Goal: Task Accomplishment & Management: Use online tool/utility

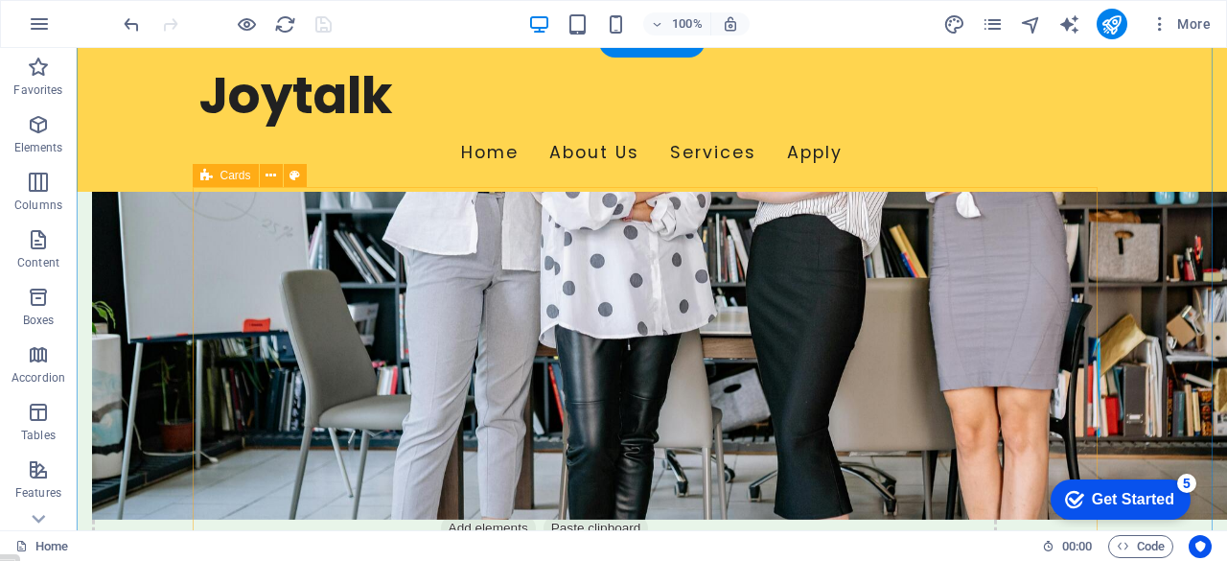
scroll to position [975, 0]
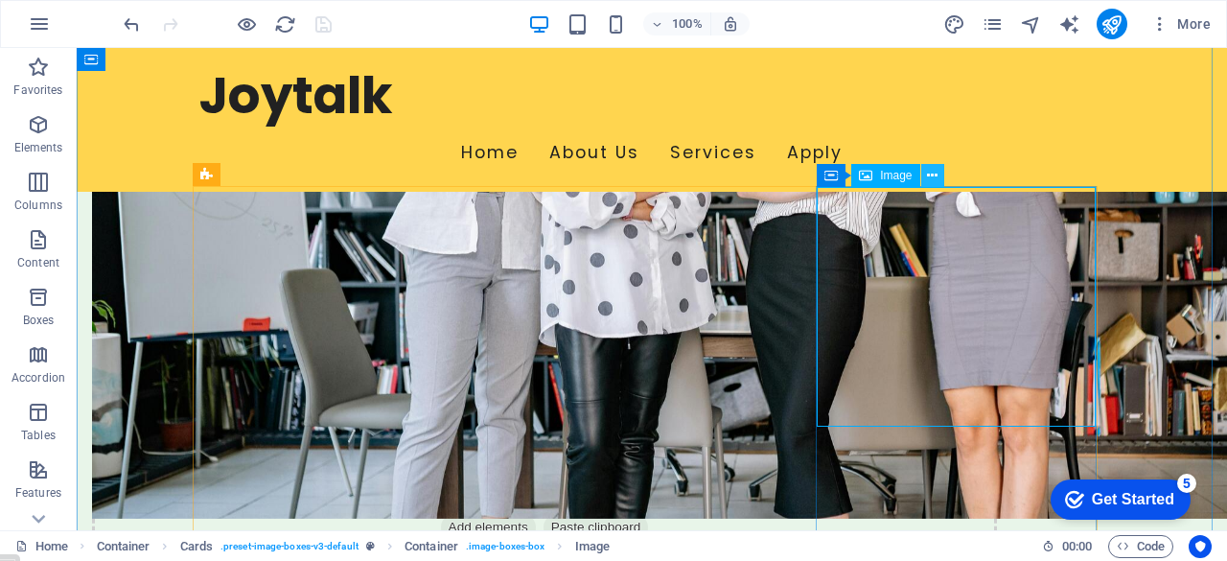
click at [933, 172] on icon at bounding box center [932, 176] width 11 height 20
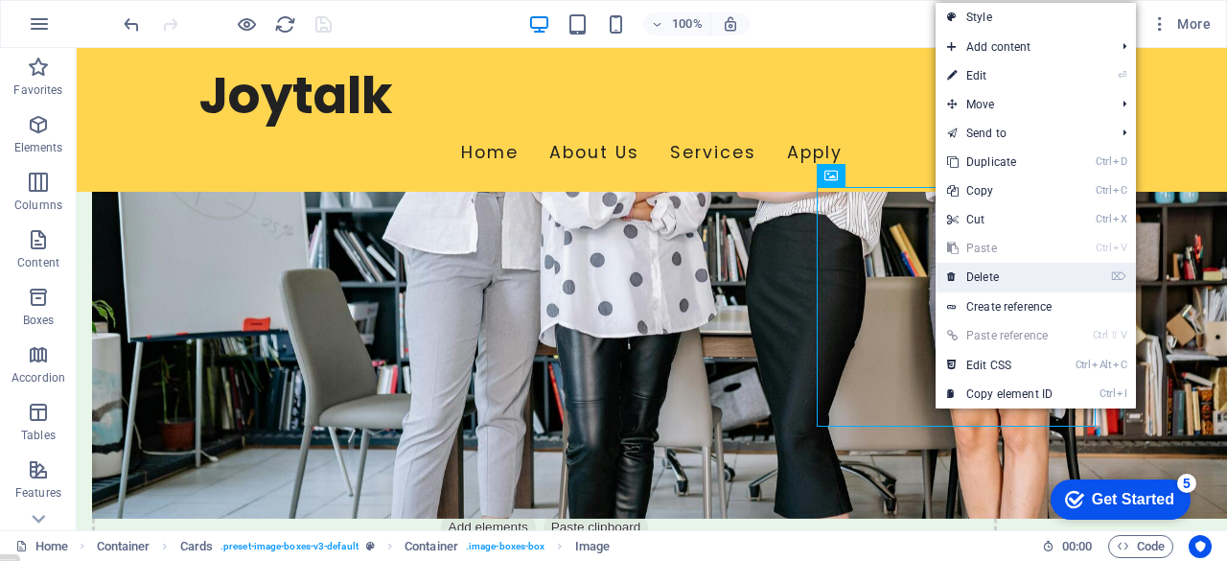
click at [998, 278] on link "⌦ Delete" at bounding box center [999, 277] width 128 height 29
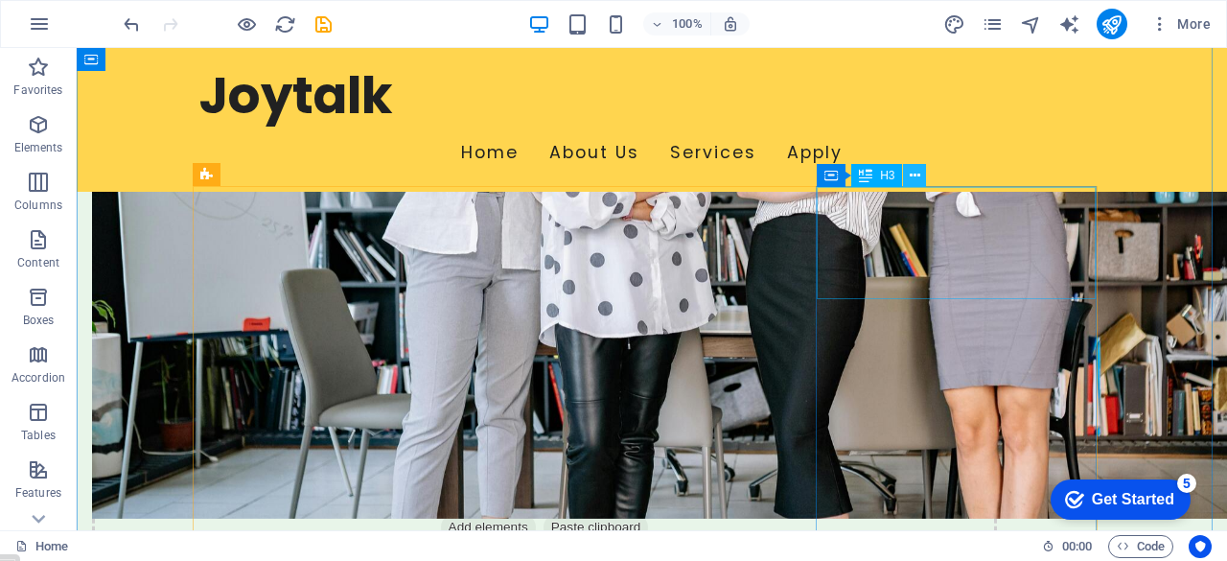
click at [919, 179] on icon at bounding box center [914, 176] width 11 height 20
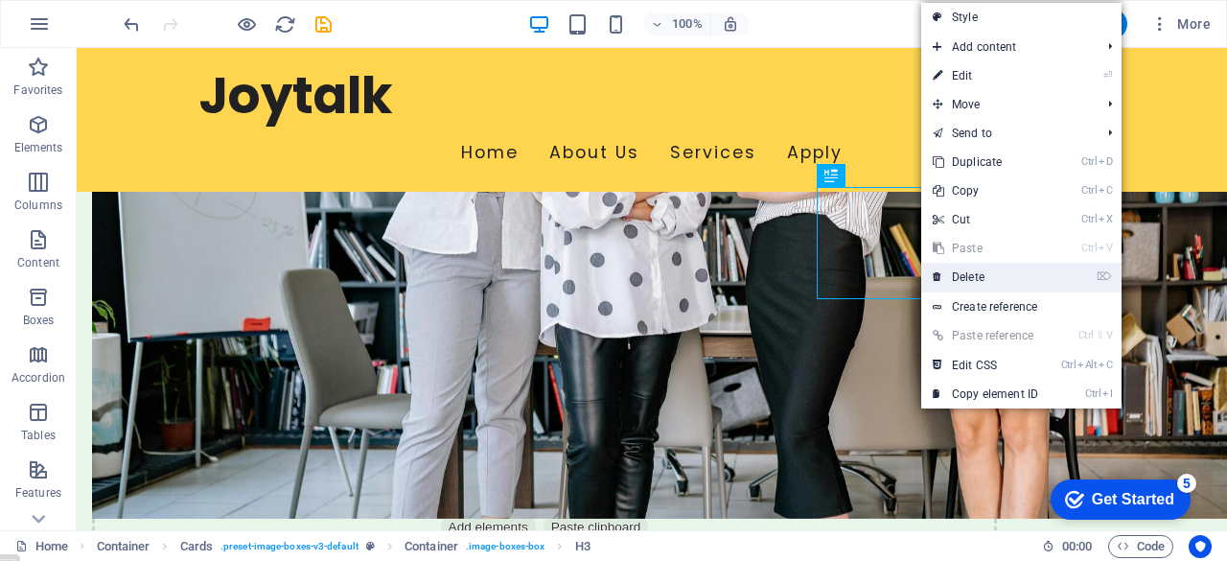
click at [983, 276] on link "⌦ Delete" at bounding box center [985, 277] width 128 height 29
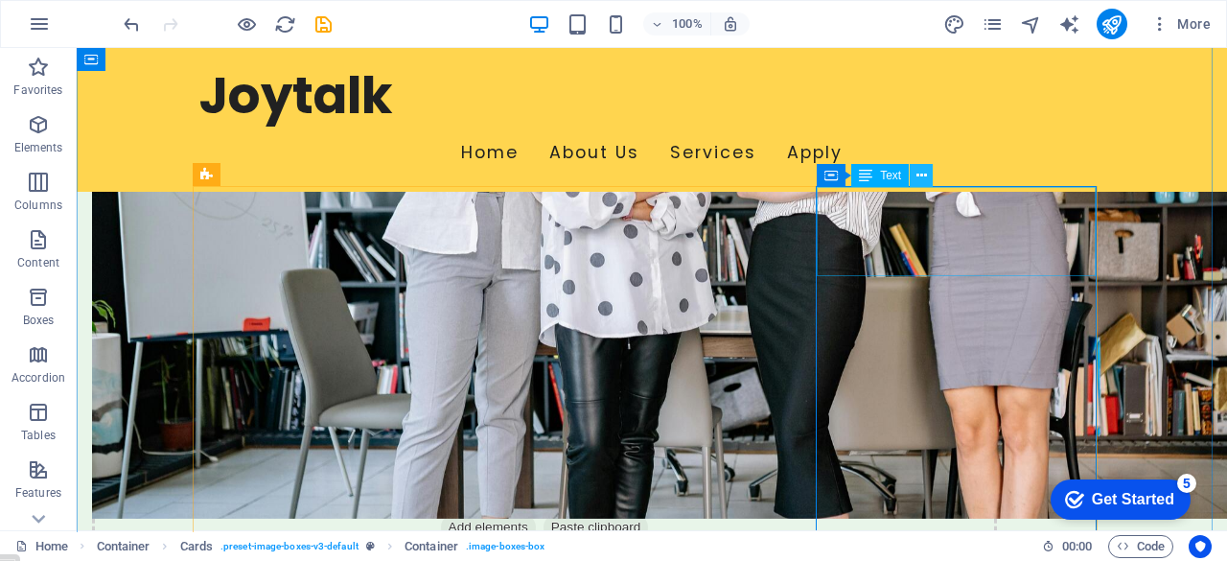
click at [922, 174] on icon at bounding box center [921, 176] width 11 height 20
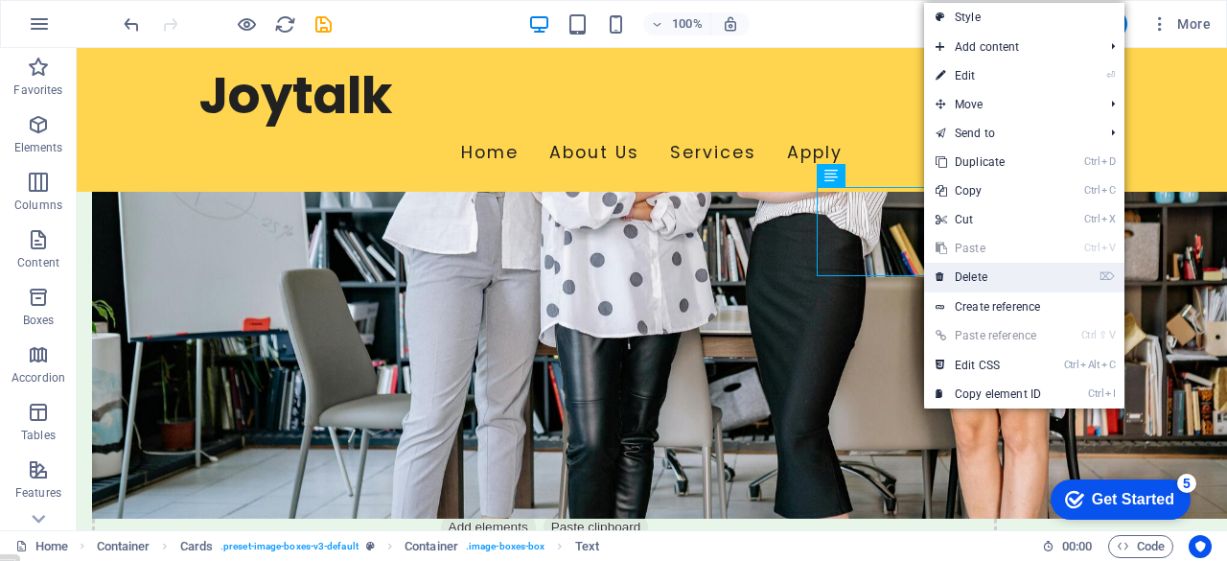
click at [978, 272] on link "⌦ Delete" at bounding box center [988, 277] width 128 height 29
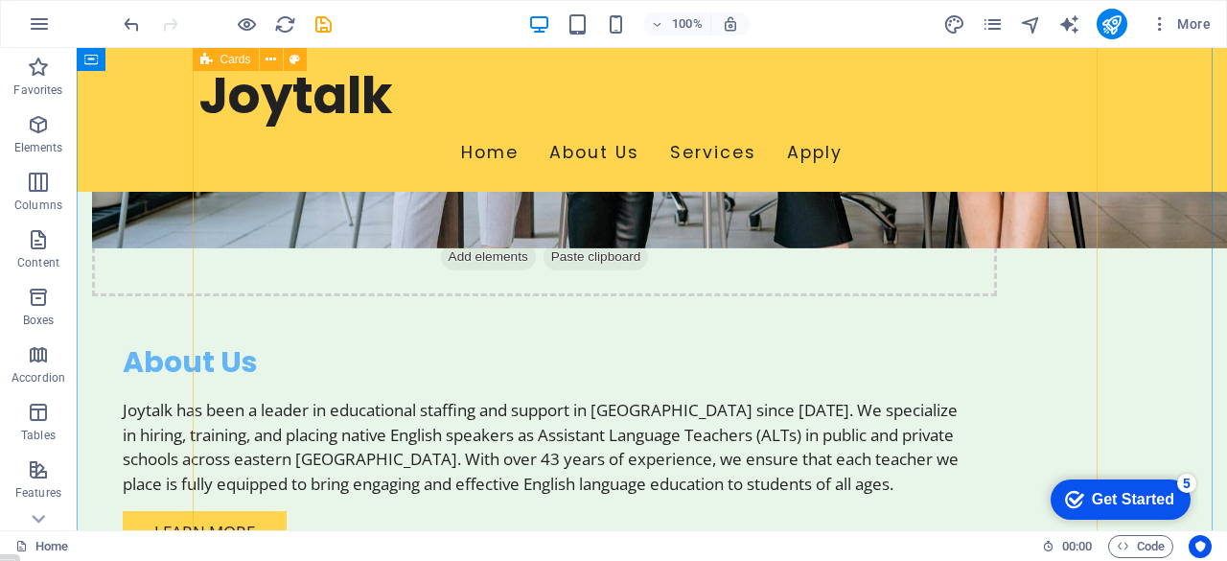
scroll to position [1325, 0]
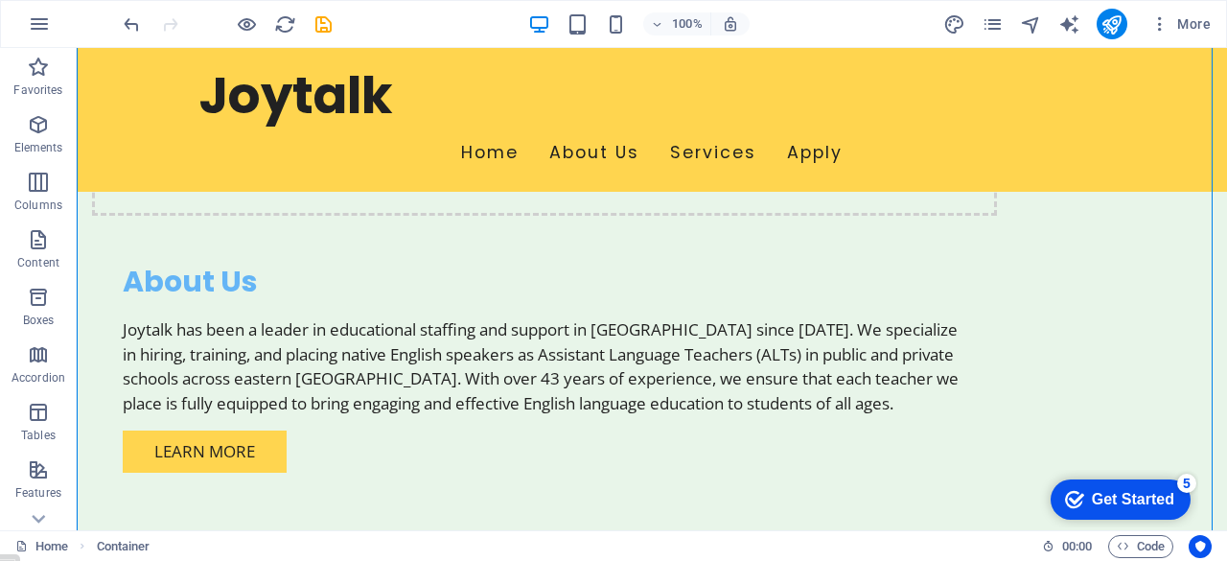
drag, startPoint x: 666, startPoint y: 384, endPoint x: 907, endPoint y: 187, distance: 311.2
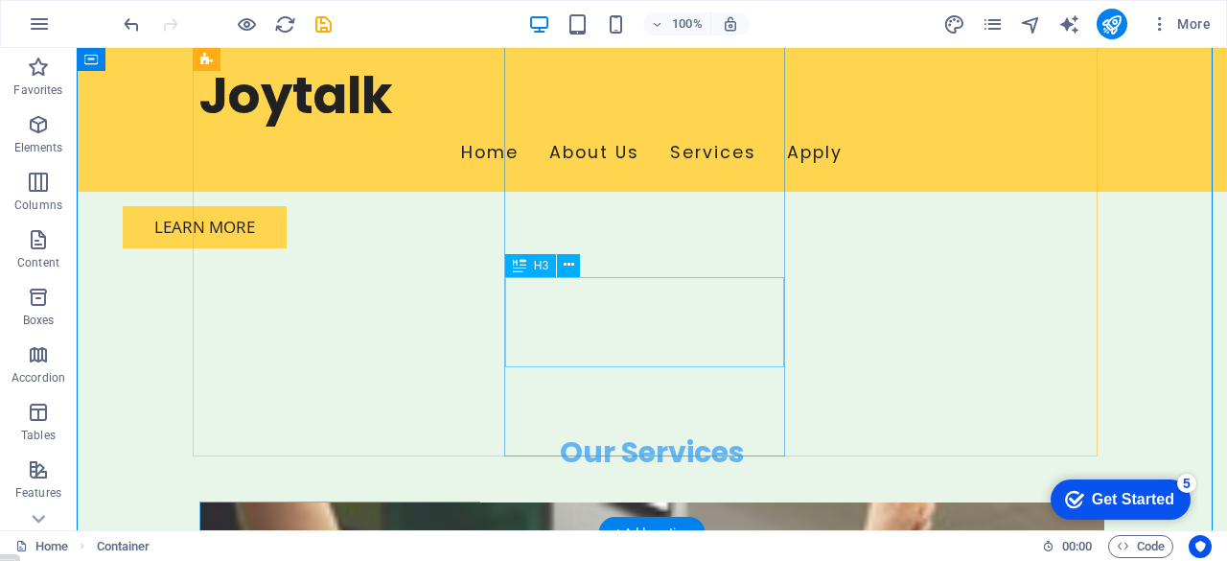
scroll to position [1598, 0]
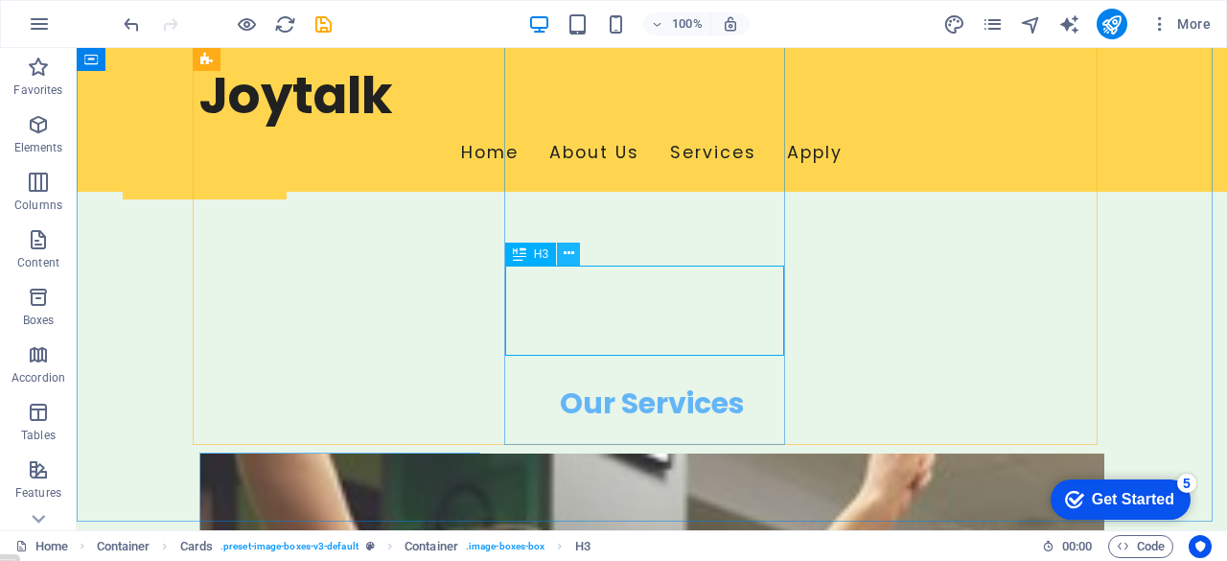
click at [573, 253] on icon at bounding box center [568, 253] width 11 height 20
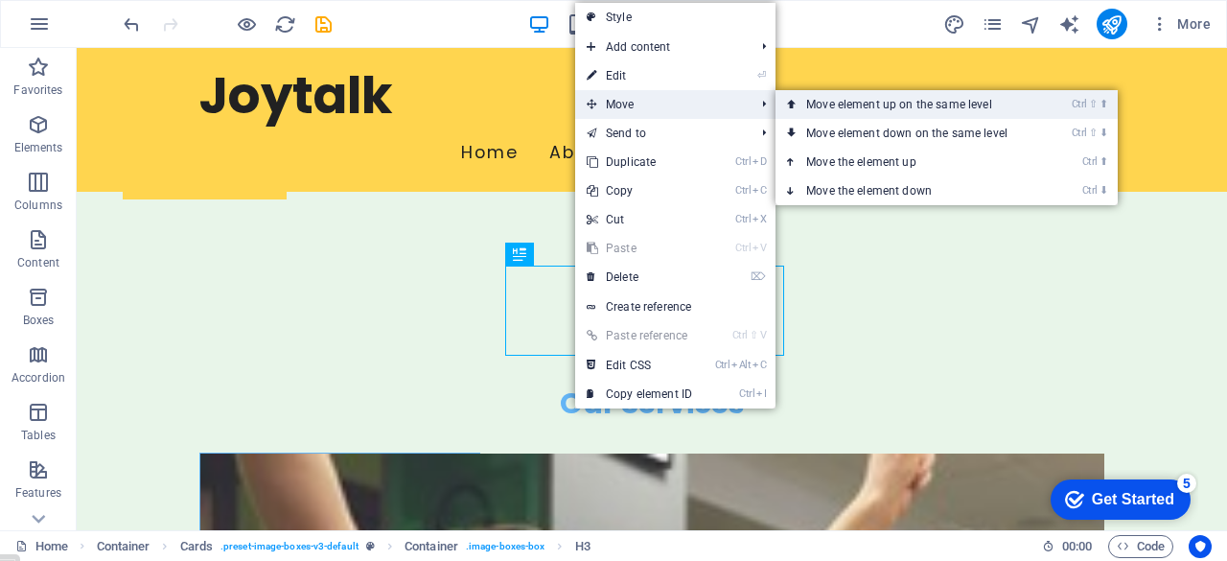
click at [865, 103] on link "Ctrl ⇧ ⬆ Move element up on the same level" at bounding box center [910, 104] width 270 height 29
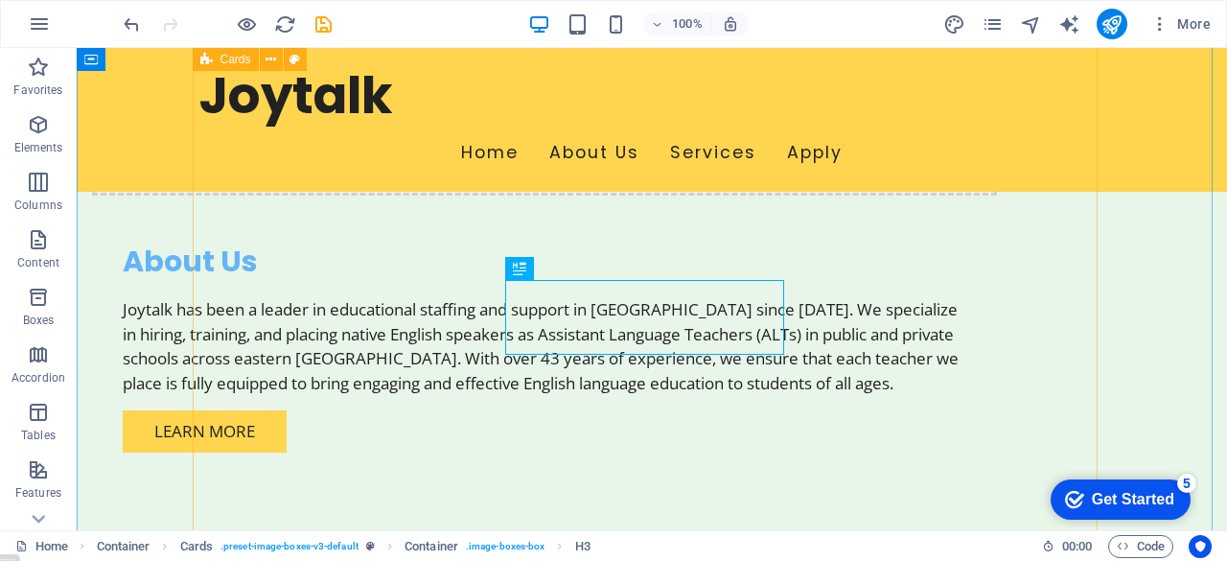
scroll to position [1344, 0]
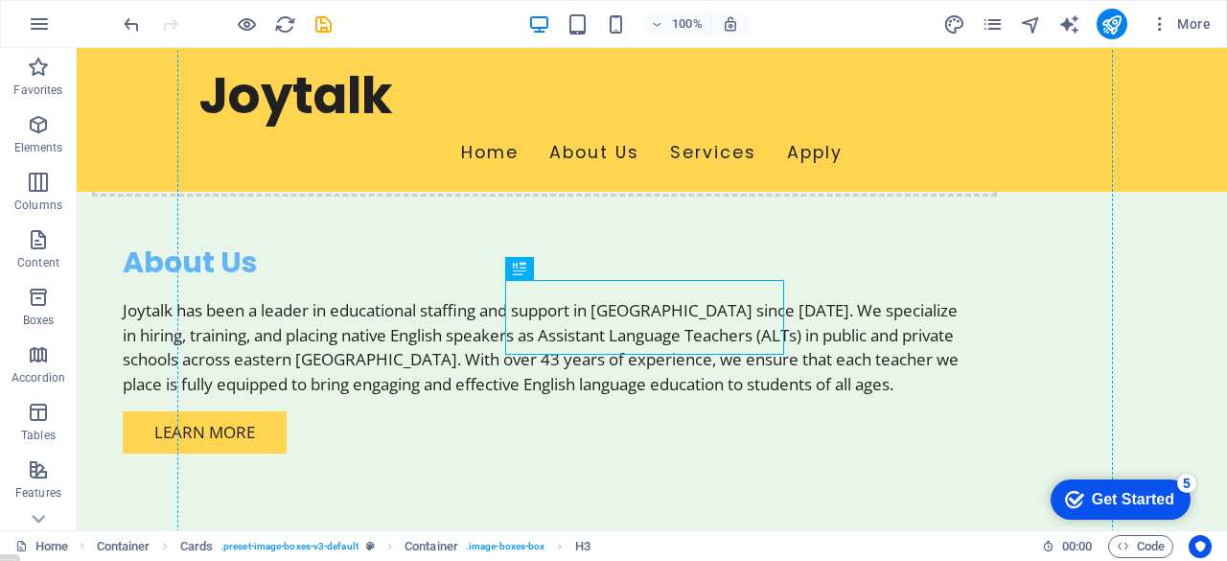
drag, startPoint x: 755, startPoint y: 290, endPoint x: 897, endPoint y: 189, distance: 174.4
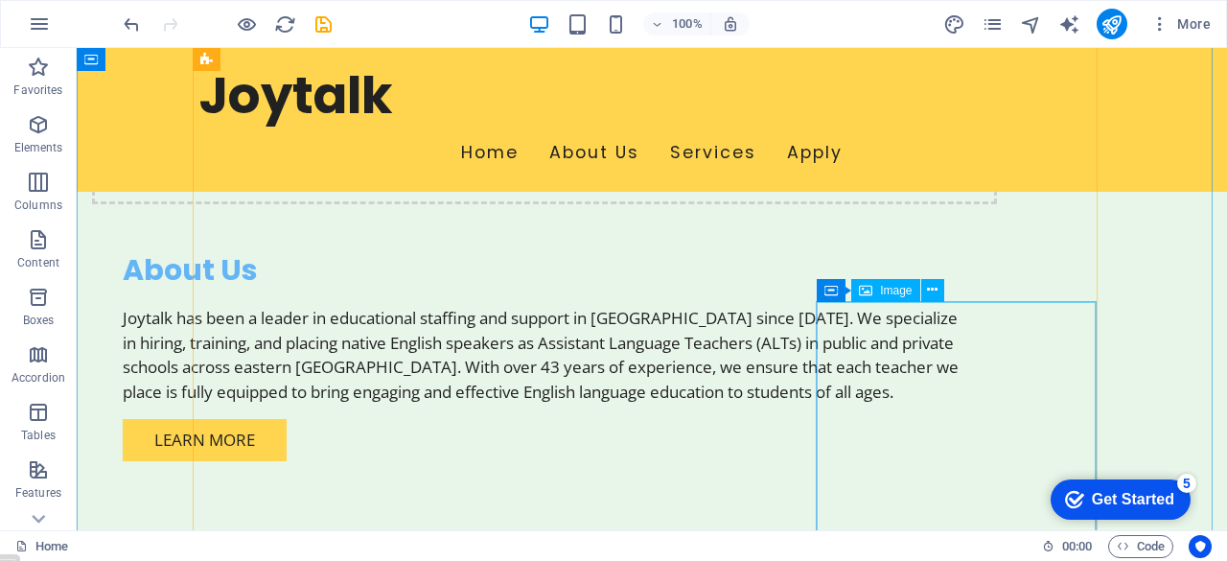
scroll to position [1335, 0]
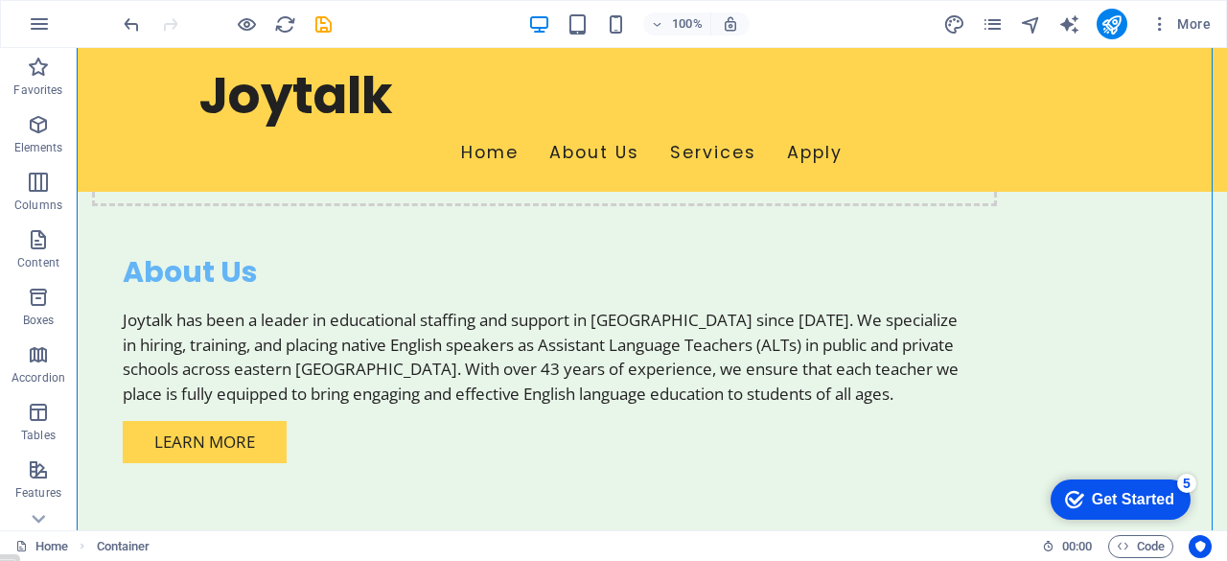
drag, startPoint x: 732, startPoint y: 370, endPoint x: 922, endPoint y: 228, distance: 236.9
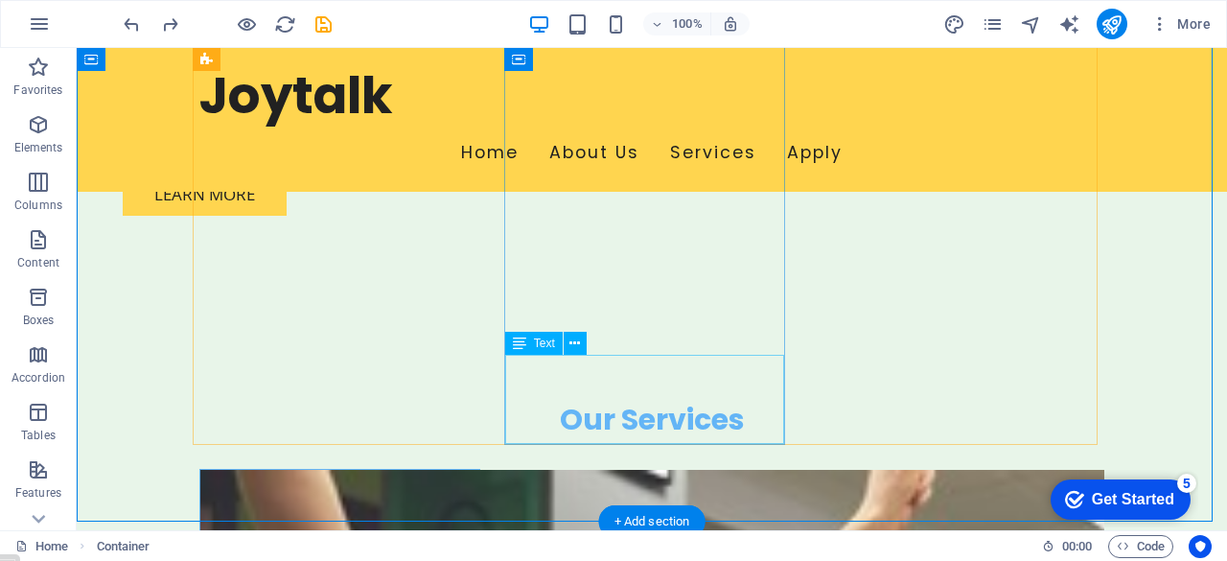
scroll to position [1619, 0]
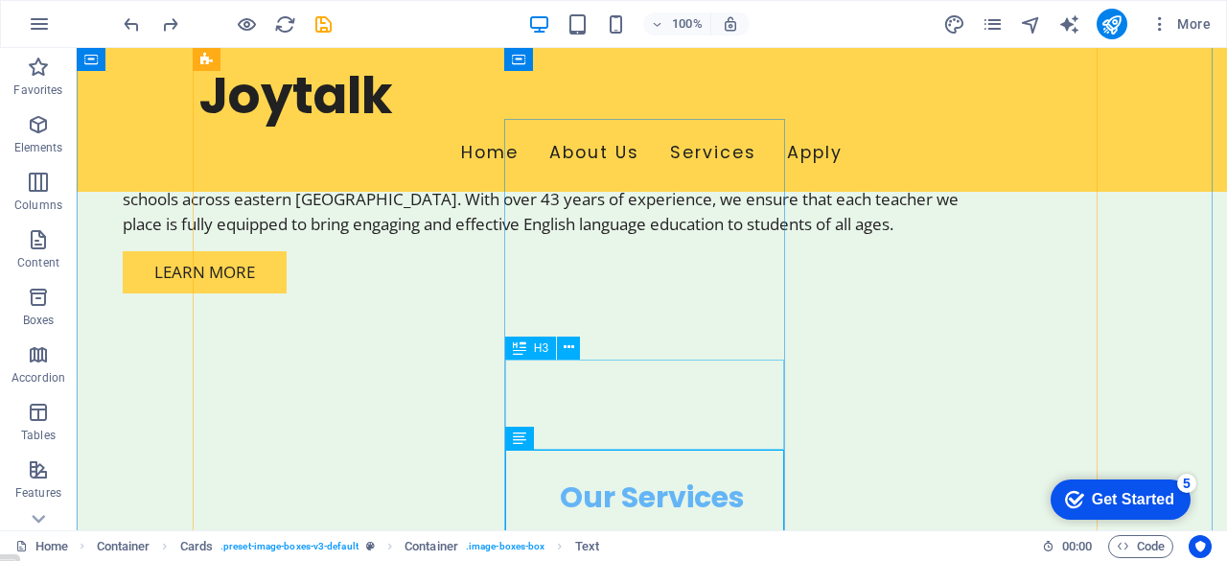
scroll to position [1535, 0]
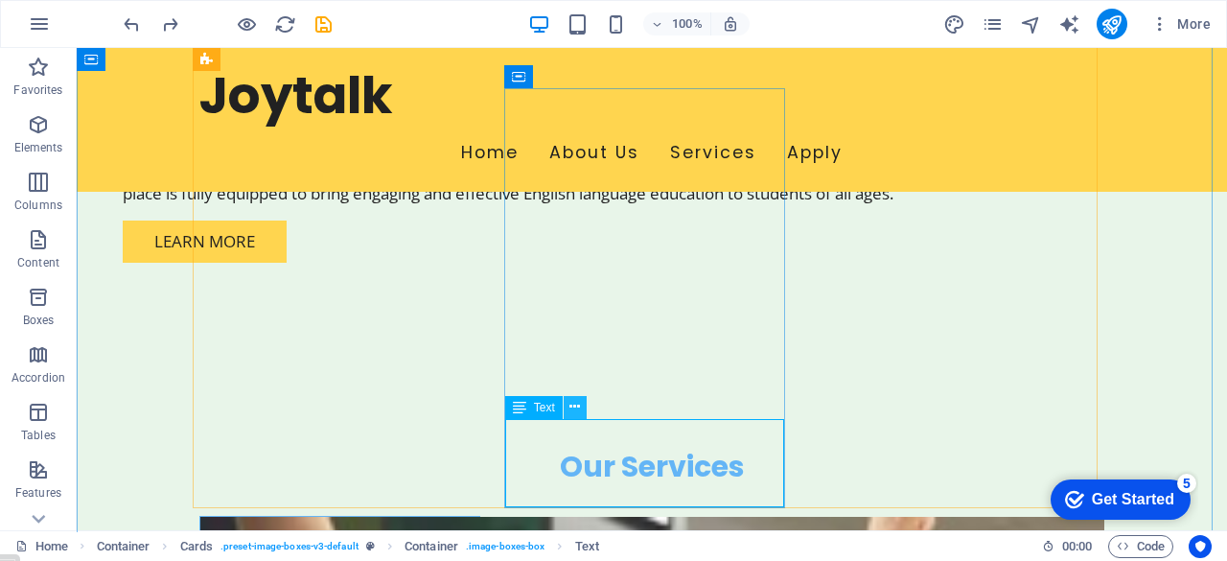
click at [568, 408] on button at bounding box center [574, 407] width 23 height 23
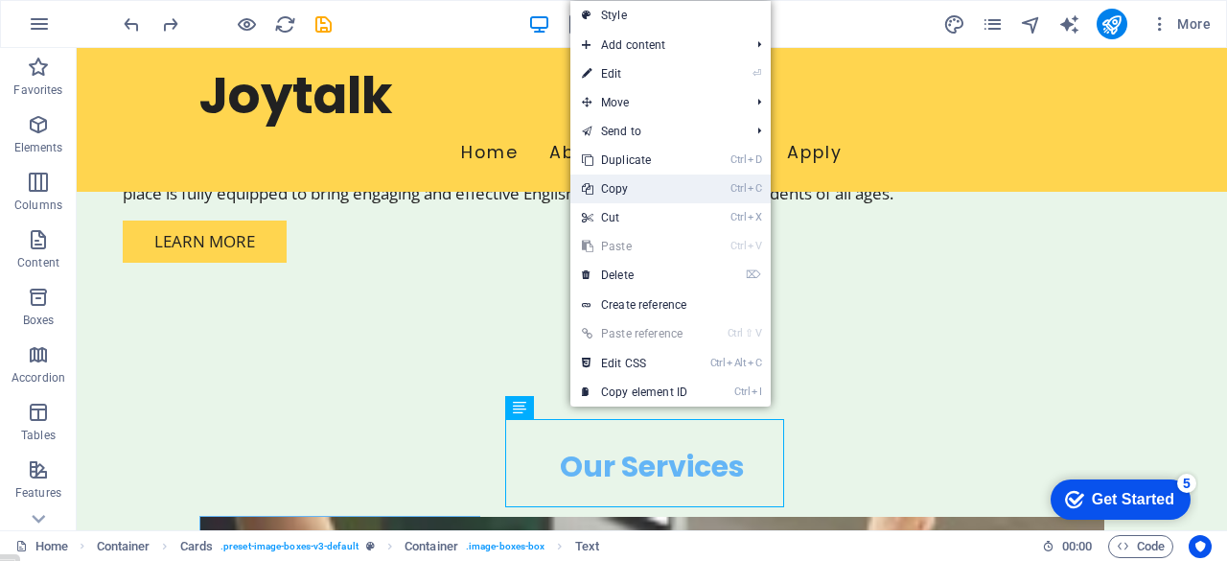
click at [621, 192] on link "Ctrl C Copy" at bounding box center [634, 188] width 128 height 29
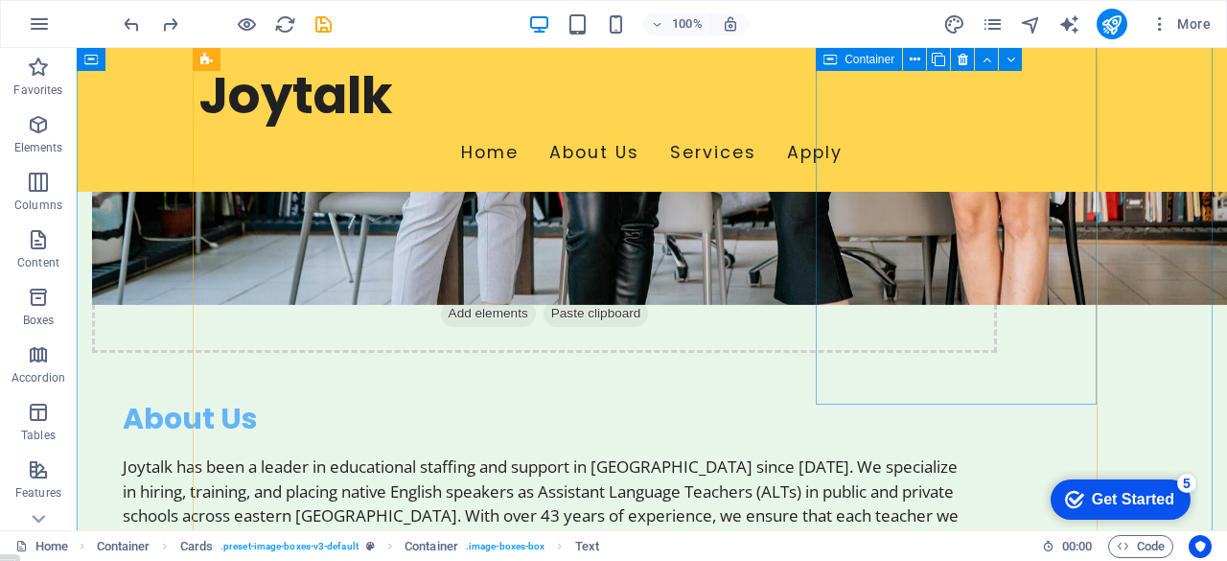
scroll to position [1185, 0]
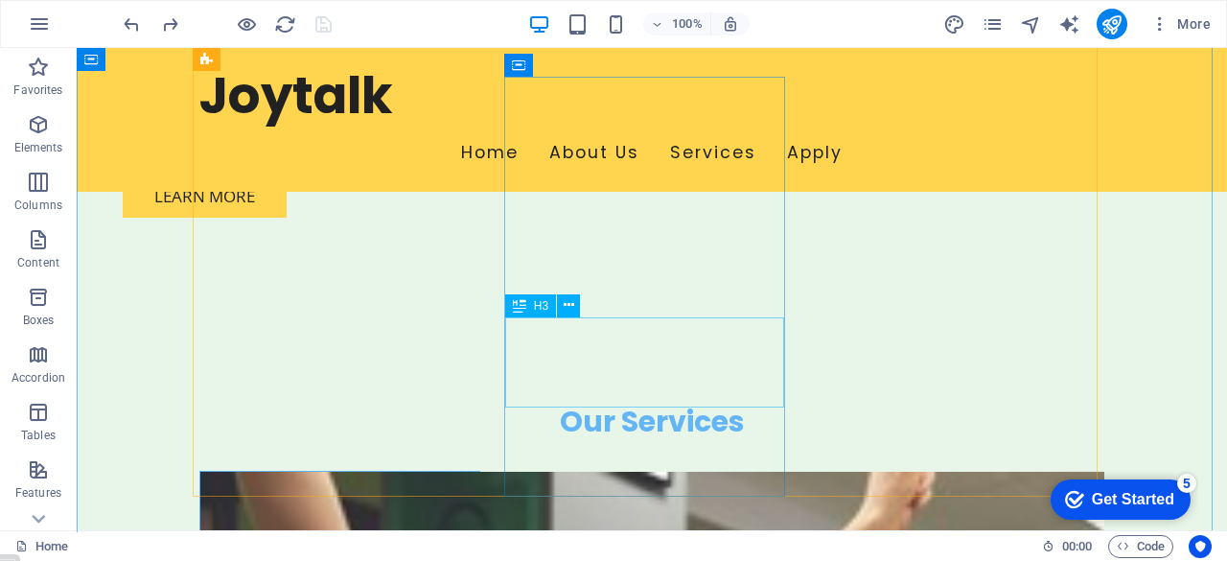
scroll to position [1585, 0]
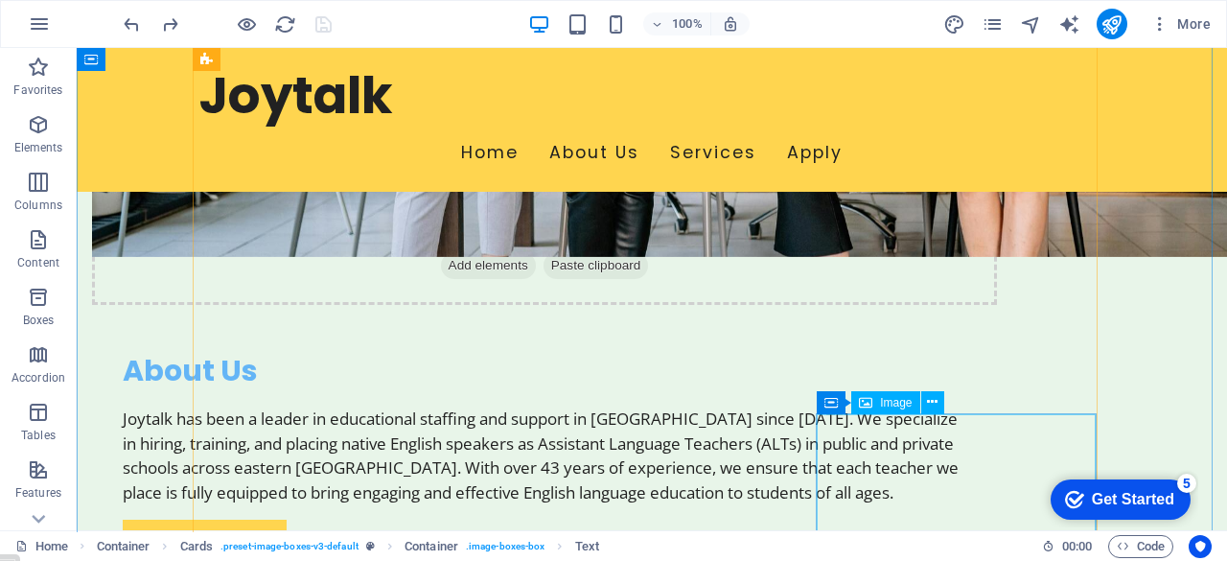
scroll to position [1235, 0]
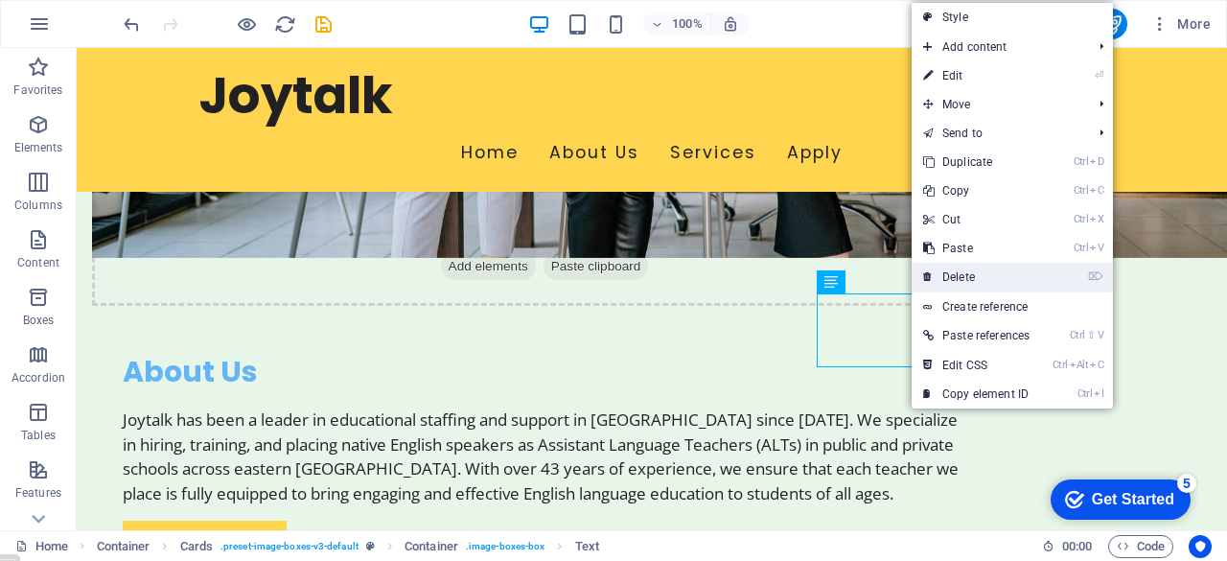
click at [959, 277] on link "⌦ Delete" at bounding box center [975, 277] width 129 height 29
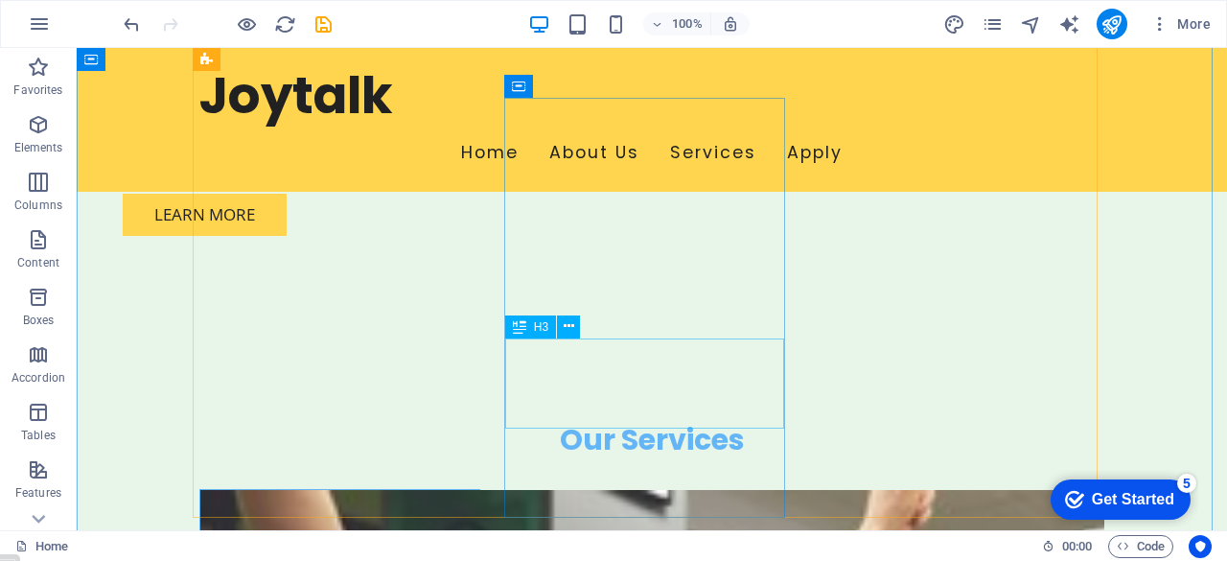
scroll to position [1564, 0]
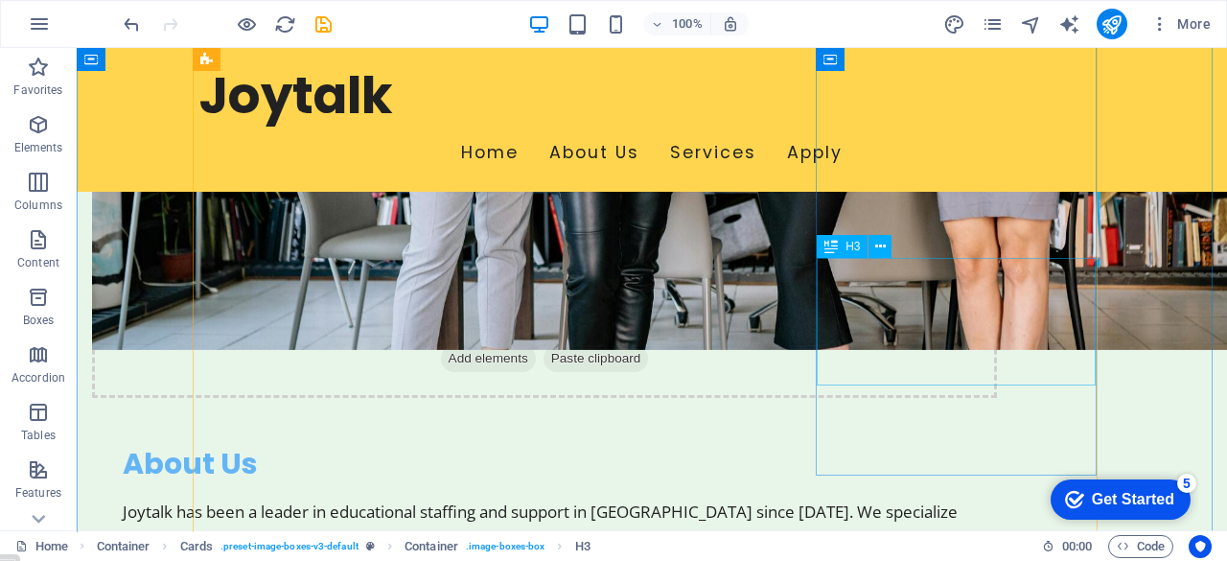
scroll to position [1142, 0]
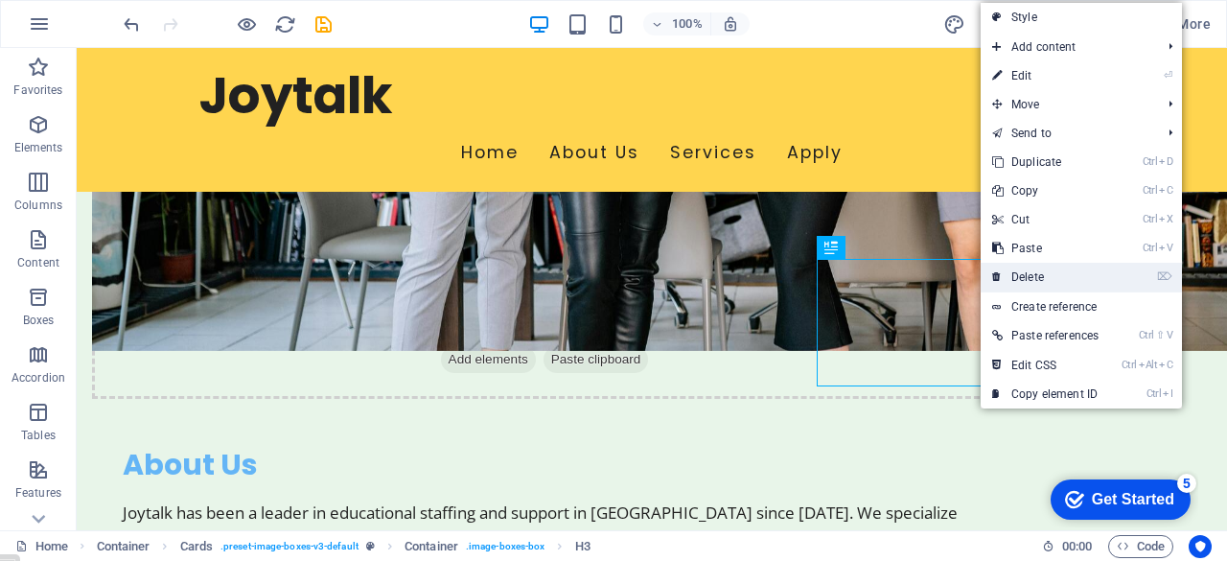
click at [1032, 270] on link "⌦ Delete" at bounding box center [1044, 277] width 129 height 29
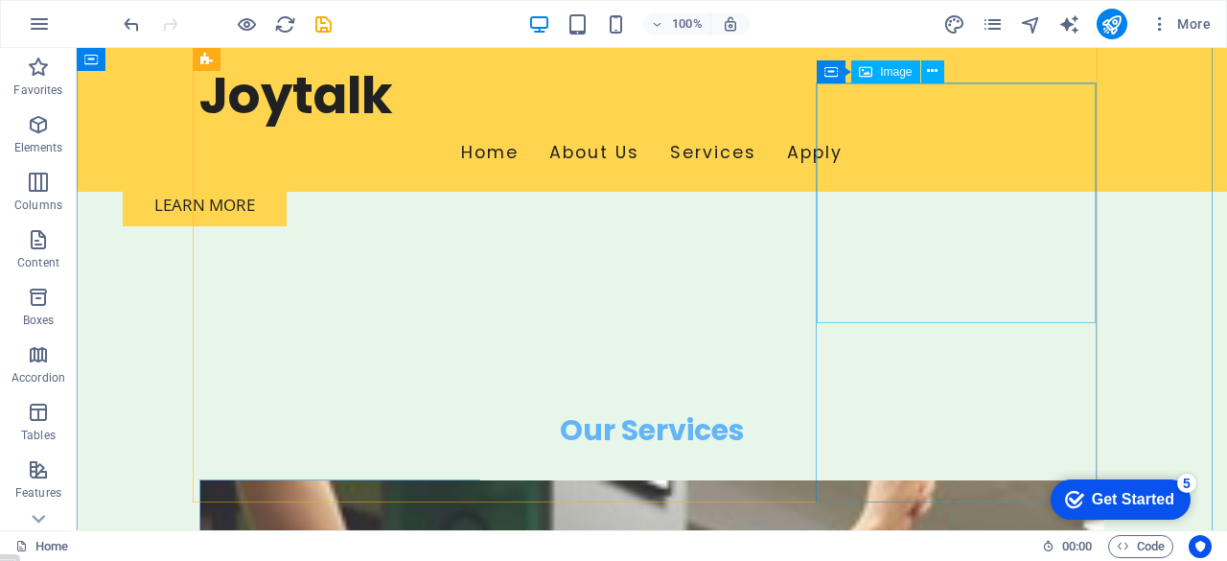
scroll to position [1576, 0]
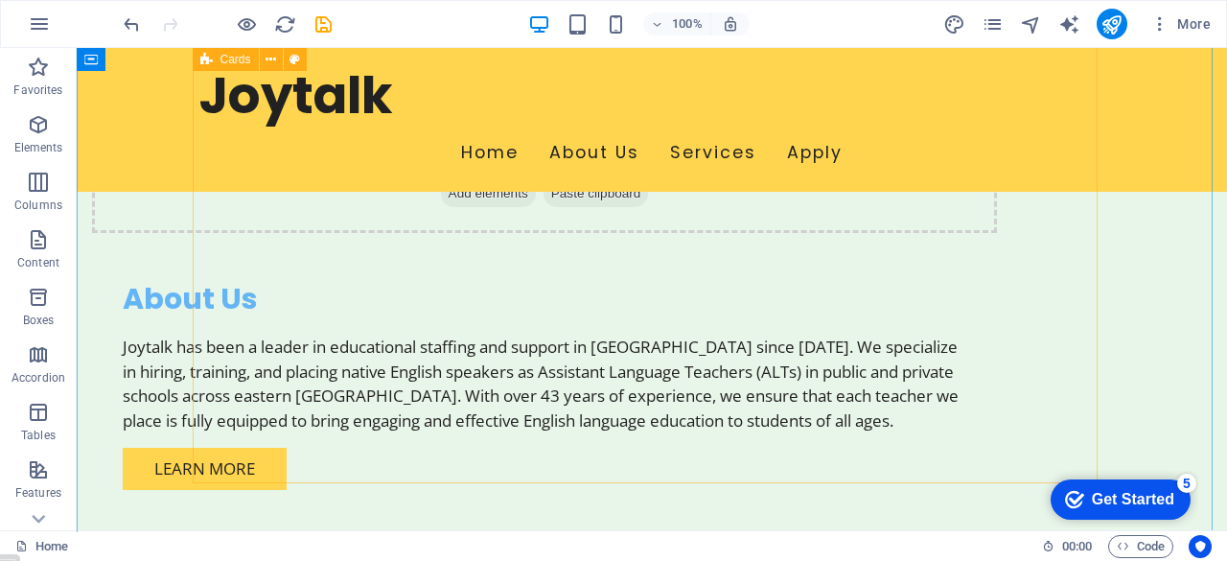
scroll to position [1305, 0]
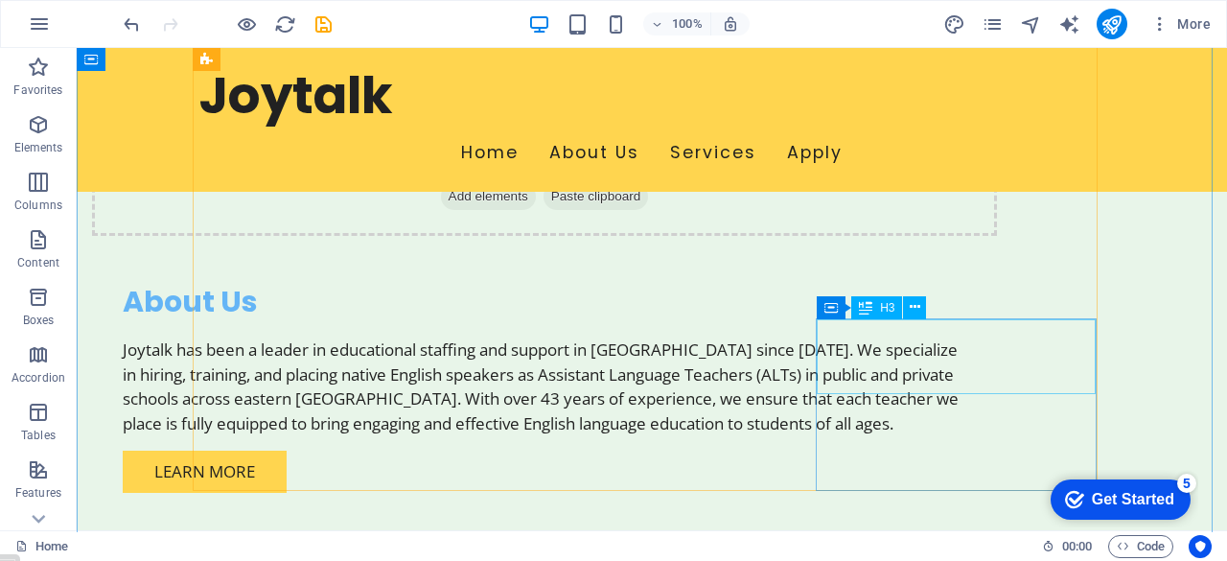
click at [959, 308] on icon at bounding box center [962, 306] width 11 height 20
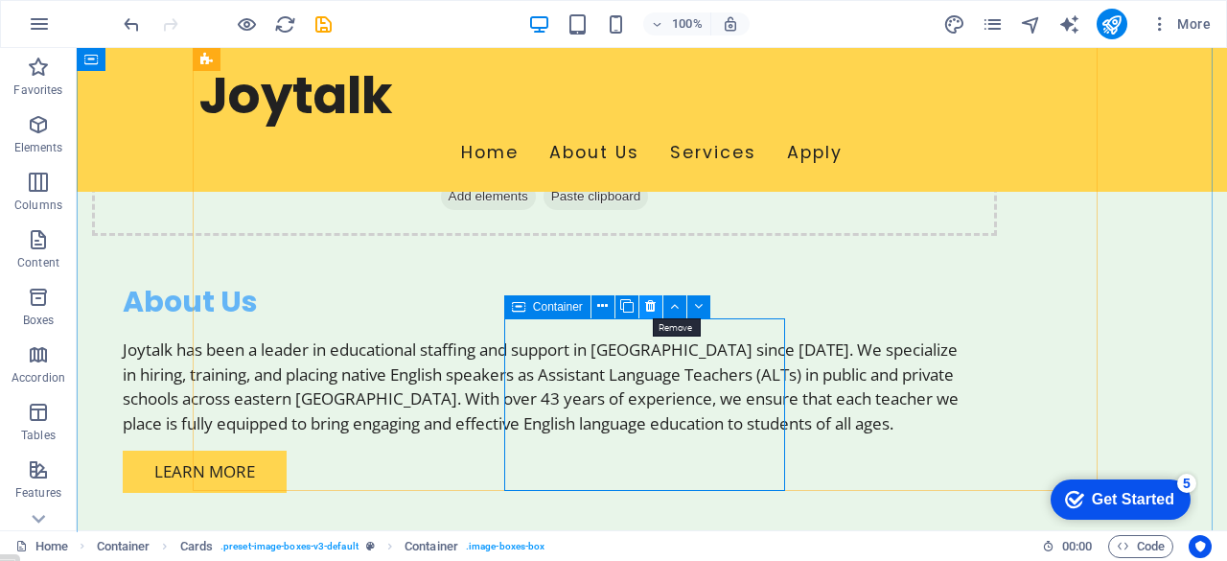
click at [648, 311] on icon at bounding box center [650, 306] width 11 height 20
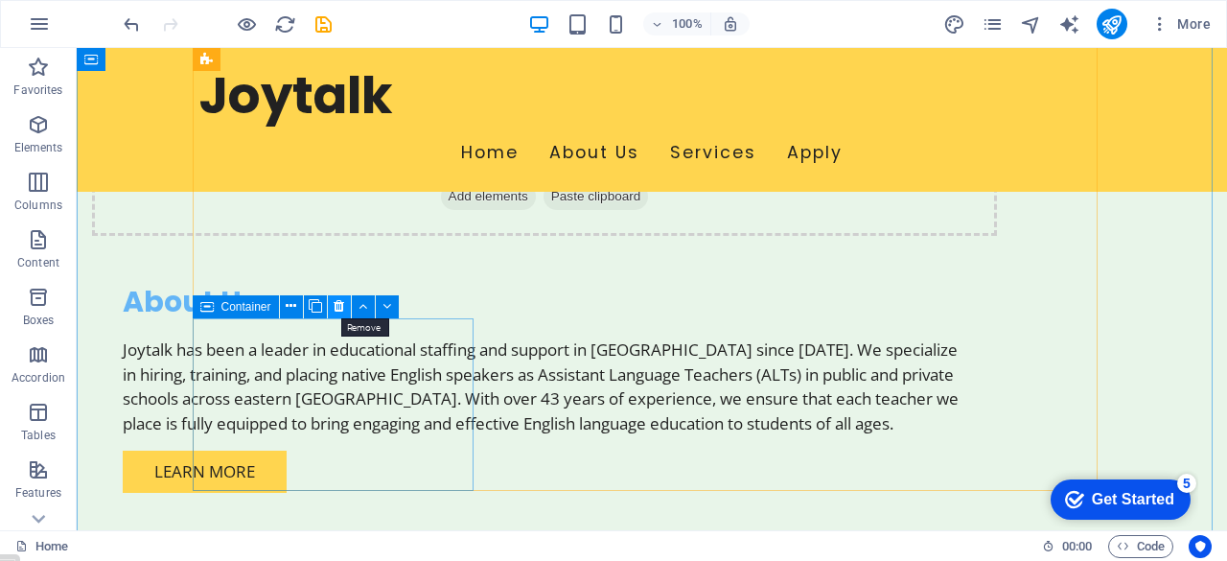
click at [334, 301] on icon at bounding box center [338, 306] width 11 height 20
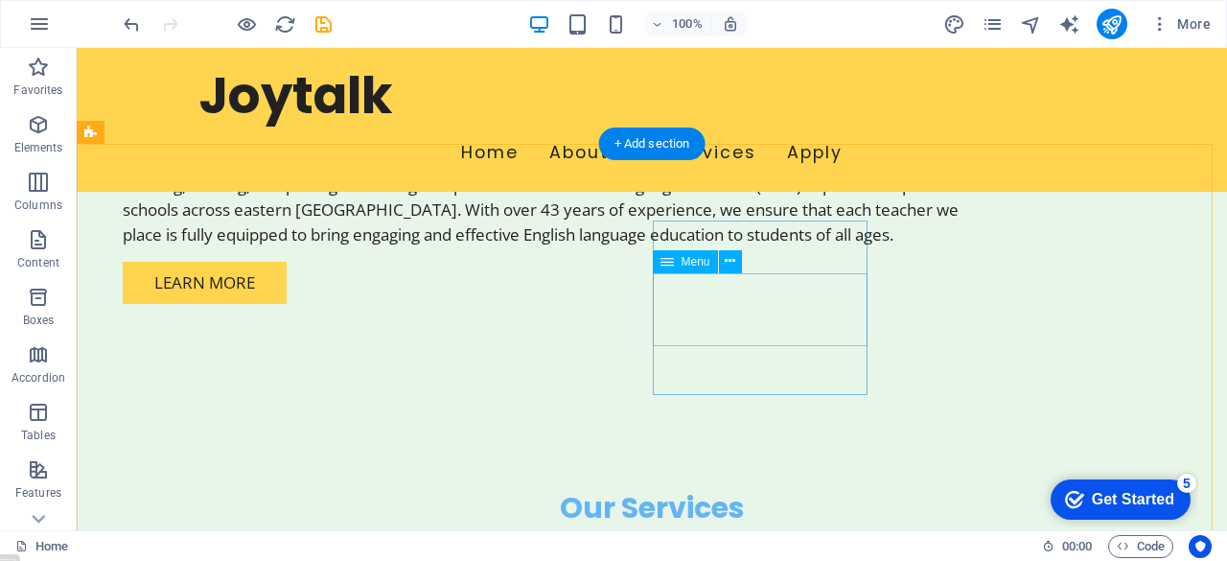
scroll to position [1544, 0]
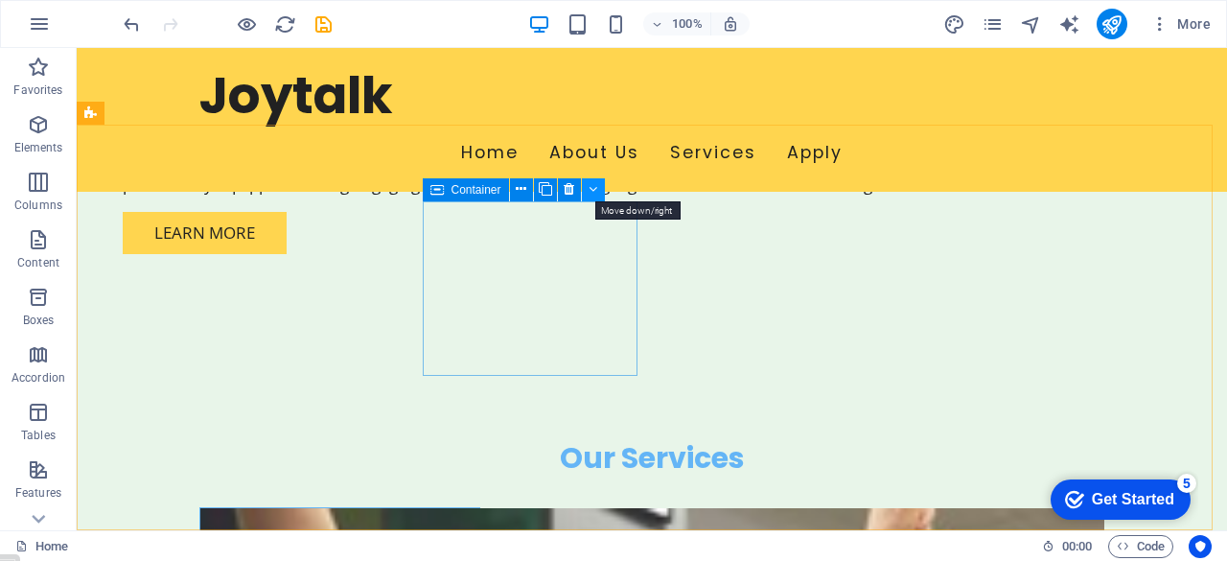
click at [593, 188] on icon at bounding box center [592, 189] width 9 height 20
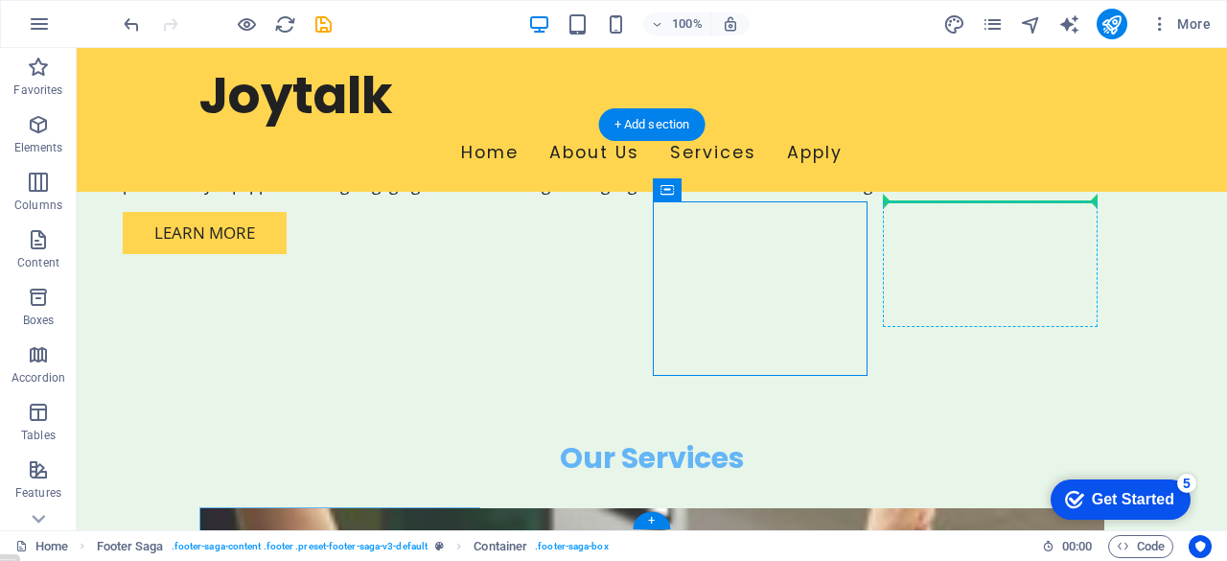
drag, startPoint x: 768, startPoint y: 238, endPoint x: 1080, endPoint y: 200, distance: 314.6
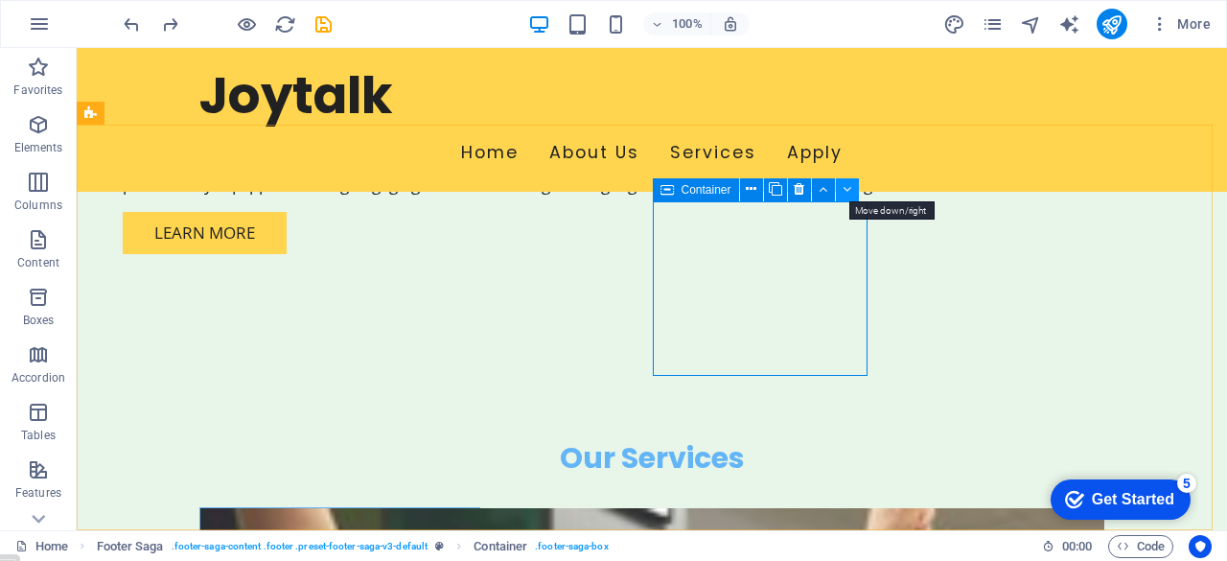
click at [850, 187] on icon at bounding box center [846, 189] width 9 height 20
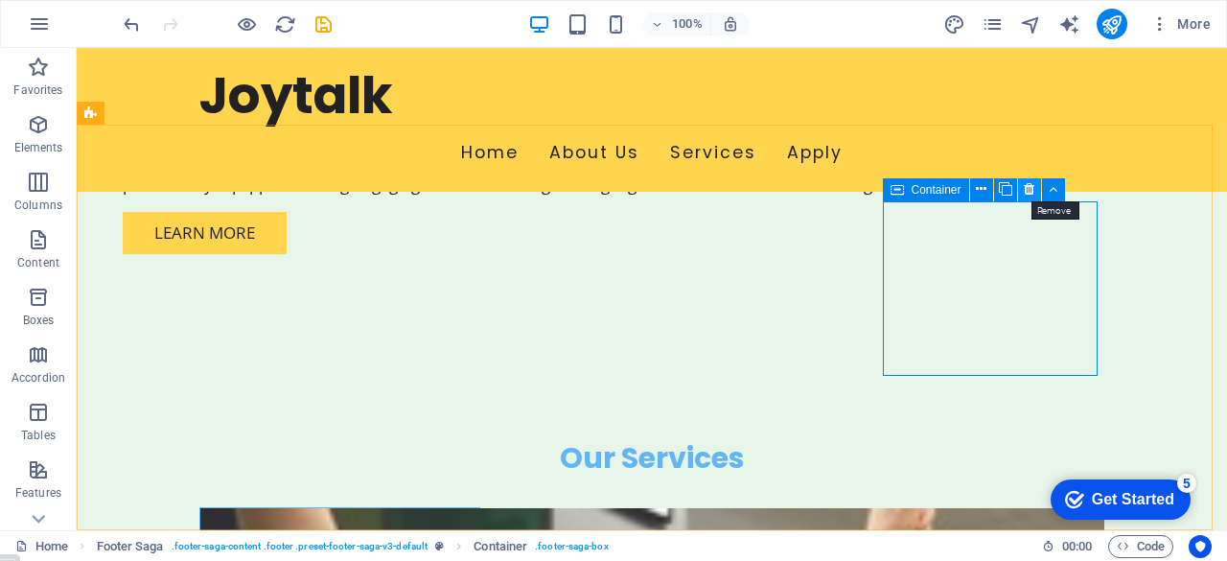
click at [1028, 192] on icon at bounding box center [1028, 189] width 11 height 20
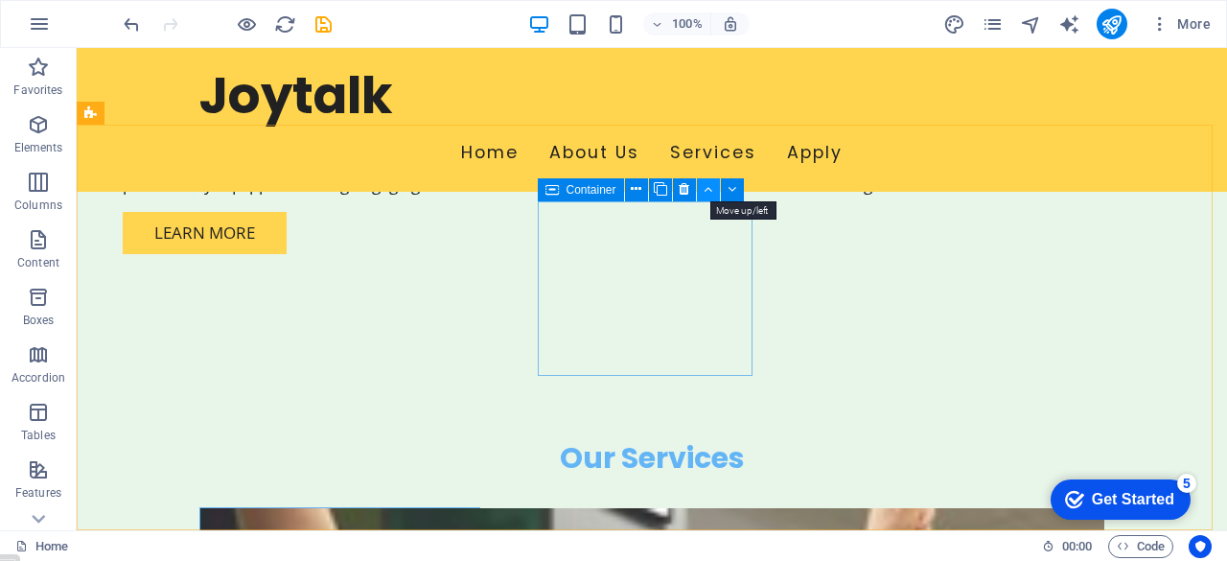
click at [713, 185] on button at bounding box center [708, 189] width 23 height 23
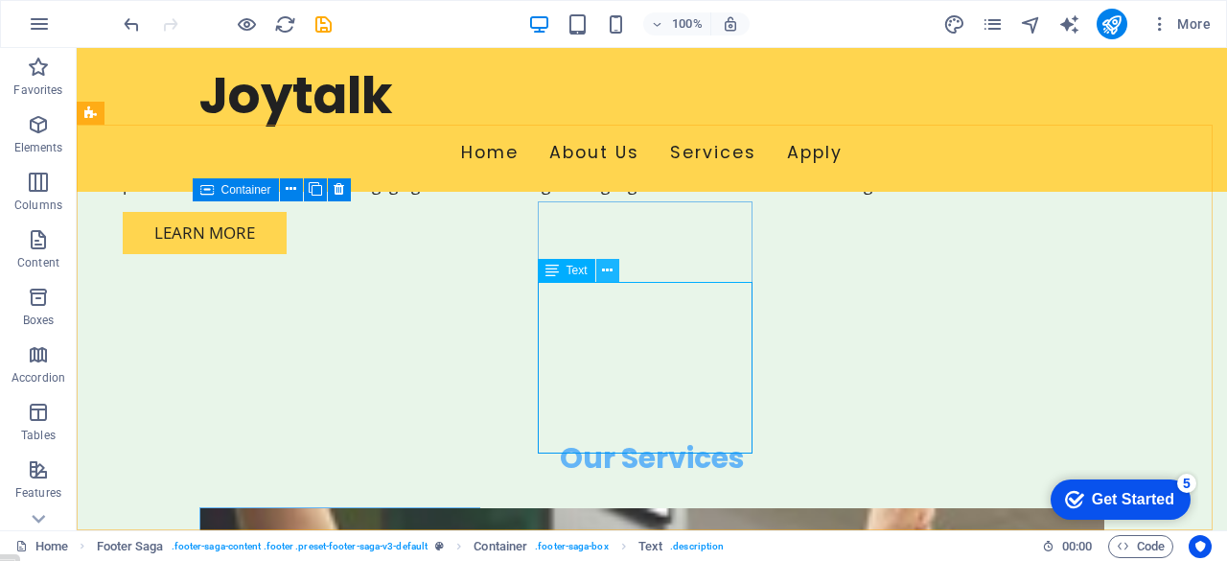
click at [608, 266] on icon at bounding box center [607, 271] width 11 height 20
click at [578, 268] on span "Text" at bounding box center [576, 269] width 21 height 11
drag, startPoint x: 719, startPoint y: 438, endPoint x: 580, endPoint y: 328, distance: 177.3
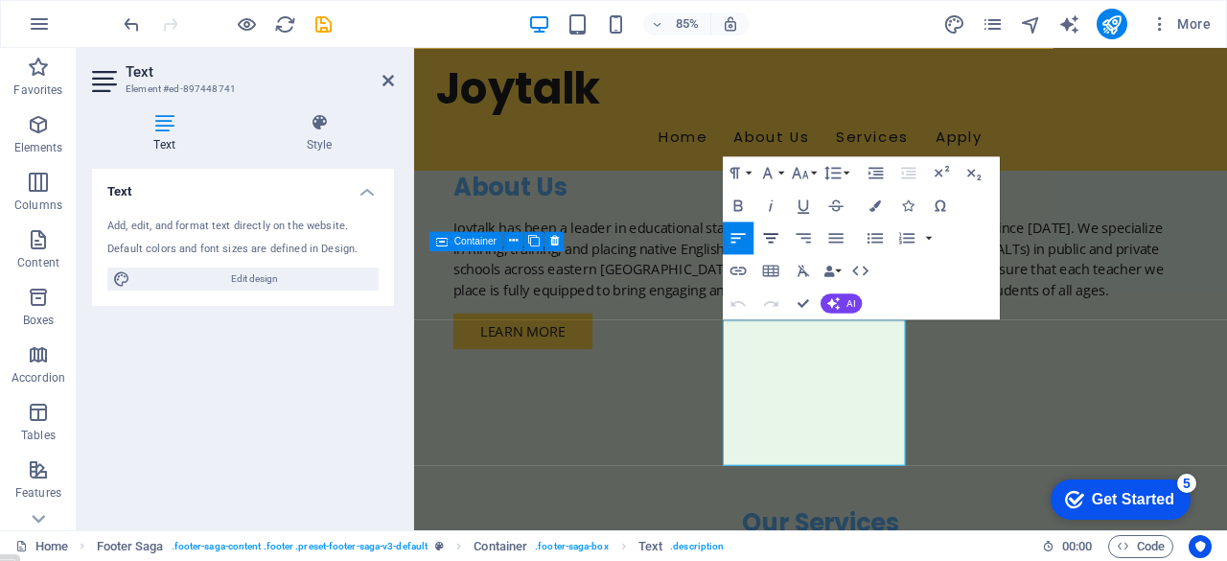
click at [774, 239] on icon "button" at bounding box center [770, 237] width 19 height 19
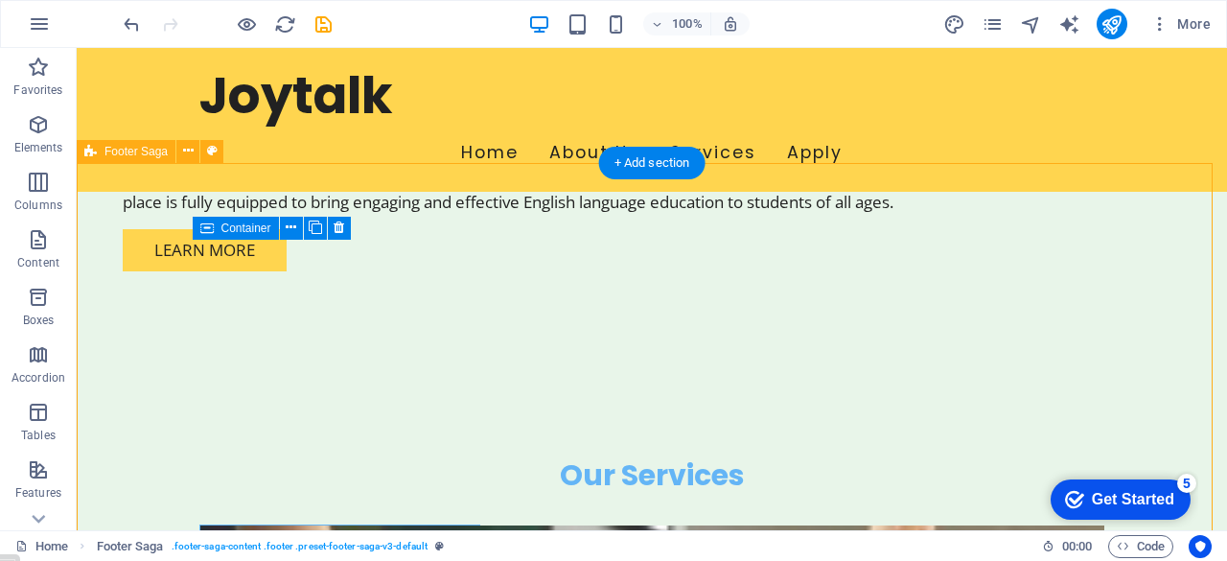
scroll to position [1544, 0]
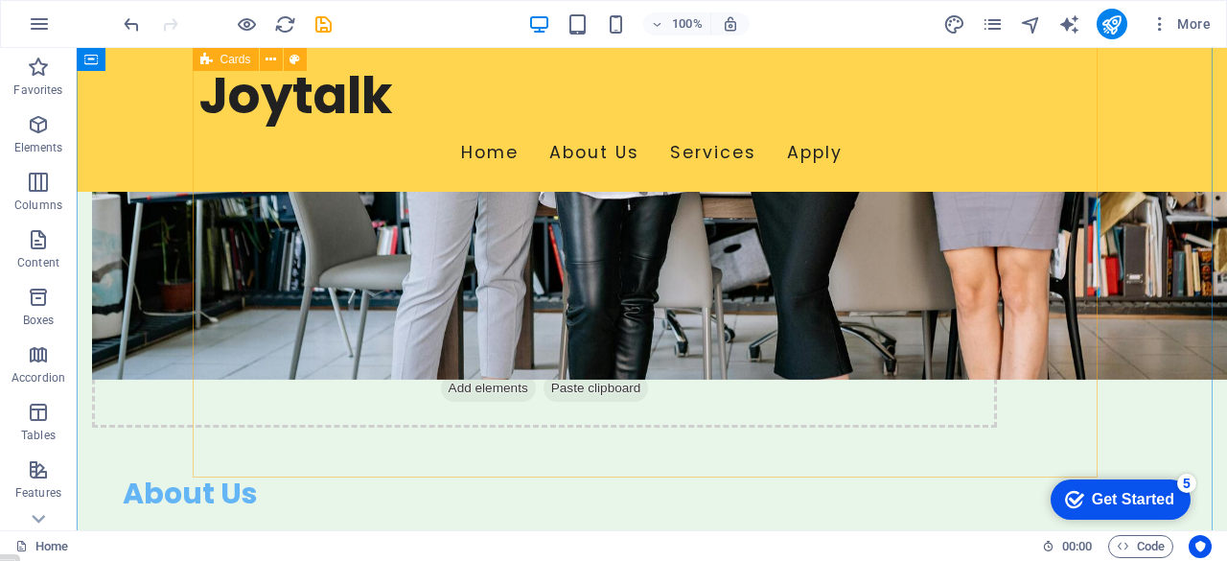
scroll to position [1114, 0]
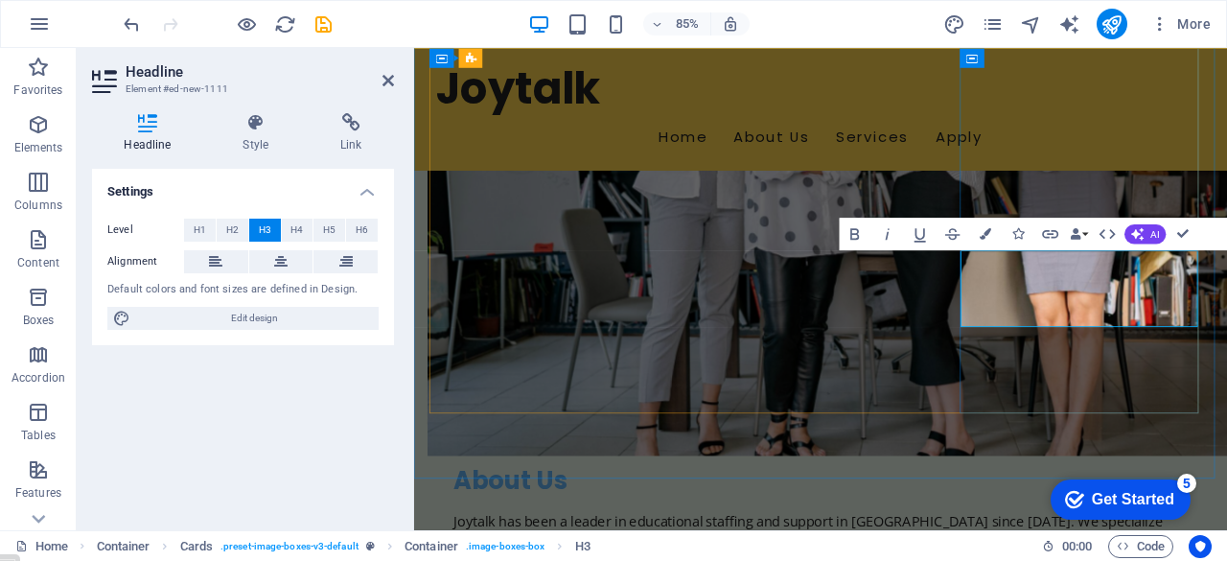
drag, startPoint x: 1264, startPoint y: 358, endPoint x: 1129, endPoint y: 328, distance: 138.6
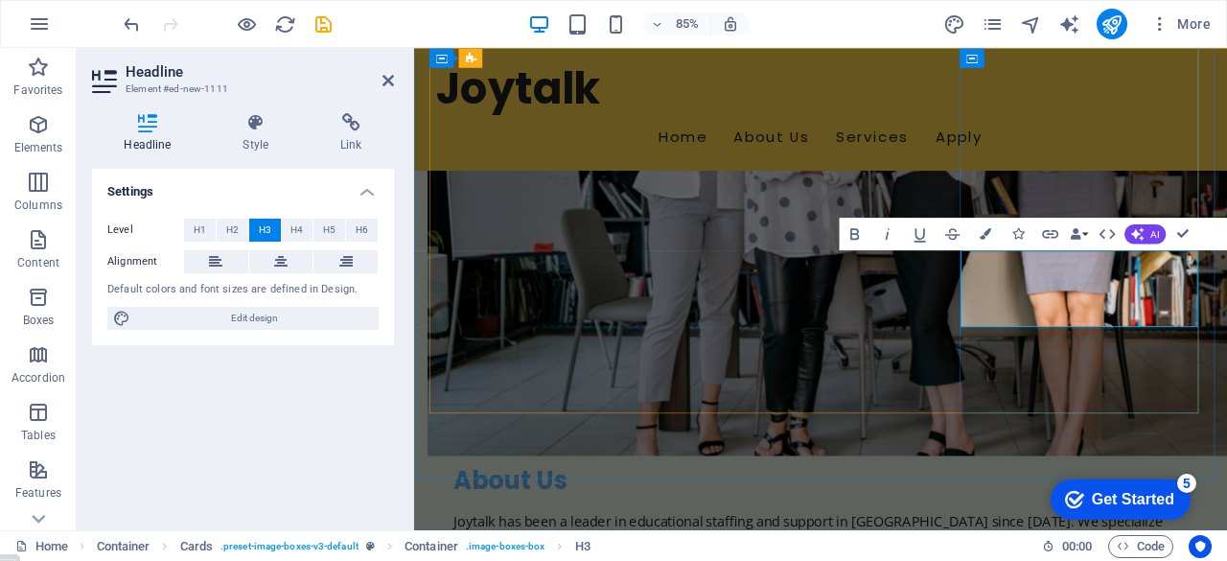
drag, startPoint x: 1274, startPoint y: 357, endPoint x: 1119, endPoint y: 328, distance: 157.1
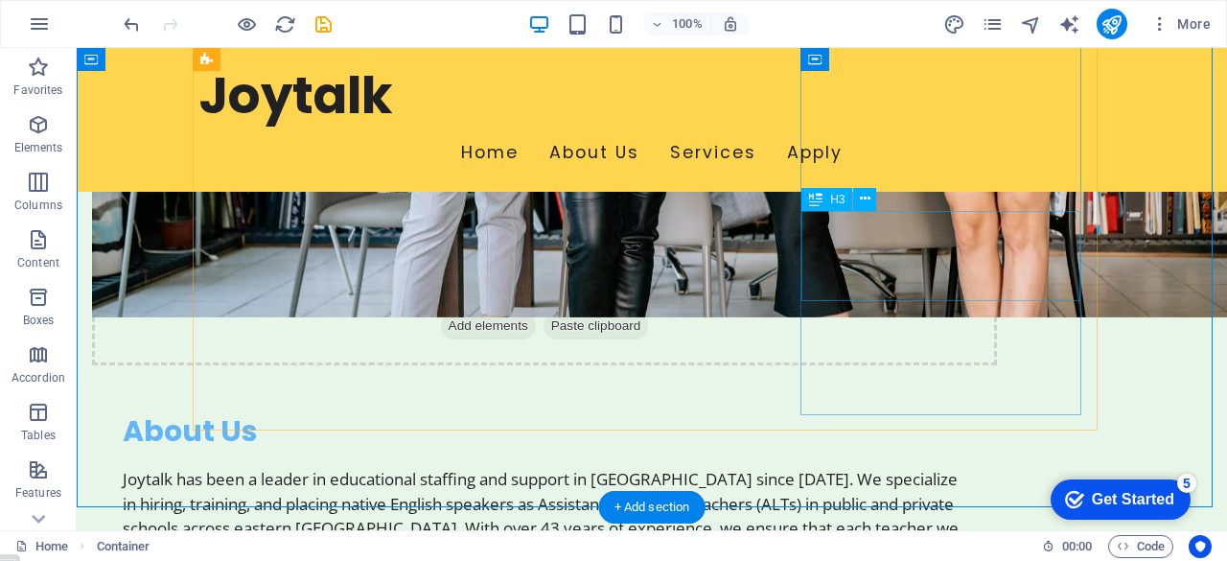
scroll to position [1175, 0]
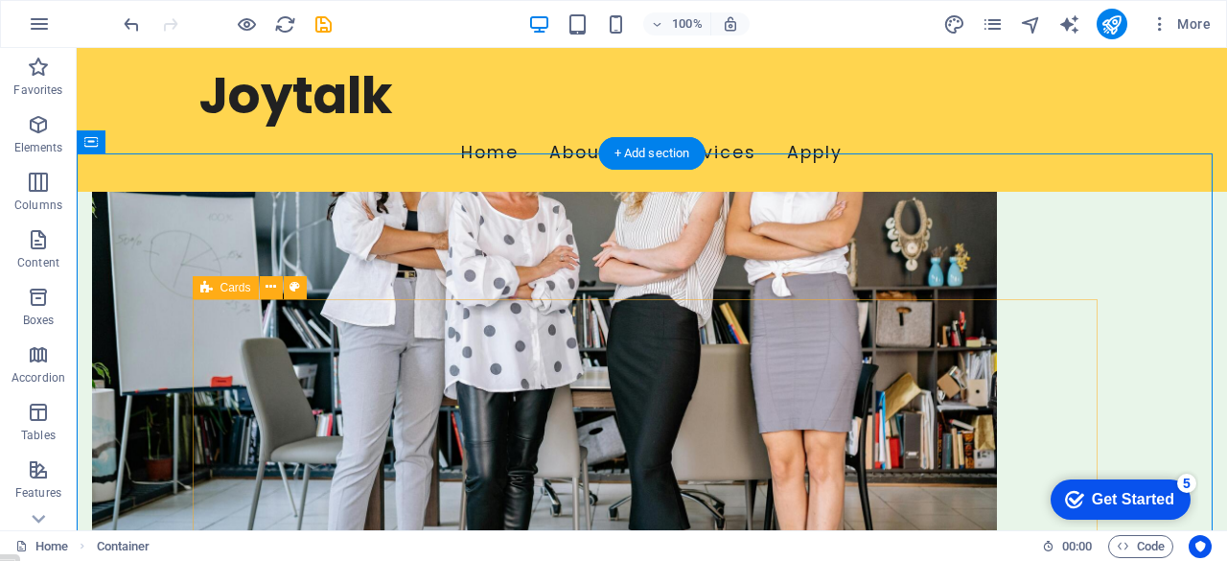
scroll to position [861, 0]
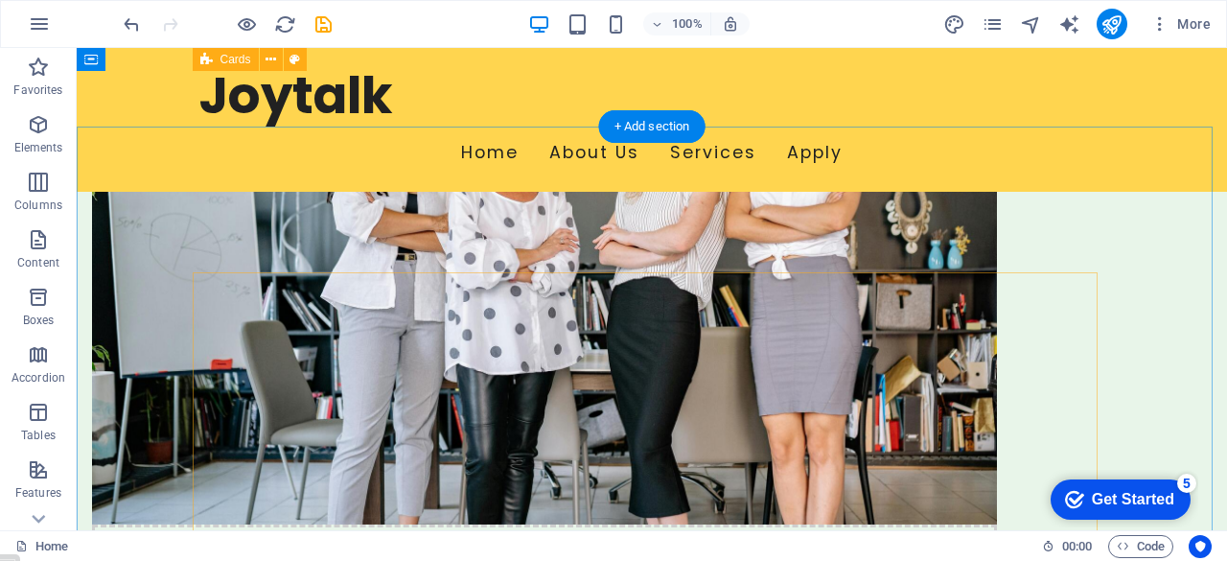
scroll to position [869, 0]
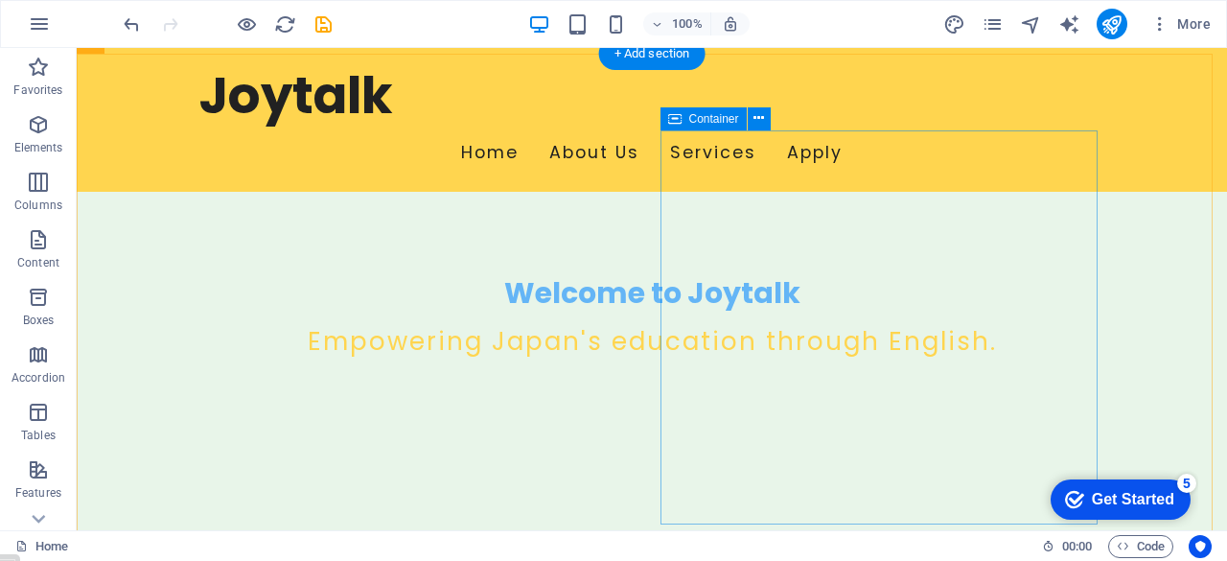
scroll to position [414, 0]
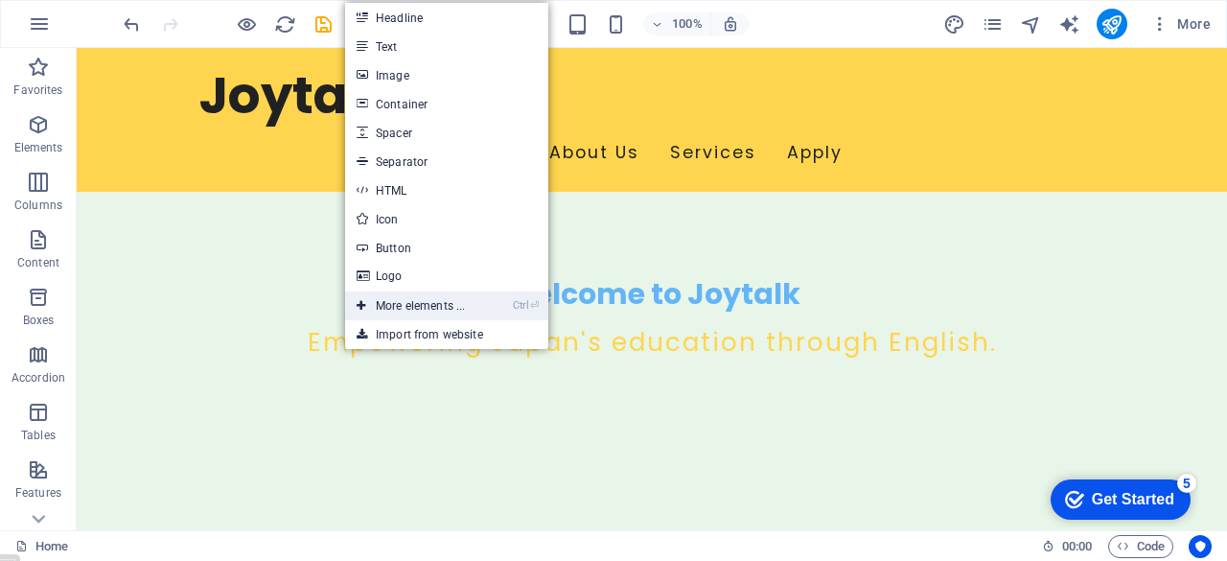
click at [427, 307] on link "Ctrl ⏎ More elements ..." at bounding box center [410, 305] width 131 height 29
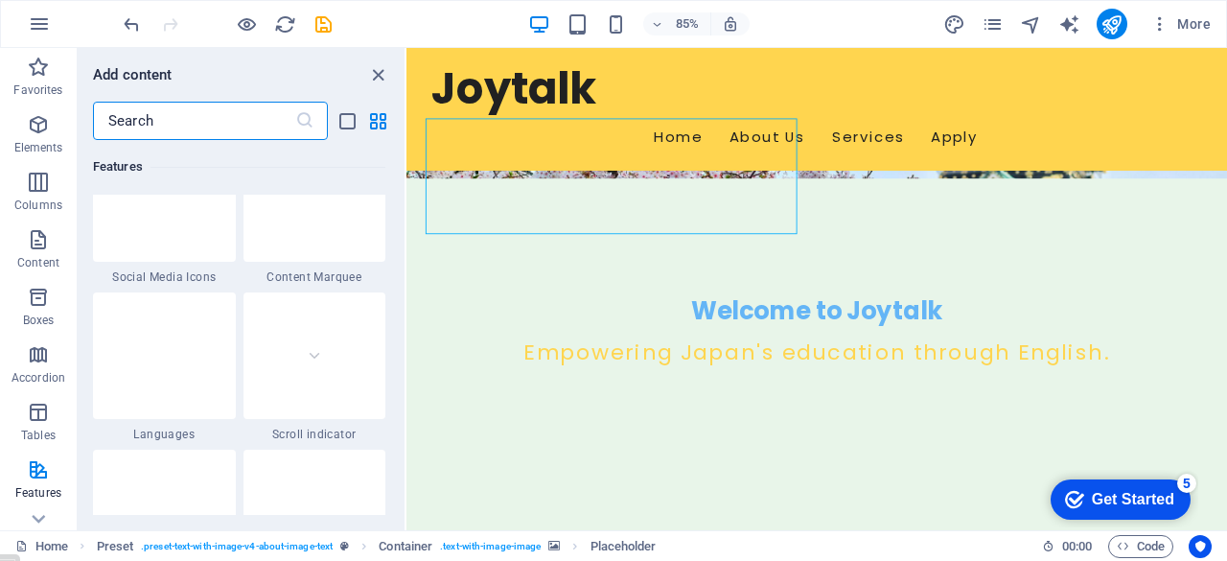
scroll to position [8783, 0]
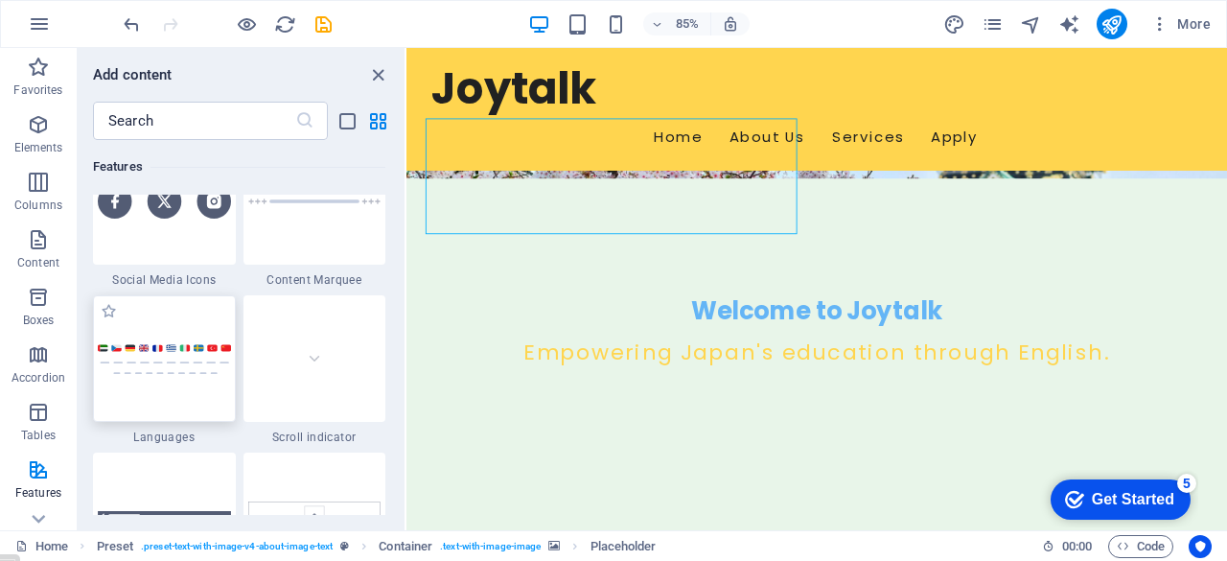
click at [162, 362] on img at bounding box center [164, 359] width 133 height 32
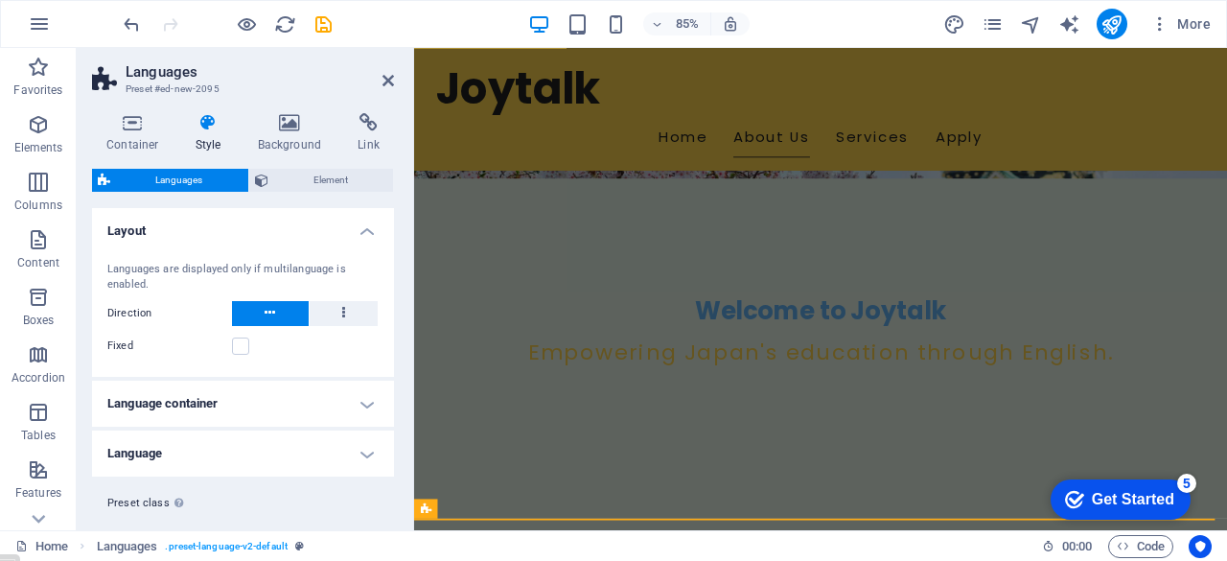
scroll to position [37, 0]
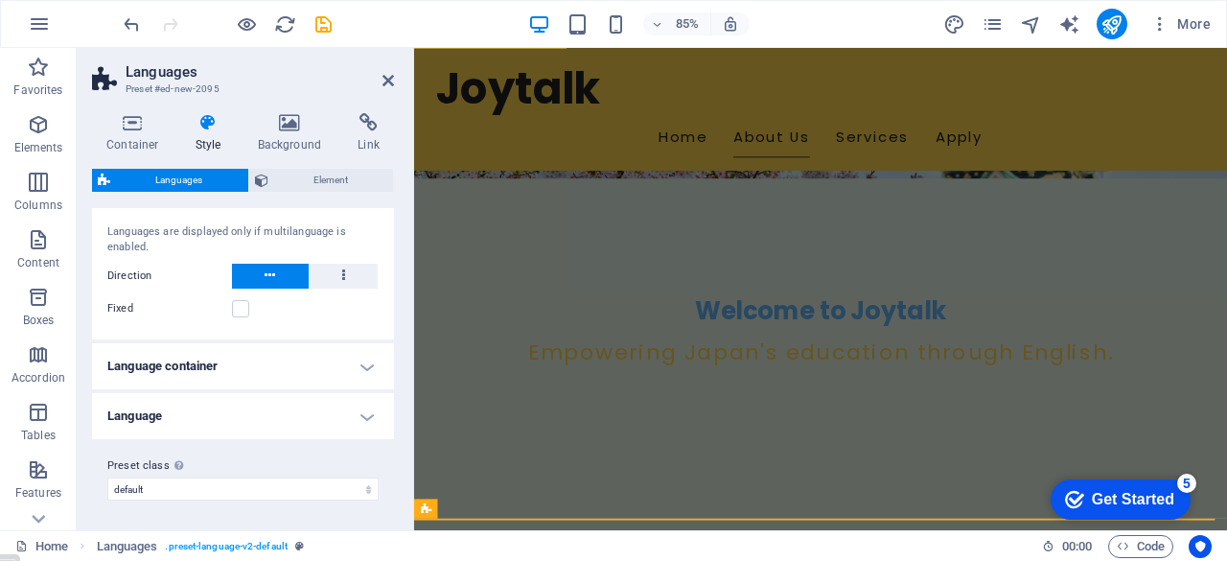
click at [359, 368] on h4 "Language container" at bounding box center [243, 366] width 302 height 46
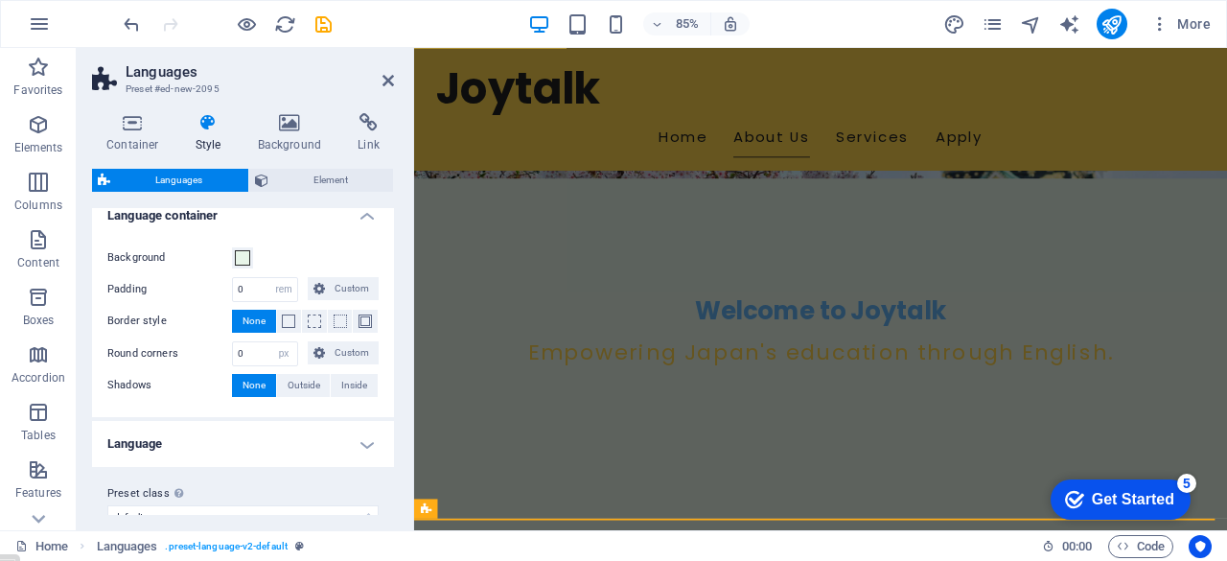
scroll to position [216, 0]
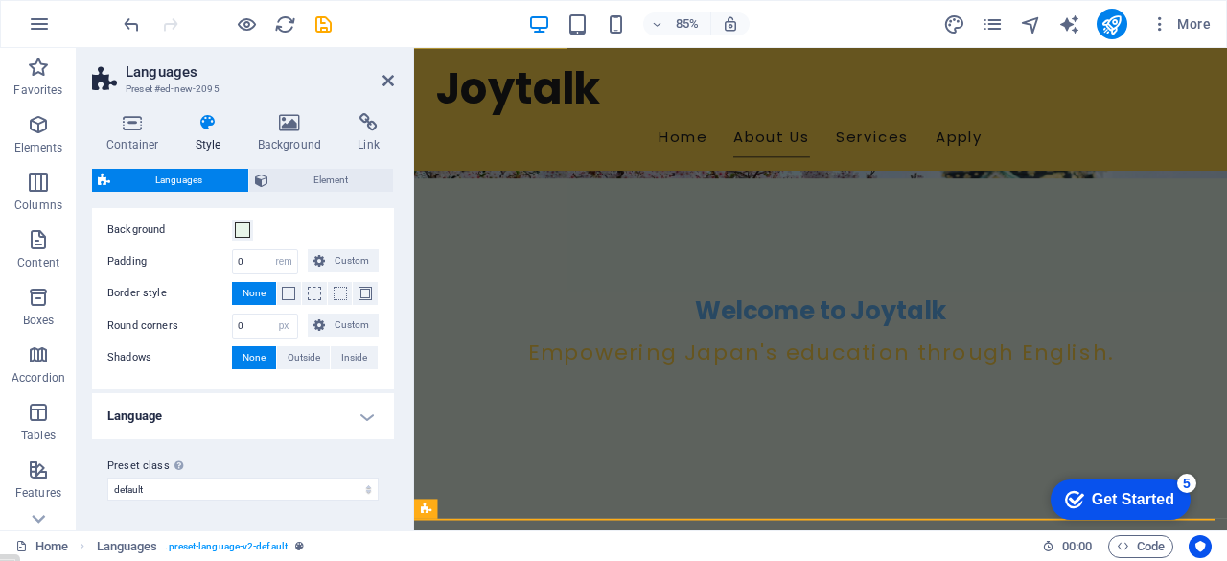
click at [364, 418] on h4 "Language" at bounding box center [243, 416] width 302 height 46
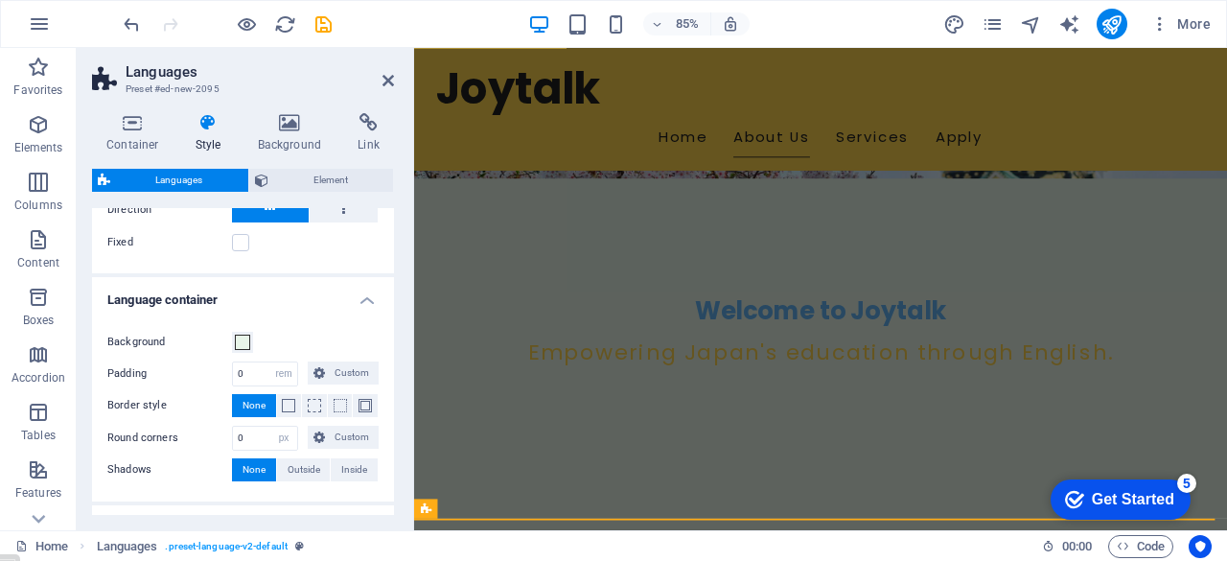
scroll to position [0, 0]
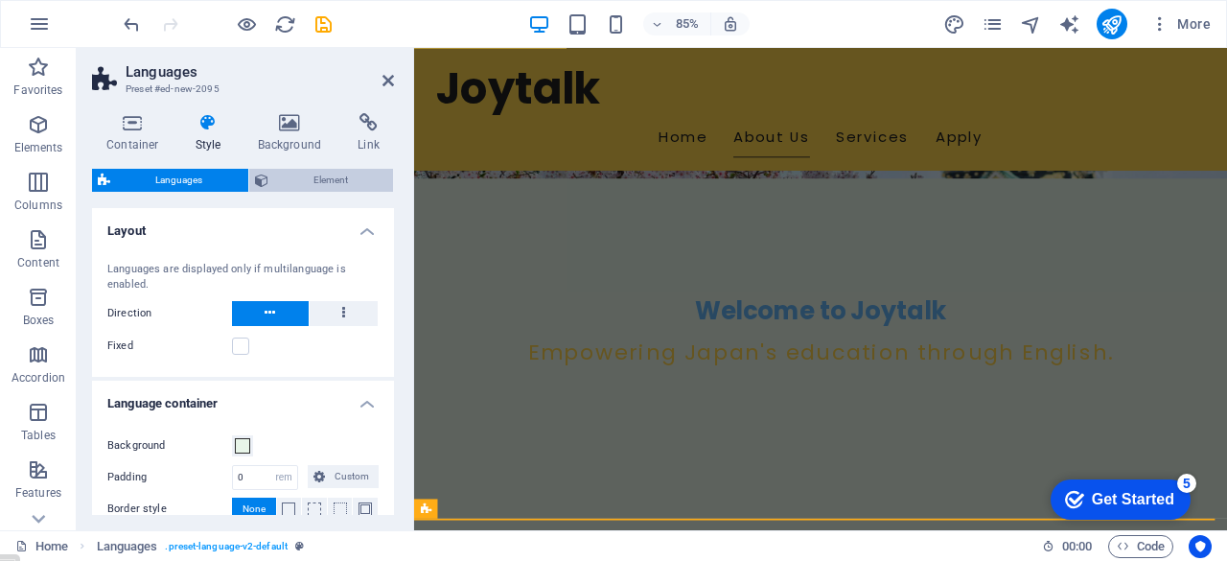
click at [327, 177] on span "Element" at bounding box center [331, 180] width 114 height 23
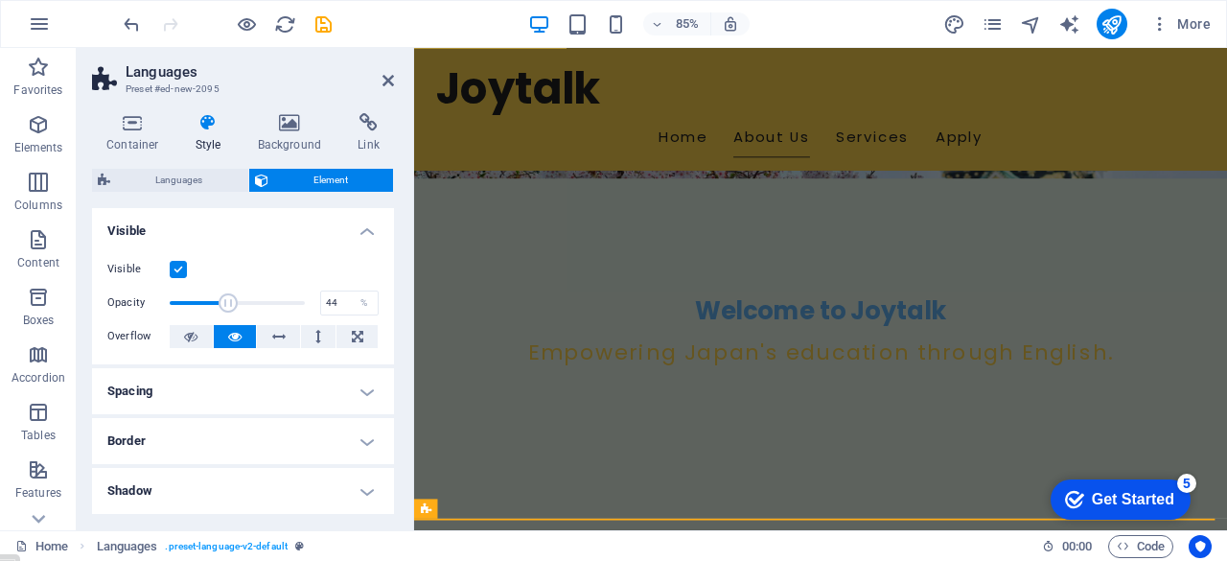
drag, startPoint x: 301, startPoint y: 301, endPoint x: 227, endPoint y: 303, distance: 73.8
click at [227, 303] on span at bounding box center [227, 302] width 19 height 19
type input "54"
click at [240, 303] on span at bounding box center [241, 302] width 19 height 19
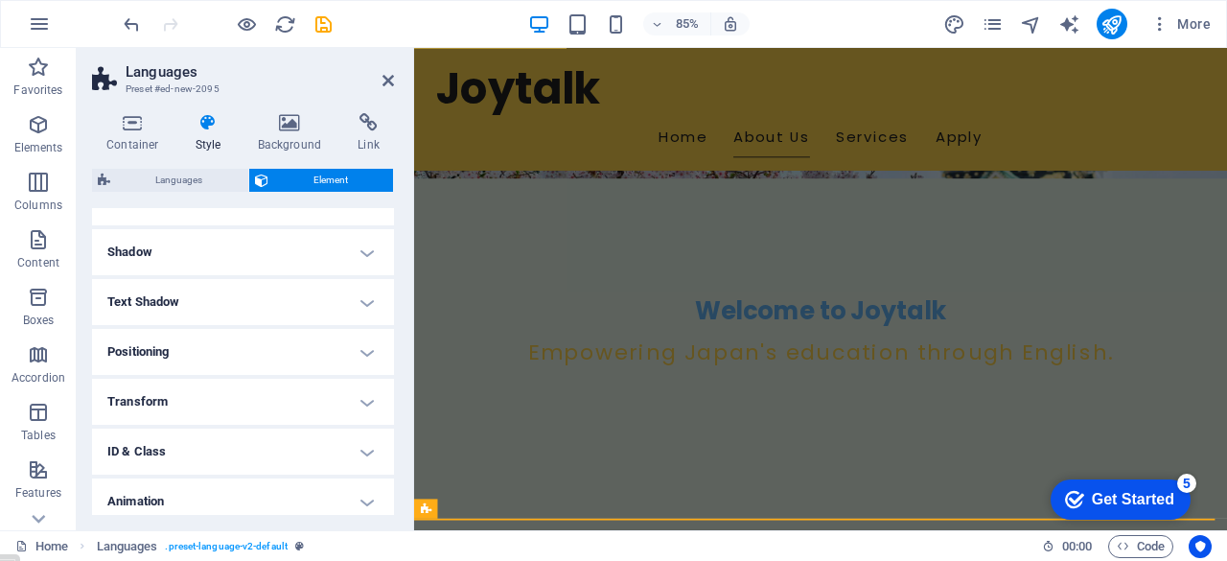
scroll to position [240, 0]
click at [360, 348] on h4 "Positioning" at bounding box center [243, 351] width 302 height 46
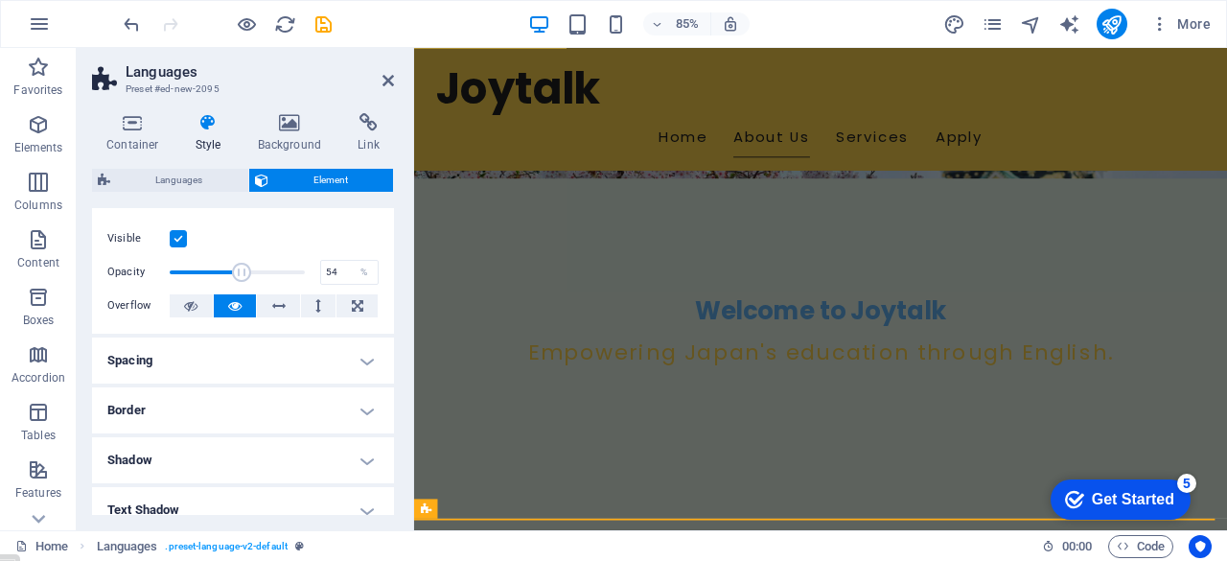
scroll to position [0, 0]
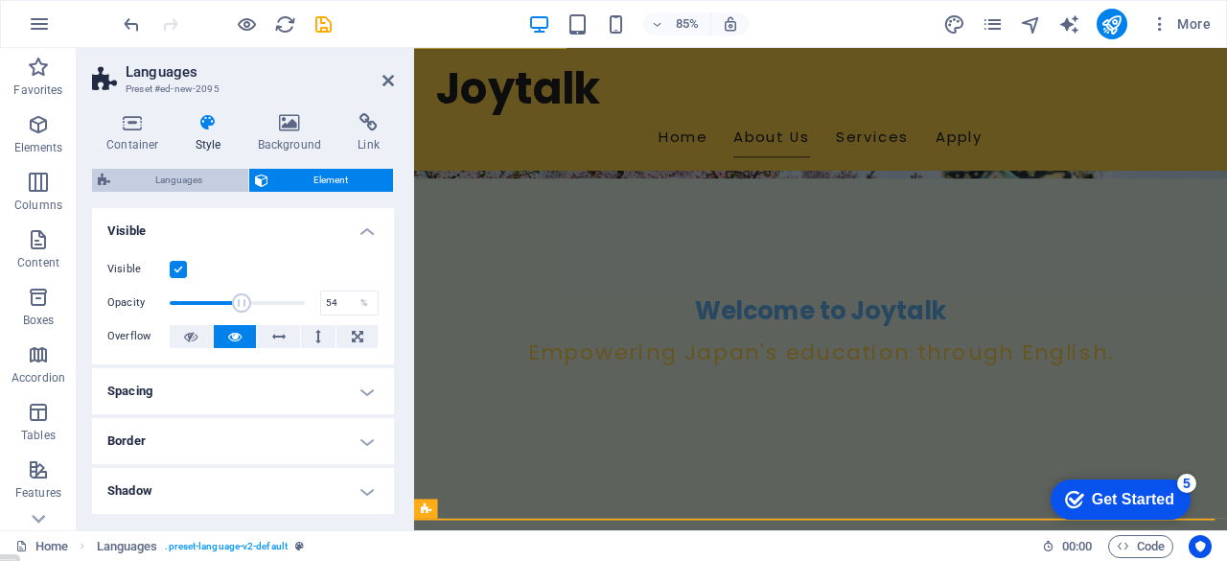
click at [181, 179] on span "Languages" at bounding box center [179, 180] width 126 height 23
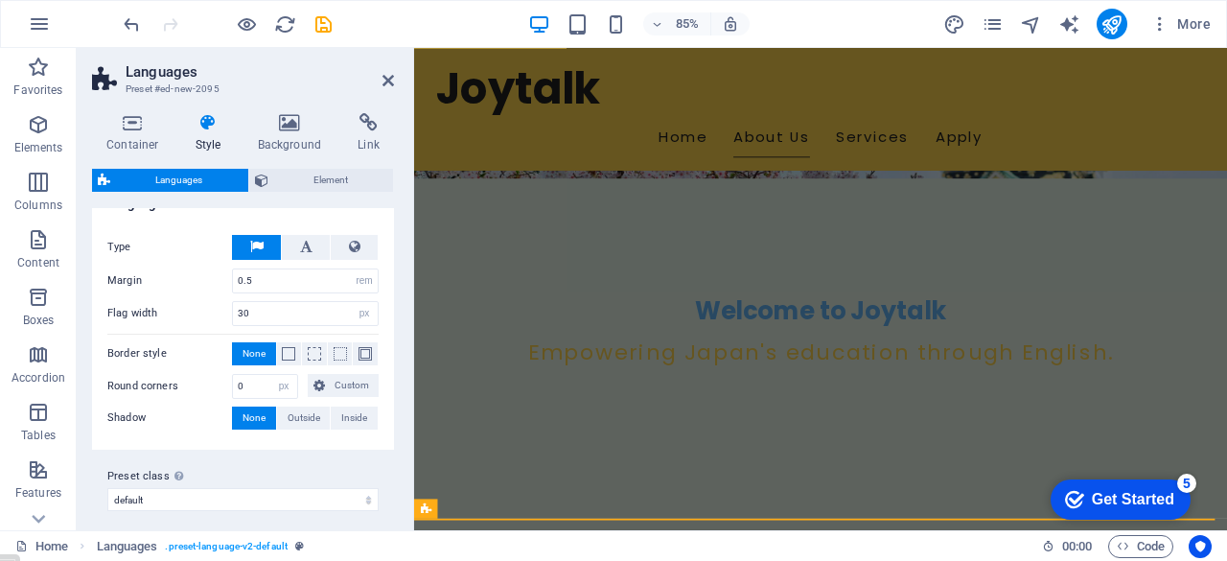
scroll to position [438, 0]
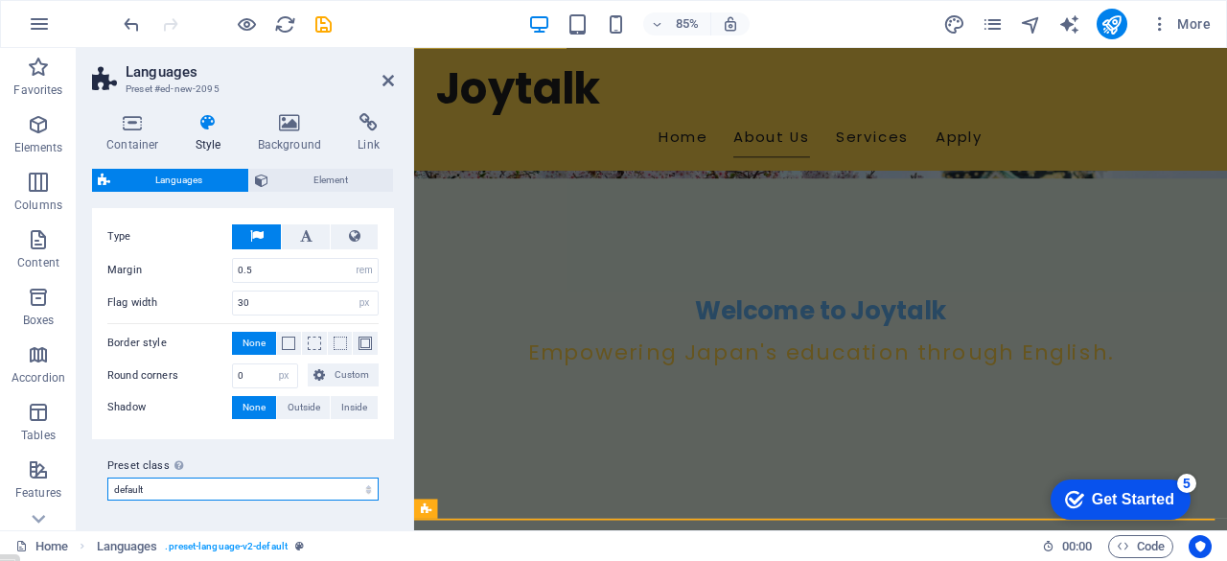
click at [241, 485] on select "default Add preset class" at bounding box center [242, 488] width 271 height 23
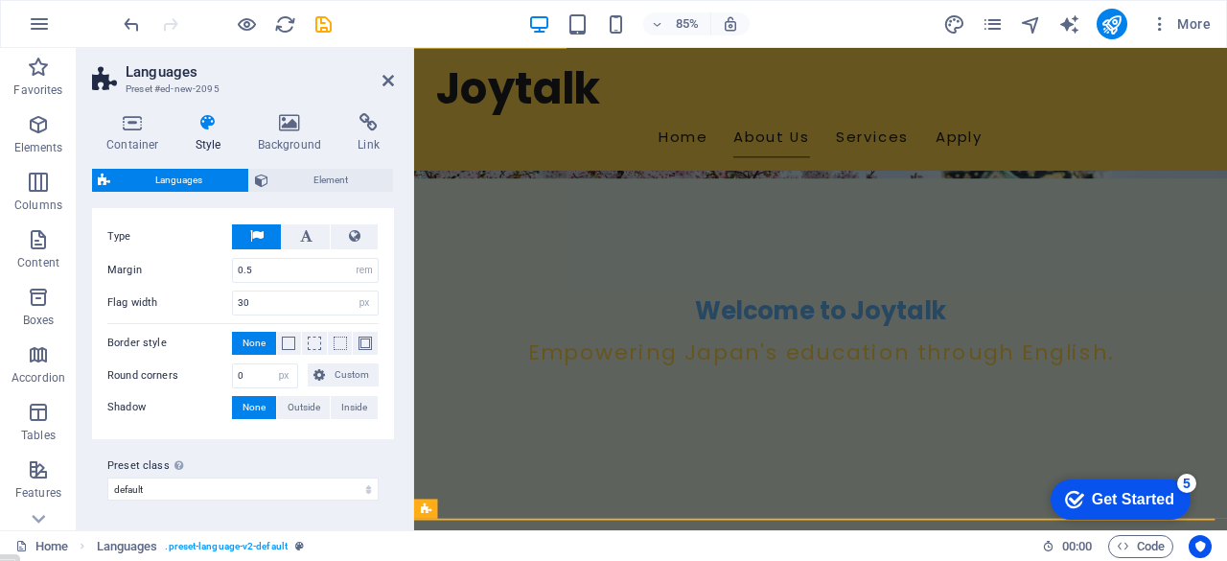
click at [227, 459] on label "Preset class Above chosen variant and settings affect all elements which carry …" at bounding box center [242, 465] width 271 height 23
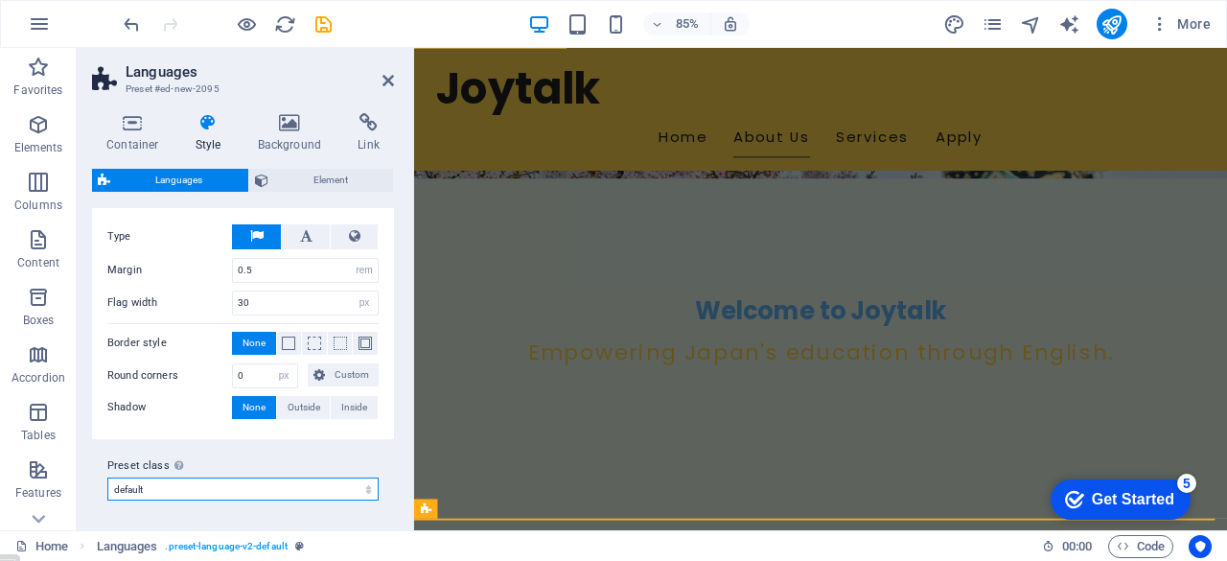
click at [227, 477] on select "default Add preset class" at bounding box center [242, 488] width 271 height 23
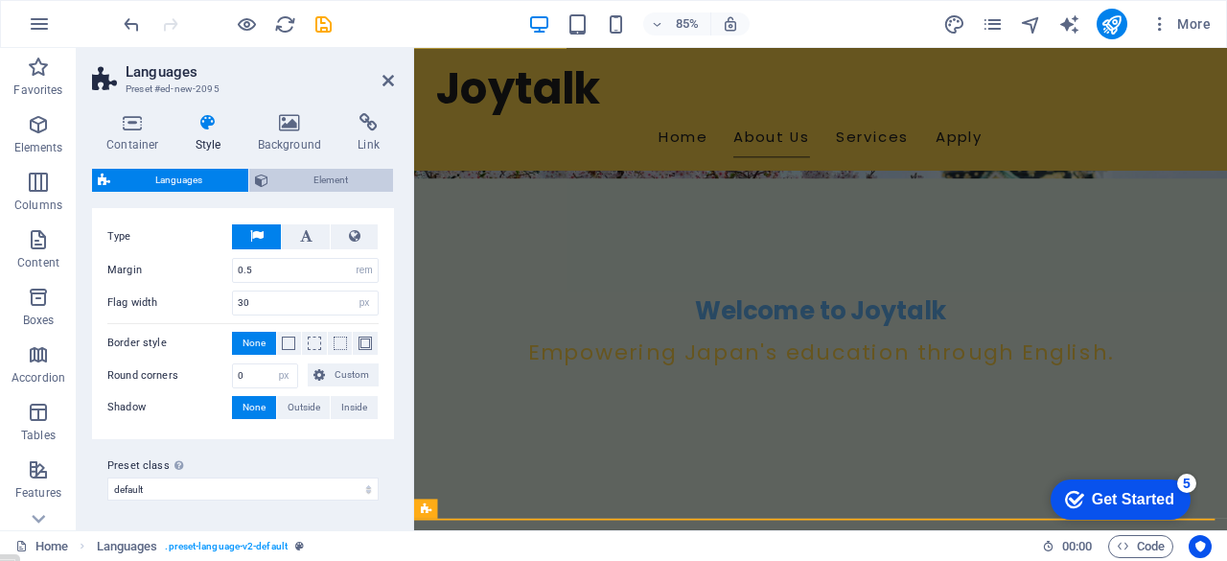
click at [263, 178] on icon at bounding box center [261, 180] width 13 height 23
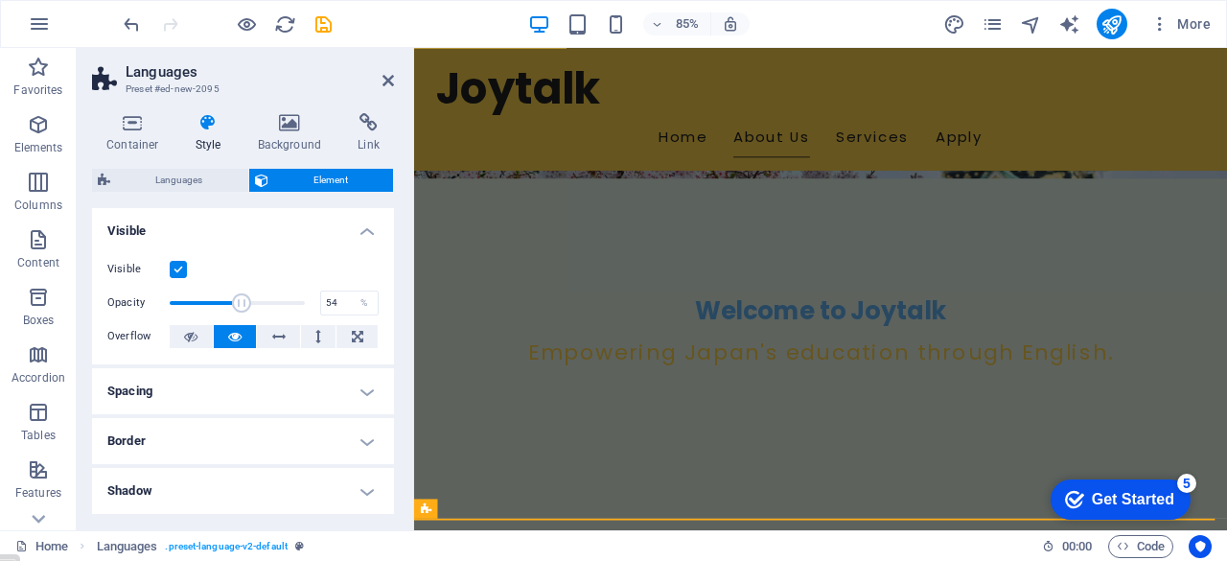
click at [366, 388] on h4 "Spacing" at bounding box center [243, 391] width 302 height 46
click at [366, 388] on h4 "Spacing" at bounding box center [243, 385] width 302 height 34
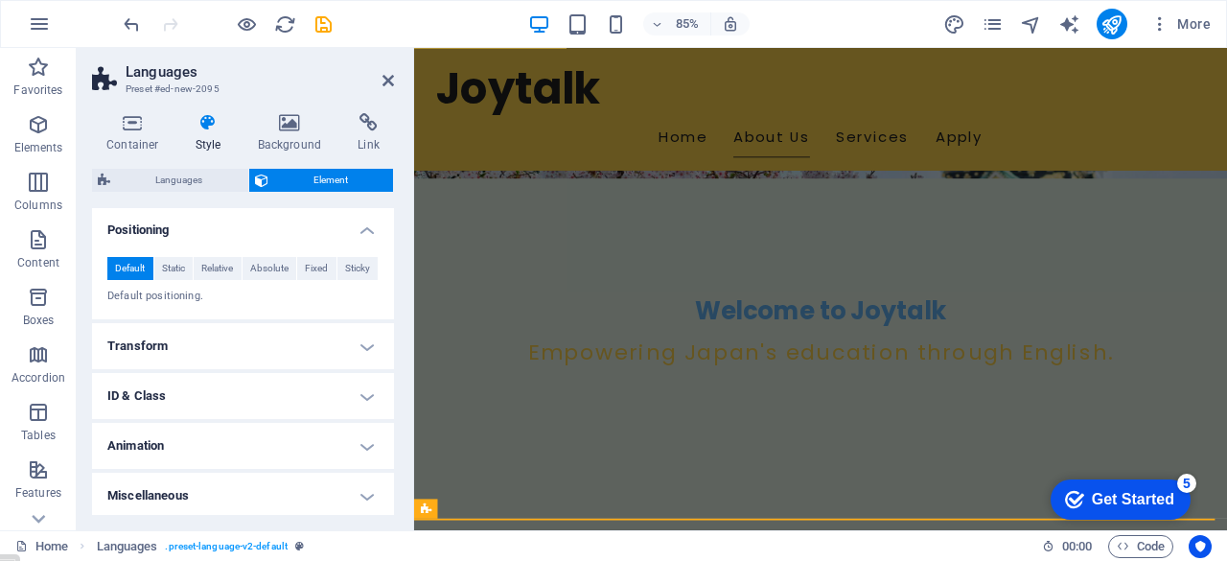
scroll to position [364, 0]
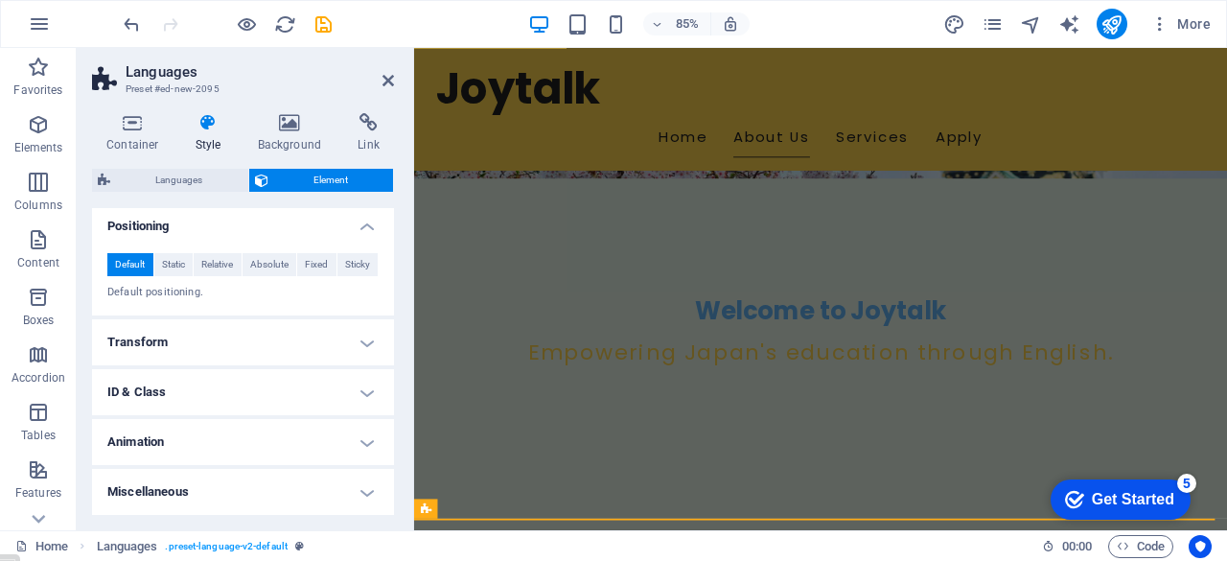
click at [365, 341] on h4 "Transform" at bounding box center [243, 342] width 302 height 46
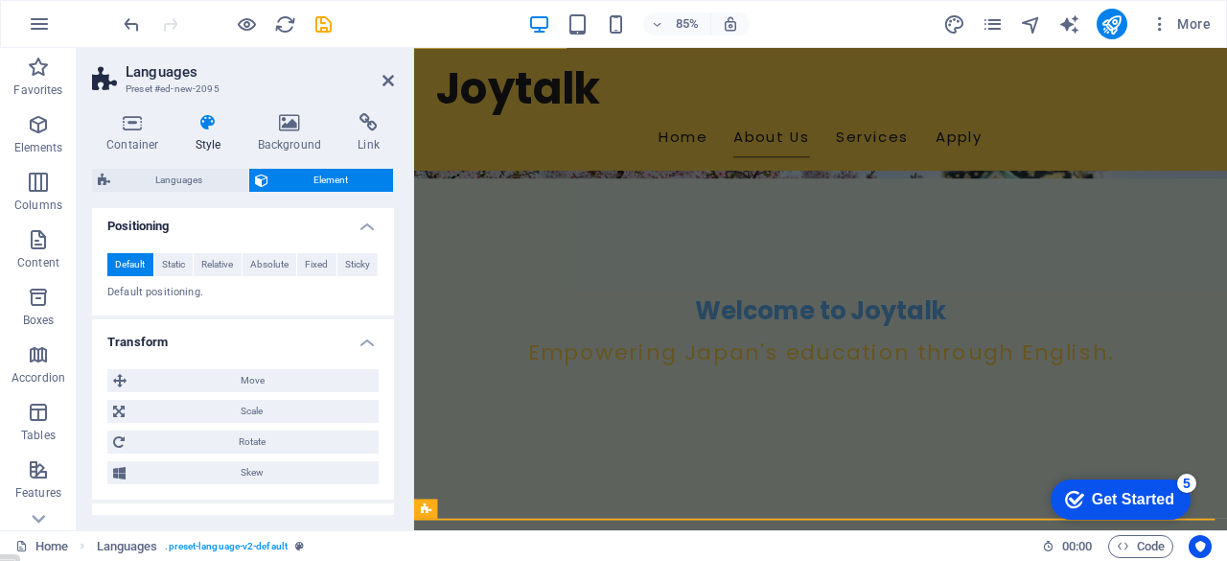
click at [365, 341] on h4 "Transform" at bounding box center [243, 336] width 302 height 34
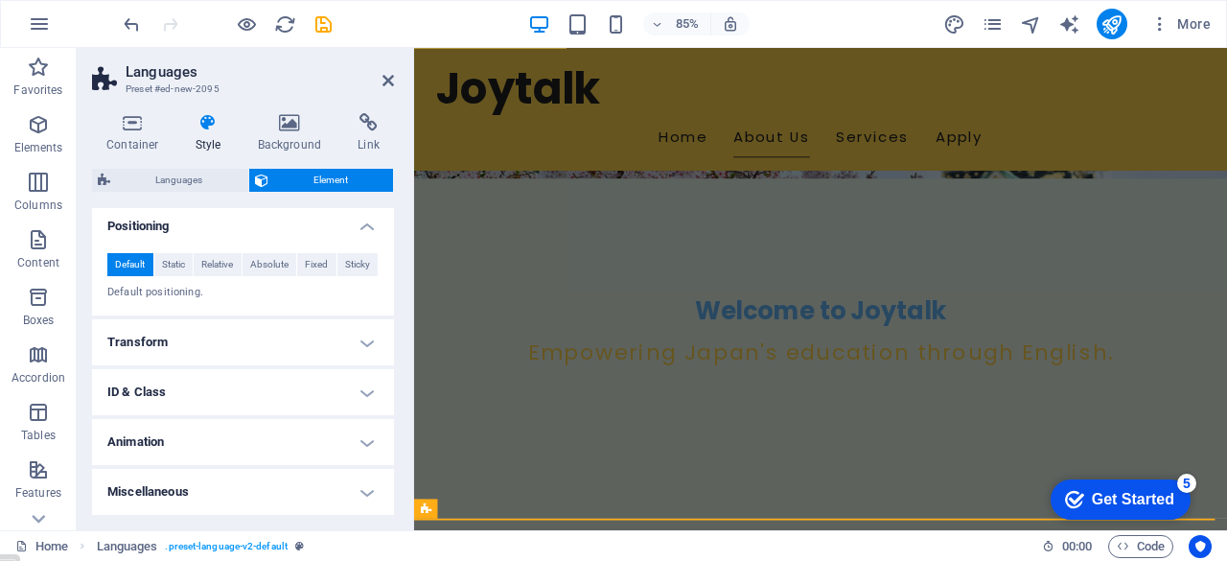
click at [365, 341] on h4 "Transform" at bounding box center [243, 342] width 302 height 46
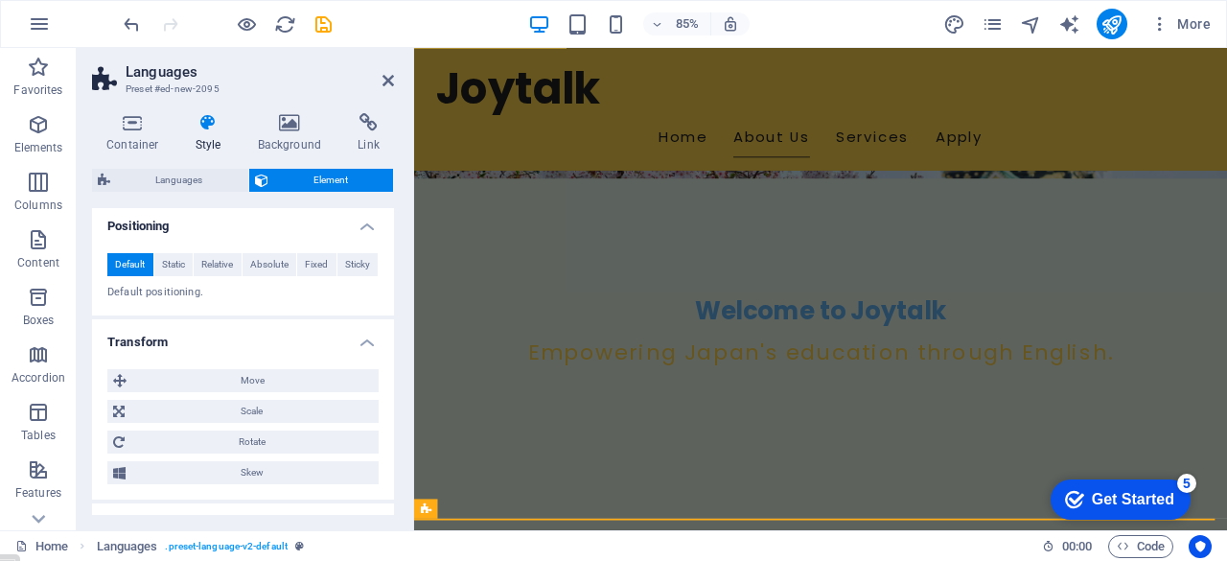
click at [364, 341] on h4 "Transform" at bounding box center [243, 336] width 302 height 34
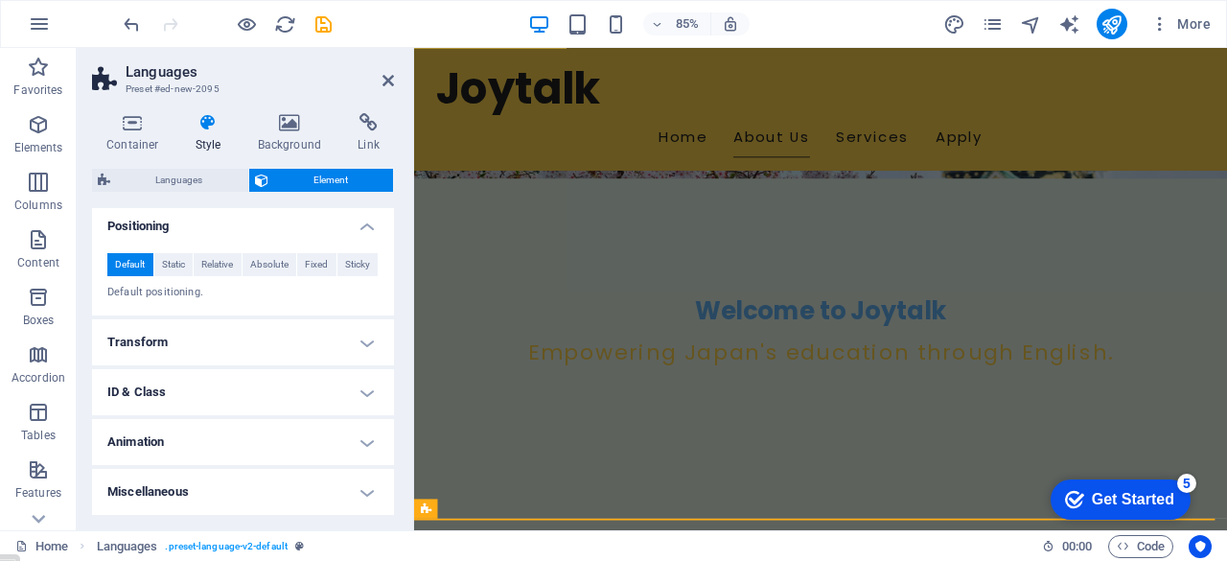
click at [357, 495] on h4 "Miscellaneous" at bounding box center [243, 492] width 302 height 46
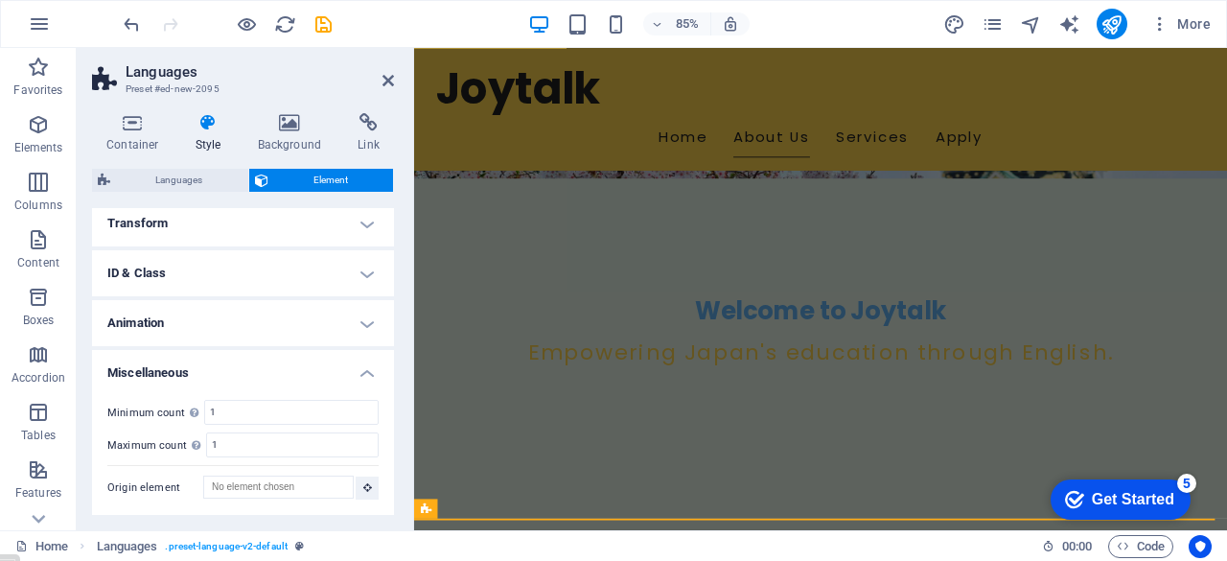
click at [369, 367] on h4 "Miscellaneous" at bounding box center [243, 367] width 302 height 34
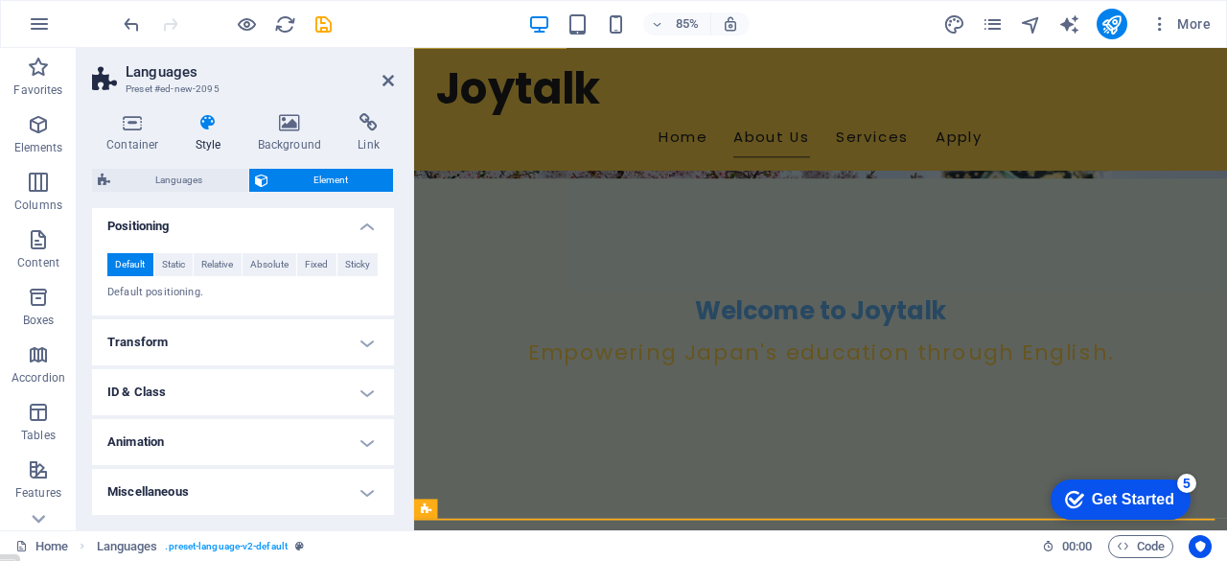
scroll to position [0, 0]
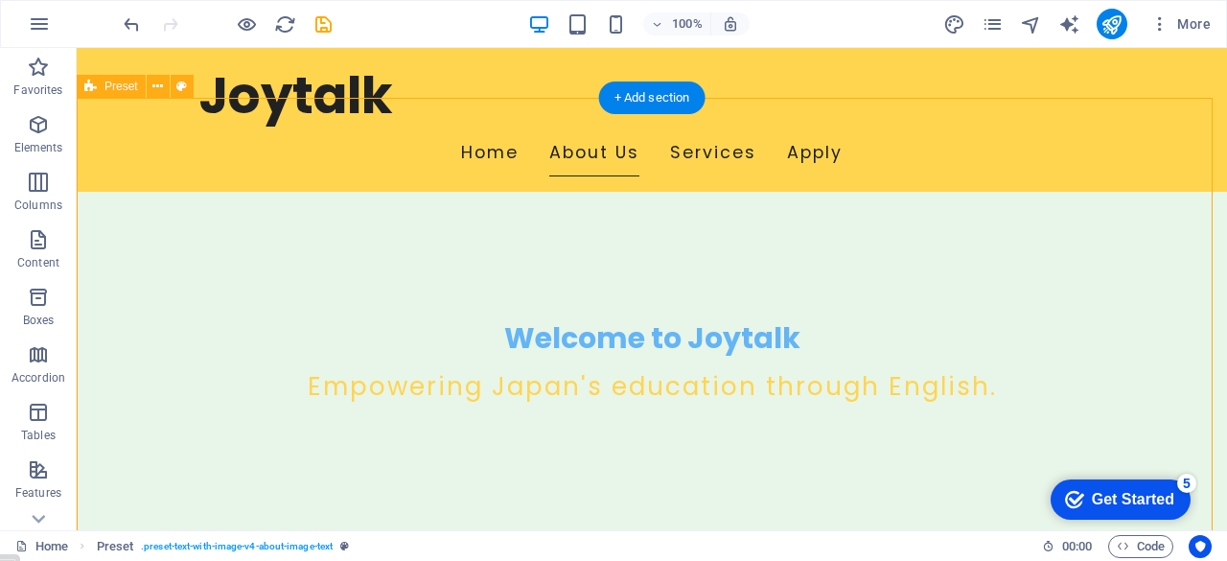
scroll to position [371, 0]
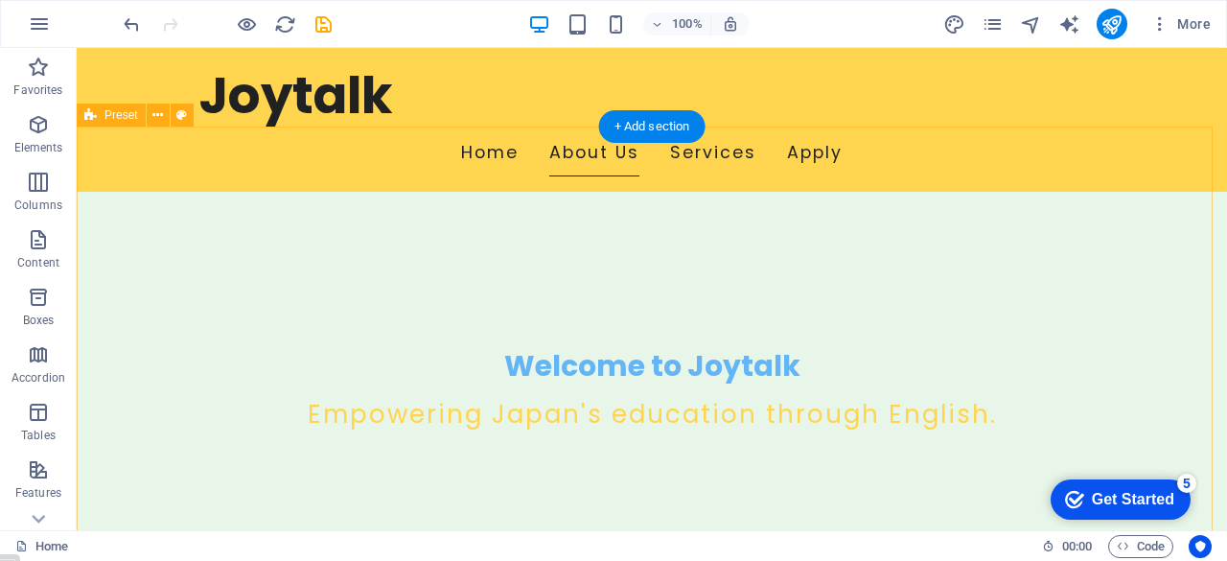
scroll to position [343, 0]
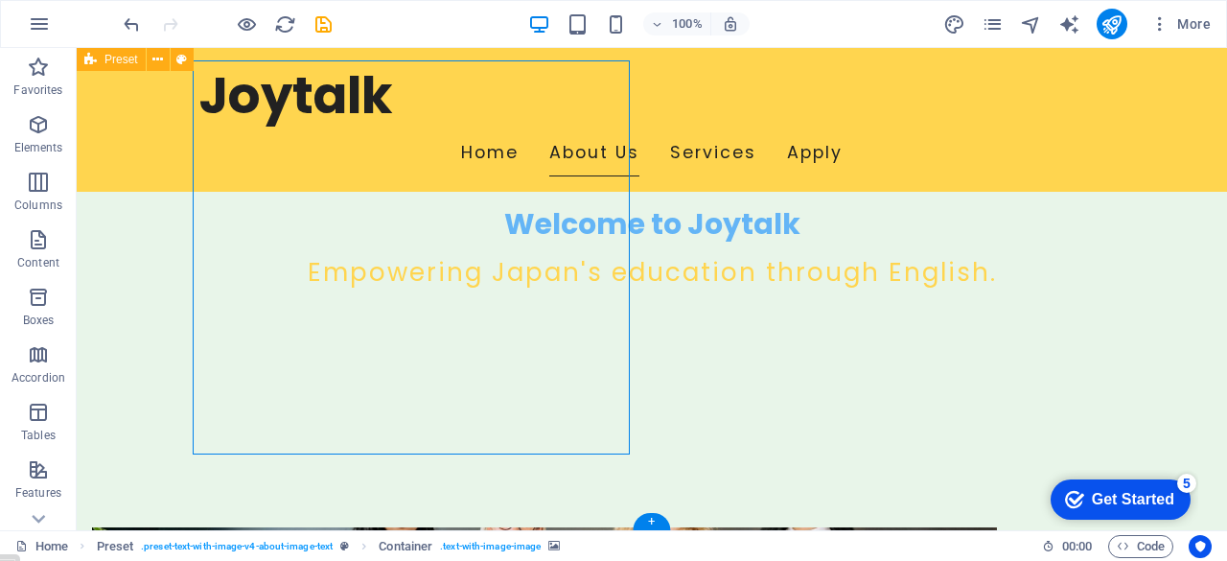
scroll to position [479, 0]
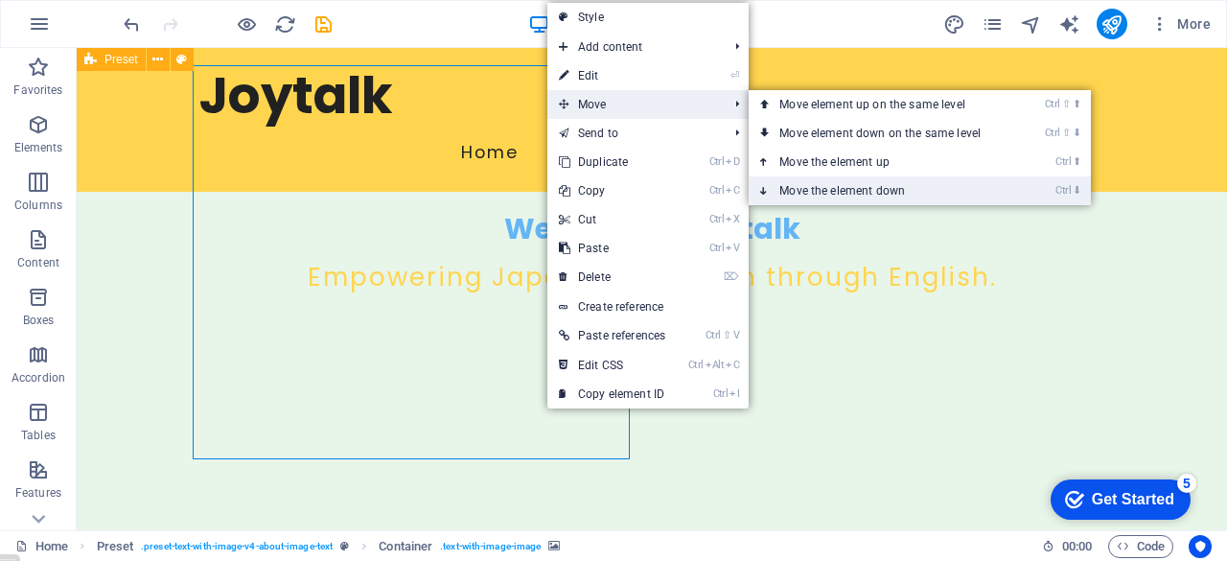
click at [841, 195] on link "Ctrl ⬇ Move the element down" at bounding box center [883, 190] width 270 height 29
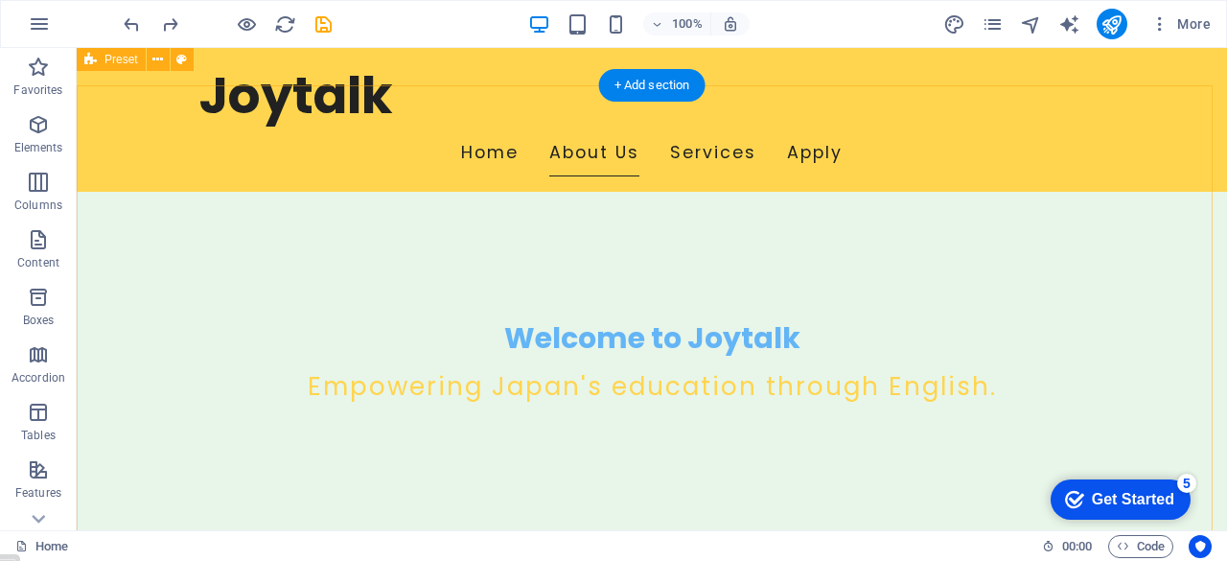
scroll to position [368, 0]
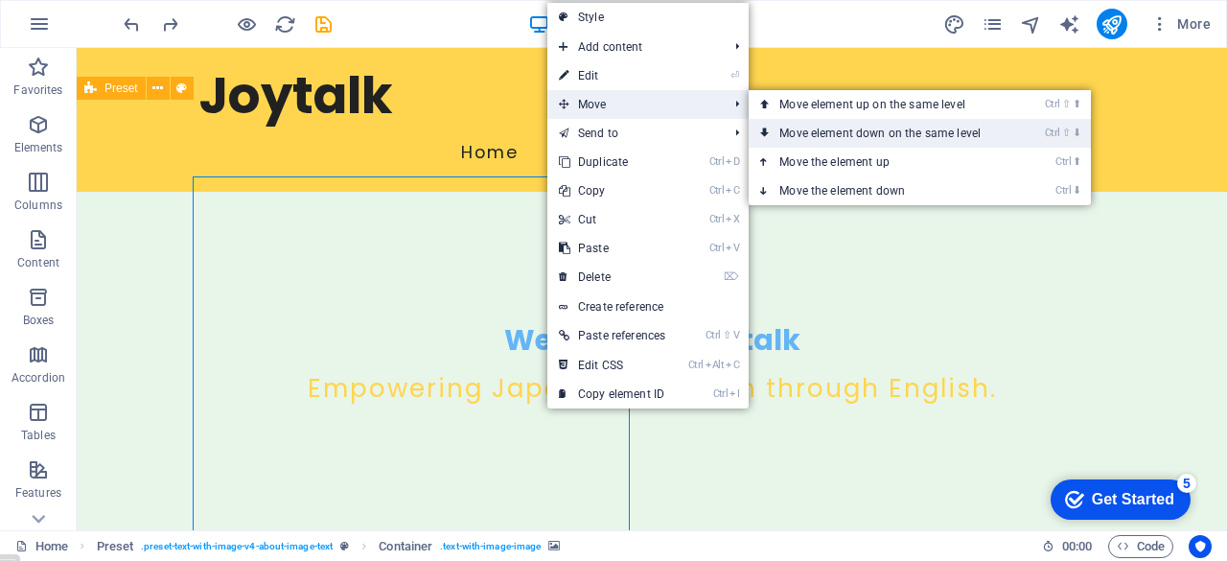
click at [836, 134] on link "Ctrl ⇧ ⬇ Move element down on the same level" at bounding box center [883, 133] width 270 height 29
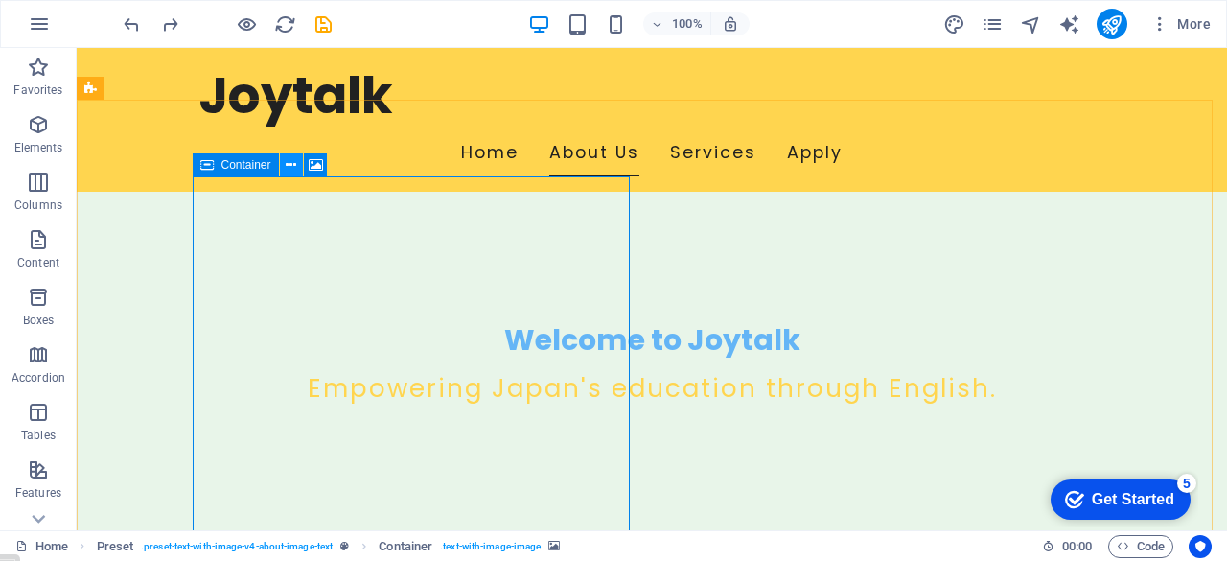
click at [287, 165] on icon at bounding box center [291, 165] width 11 height 20
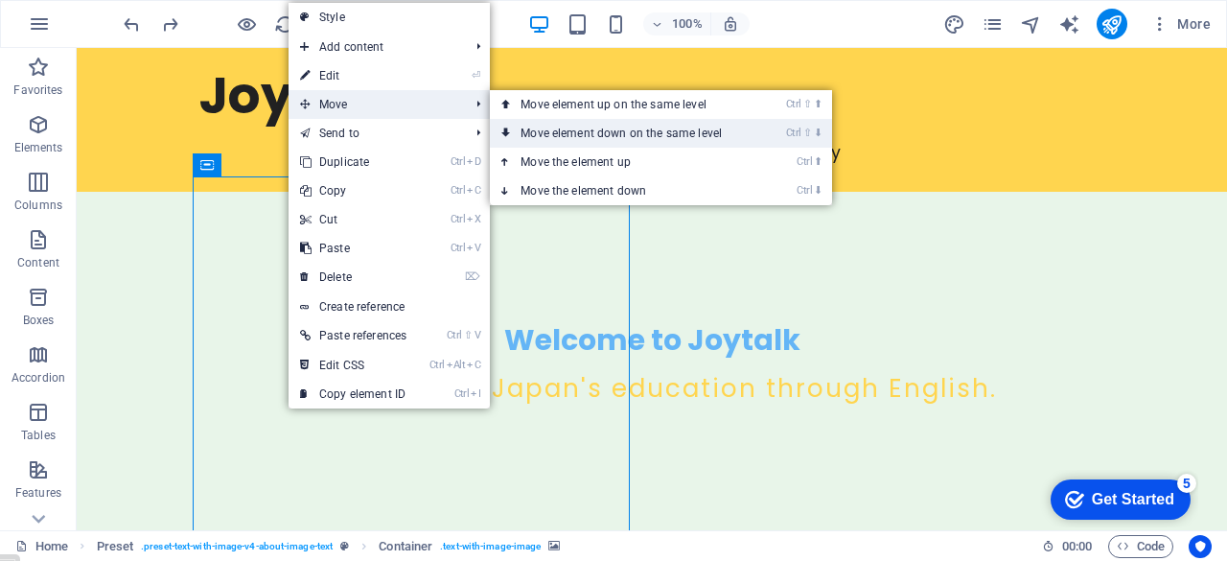
click at [588, 130] on link "Ctrl ⇧ ⬇ Move element down on the same level" at bounding box center [625, 133] width 270 height 29
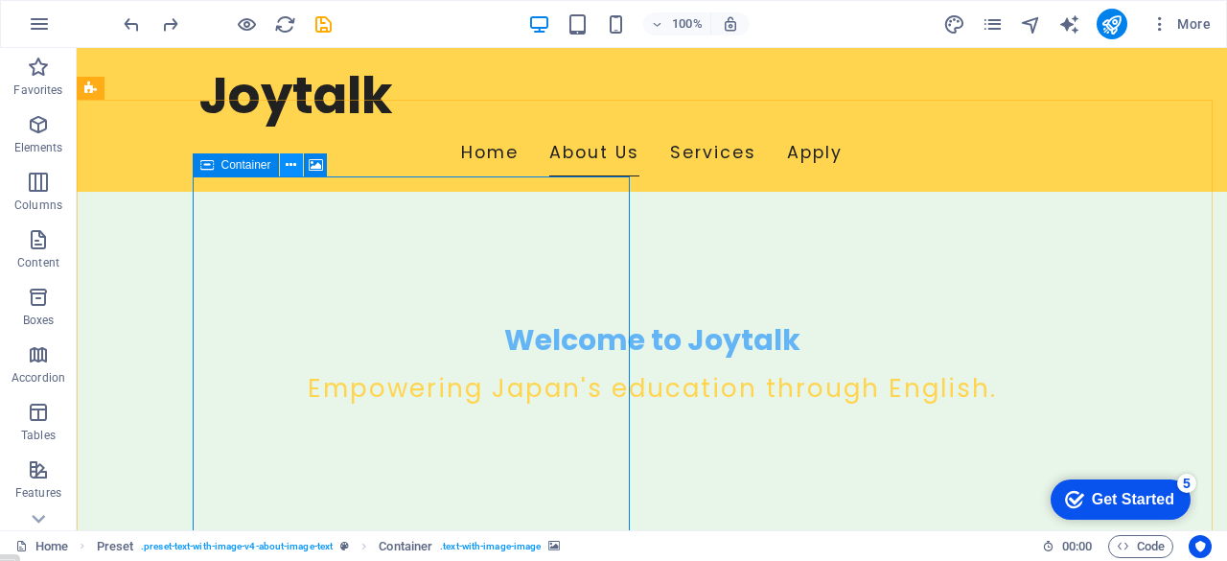
click at [291, 166] on icon at bounding box center [291, 165] width 11 height 20
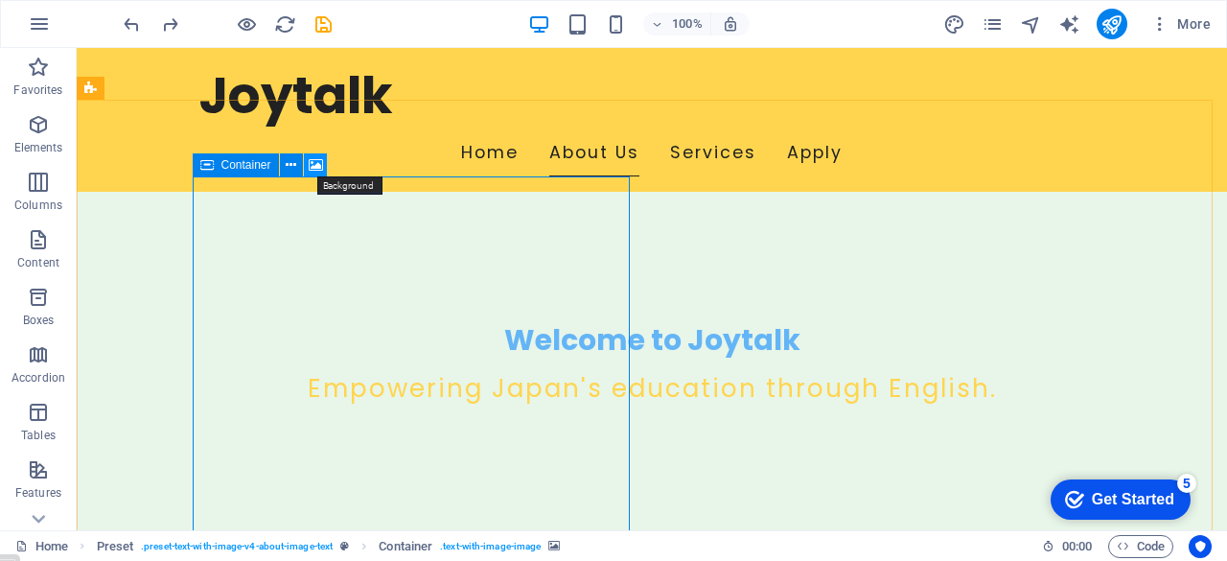
click at [317, 164] on icon at bounding box center [316, 165] width 14 height 20
select select "%"
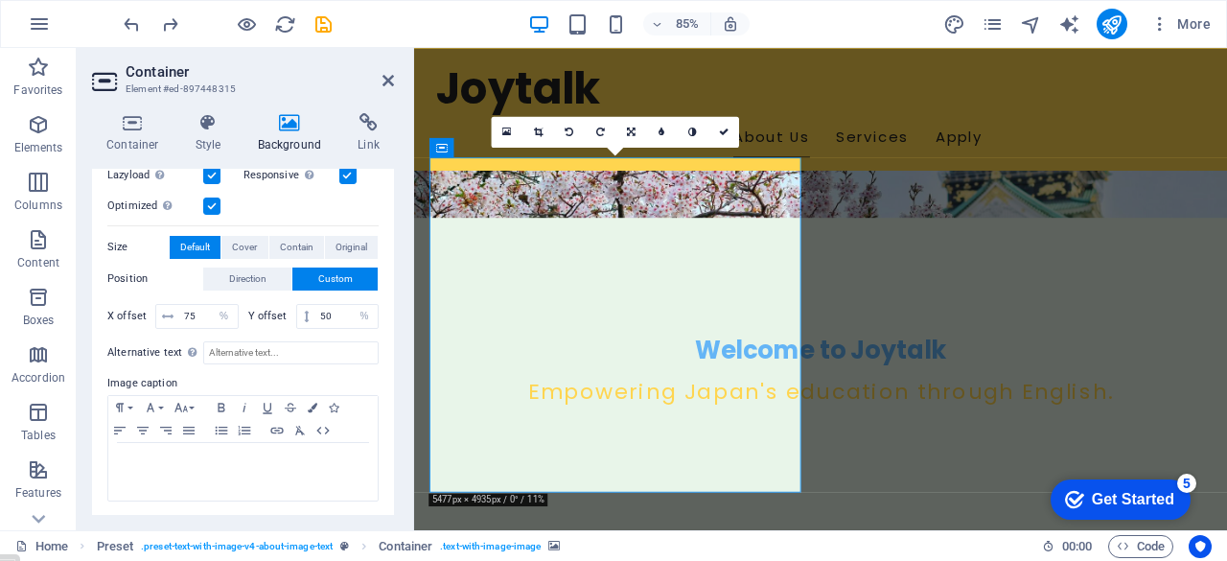
scroll to position [0, 0]
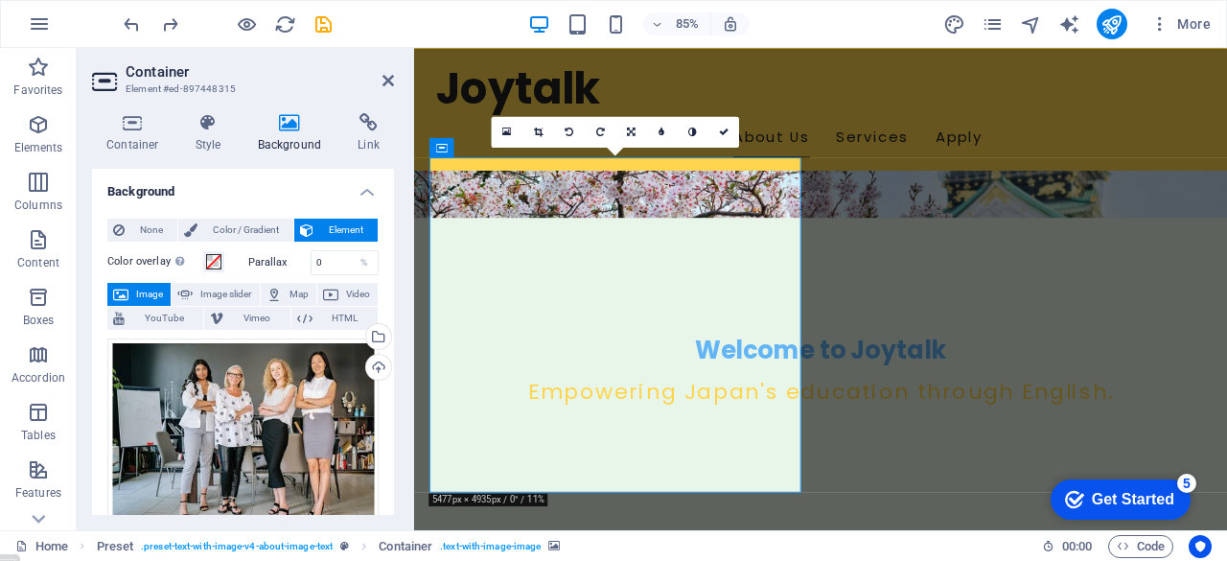
click at [396, 157] on div "Container Style Background Link Size Height Default px rem % vh vw Min. height …" at bounding box center [243, 314] width 333 height 432
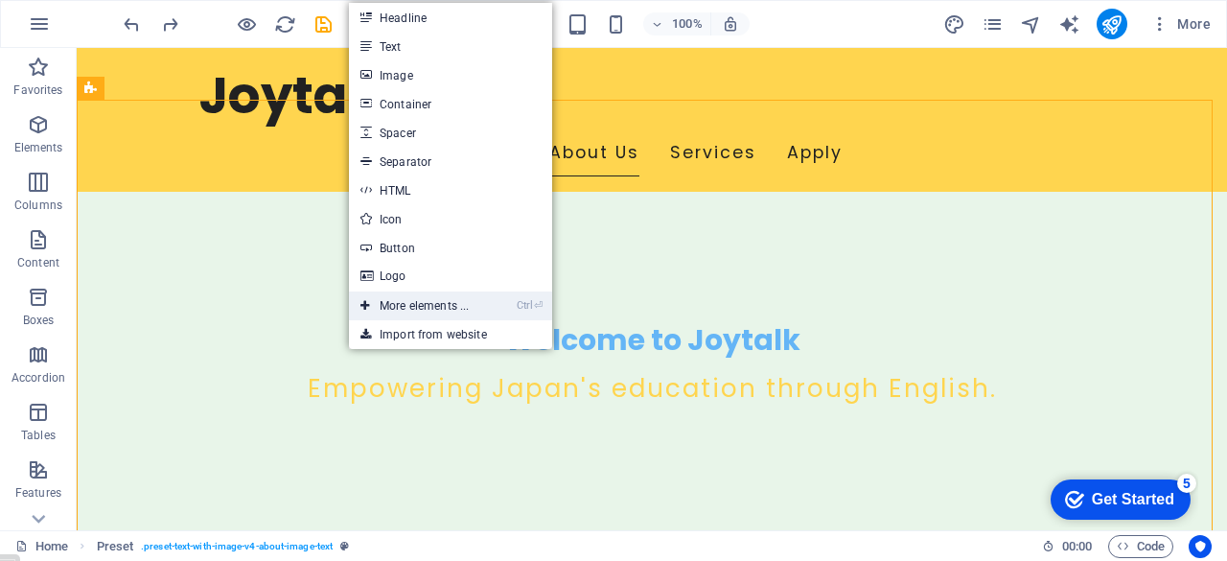
click at [442, 306] on link "Ctrl ⏎ More elements ..." at bounding box center [414, 305] width 131 height 29
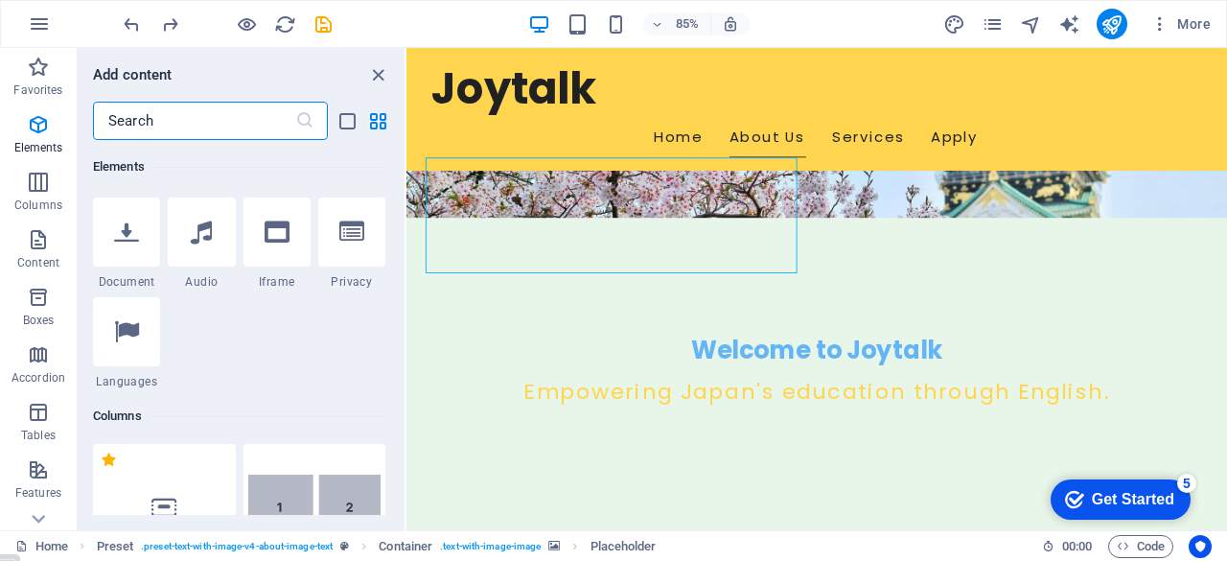
scroll to position [697, 0]
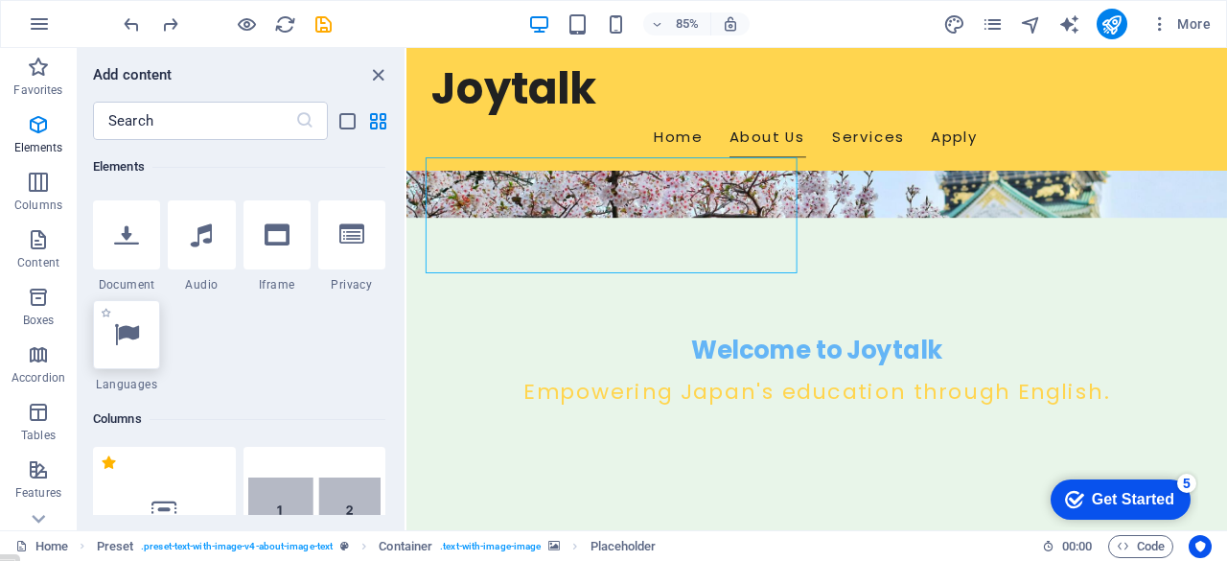
click at [123, 336] on icon at bounding box center [126, 334] width 25 height 25
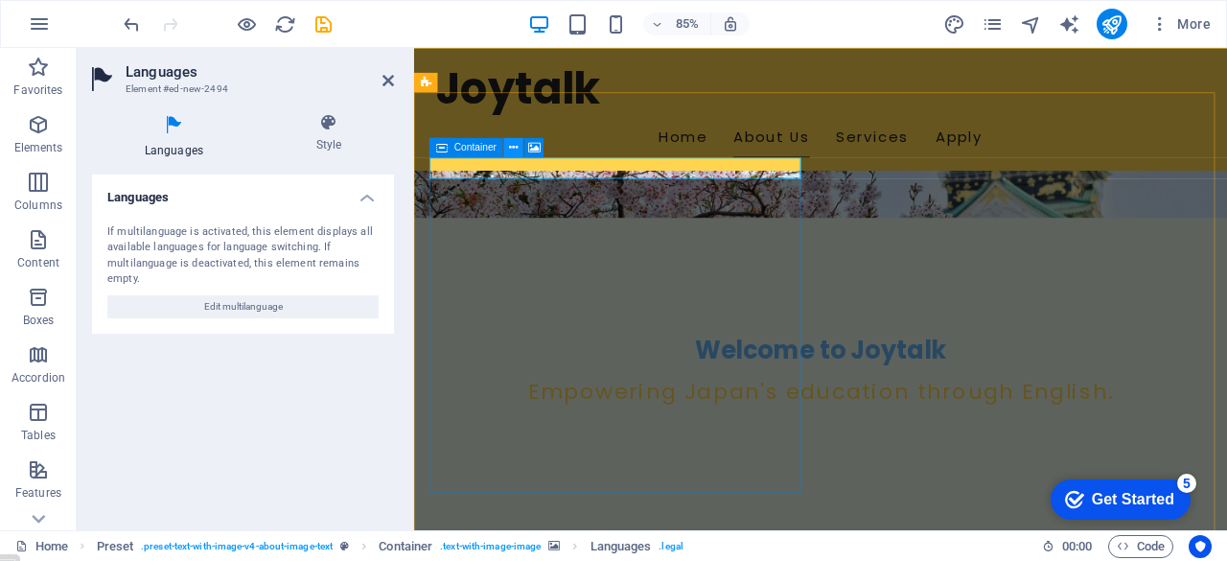
click at [512, 147] on icon at bounding box center [513, 147] width 9 height 17
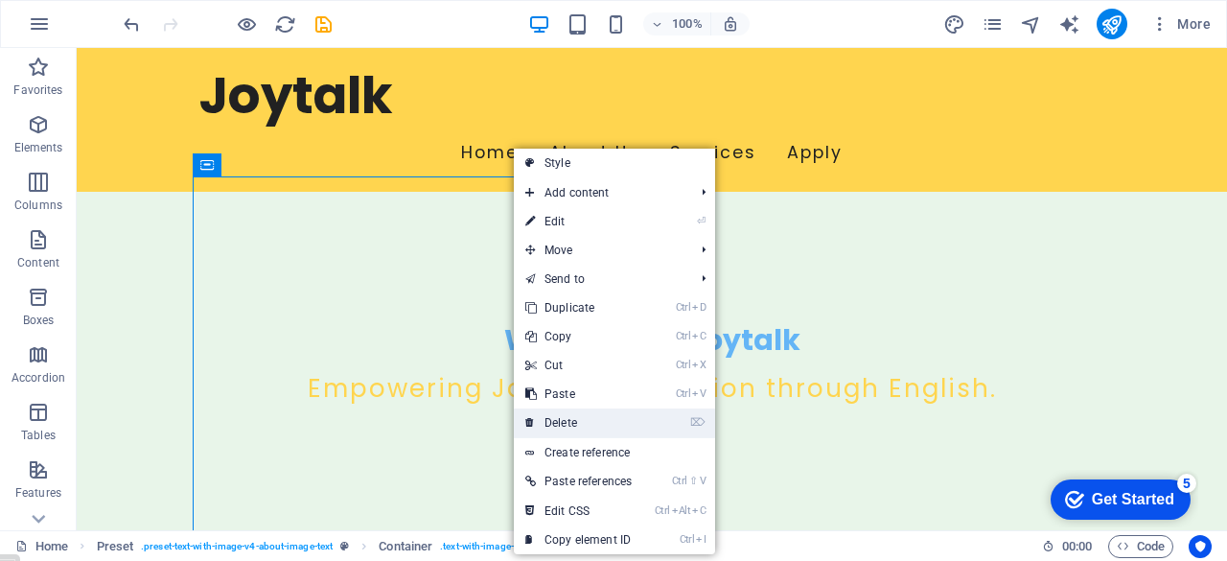
click at [569, 421] on link "⌦ Delete" at bounding box center [578, 422] width 129 height 29
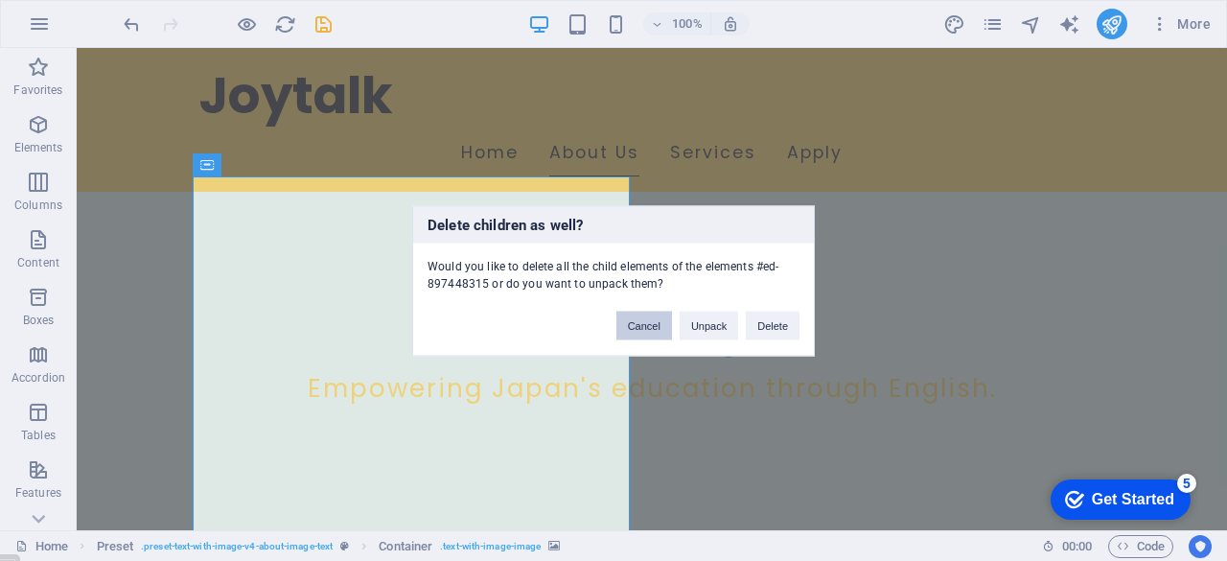
click at [654, 320] on button "Cancel" at bounding box center [644, 324] width 56 height 29
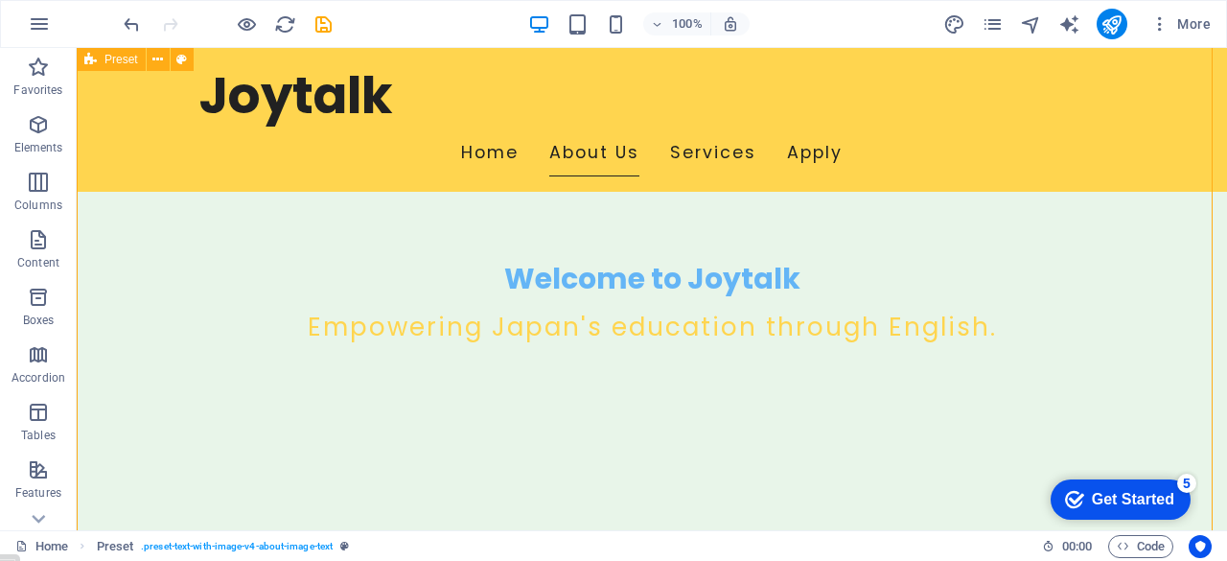
scroll to position [418, 0]
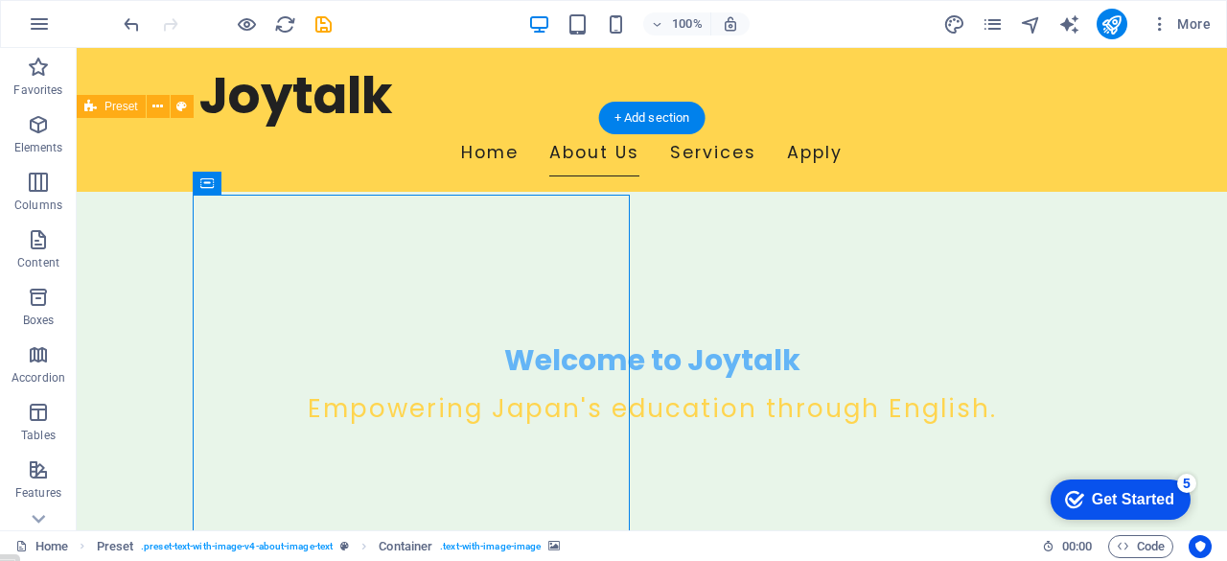
scroll to position [347, 0]
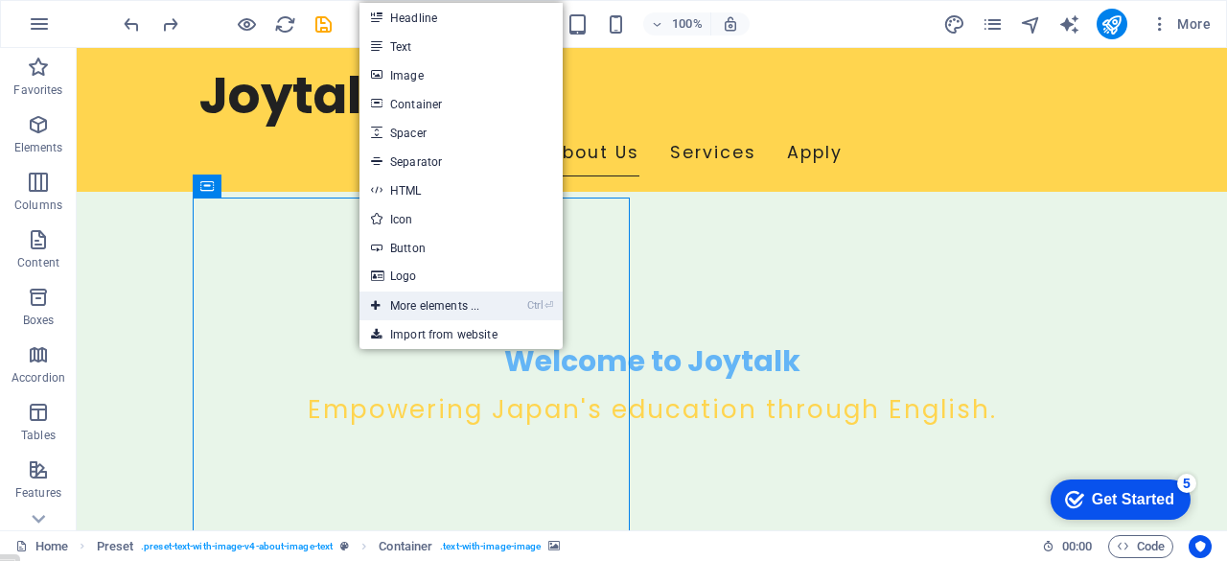
click at [428, 305] on link "Ctrl ⏎ More elements ..." at bounding box center [424, 305] width 131 height 29
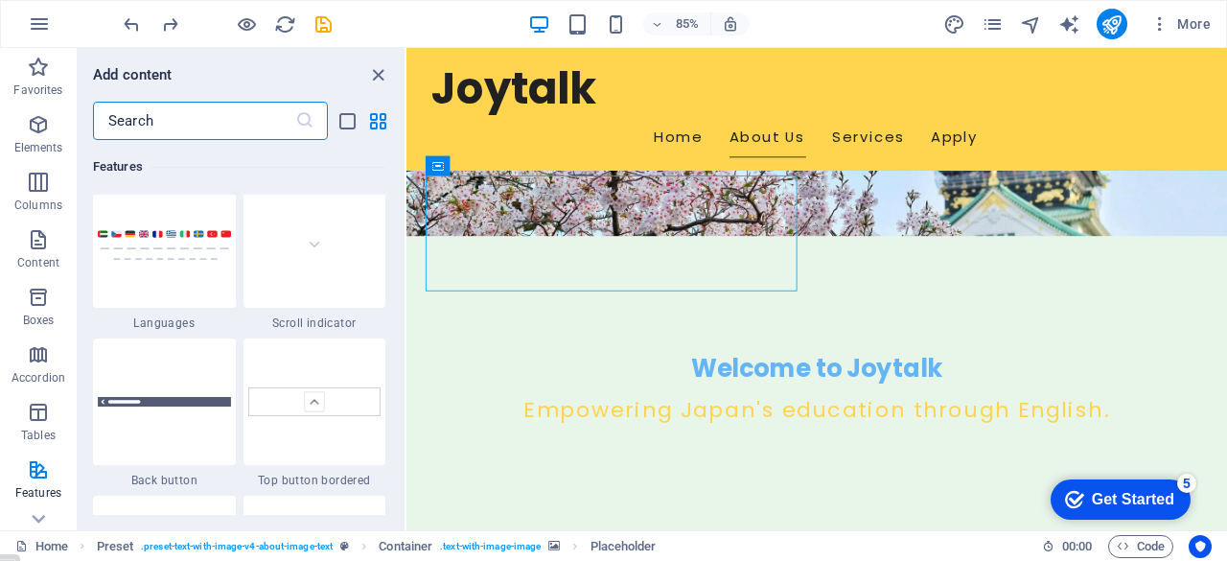
scroll to position [8902, 0]
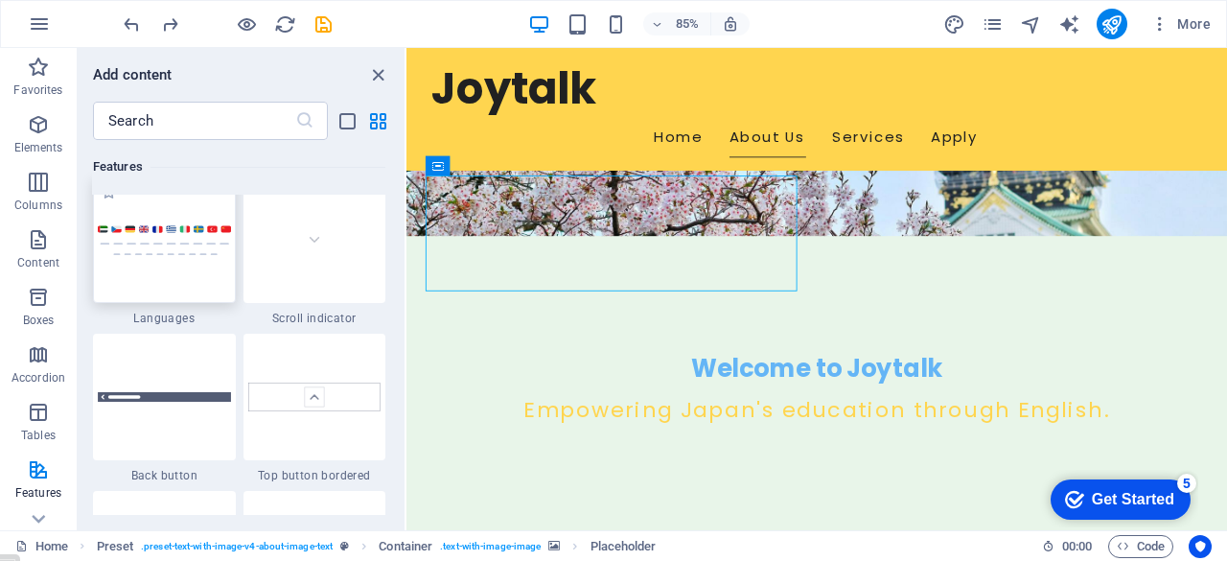
click at [158, 250] on img at bounding box center [164, 240] width 133 height 32
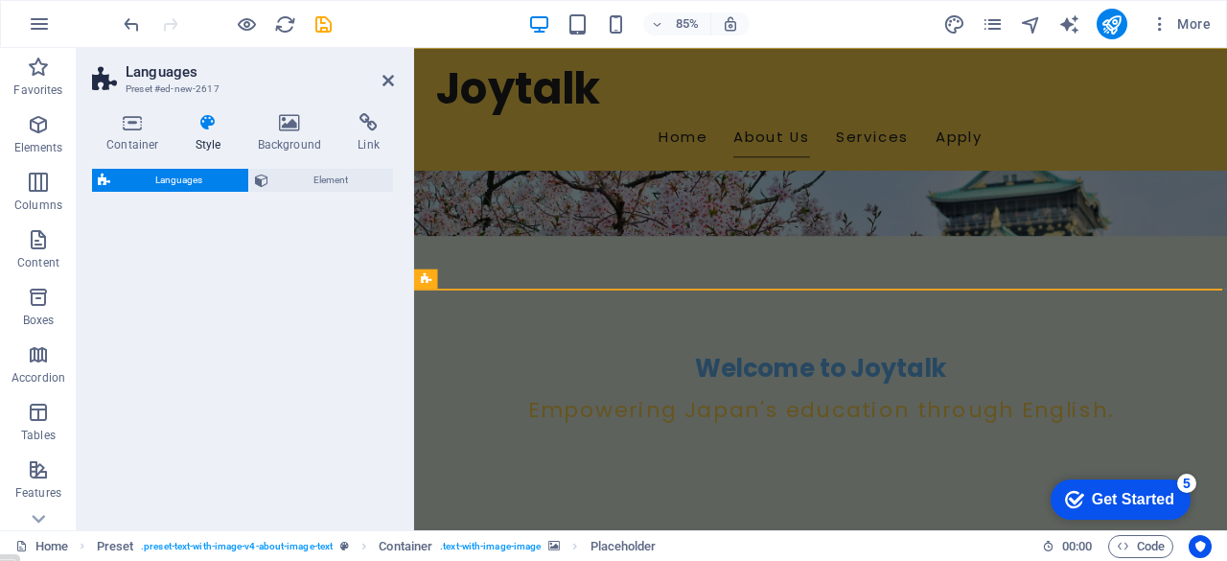
scroll to position [683, 0]
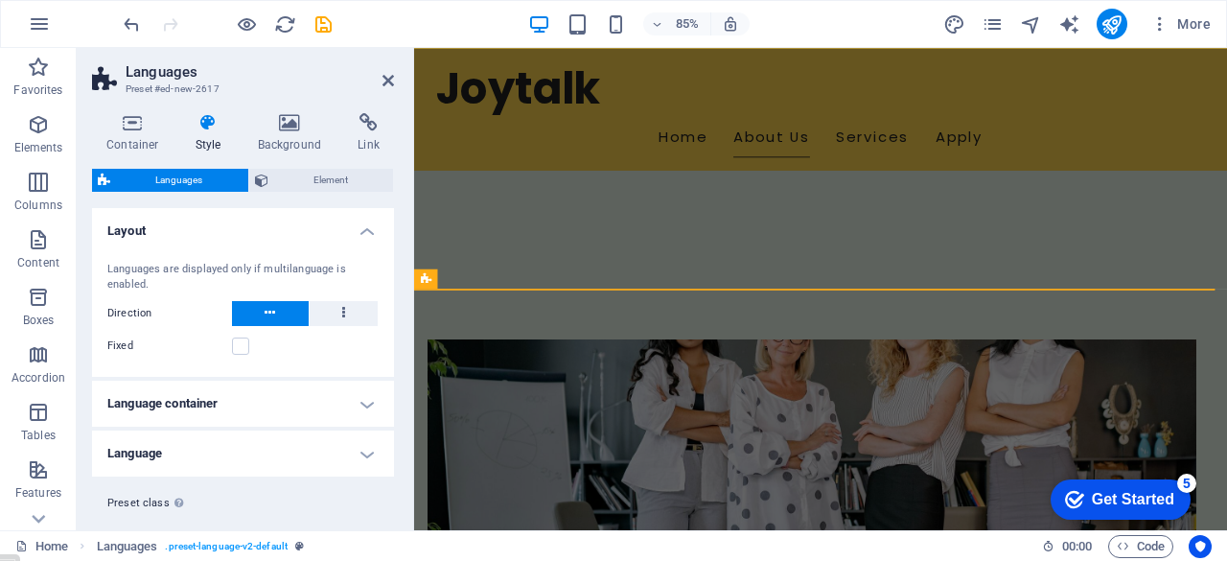
click at [263, 314] on button at bounding box center [270, 313] width 77 height 25
click at [362, 402] on h4 "Language container" at bounding box center [243, 403] width 302 height 46
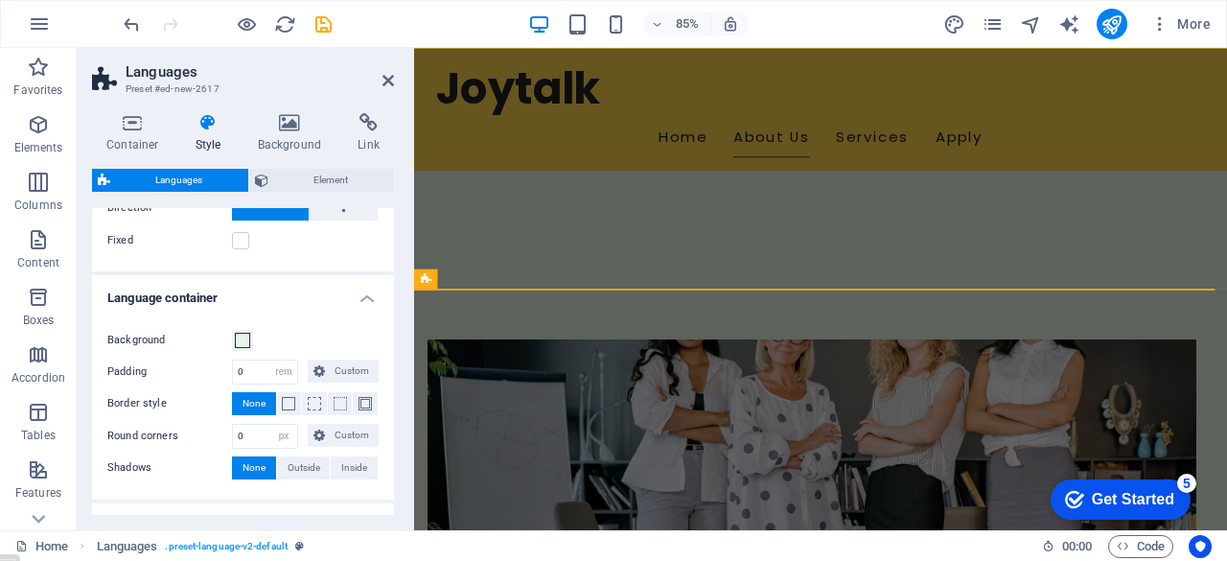
scroll to position [120, 0]
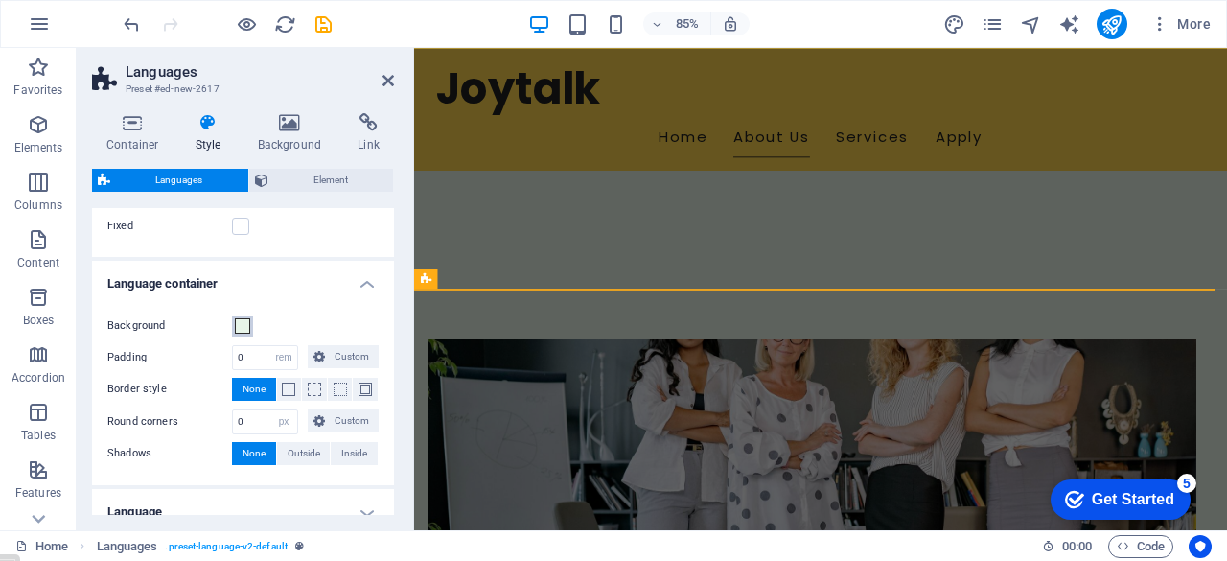
click at [240, 325] on span at bounding box center [242, 325] width 15 height 15
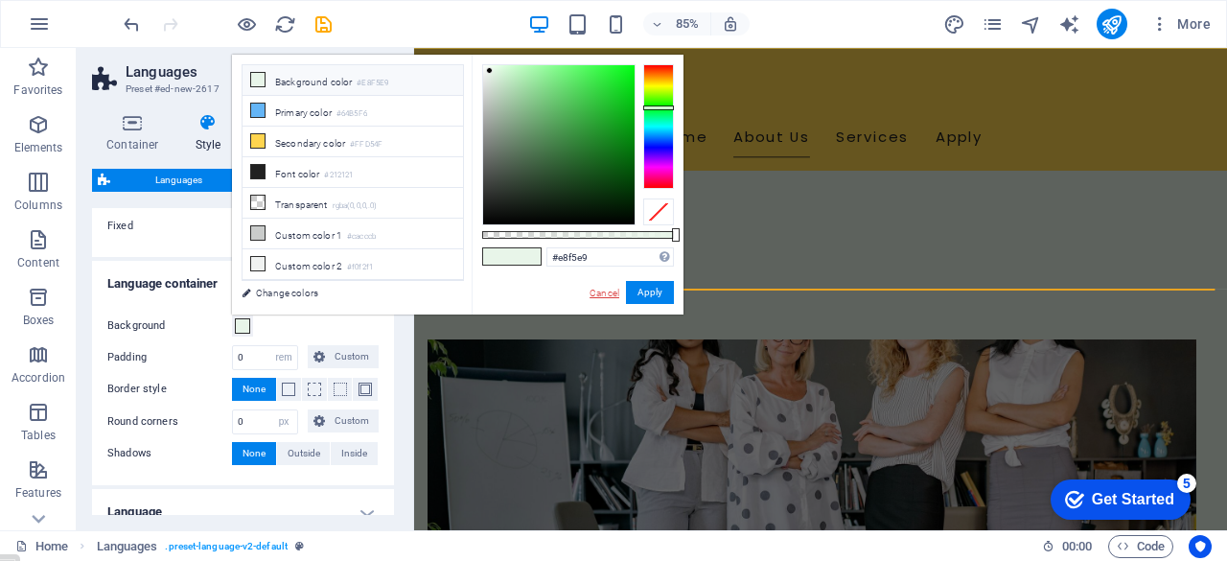
click at [605, 291] on link "Cancel" at bounding box center [604, 293] width 34 height 14
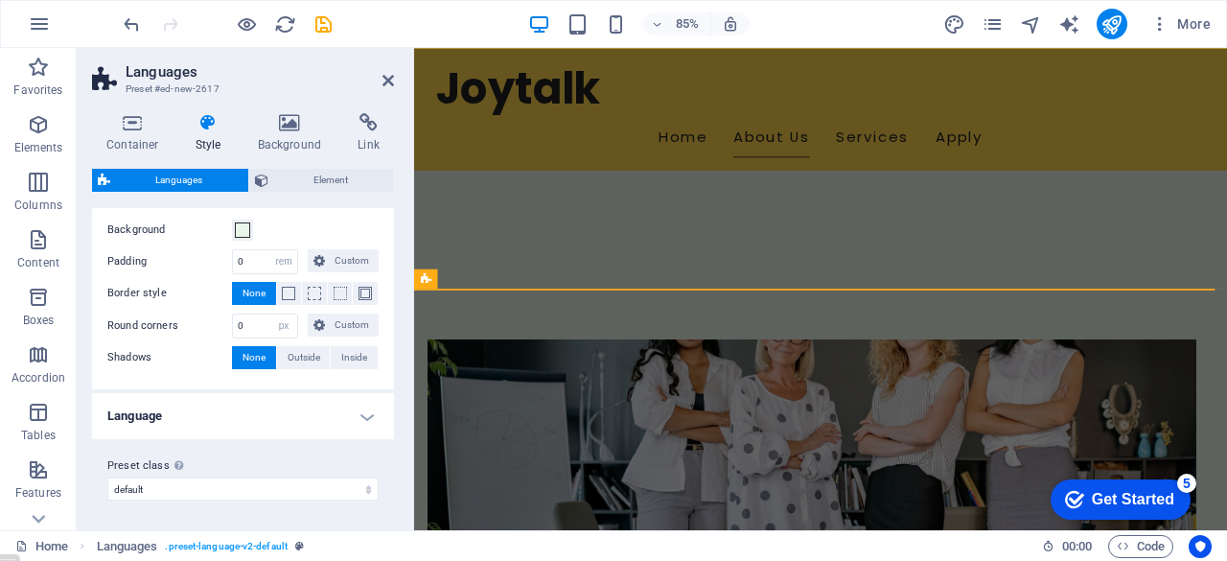
scroll to position [216, 0]
click at [373, 417] on h4 "Language" at bounding box center [243, 416] width 302 height 46
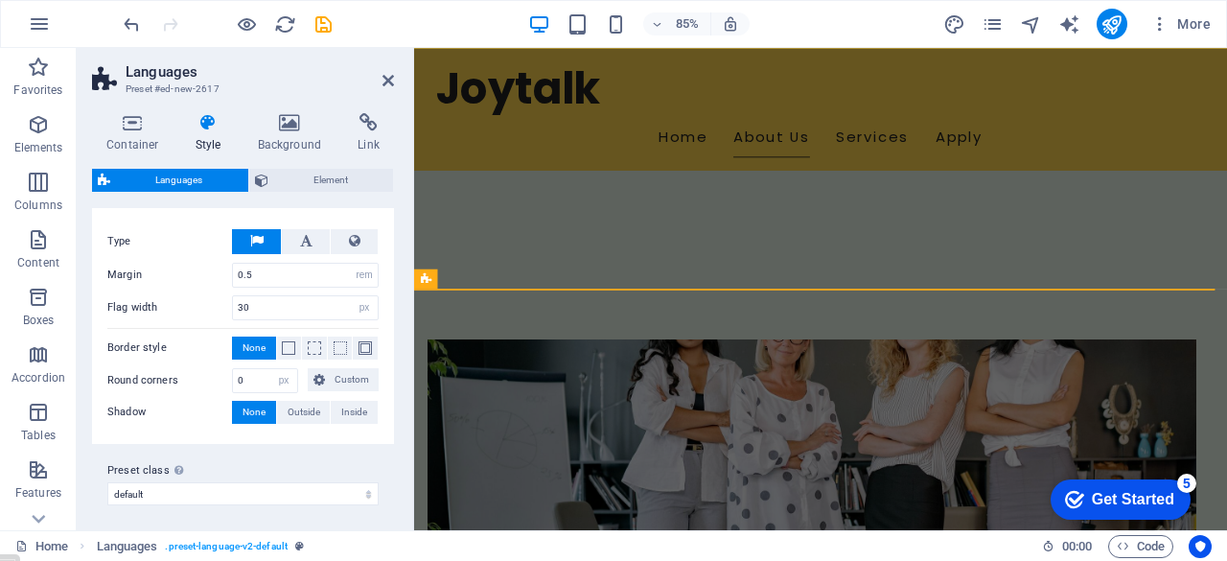
scroll to position [0, 0]
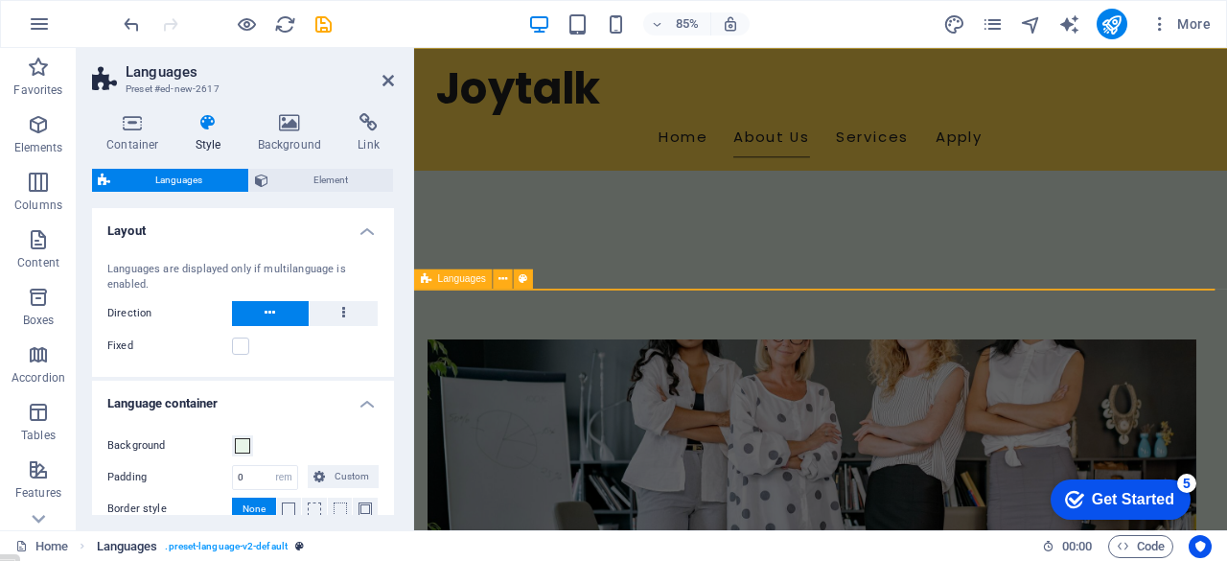
click at [218, 546] on span ". preset-language-v2-default" at bounding box center [226, 546] width 123 height 23
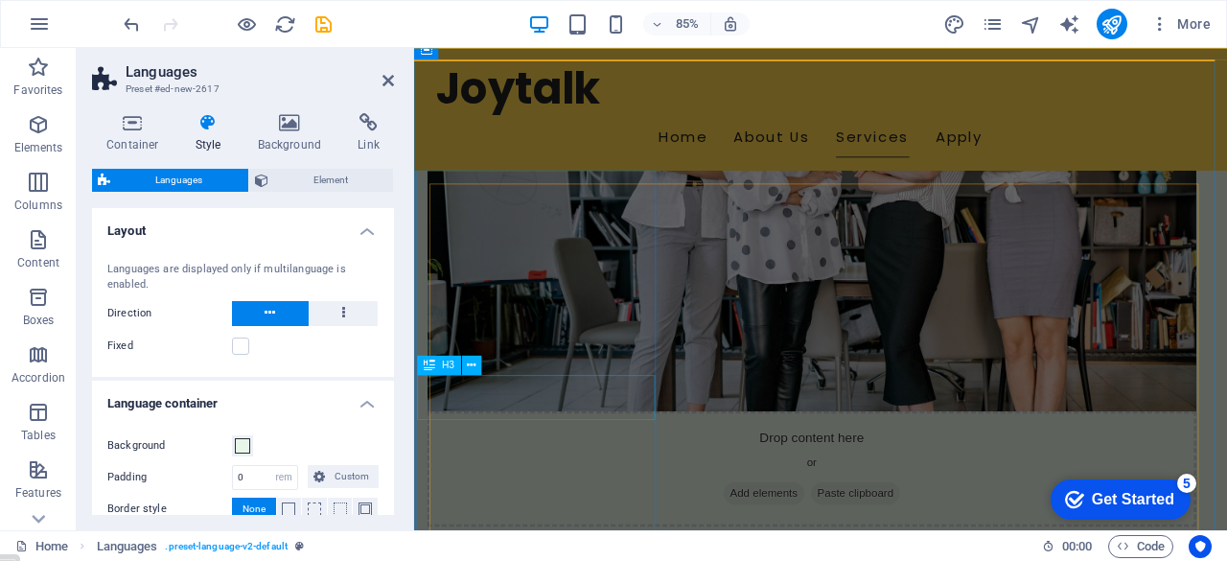
scroll to position [995, 0]
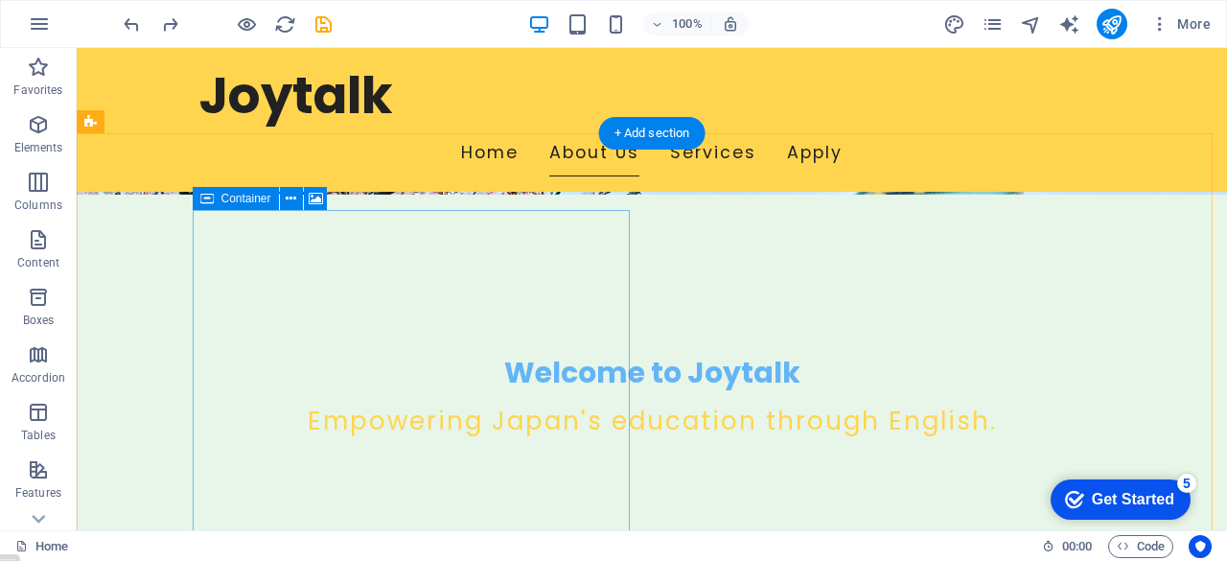
scroll to position [331, 0]
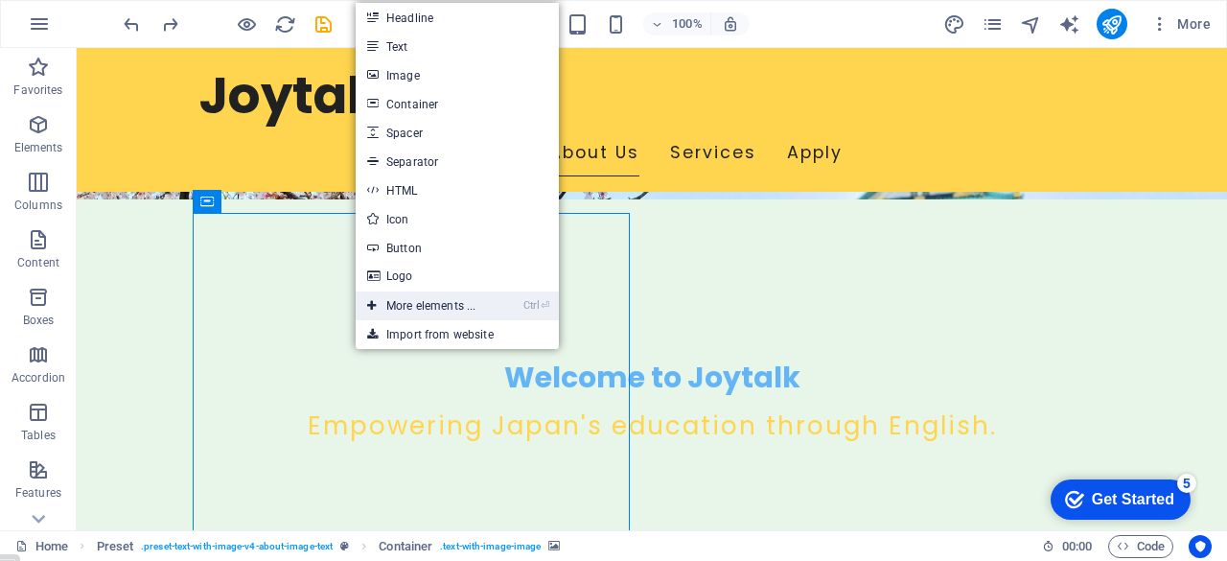
click at [421, 304] on link "Ctrl ⏎ More elements ..." at bounding box center [421, 305] width 131 height 29
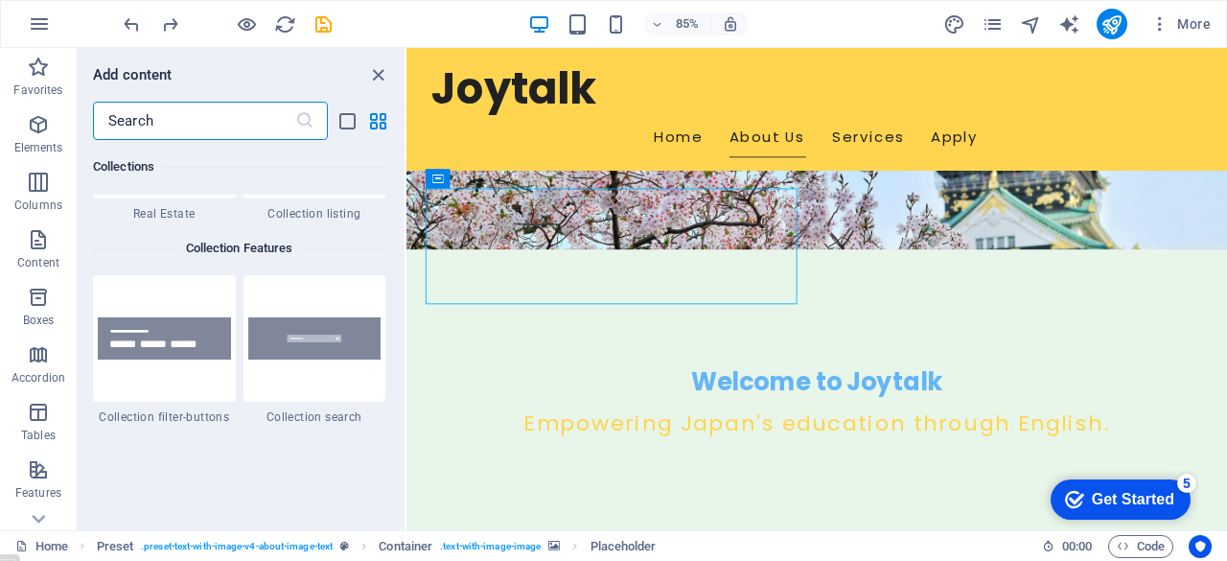
scroll to position [18176, 0]
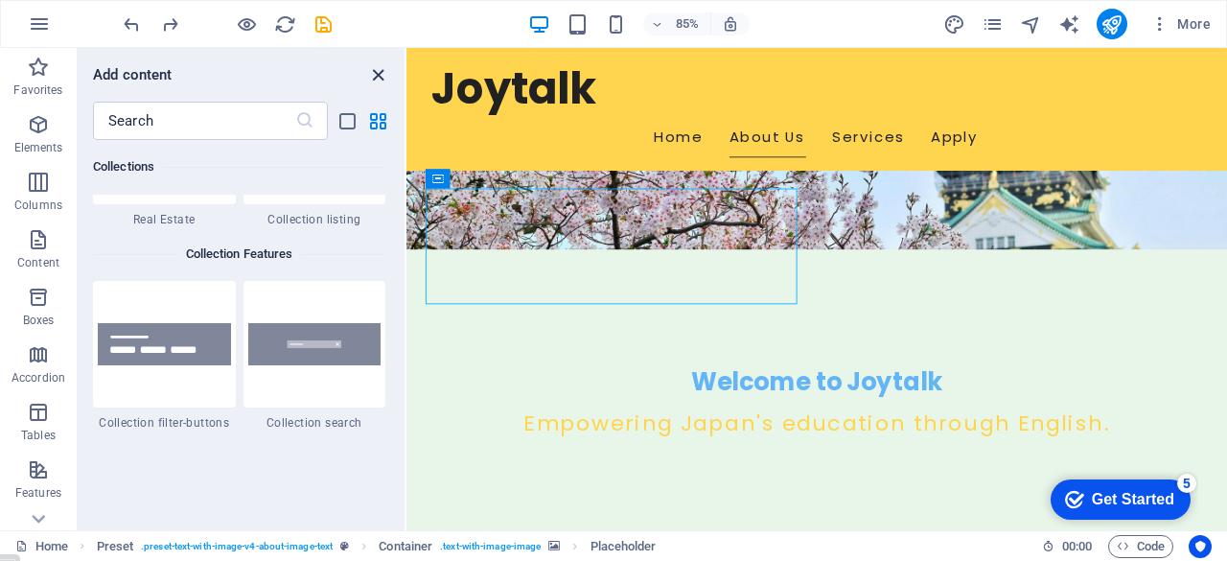
click at [374, 70] on icon "close panel" at bounding box center [378, 75] width 22 height 22
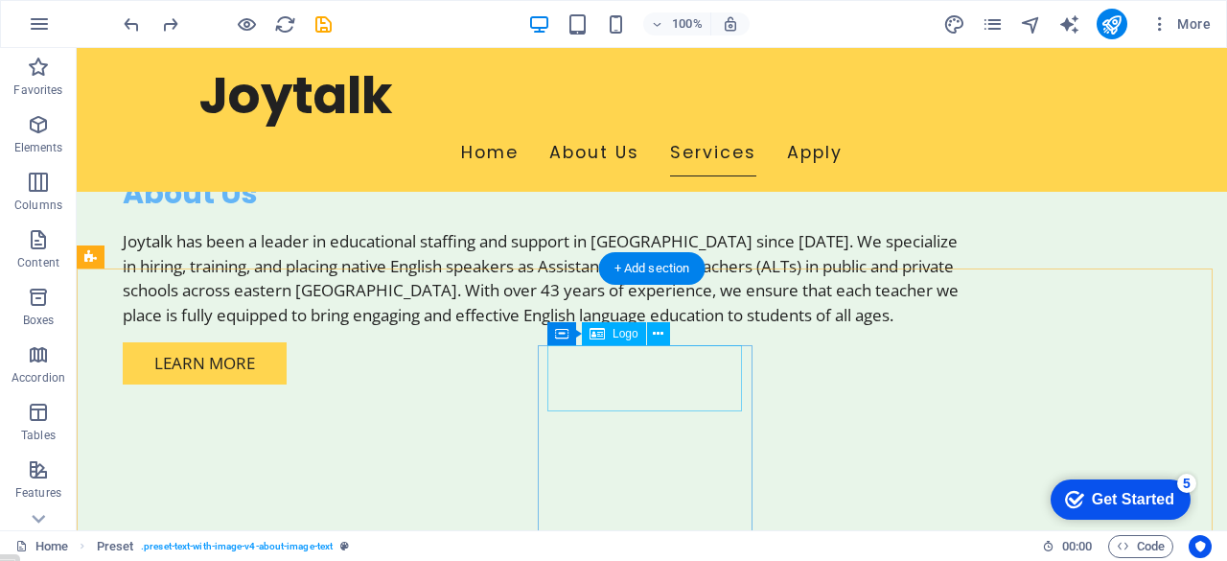
scroll to position [1557, 0]
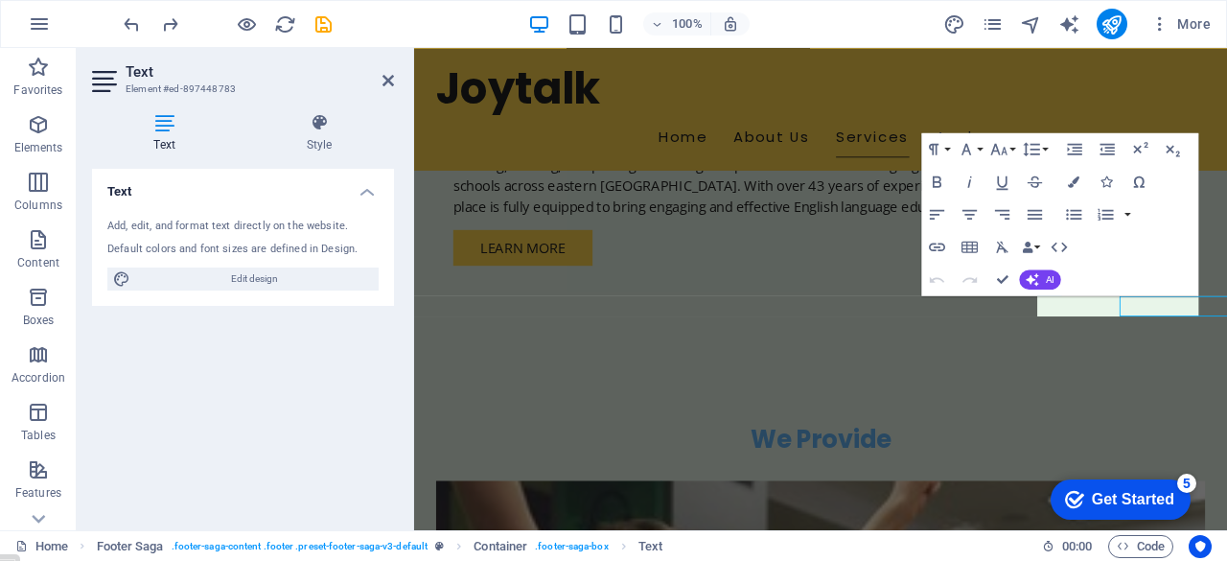
scroll to position [1472, 0]
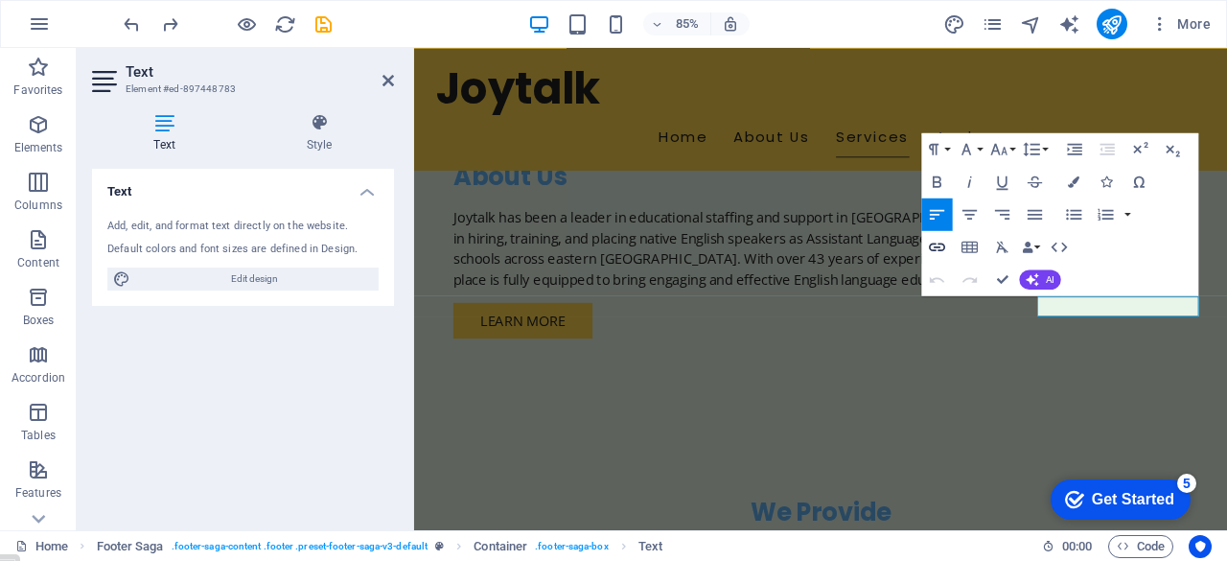
click at [934, 241] on icon "button" at bounding box center [936, 246] width 19 height 19
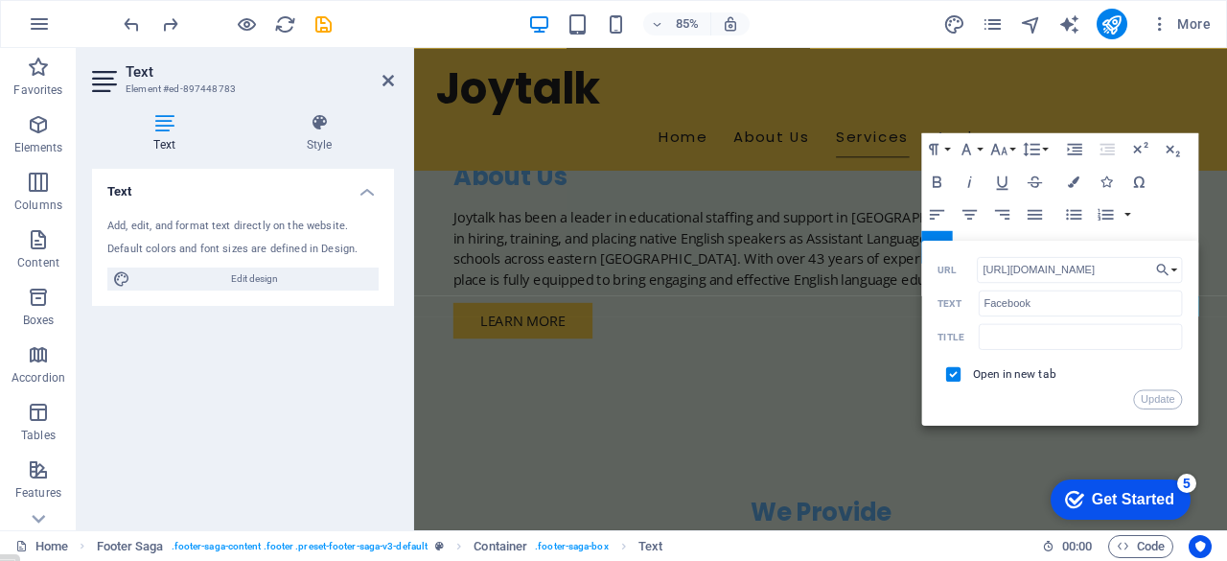
scroll to position [0, 31]
type input "[URL][DOMAIN_NAME]"
click at [1039, 334] on input "text" at bounding box center [1080, 336] width 204 height 26
type input "Joytalk's Facebook Page"
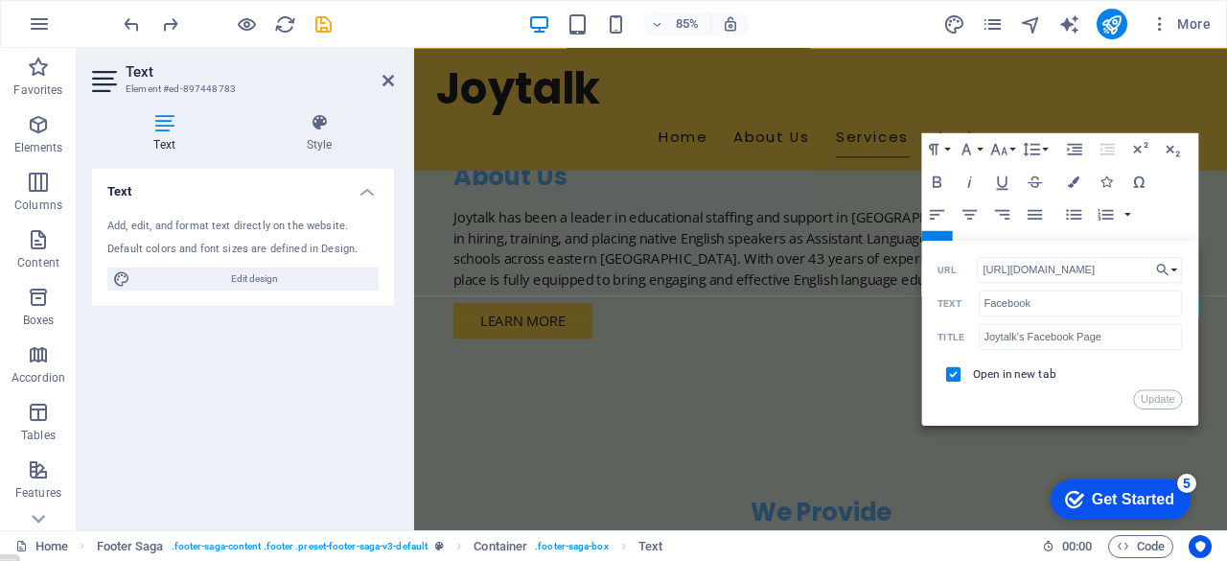
click at [1090, 373] on div "Open in new tab" at bounding box center [1060, 373] width 244 height 31
click at [1161, 401] on button "Update" at bounding box center [1158, 398] width 49 height 19
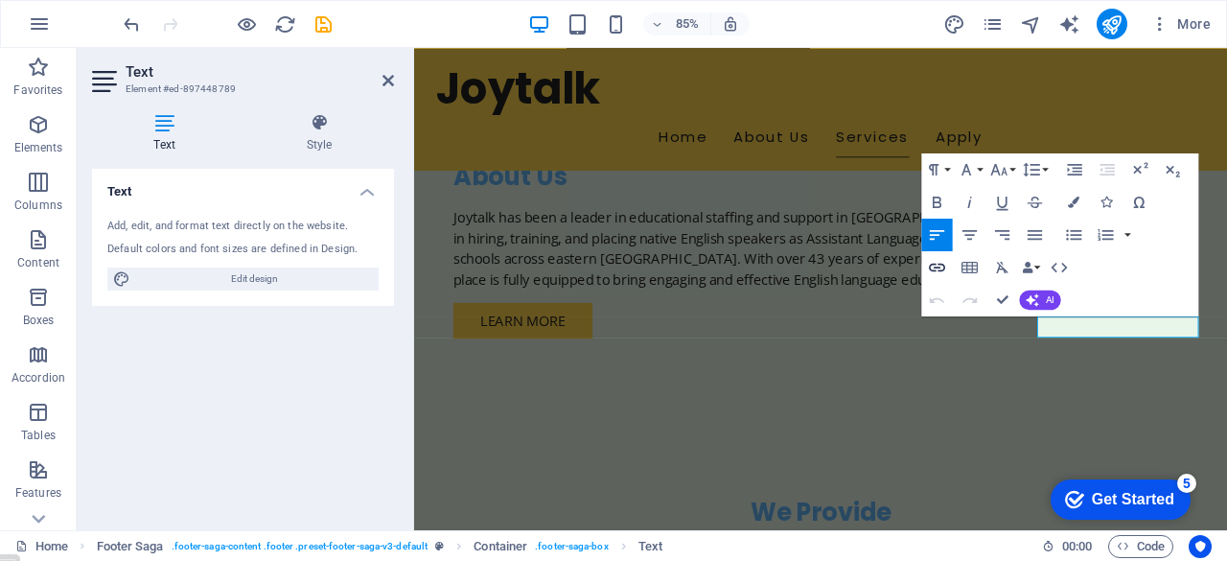
click at [937, 264] on icon "button" at bounding box center [936, 267] width 19 height 19
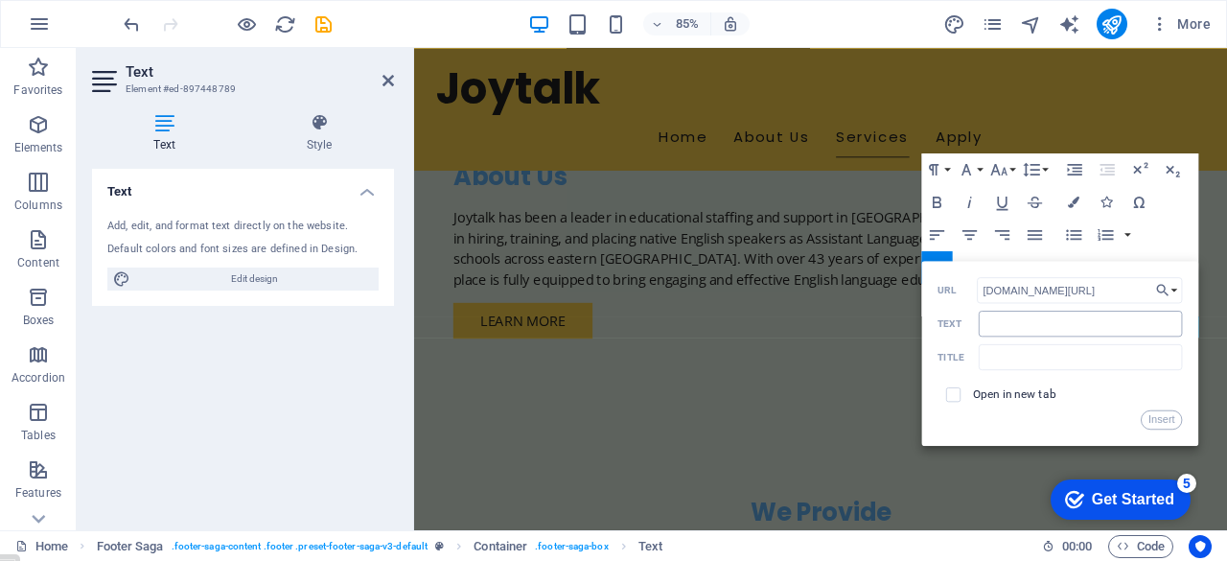
type input "[DOMAIN_NAME][URL]"
click at [1021, 320] on input "Text" at bounding box center [1080, 323] width 204 height 26
type input "Joytalk on X"
click at [1019, 361] on input "text" at bounding box center [1080, 357] width 204 height 26
type input "Joytalk's X page"
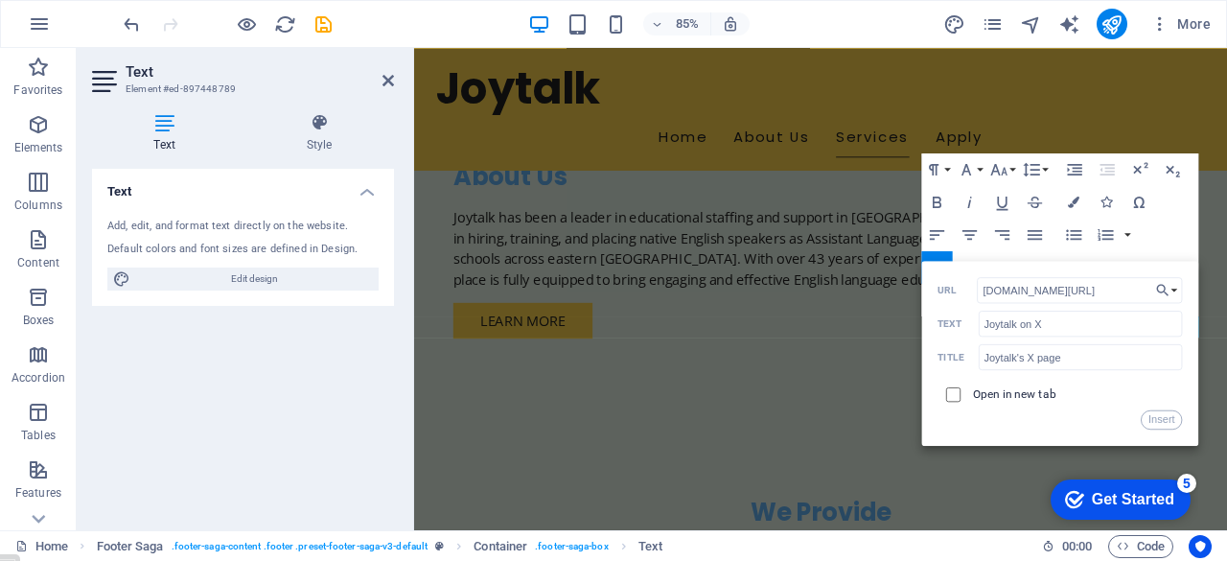
click at [956, 394] on input "checkbox" at bounding box center [950, 391] width 14 height 14
checkbox input "true"
click at [1083, 394] on div "Open in new tab" at bounding box center [1060, 394] width 244 height 31
click at [1164, 417] on button "Insert" at bounding box center [1161, 419] width 41 height 19
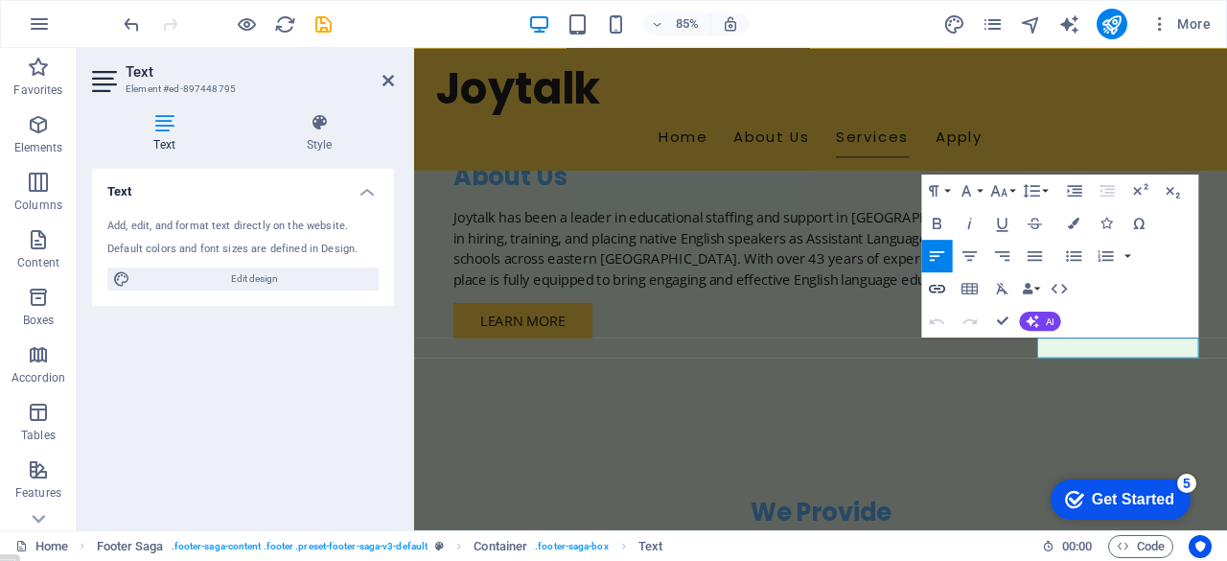
click at [933, 289] on icon "button" at bounding box center [936, 287] width 19 height 19
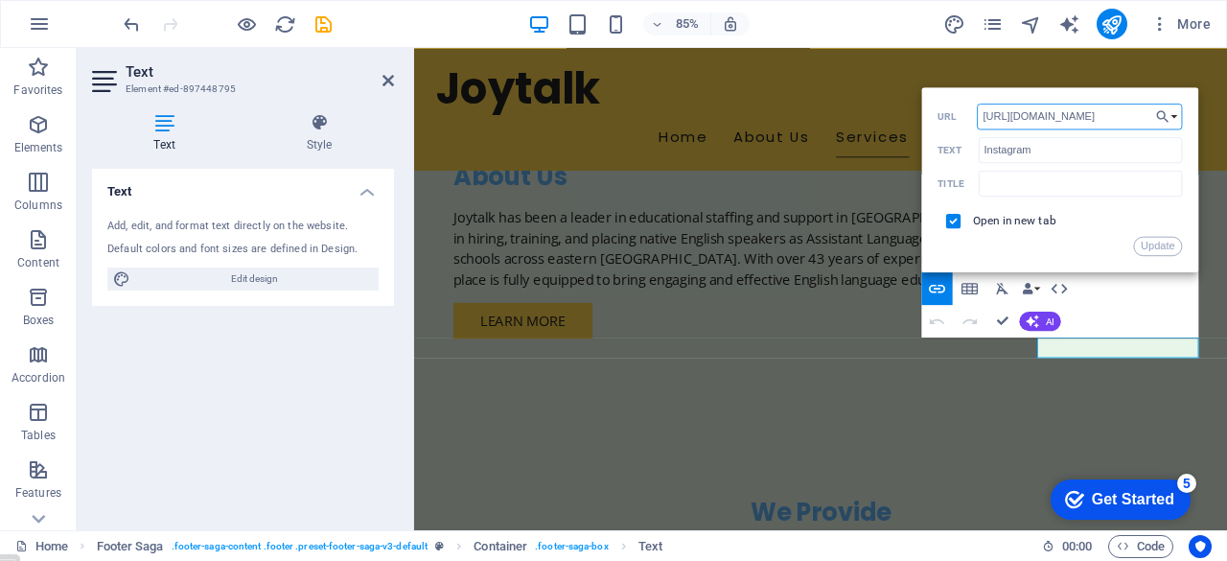
drag, startPoint x: 1543, startPoint y: 159, endPoint x: 966, endPoint y: 146, distance: 577.0
click at [1131, 109] on input "[URL][DOMAIN_NAME]" at bounding box center [1079, 116] width 205 height 26
type input "[URL][DOMAIN_NAME]"
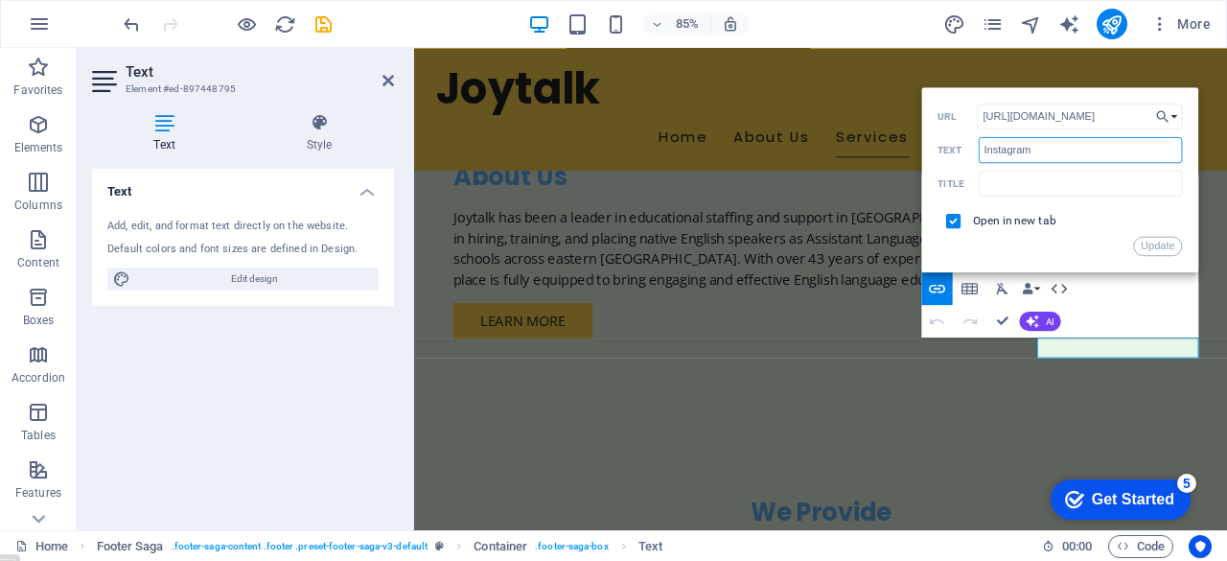
scroll to position [0, 0]
click at [1052, 145] on input "Instagram" at bounding box center [1080, 149] width 204 height 26
type input "Joytalk on Instagram"
click at [1056, 187] on input "text" at bounding box center [1080, 183] width 204 height 26
type input "Joytalk's Instagram Page"
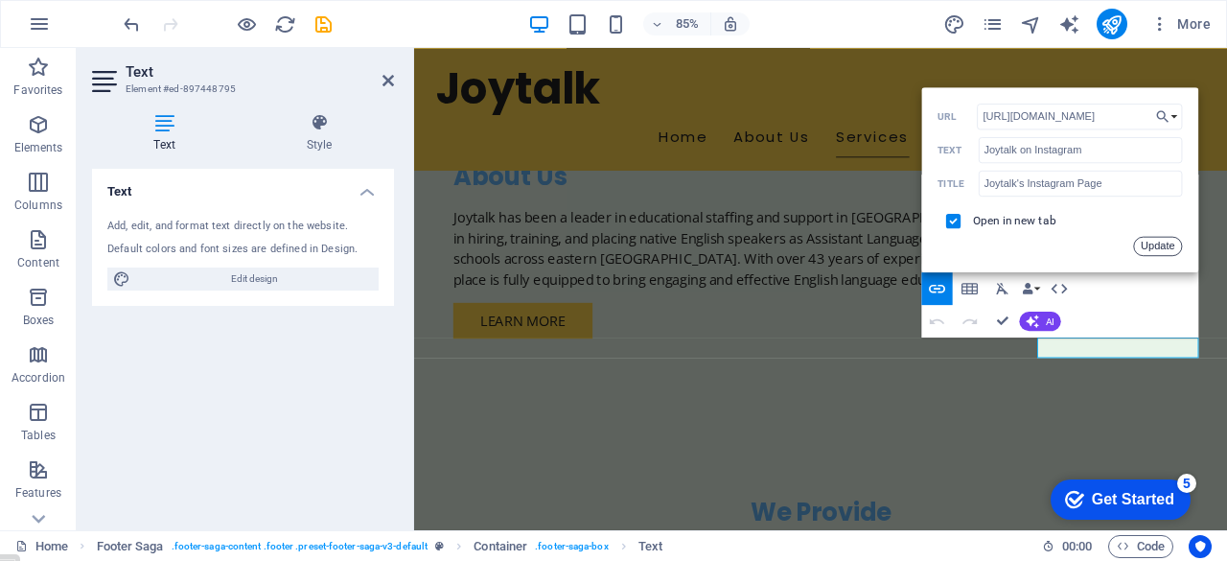
click at [1165, 245] on button "Update" at bounding box center [1158, 245] width 49 height 19
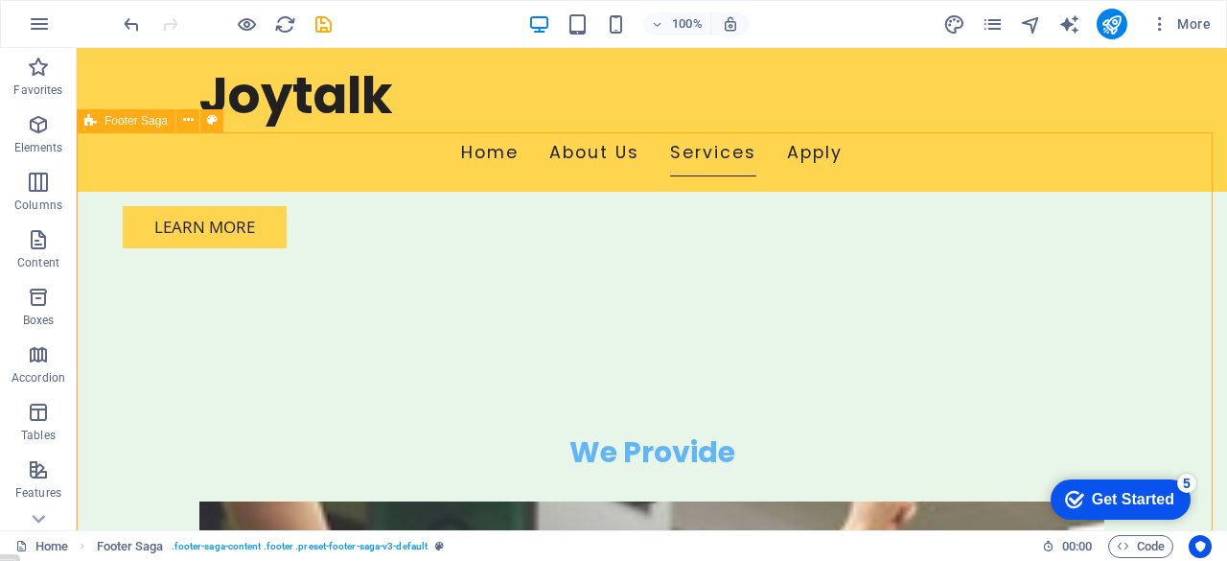
scroll to position [1550, 0]
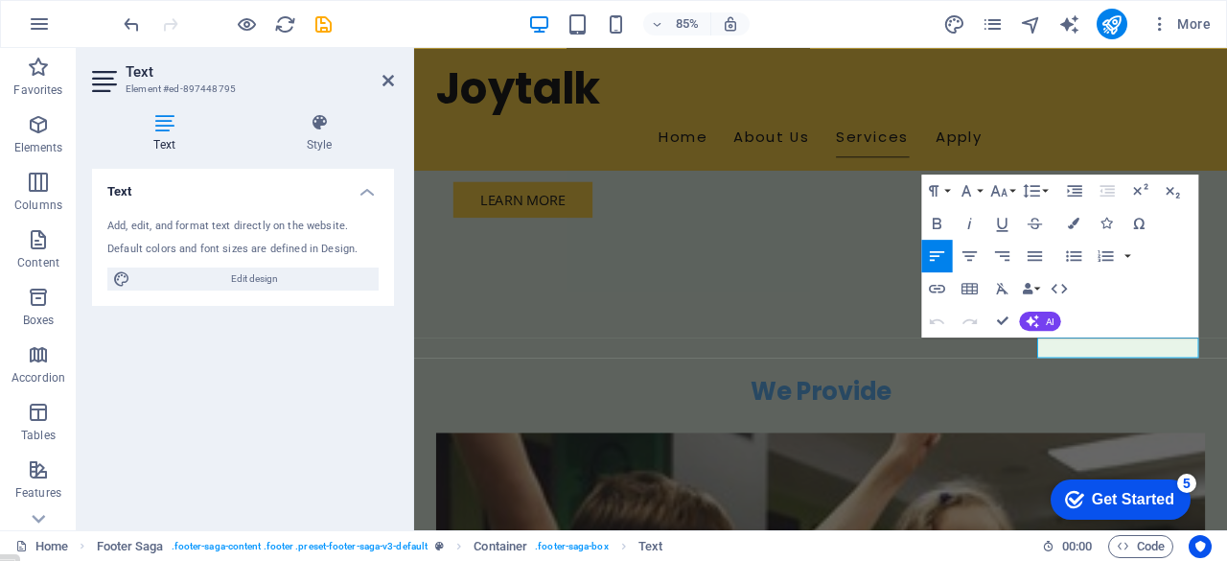
scroll to position [1472, 0]
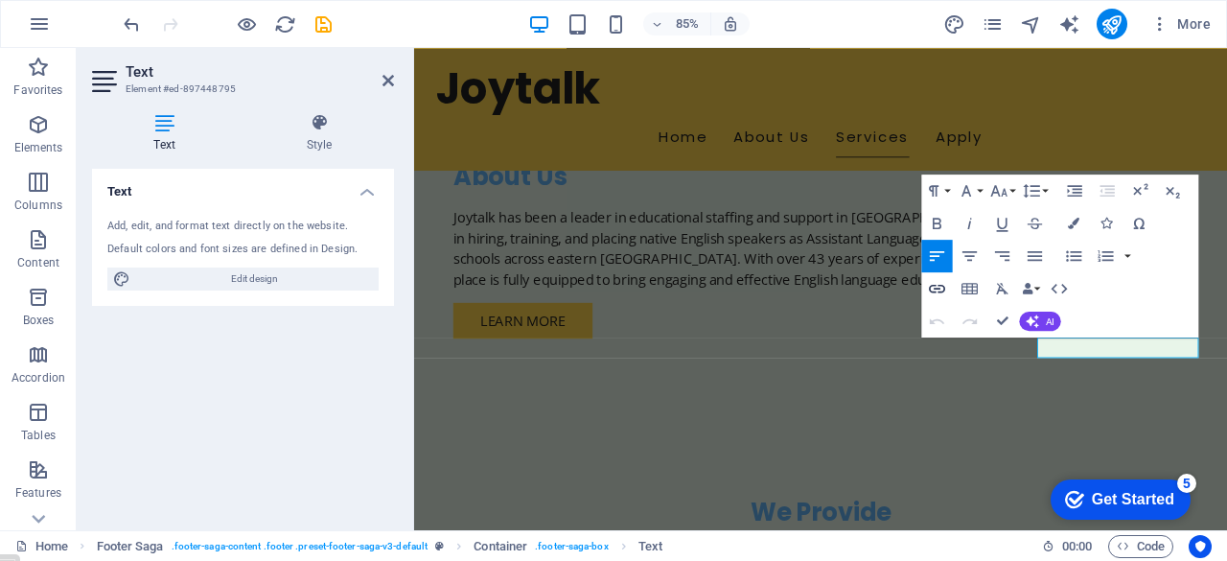
click at [935, 283] on icon "button" at bounding box center [936, 287] width 19 height 19
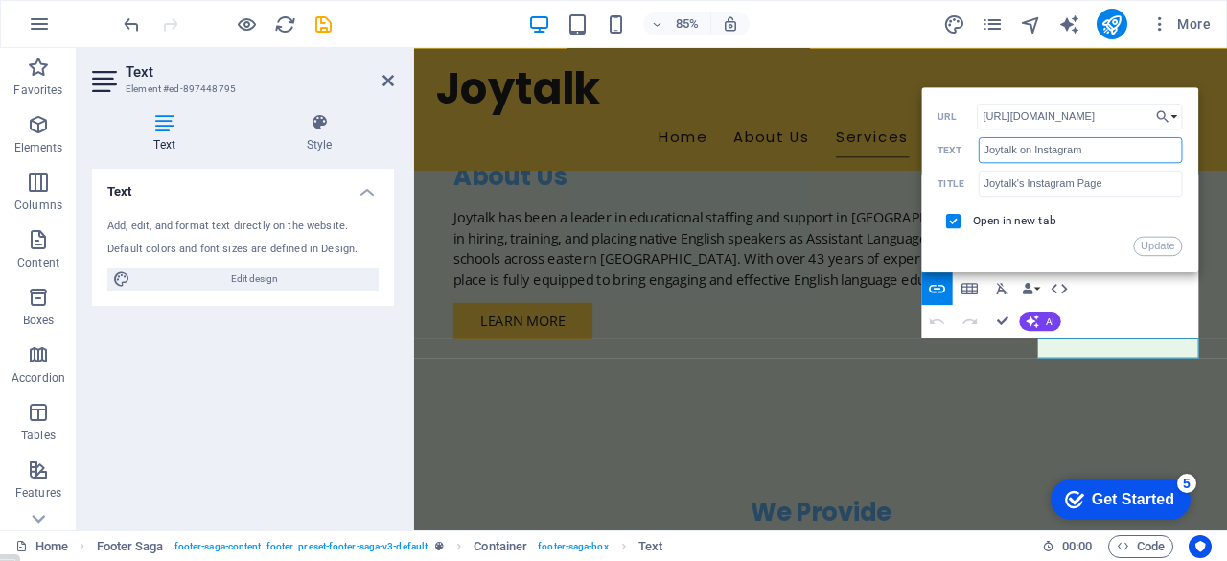
scroll to position [0, 0]
click at [1034, 147] on input "Joytalk on Instagram" at bounding box center [1080, 149] width 204 height 26
type input "Instagram"
click at [1016, 176] on input "Joytalk's Instagram Page" at bounding box center [1080, 183] width 204 height 26
type input "Joytalk on Instagram"
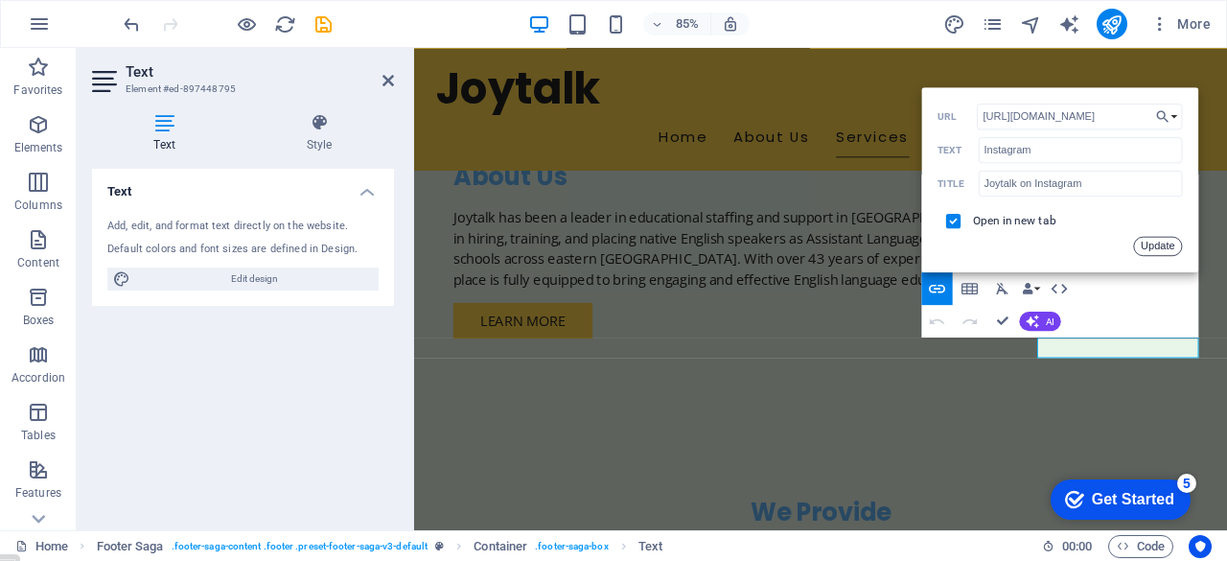
click at [1157, 247] on button "Update" at bounding box center [1158, 245] width 49 height 19
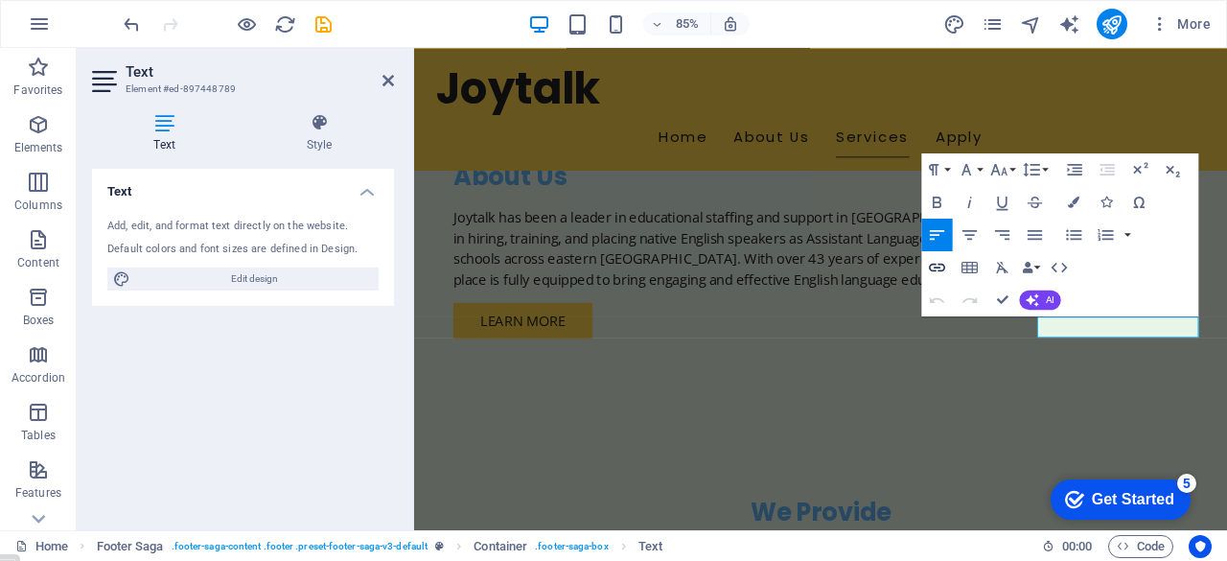
click at [936, 266] on icon "button" at bounding box center [937, 268] width 16 height 9
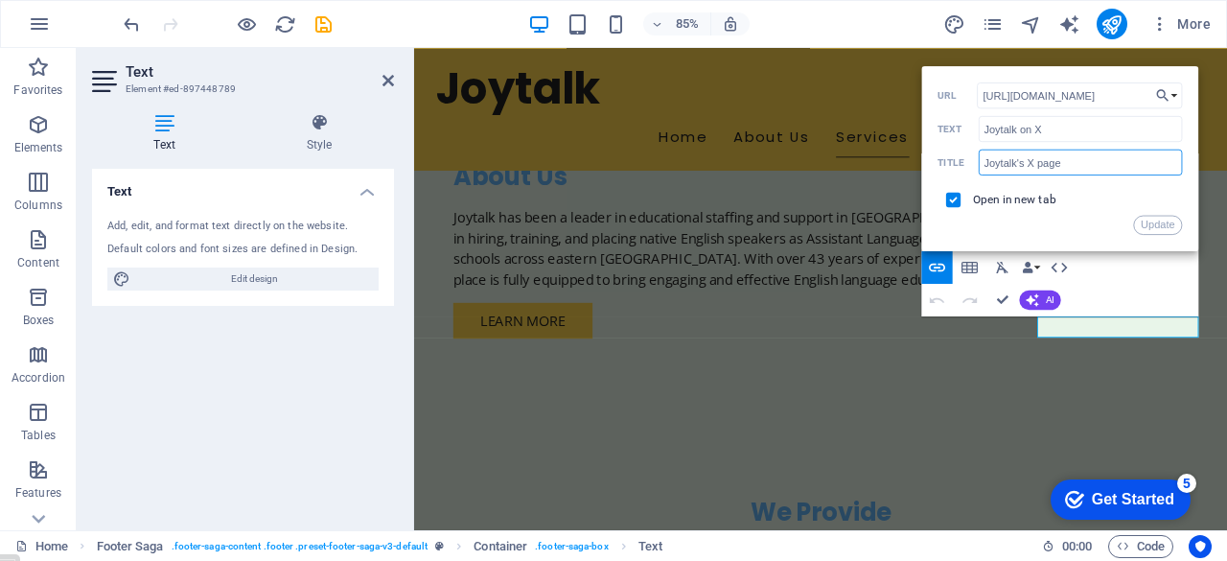
click at [1020, 156] on input "Joytalk's X page" at bounding box center [1080, 162] width 204 height 26
type input "Joytalk on X"
click at [1055, 132] on input "Joytalk on X" at bounding box center [1080, 129] width 204 height 26
type input "X"
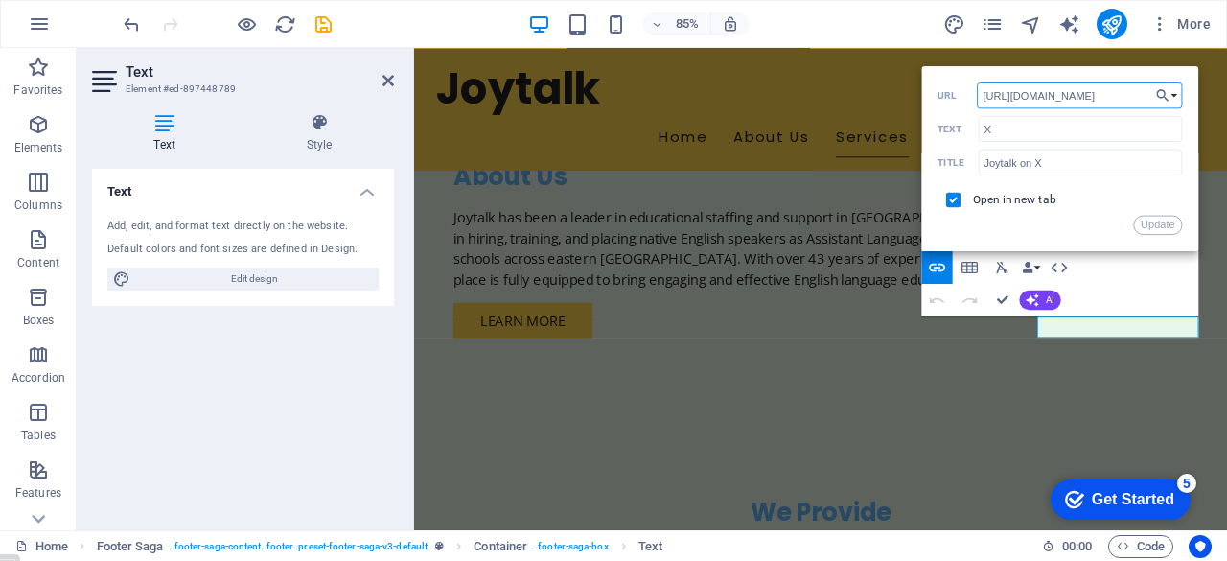
click at [1124, 91] on input "[URL][DOMAIN_NAME]" at bounding box center [1079, 95] width 205 height 26
type input "[URL][DOMAIN_NAME]"
click at [1157, 229] on button "Update" at bounding box center [1158, 224] width 49 height 19
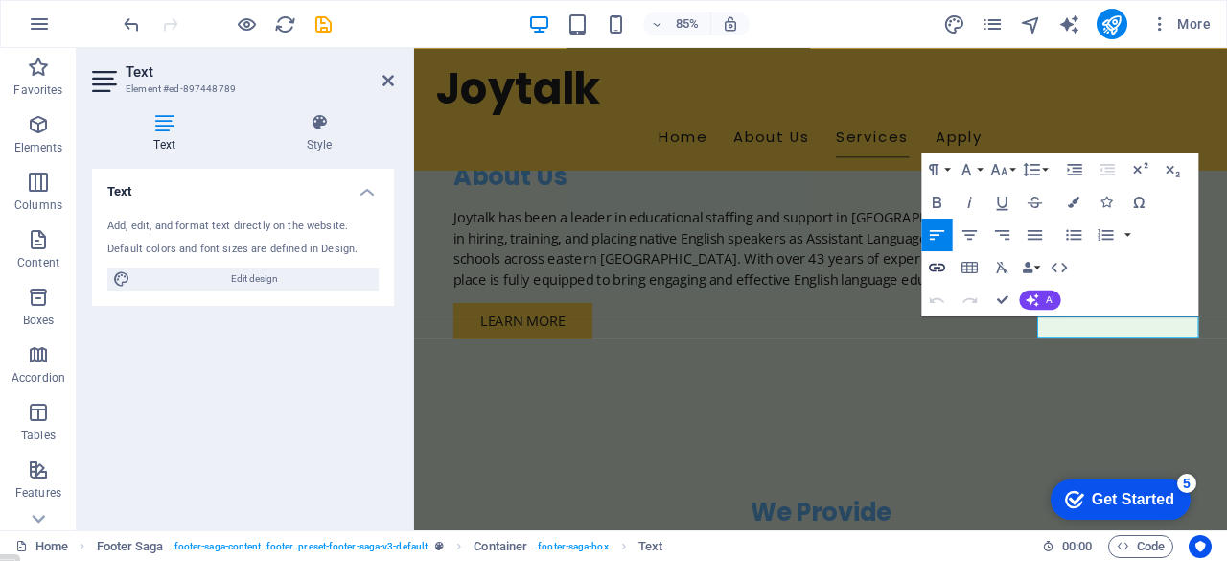
click at [939, 263] on icon "button" at bounding box center [936, 267] width 19 height 19
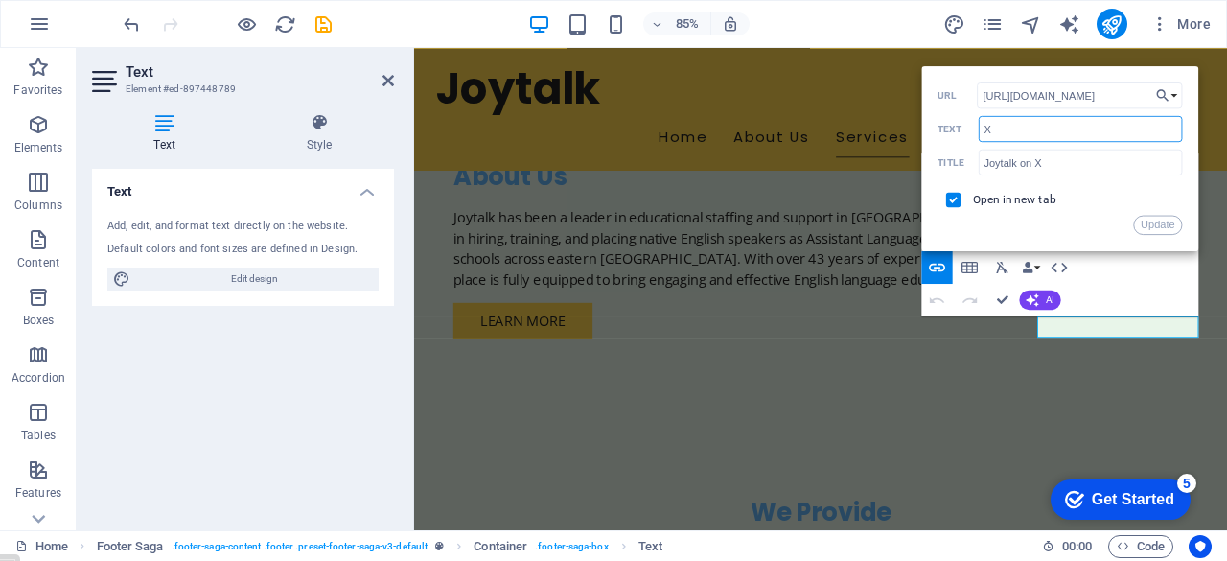
click at [1045, 126] on input "X" at bounding box center [1080, 129] width 204 height 26
click at [1159, 224] on button "Update" at bounding box center [1158, 224] width 49 height 19
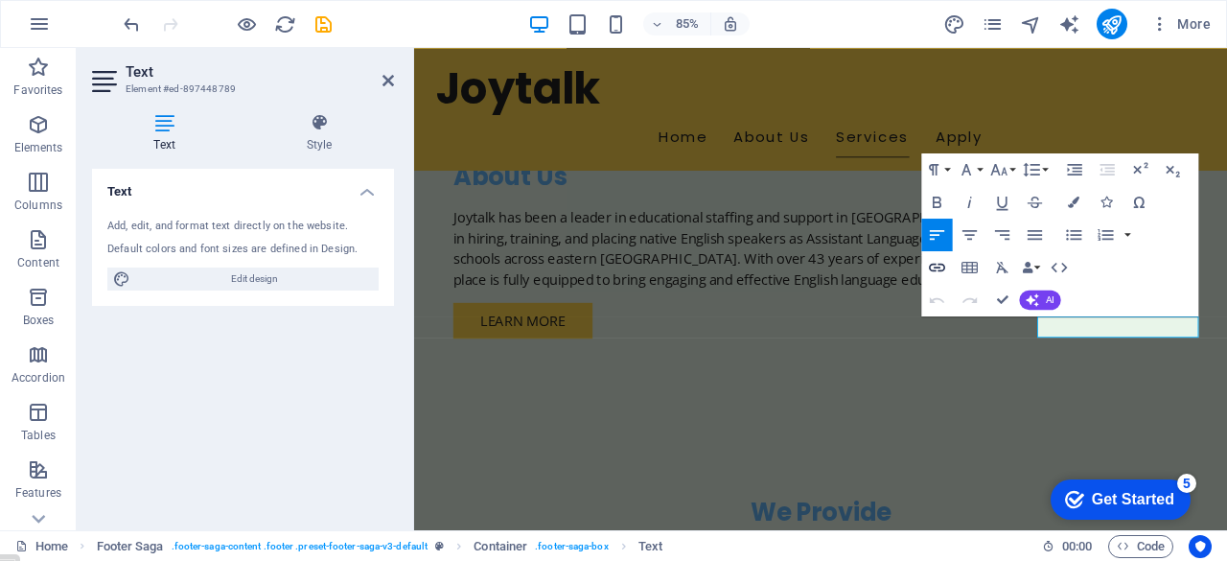
click at [937, 260] on icon "button" at bounding box center [936, 267] width 19 height 19
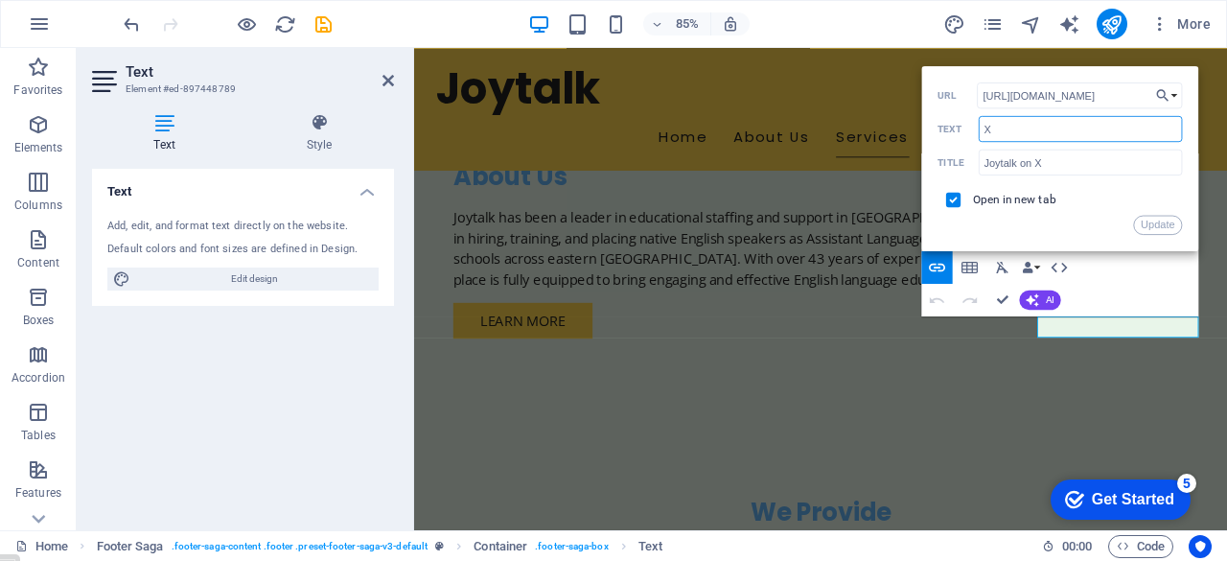
click at [1009, 133] on input "X" at bounding box center [1080, 129] width 204 height 26
type input "Twitter"
click at [1064, 229] on div "Update" at bounding box center [1060, 224] width 244 height 19
click at [1168, 225] on button "Update" at bounding box center [1158, 224] width 49 height 19
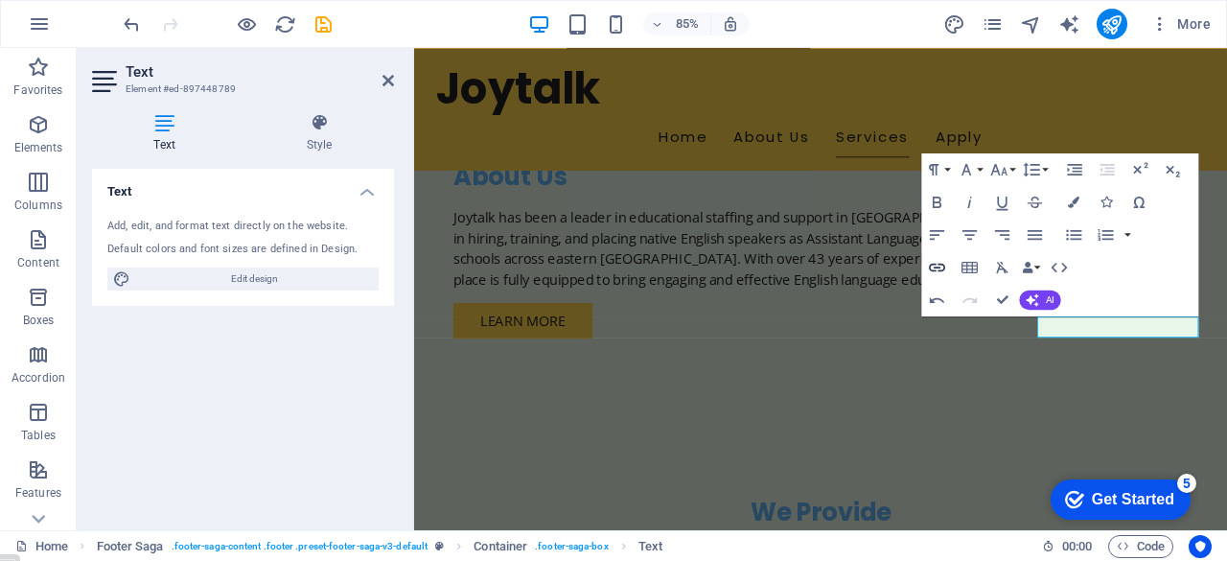
click at [939, 264] on icon "button" at bounding box center [936, 267] width 19 height 19
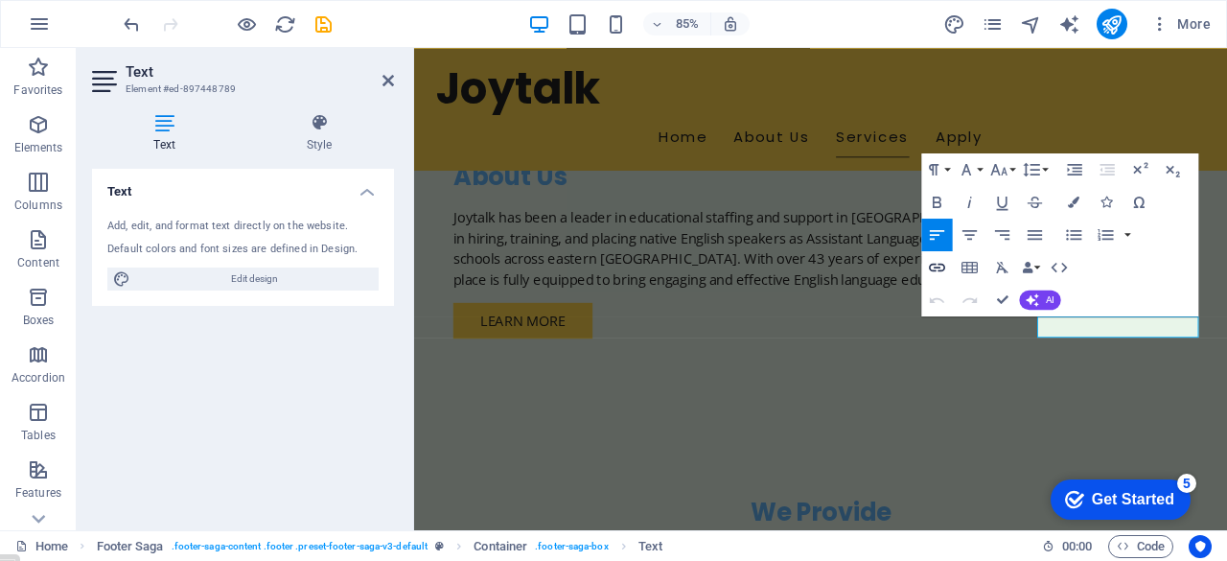
click at [932, 267] on icon "button" at bounding box center [936, 267] width 19 height 19
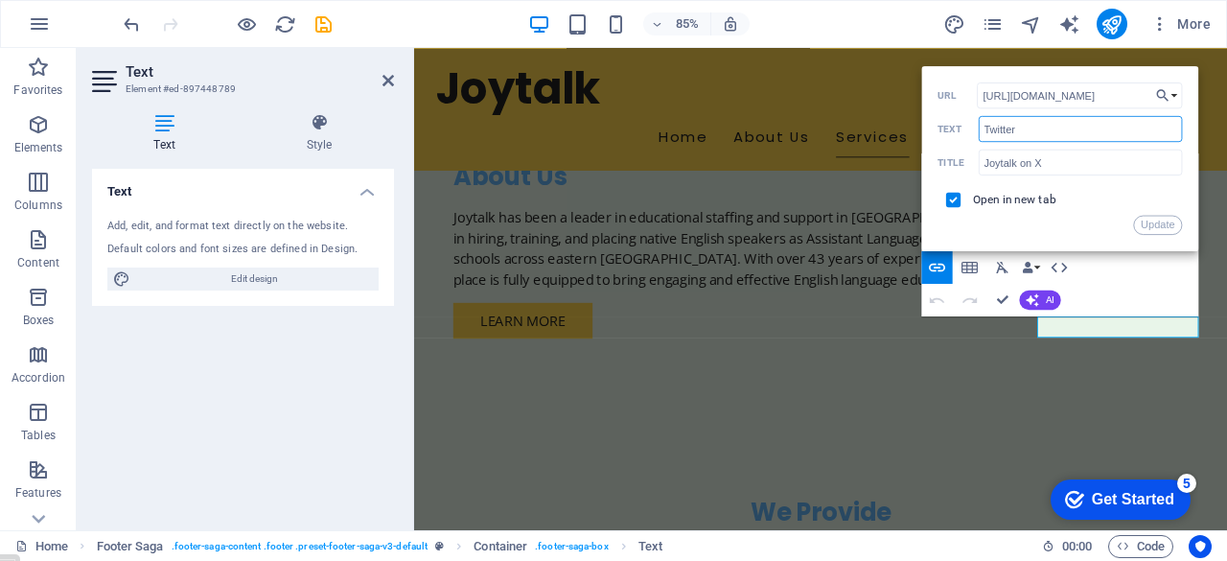
click at [1023, 131] on input "Twitter" at bounding box center [1080, 129] width 204 height 26
type input "T"
type input "."
click at [1152, 222] on button "Update" at bounding box center [1158, 224] width 49 height 19
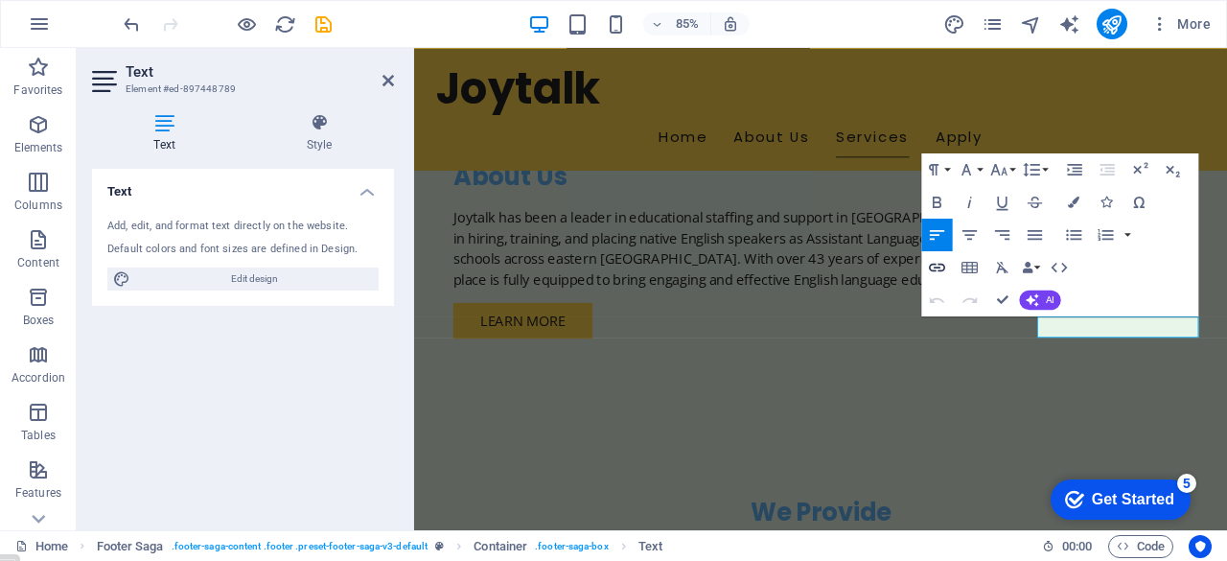
click at [932, 265] on icon "button" at bounding box center [936, 267] width 19 height 19
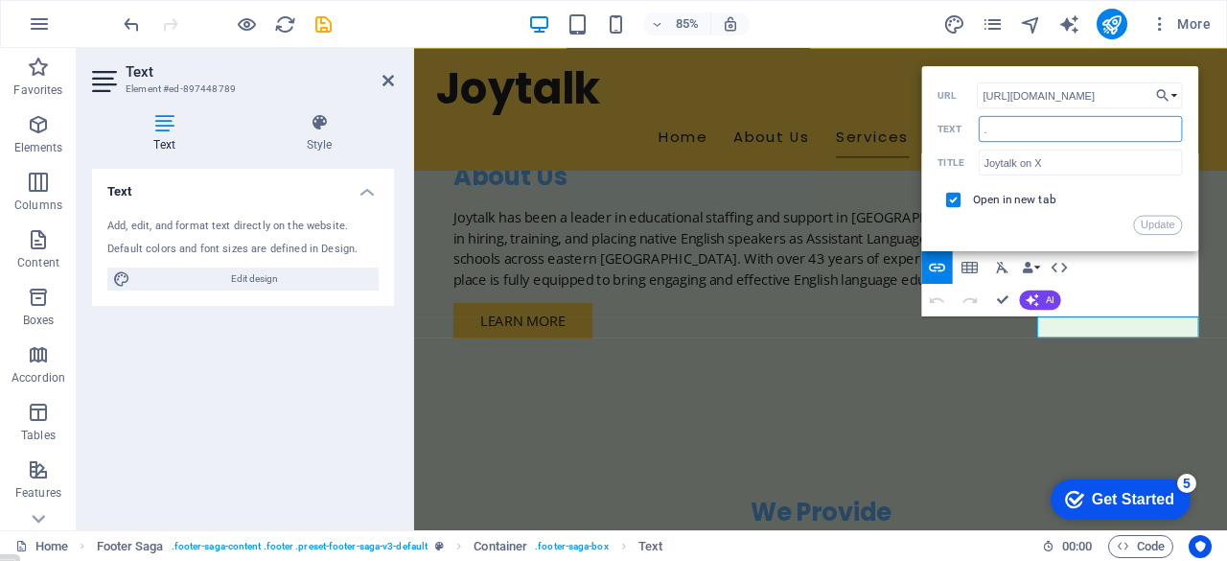
click at [1162, 127] on input "." at bounding box center [1080, 129] width 204 height 26
type input "X"
click at [1151, 225] on button "Update" at bounding box center [1158, 224] width 49 height 19
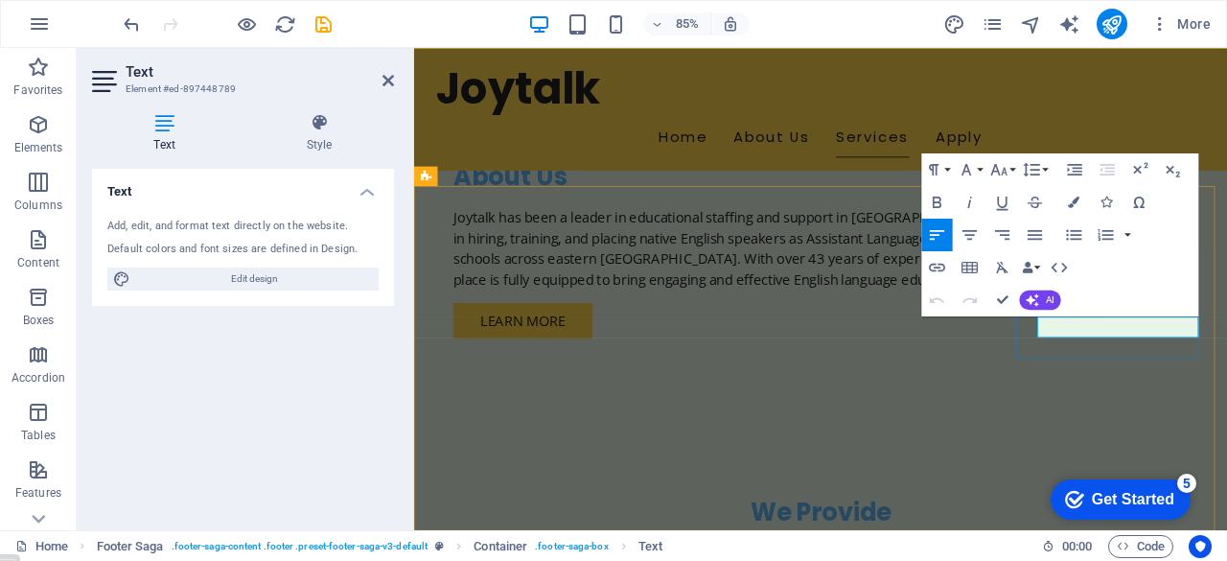
click at [936, 259] on icon "button" at bounding box center [936, 267] width 19 height 19
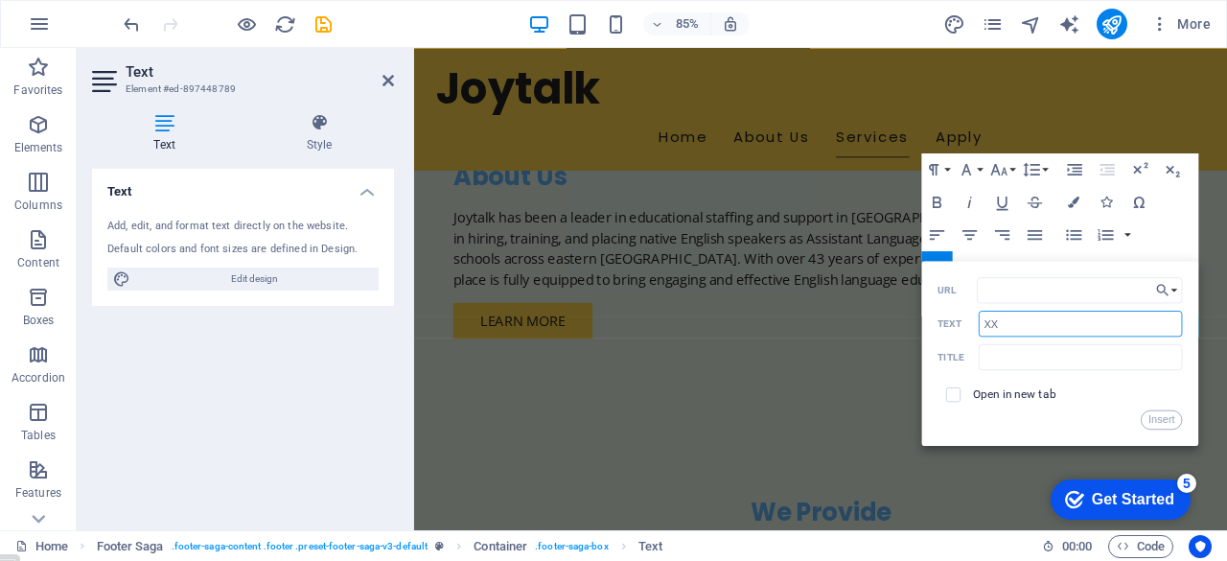
click at [1044, 322] on input "XX" at bounding box center [1080, 323] width 204 height 26
type input "X"
click at [1165, 419] on button "Insert" at bounding box center [1161, 419] width 41 height 19
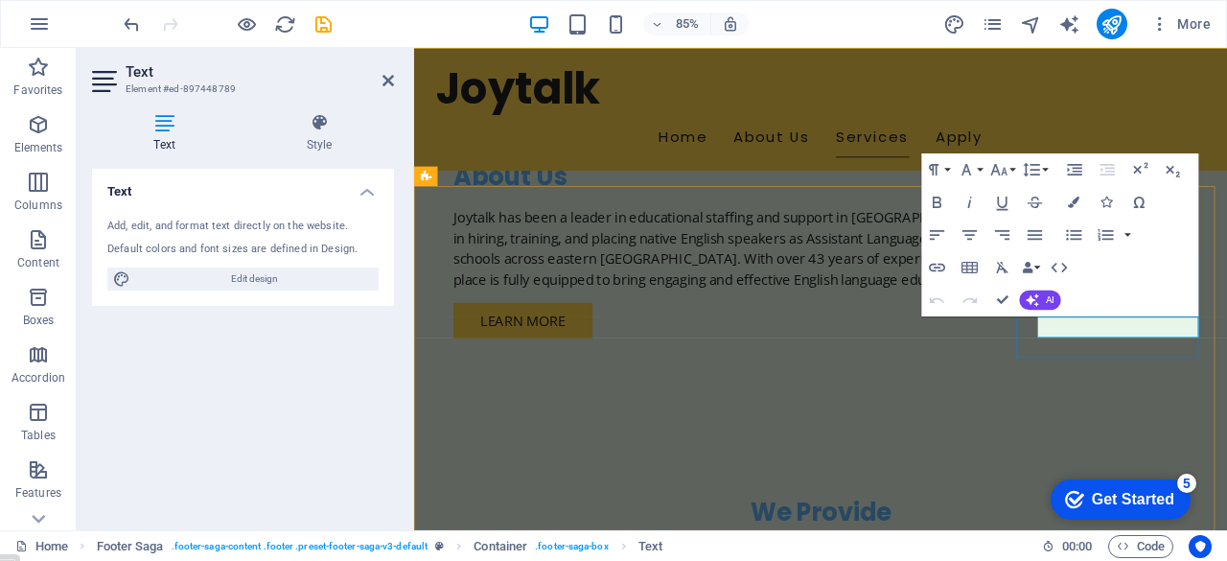
click at [936, 264] on icon "button" at bounding box center [936, 267] width 19 height 19
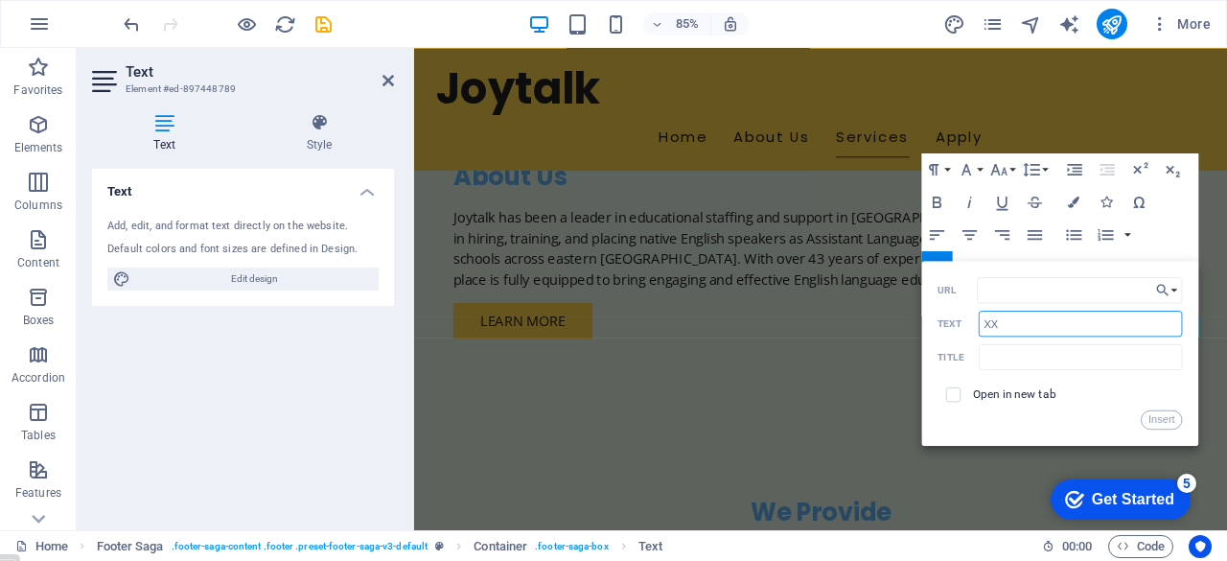
click at [1021, 323] on input "XX" at bounding box center [1080, 323] width 204 height 26
type input "X"
click at [1171, 418] on button "Insert" at bounding box center [1161, 419] width 41 height 19
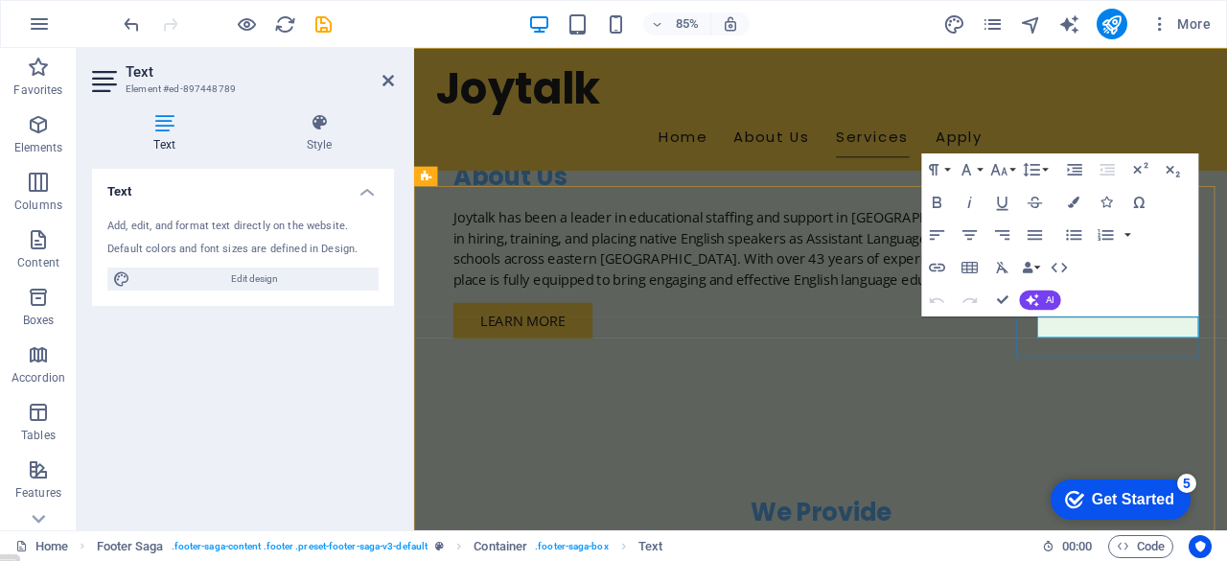
drag, startPoint x: 1206, startPoint y: 375, endPoint x: 1253, endPoint y: 379, distance: 47.2
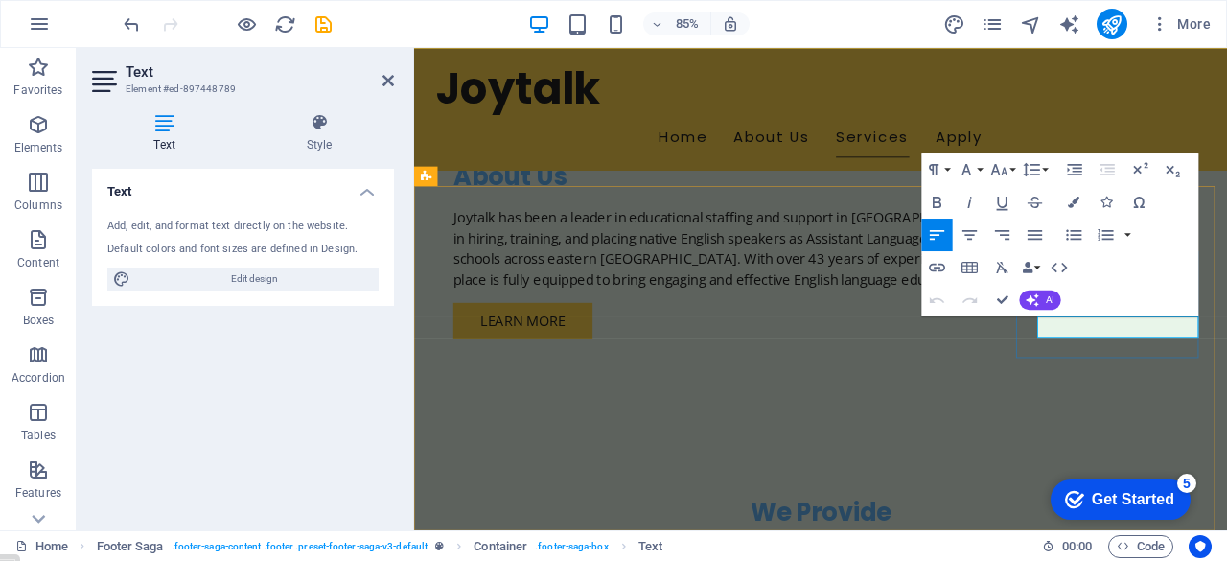
click at [938, 258] on icon "button" at bounding box center [936, 267] width 19 height 19
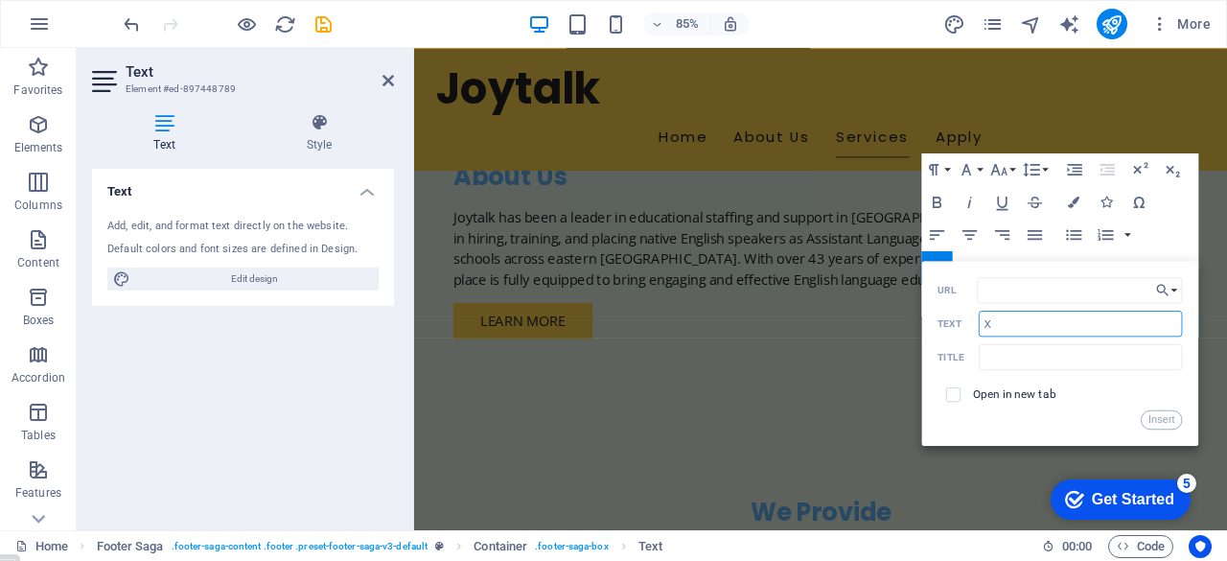
click at [1009, 321] on input "X" at bounding box center [1080, 323] width 204 height 26
click at [1156, 415] on button "Insert" at bounding box center [1161, 419] width 41 height 19
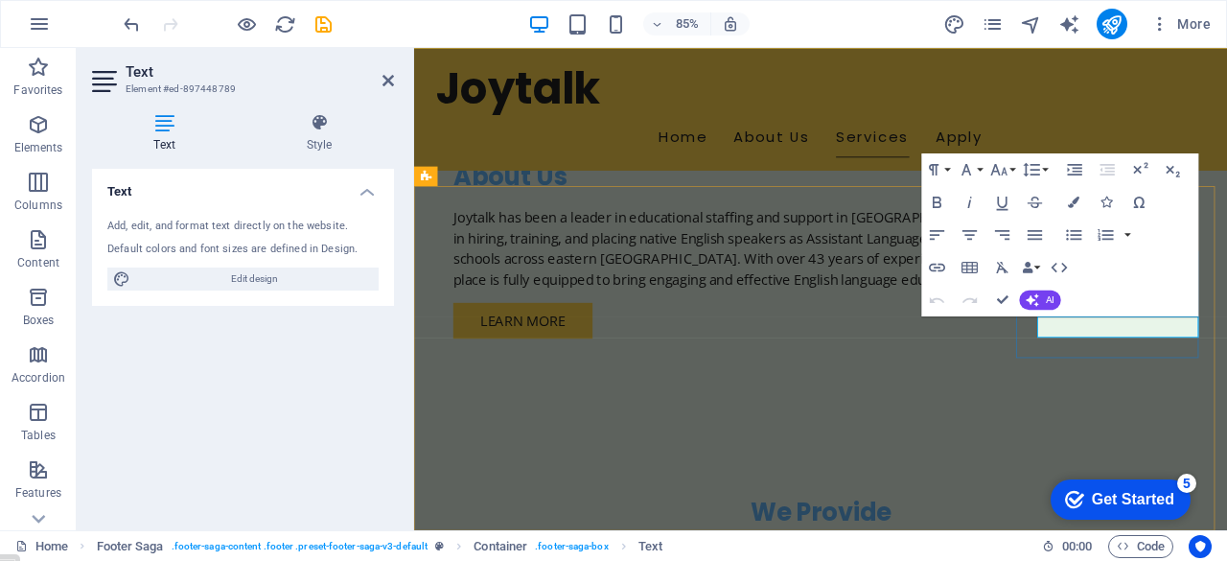
click at [935, 265] on icon "button" at bounding box center [936, 267] width 19 height 19
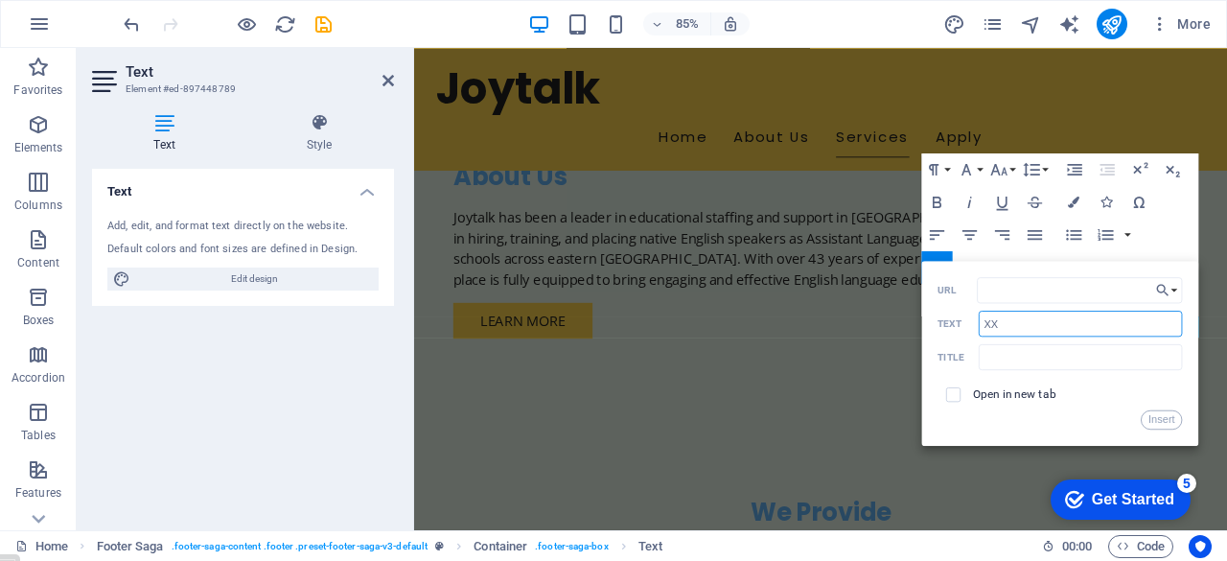
click at [1020, 319] on input "XX" at bounding box center [1080, 323] width 204 height 26
type input "X"
click at [1160, 417] on button "Insert" at bounding box center [1161, 419] width 41 height 19
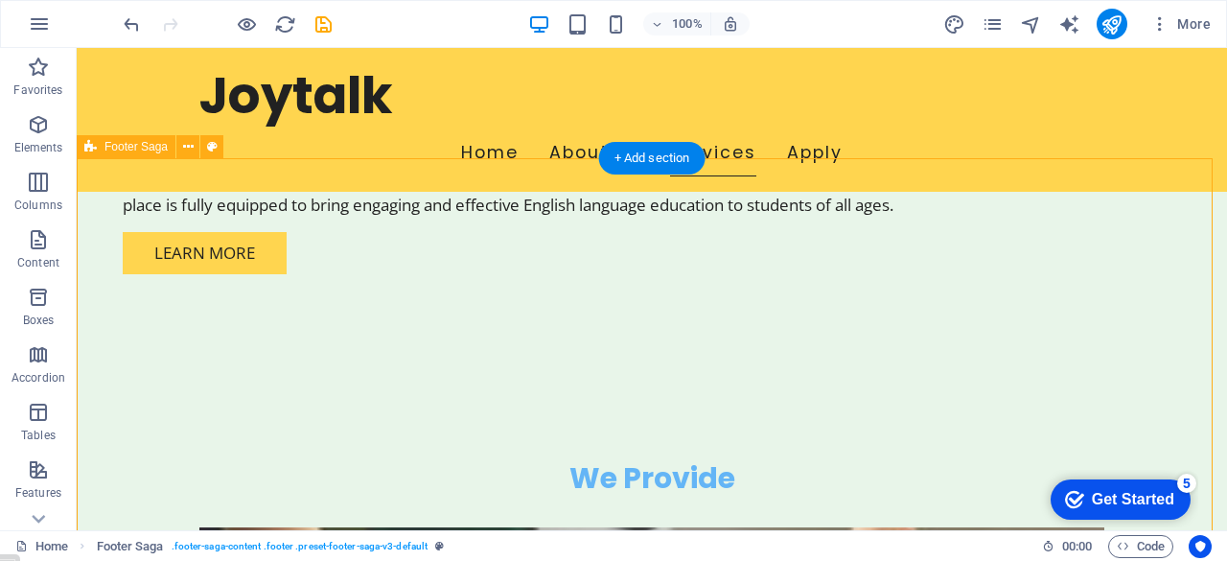
scroll to position [1557, 0]
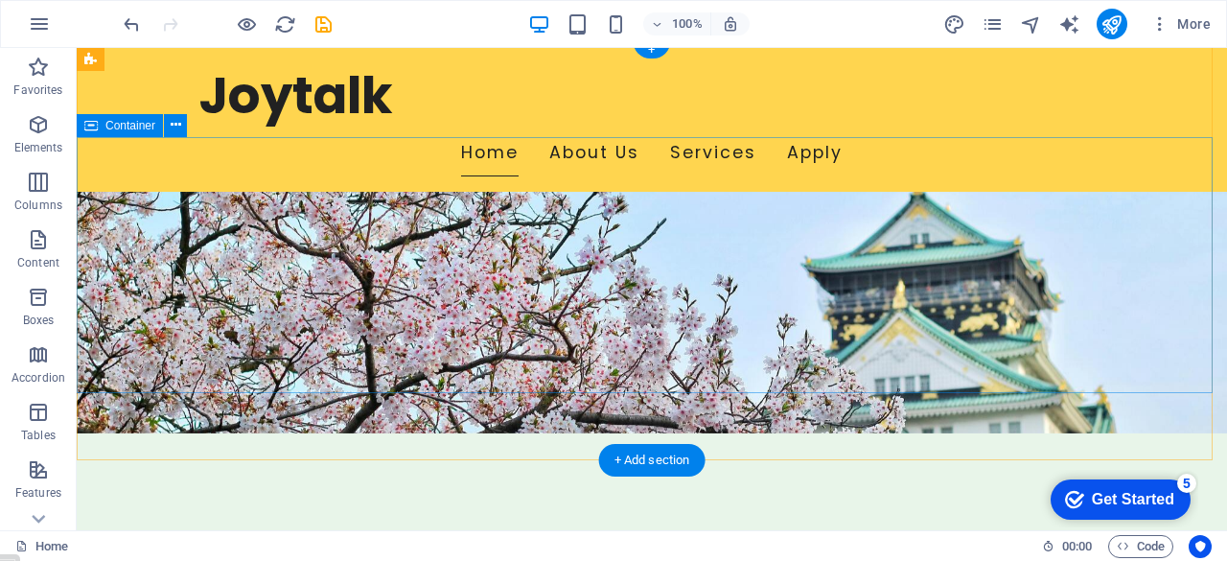
scroll to position [0, 0]
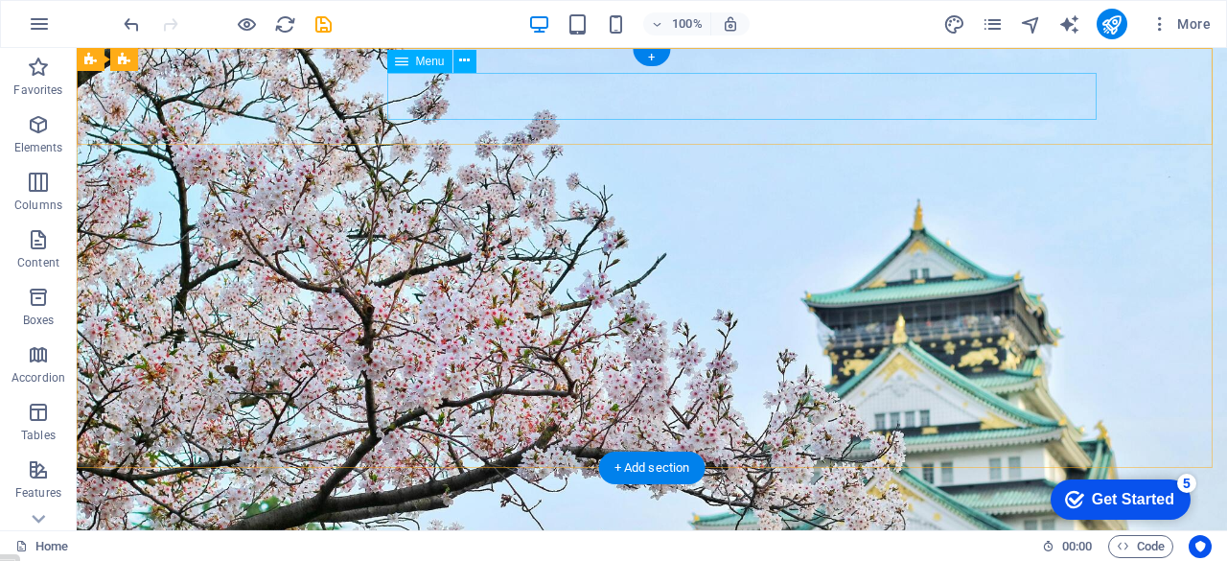
select select
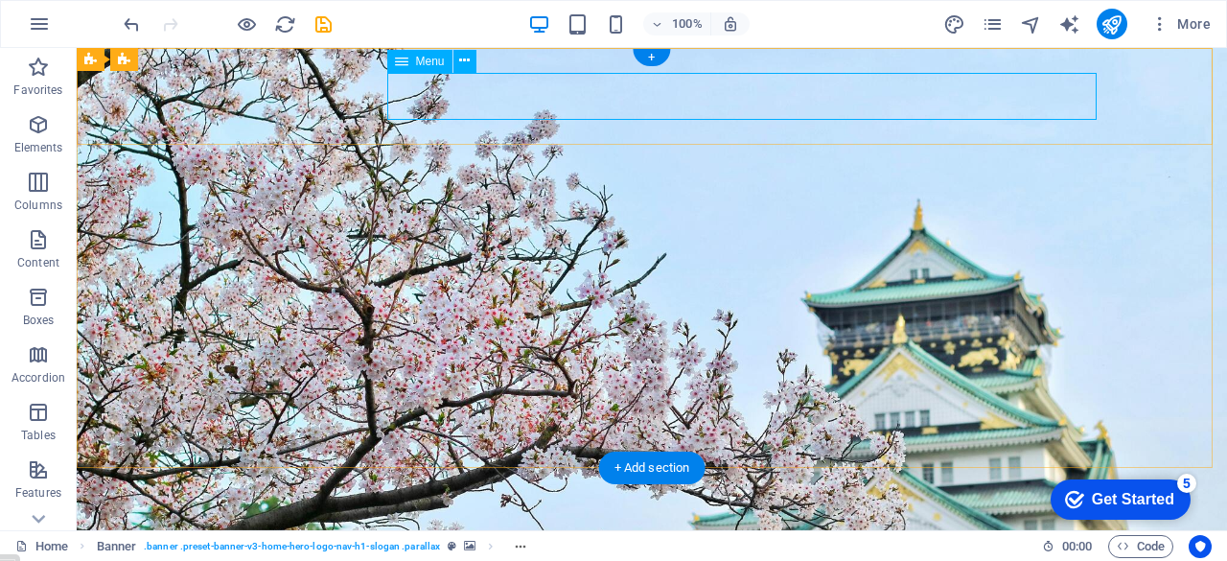
select select
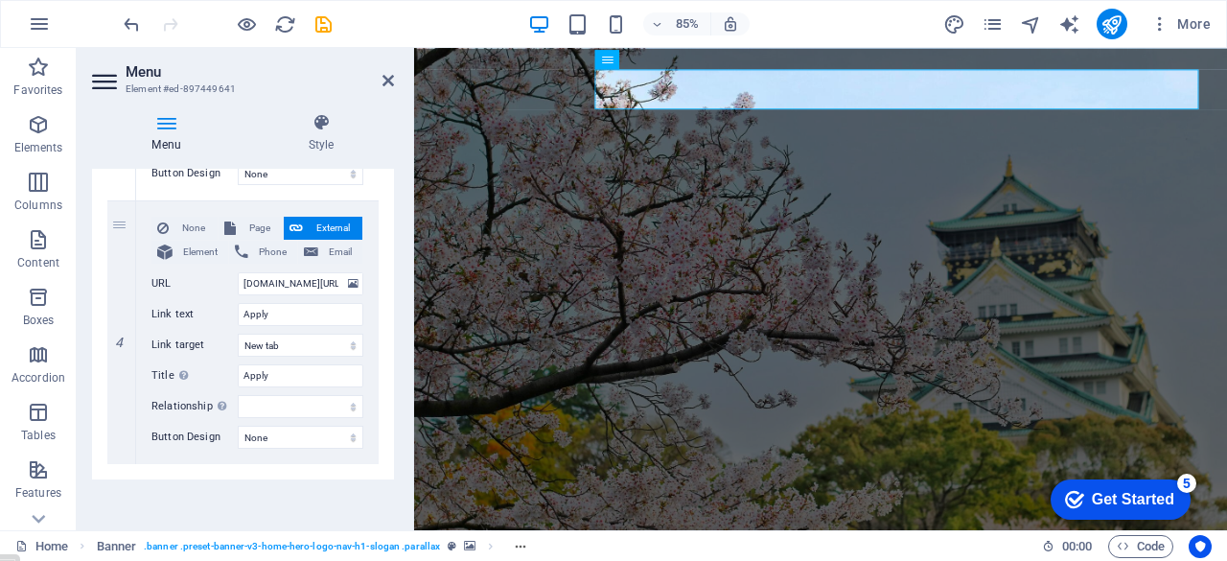
scroll to position [943, 0]
click at [309, 341] on select "New tab Same tab Overlay" at bounding box center [301, 342] width 126 height 23
select select
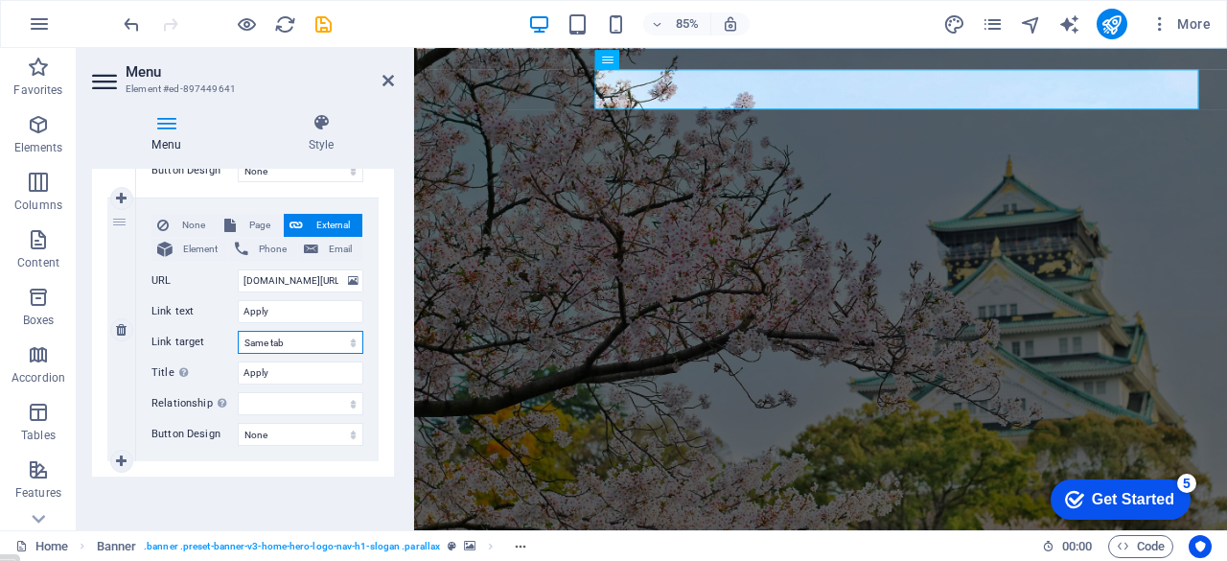
click at [238, 331] on select "New tab Same tab Overlay" at bounding box center [301, 342] width 126 height 23
select select
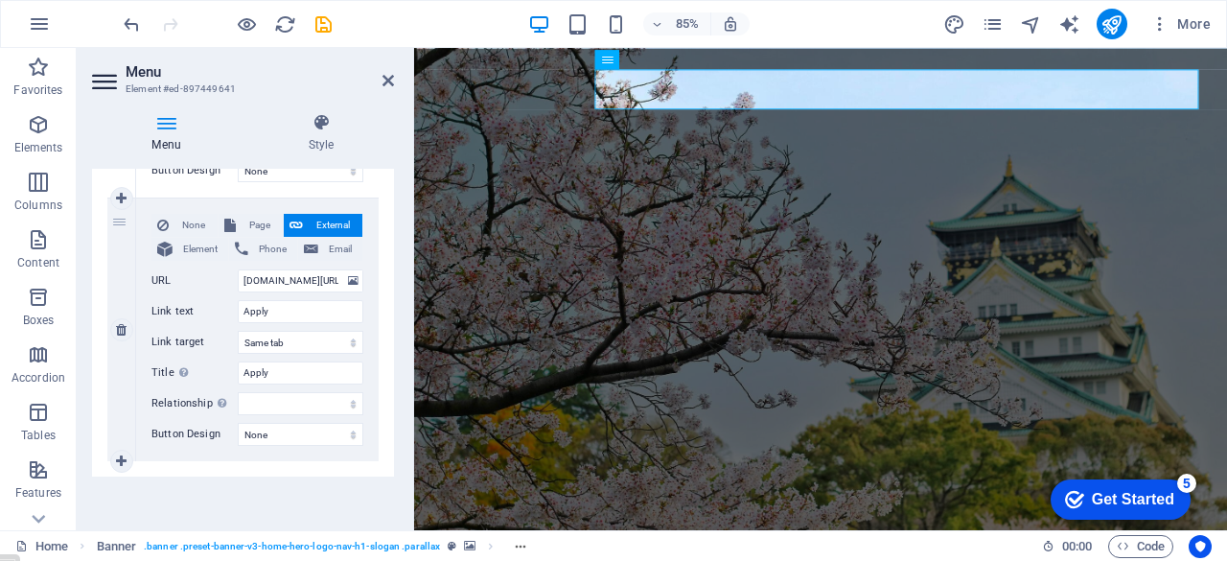
click at [367, 334] on div "None Page External Element Phone Email Page Home Subpage Legal Notice Privacy E…" at bounding box center [257, 329] width 242 height 263
click at [304, 408] on select "alternate author bookmark external help license next nofollow noreferrer noopen…" at bounding box center [301, 403] width 126 height 23
click at [365, 383] on div "None Page External Element Phone Email Page Home Subpage Legal Notice Privacy E…" at bounding box center [257, 329] width 242 height 263
click at [366, 399] on div "None Page External Element Phone Email Page Home Subpage Legal Notice Privacy E…" at bounding box center [257, 329] width 242 height 263
click at [318, 399] on select "alternate author bookmark external help license next nofollow noreferrer noopen…" at bounding box center [301, 403] width 126 height 23
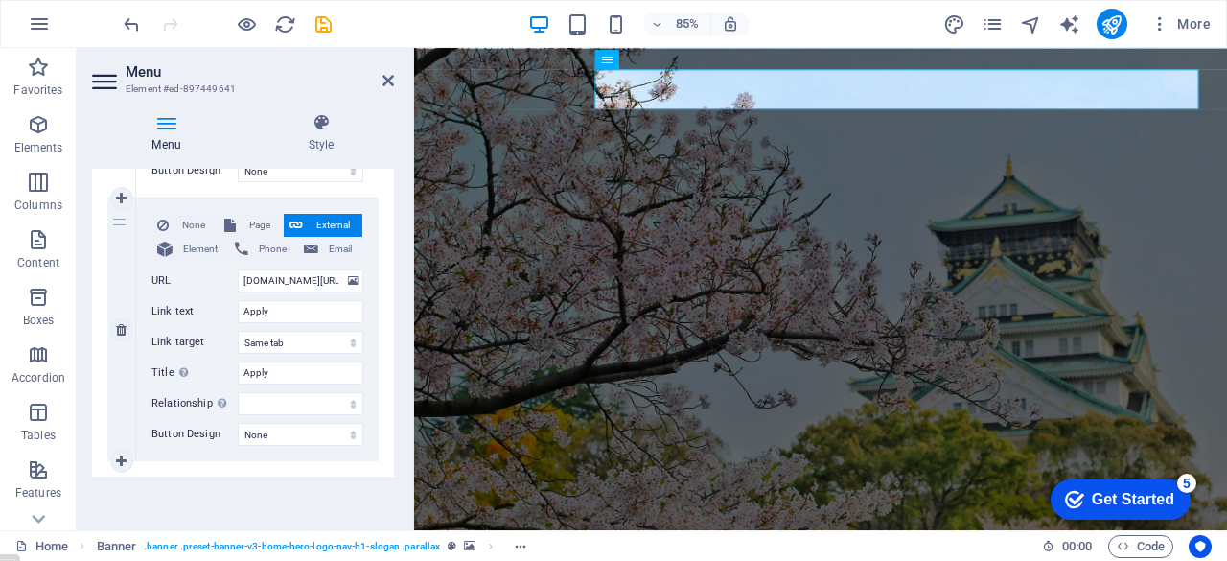
click at [369, 395] on div "None Page External Element Phone Email Page Home Subpage Legal Notice Privacy E…" at bounding box center [257, 329] width 242 height 263
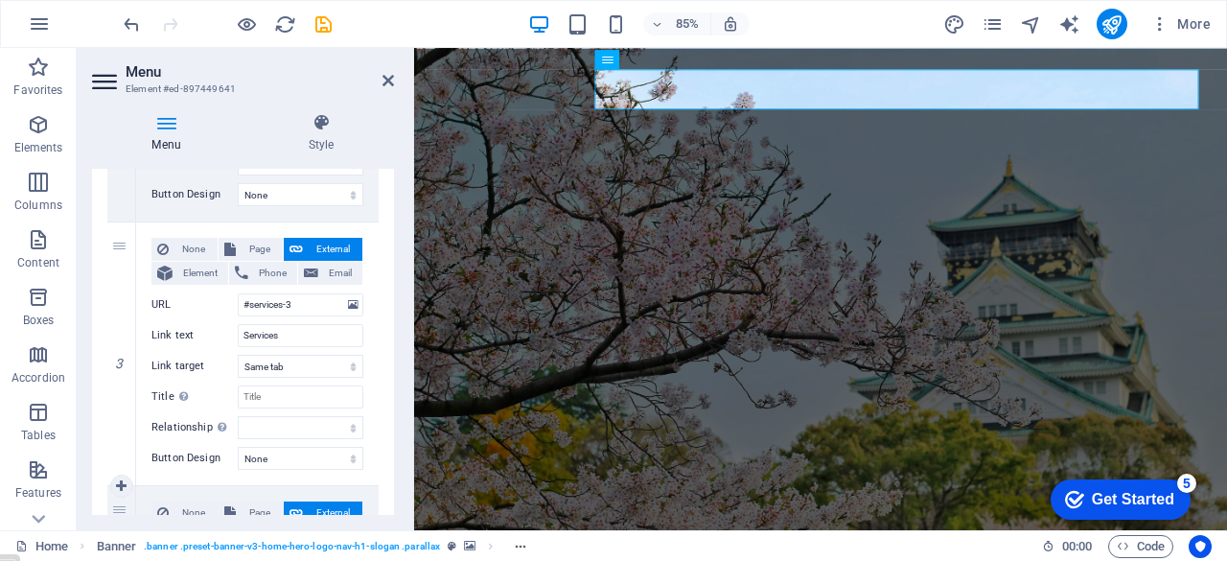
scroll to position [650, 0]
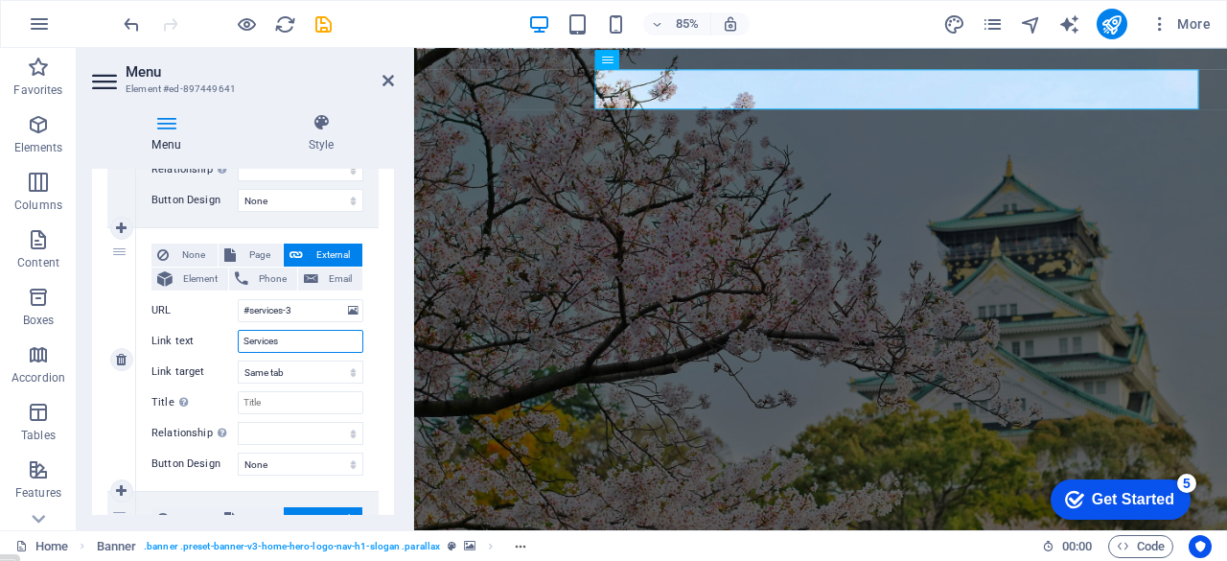
click at [300, 338] on input "Services" at bounding box center [301, 341] width 126 height 23
type input "S"
select select
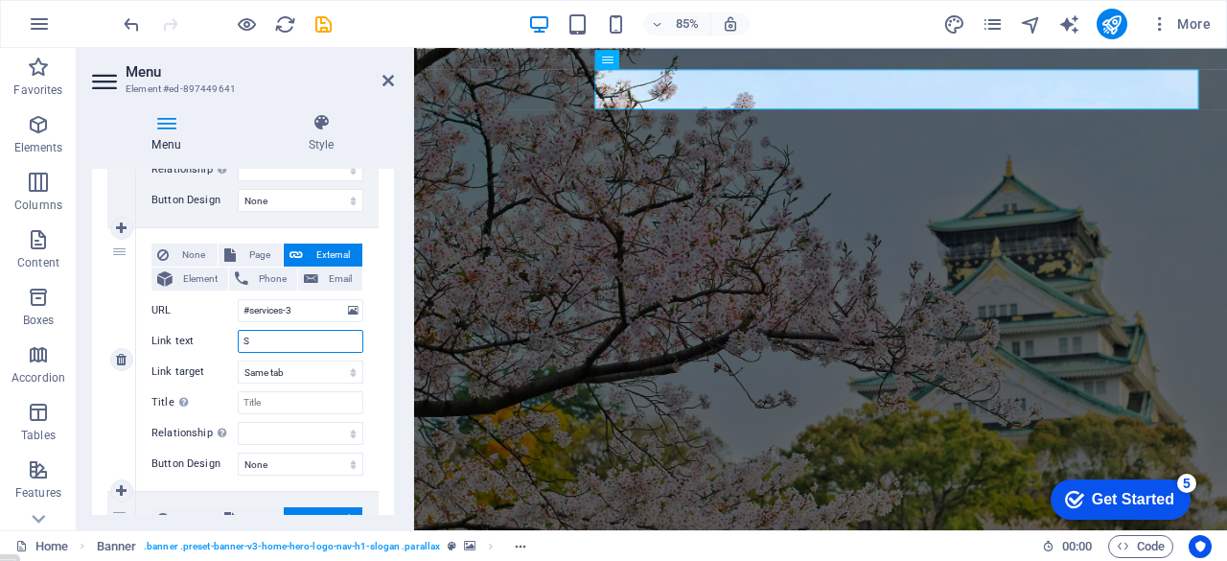
select select
type input "Su"
select select
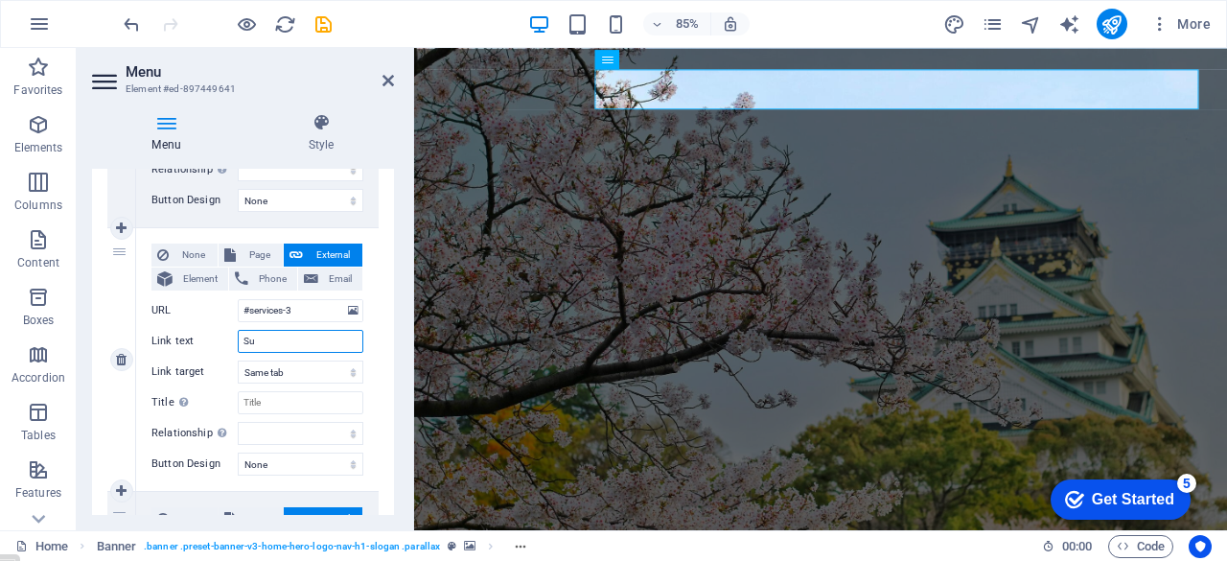
select select
type input "Support"
select select
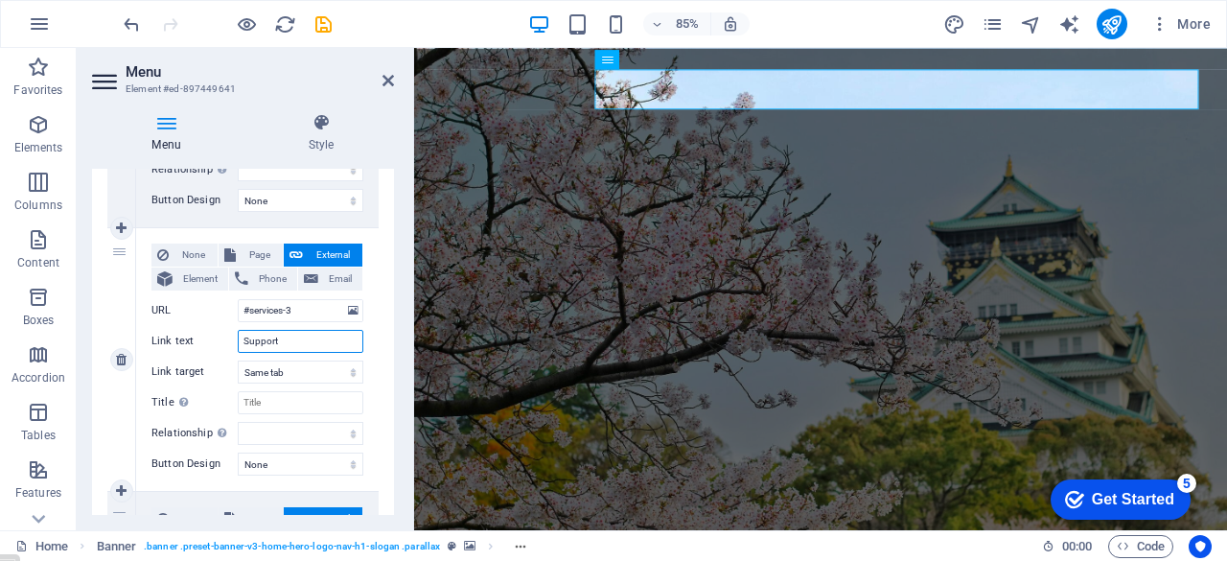
select select
type input "Support"
click at [370, 385] on div "None Page External Element Phone Email Page Home Subpage Legal Notice Privacy E…" at bounding box center [257, 359] width 242 height 263
click at [193, 273] on span "Element" at bounding box center [200, 278] width 44 height 23
select select
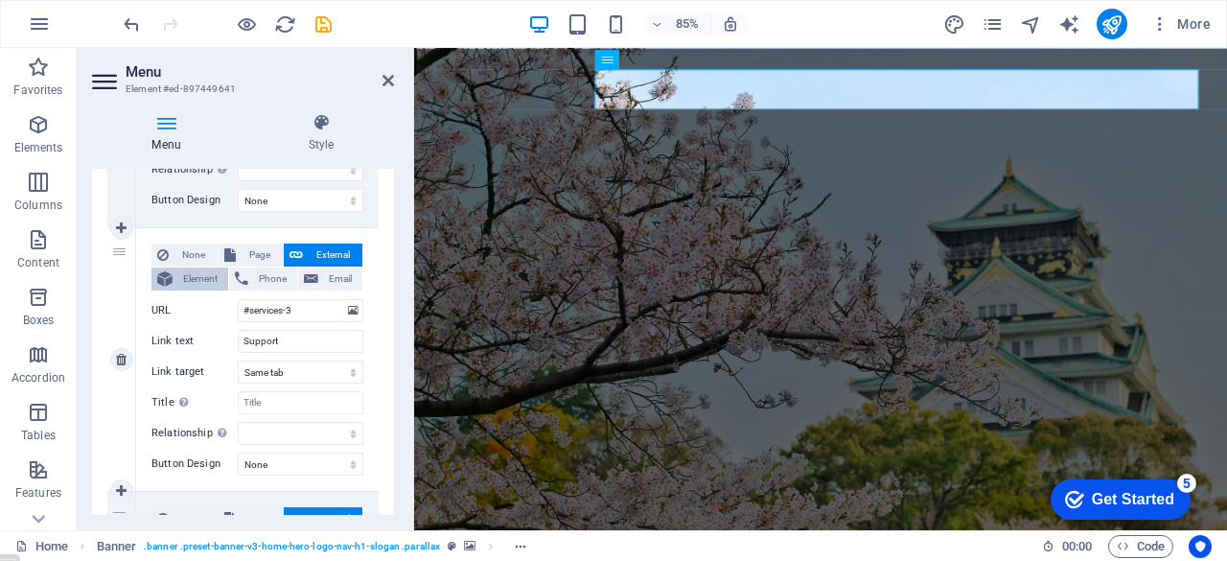
select select
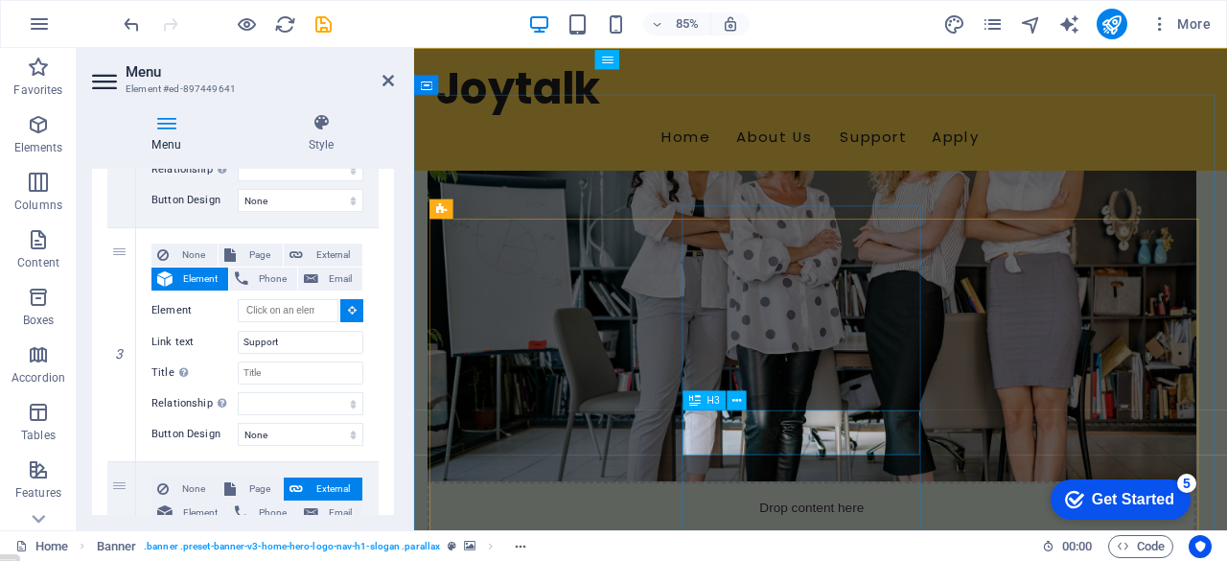
scroll to position [912, 0]
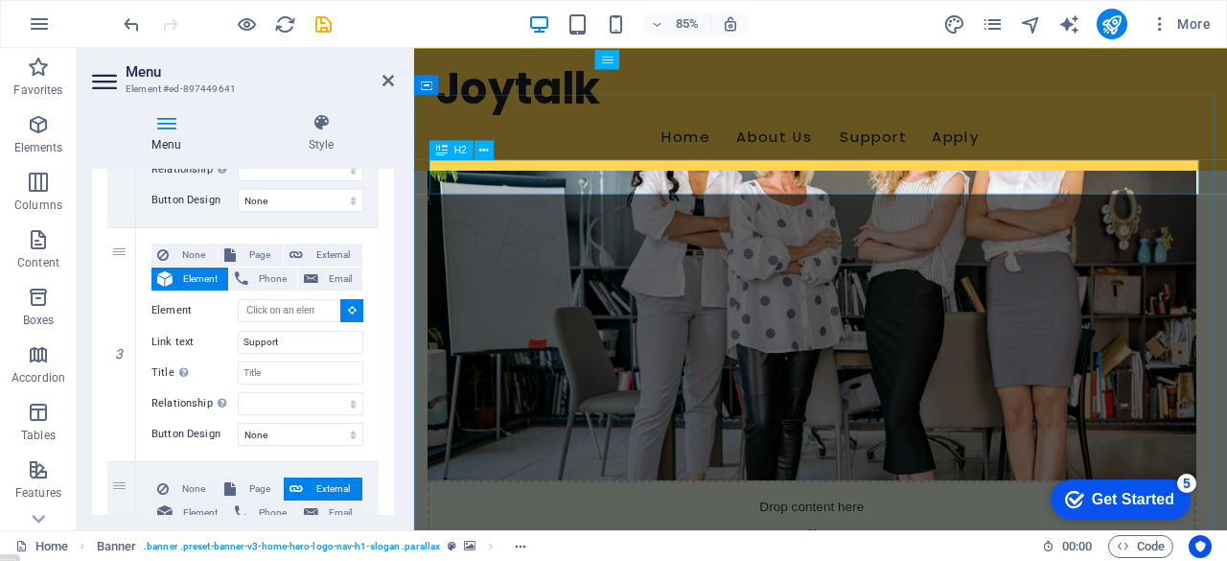
select select
type input "#ed-897449203"
select select
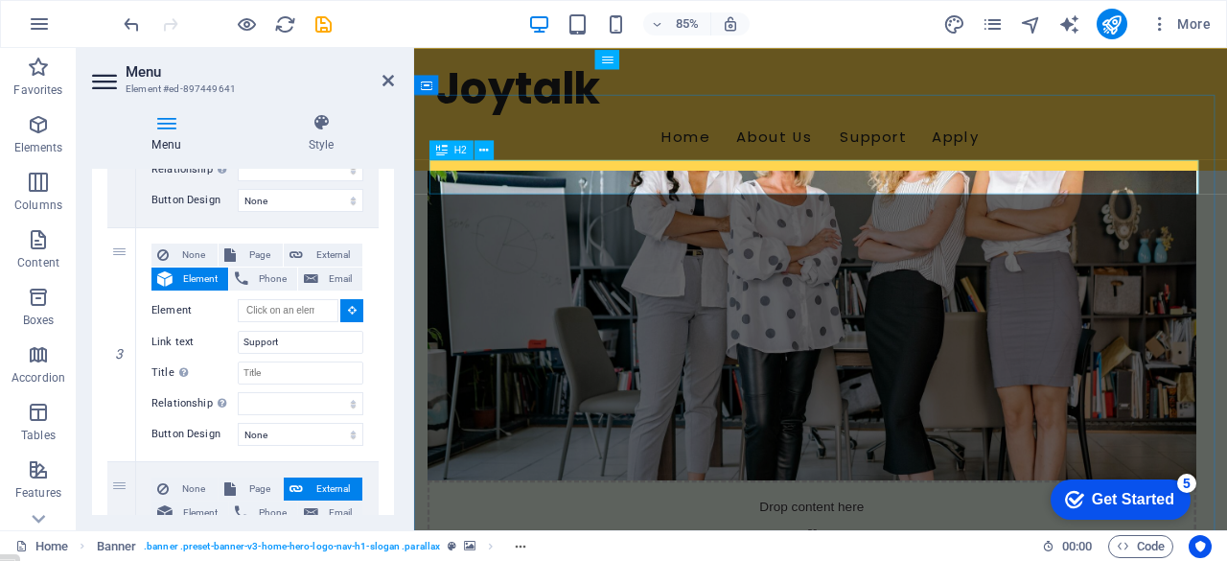
select select
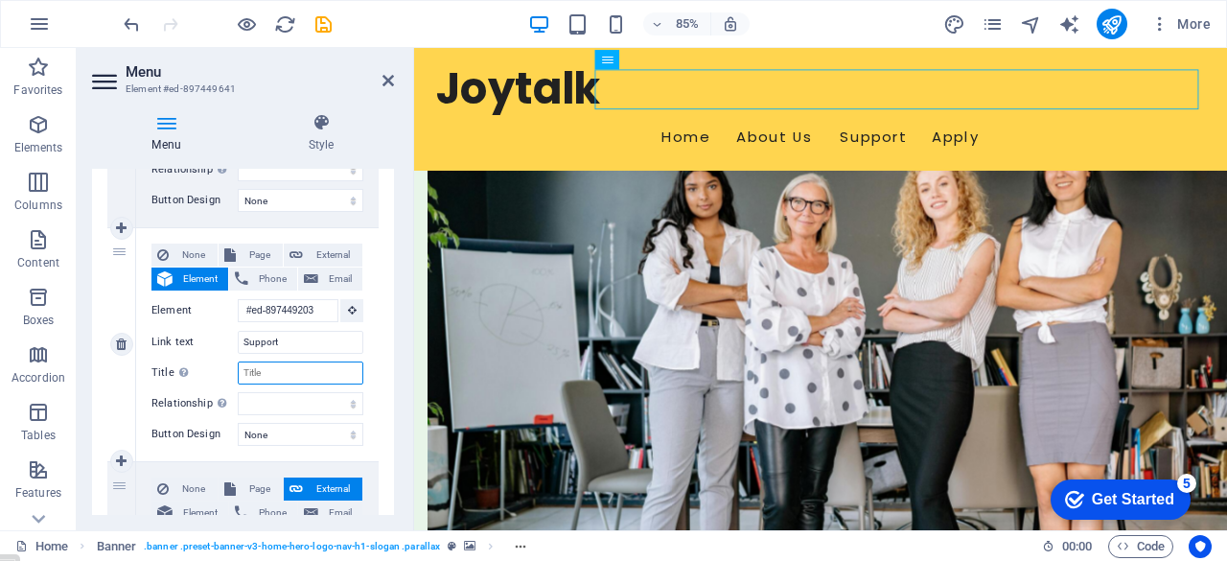
click at [322, 369] on input "Title Additional link description, should not be the same as the link text. The…" at bounding box center [301, 372] width 126 height 23
type input "What"
select select
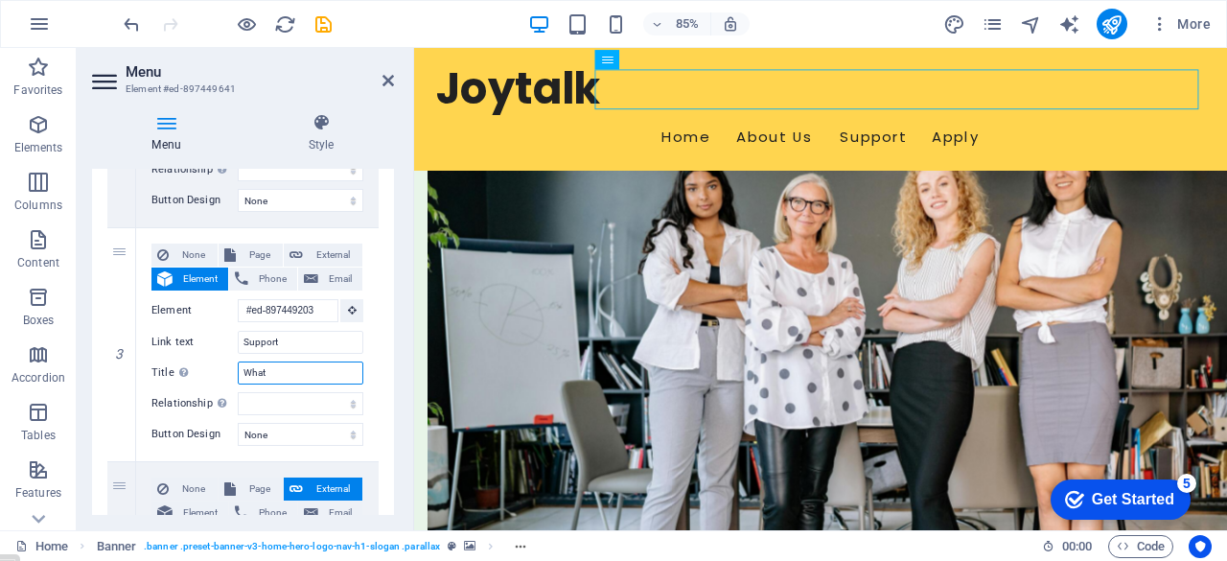
select select
type input "What [PERSON_NAME]"
select select
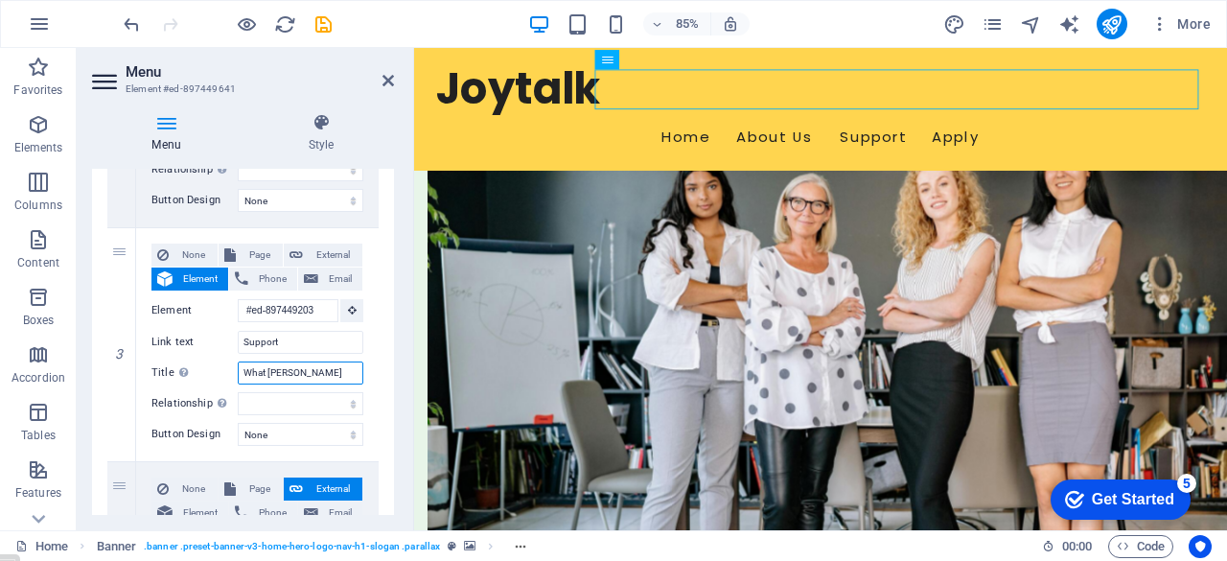
select select
type input "What Joytalk"
select select
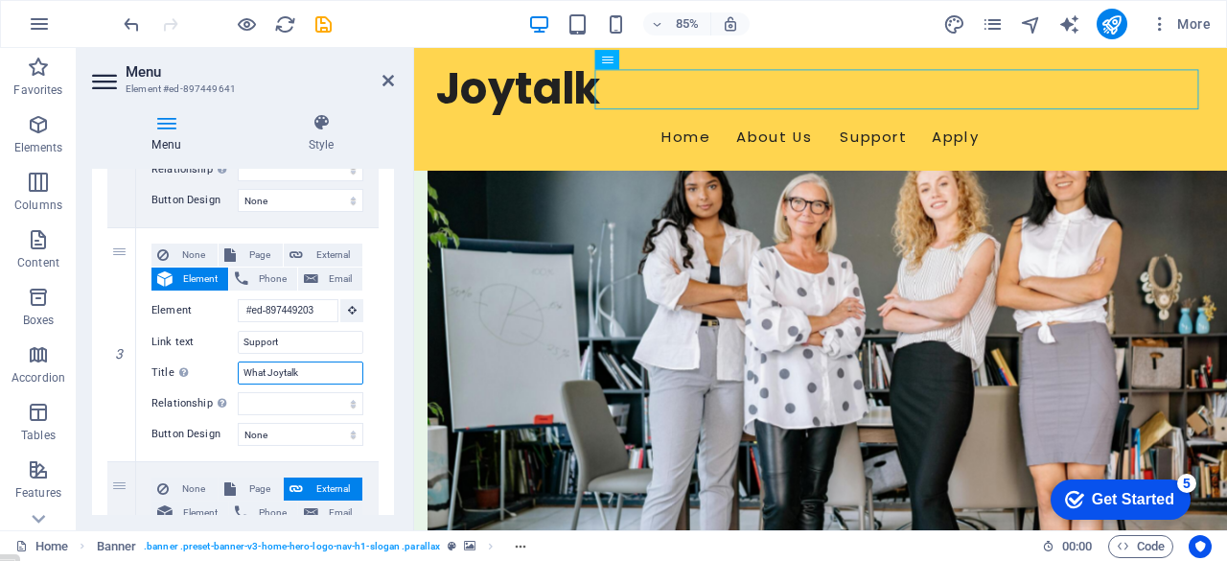
select select
type input "What Joytalk can do for you"
select select
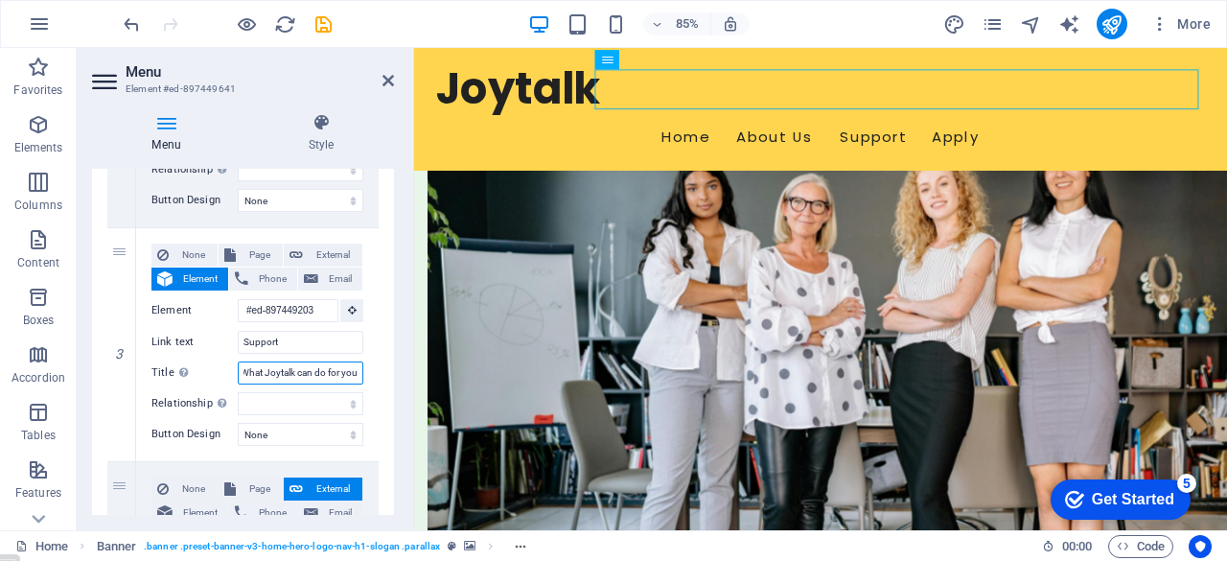
select select
type input "What Joytalk can do for you."
select select
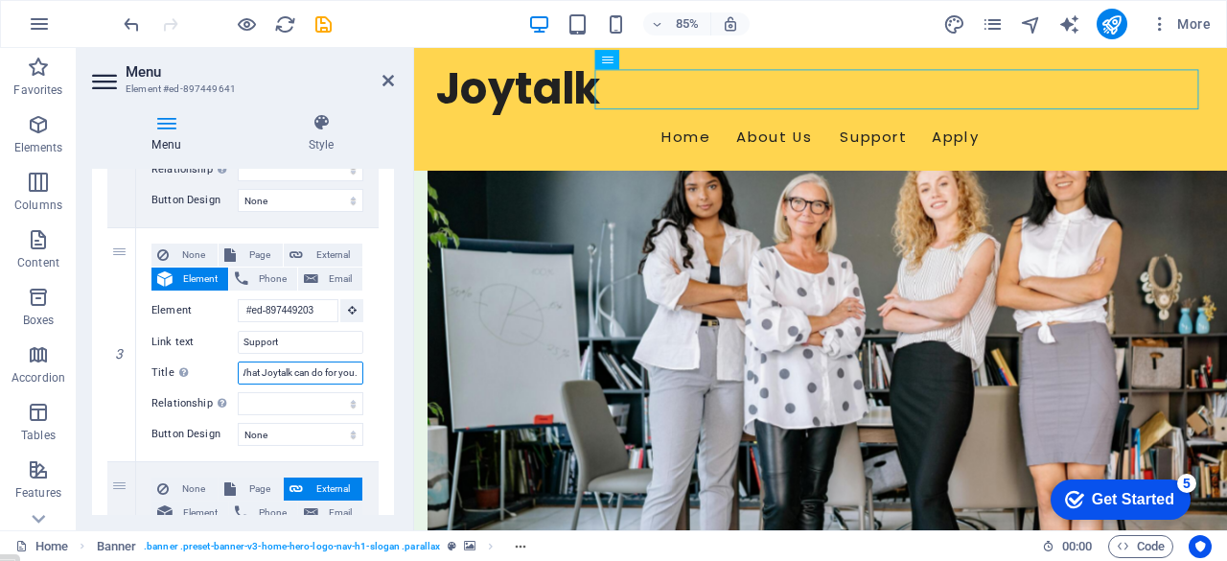
select select
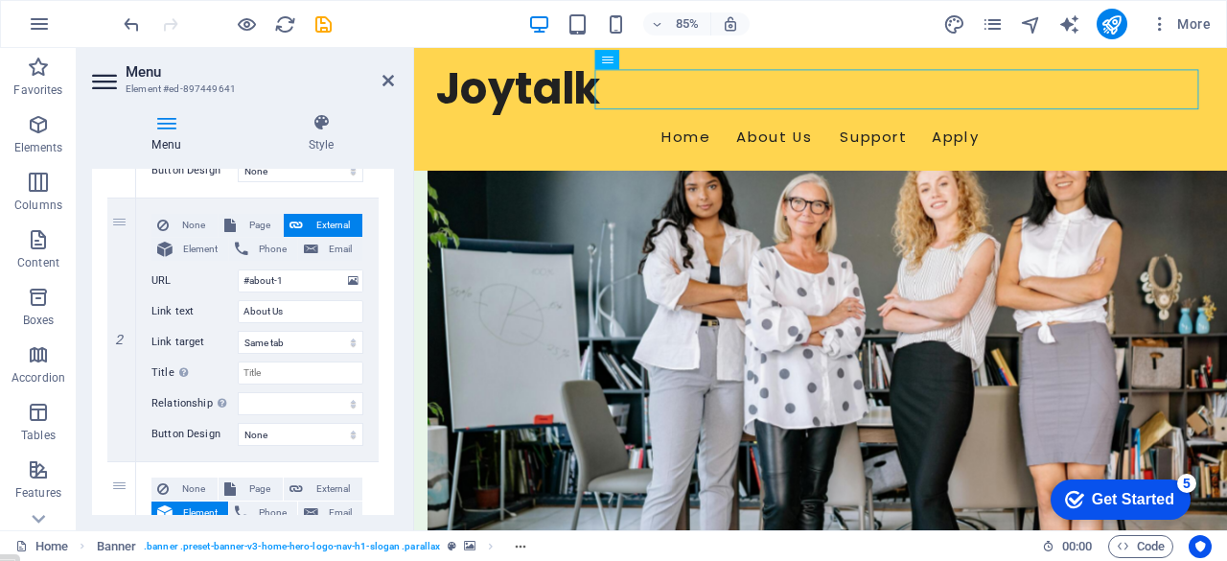
scroll to position [417, 0]
type input "What Joytalk can do for you."
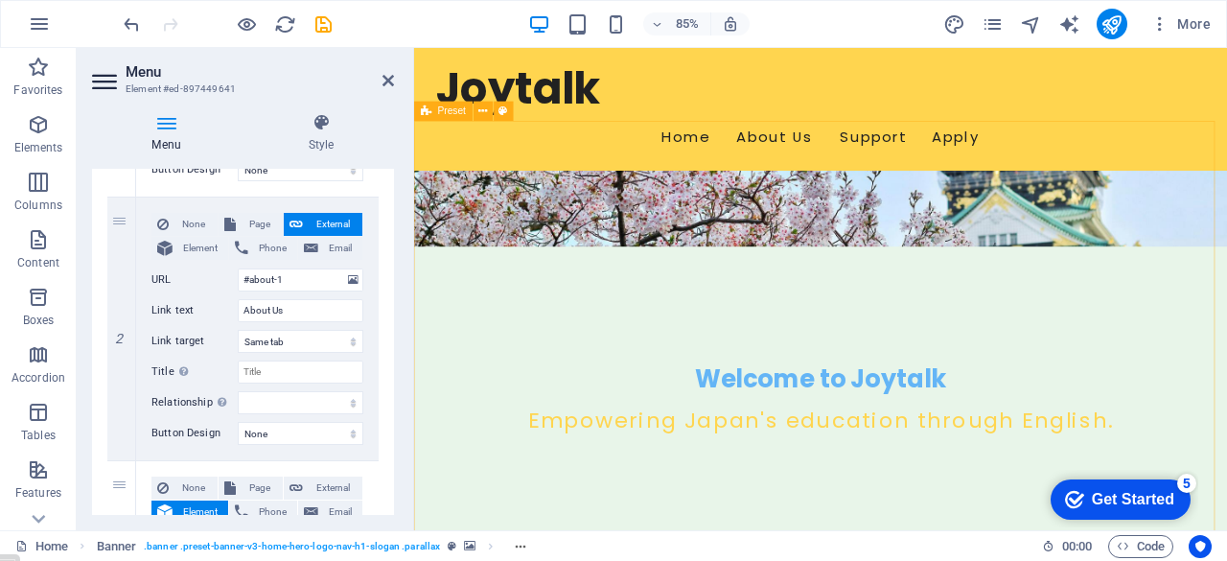
scroll to position [335, 0]
click at [191, 243] on span "Element" at bounding box center [200, 248] width 44 height 23
select select
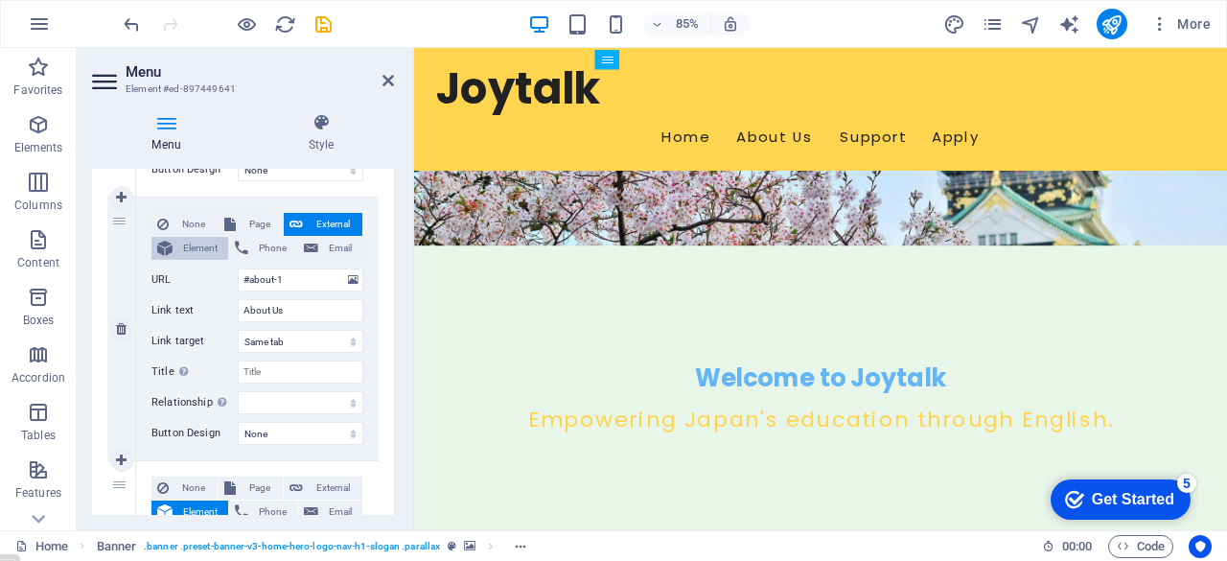
select select
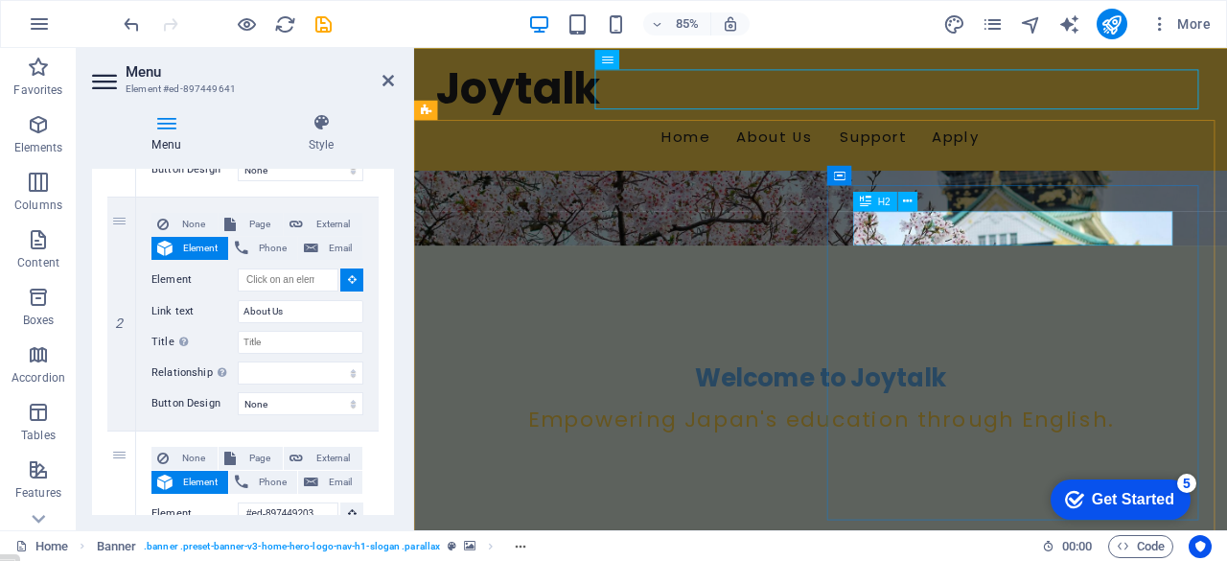
select select
type input "#ed-897448324"
select select
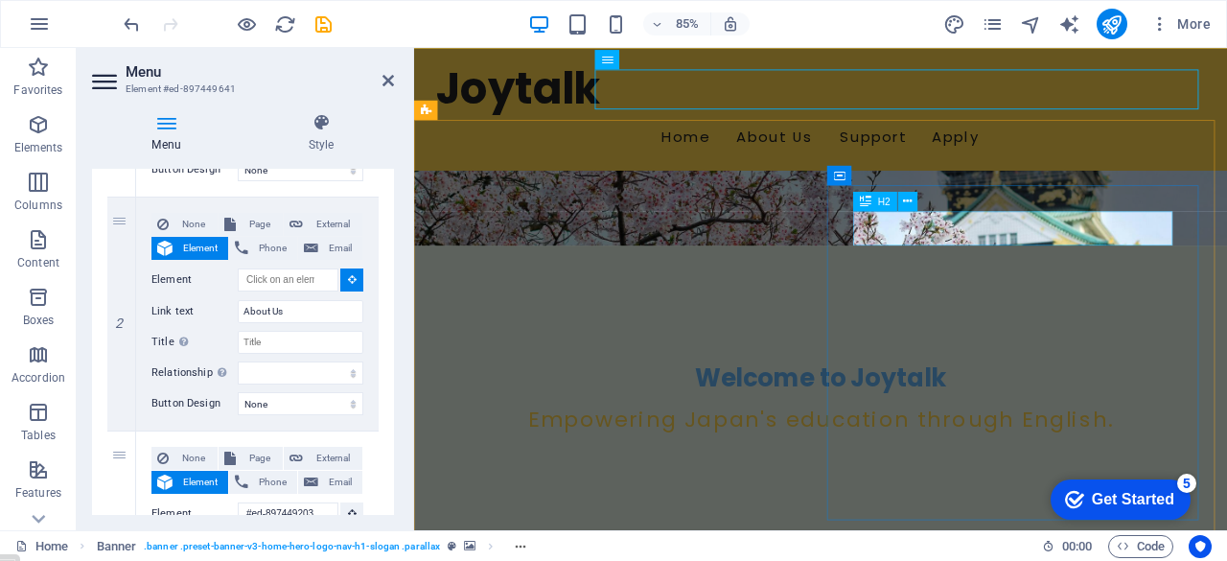
select select
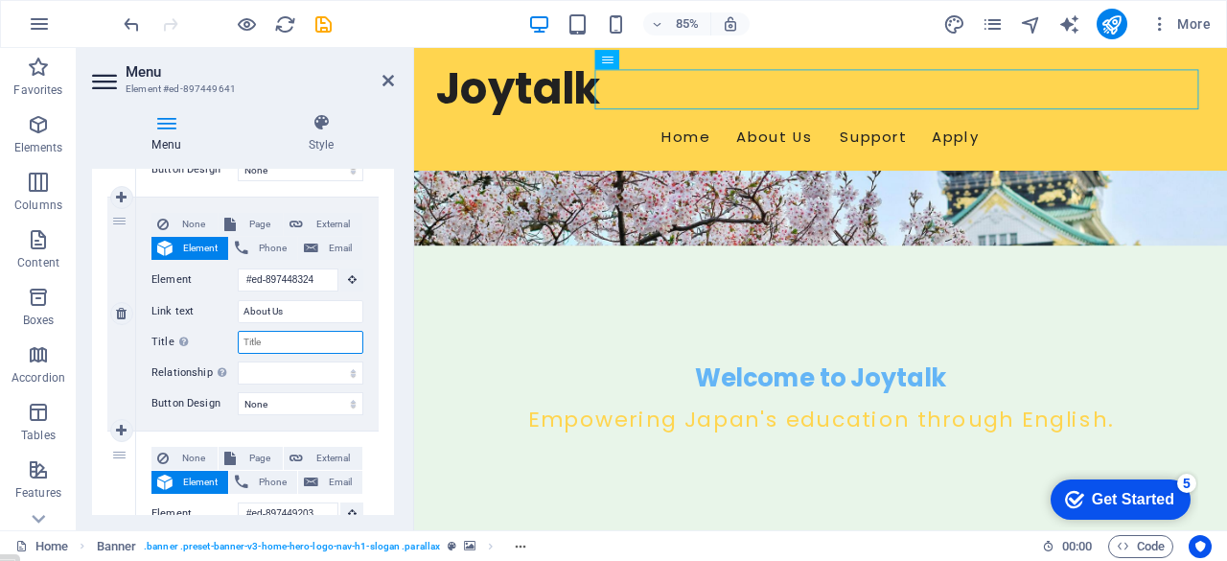
click at [297, 342] on input "Title Additional link description, should not be the same as the link text. The…" at bounding box center [301, 342] width 126 height 23
type input "Who we are"
select select
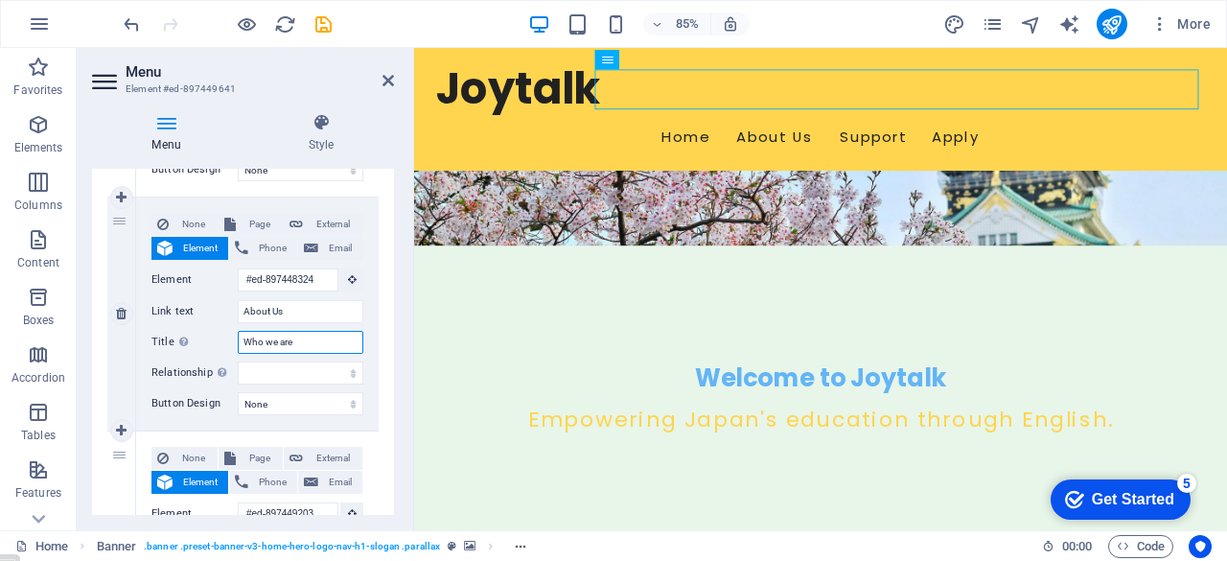
select select
type input "Who we are"
click at [378, 369] on div "1 None Page External Element Phone Email Page Home Subpage Legal Notice Privacy…" at bounding box center [243, 431] width 302 height 1024
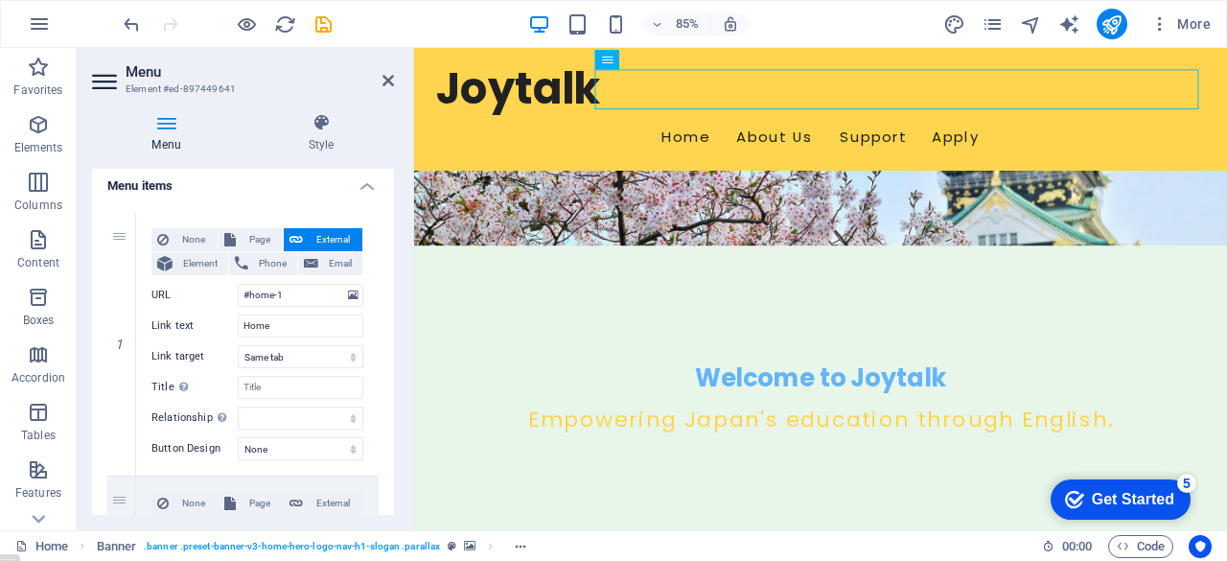
scroll to position [141, 0]
click at [255, 235] on span "Page" at bounding box center [258, 236] width 35 height 23
select select
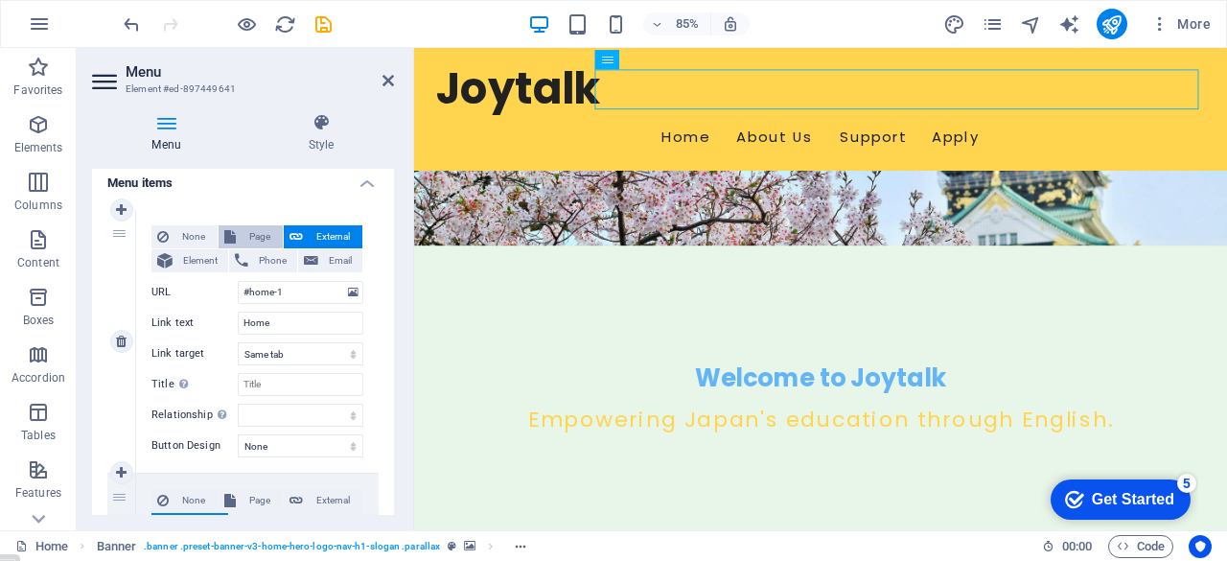
select select
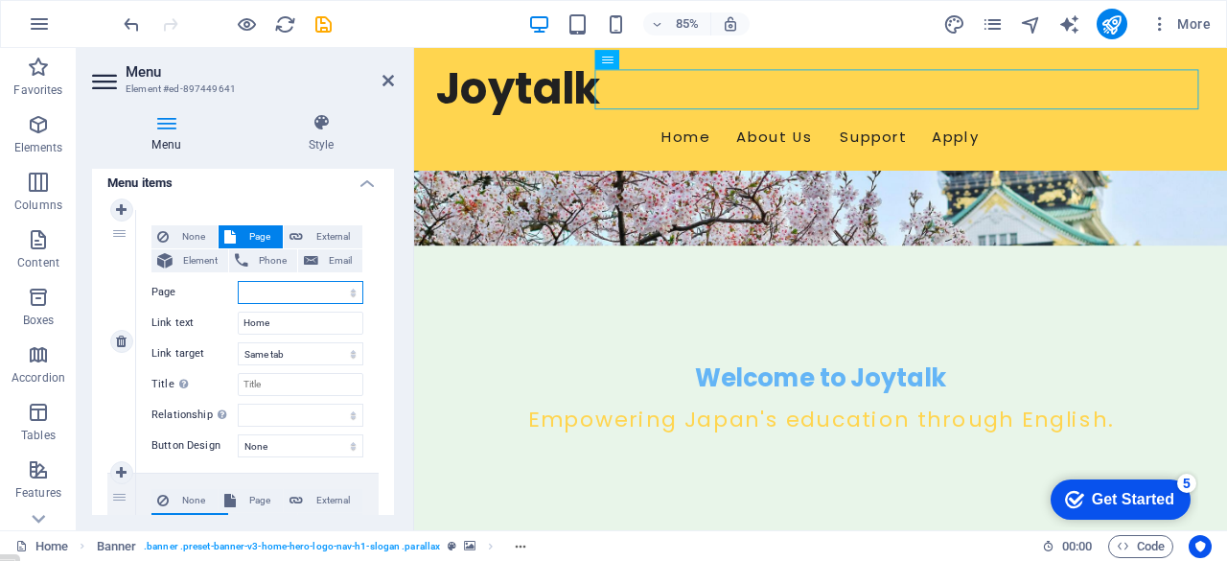
click at [351, 296] on select "Home Subpage Legal Notice Privacy" at bounding box center [301, 292] width 126 height 23
select select "0"
click at [238, 281] on select "Home Subpage Legal Notice Privacy" at bounding box center [301, 292] width 126 height 23
select select
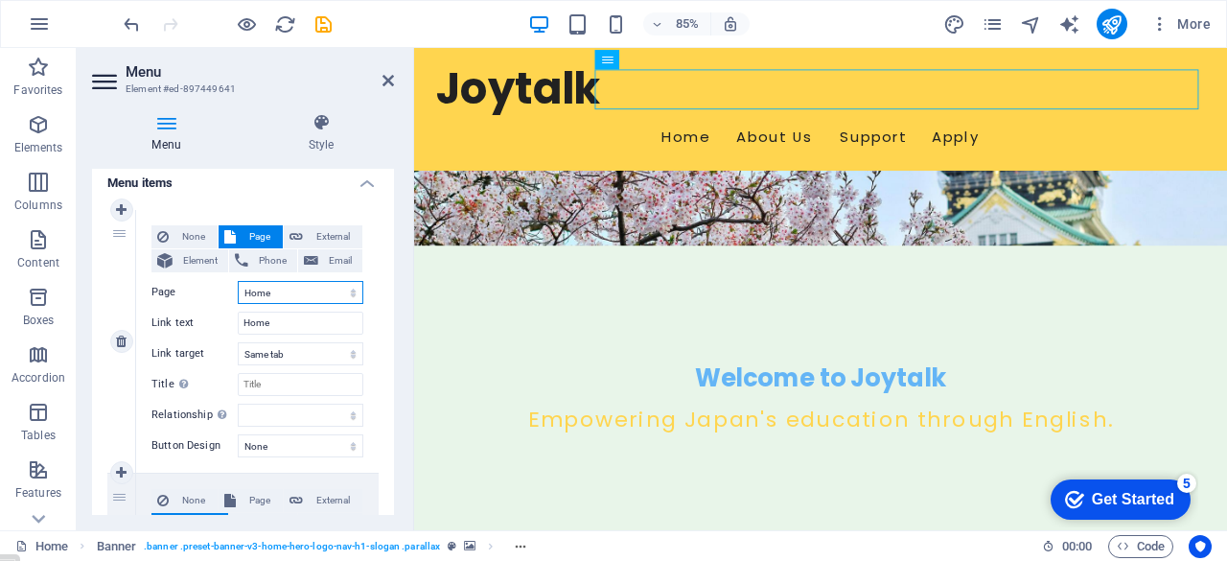
select select
click at [291, 383] on input "Title Additional link description, should not be the same as the link text. The…" at bounding box center [301, 384] width 126 height 23
type input "Main"
select select
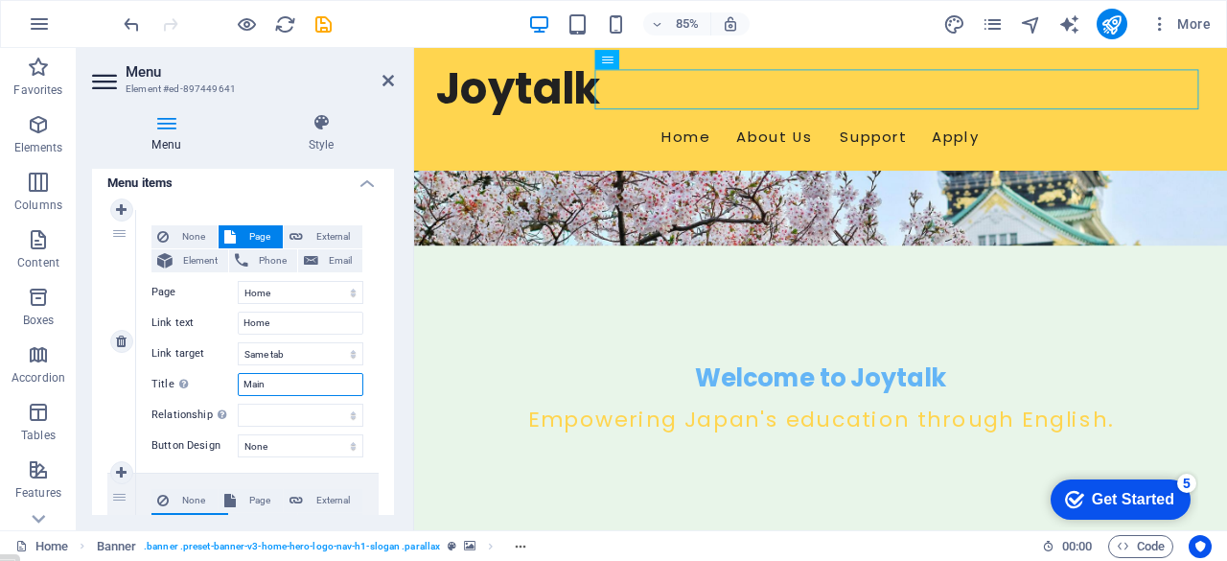
select select
type input "M"
type input "F"
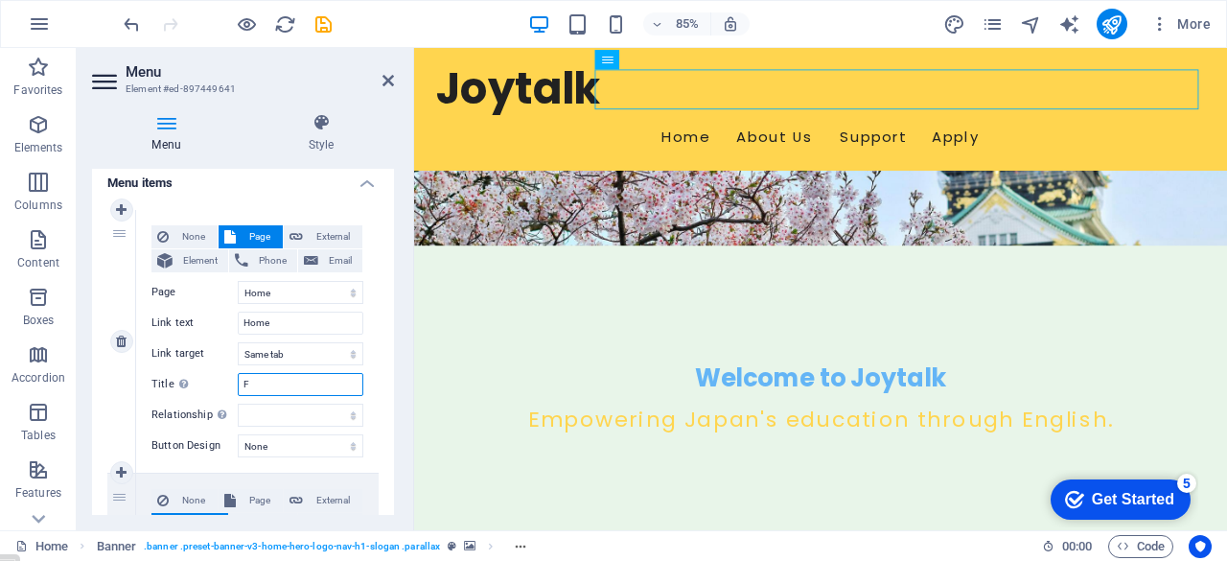
select select
type input "First page"
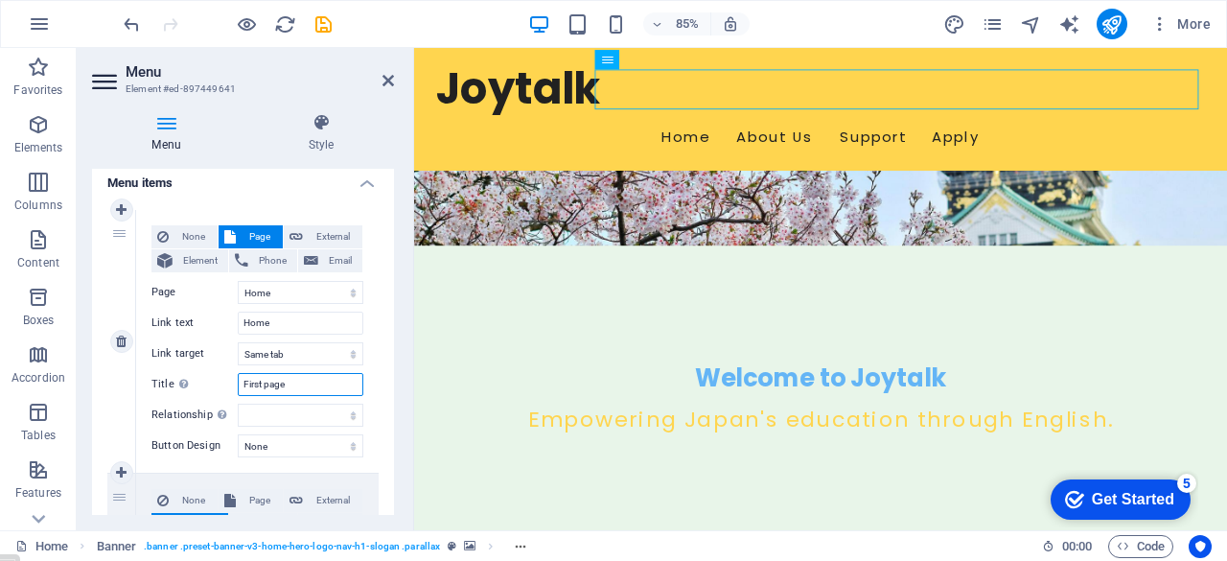
select select
type input "First page"
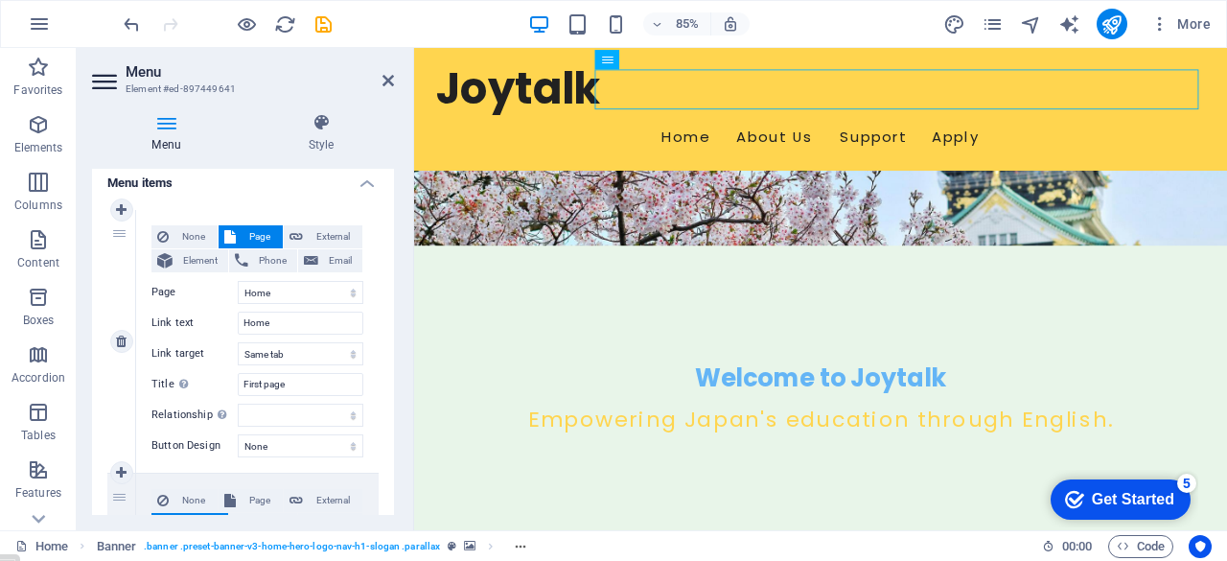
click at [370, 414] on div "None Page External Element Phone Email Page Home Subpage Legal Notice Privacy E…" at bounding box center [257, 341] width 242 height 263
click at [388, 83] on icon at bounding box center [387, 80] width 11 height 15
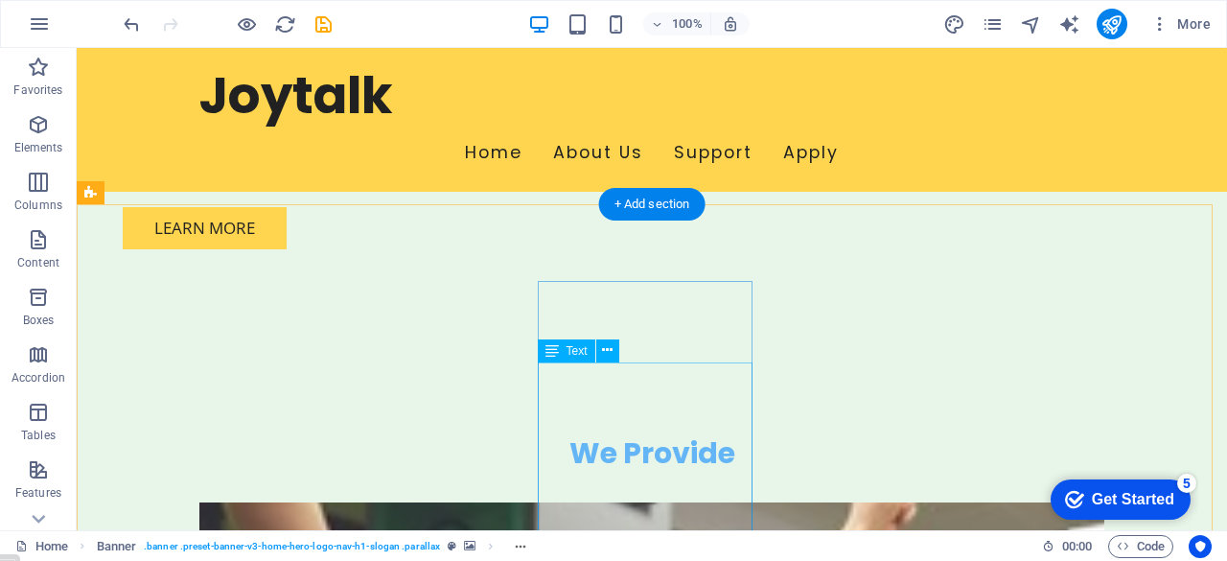
scroll to position [1557, 0]
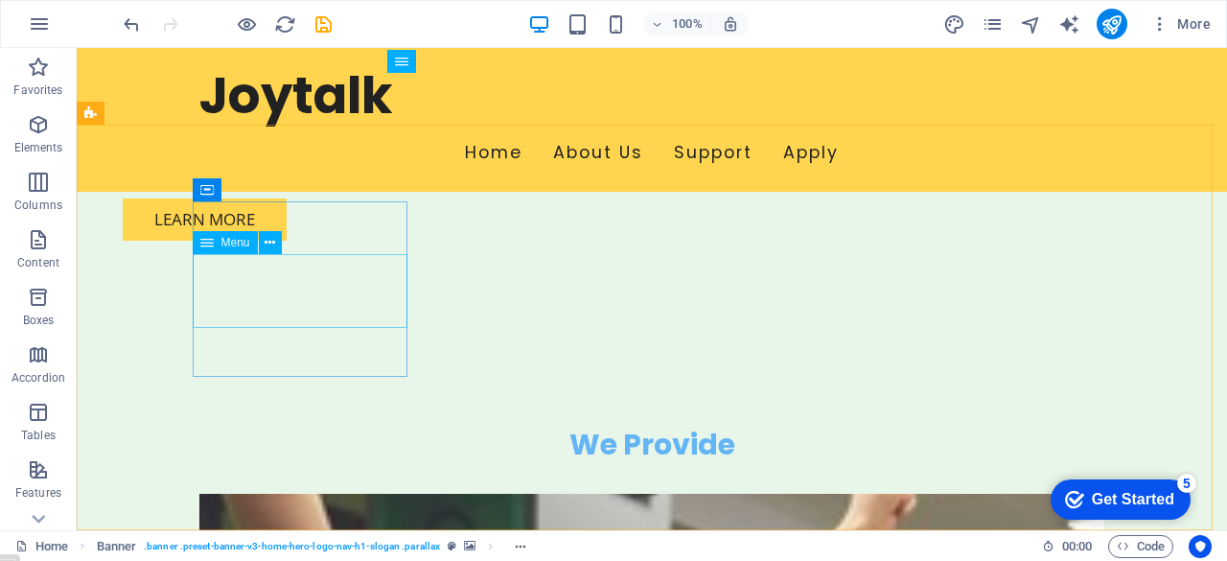
click at [218, 242] on div "Menu" at bounding box center [225, 242] width 65 height 23
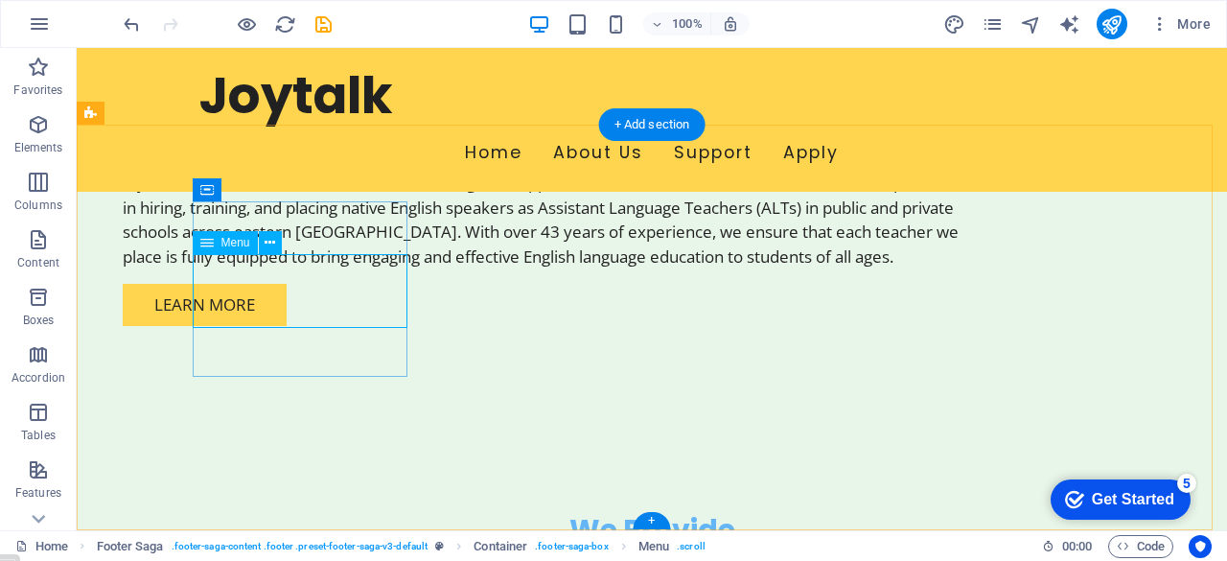
select select
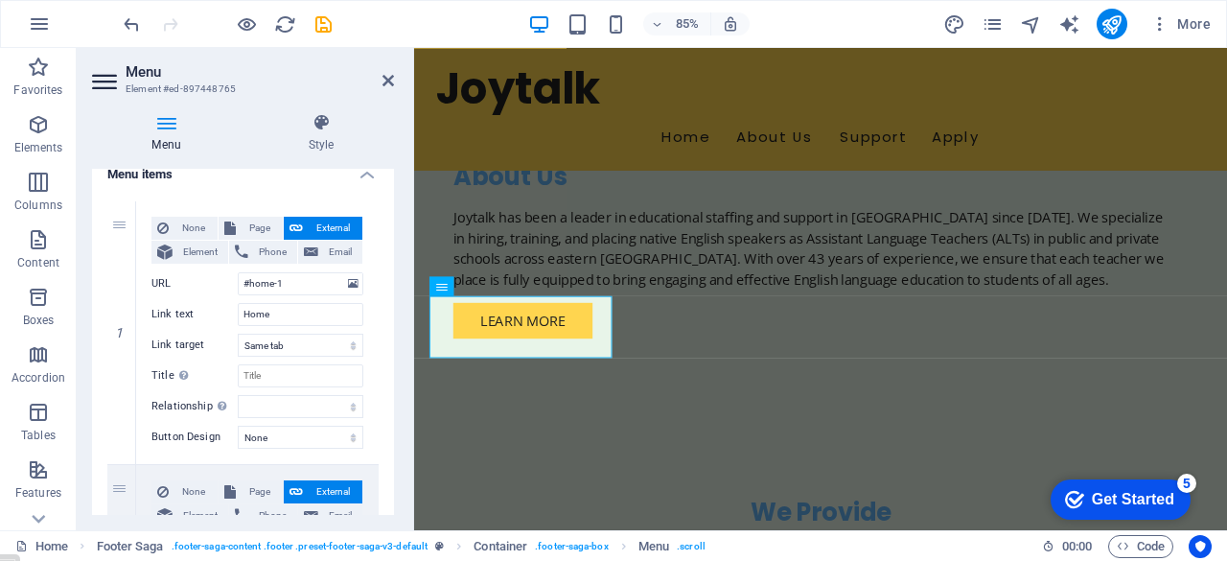
scroll to position [151, 0]
click at [252, 218] on span "Page" at bounding box center [258, 226] width 35 height 23
select select
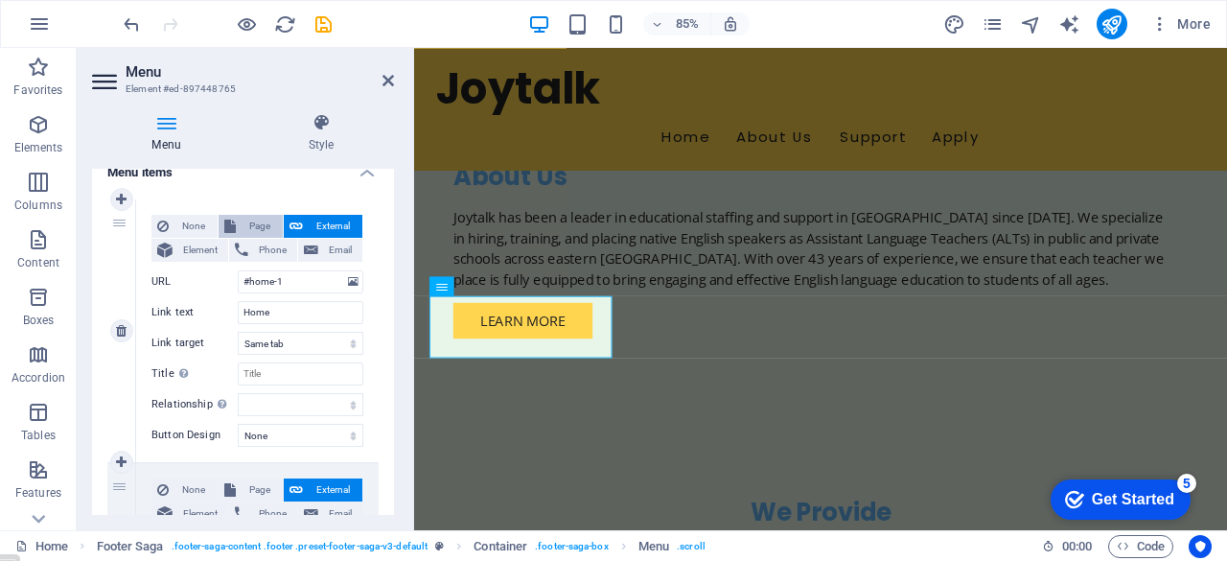
select select
click at [318, 278] on select "Home Subpage Legal Notice Privacy" at bounding box center [301, 281] width 126 height 23
select select "0"
click at [238, 270] on select "Home Subpage Legal Notice Privacy" at bounding box center [301, 281] width 126 height 23
select select
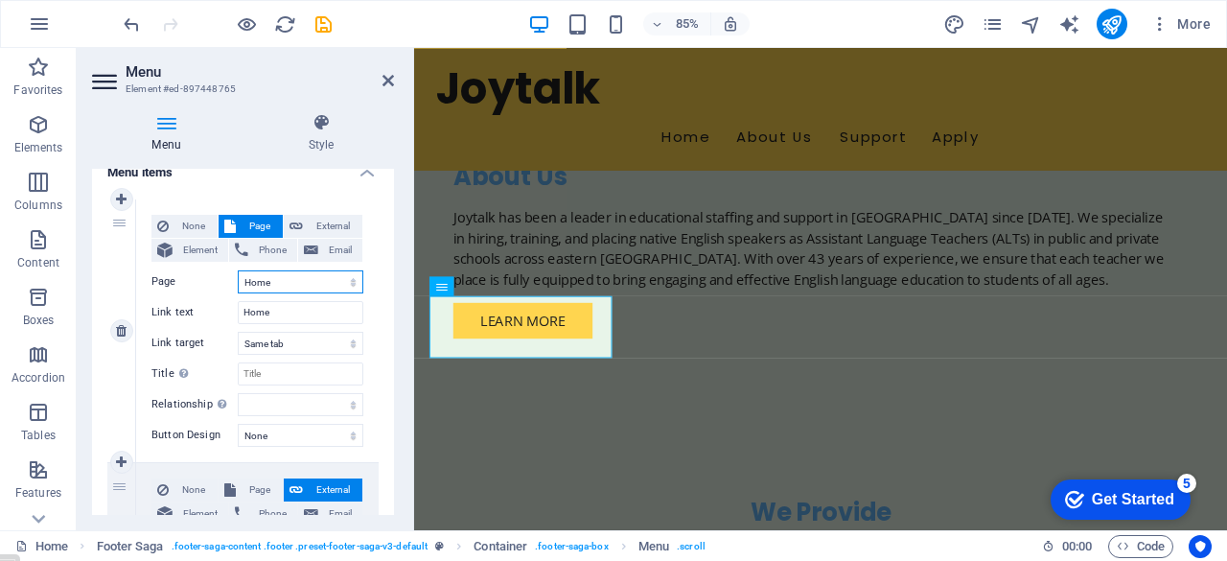
select select
click at [312, 371] on input "Title Additional link description, should not be the same as the link text. The…" at bounding box center [301, 373] width 126 height 23
type input "F"
select select
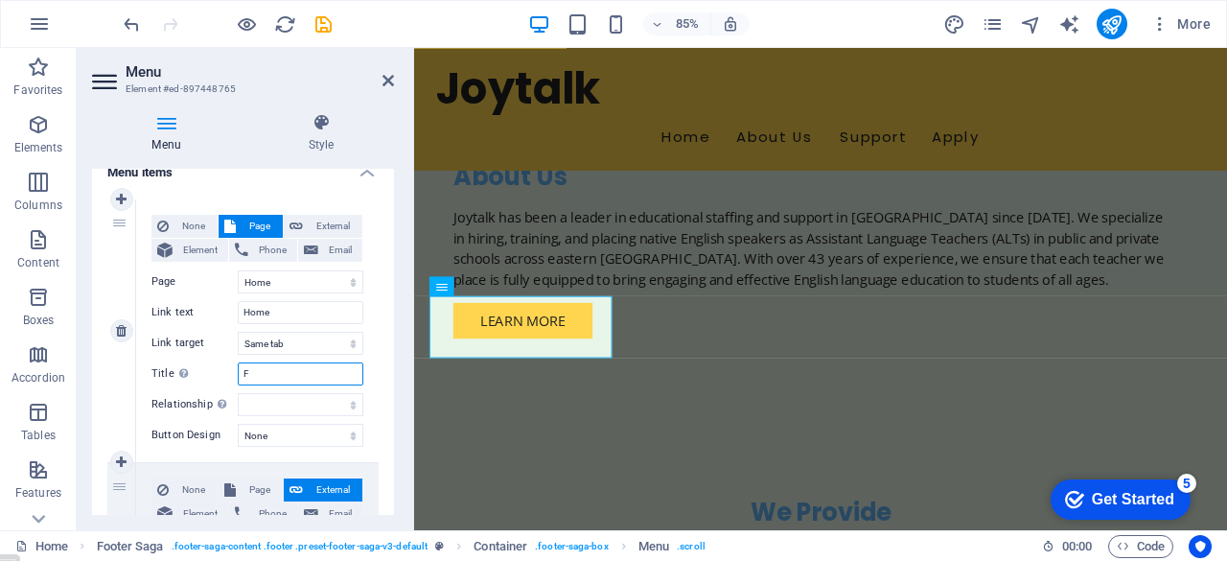
select select
type input "First page"
select select
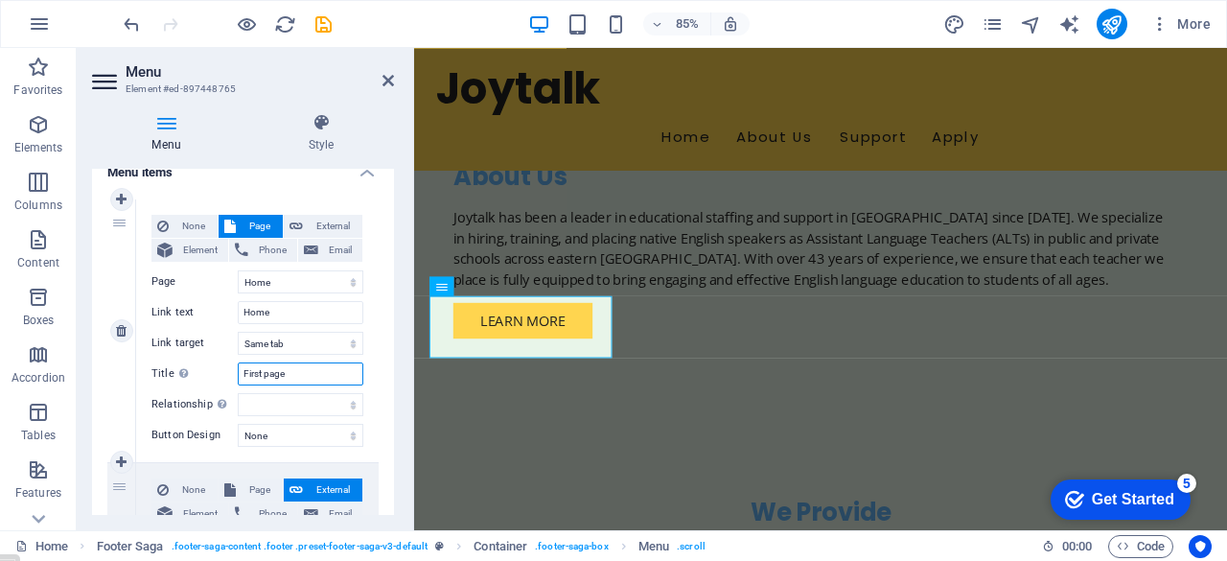
select select
type input "First page"
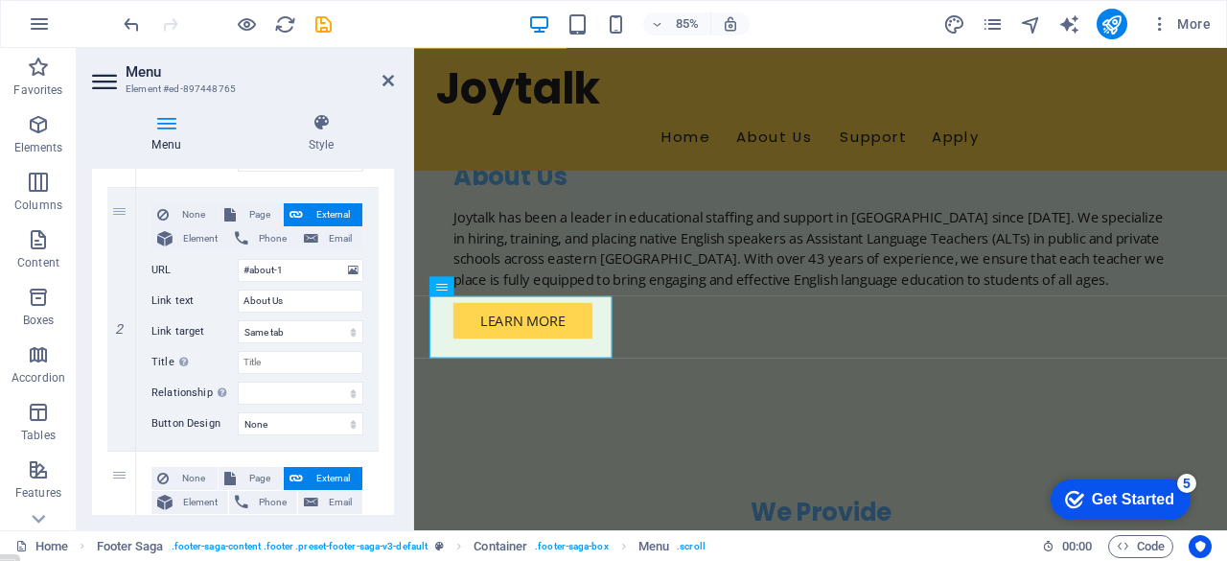
scroll to position [427, 0]
click at [194, 237] on span "Element" at bounding box center [200, 237] width 44 height 23
select select
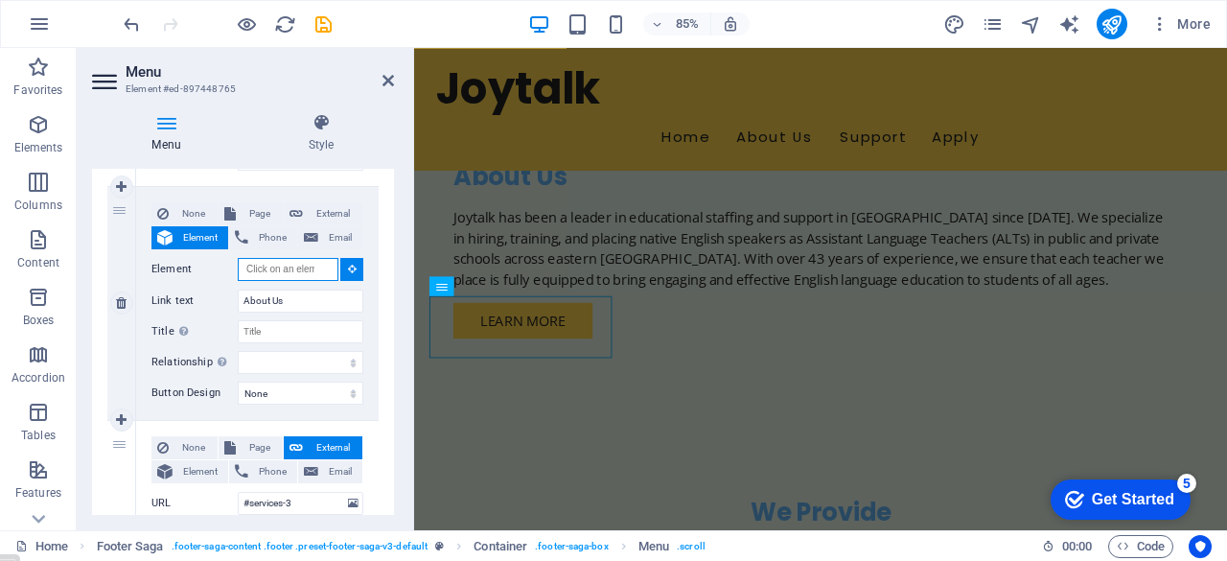
click at [320, 267] on input "Element" at bounding box center [288, 269] width 101 height 23
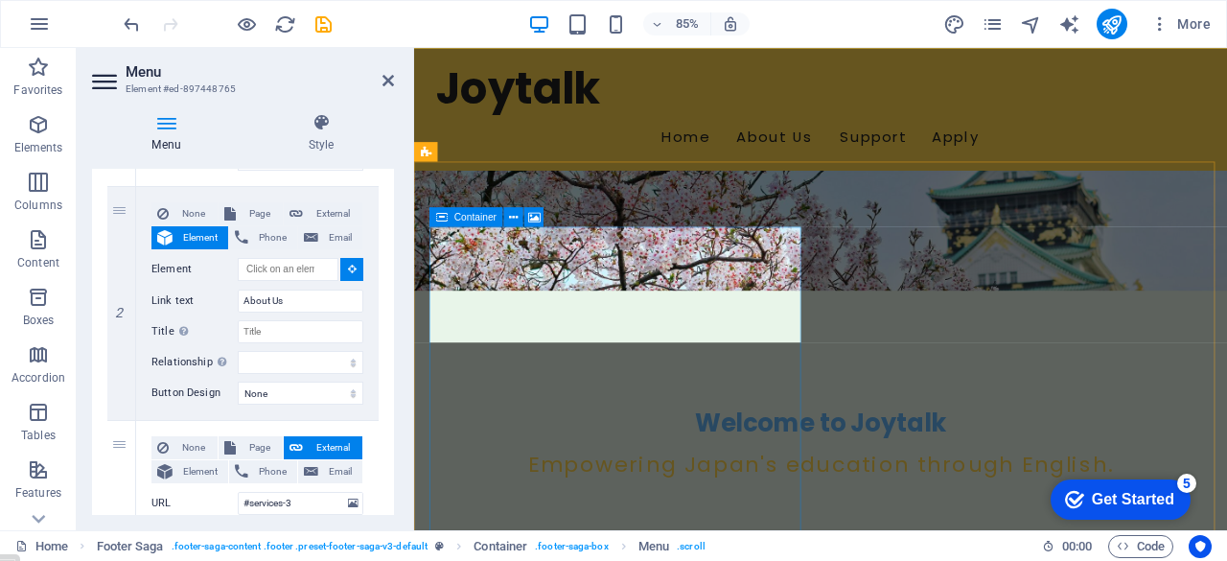
scroll to position [294, 0]
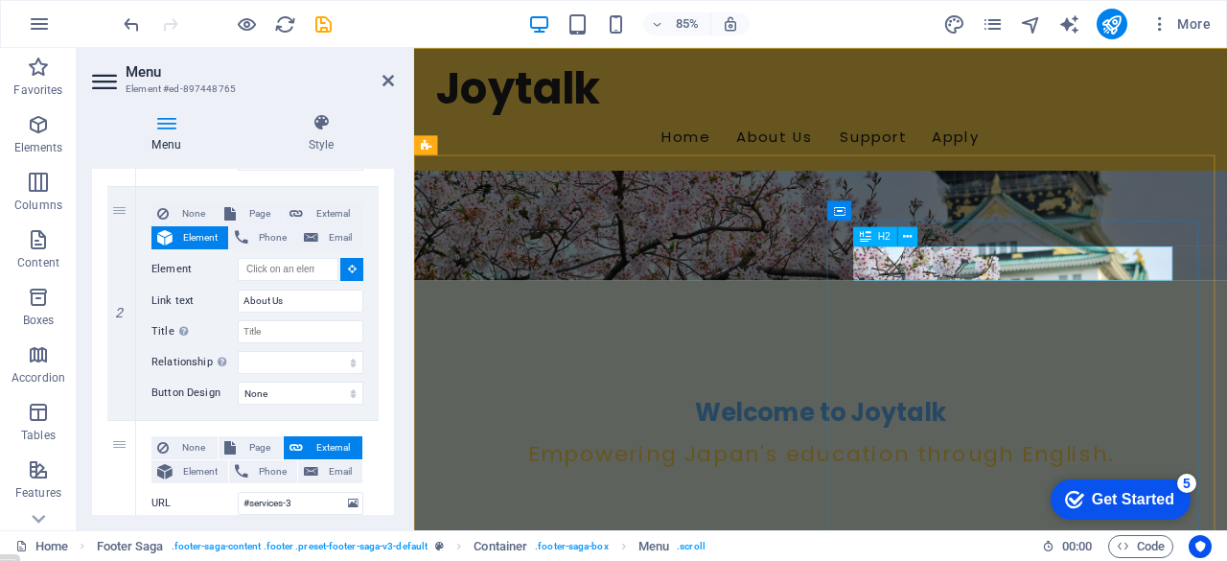
select select
type input "#ed-897448324"
select select
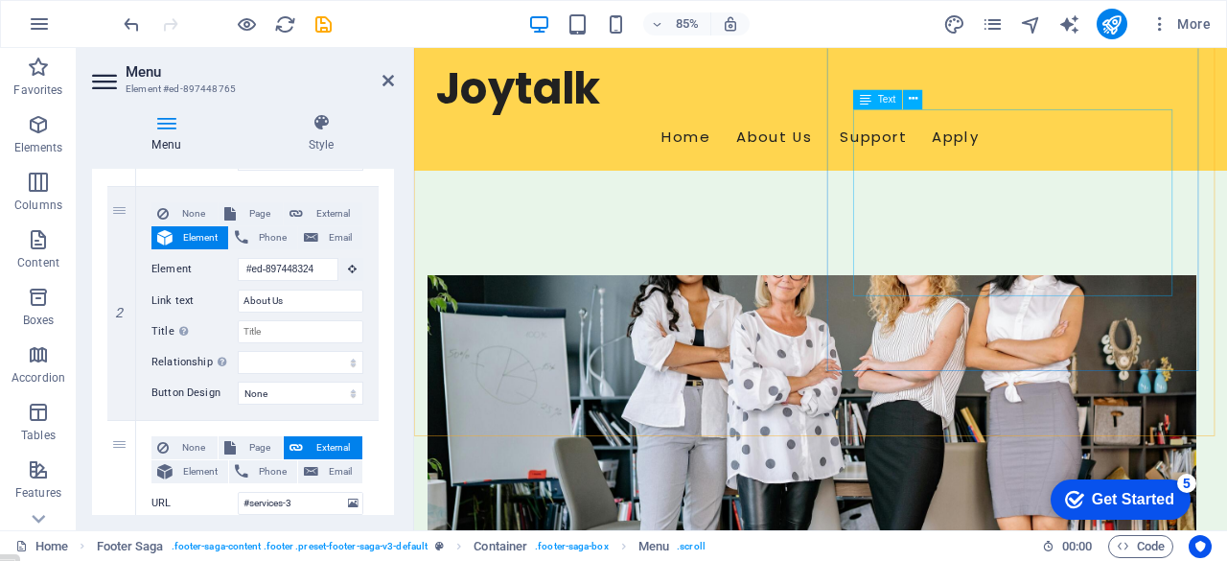
scroll to position [1472, 0]
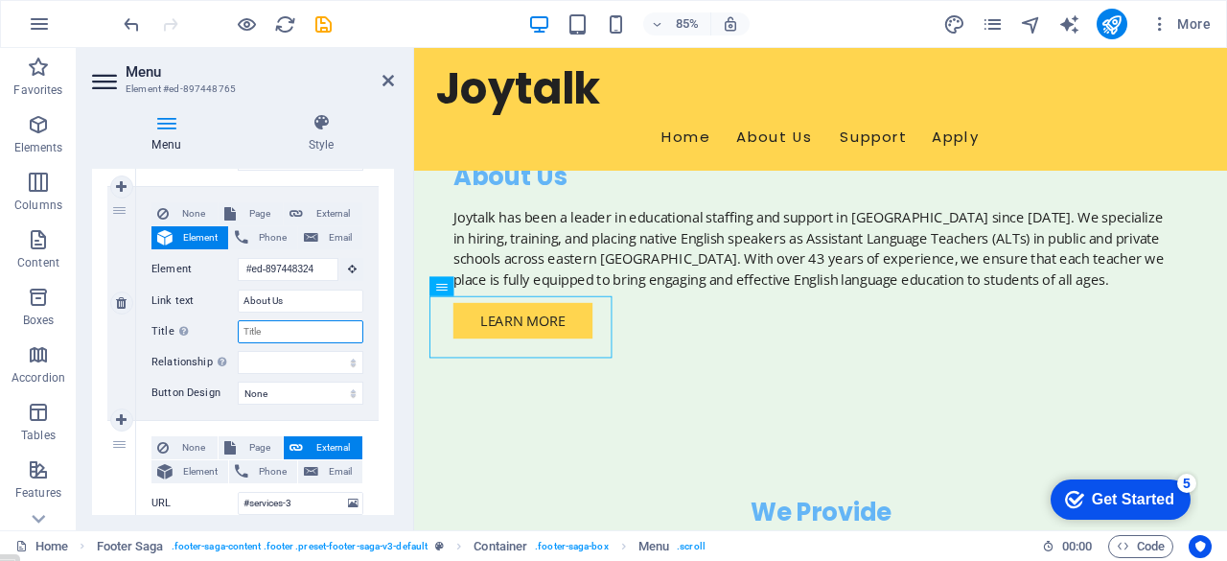
click at [287, 334] on input "Title Additional link description, should not be the same as the link text. The…" at bounding box center [301, 331] width 126 height 23
type input "Who we are"
select select
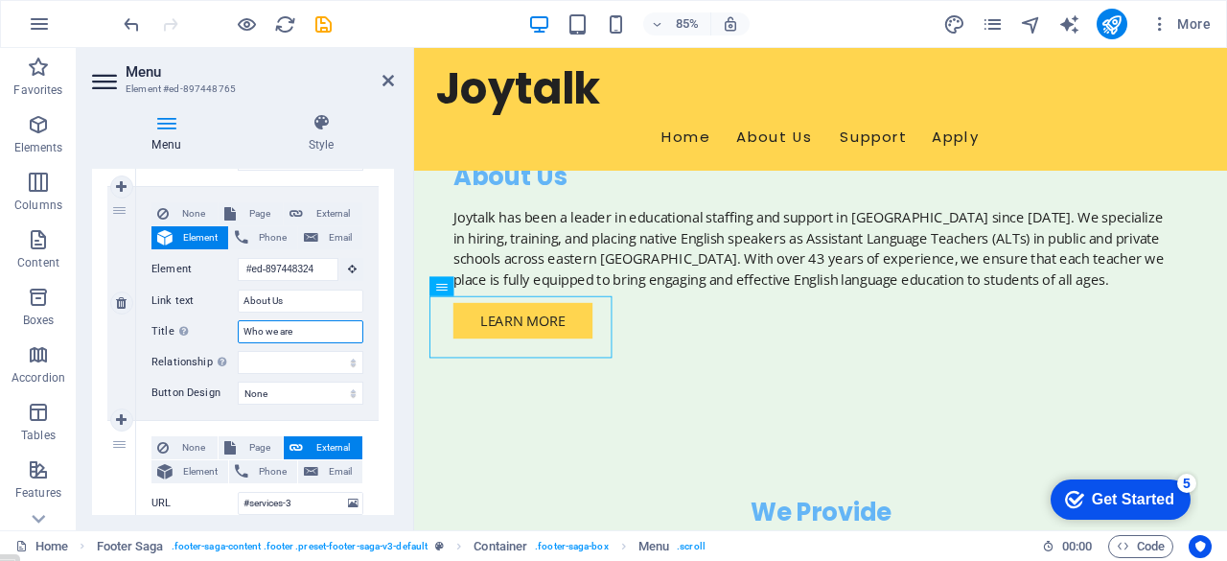
type input "Who we are"
click at [370, 370] on div "None Page External Element Phone Email Page Home Subpage Legal Notice Privacy E…" at bounding box center [257, 303] width 242 height 233
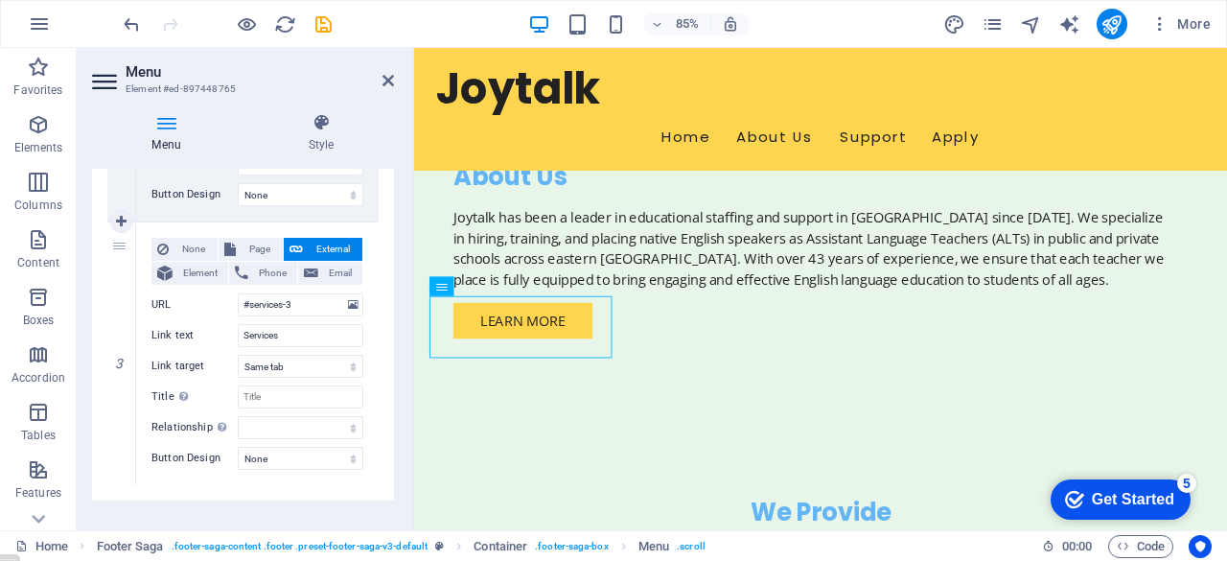
scroll to position [650, 0]
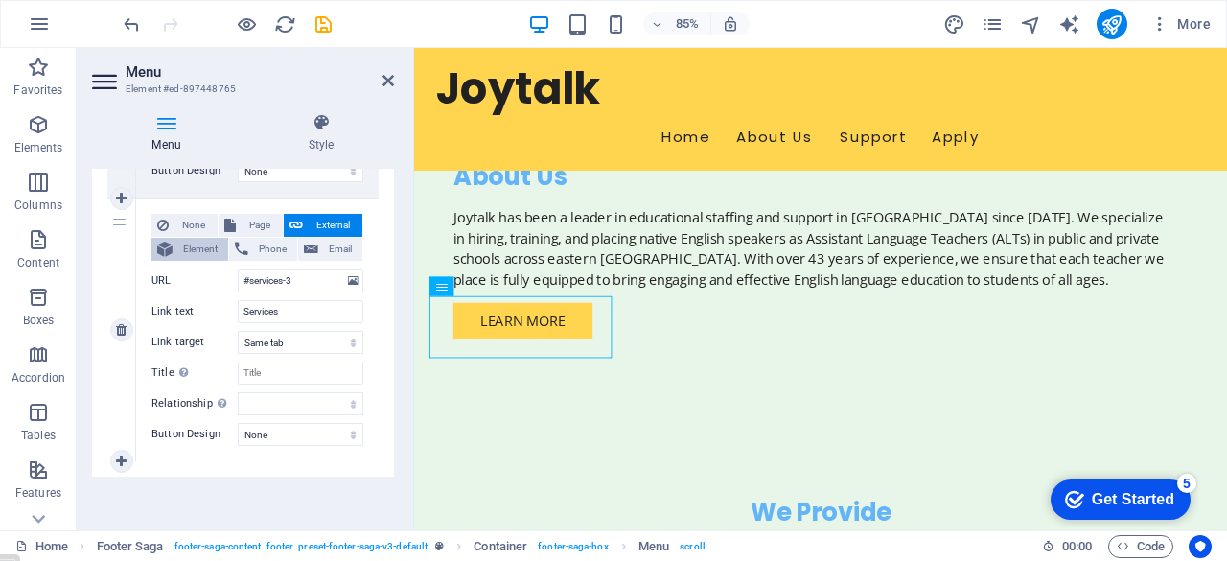
click at [194, 247] on span "Element" at bounding box center [200, 249] width 44 height 23
select select
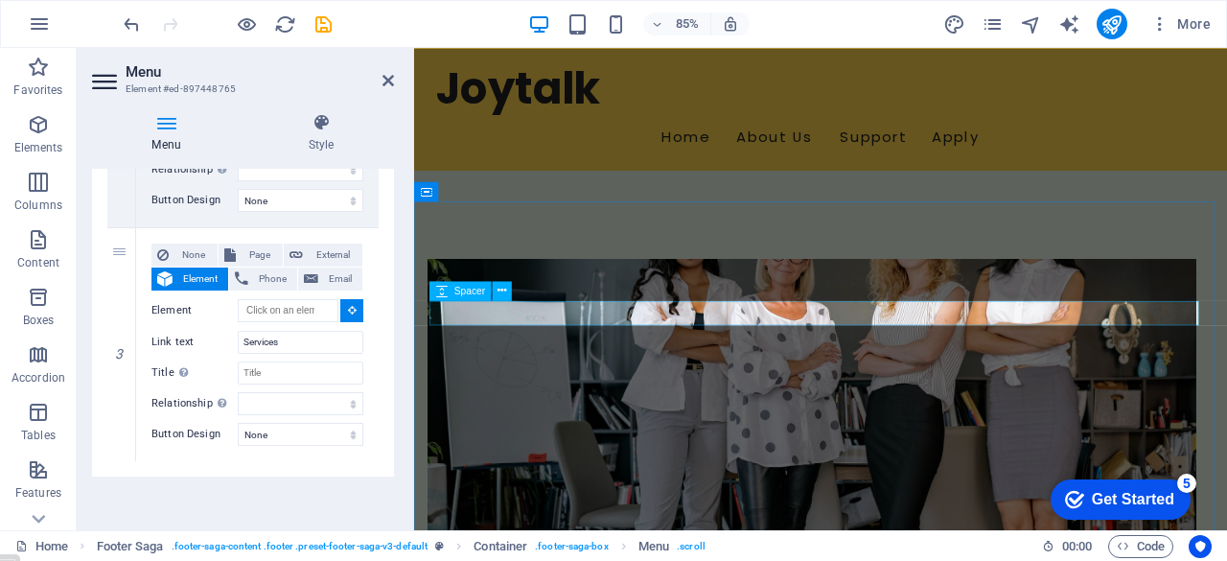
scroll to position [777, 0]
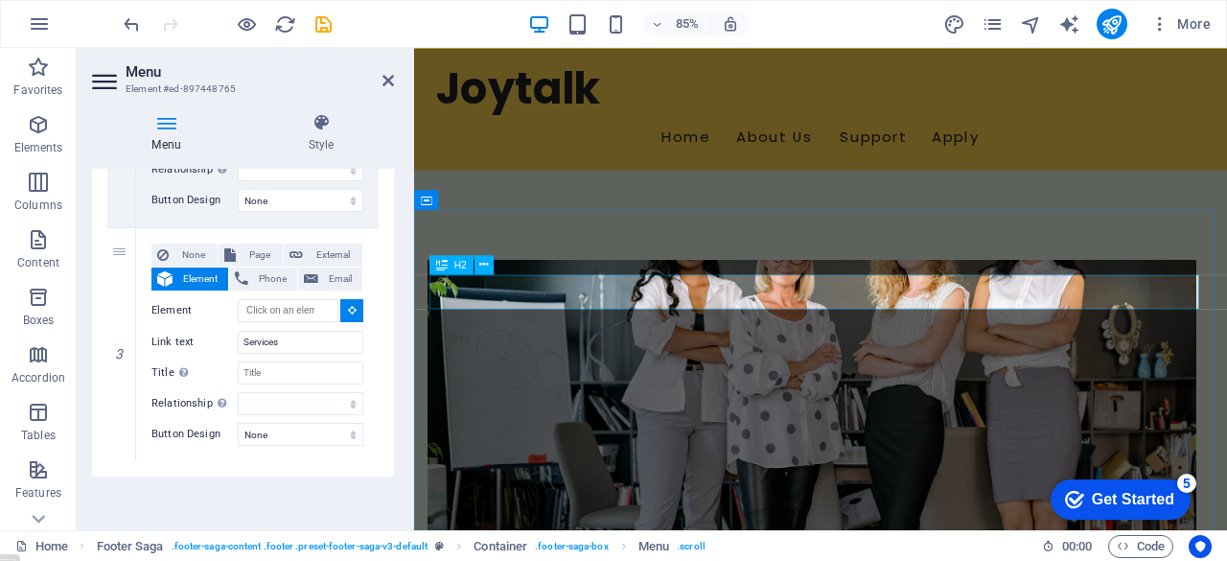
select select
type input "#ed-897449203"
select select
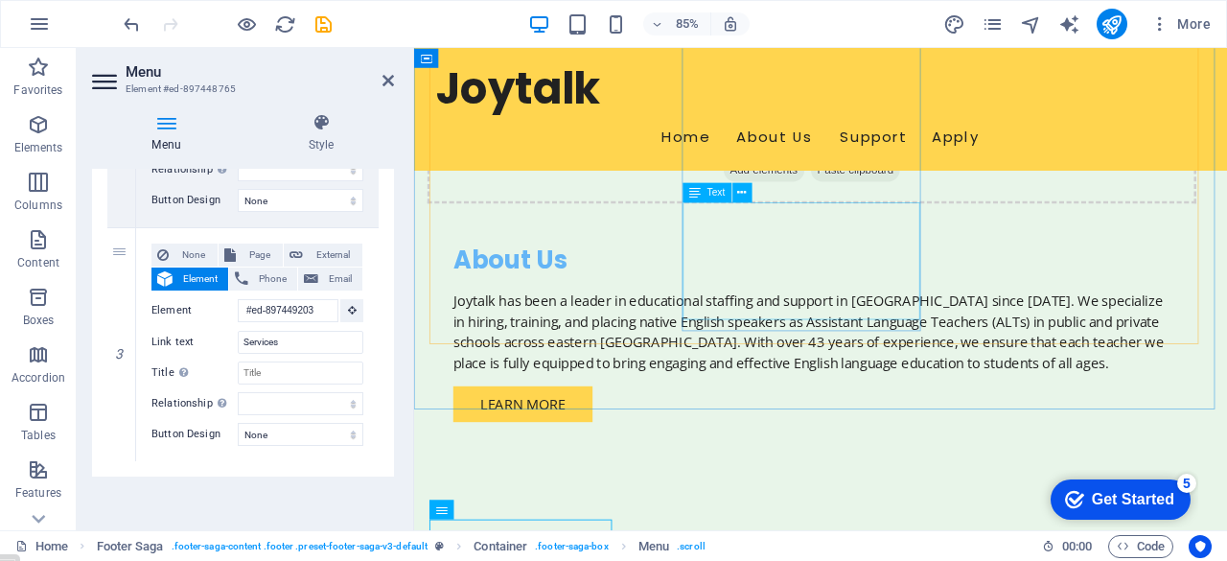
scroll to position [1472, 0]
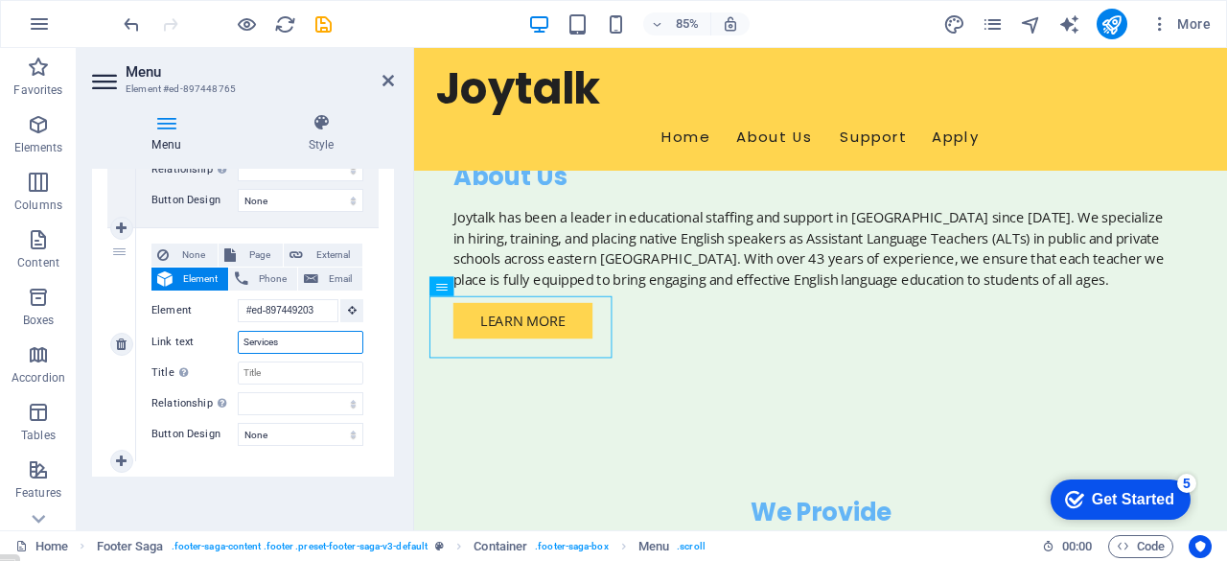
click at [305, 340] on input "Services" at bounding box center [301, 342] width 126 height 23
type input "S"
select select
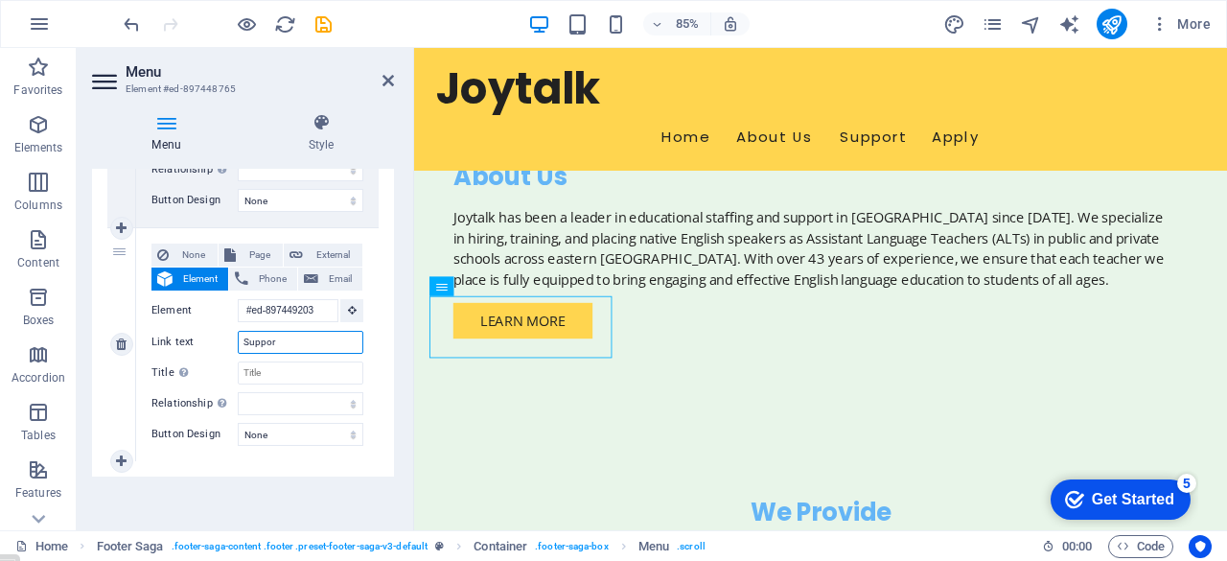
type input "Support"
select select
type input "Support"
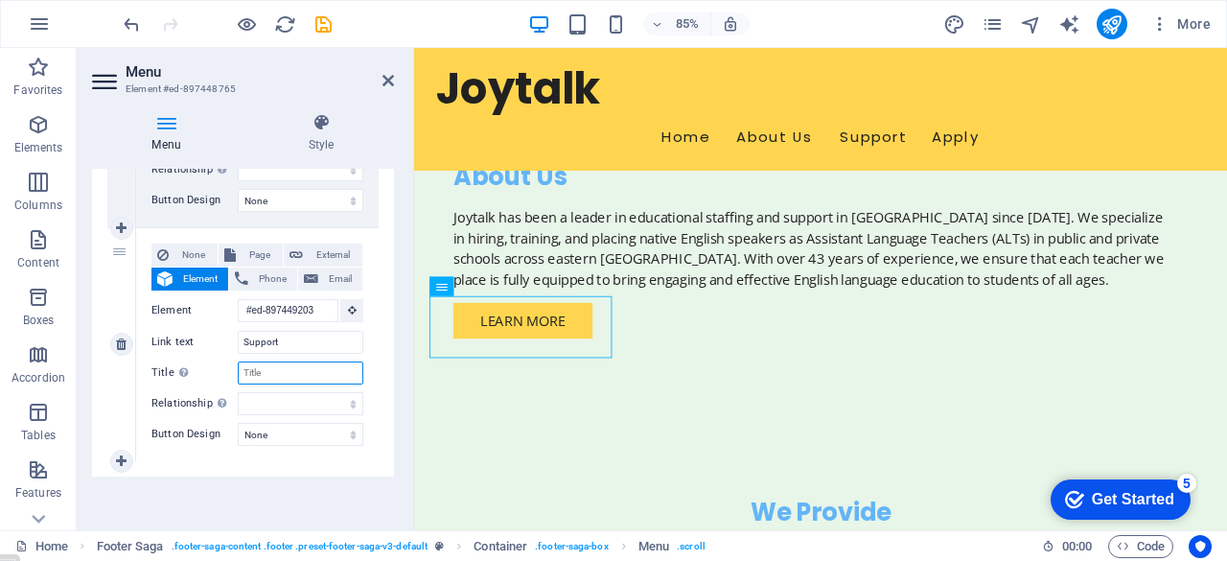
click at [305, 370] on input "Title Additional link description, should not be the same as the link text. The…" at bounding box center [301, 372] width 126 height 23
type input "Whagt we can do for you"
select select
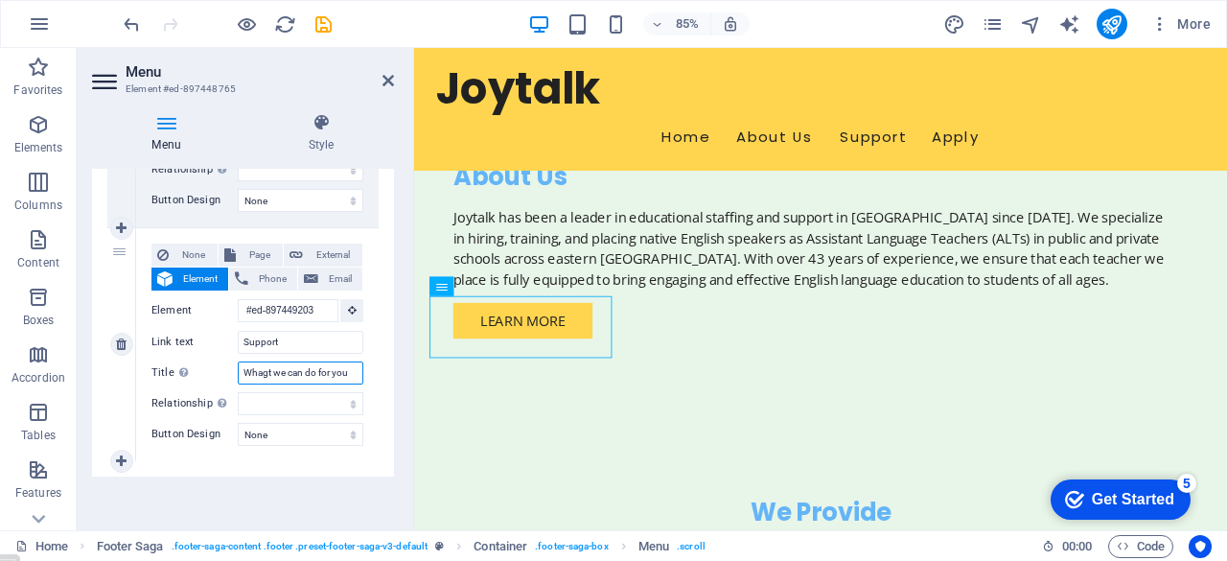
type input "Whagt we can do for you."
select select
type input "What we can do for you."
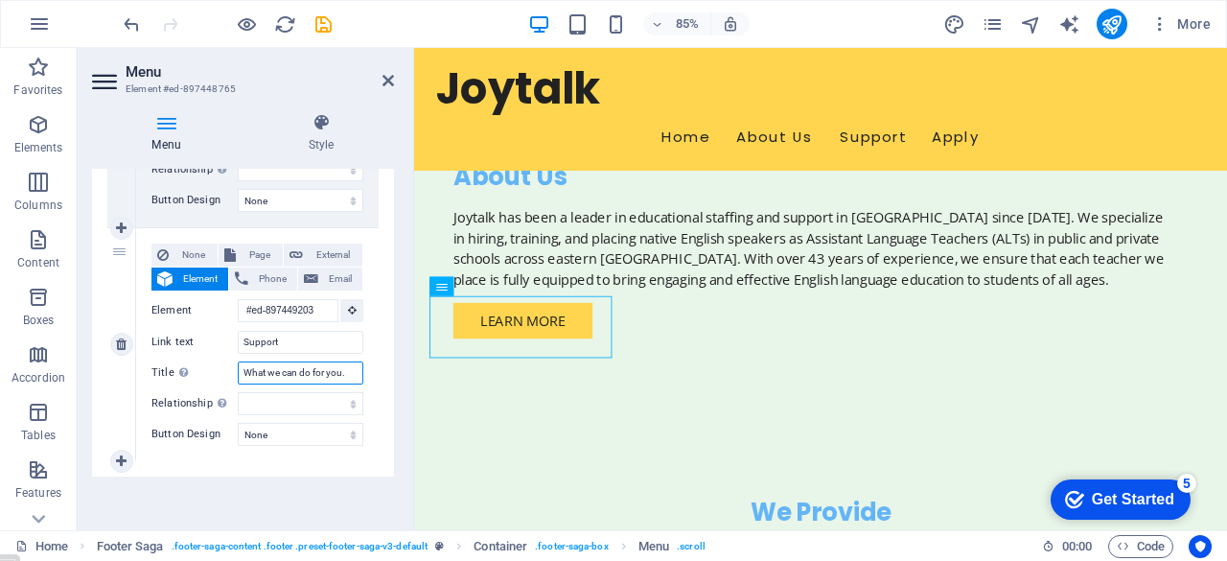
select select
type input "What we can do for you."
click at [376, 384] on div "1 None Page External Element Phone Email Page Home Subpage Legal Notice Privacy…" at bounding box center [243, 95] width 302 height 761
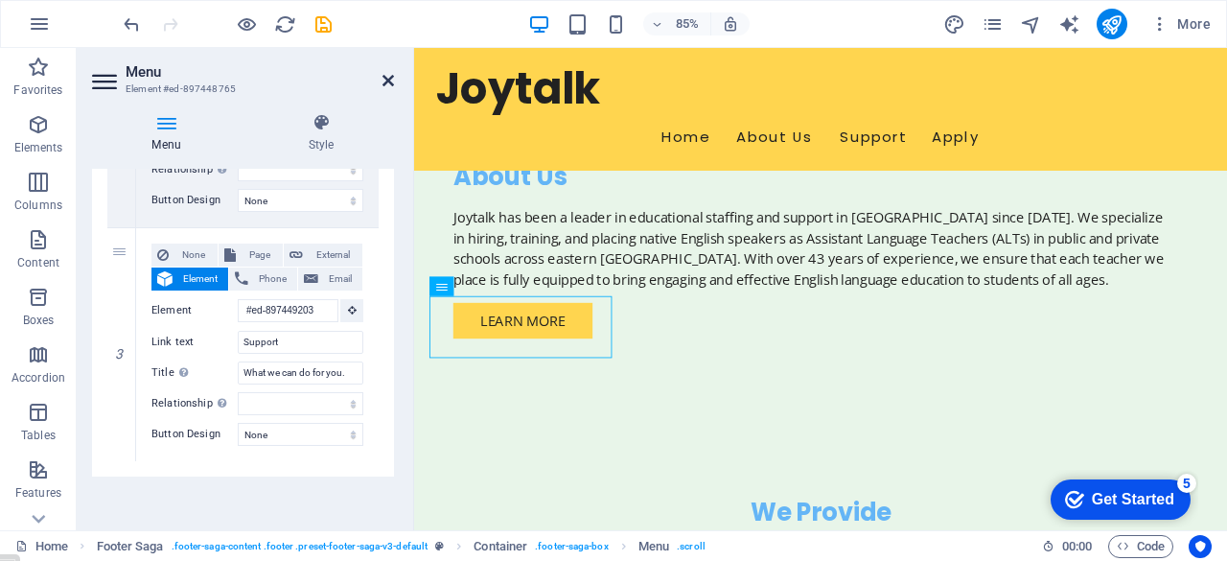
click at [385, 81] on icon at bounding box center [387, 80] width 11 height 15
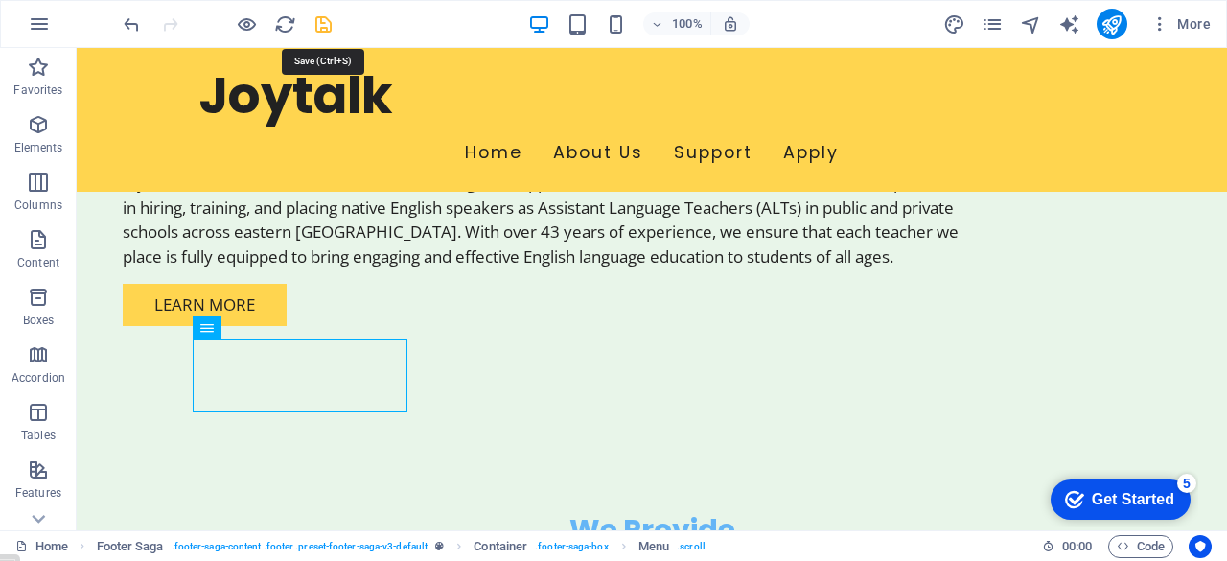
click at [314, 27] on icon "save" at bounding box center [323, 24] width 22 height 22
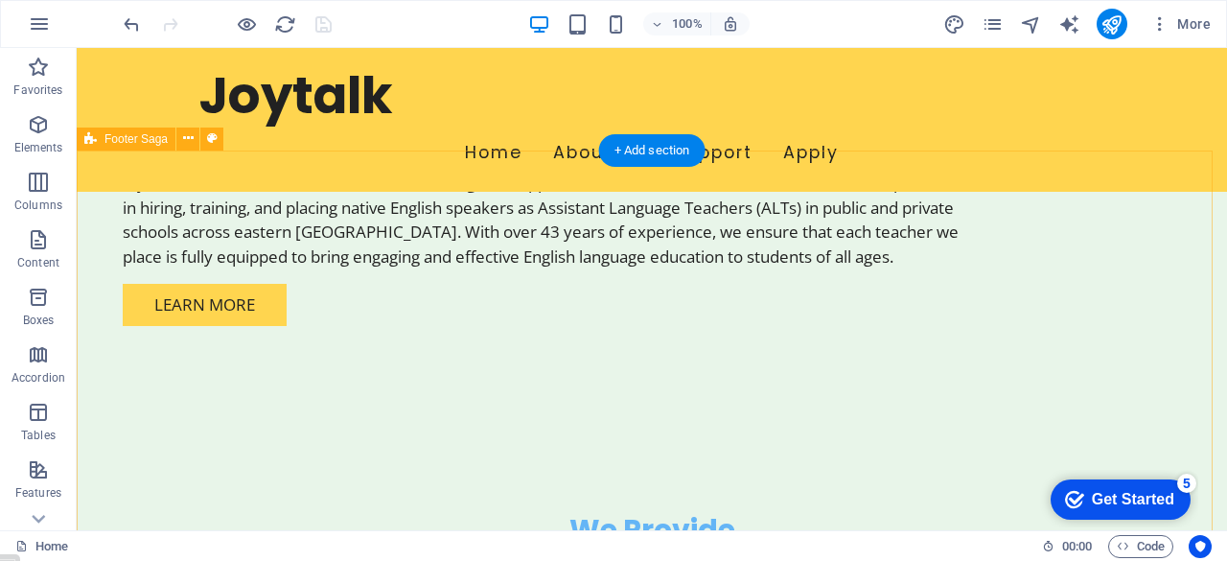
scroll to position [1557, 0]
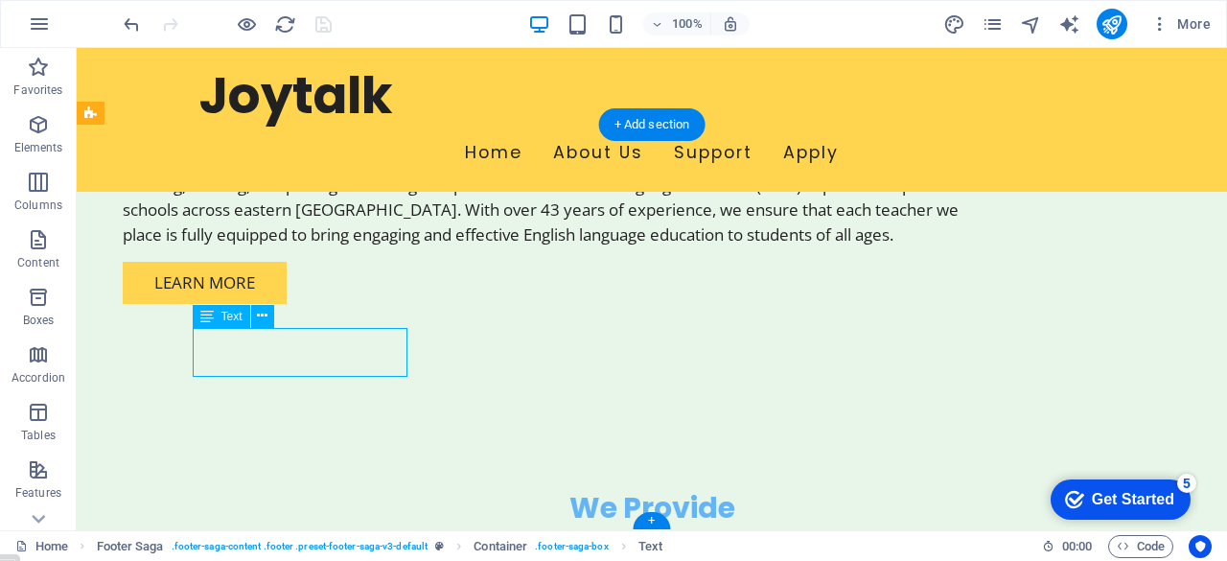
scroll to position [1472, 0]
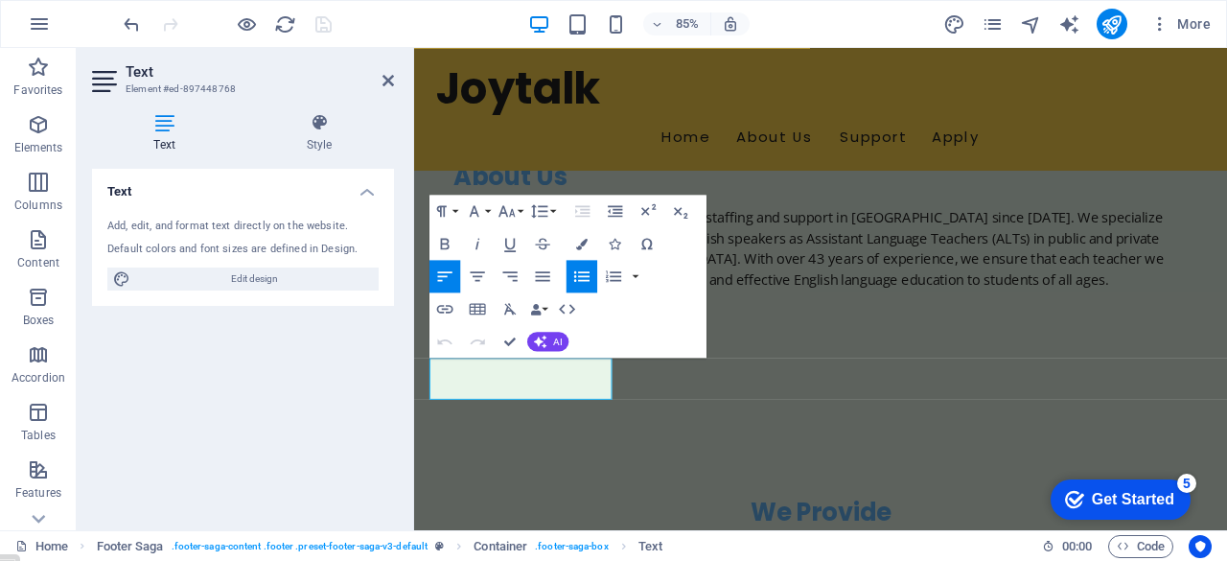
click at [331, 363] on div "Text Add, edit, and format text directly on the website. Default colors and fon…" at bounding box center [243, 342] width 302 height 346
click at [447, 308] on icon "button" at bounding box center [444, 308] width 19 height 19
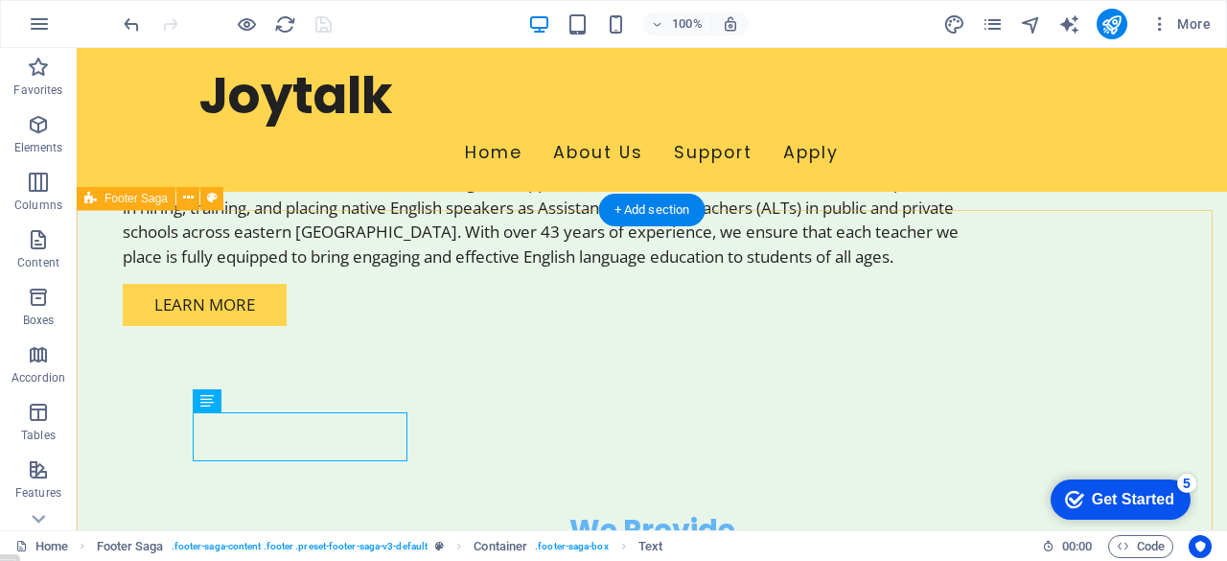
scroll to position [1557, 0]
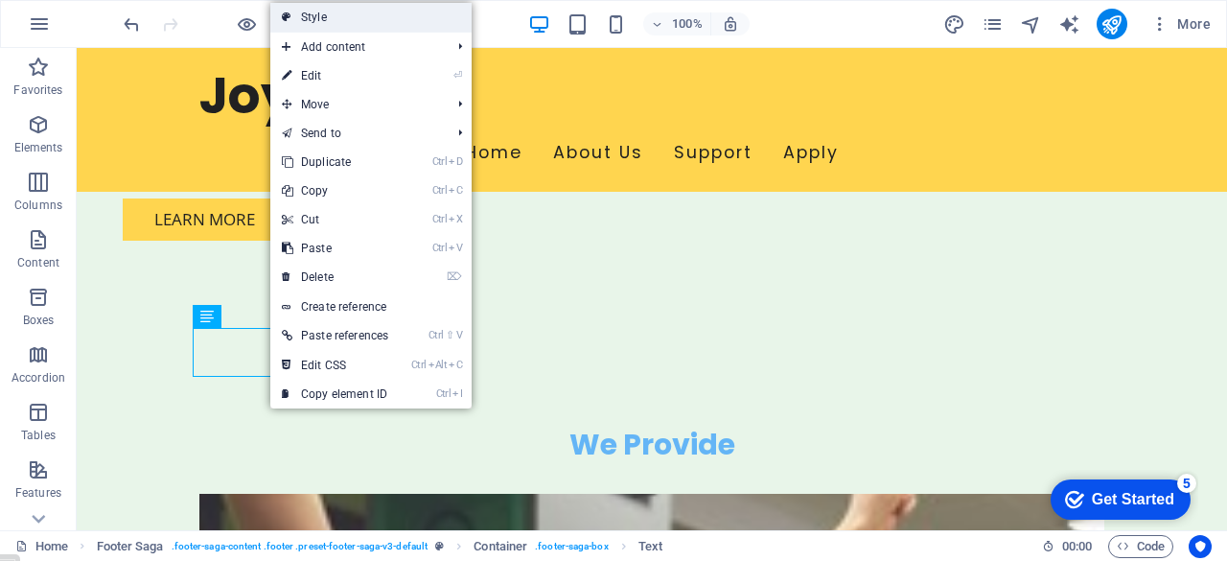
click at [370, 17] on link "Style" at bounding box center [370, 17] width 201 height 29
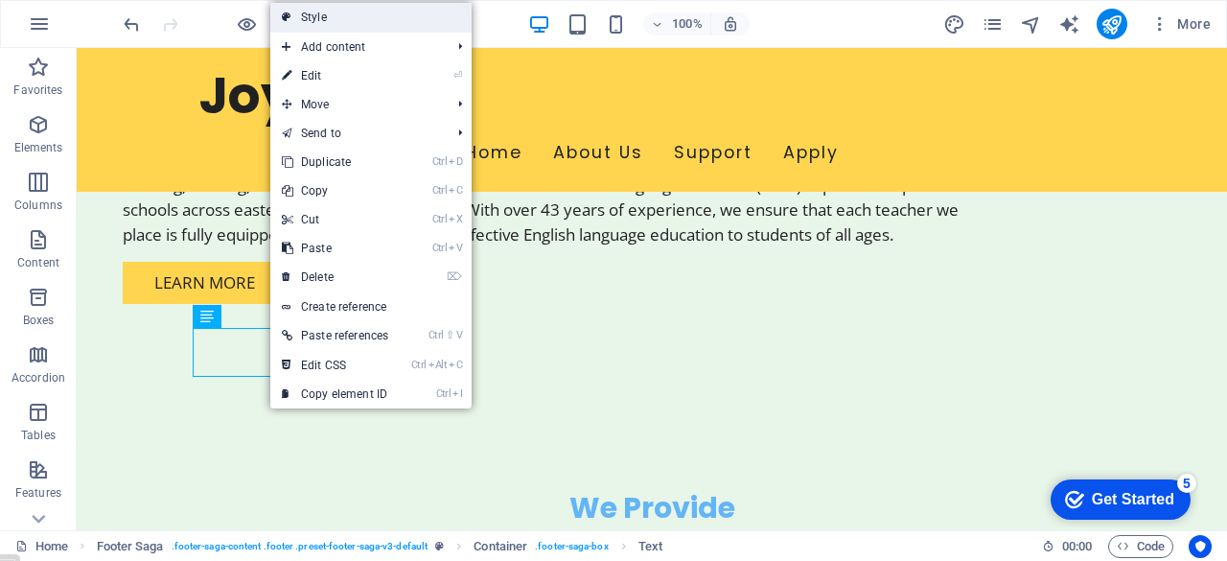
select select "rem"
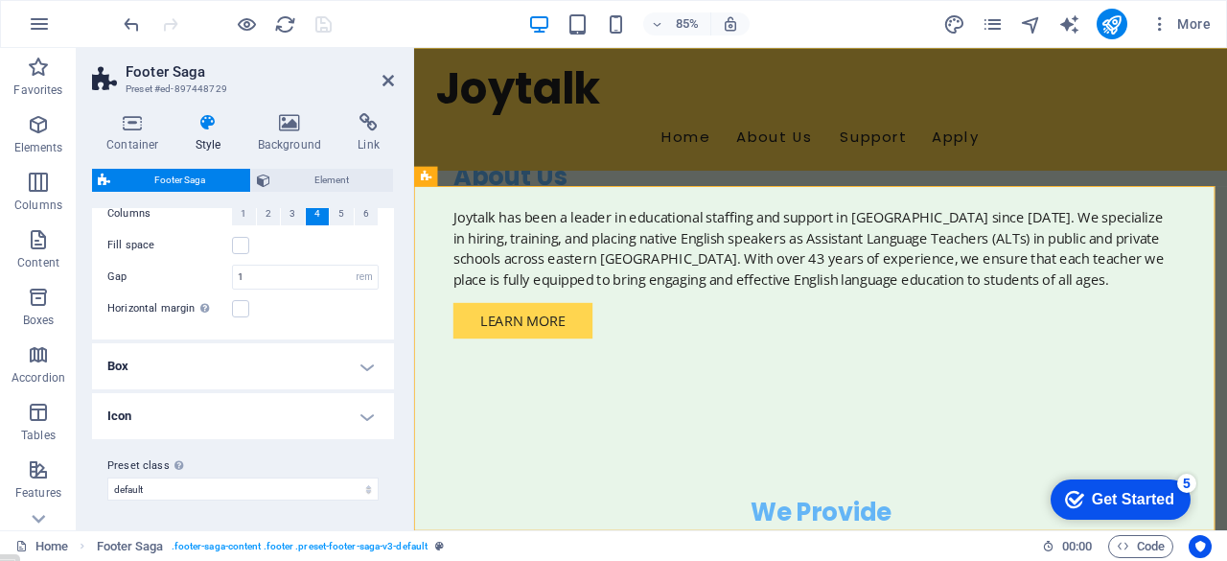
scroll to position [0, 0]
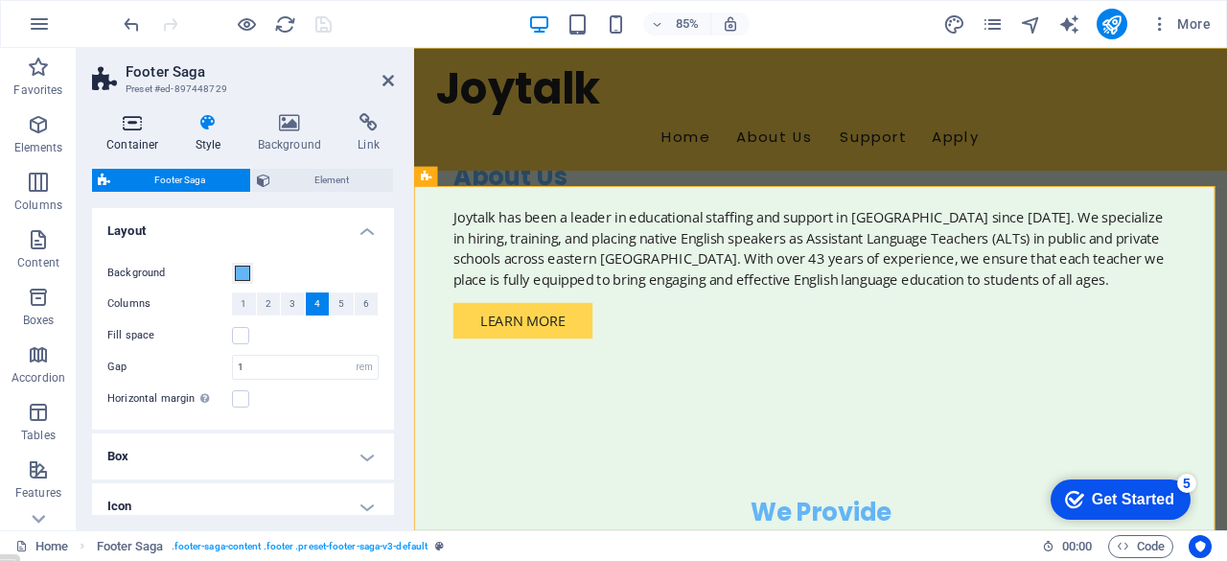
click at [130, 126] on icon at bounding box center [132, 122] width 81 height 19
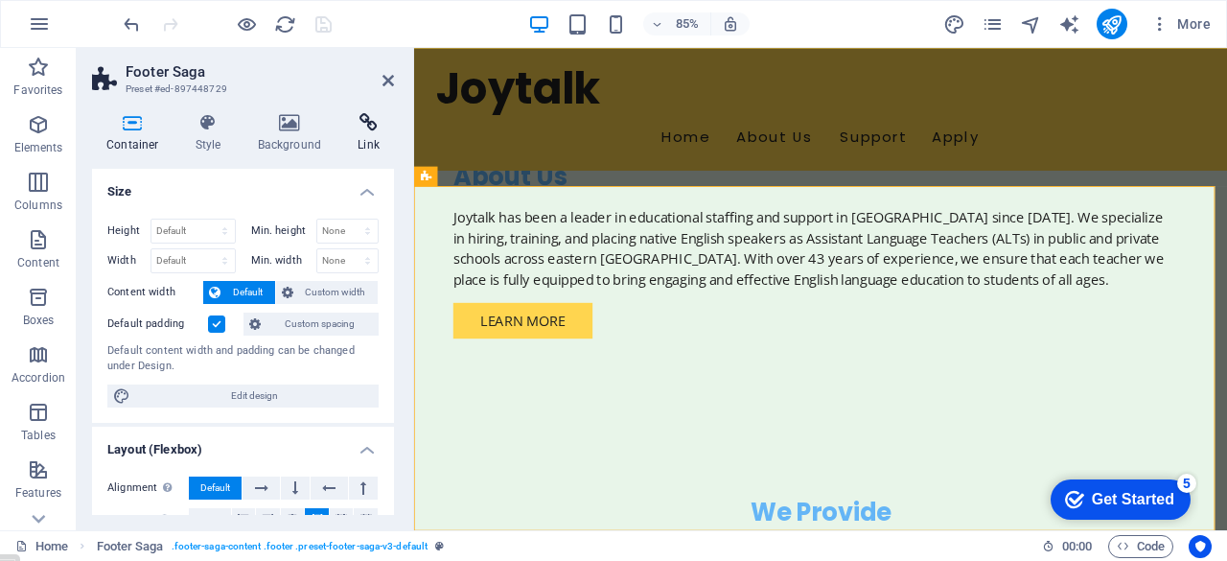
click at [361, 123] on icon at bounding box center [368, 122] width 51 height 19
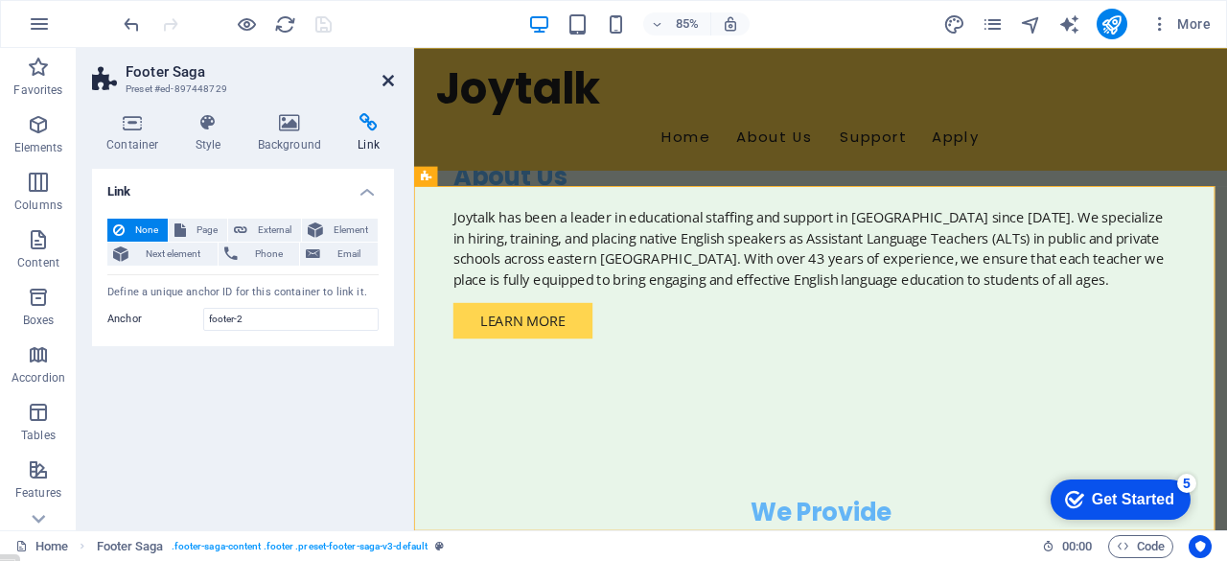
click at [388, 77] on icon at bounding box center [387, 80] width 11 height 15
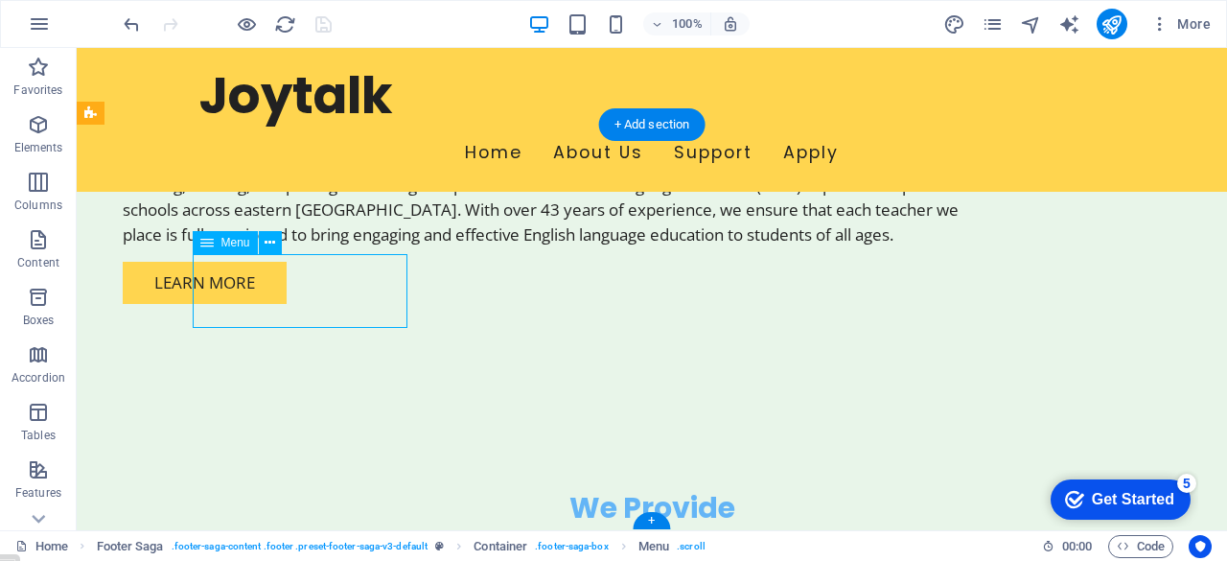
scroll to position [1472, 0]
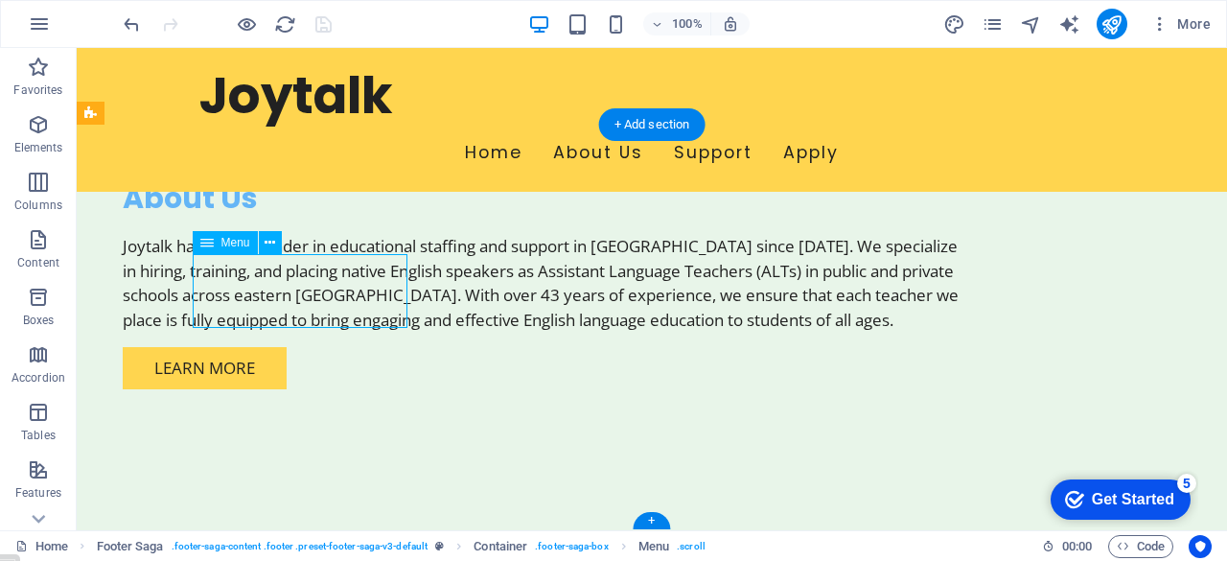
select select
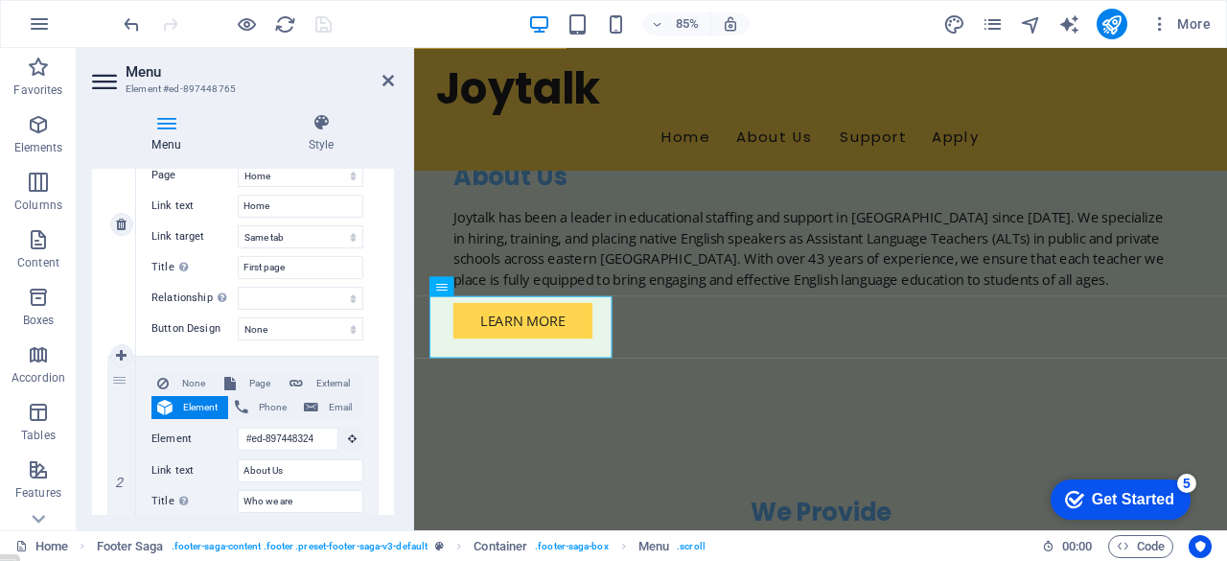
scroll to position [620, 0]
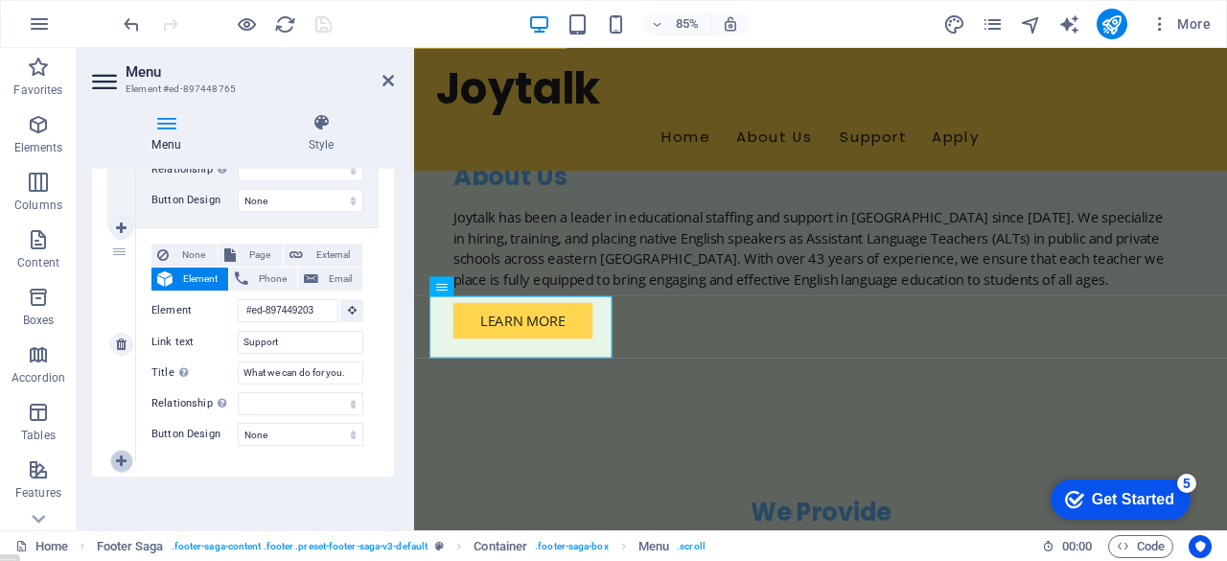
click at [118, 459] on icon at bounding box center [121, 460] width 11 height 13
select select
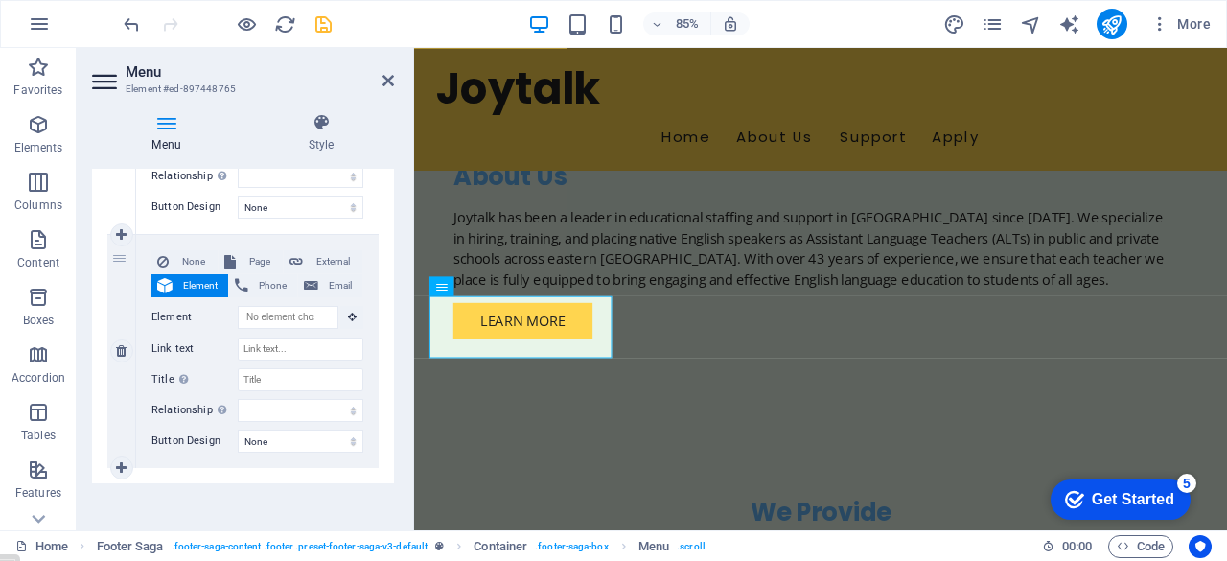
scroll to position [848, 0]
click at [288, 345] on input "Link text" at bounding box center [301, 347] width 126 height 23
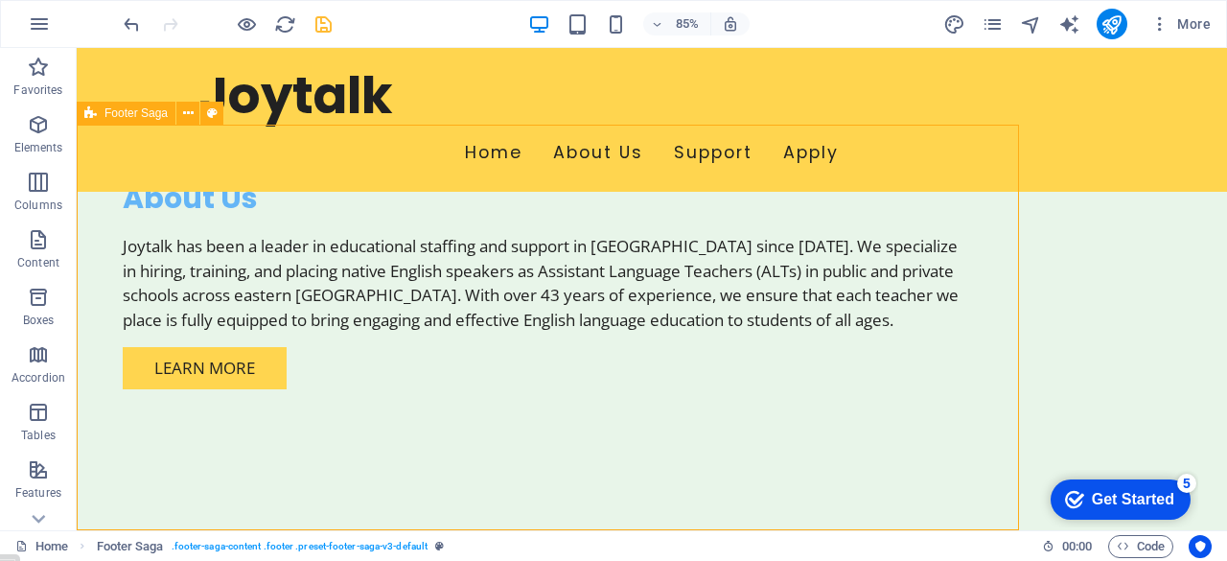
scroll to position [1557, 0]
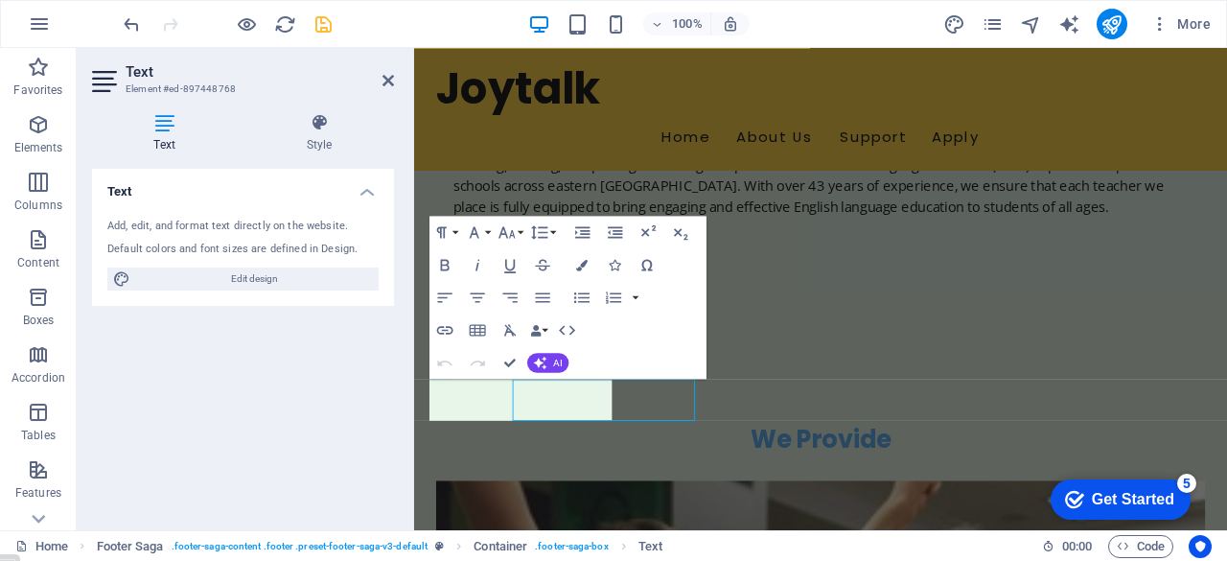
scroll to position [1472, 0]
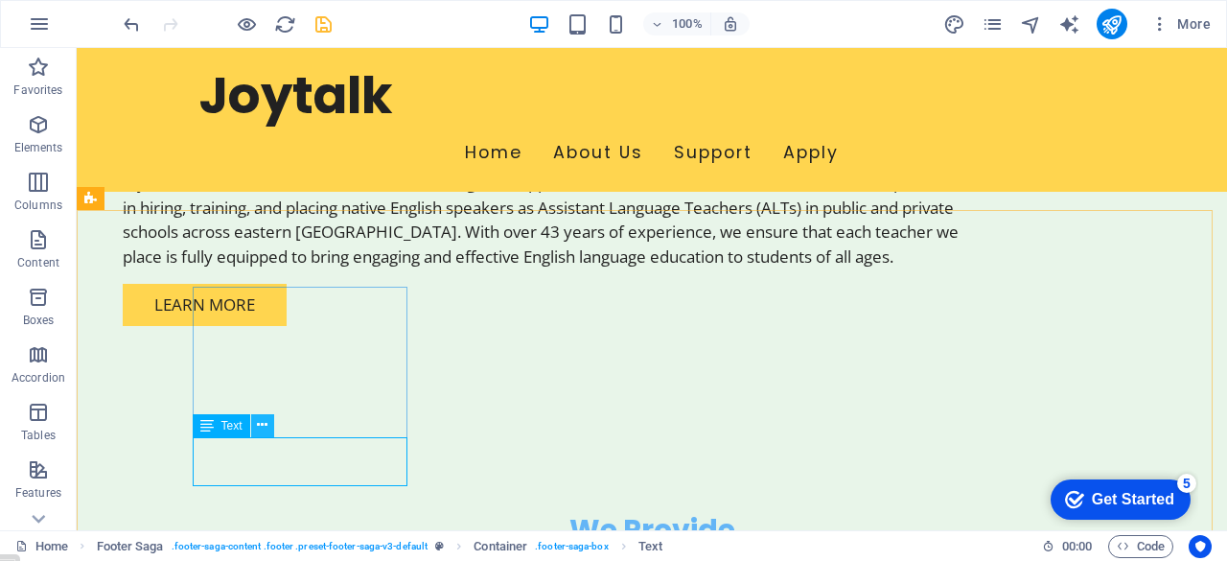
click at [264, 423] on icon at bounding box center [262, 425] width 11 height 20
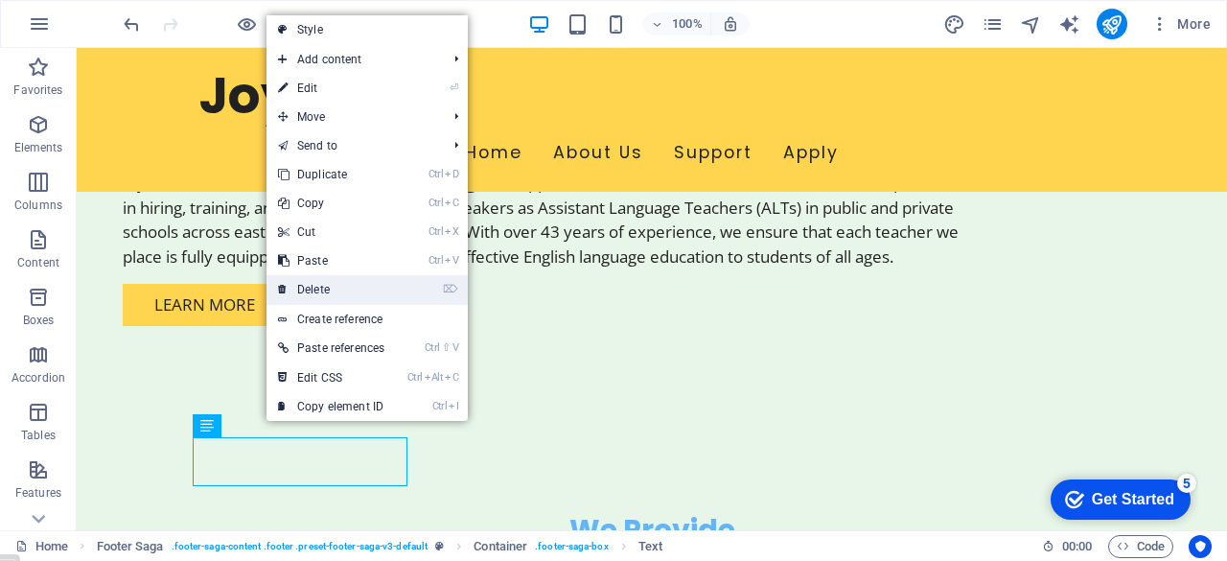
click at [321, 290] on link "⌦ Delete" at bounding box center [330, 289] width 129 height 29
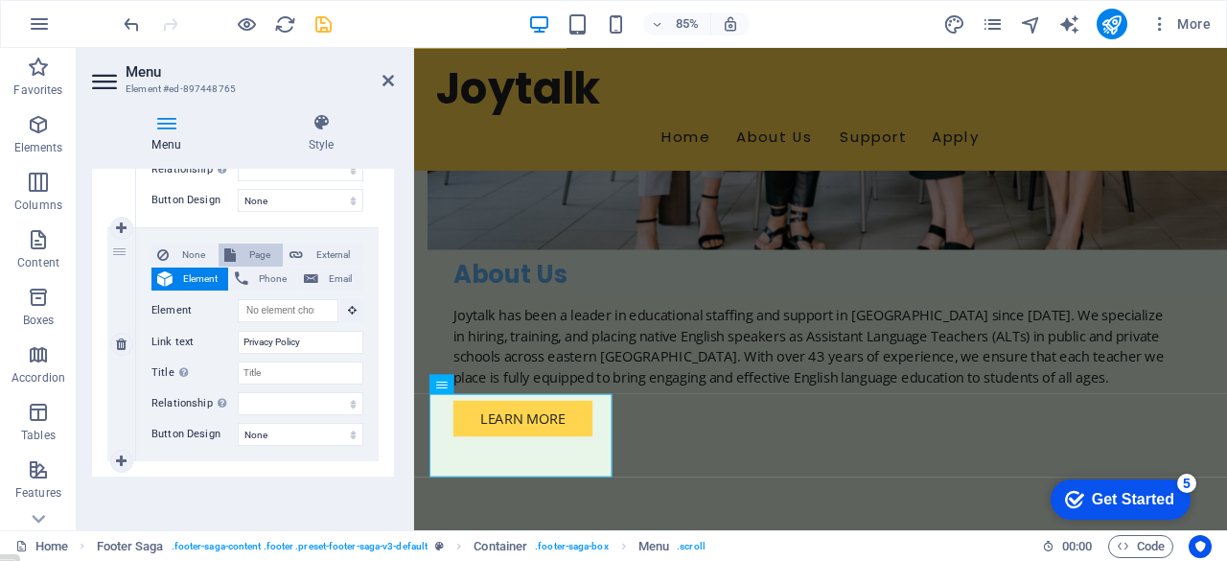
scroll to position [1375, 0]
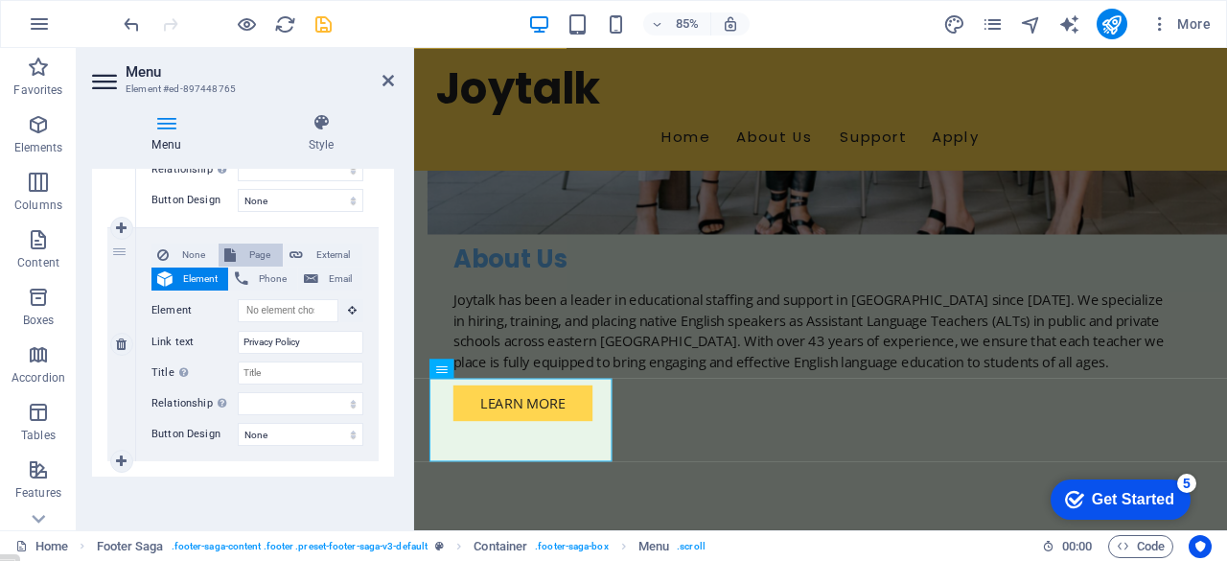
click at [255, 249] on span "Page" at bounding box center [258, 254] width 35 height 23
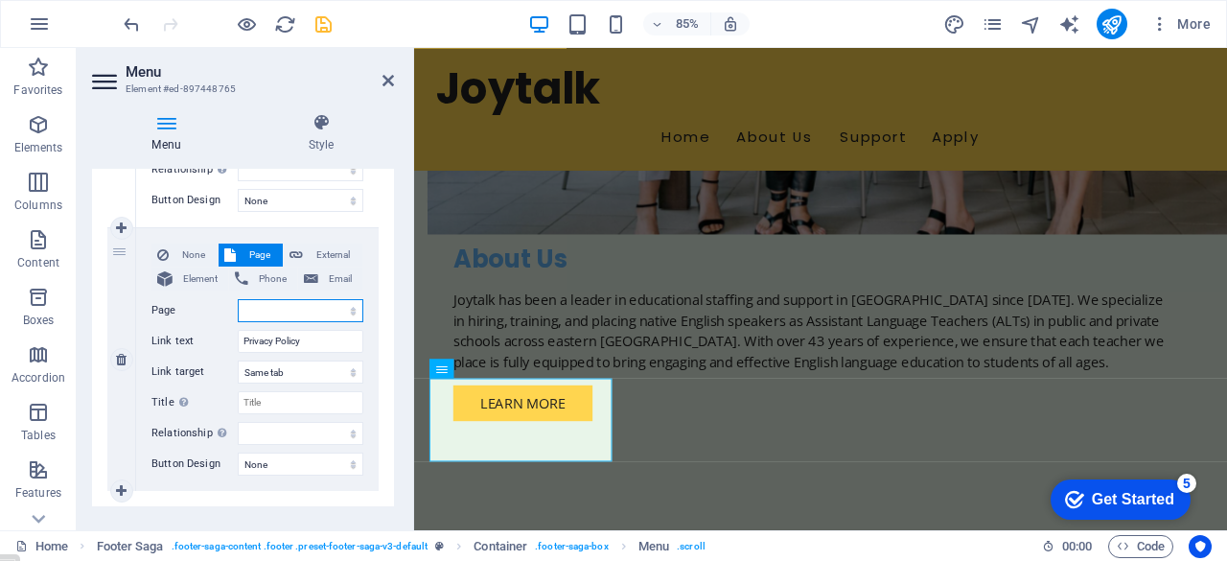
click at [352, 311] on select "Home Subpage Legal Notice Privacy" at bounding box center [301, 310] width 126 height 23
click at [238, 299] on select "Home Subpage Legal Notice Privacy" at bounding box center [301, 310] width 126 height 23
click at [348, 370] on select "New tab Same tab Overlay" at bounding box center [301, 371] width 126 height 23
click at [238, 360] on select "New tab Same tab Overlay" at bounding box center [301, 371] width 126 height 23
click at [310, 402] on input "Title Additional link description, should not be the same as the link text. The…" at bounding box center [301, 402] width 126 height 23
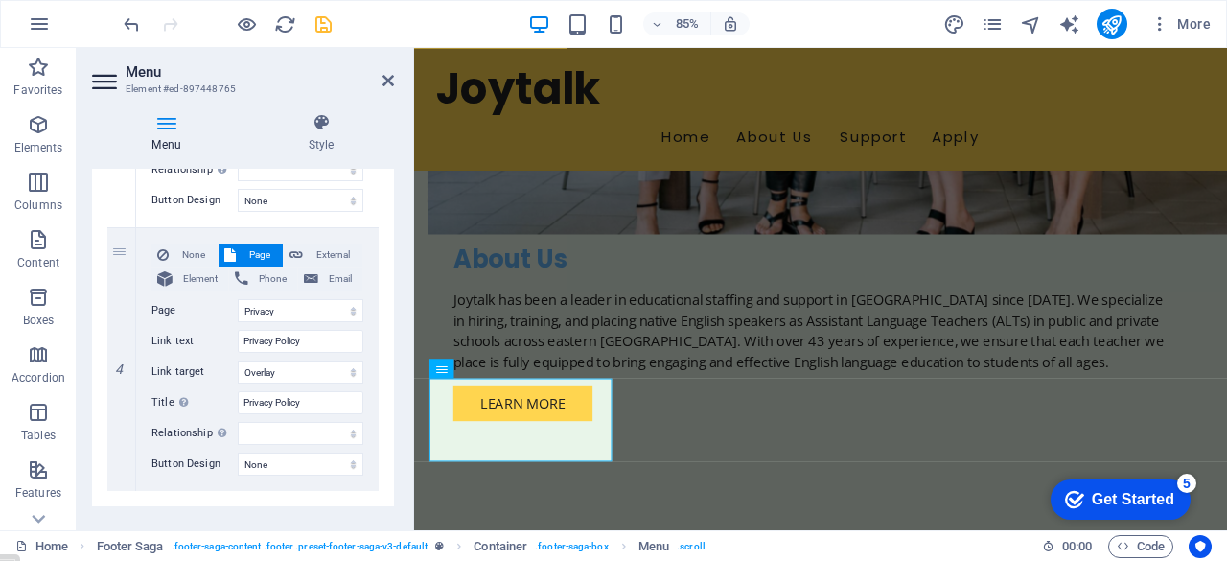
click at [348, 461] on select "None Default Primary Secondary" at bounding box center [301, 463] width 126 height 23
click at [371, 462] on div "None Page External Element Phone Email Page Home Subpage Legal Notice Privacy E…" at bounding box center [257, 359] width 242 height 263
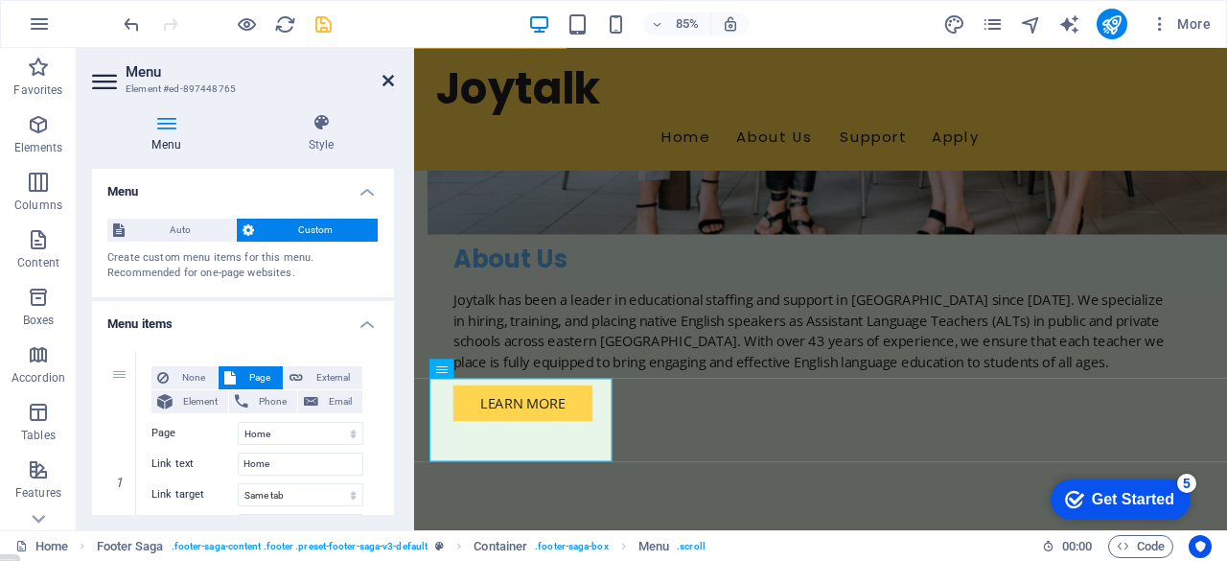
click at [389, 84] on icon at bounding box center [387, 80] width 11 height 15
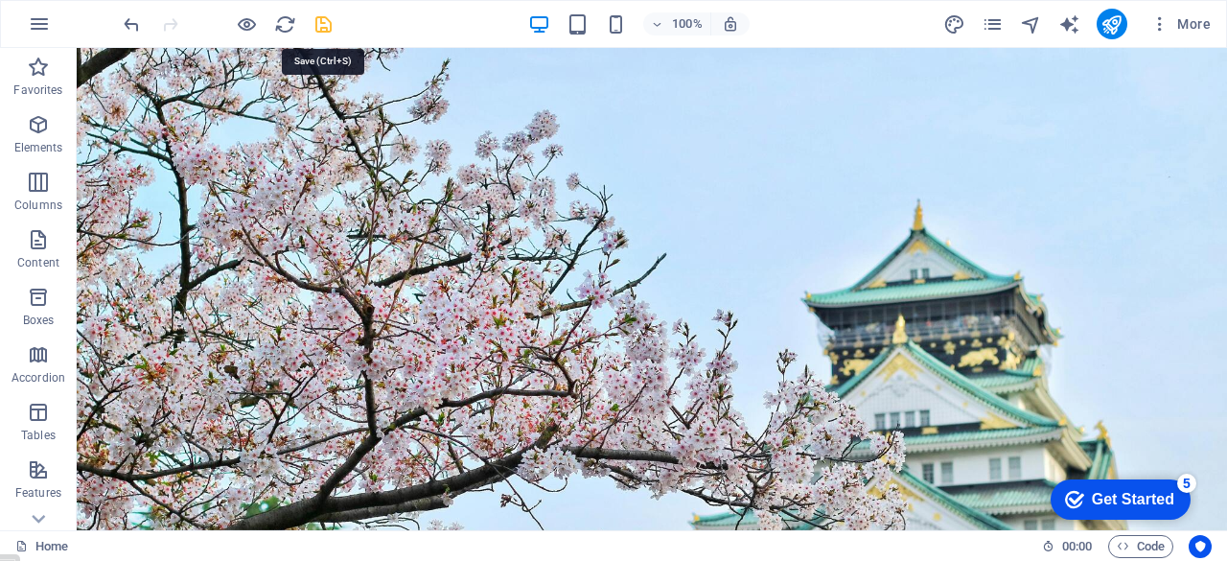
click at [325, 29] on icon "save" at bounding box center [323, 24] width 22 height 22
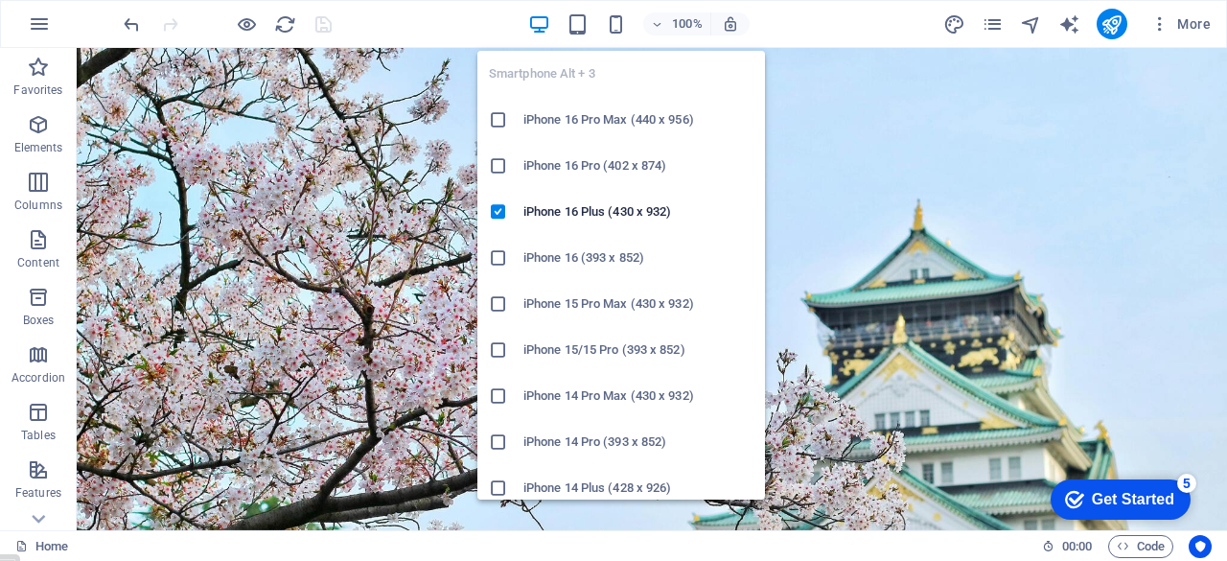
click at [498, 256] on icon at bounding box center [498, 257] width 19 height 19
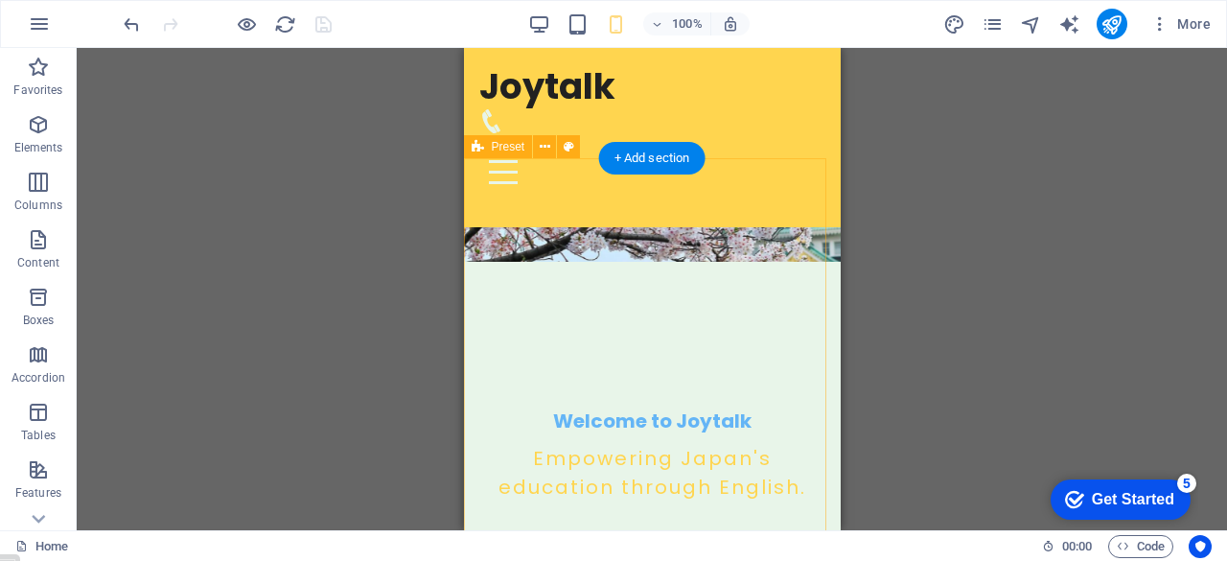
scroll to position [267, 0]
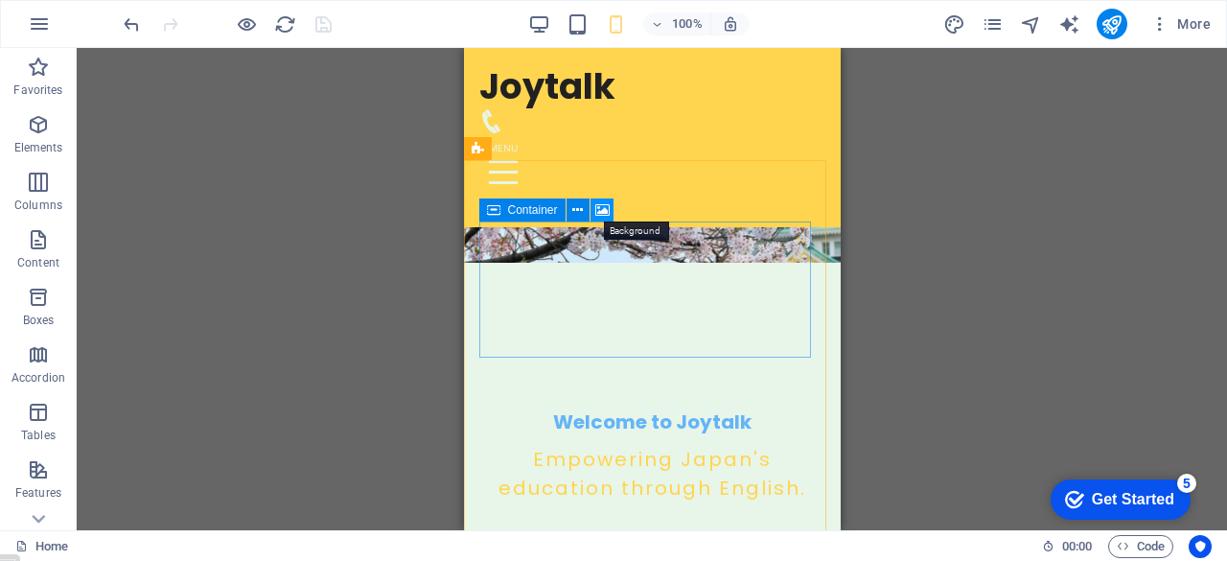
click at [599, 210] on icon at bounding box center [602, 210] width 14 height 20
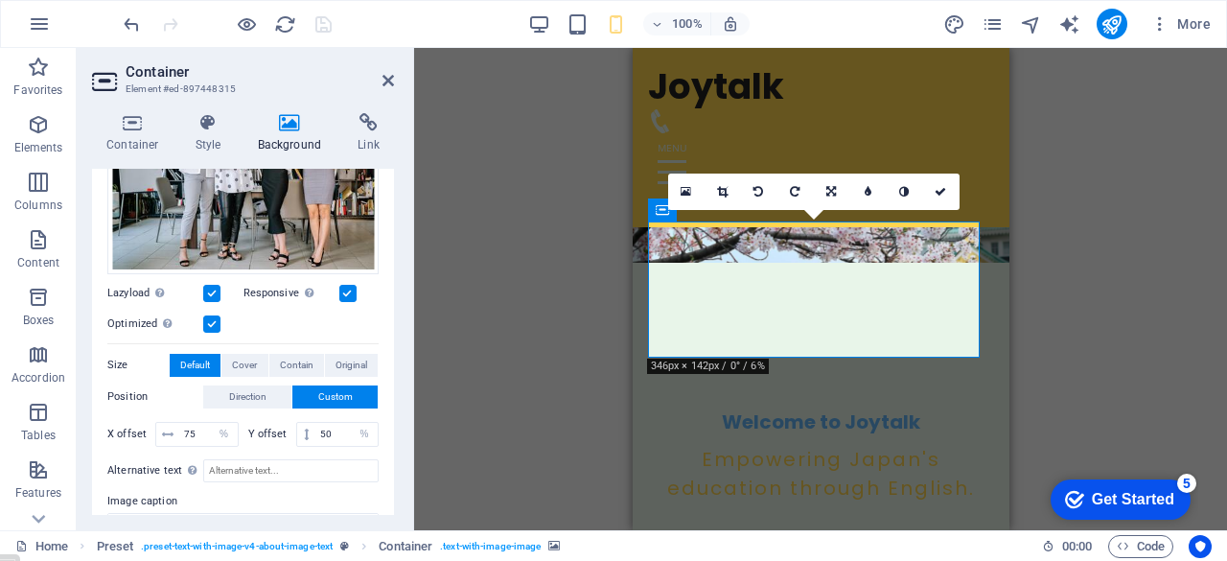
scroll to position [264, 0]
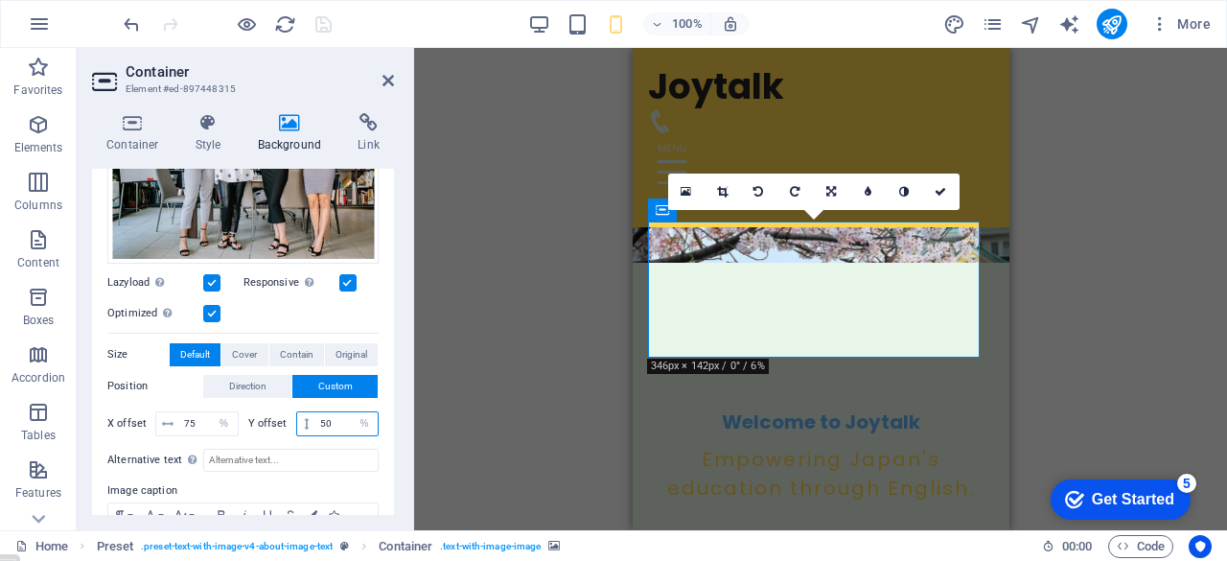
click at [329, 417] on input "50" at bounding box center [346, 423] width 62 height 23
click at [281, 354] on span "Contain" at bounding box center [297, 354] width 34 height 23
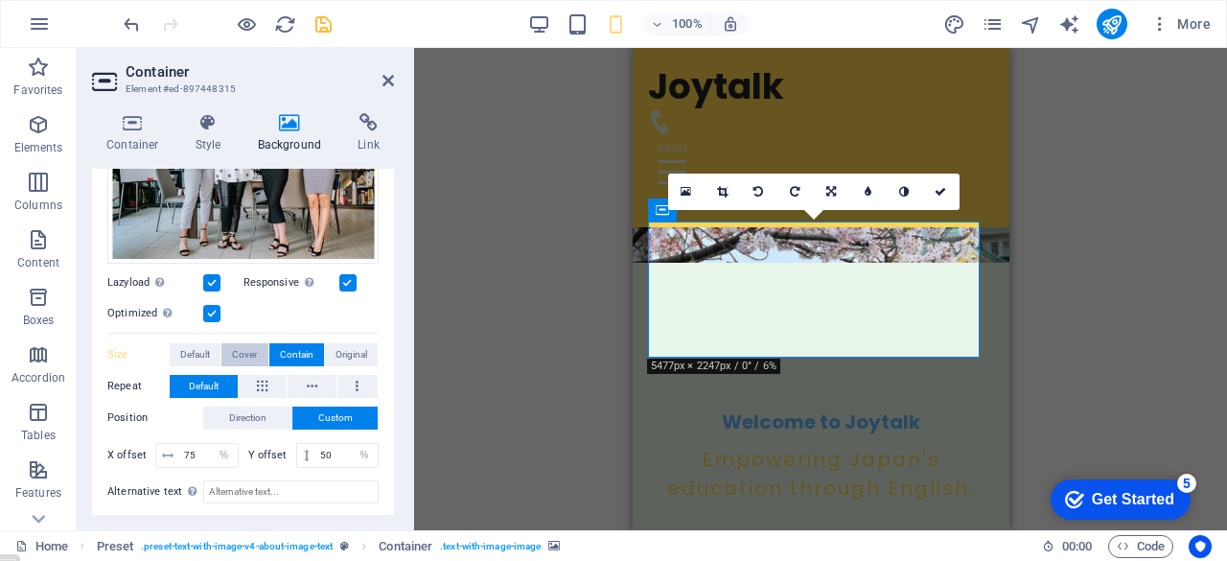
click at [235, 354] on span "Cover" at bounding box center [244, 354] width 25 height 23
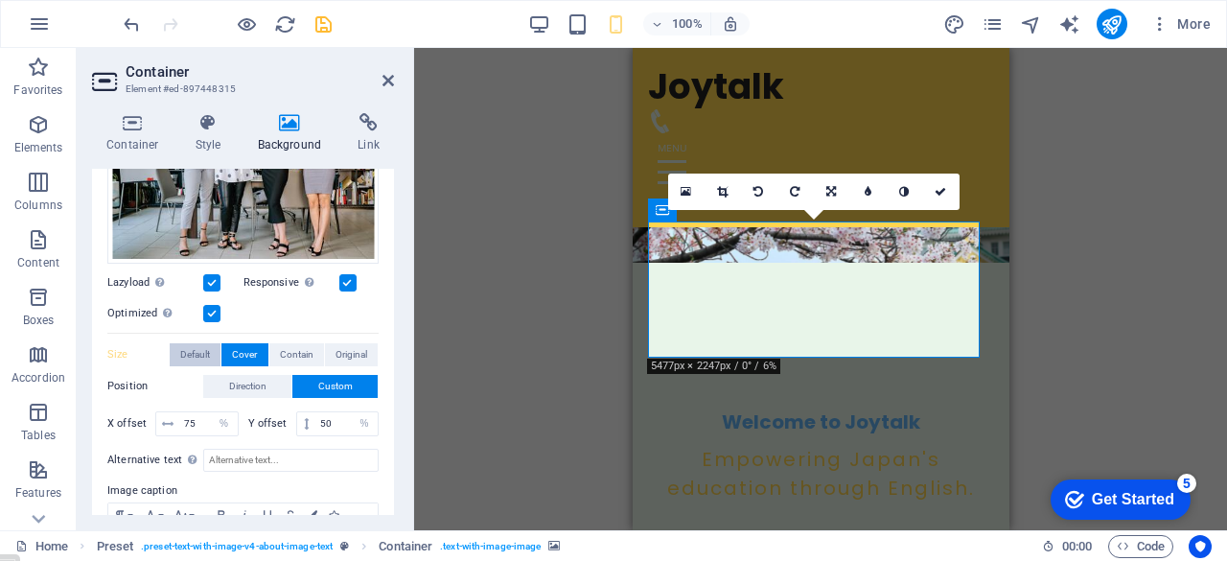
click at [195, 354] on span "Default" at bounding box center [195, 354] width 30 height 23
click at [349, 350] on span "Original" at bounding box center [351, 354] width 32 height 23
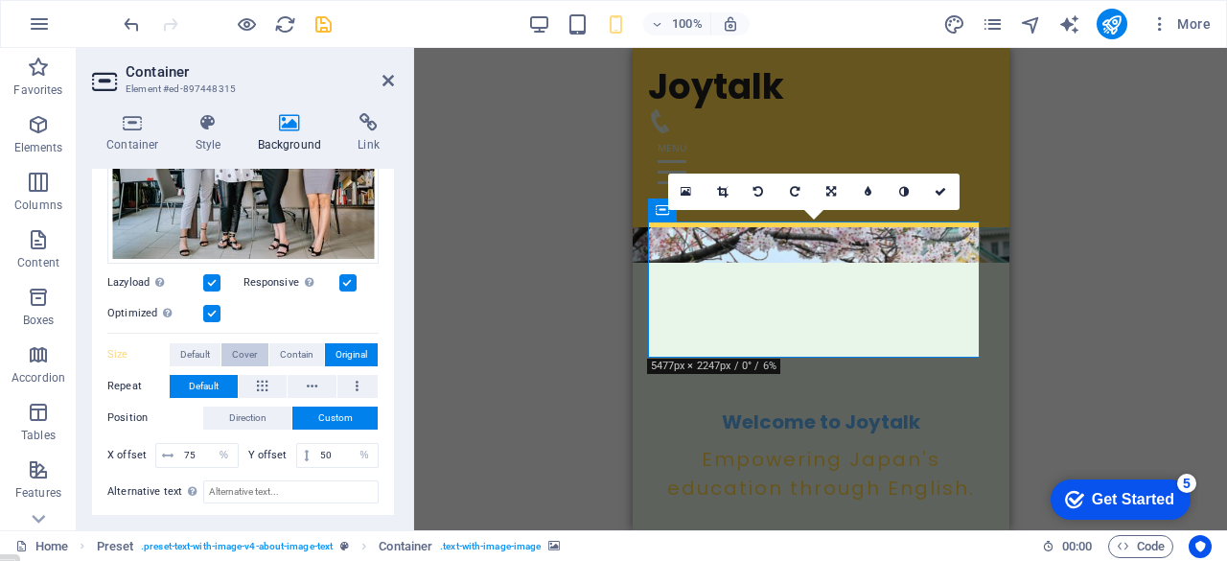
click at [236, 352] on span "Cover" at bounding box center [244, 354] width 25 height 23
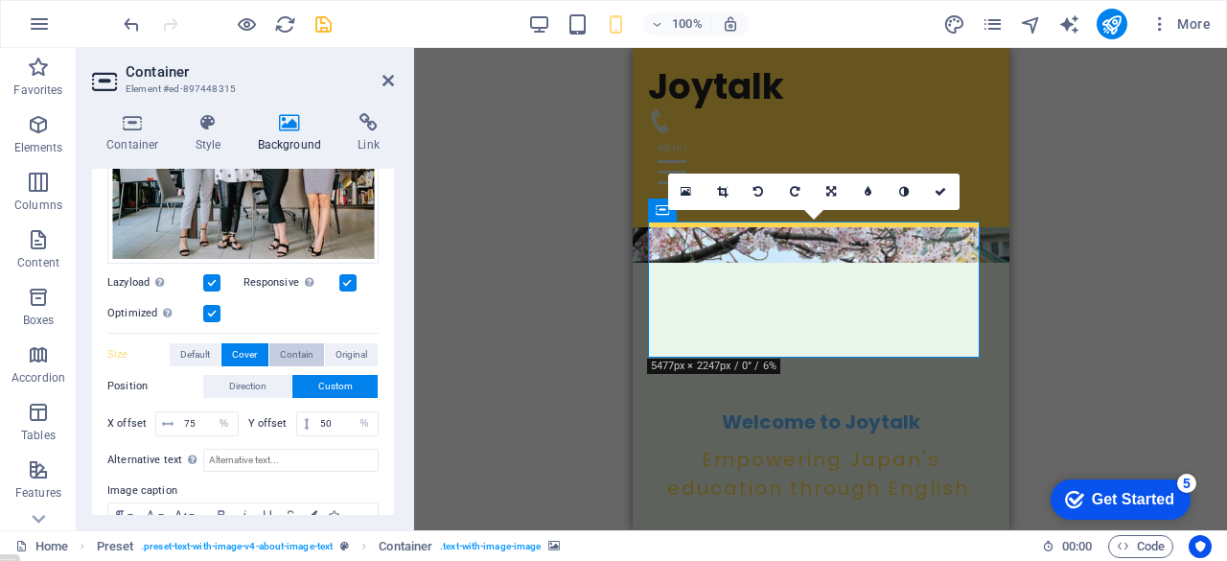
click at [288, 352] on span "Contain" at bounding box center [297, 354] width 34 height 23
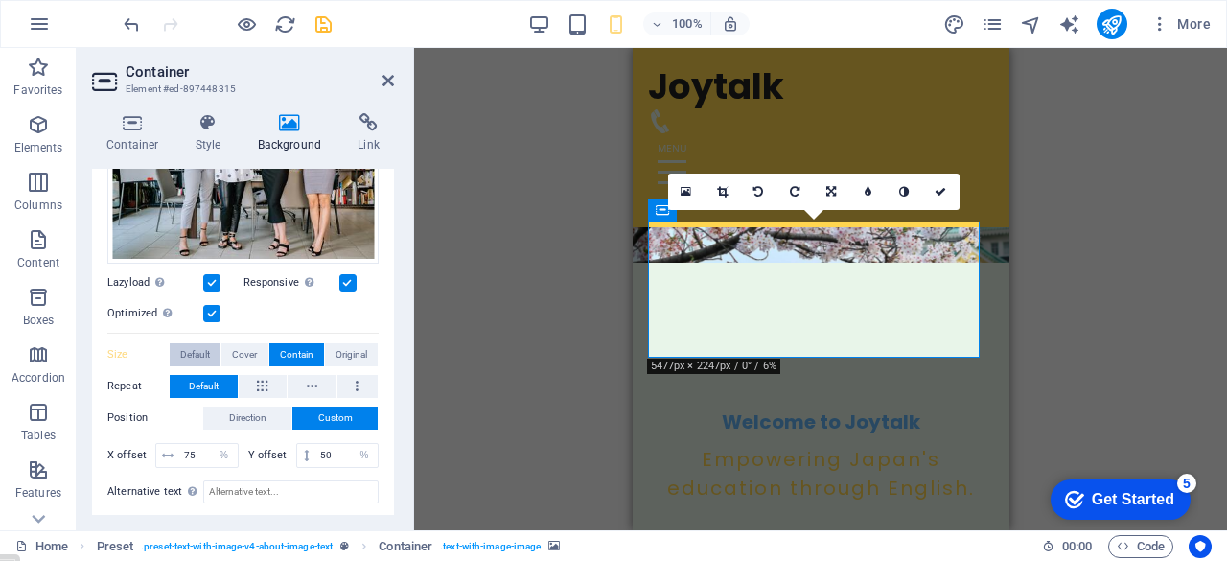
click at [188, 352] on span "Default" at bounding box center [195, 354] width 30 height 23
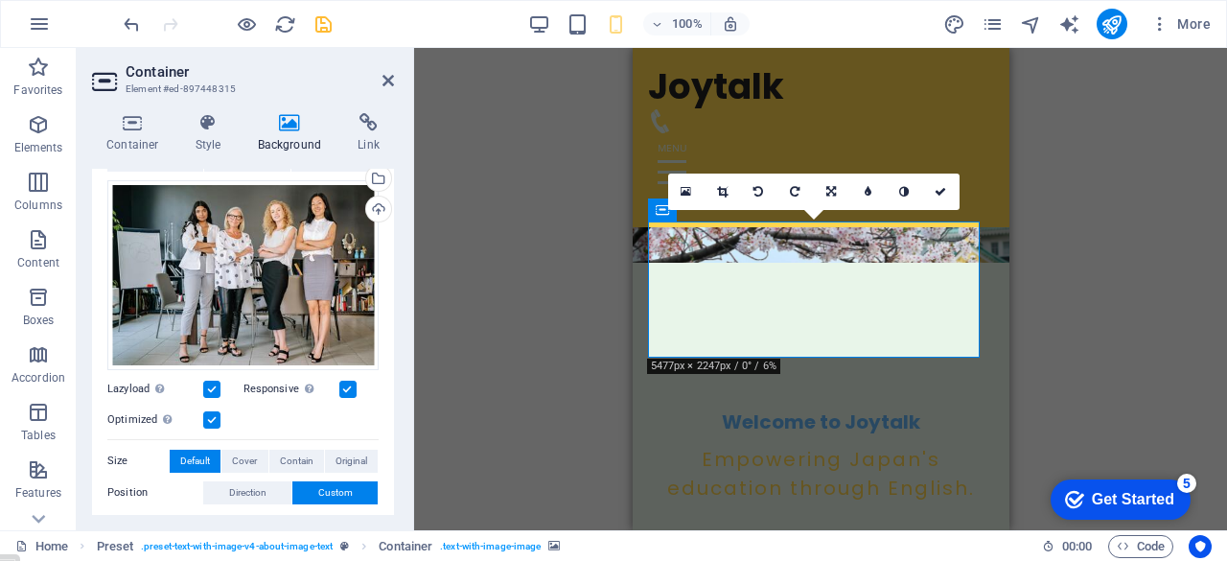
scroll to position [159, 0]
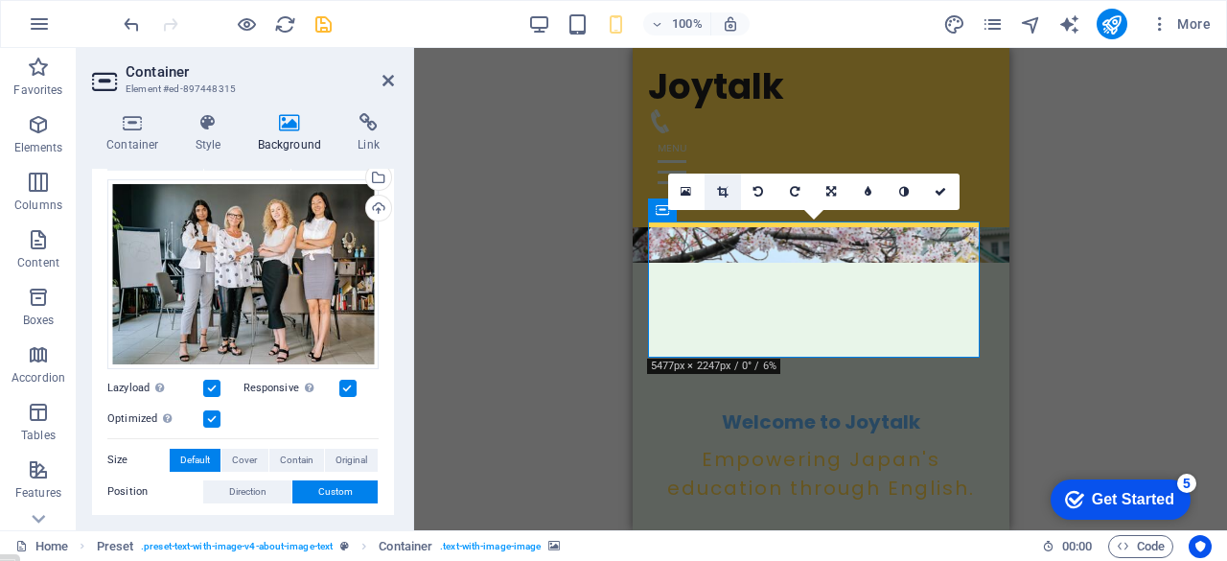
click at [722, 194] on icon at bounding box center [722, 191] width 11 height 11
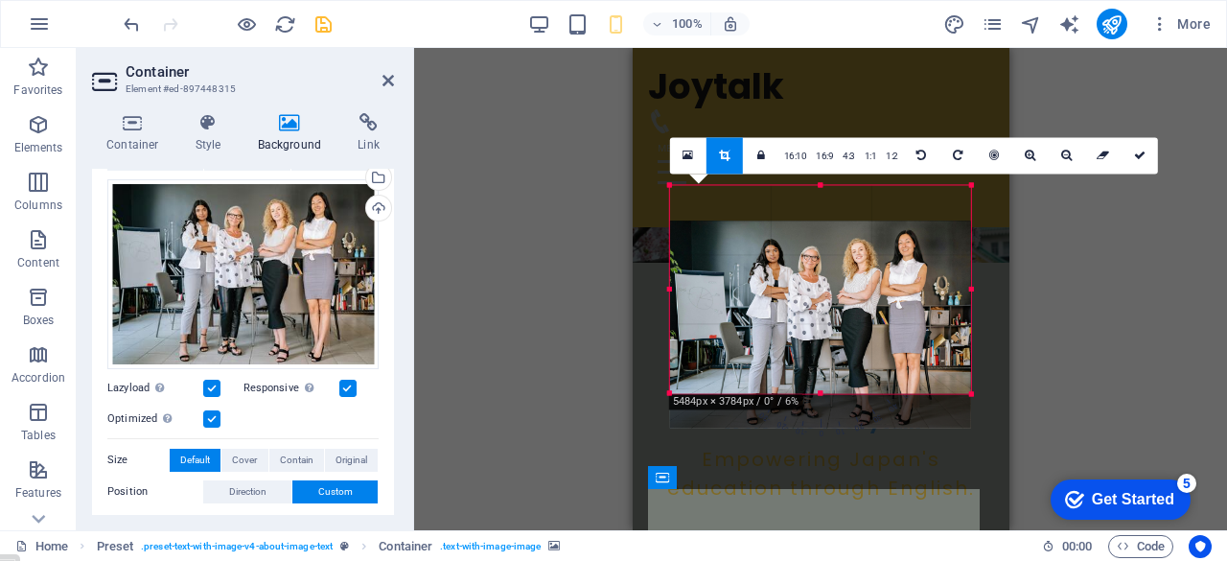
drag, startPoint x: 846, startPoint y: 208, endPoint x: 846, endPoint y: 243, distance: 35.5
click at [846, 243] on div at bounding box center [820, 324] width 301 height 208
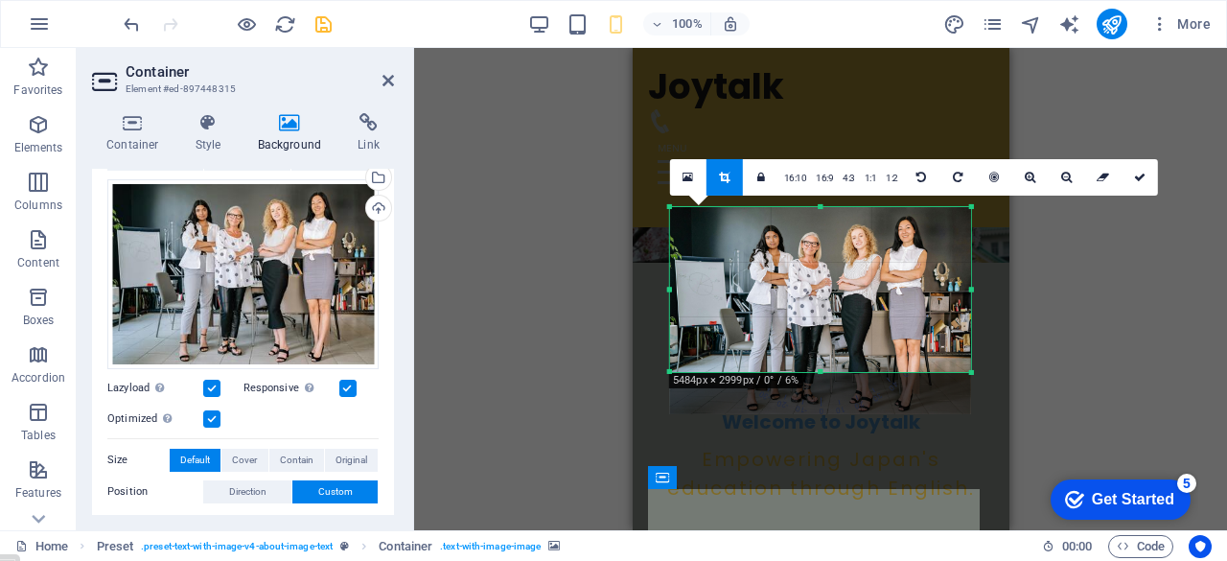
drag, startPoint x: 821, startPoint y: 392, endPoint x: 821, endPoint y: 349, distance: 43.1
click at [821, 349] on div "180 170 160 150 140 130 120 110 100 90 80 70 60 50 40 30 20 10 0 -10 -20 -30 -4…" at bounding box center [820, 288] width 301 height 165
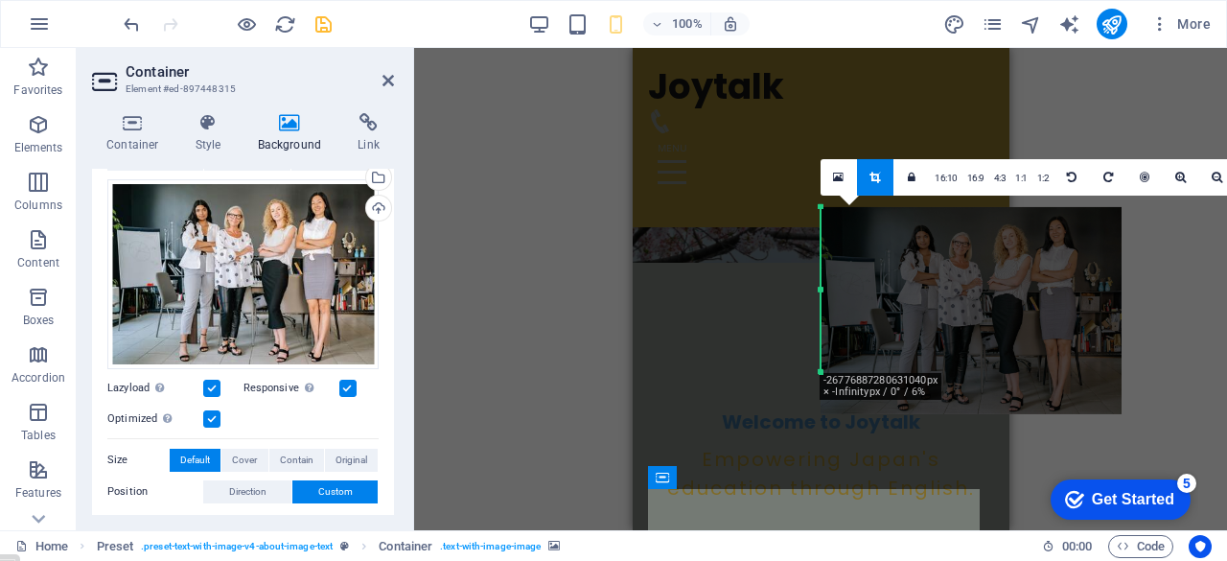
click at [976, 307] on div at bounding box center [970, 311] width 301 height 208
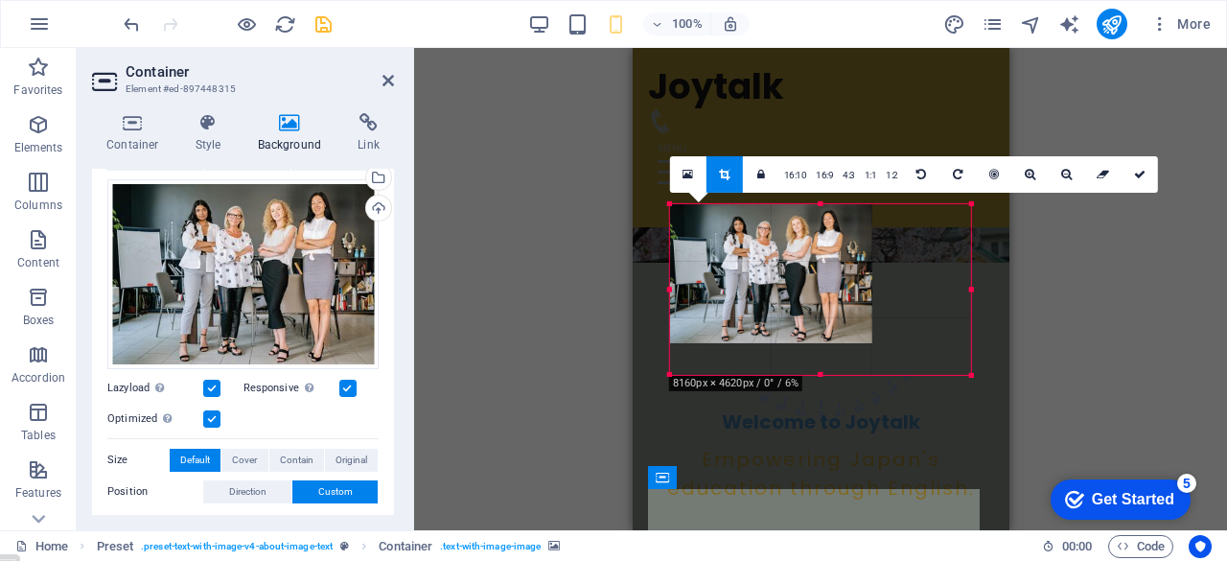
drag, startPoint x: 821, startPoint y: 288, endPoint x: 503, endPoint y: 297, distance: 318.3
click at [503, 297] on div "Drag here to replace the existing content. Press “Ctrl” if you want to create a…" at bounding box center [820, 289] width 813 height 482
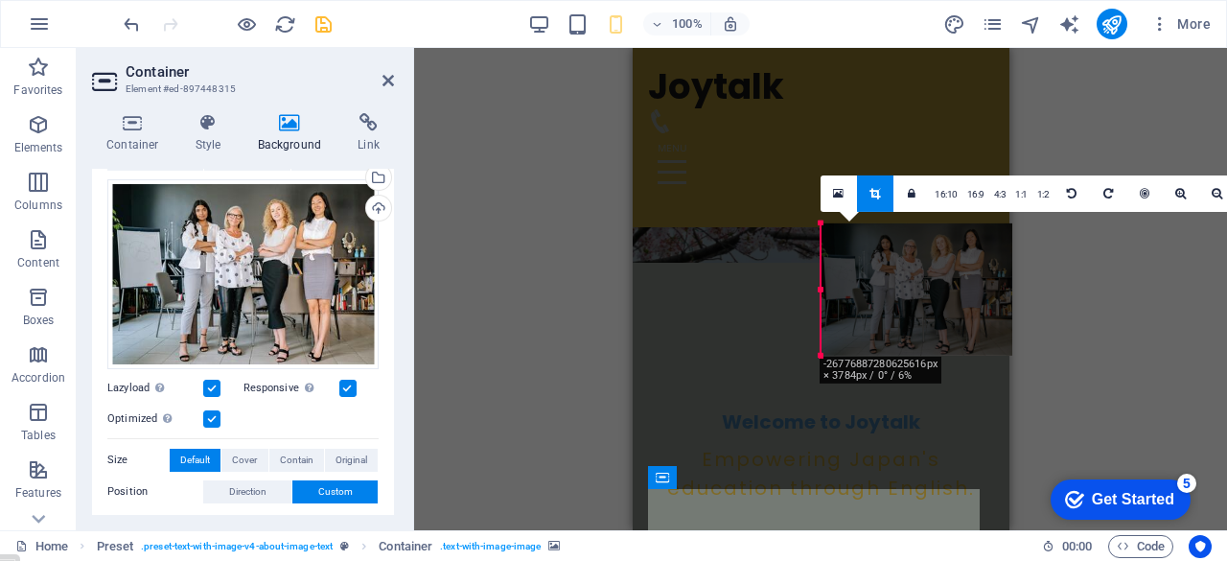
click at [820, 290] on div at bounding box center [820, 288] width 7 height 132
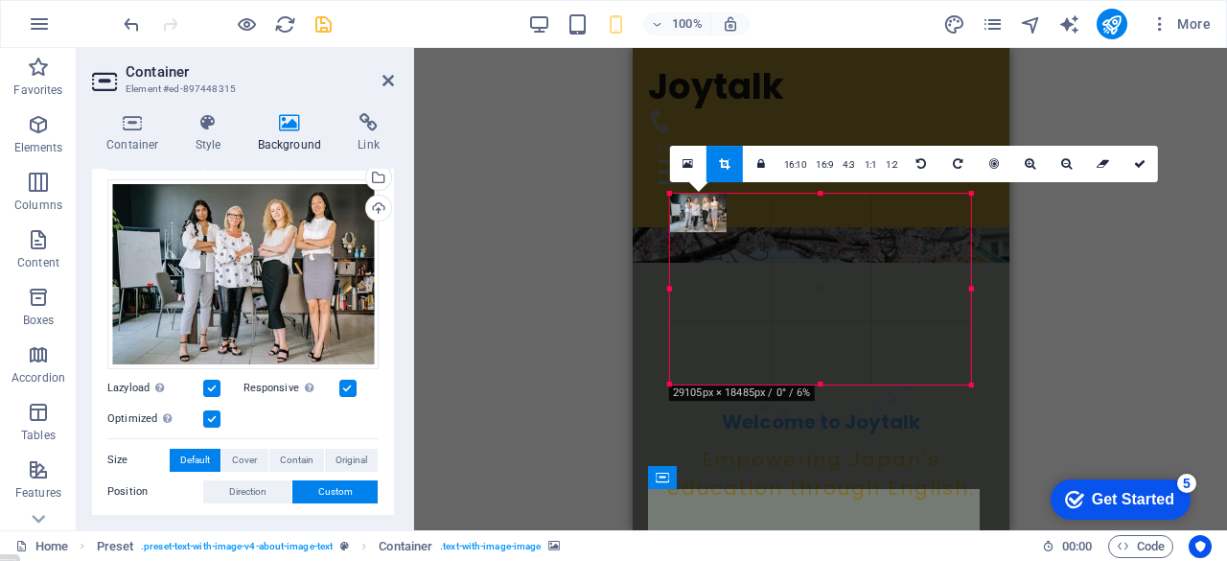
drag, startPoint x: 820, startPoint y: 290, endPoint x: 481, endPoint y: 320, distance: 340.5
click at [481, 320] on div "Drag here to replace the existing content. Press “Ctrl” if you want to create a…" at bounding box center [820, 289] width 813 height 482
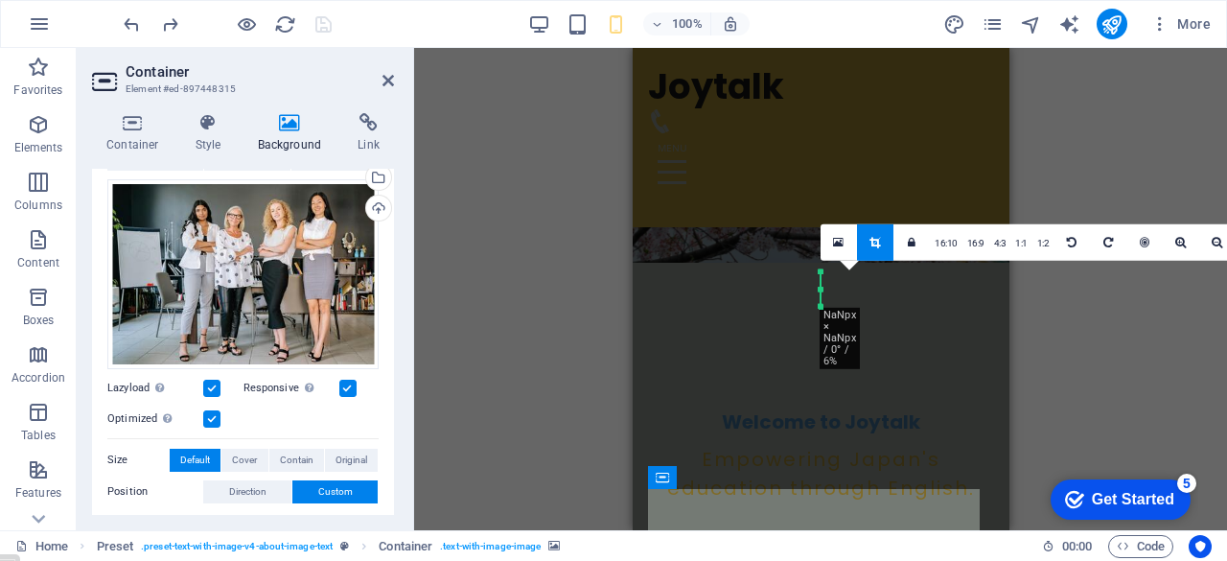
click at [1052, 357] on div "Drag here to replace the existing content. Press “Ctrl” if you want to create a…" at bounding box center [820, 289] width 813 height 482
click at [390, 87] on icon at bounding box center [387, 80] width 11 height 15
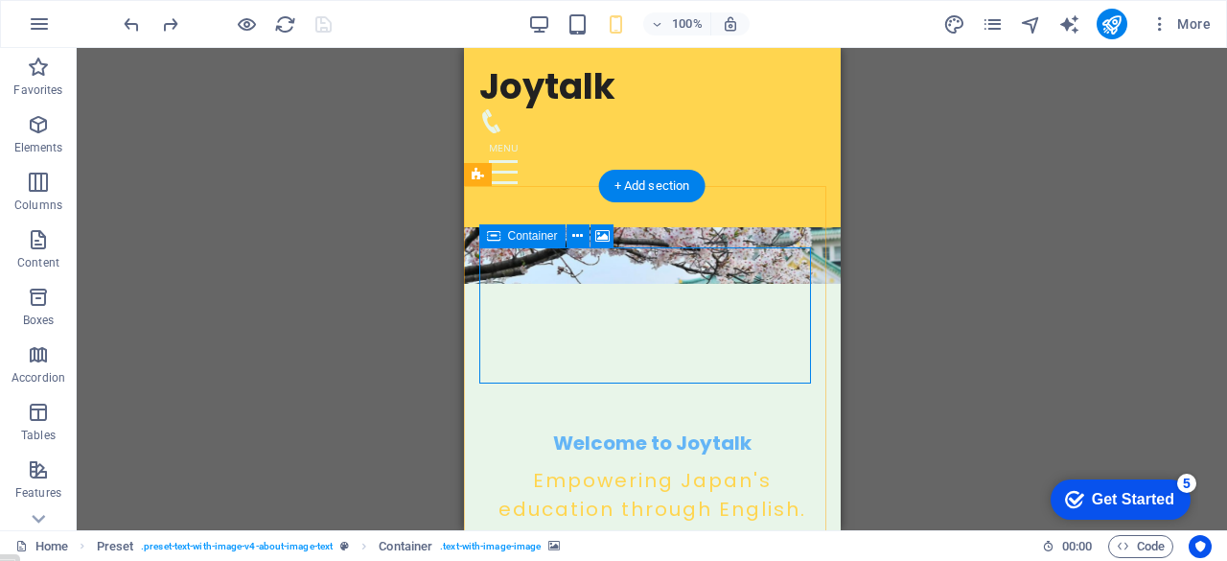
scroll to position [241, 0]
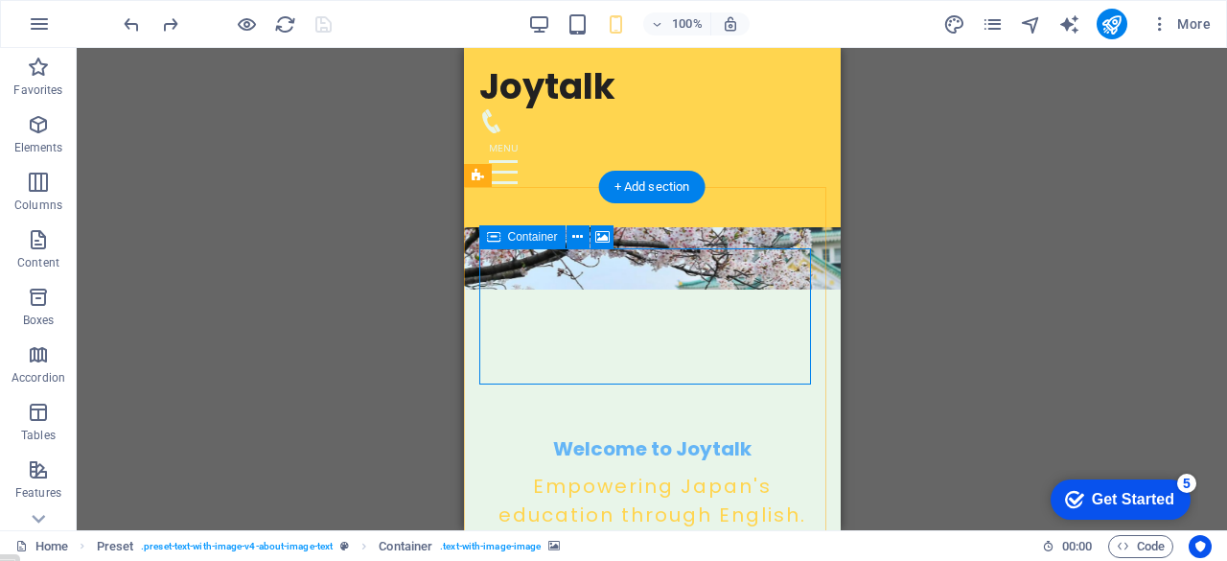
click at [572, 236] on icon at bounding box center [577, 237] width 11 height 20
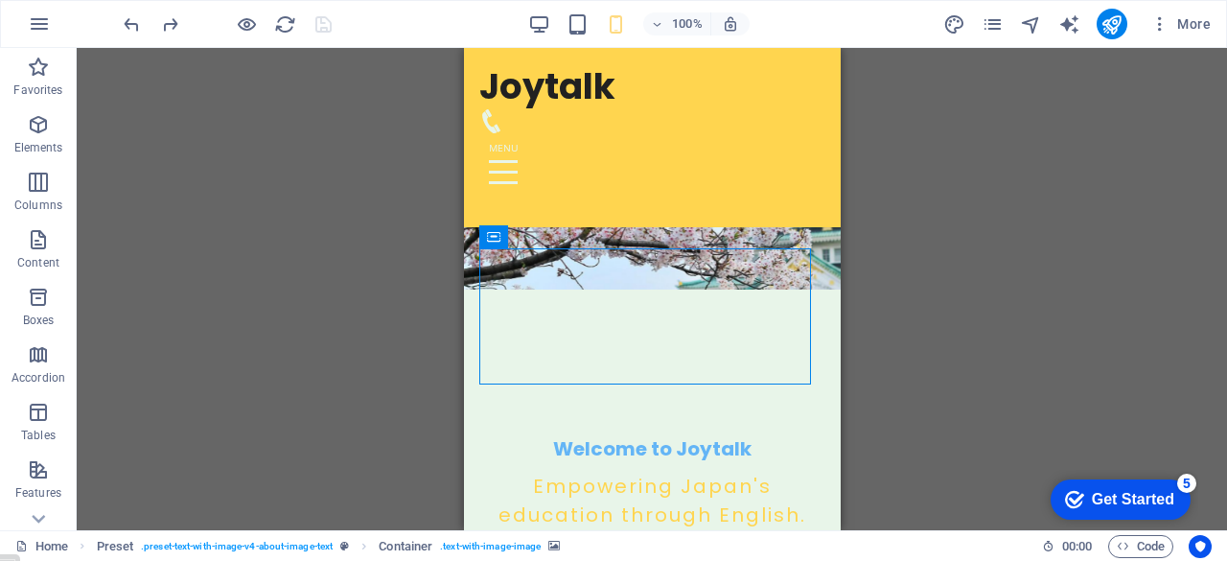
click at [412, 253] on div "Drag here to replace the existing content. Press “Ctrl” if you want to create a…" at bounding box center [652, 289] width 1150 height 482
click at [606, 236] on icon at bounding box center [602, 237] width 14 height 20
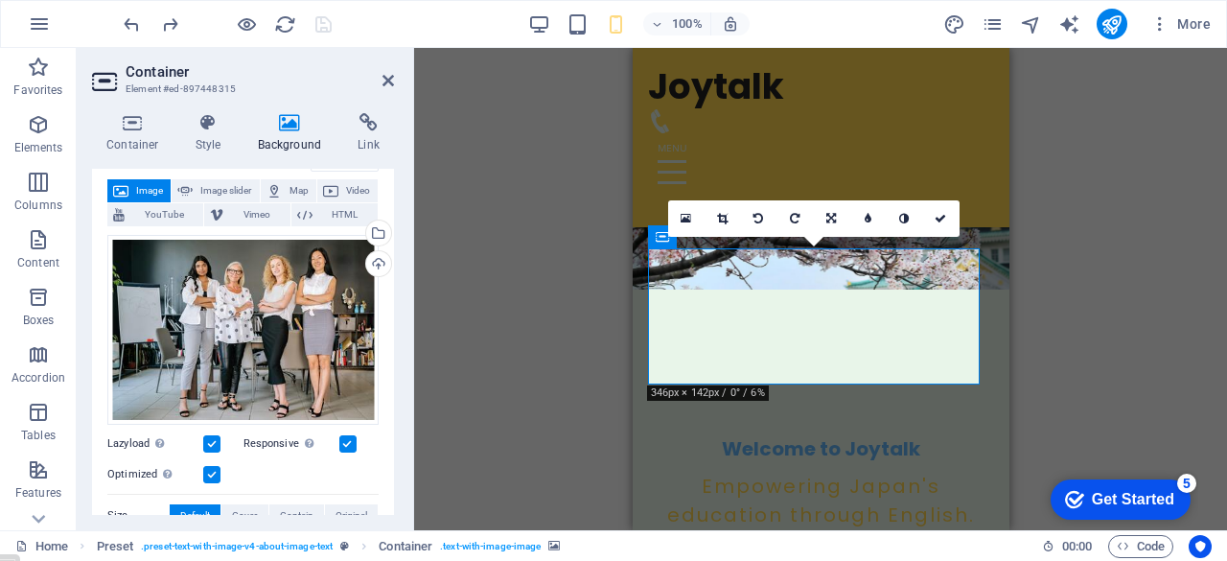
scroll to position [102, 0]
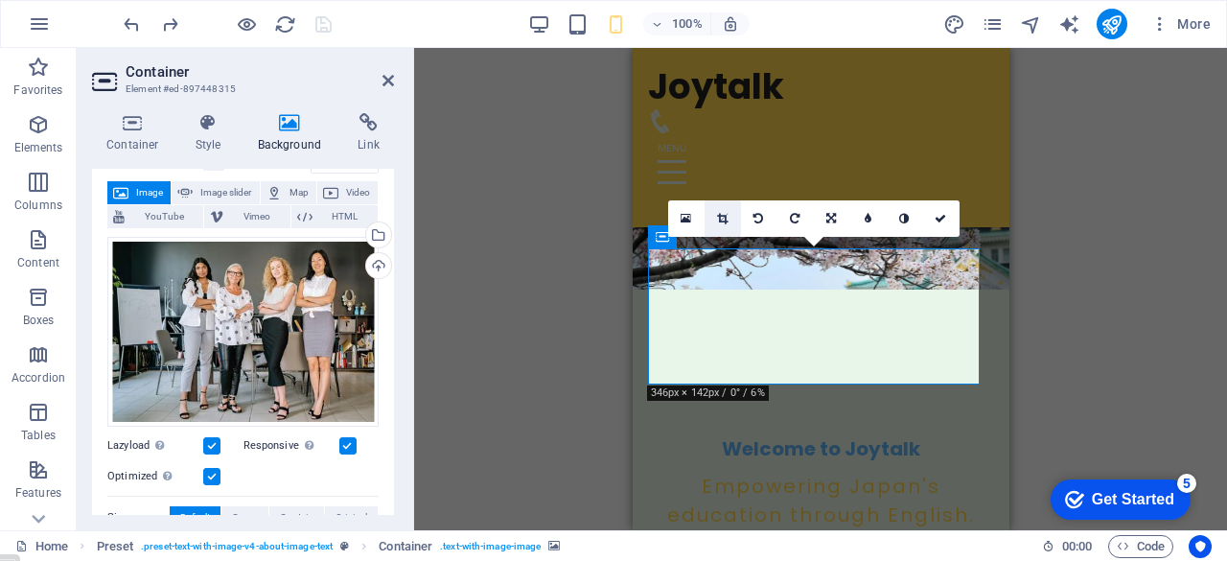
click at [721, 218] on icon at bounding box center [722, 218] width 11 height 11
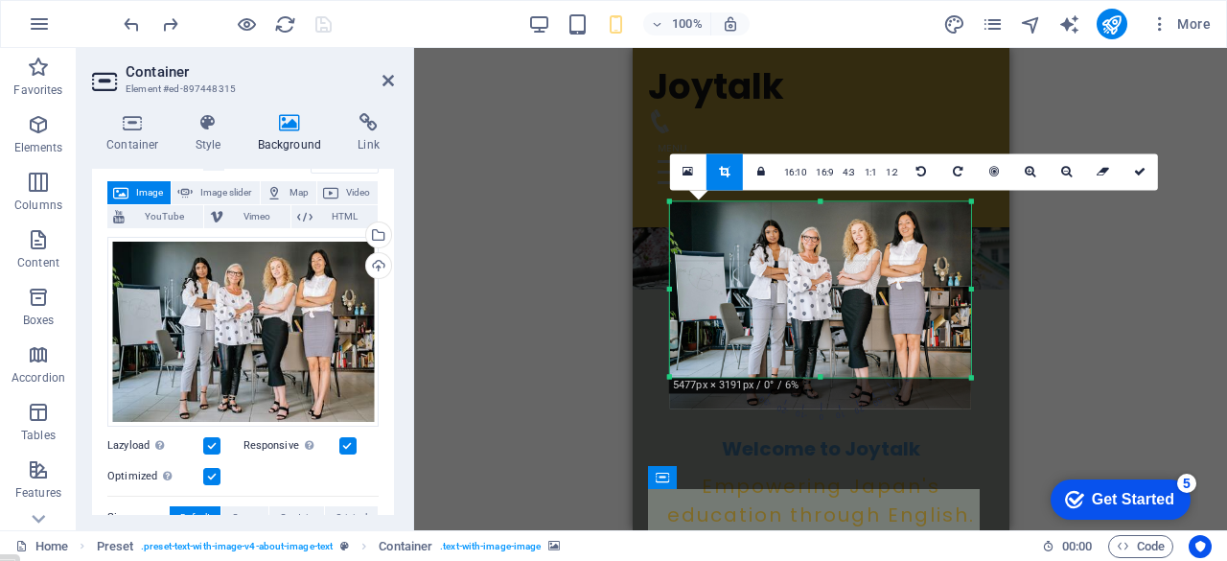
drag, startPoint x: 821, startPoint y: 390, endPoint x: 822, endPoint y: 357, distance: 32.6
click at [822, 357] on div "180 170 160 150 140 130 120 110 100 90 80 70 60 50 40 30 20 10 0 -10 -20 -30 -4…" at bounding box center [820, 288] width 301 height 175
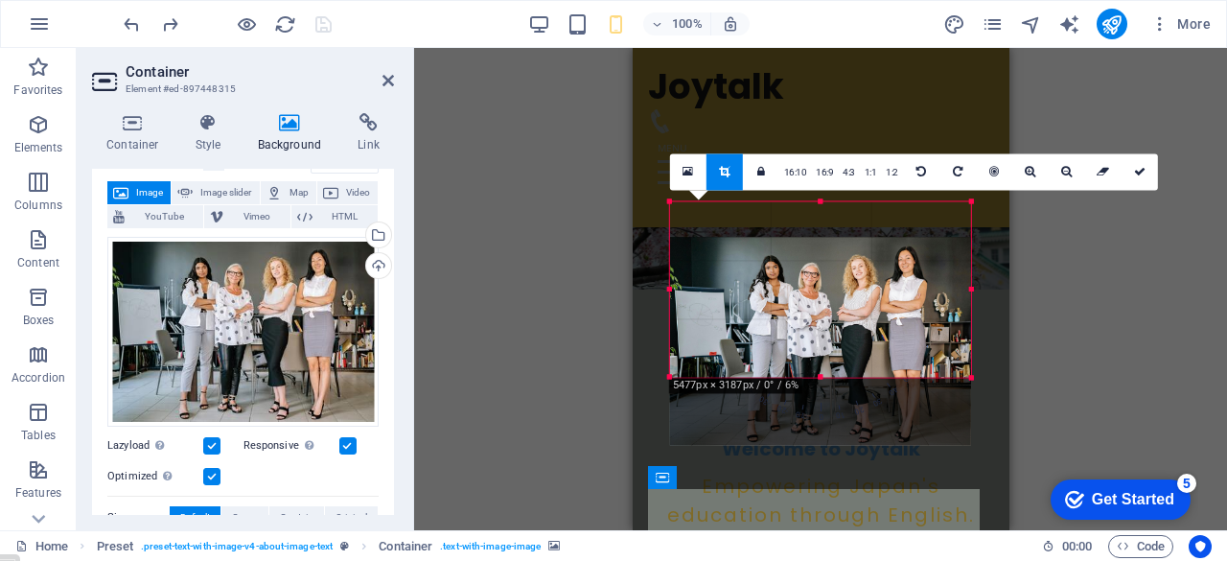
drag, startPoint x: 835, startPoint y: 273, endPoint x: 835, endPoint y: 309, distance: 35.5
click at [835, 309] on div at bounding box center [820, 341] width 301 height 208
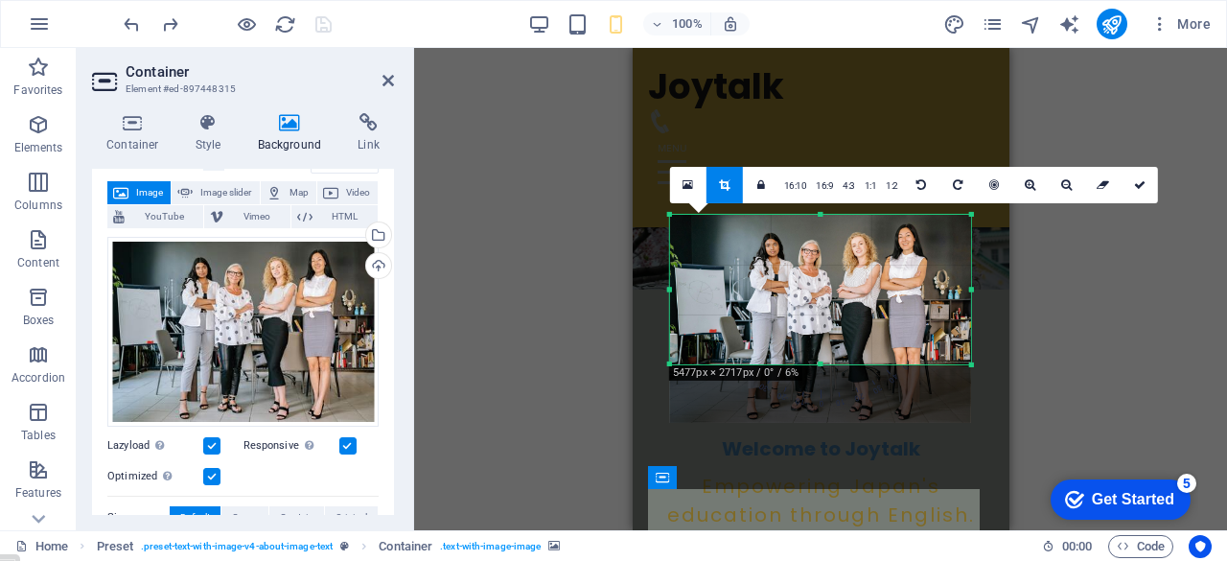
drag, startPoint x: 820, startPoint y: 376, endPoint x: 820, endPoint y: 350, distance: 25.9
click at [820, 350] on div "180 170 160 150 140 130 120 110 100 90 80 70 60 50 40 30 20 10 0 -10 -20 -30 -4…" at bounding box center [820, 288] width 301 height 149
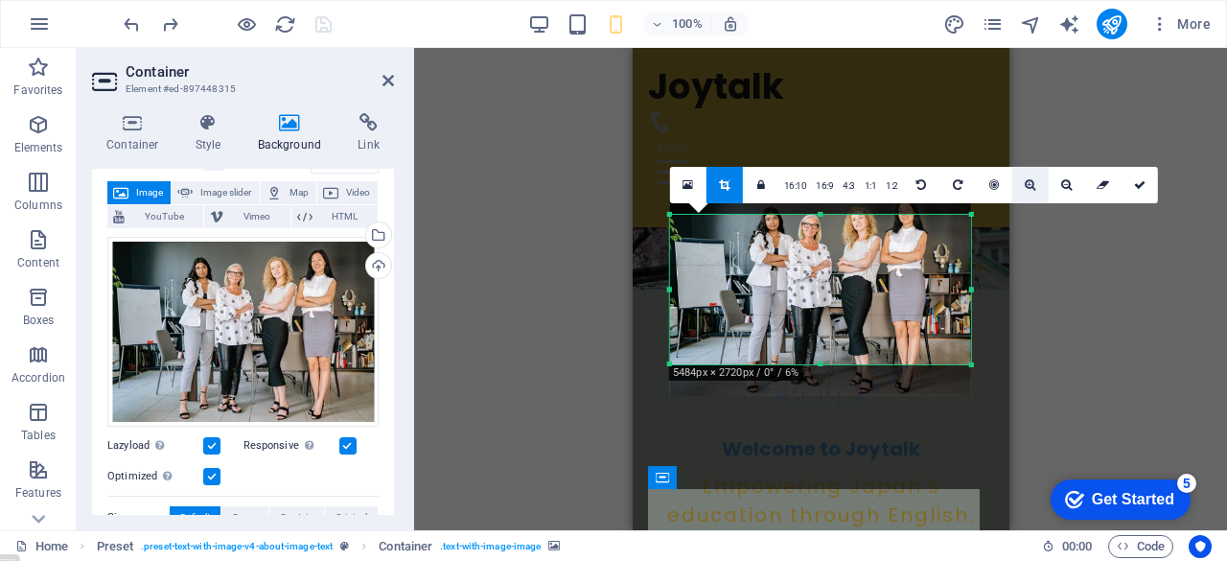
click at [1027, 183] on icon at bounding box center [1029, 183] width 11 height 11
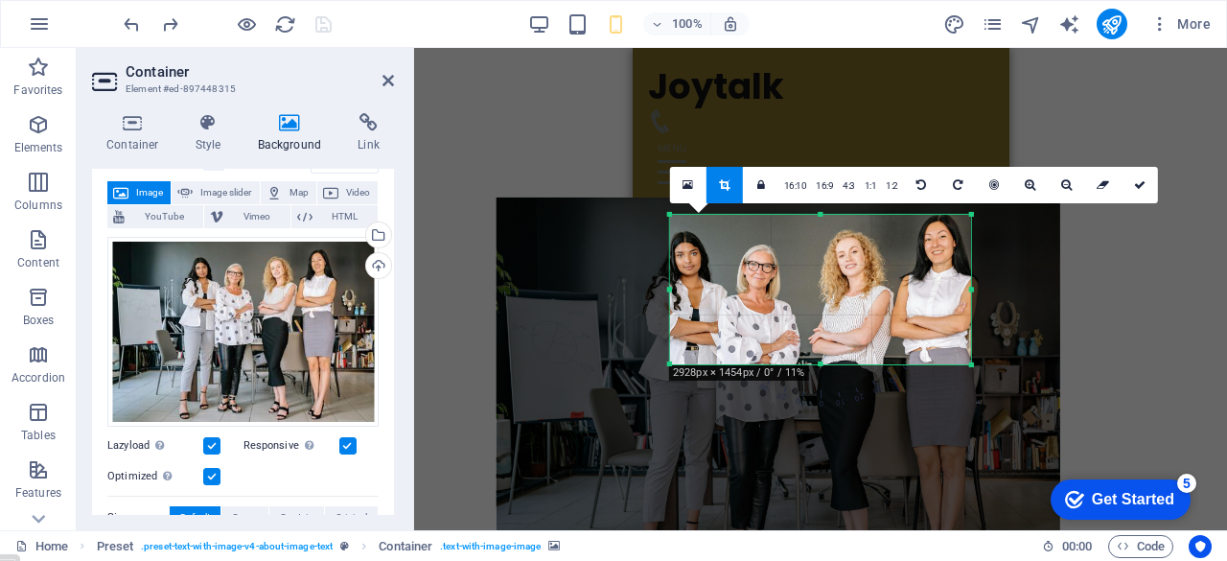
drag, startPoint x: 822, startPoint y: 280, endPoint x: 780, endPoint y: 379, distance: 108.2
click at [780, 363] on div "180 170 160 150 140 130 120 110 100 90 80 70 60 50 40 30 20 10 0 -10 -20 -30 -4…" at bounding box center [820, 288] width 301 height 149
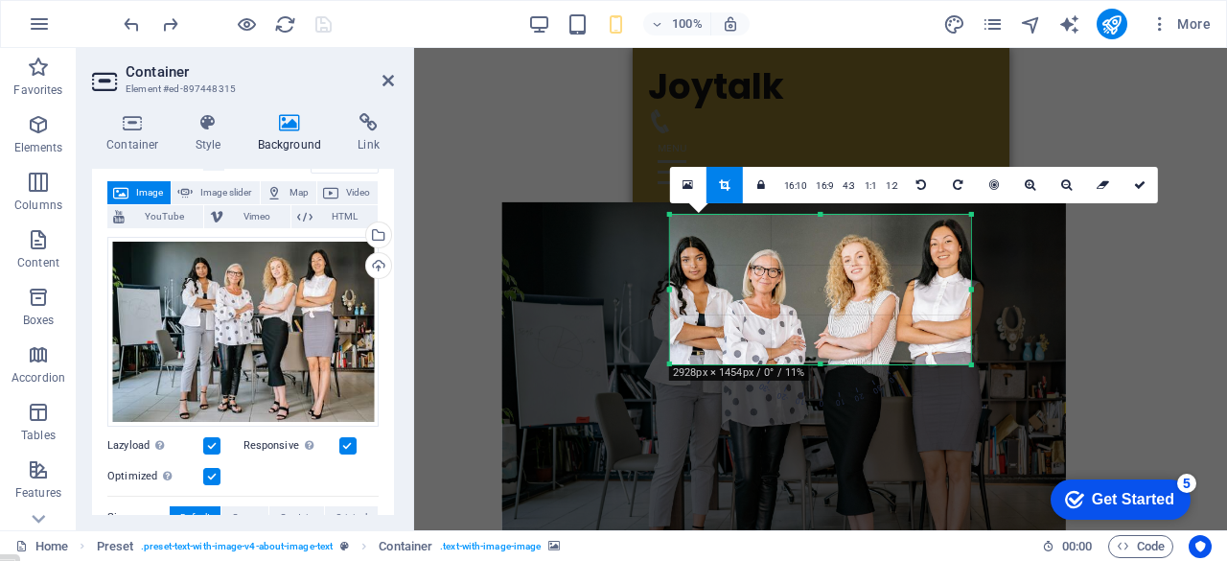
drag, startPoint x: 870, startPoint y: 265, endPoint x: 829, endPoint y: 289, distance: 47.7
click at [829, 289] on div at bounding box center [783, 396] width 563 height 389
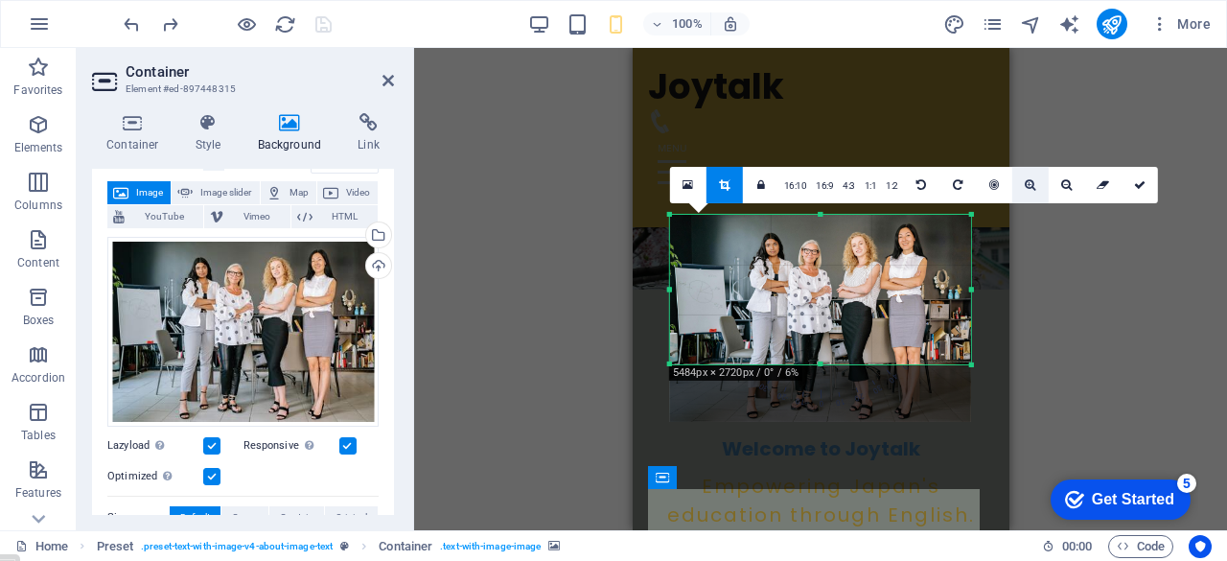
click at [1026, 185] on icon at bounding box center [1029, 183] width 11 height 11
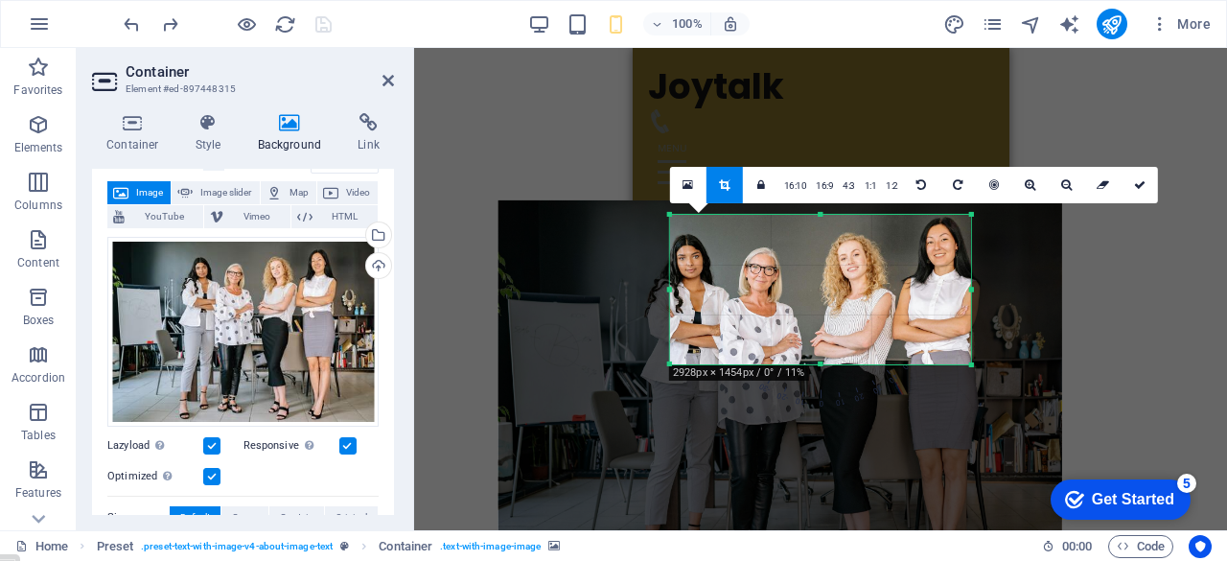
drag, startPoint x: 884, startPoint y: 282, endPoint x: 843, endPoint y: 358, distance: 86.6
click at [843, 358] on div at bounding box center [779, 394] width 563 height 389
click at [791, 372] on div "2928px × 1454px / 0° / 11%" at bounding box center [739, 372] width 140 height 15
click at [793, 373] on div "2928px × 1454px / 0° / 11%" at bounding box center [739, 372] width 140 height 15
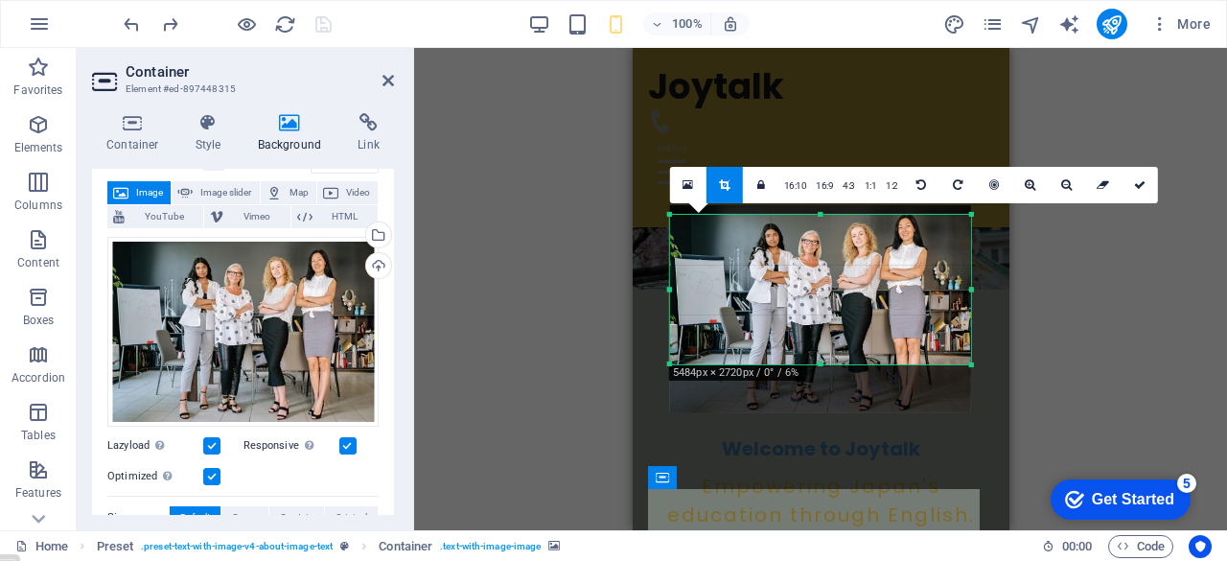
drag, startPoint x: 816, startPoint y: 300, endPoint x: 801, endPoint y: 300, distance: 15.3
click at [801, 300] on div at bounding box center [820, 309] width 301 height 208
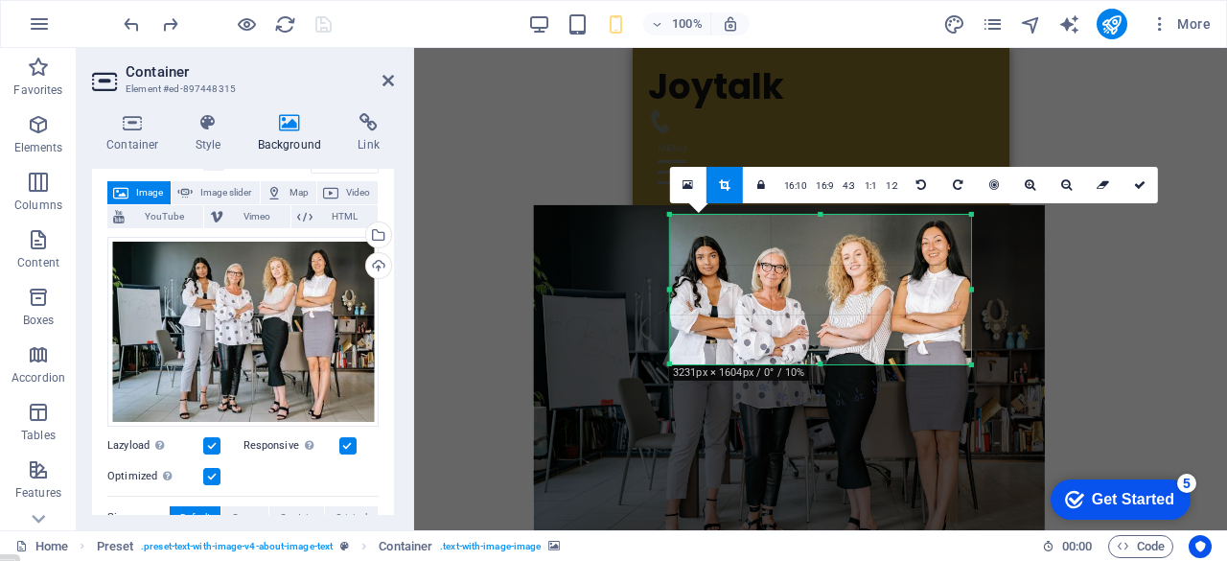
drag, startPoint x: 850, startPoint y: 294, endPoint x: 791, endPoint y: 345, distance: 78.2
click at [791, 345] on div at bounding box center [789, 381] width 511 height 353
click at [1137, 180] on icon at bounding box center [1139, 183] width 11 height 11
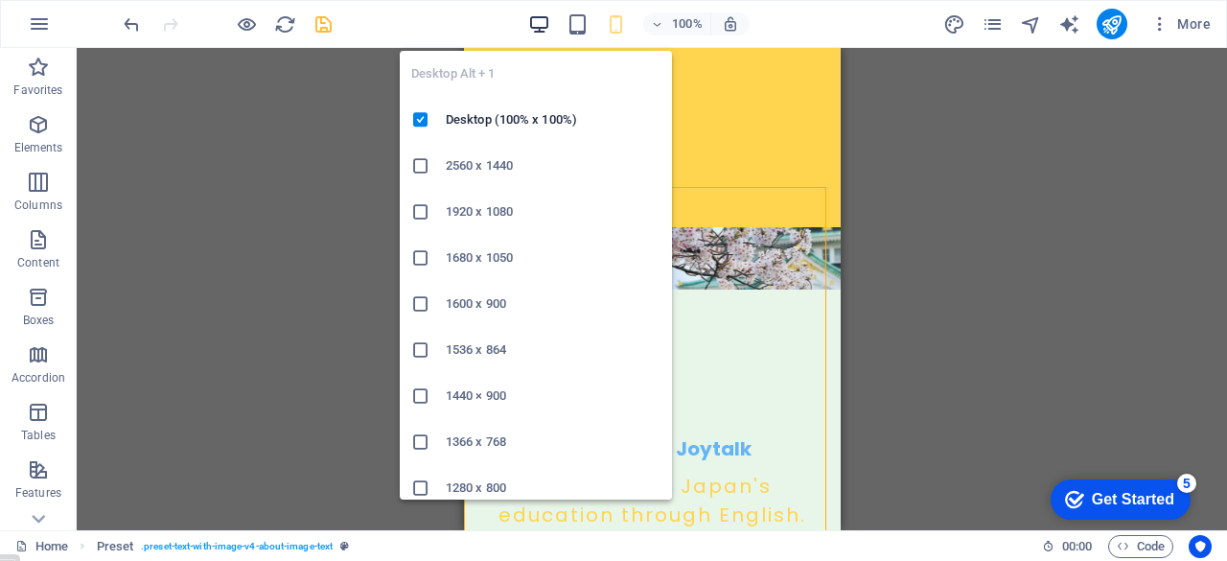
click at [537, 24] on icon "button" at bounding box center [539, 24] width 22 height 22
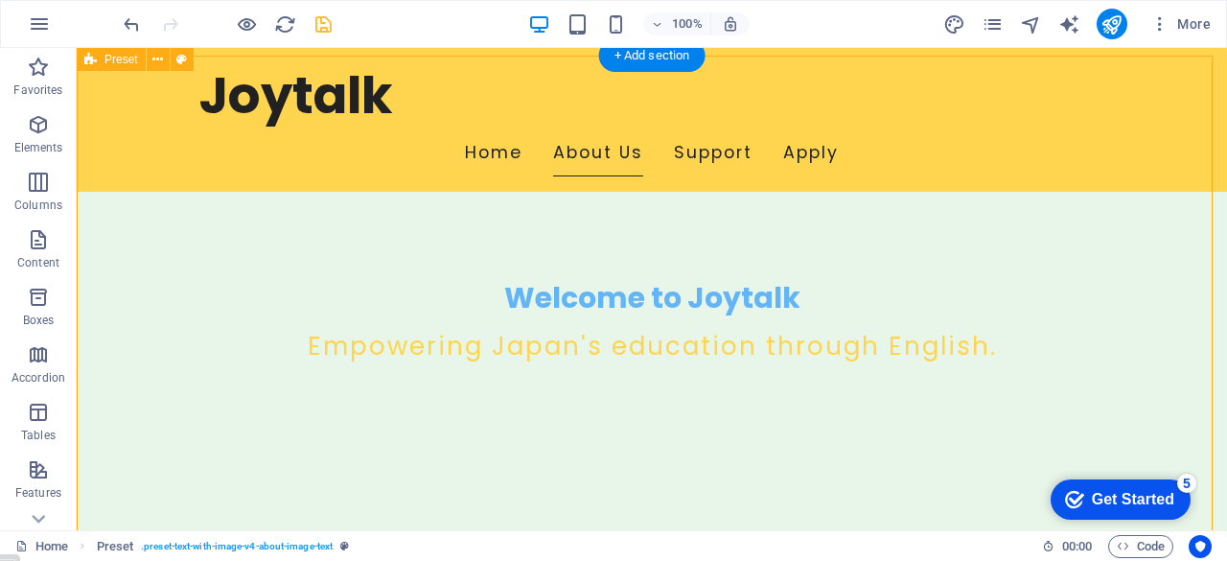
scroll to position [406, 0]
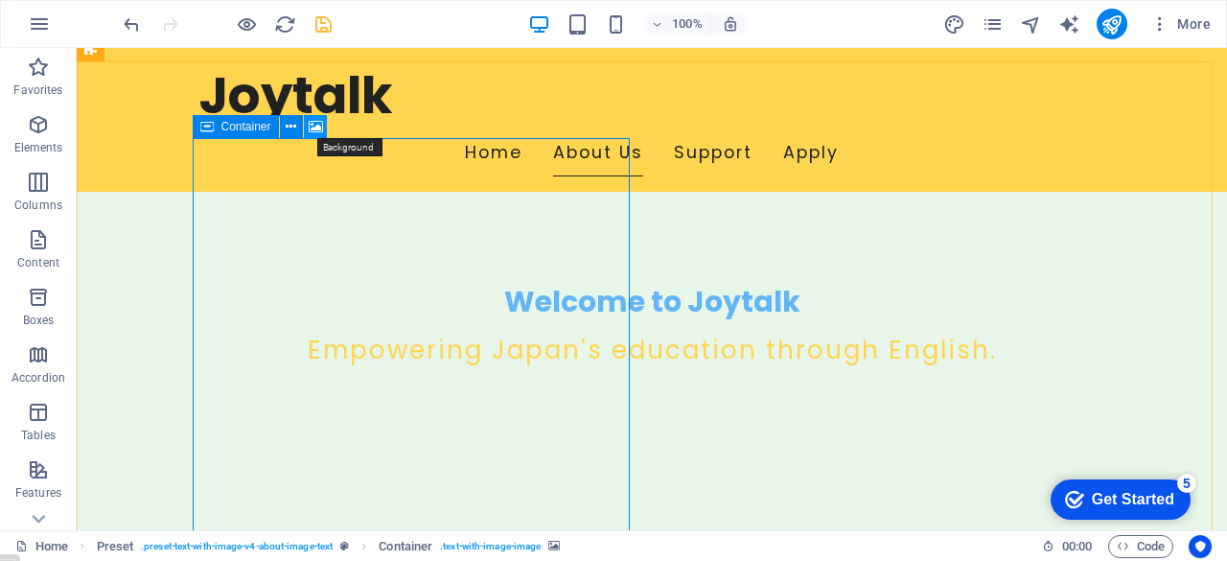
click at [319, 126] on icon at bounding box center [316, 127] width 14 height 20
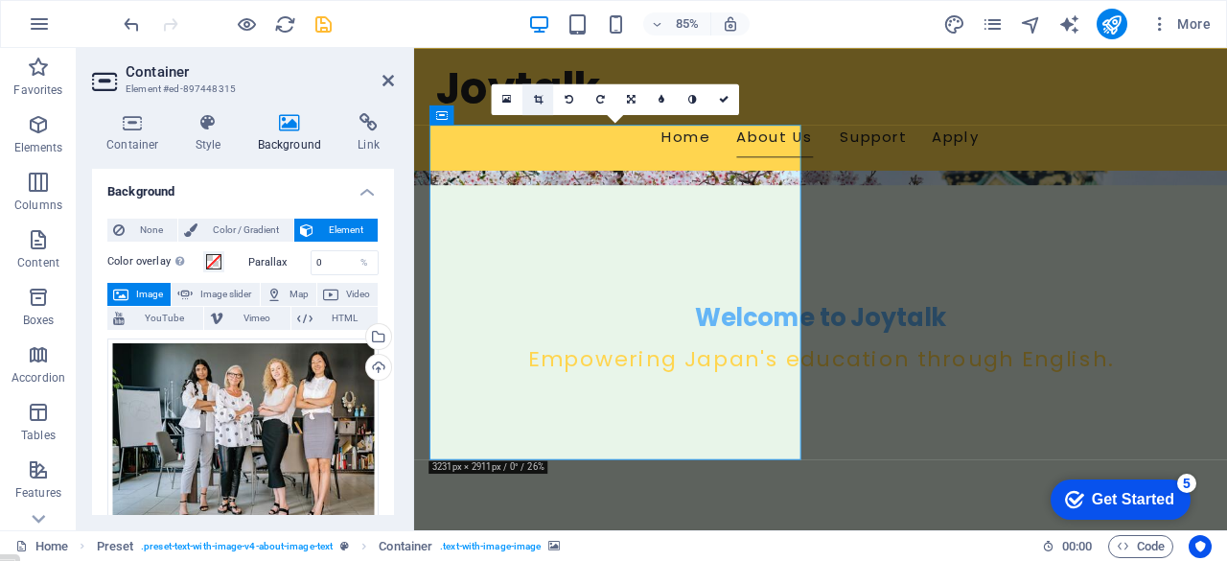
click at [538, 98] on icon at bounding box center [538, 99] width 9 height 10
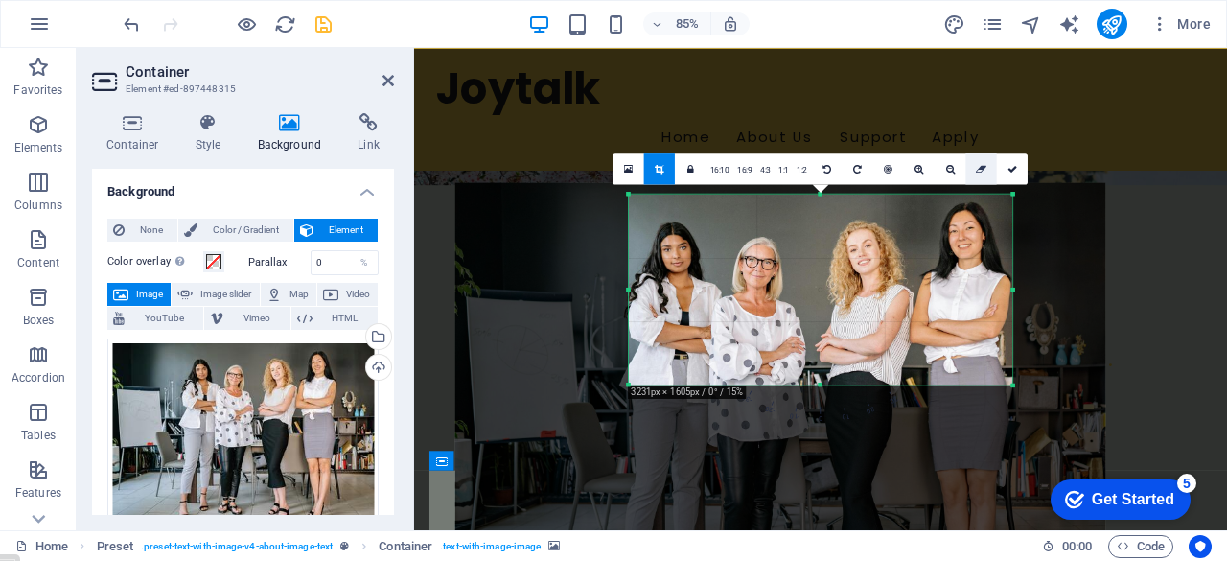
click at [978, 168] on icon at bounding box center [981, 169] width 11 height 10
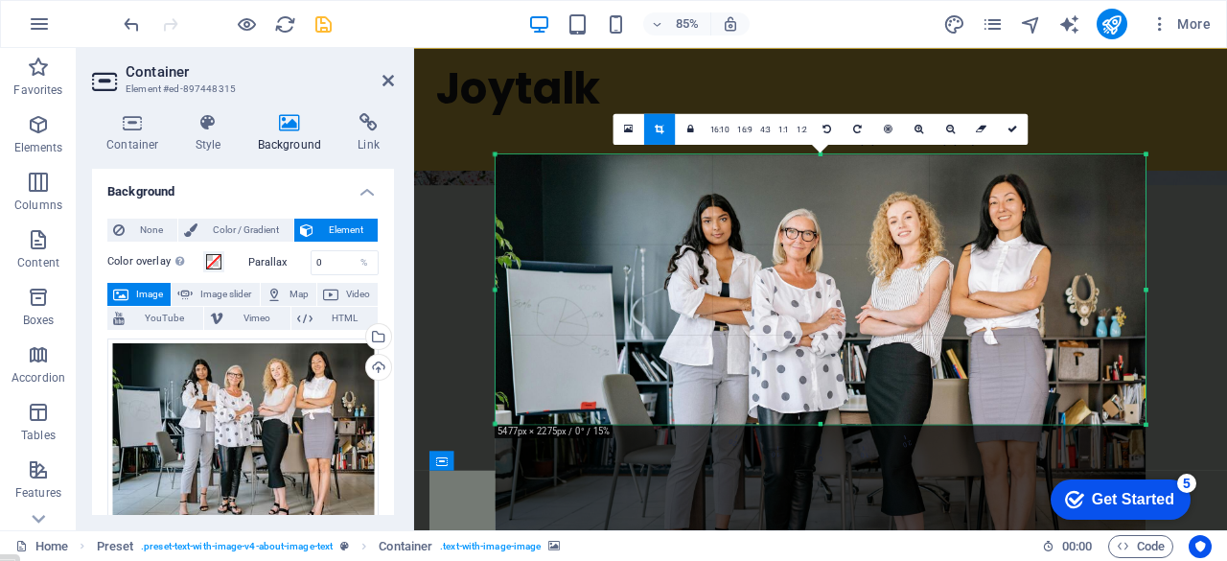
drag, startPoint x: 818, startPoint y: 481, endPoint x: 821, endPoint y: 345, distance: 136.1
click at [821, 345] on div "180 170 160 150 140 130 120 110 100 90 80 70 60 50 40 30 20 10 0 -10 -20 -30 -4…" at bounding box center [820, 289] width 650 height 270
click at [1013, 130] on icon at bounding box center [1012, 129] width 10 height 10
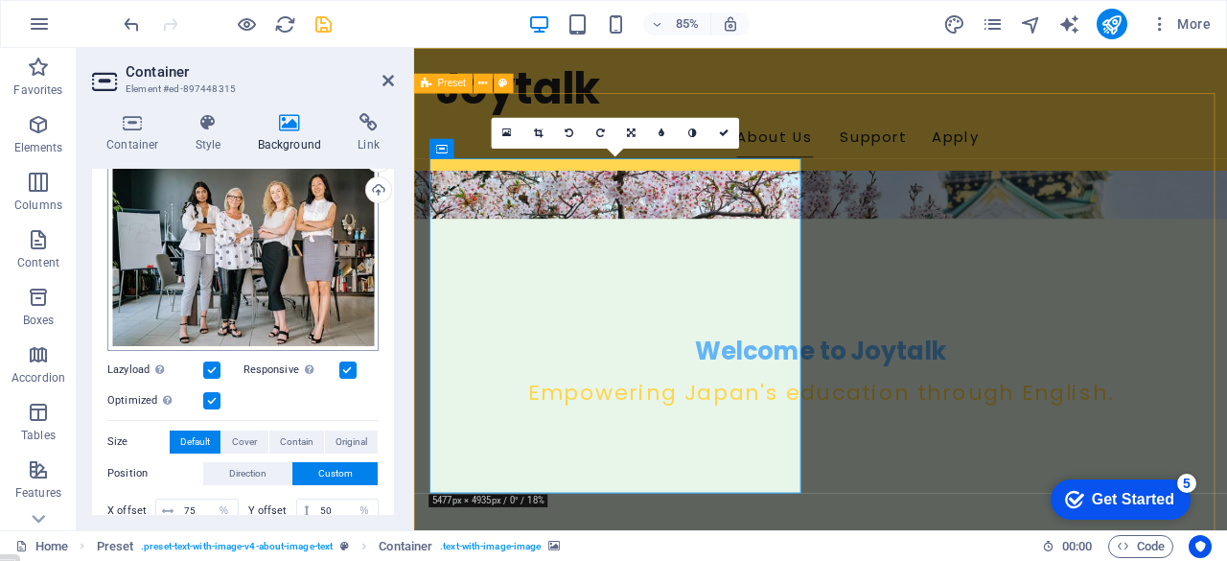
scroll to position [172, 0]
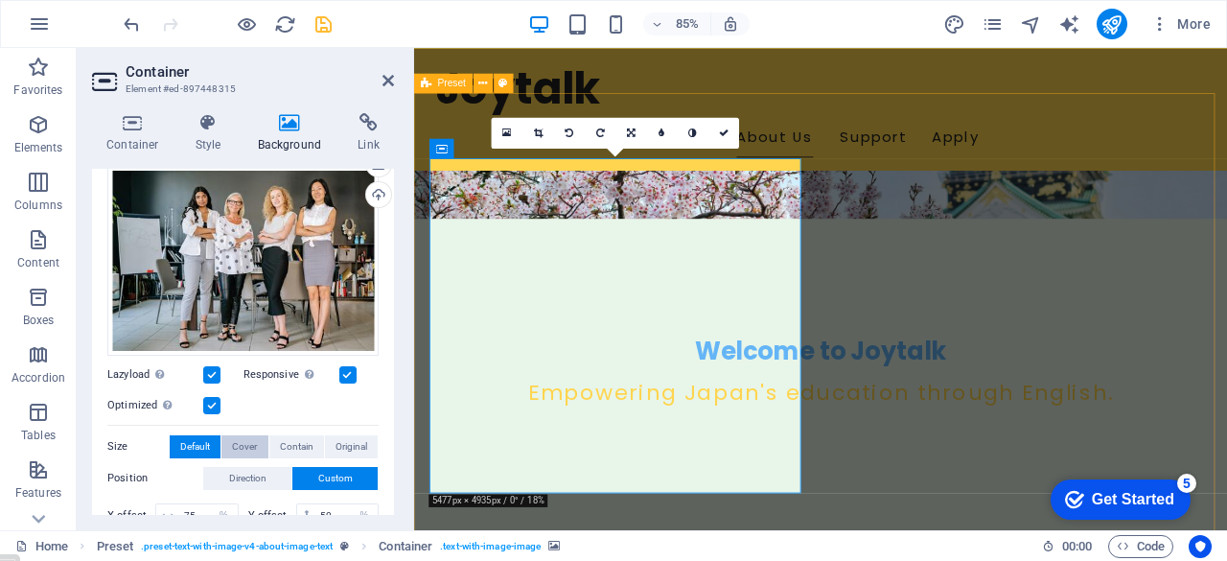
click at [237, 438] on span "Cover" at bounding box center [244, 446] width 25 height 23
click at [294, 438] on span "Contain" at bounding box center [297, 446] width 34 height 23
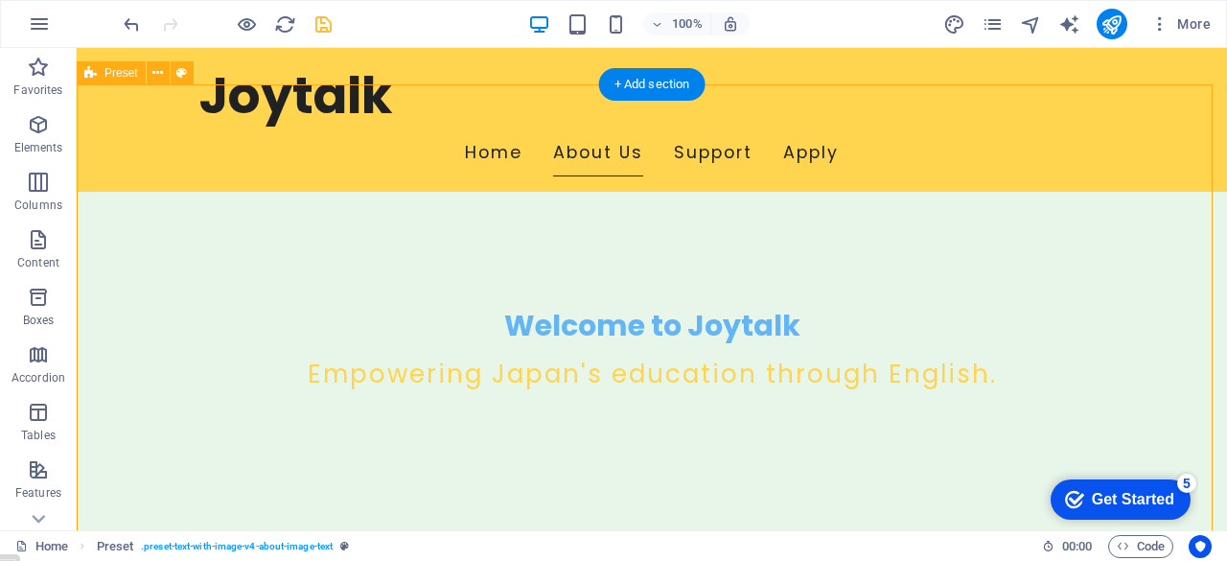
scroll to position [383, 0]
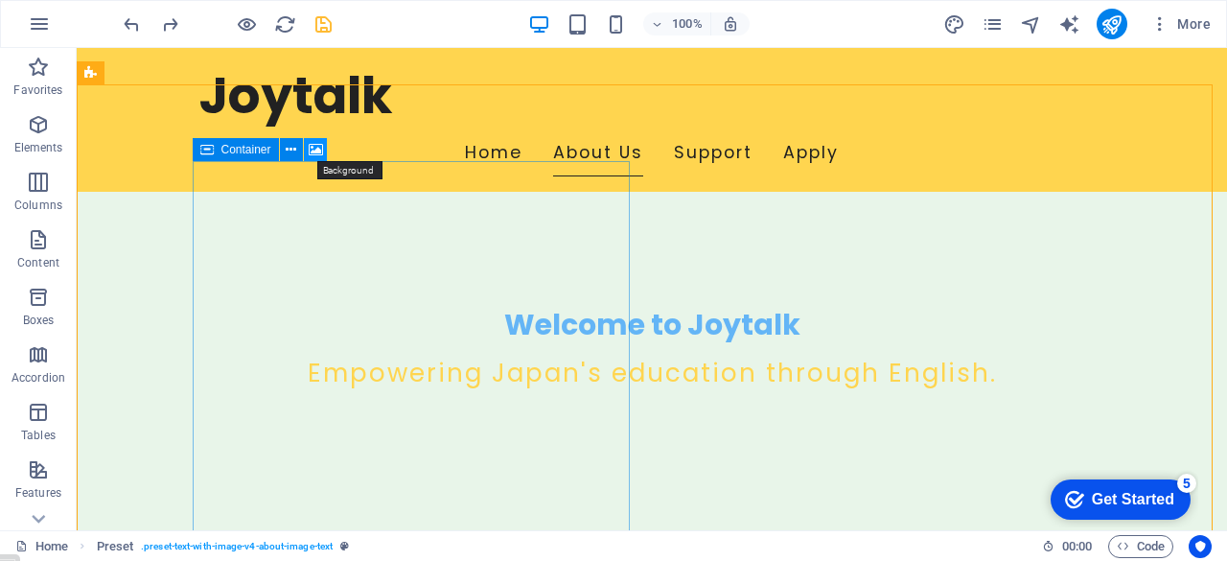
click at [321, 148] on icon at bounding box center [316, 150] width 14 height 20
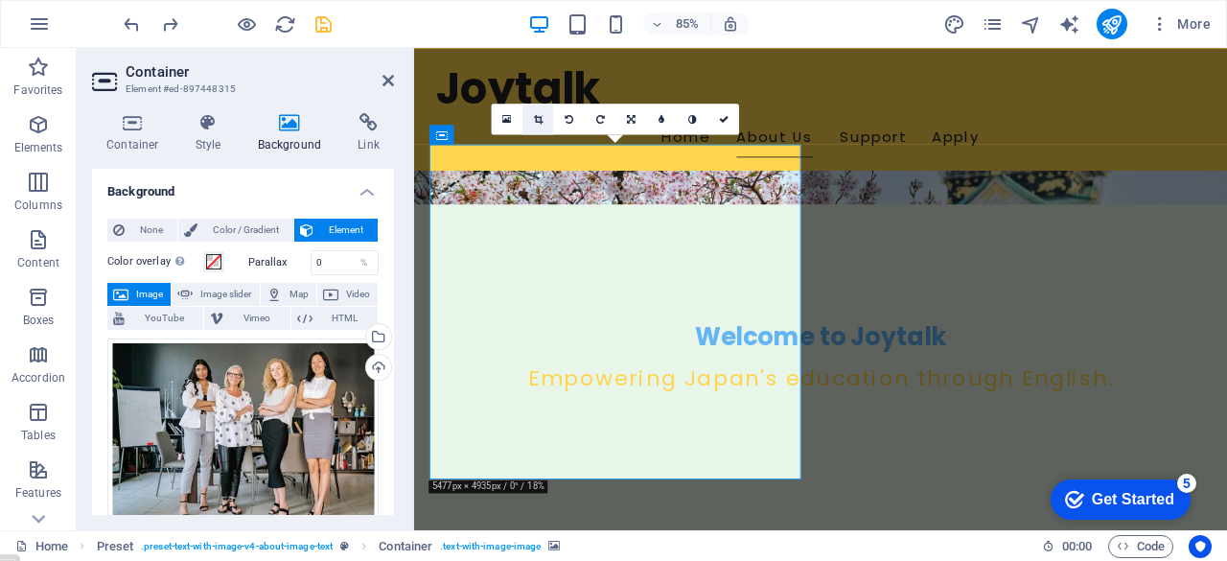
click at [536, 119] on icon at bounding box center [538, 119] width 9 height 10
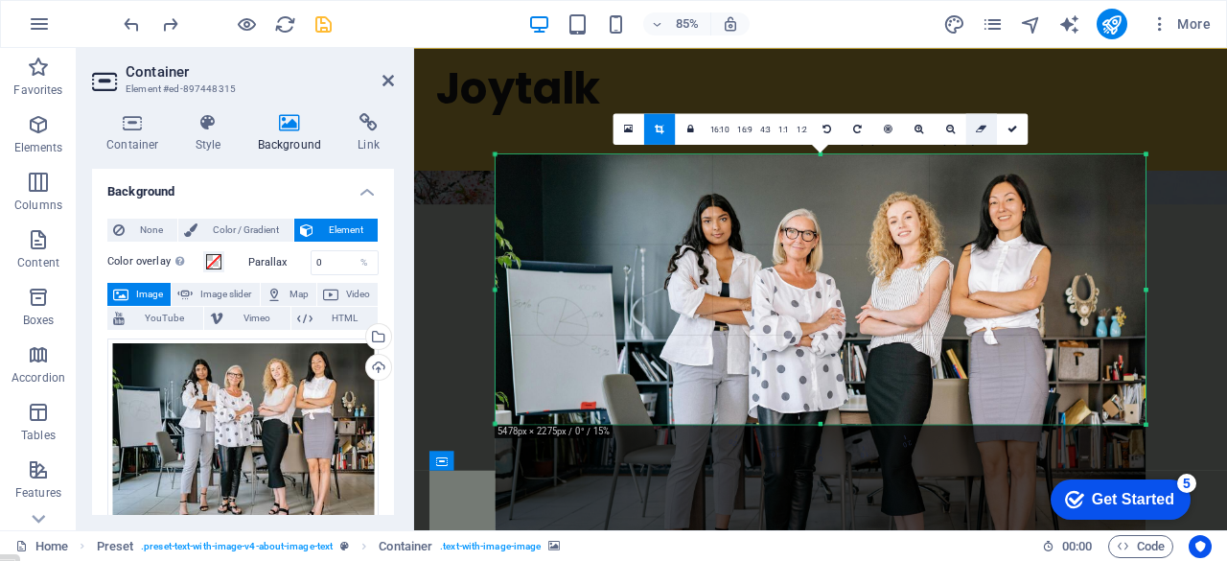
click at [985, 123] on link at bounding box center [981, 128] width 31 height 31
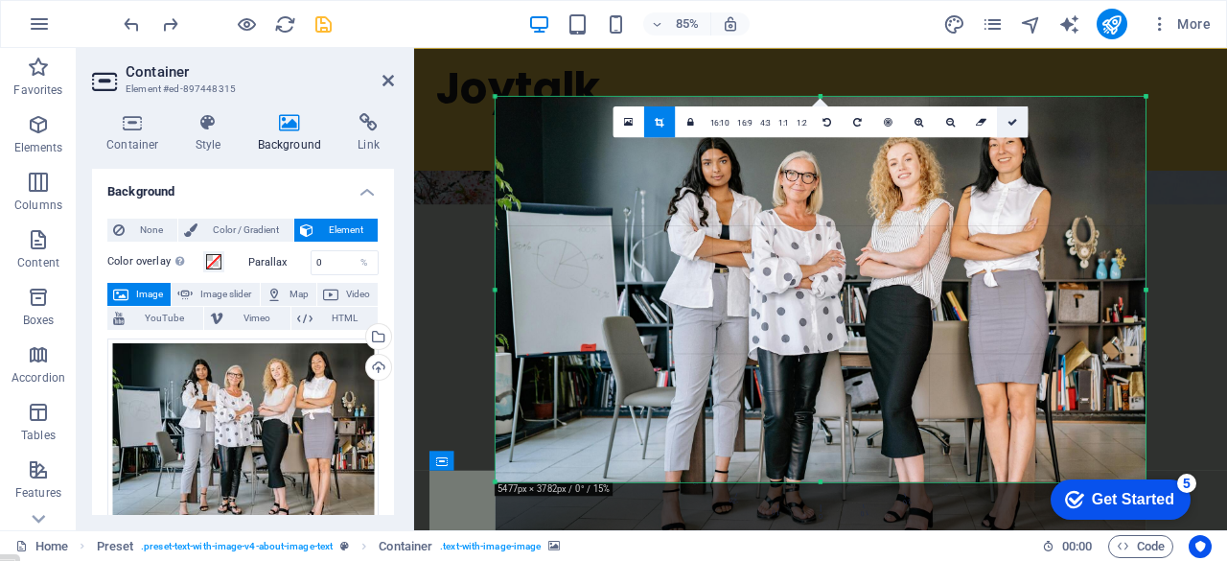
click at [1015, 123] on icon at bounding box center [1012, 122] width 10 height 10
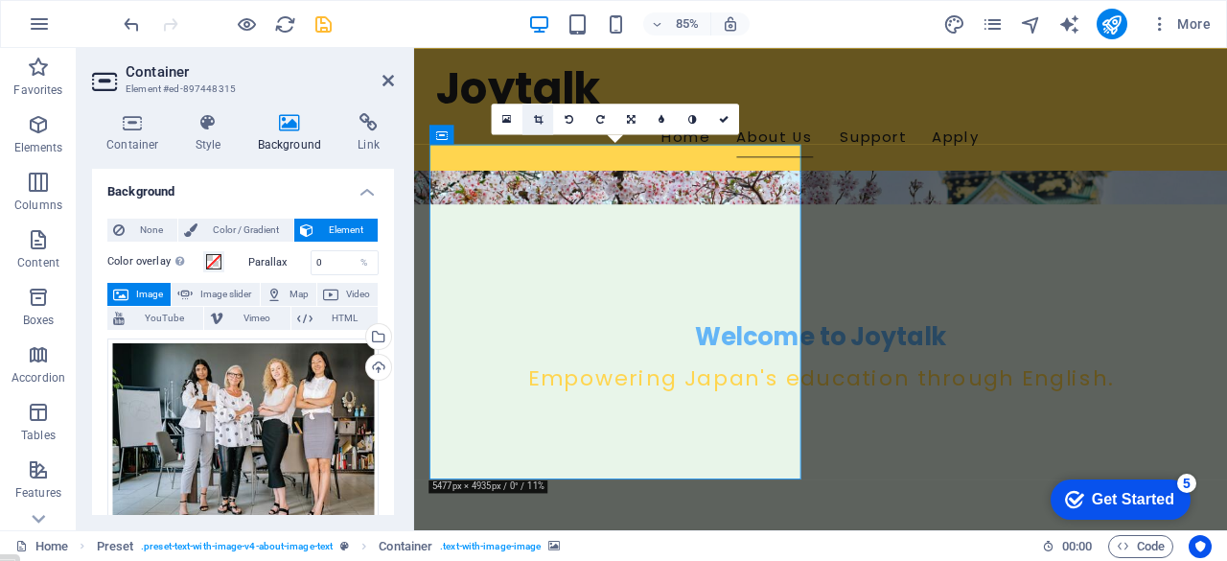
click at [537, 114] on icon at bounding box center [538, 119] width 9 height 10
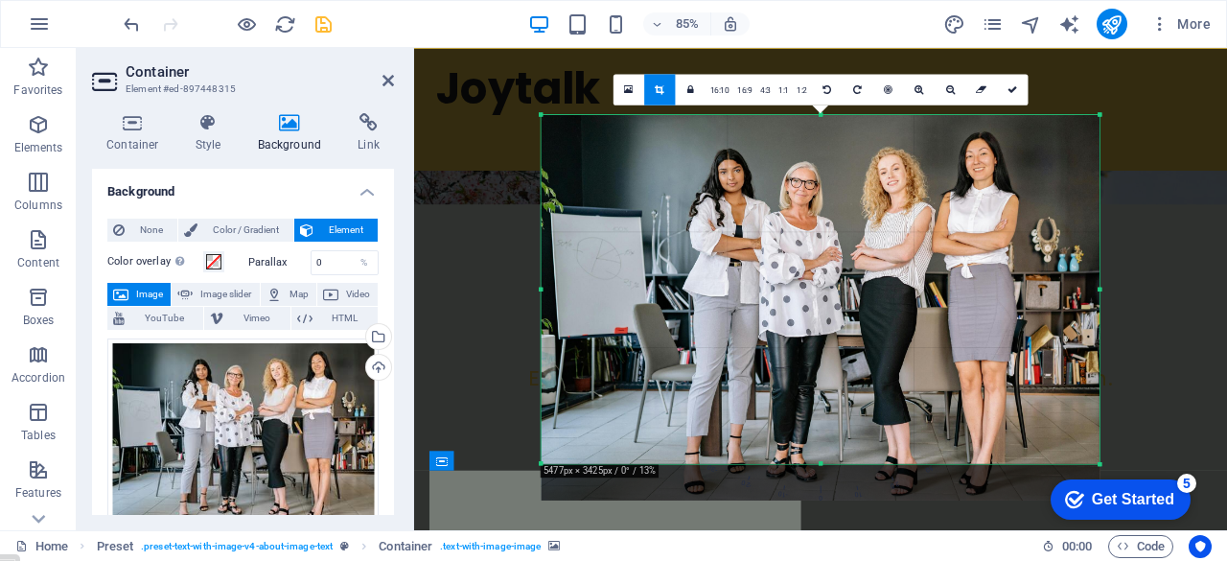
drag, startPoint x: 820, startPoint y: 483, endPoint x: 820, endPoint y: 440, distance: 43.1
click at [820, 440] on div "180 170 160 150 140 130 120 110 100 90 80 70 60 50 40 30 20 10 0 -10 -20 -30 -4…" at bounding box center [820, 288] width 559 height 349
click at [1013, 95] on link at bounding box center [1012, 89] width 31 height 31
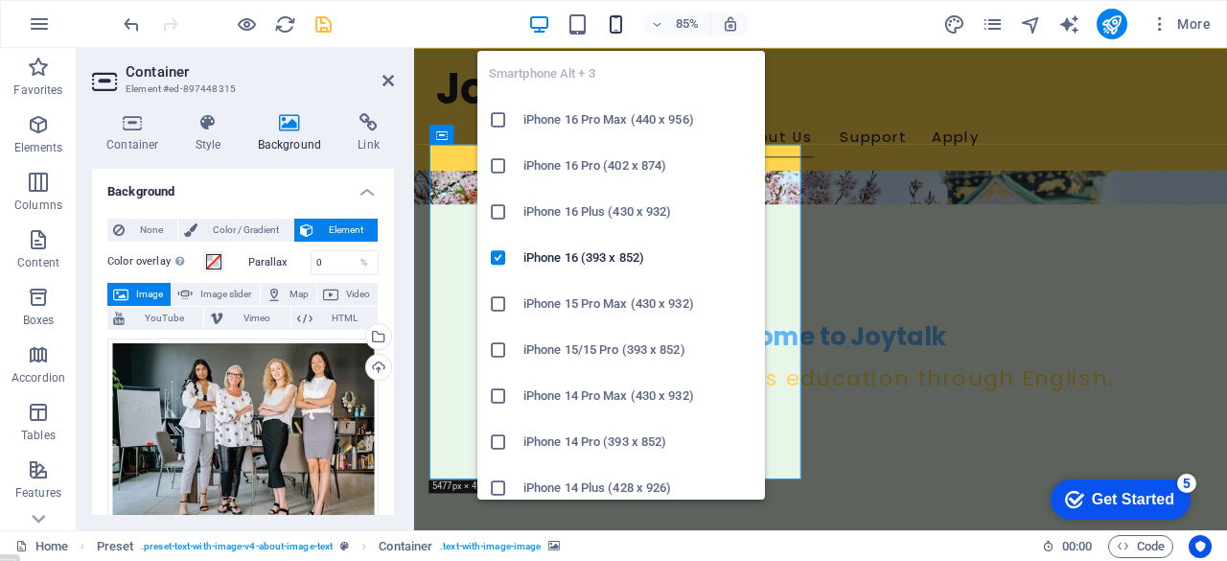
click at [616, 23] on icon "button" at bounding box center [616, 24] width 22 height 22
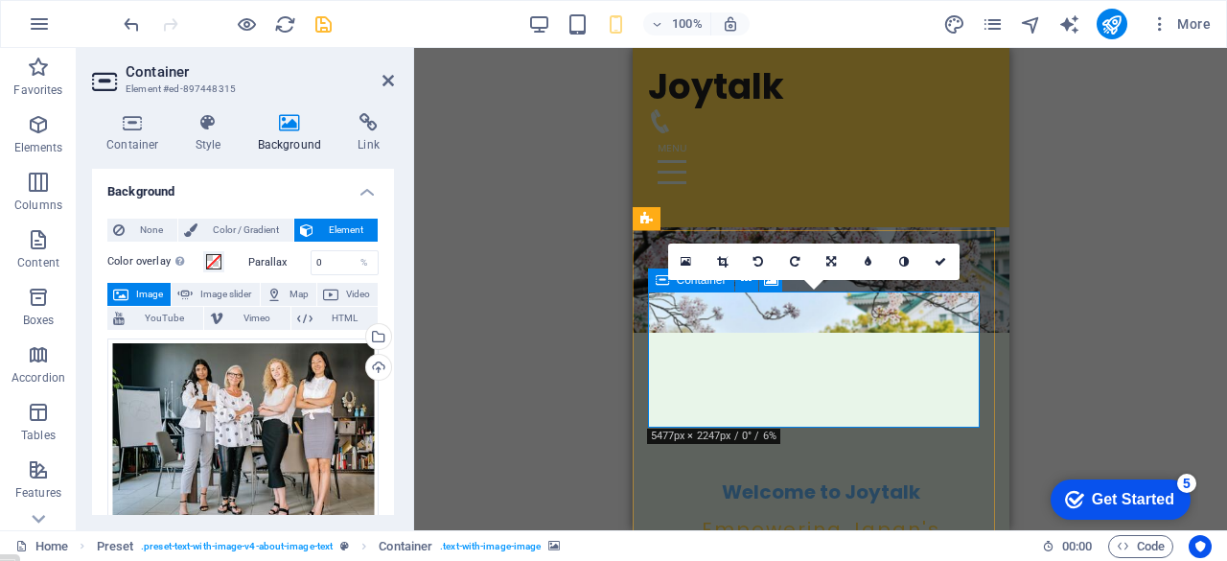
scroll to position [196, 0]
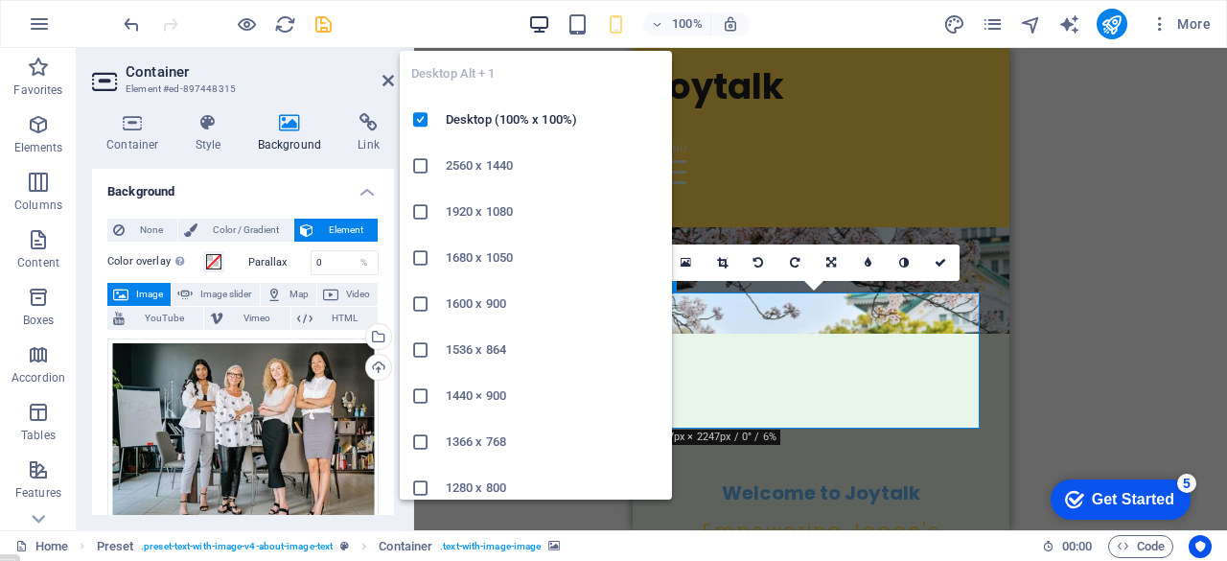
click at [541, 21] on icon "button" at bounding box center [539, 24] width 22 height 22
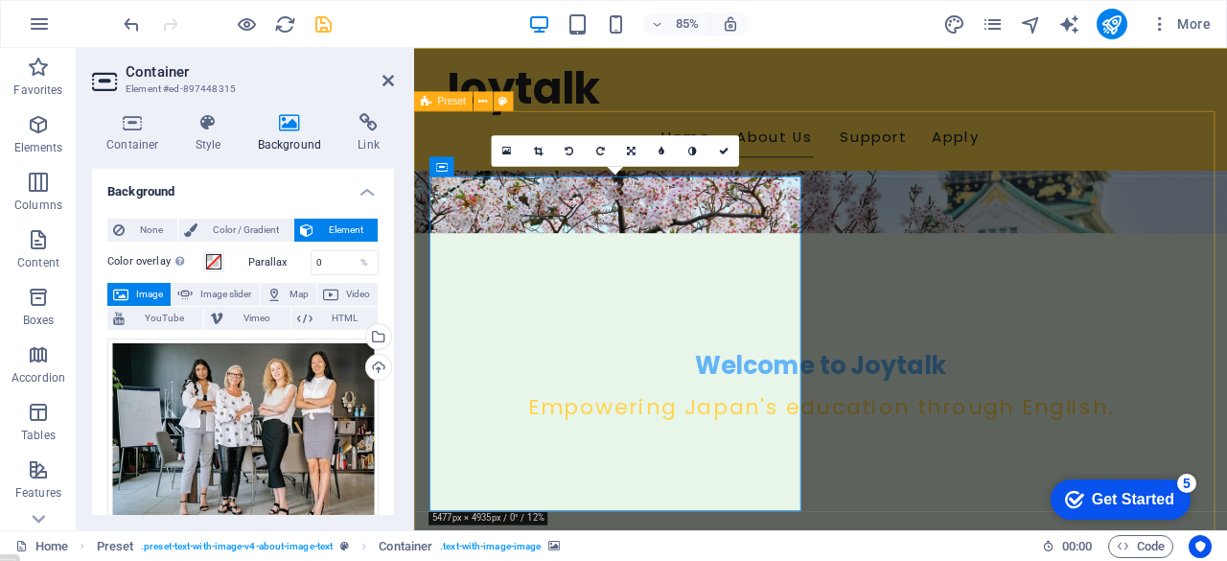
scroll to position [377, 0]
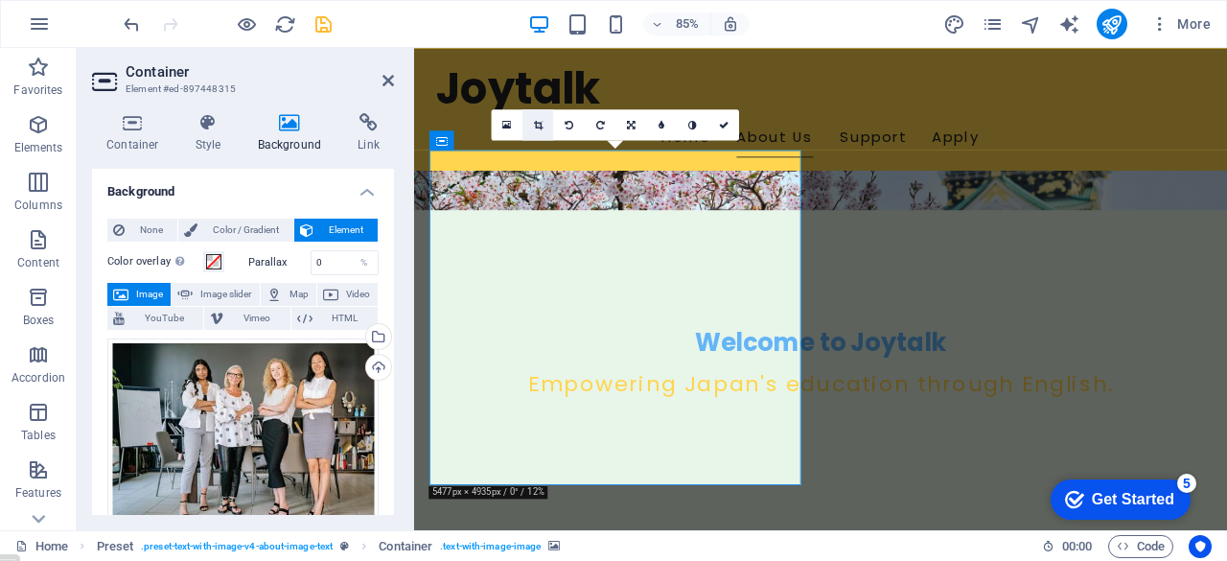
click at [539, 125] on icon at bounding box center [538, 125] width 9 height 10
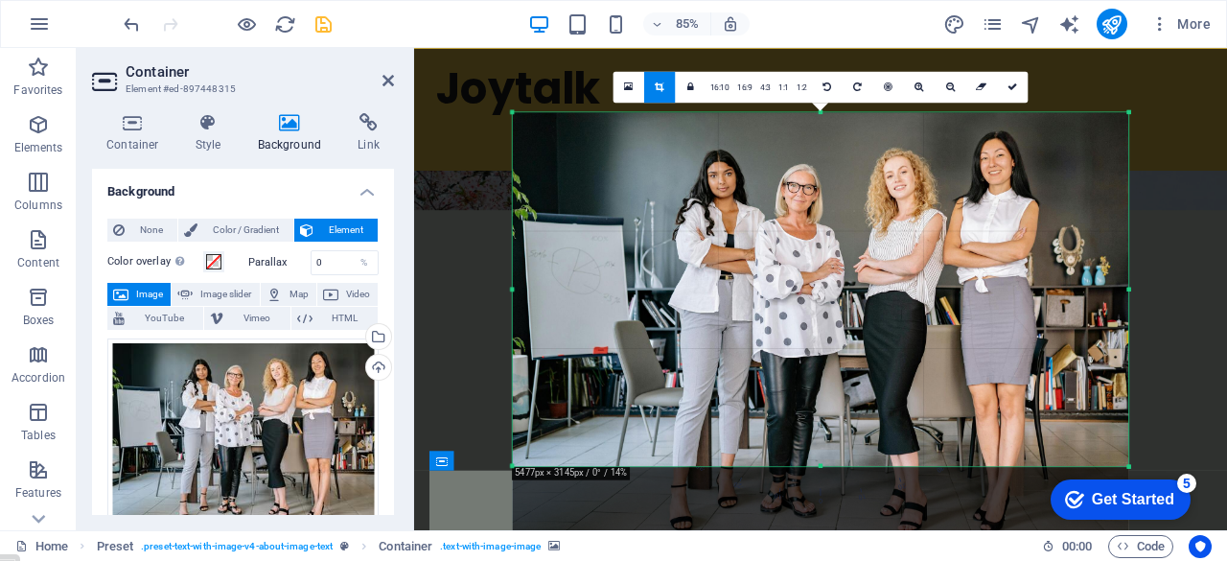
drag, startPoint x: 822, startPoint y: 480, endPoint x: 821, endPoint y: 443, distance: 37.4
click at [821, 443] on div "180 170 160 150 140 130 120 110 100 90 80 70 60 50 40 30 20 10 0 -10 -20 -30 -4…" at bounding box center [821, 289] width 616 height 354
click at [1014, 93] on link at bounding box center [1012, 86] width 31 height 31
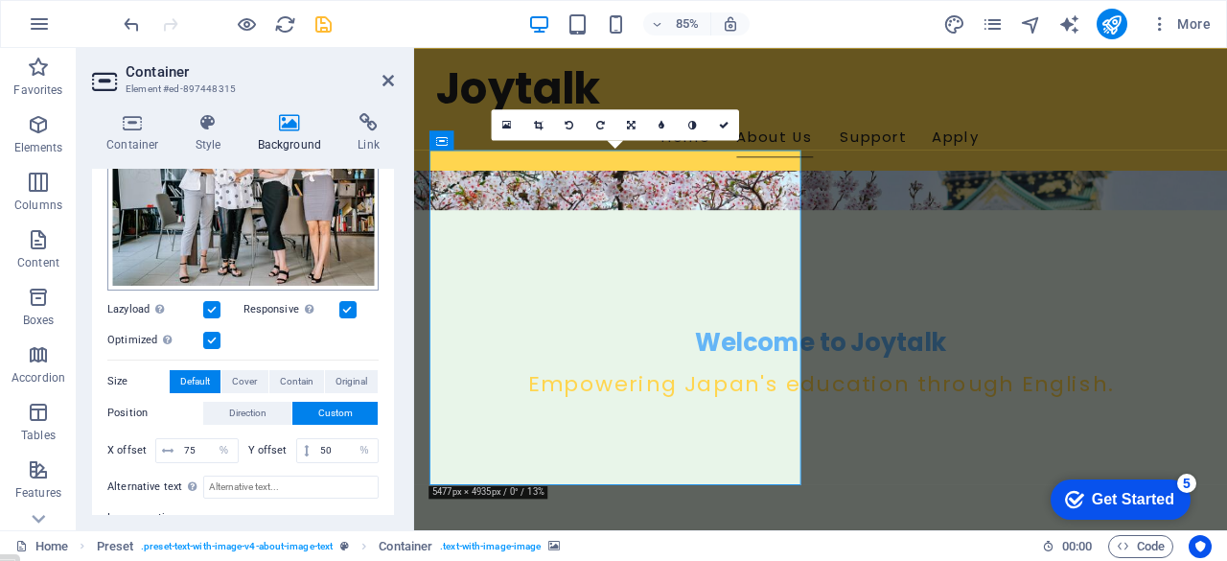
scroll to position [237, 0]
click at [188, 448] on input "75" at bounding box center [208, 451] width 58 height 23
click at [720, 123] on icon at bounding box center [724, 125] width 10 height 10
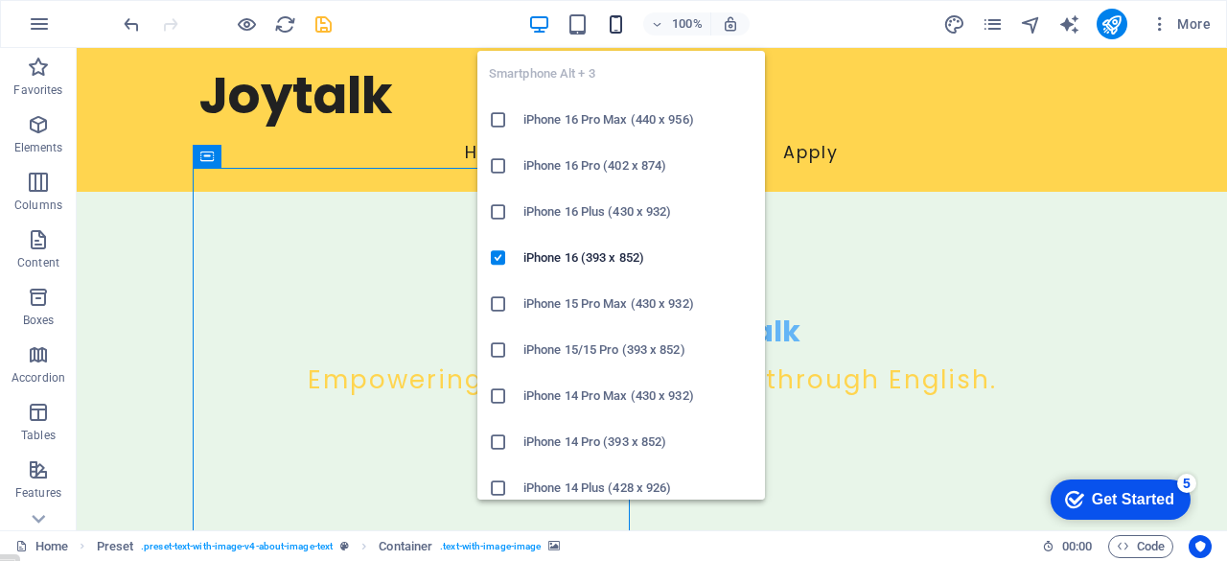
click at [615, 17] on icon "button" at bounding box center [616, 24] width 22 height 22
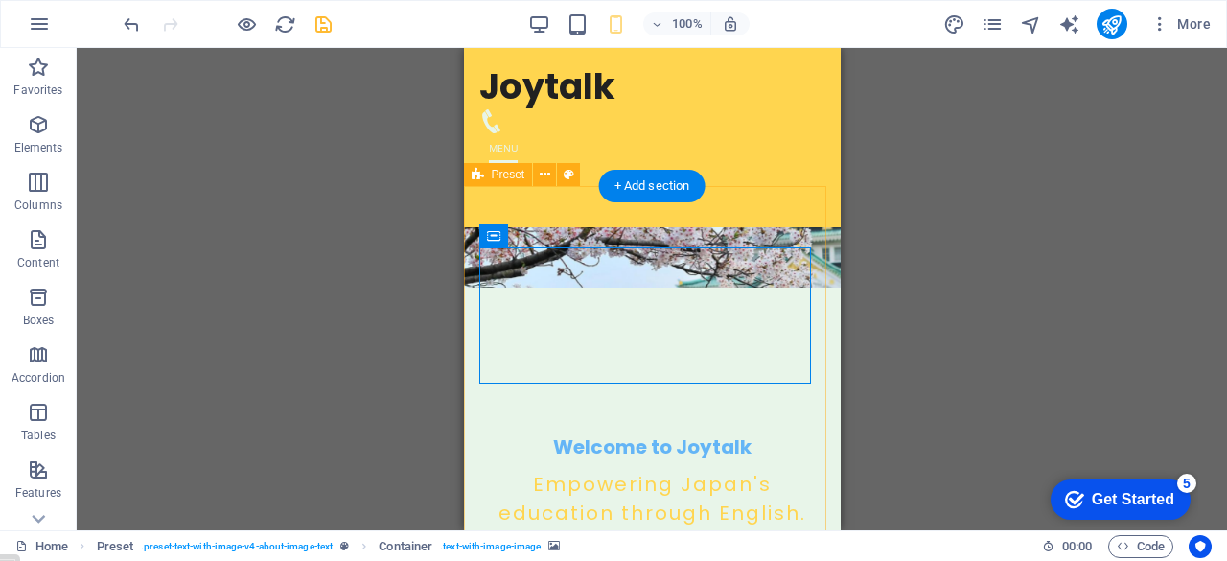
scroll to position [241, 0]
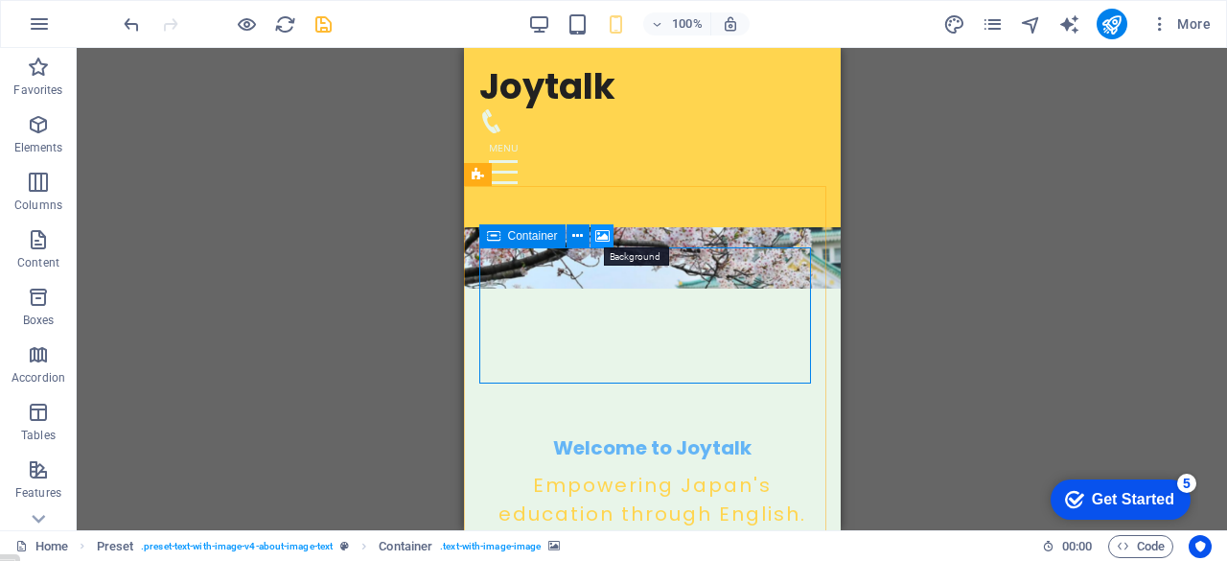
click at [602, 229] on icon at bounding box center [602, 236] width 14 height 20
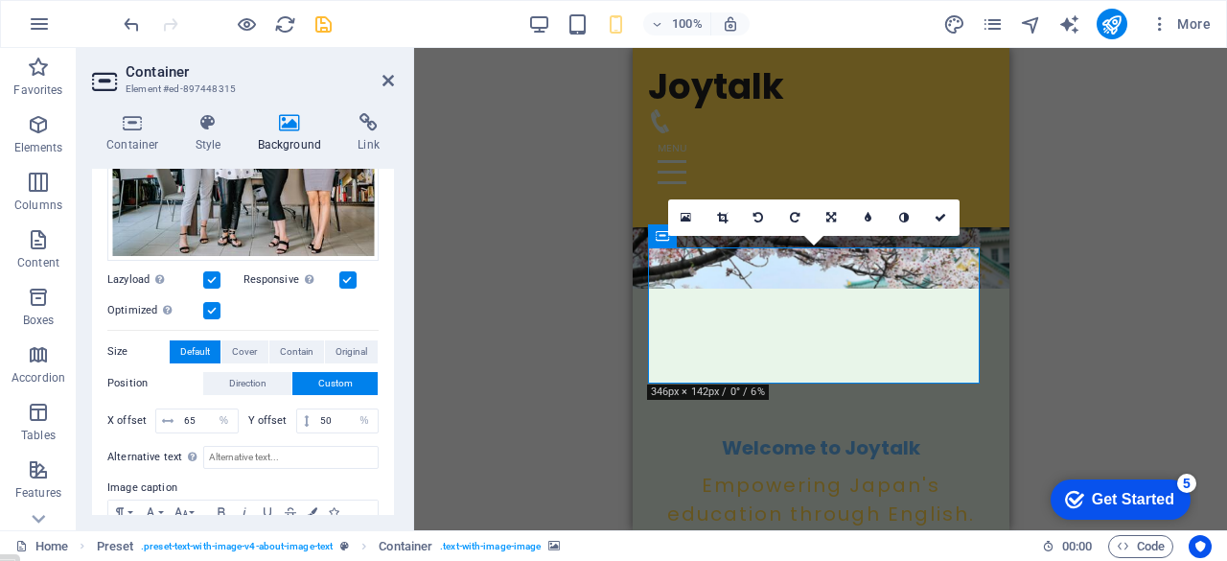
scroll to position [267, 0]
click at [338, 417] on input "50" at bounding box center [346, 420] width 62 height 23
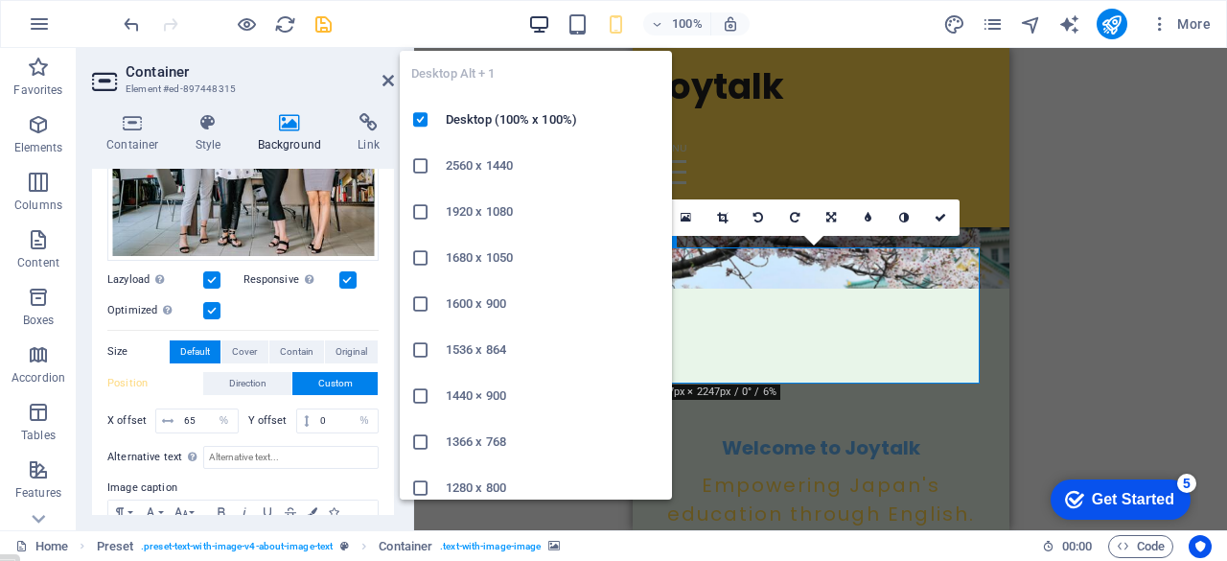
click at [540, 21] on icon "button" at bounding box center [539, 24] width 22 height 22
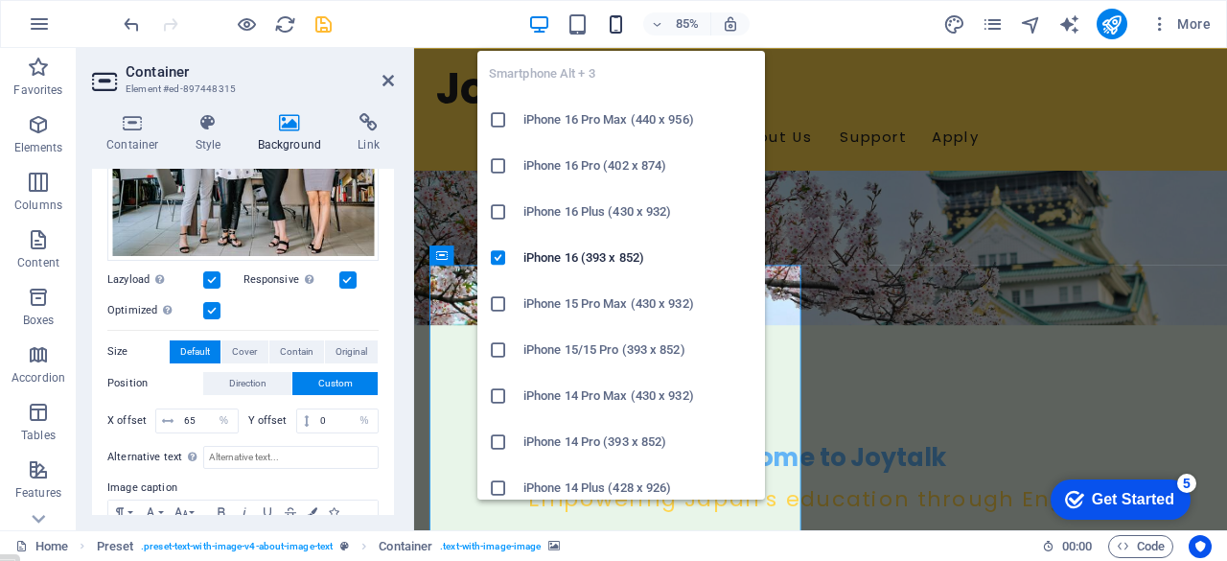
click at [615, 27] on icon "button" at bounding box center [616, 24] width 22 height 22
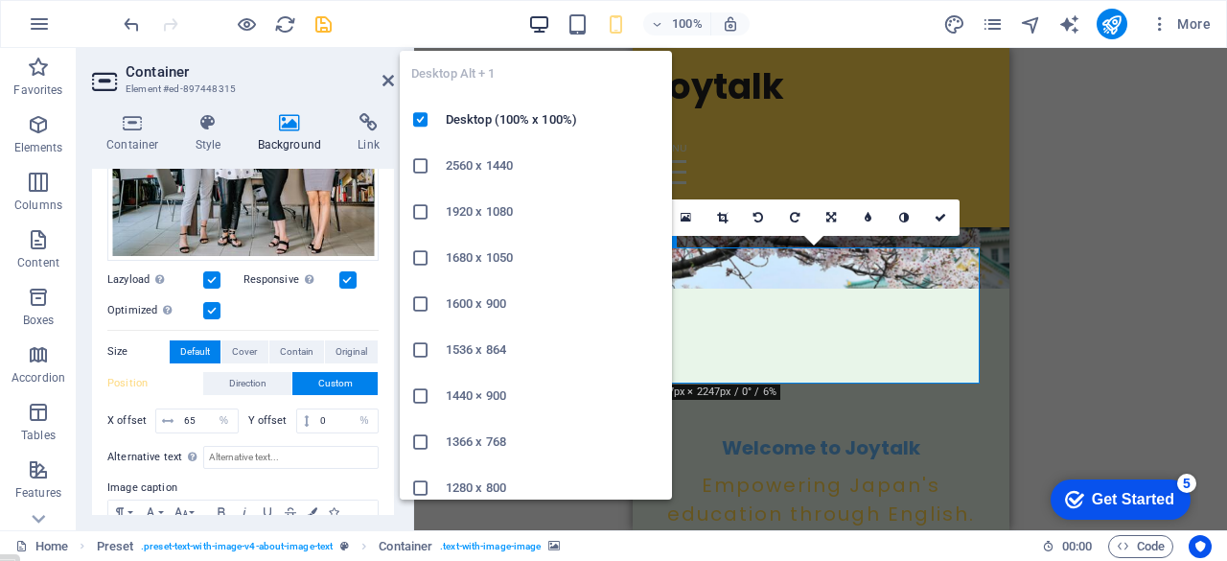
click at [538, 22] on icon "button" at bounding box center [539, 24] width 22 height 22
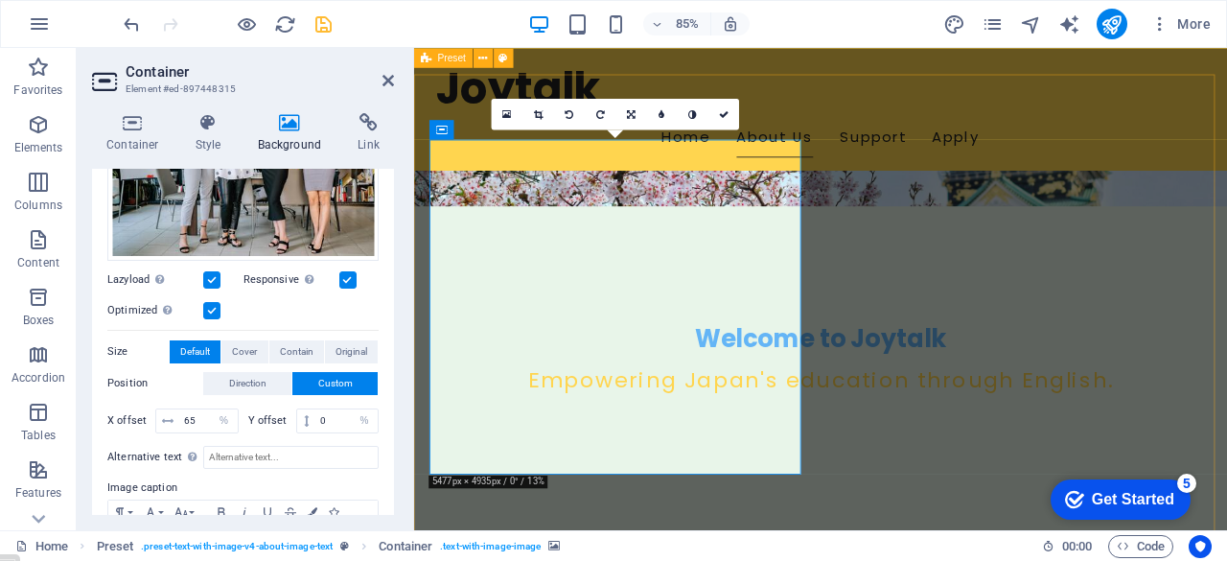
scroll to position [366, 0]
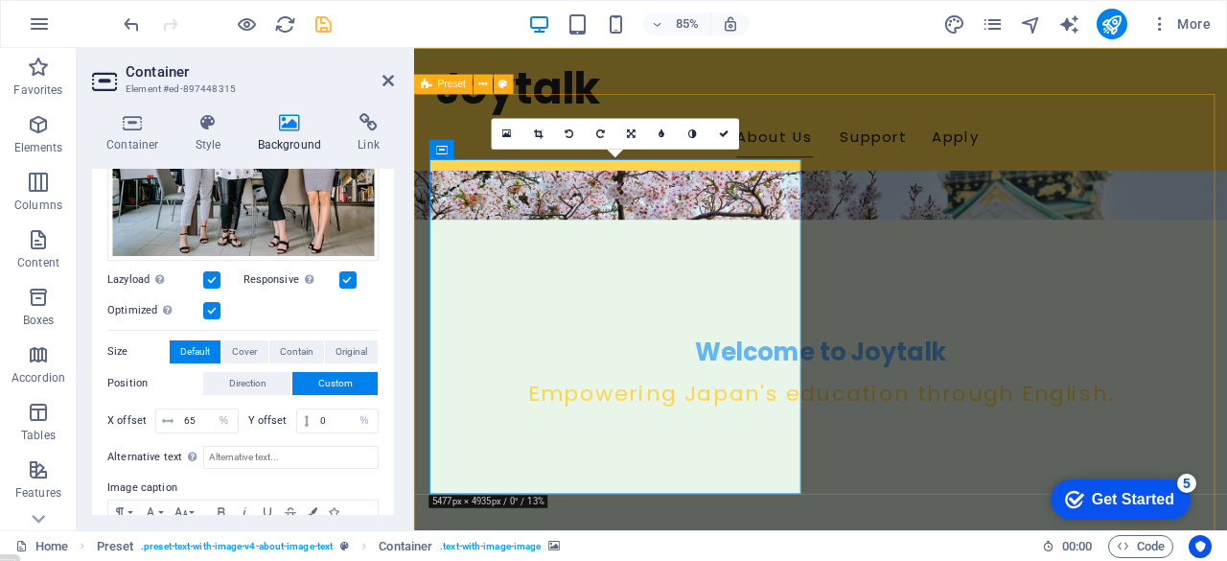
click at [728, 126] on link at bounding box center [723, 133] width 31 height 31
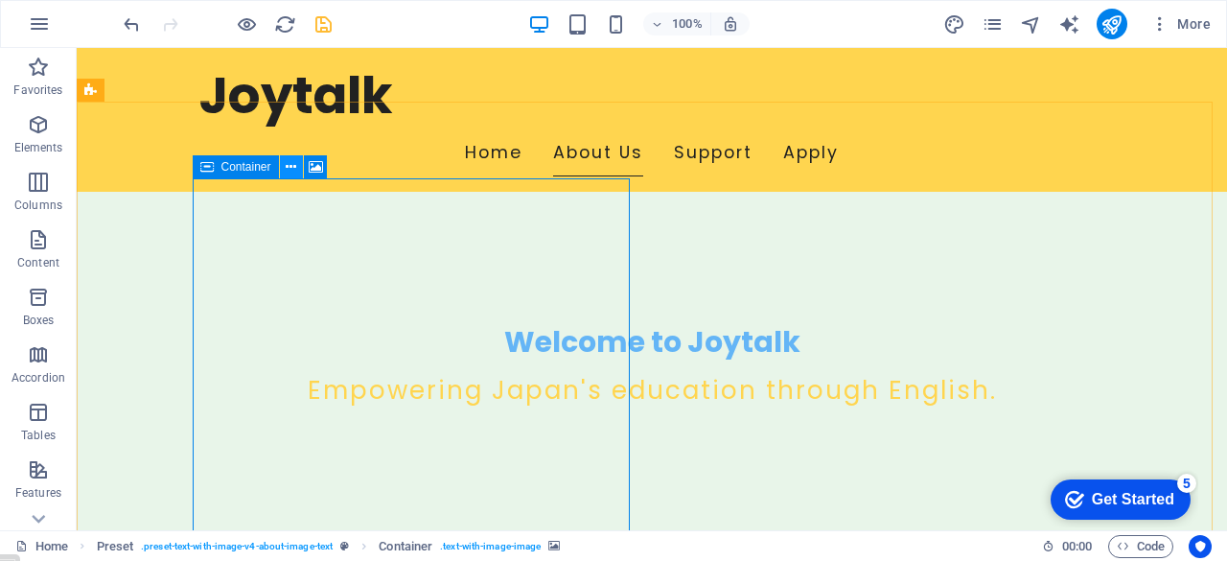
click at [294, 163] on icon at bounding box center [291, 167] width 11 height 20
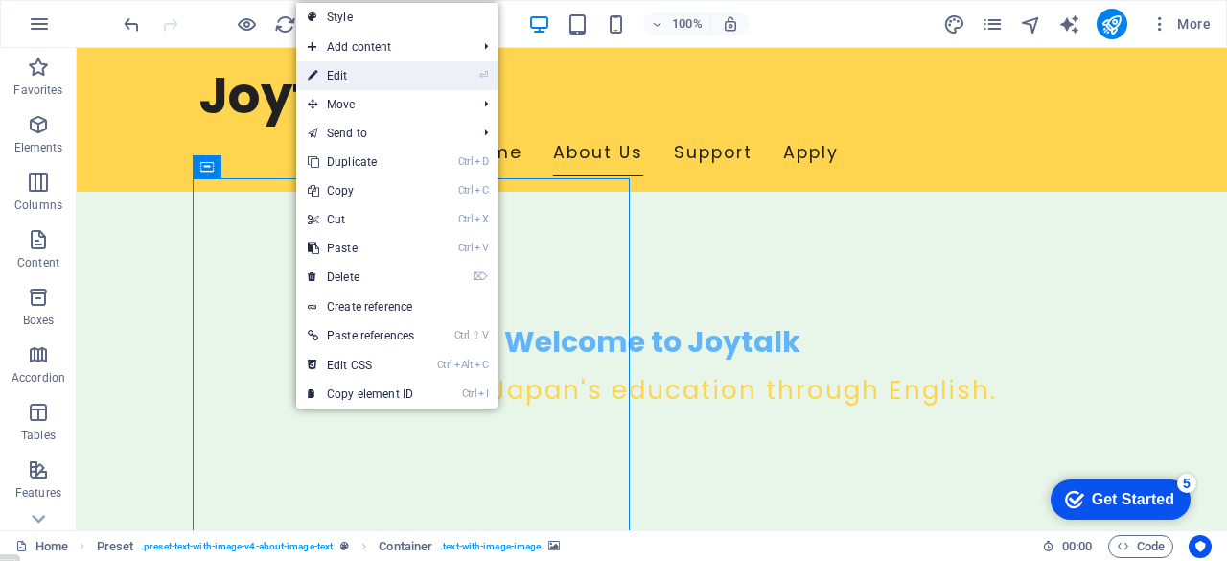
click at [347, 76] on link "⏎ Edit" at bounding box center [360, 75] width 129 height 29
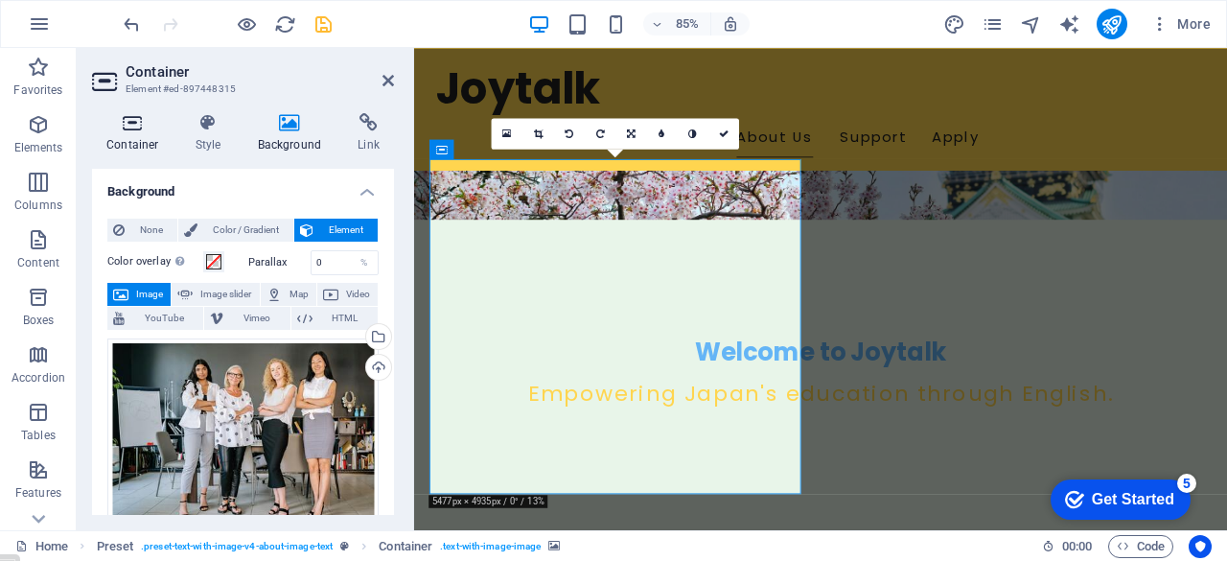
click at [125, 127] on icon at bounding box center [132, 122] width 81 height 19
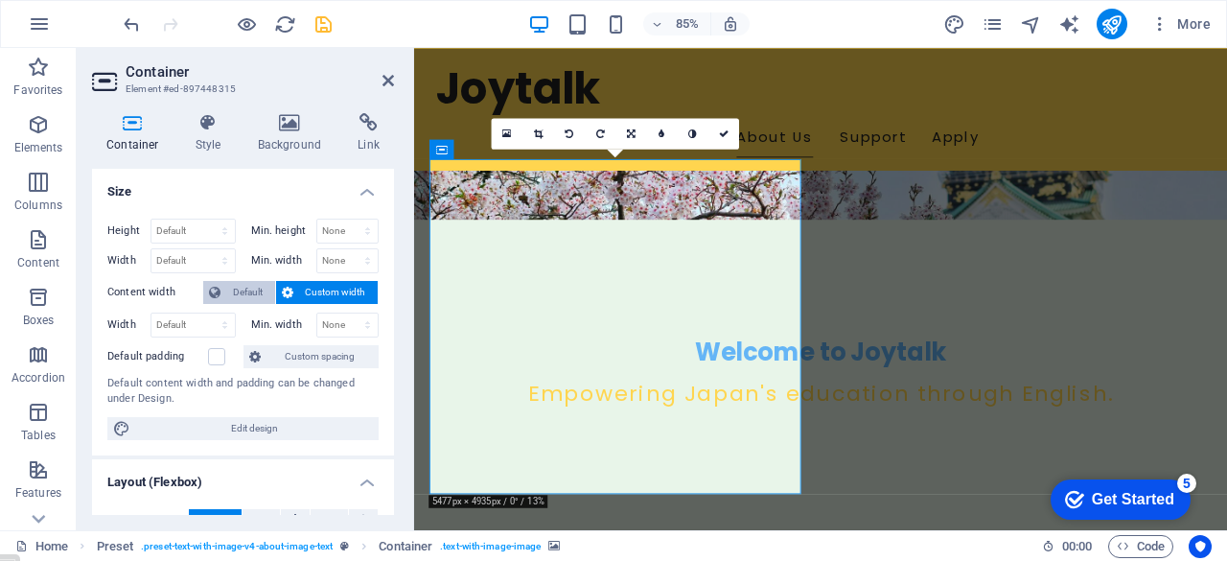
click at [252, 287] on span "Default" at bounding box center [247, 292] width 43 height 23
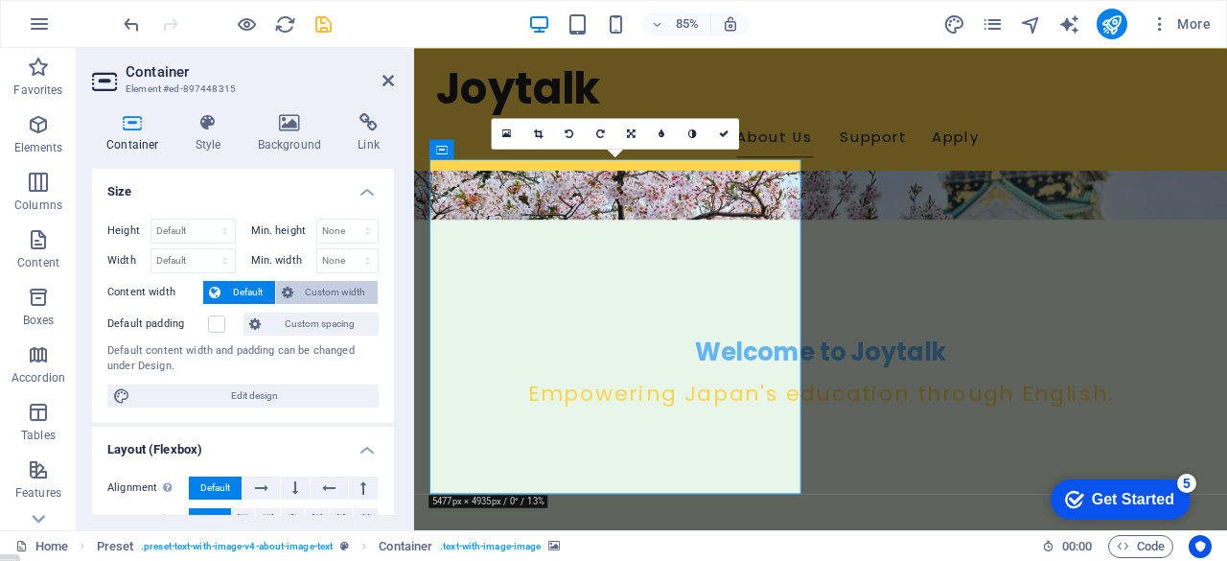
click at [336, 291] on span "Custom width" at bounding box center [336, 292] width 74 height 23
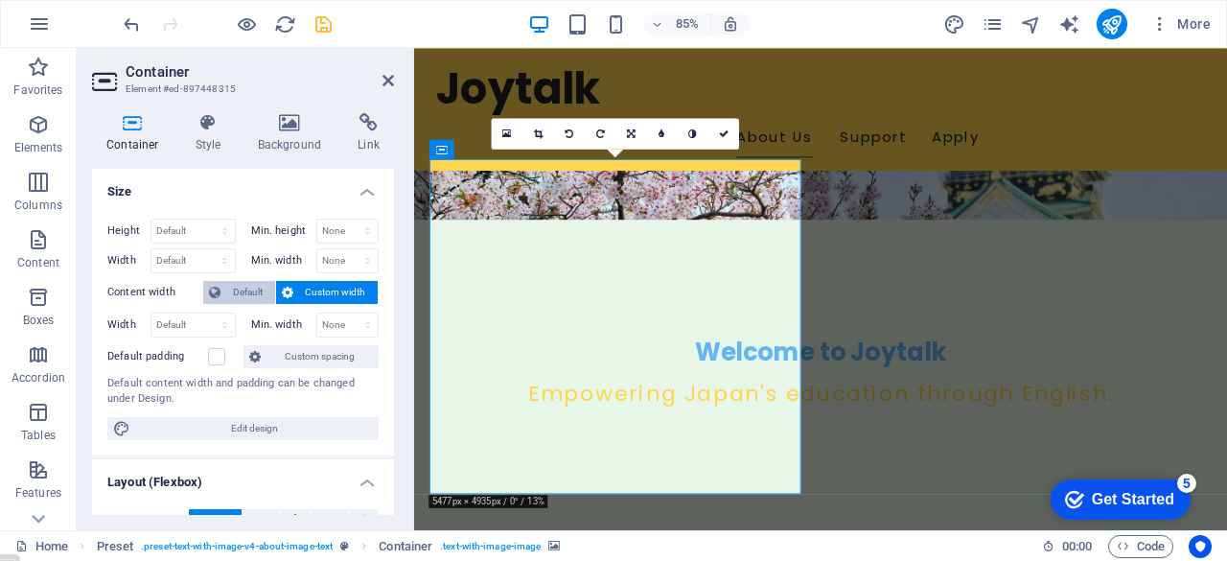
click at [241, 291] on span "Default" at bounding box center [247, 292] width 43 height 23
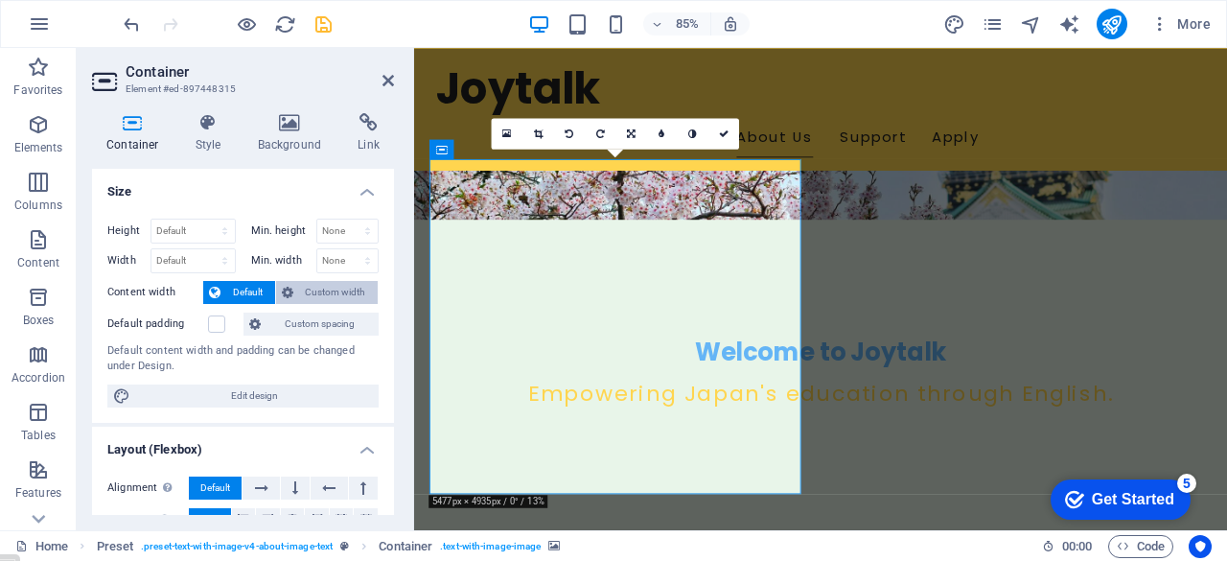
click at [333, 293] on span "Custom width" at bounding box center [336, 292] width 74 height 23
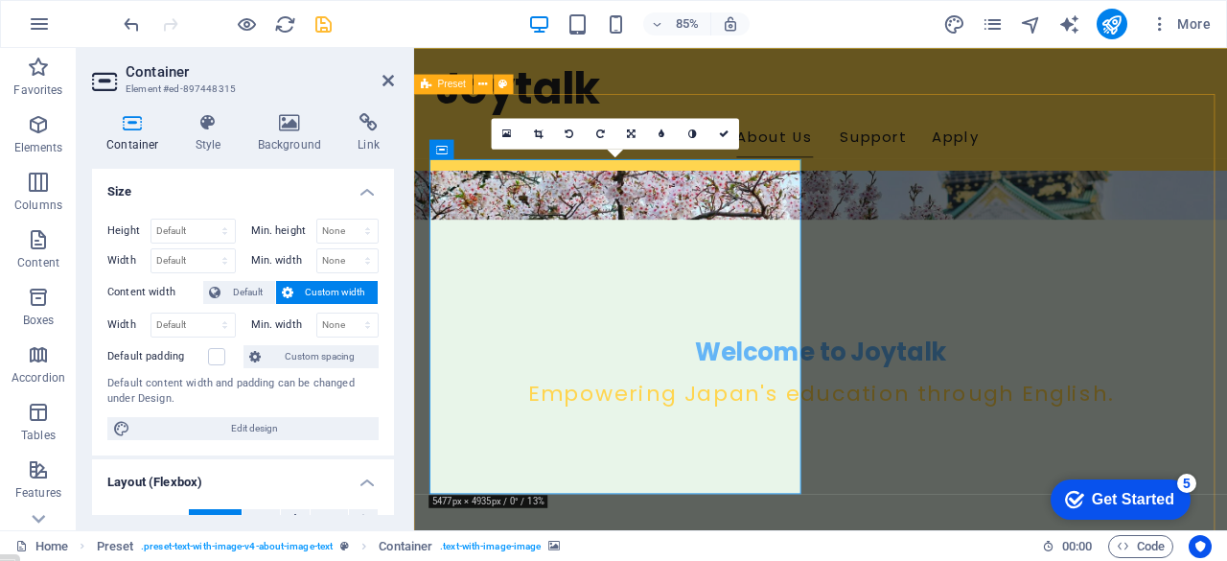
click at [290, 135] on h4 "Background" at bounding box center [293, 133] width 101 height 40
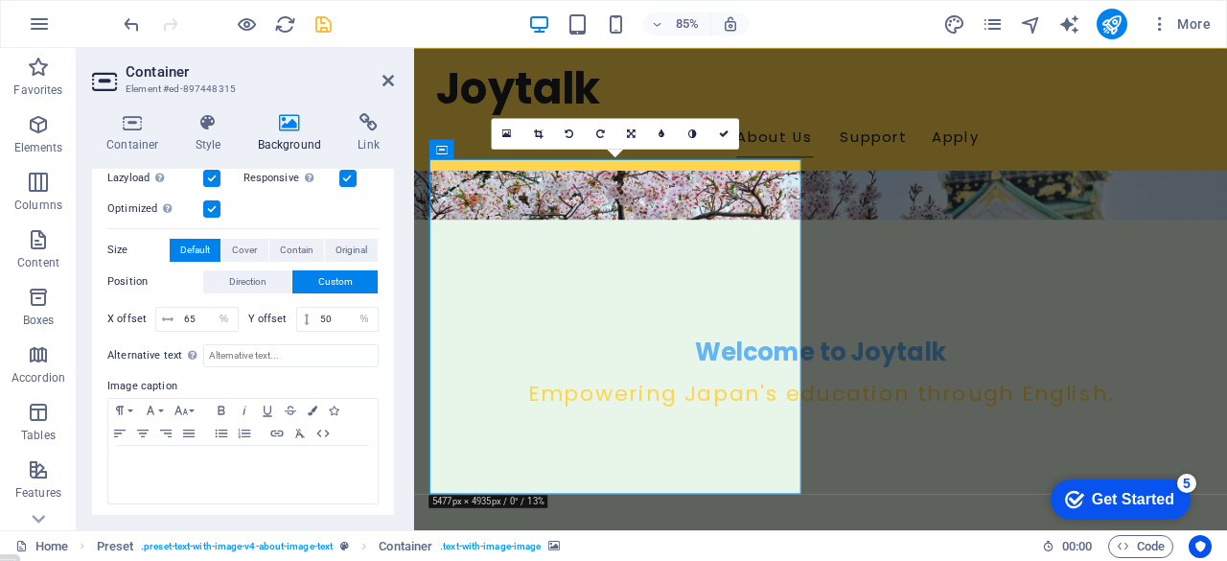
scroll to position [370, 0]
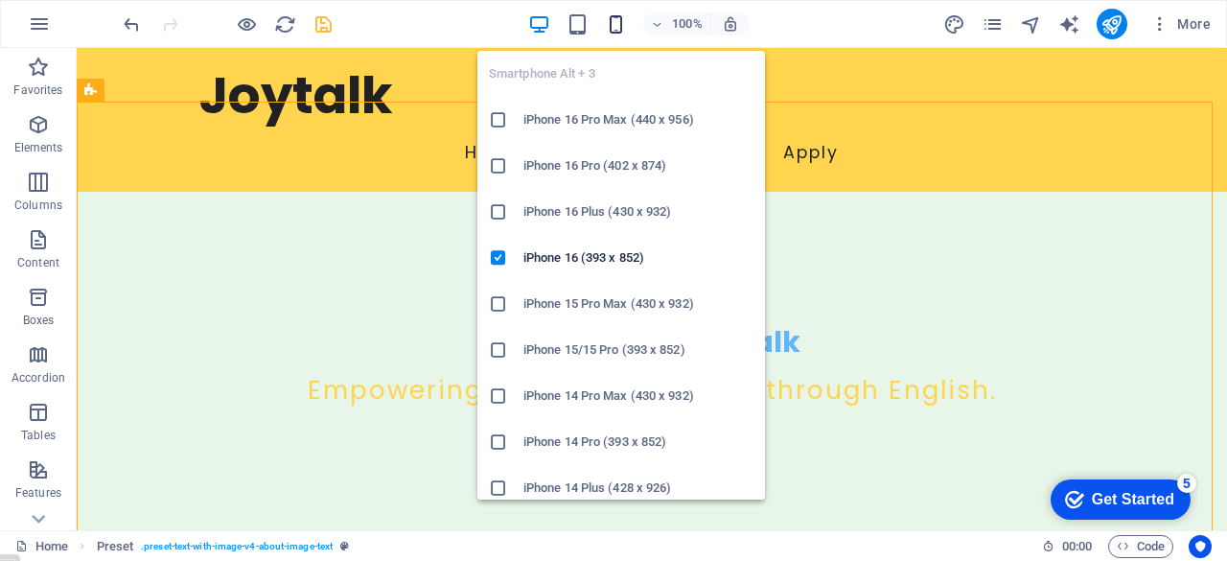
click at [615, 23] on icon "button" at bounding box center [616, 24] width 22 height 22
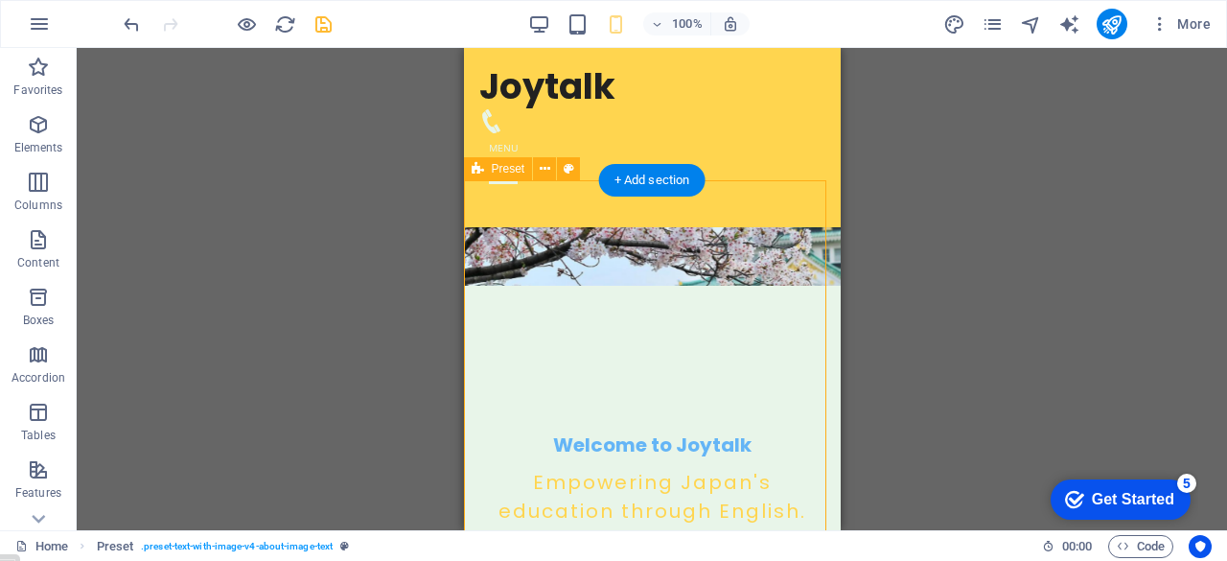
scroll to position [241, 0]
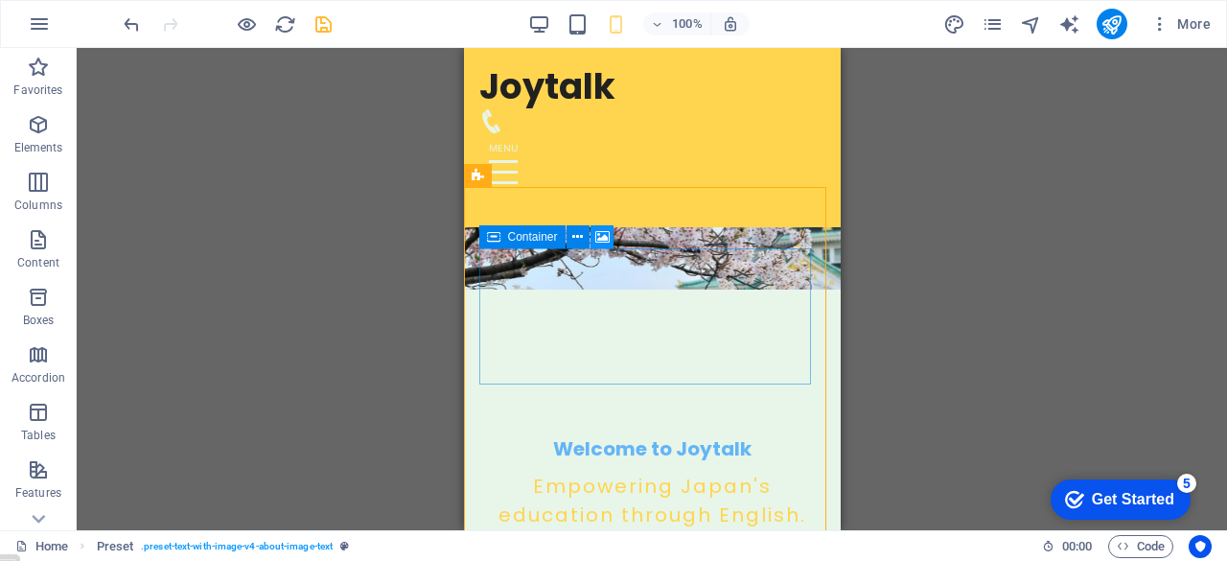
click at [600, 236] on icon at bounding box center [602, 237] width 14 height 20
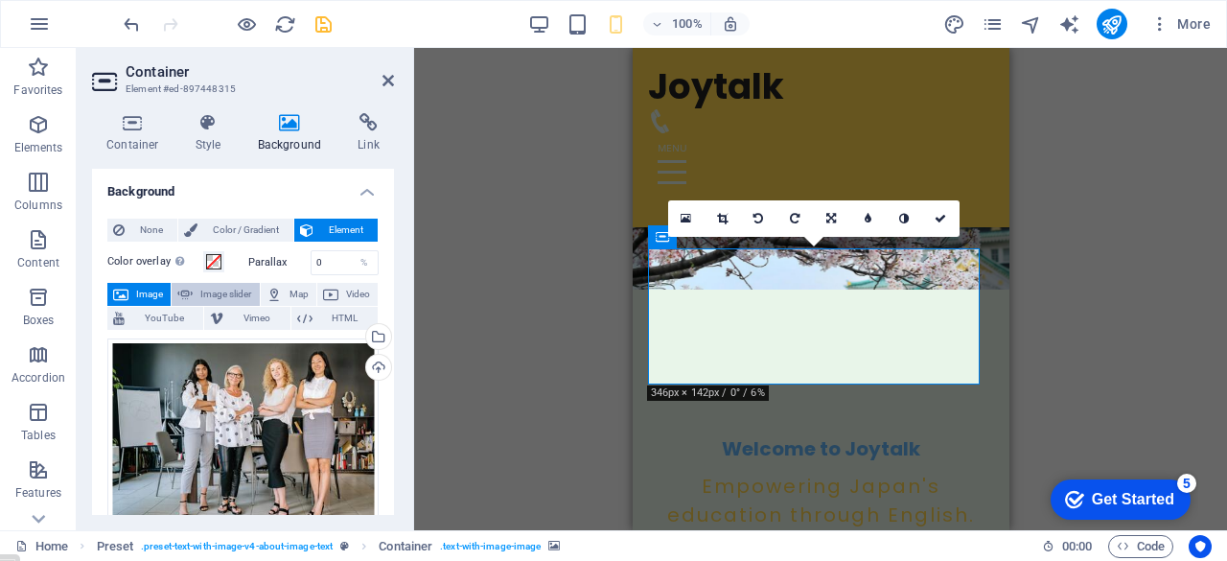
click at [216, 292] on span "Image slider" at bounding box center [225, 294] width 55 height 23
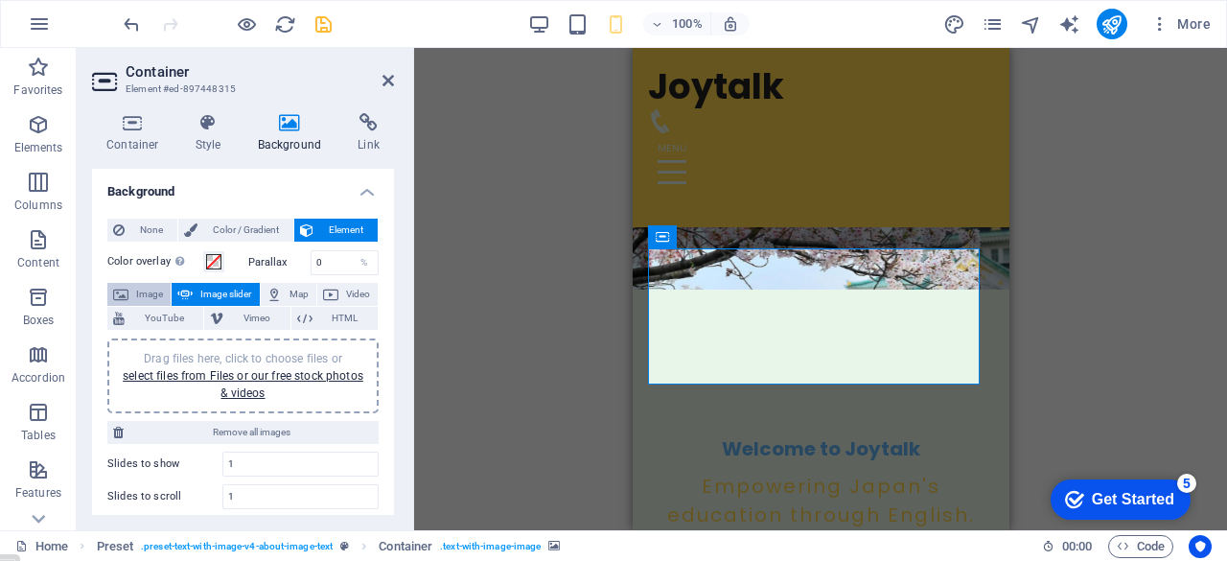
click at [135, 292] on span "Image" at bounding box center [149, 294] width 31 height 23
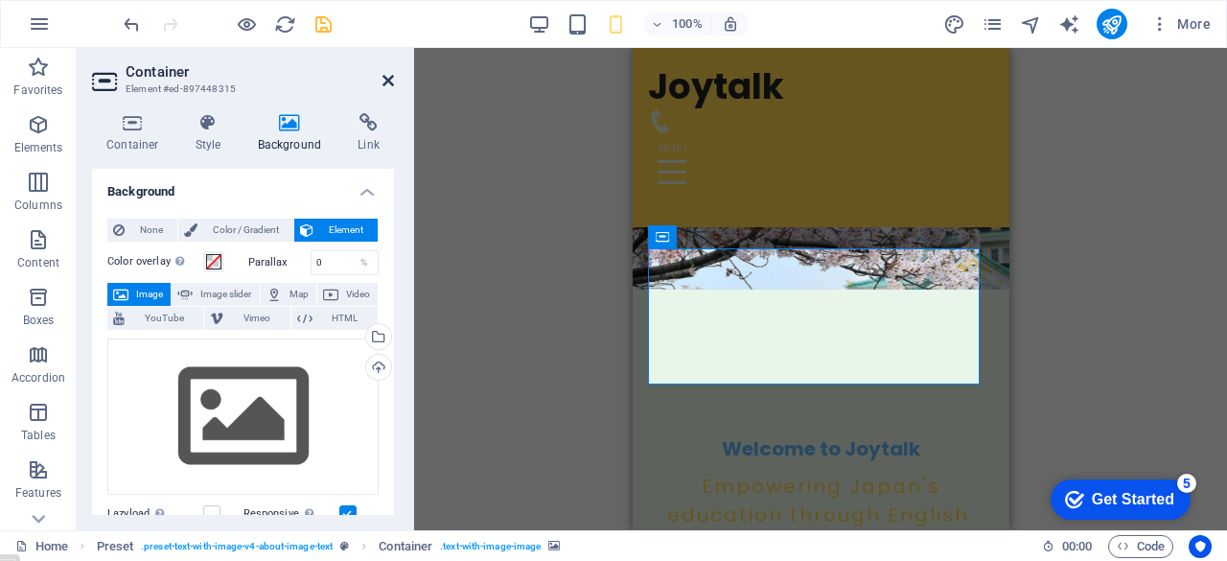
click at [386, 86] on icon at bounding box center [387, 80] width 11 height 15
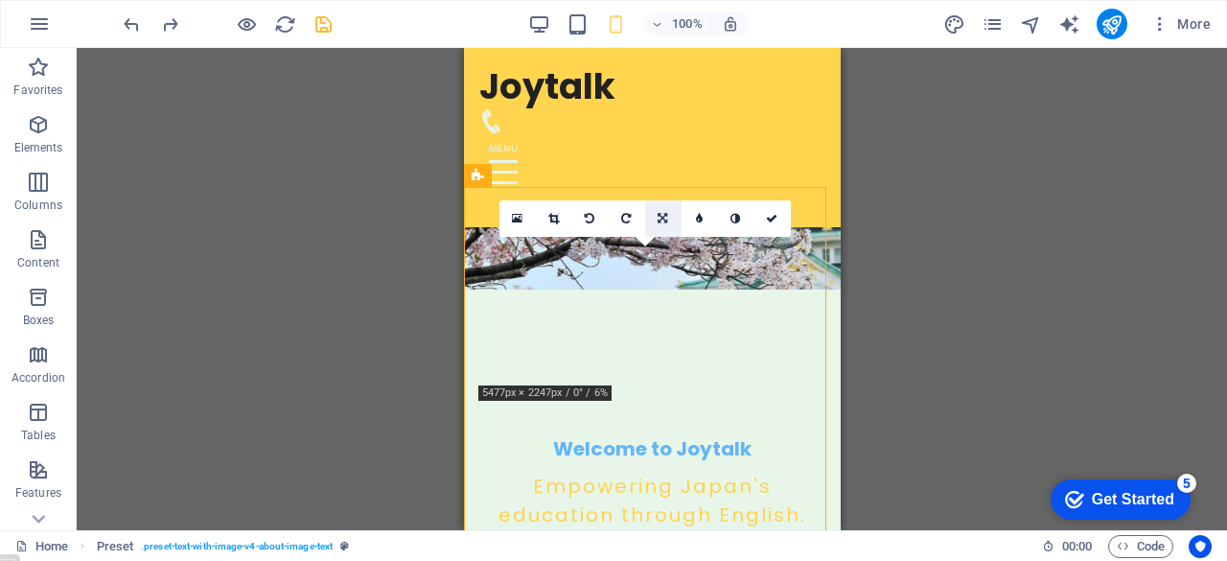
click at [659, 218] on icon at bounding box center [662, 218] width 10 height 11
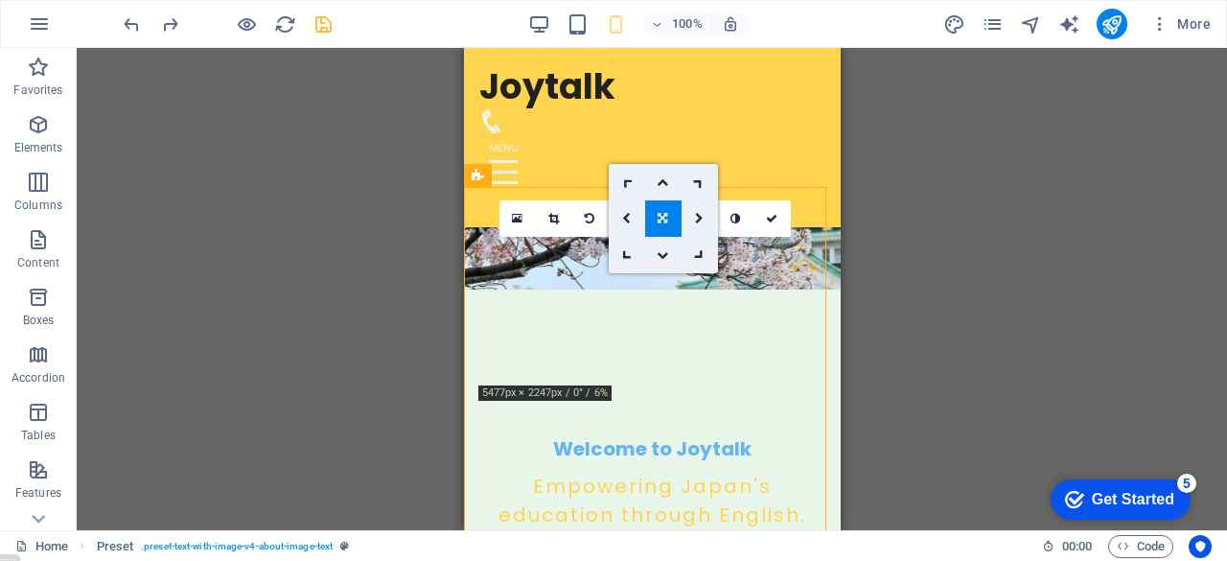
click at [662, 214] on icon at bounding box center [662, 218] width 10 height 11
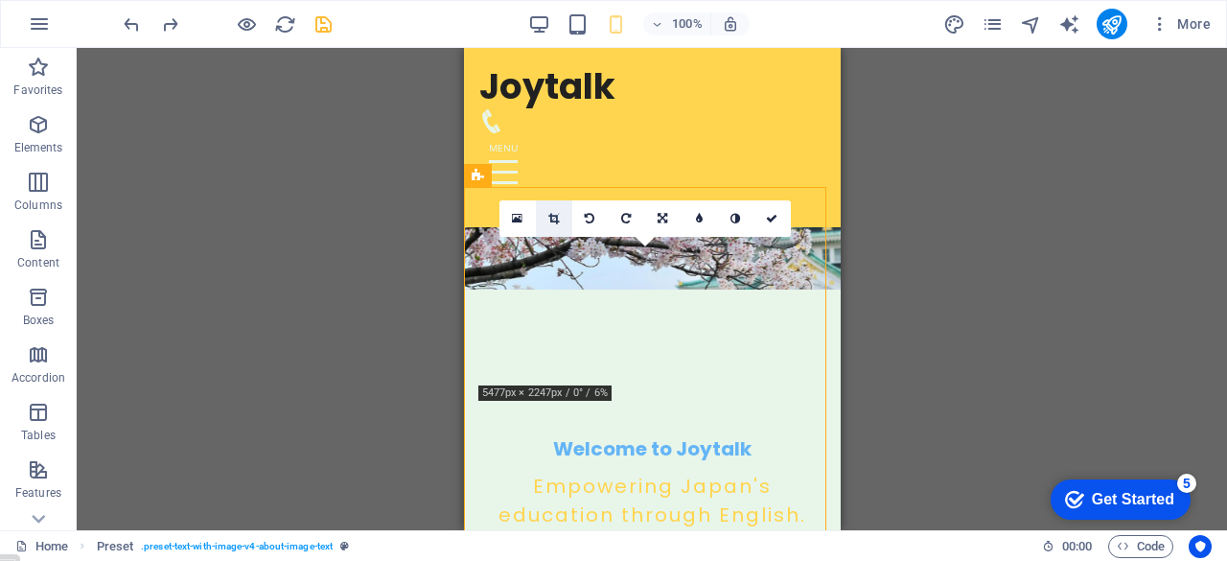
click at [554, 218] on icon at bounding box center [553, 218] width 11 height 11
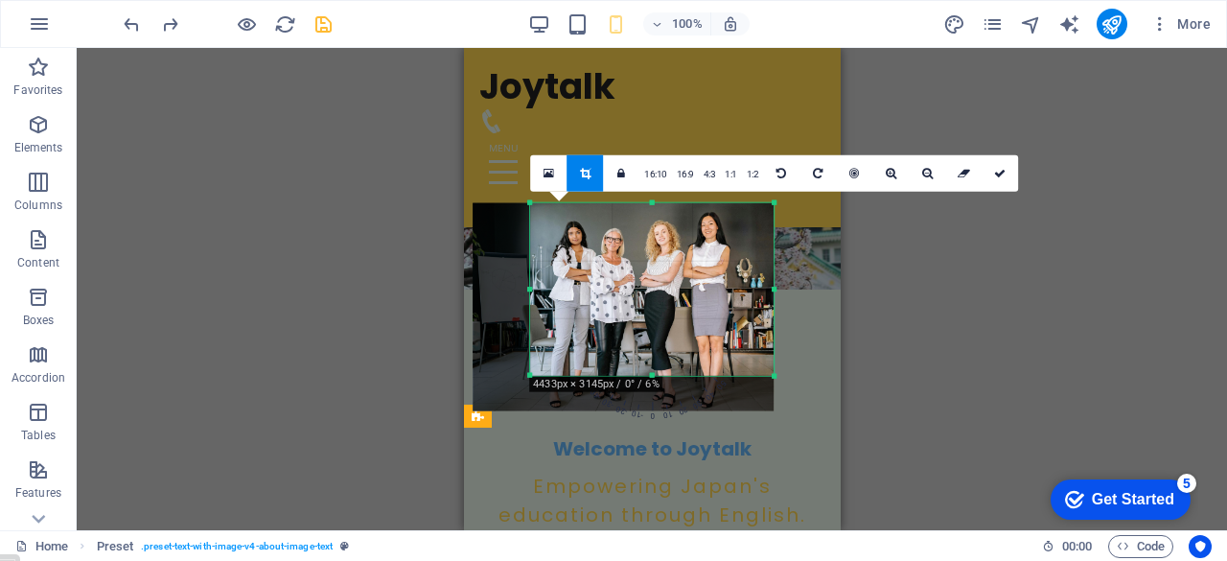
drag, startPoint x: 500, startPoint y: 288, endPoint x: 558, endPoint y: 295, distance: 57.9
click at [558, 295] on div "180 170 160 150 140 130 120 110 100 90 80 70 60 50 40 30 20 10 0 -10 -20 -30 -4…" at bounding box center [651, 288] width 243 height 173
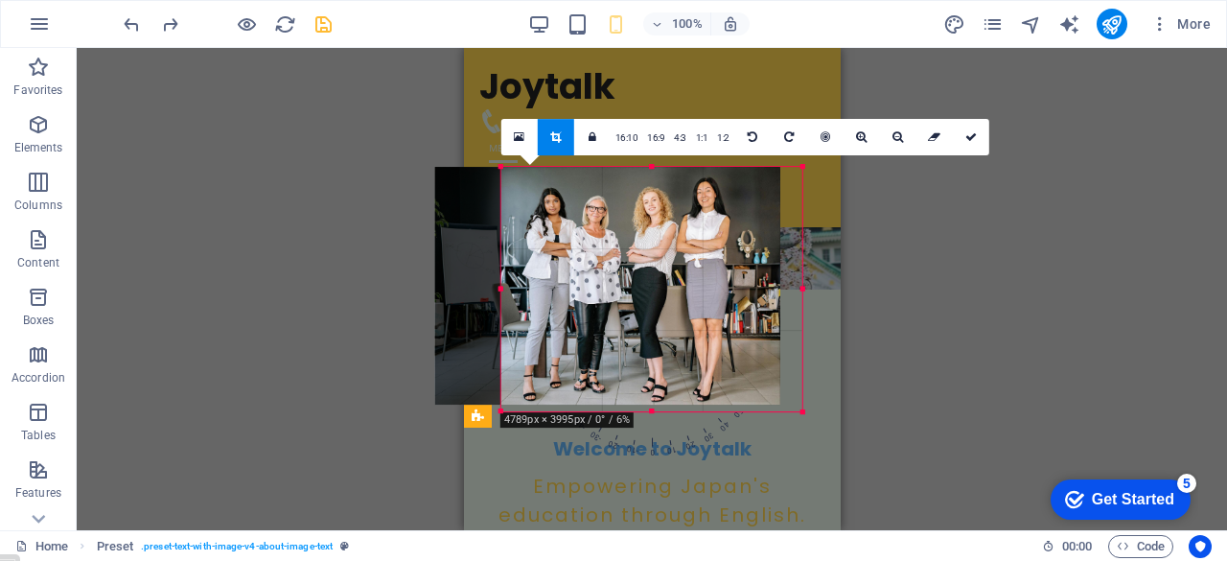
drag, startPoint x: 772, startPoint y: 289, endPoint x: 839, endPoint y: 289, distance: 67.1
click at [839, 289] on div "Drag here to replace the existing content. Press “Ctrl” if you want to create a…" at bounding box center [652, 289] width 1150 height 482
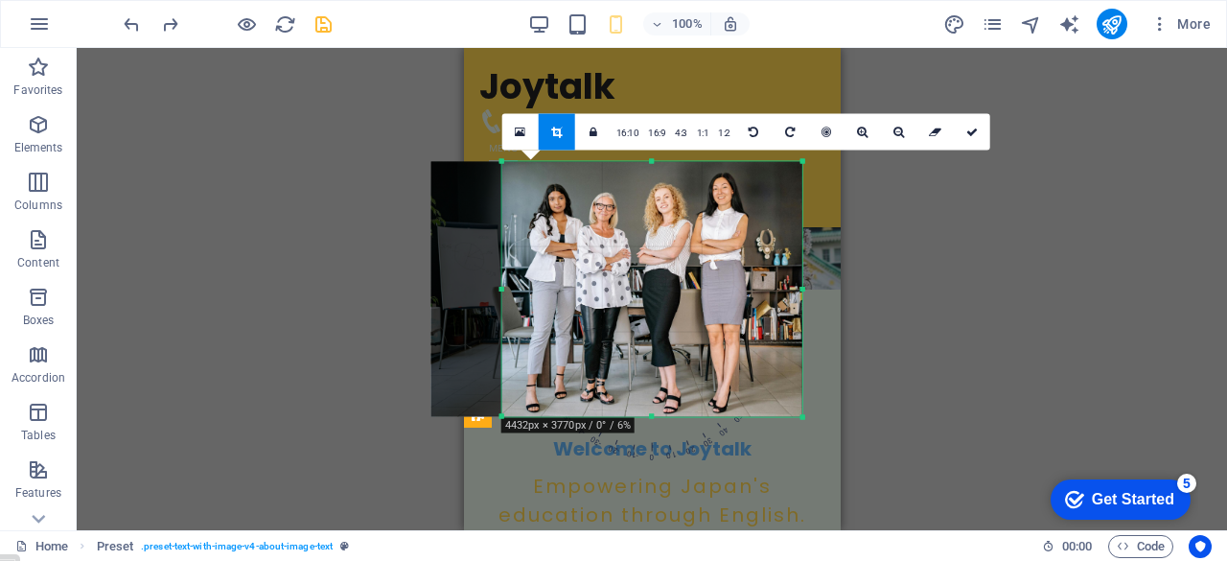
drag, startPoint x: 789, startPoint y: 291, endPoint x: 817, endPoint y: 288, distance: 28.9
click at [802, 288] on div "180 170 160 150 140 130 120 110 100 90 80 70 60 50 40 30 20 10 0 -10 -20 -30 -4…" at bounding box center [652, 289] width 300 height 256
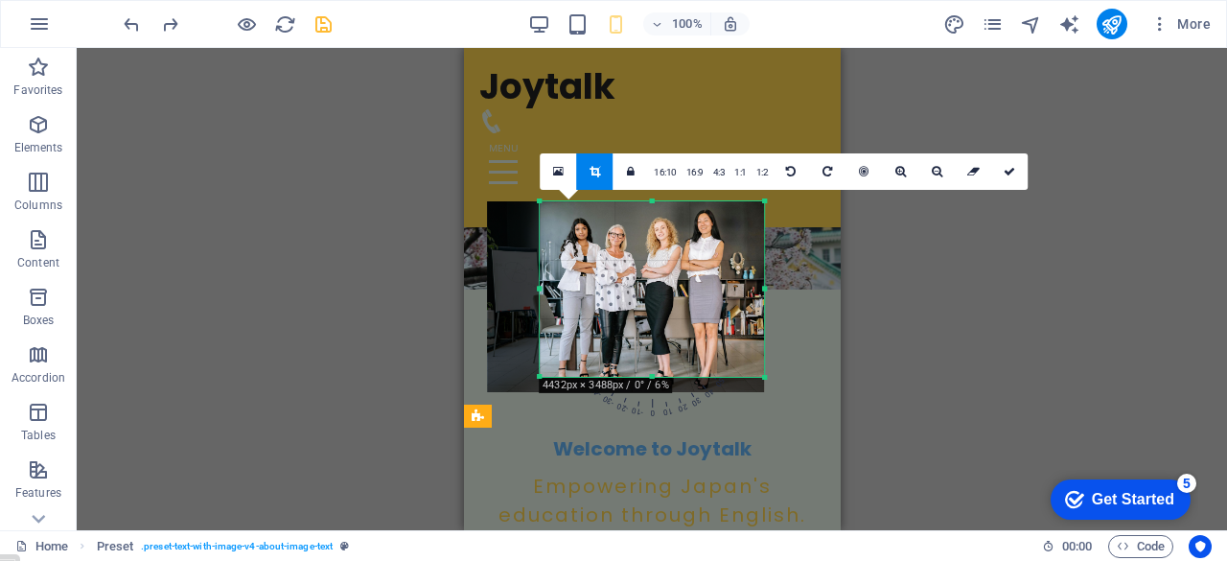
drag, startPoint x: 800, startPoint y: 415, endPoint x: 724, endPoint y: 335, distance: 109.8
click at [724, 335] on div "180 170 160 150 140 130 120 110 100 90 80 70 60 50 40 30 20 10 0 -10 -20 -30 -4…" at bounding box center [652, 289] width 224 height 176
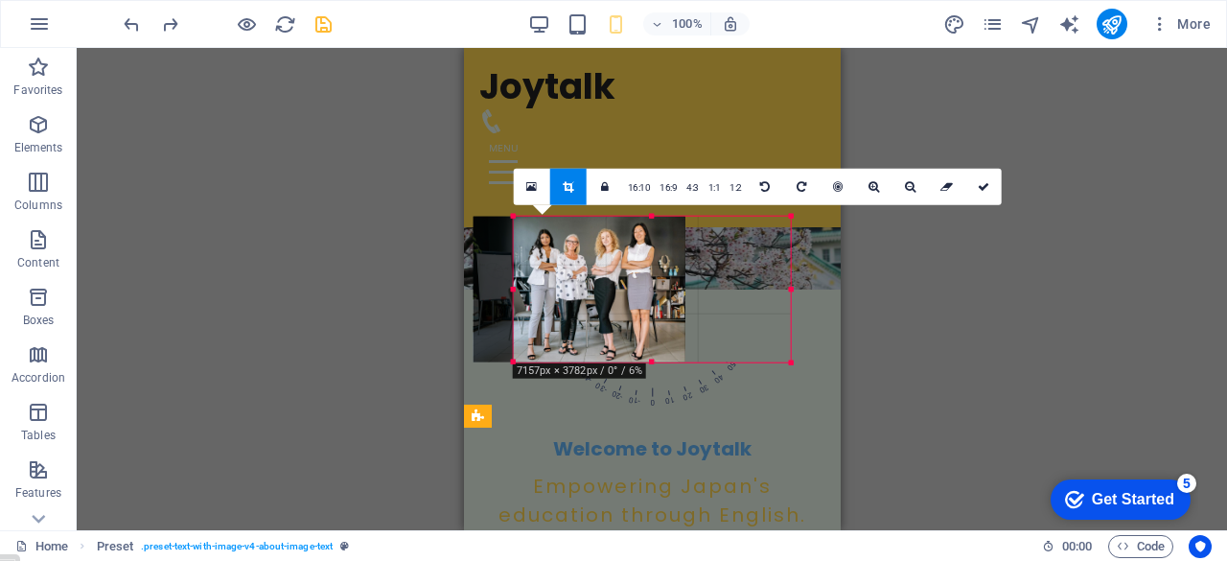
drag, startPoint x: 767, startPoint y: 287, endPoint x: 819, endPoint y: 287, distance: 52.7
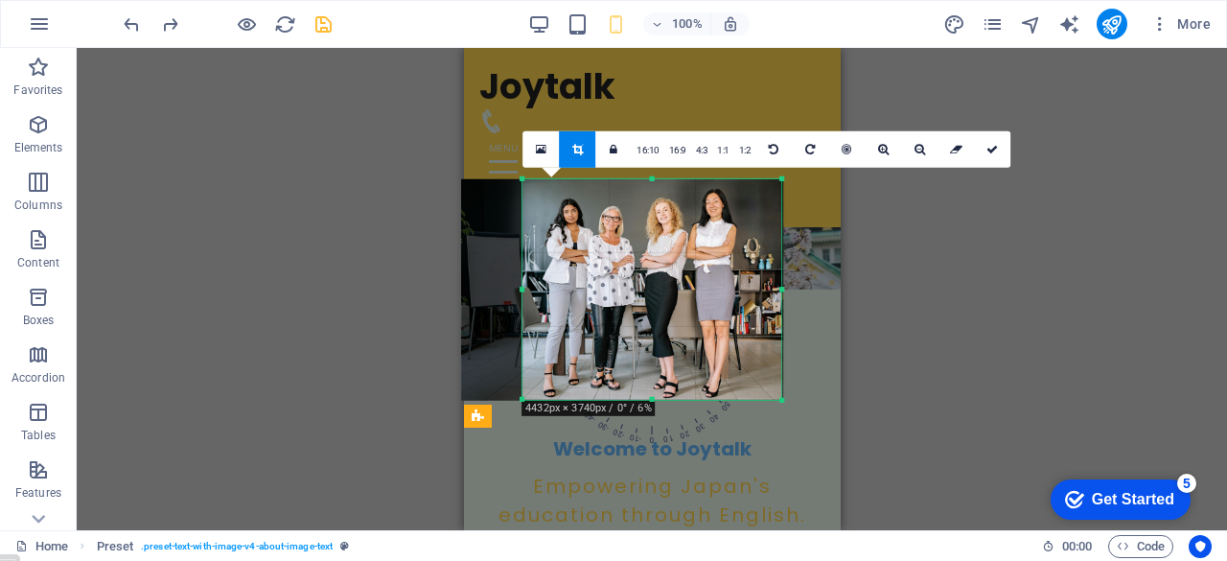
drag, startPoint x: 739, startPoint y: 289, endPoint x: 829, endPoint y: 291, distance: 90.1
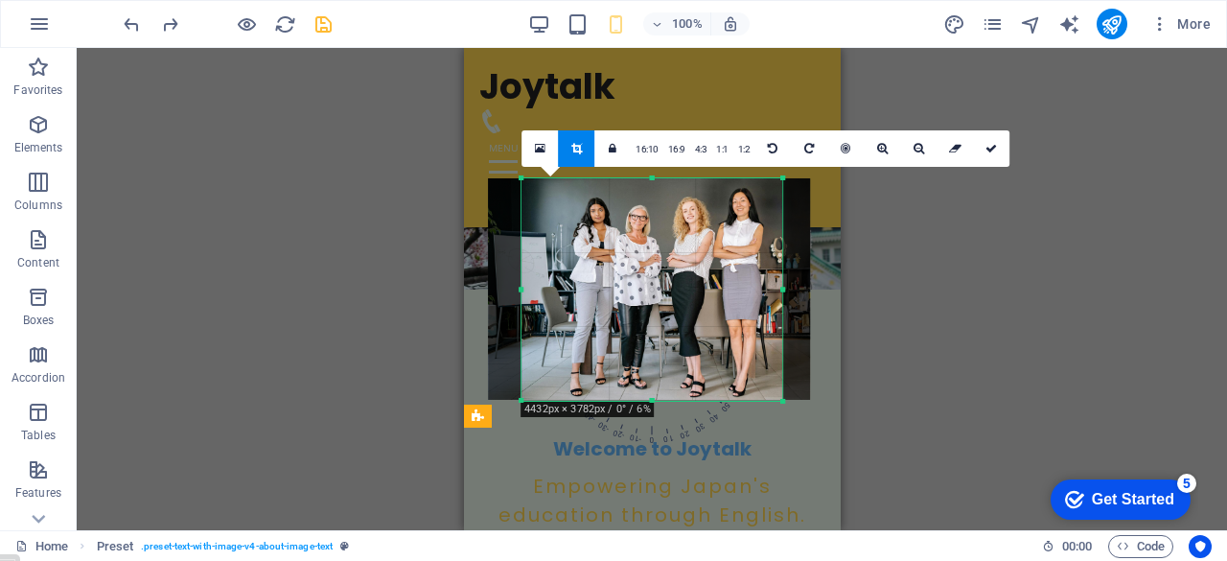
drag, startPoint x: 630, startPoint y: 311, endPoint x: 657, endPoint y: 312, distance: 27.8
click at [657, 312] on div at bounding box center [649, 288] width 322 height 222
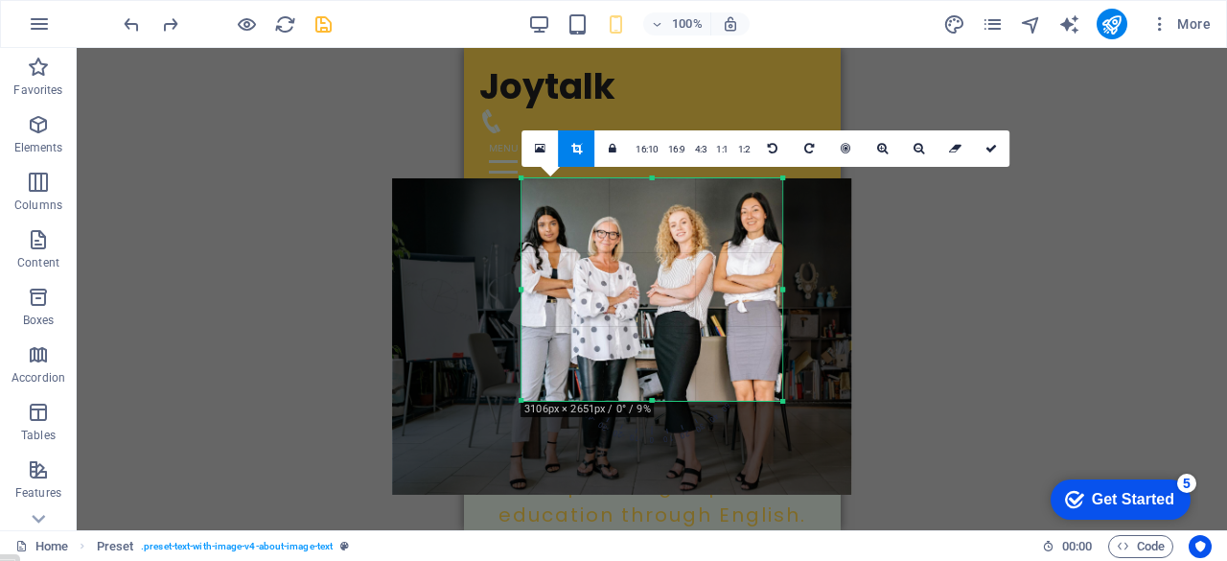
drag, startPoint x: 707, startPoint y: 268, endPoint x: 663, endPoint y: 320, distance: 68.0
click at [663, 320] on div at bounding box center [622, 335] width 459 height 317
click at [985, 142] on icon at bounding box center [990, 147] width 11 height 11
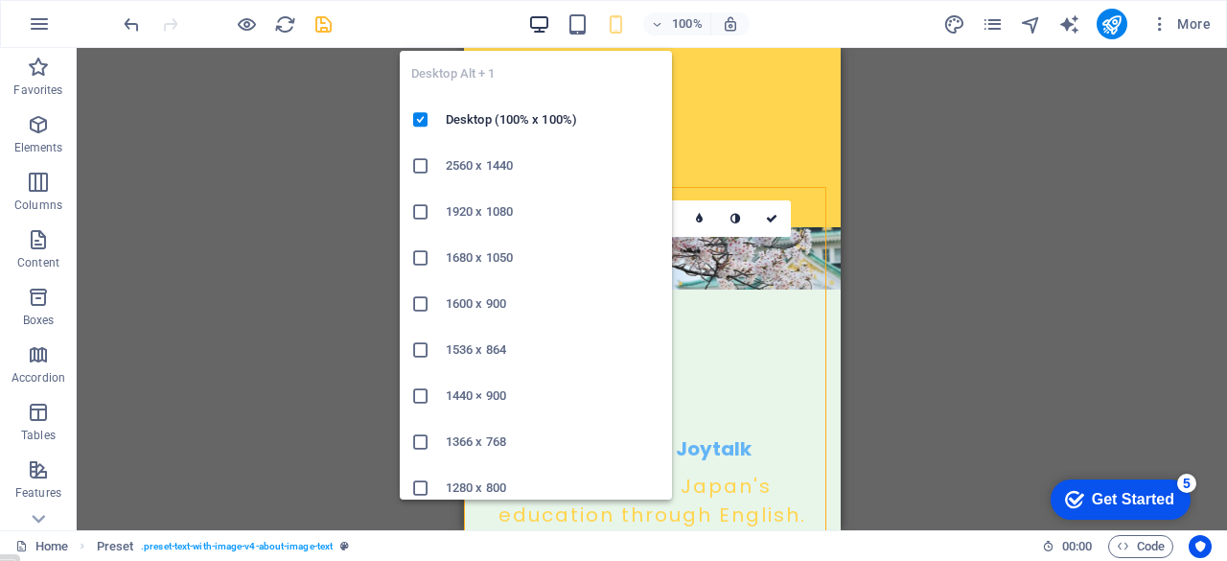
click at [539, 24] on icon "button" at bounding box center [539, 24] width 22 height 22
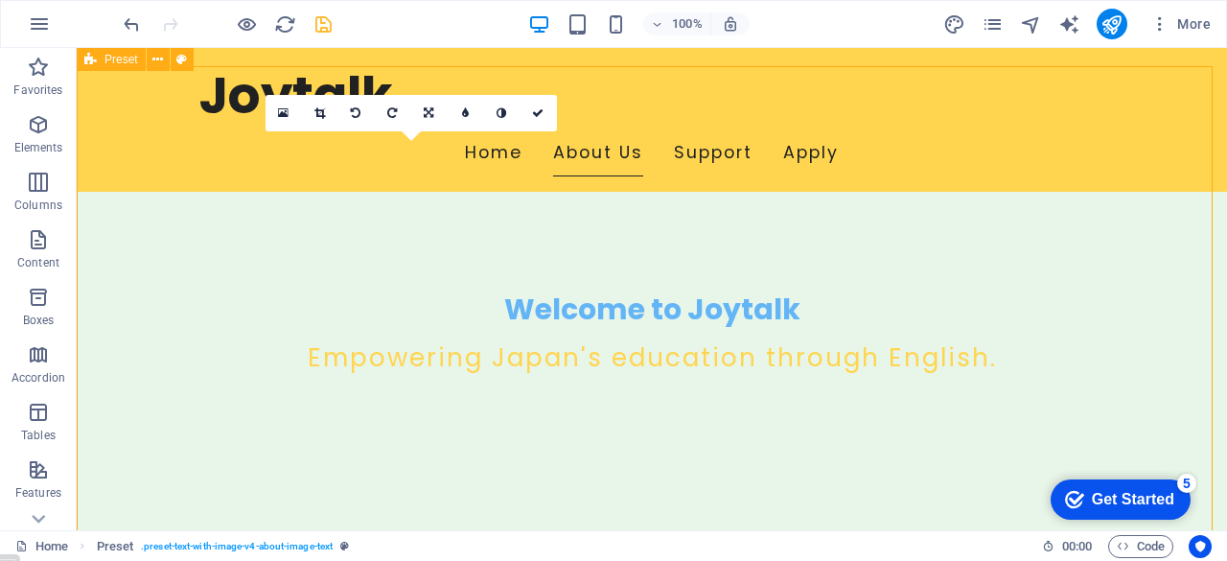
scroll to position [395, 0]
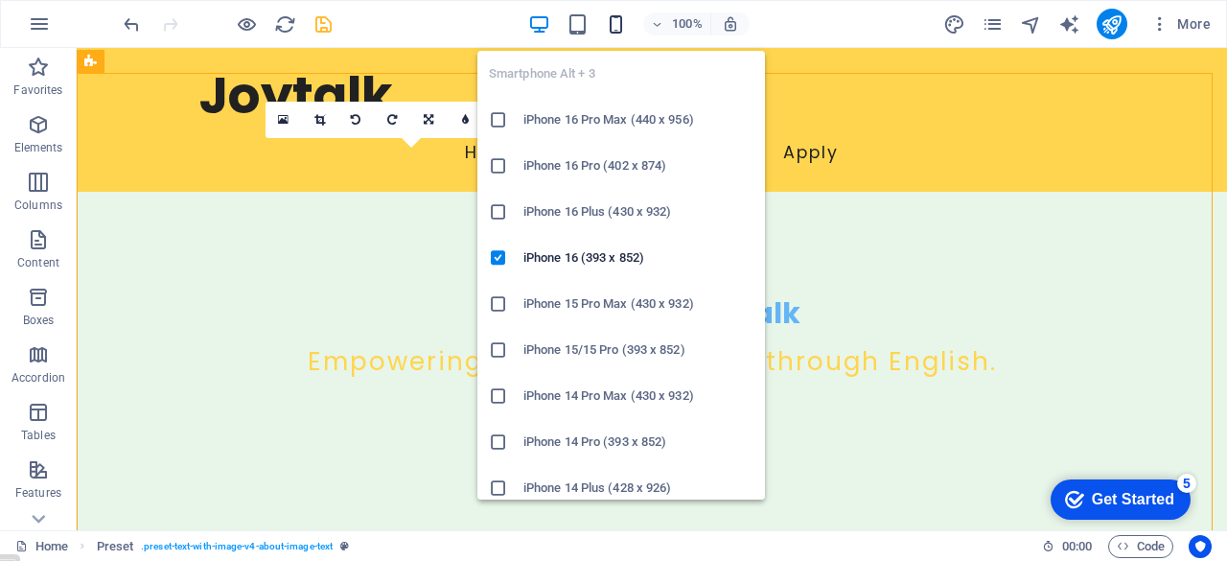
click at [615, 16] on icon "button" at bounding box center [616, 24] width 22 height 22
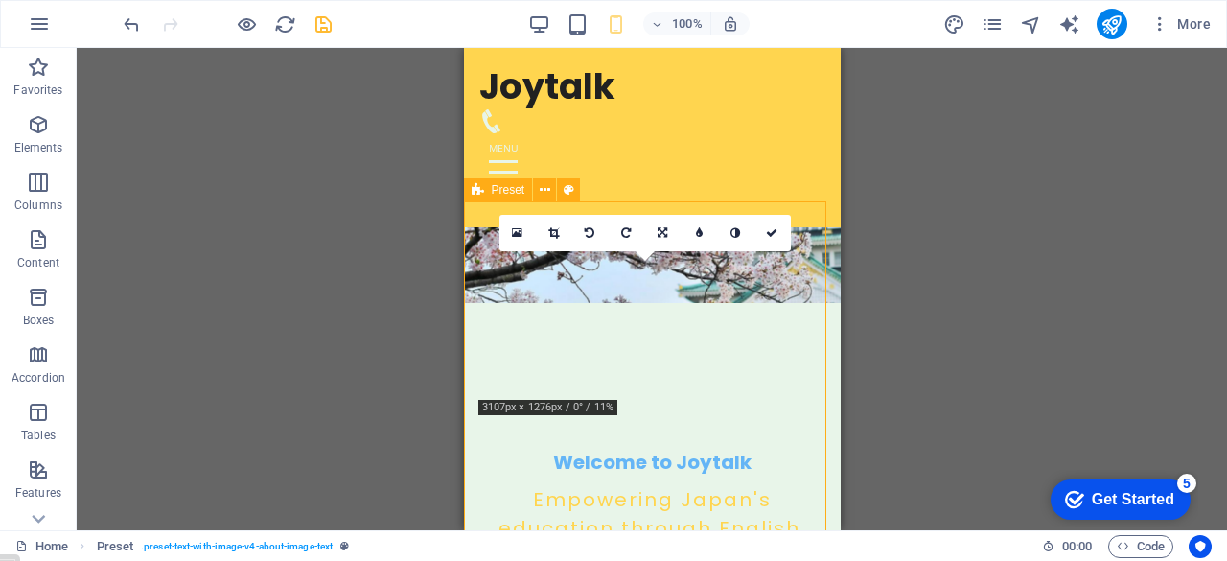
scroll to position [226, 0]
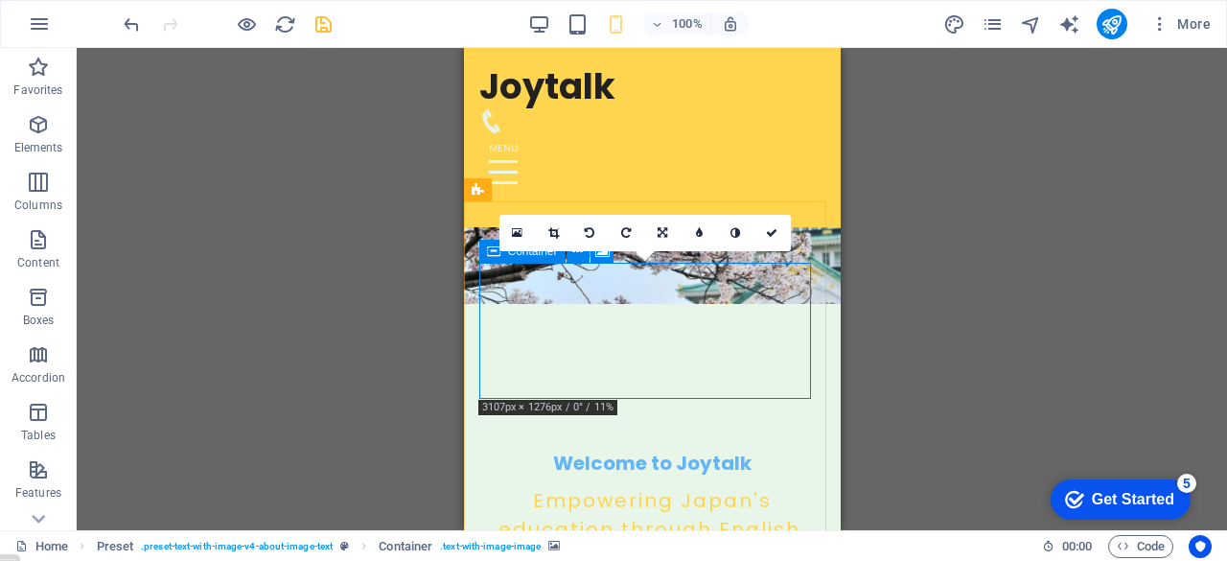
click at [492, 250] on icon at bounding box center [493, 251] width 13 height 23
click at [776, 233] on icon at bounding box center [771, 232] width 11 height 11
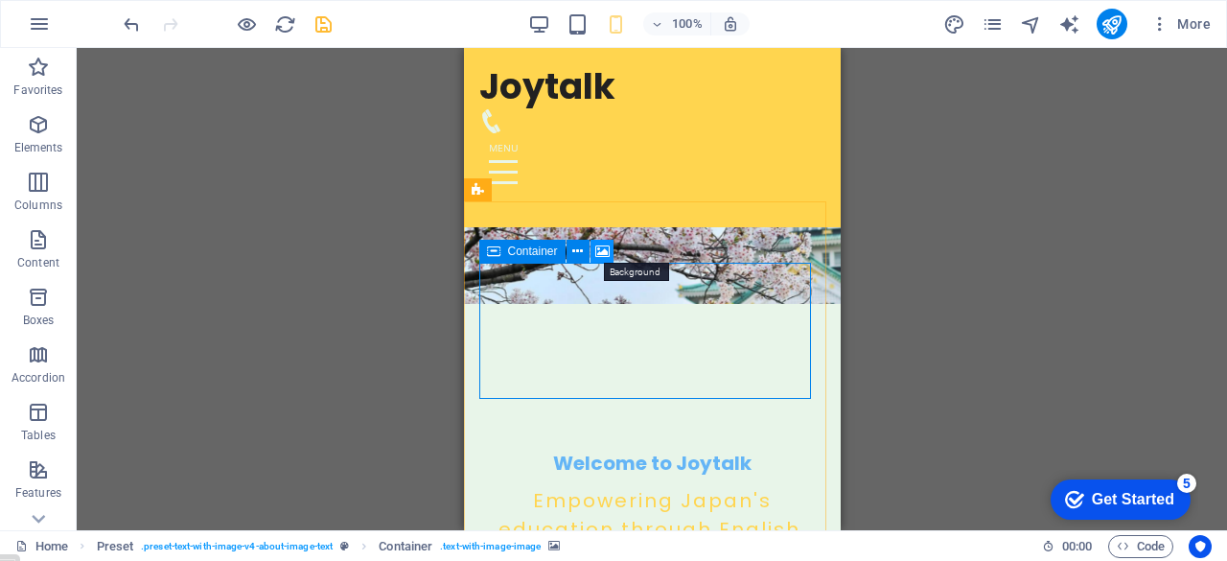
click at [606, 248] on icon at bounding box center [602, 251] width 14 height 20
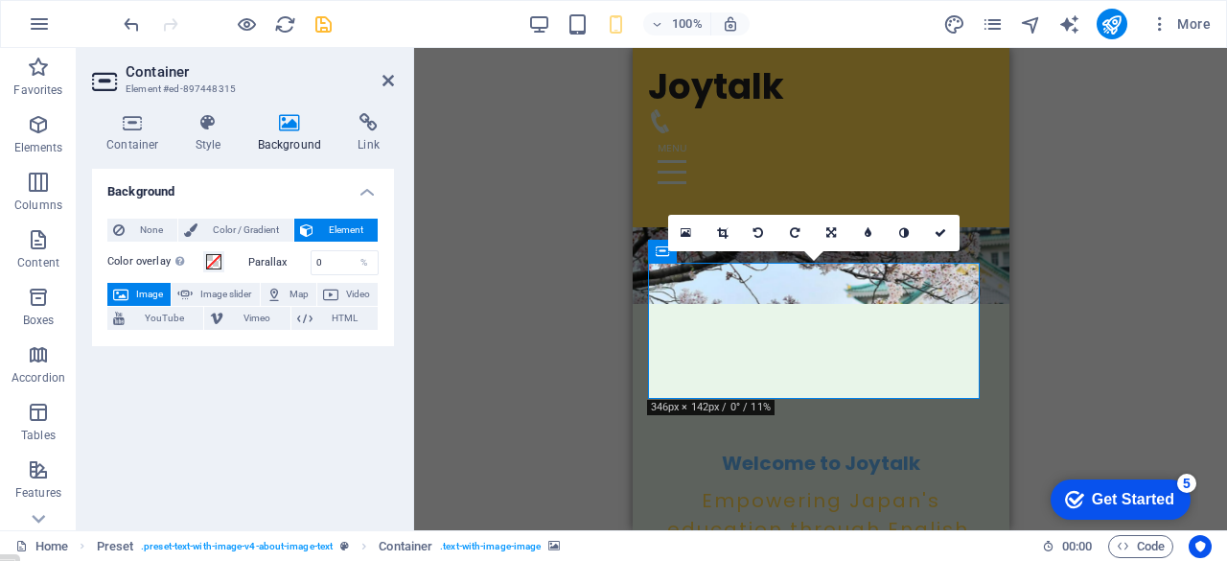
click at [294, 132] on h4 "Background" at bounding box center [293, 133] width 101 height 40
click at [364, 195] on h4 "Background" at bounding box center [243, 186] width 302 height 34
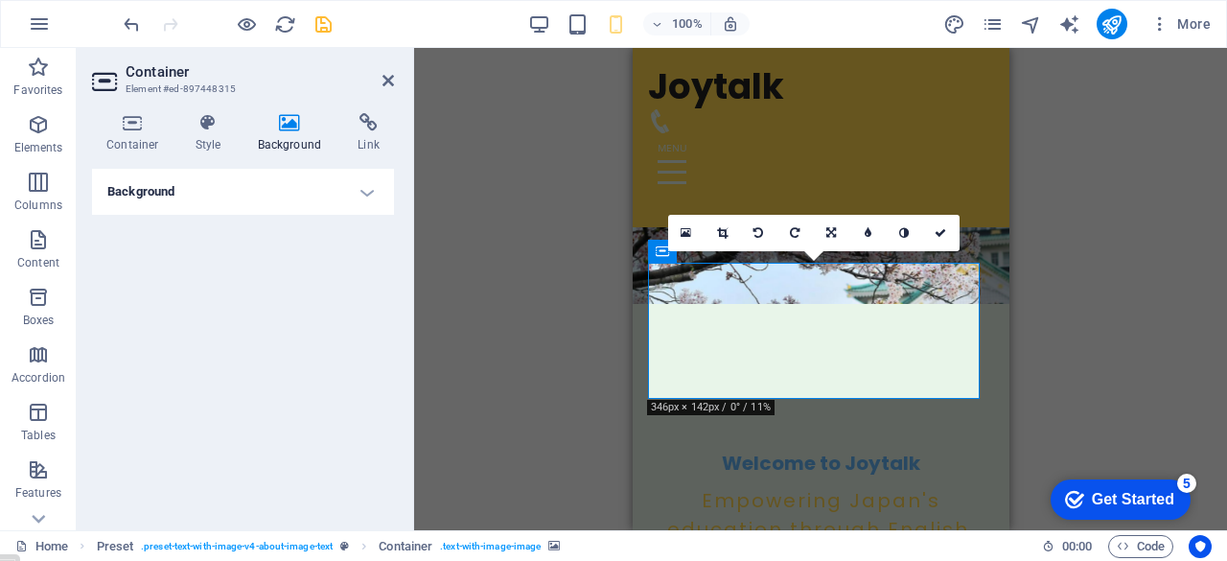
click at [364, 195] on h4 "Background" at bounding box center [243, 192] width 302 height 46
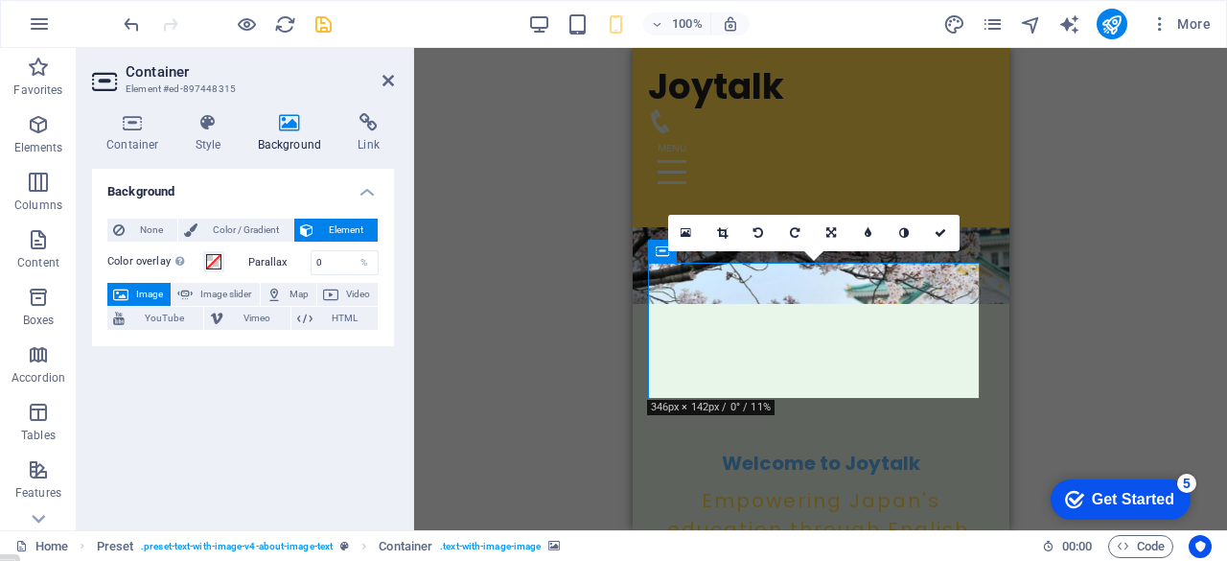
click at [152, 289] on span "Image" at bounding box center [149, 294] width 31 height 23
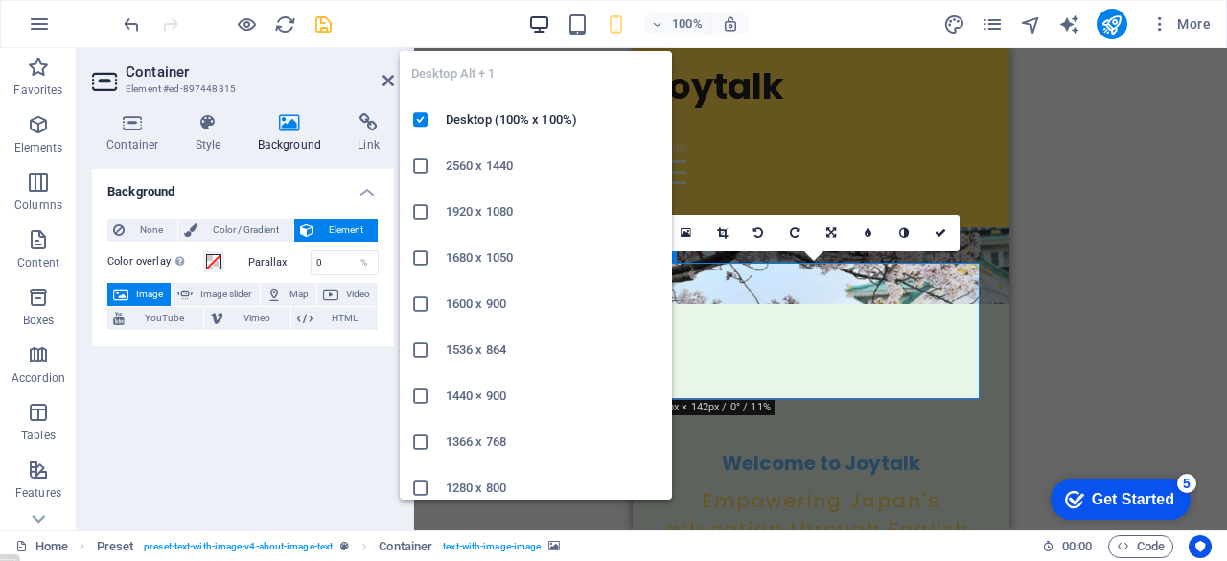
click at [530, 21] on icon "button" at bounding box center [539, 24] width 22 height 22
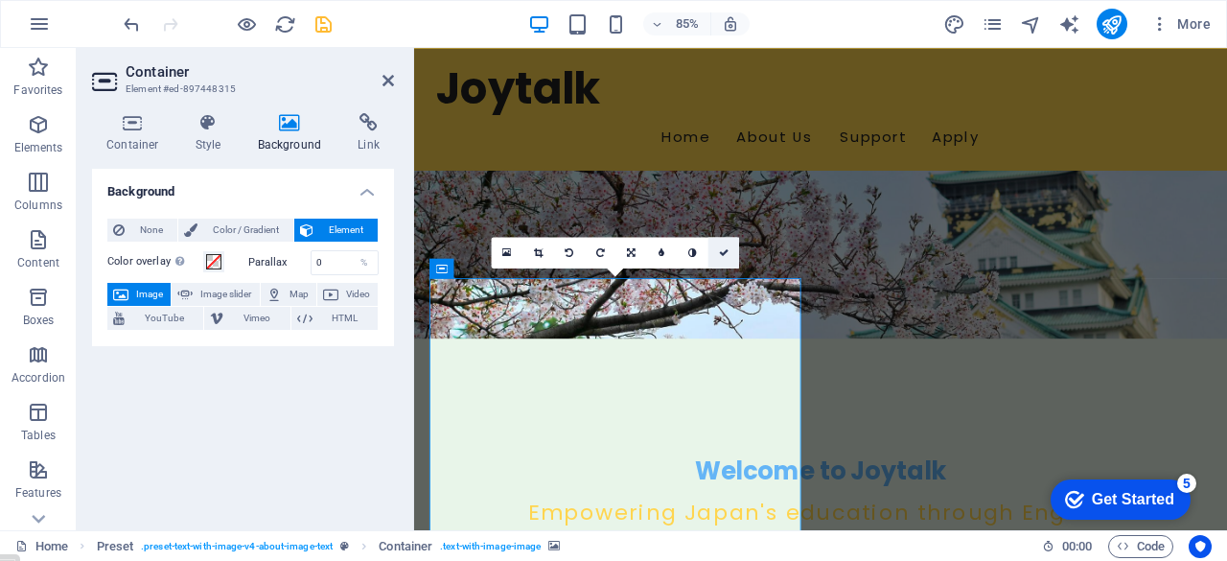
click at [720, 252] on icon at bounding box center [724, 252] width 10 height 10
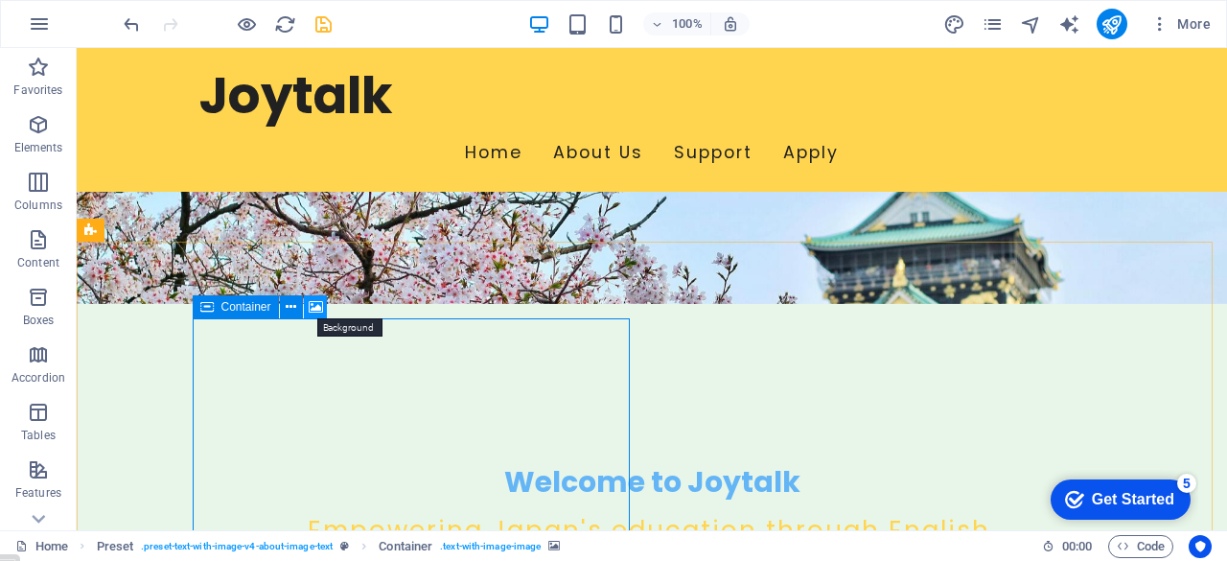
click at [313, 309] on icon at bounding box center [316, 307] width 14 height 20
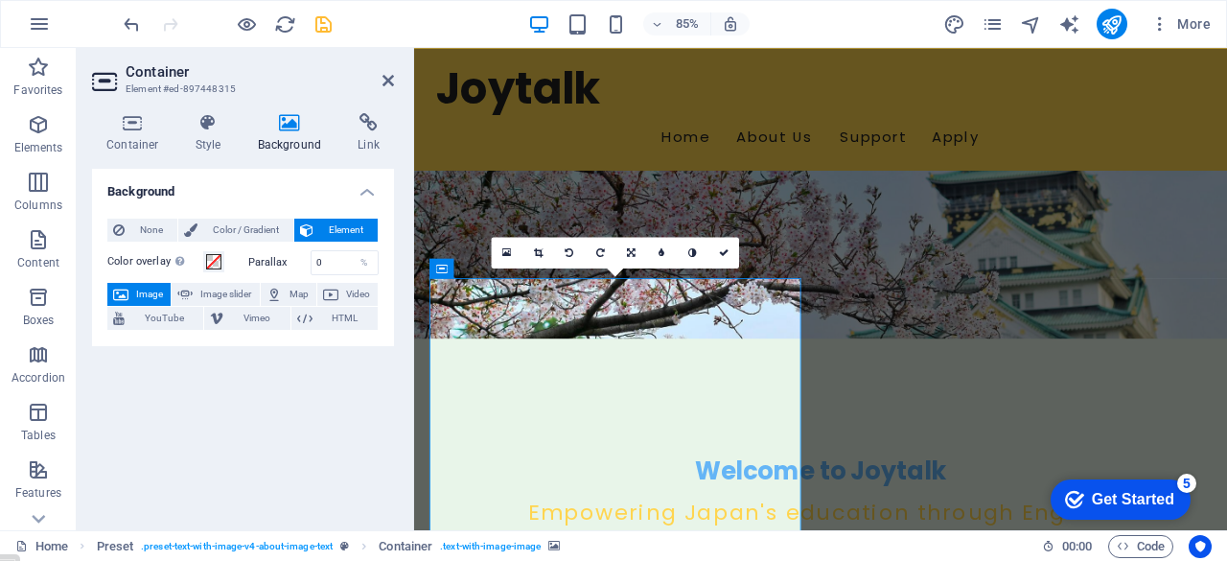
click at [133, 129] on icon at bounding box center [132, 122] width 81 height 19
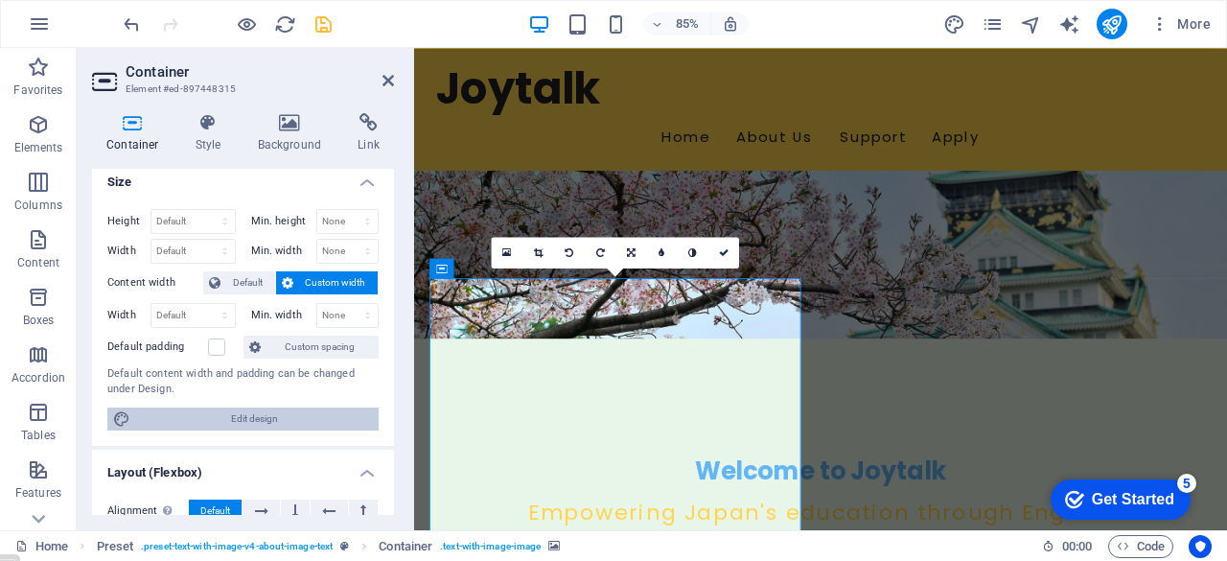
scroll to position [0, 0]
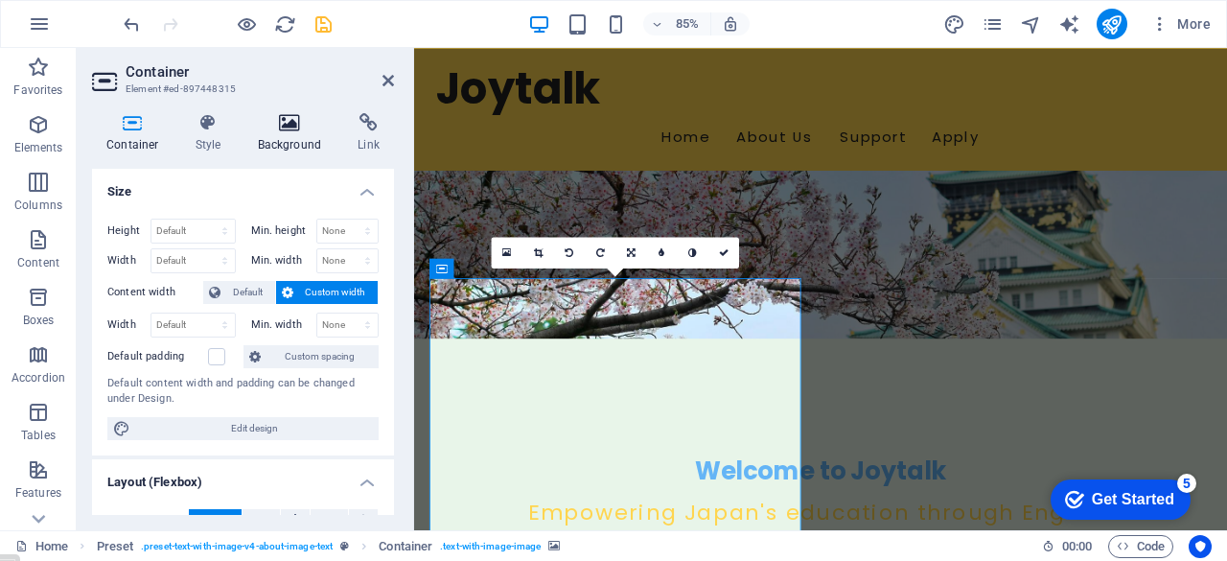
click at [285, 126] on icon at bounding box center [289, 122] width 93 height 19
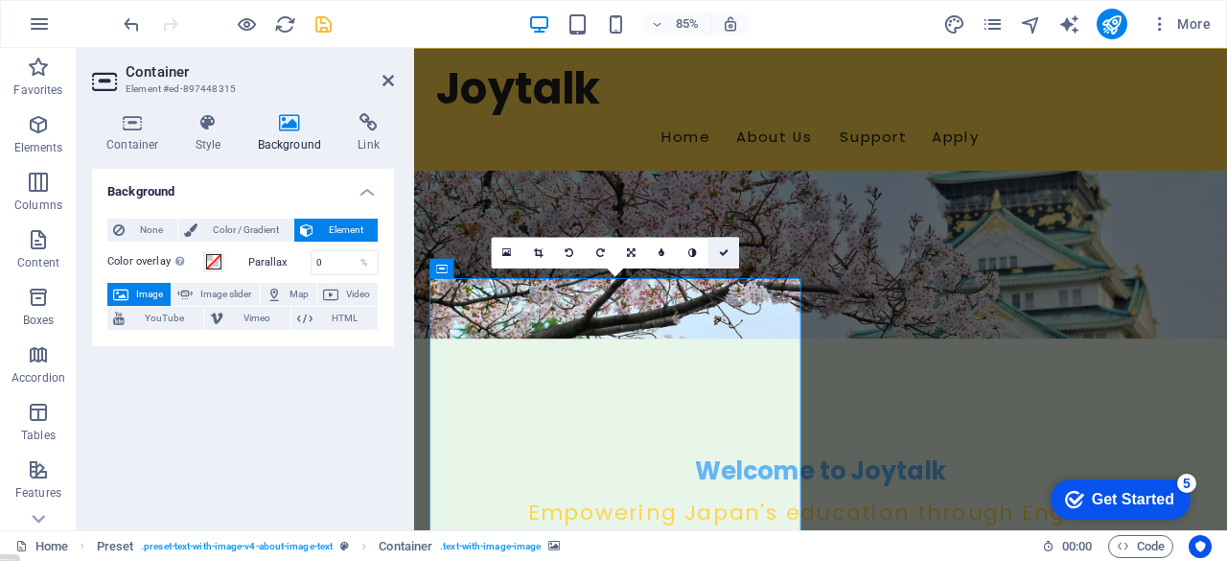
click at [723, 253] on icon at bounding box center [724, 252] width 10 height 10
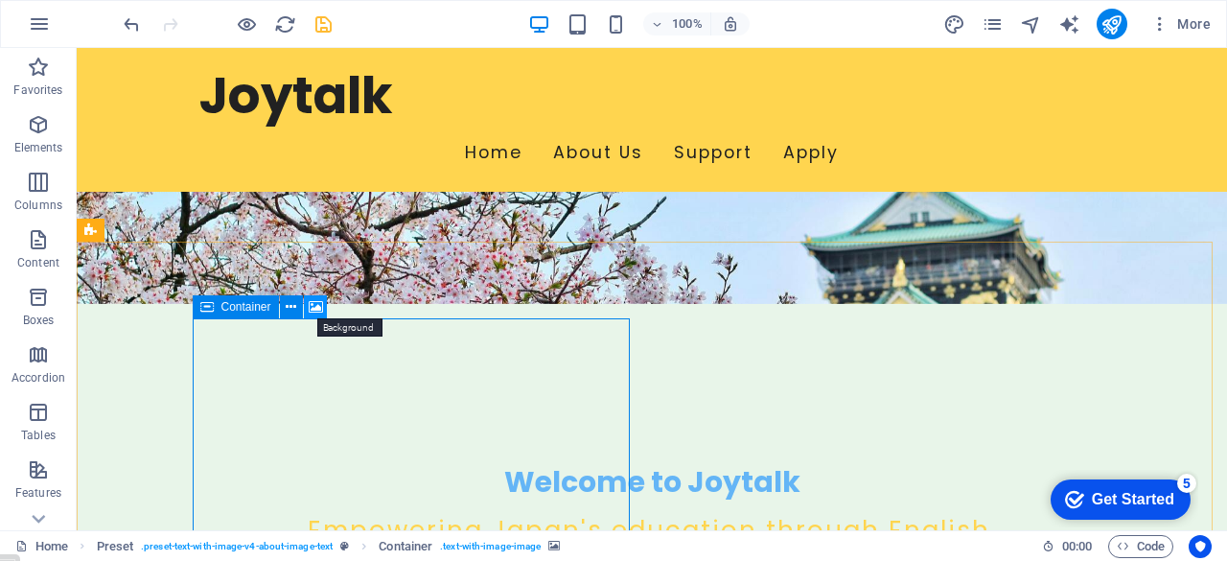
click at [317, 304] on icon at bounding box center [316, 307] width 14 height 20
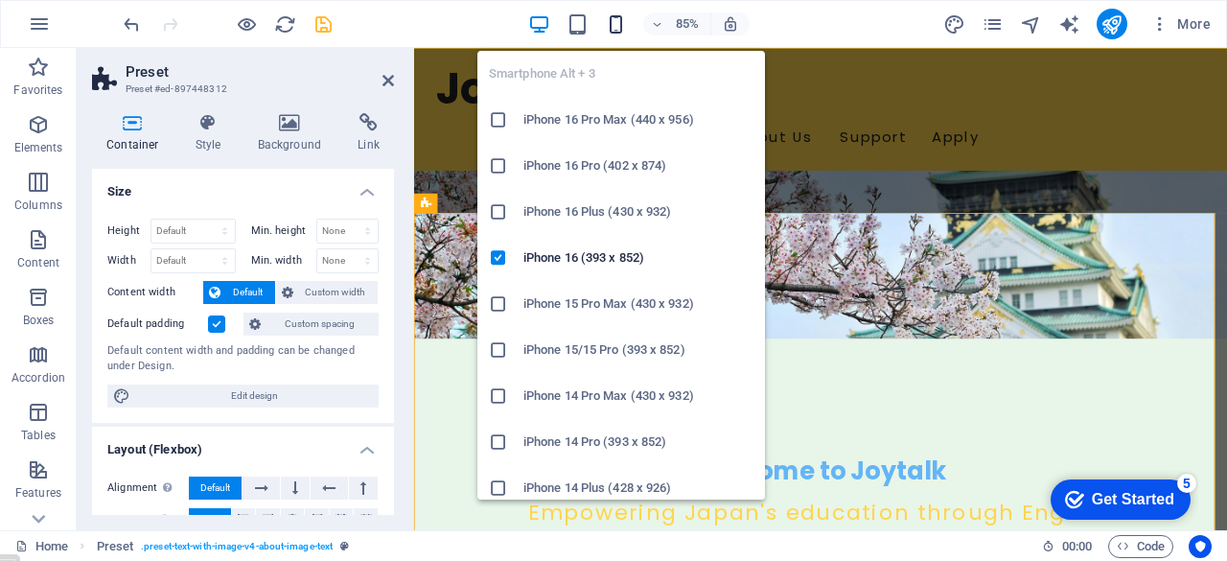
click at [616, 21] on icon "button" at bounding box center [616, 24] width 22 height 22
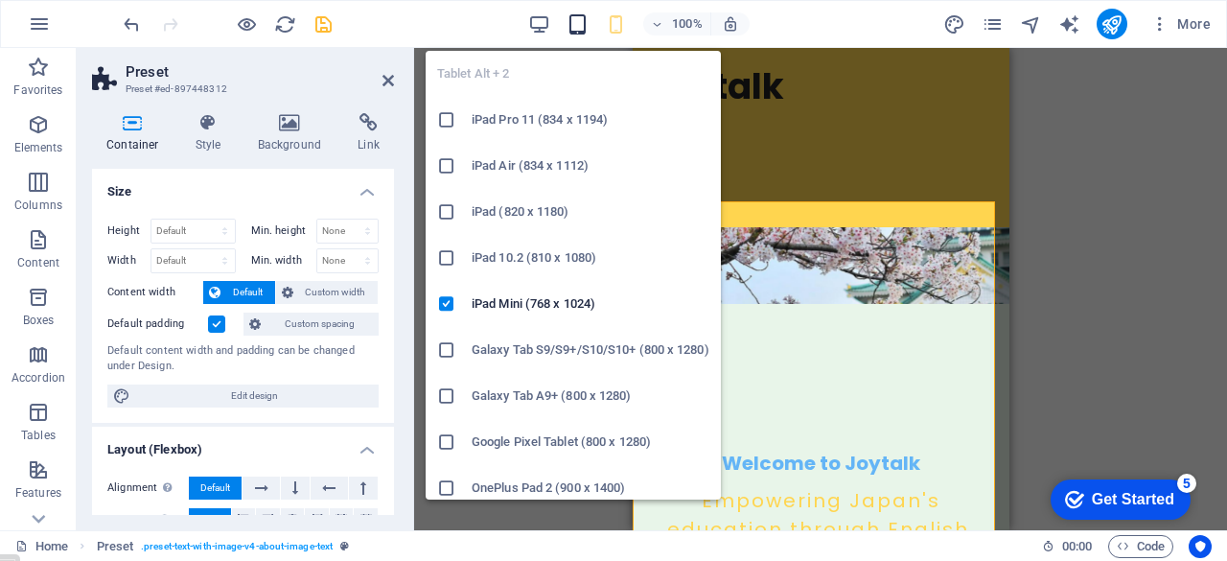
click at [576, 19] on icon "button" at bounding box center [577, 24] width 22 height 22
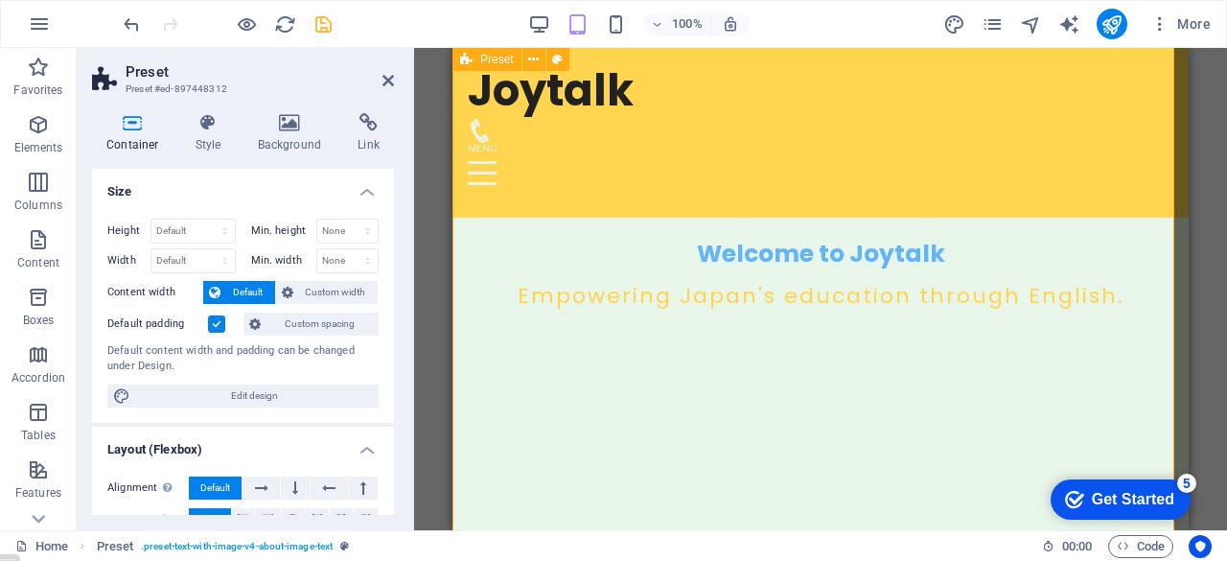
scroll to position [435, 0]
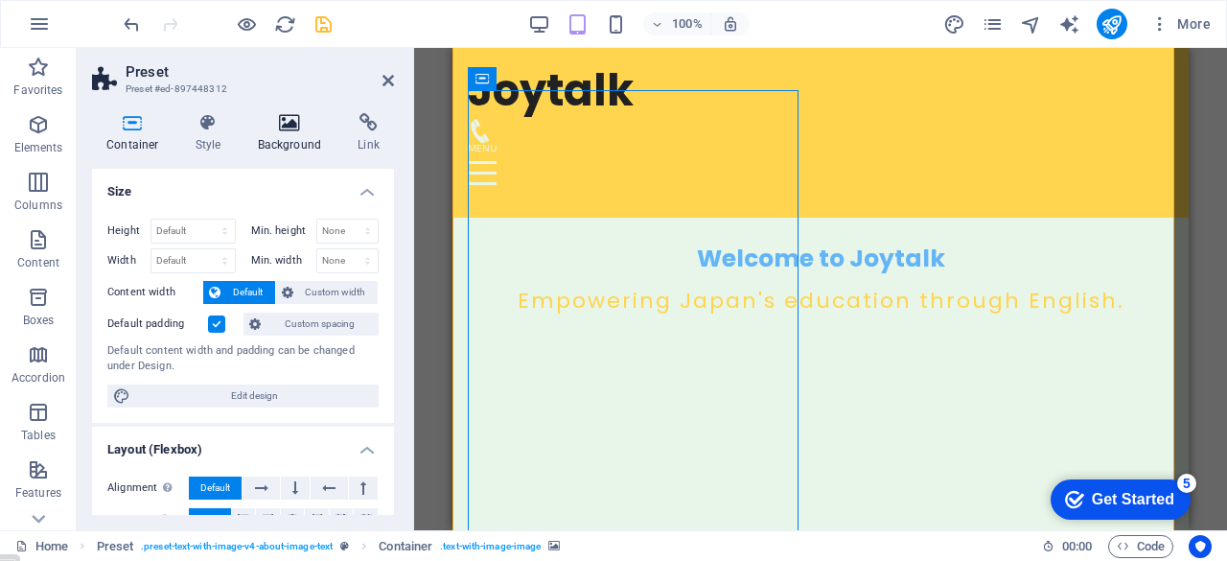
click at [295, 140] on h4 "Background" at bounding box center [293, 133] width 101 height 40
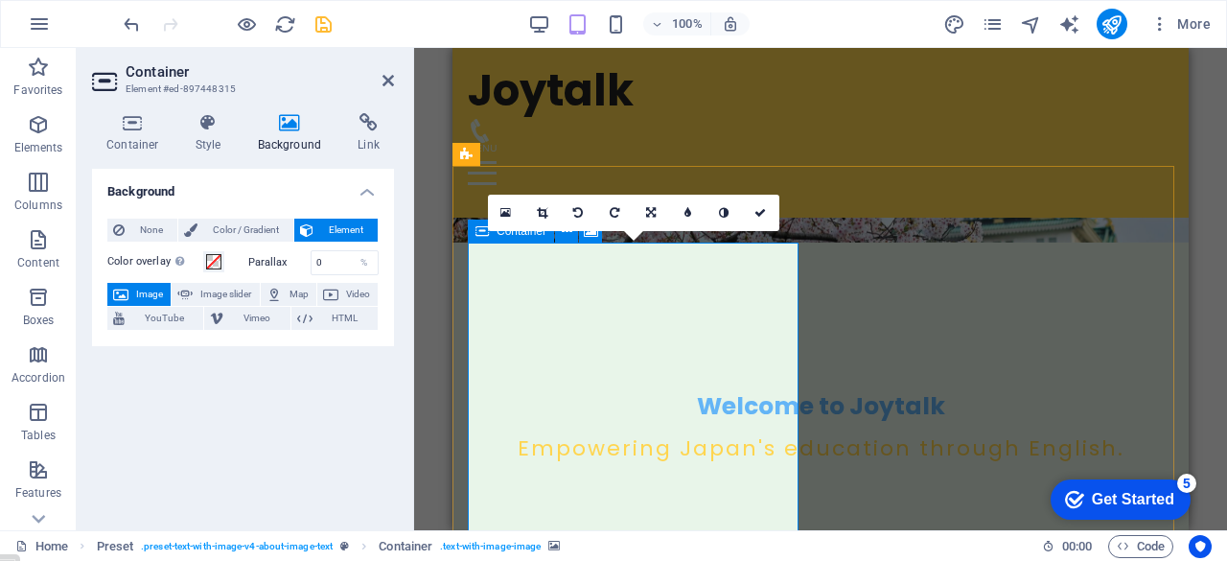
scroll to position [289, 0]
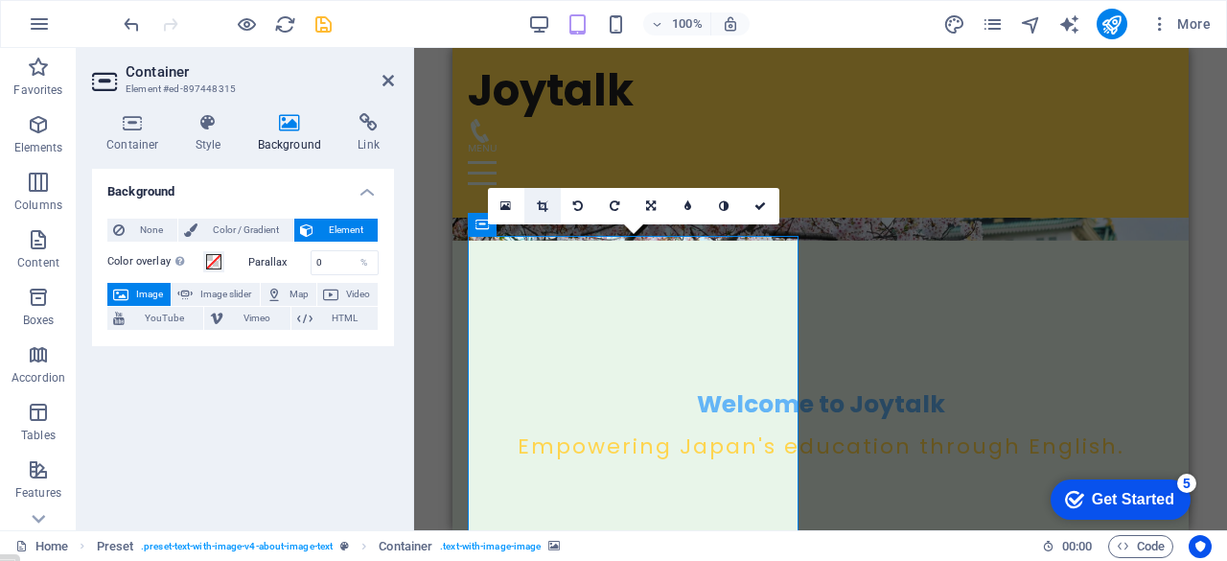
click at [541, 196] on link at bounding box center [542, 206] width 36 height 36
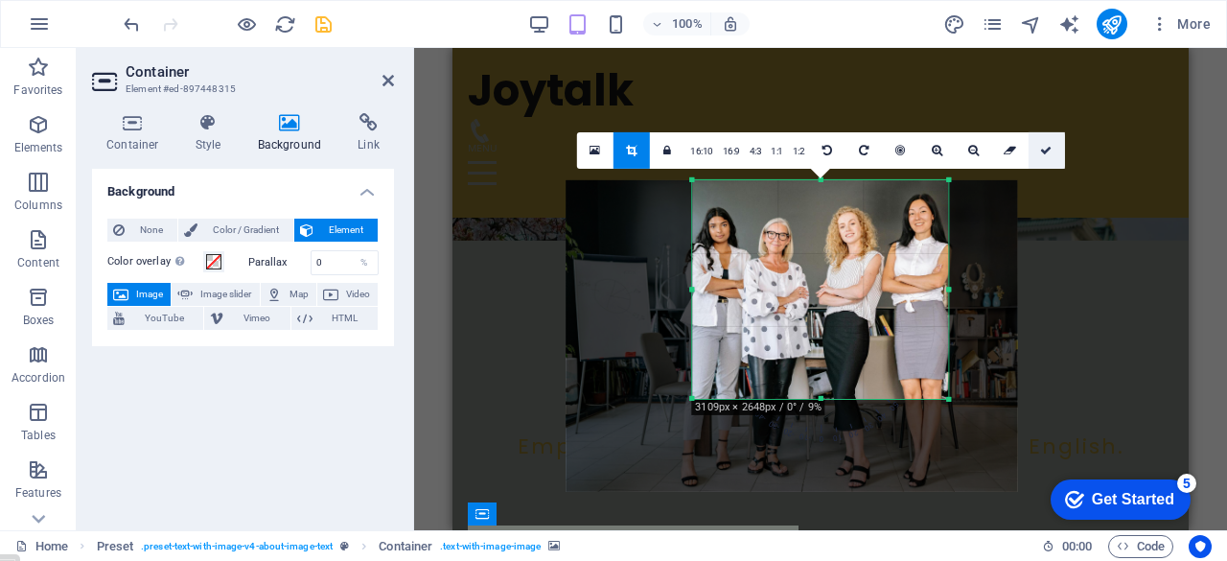
click at [1045, 149] on icon at bounding box center [1045, 149] width 11 height 11
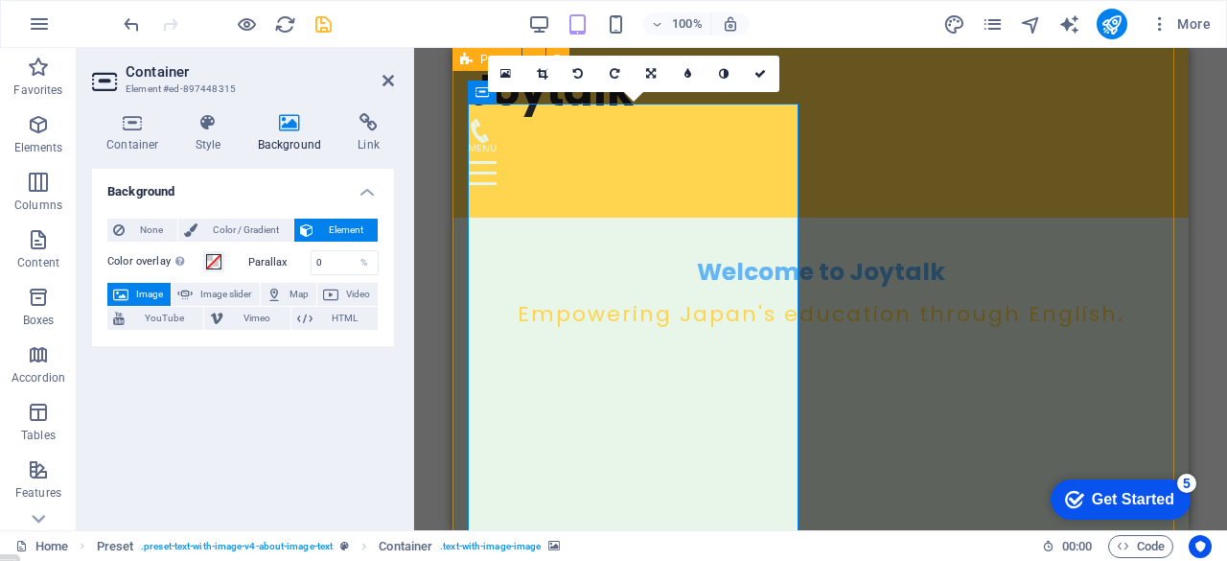
scroll to position [413, 0]
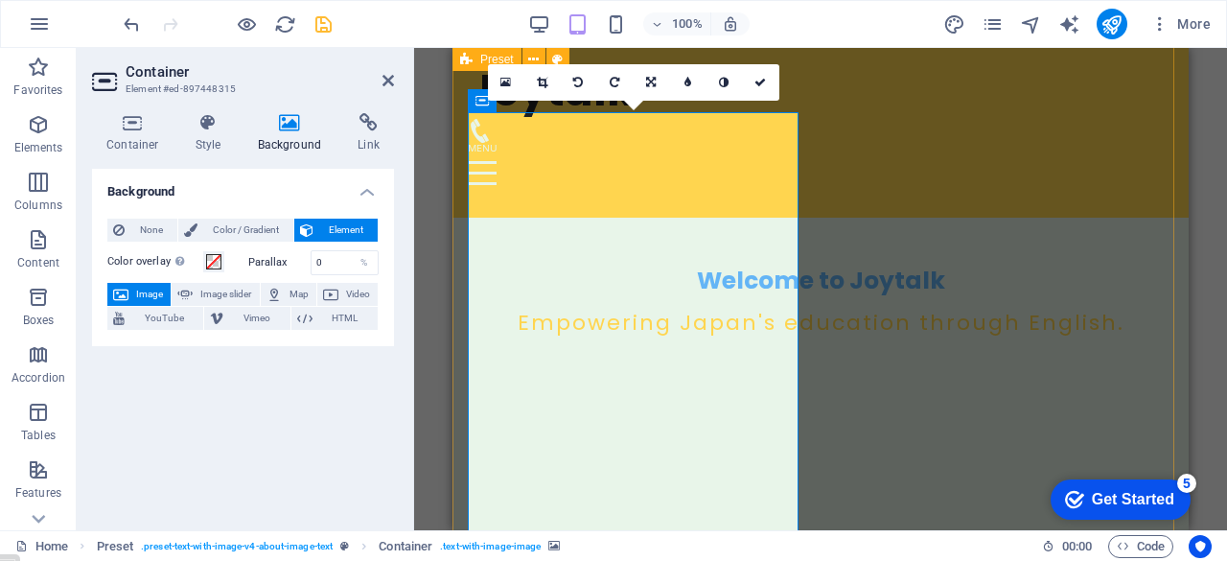
click at [149, 301] on span "Image" at bounding box center [149, 294] width 31 height 23
click at [150, 288] on span "Image" at bounding box center [149, 294] width 31 height 23
click at [286, 124] on icon at bounding box center [289, 122] width 93 height 19
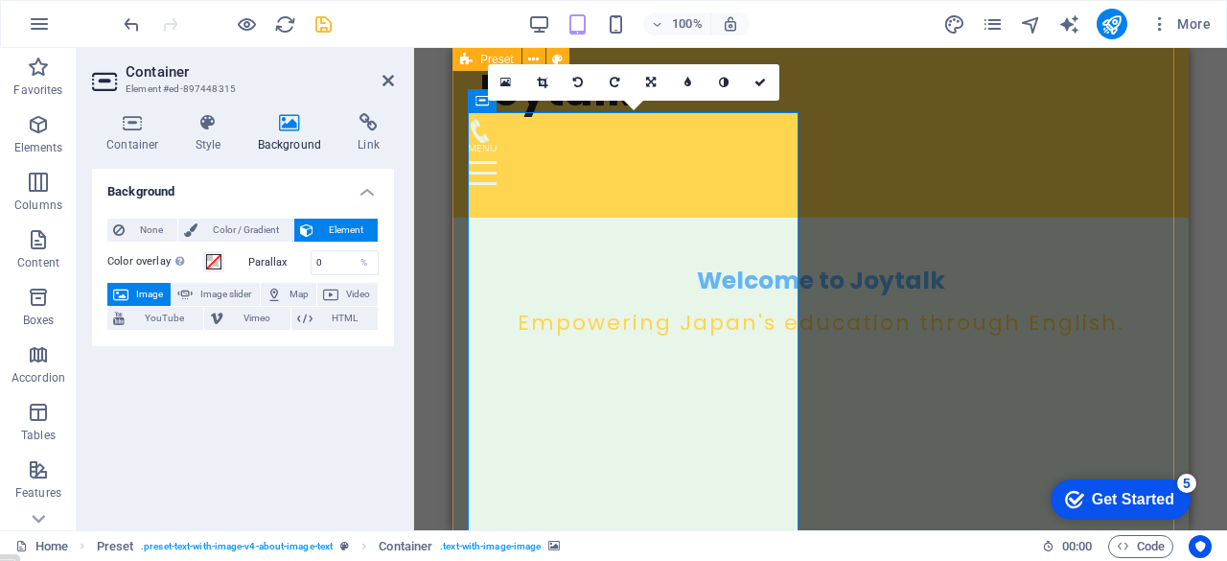
click at [286, 124] on icon at bounding box center [289, 122] width 93 height 19
click at [508, 78] on icon at bounding box center [505, 82] width 11 height 13
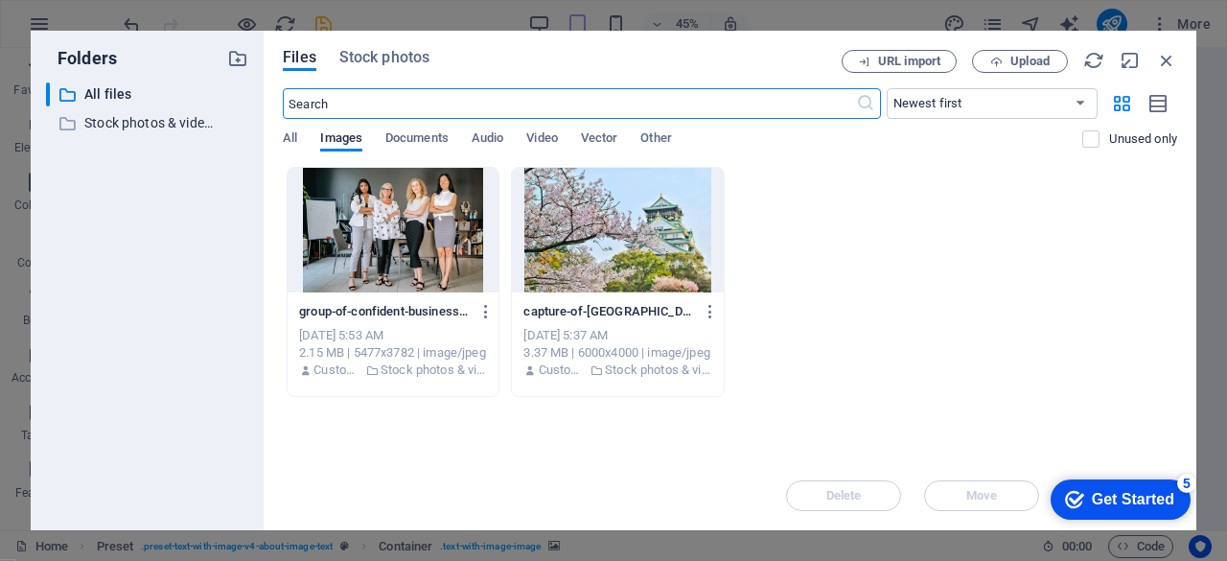
scroll to position [503, 0]
click at [387, 232] on div at bounding box center [392, 230] width 211 height 125
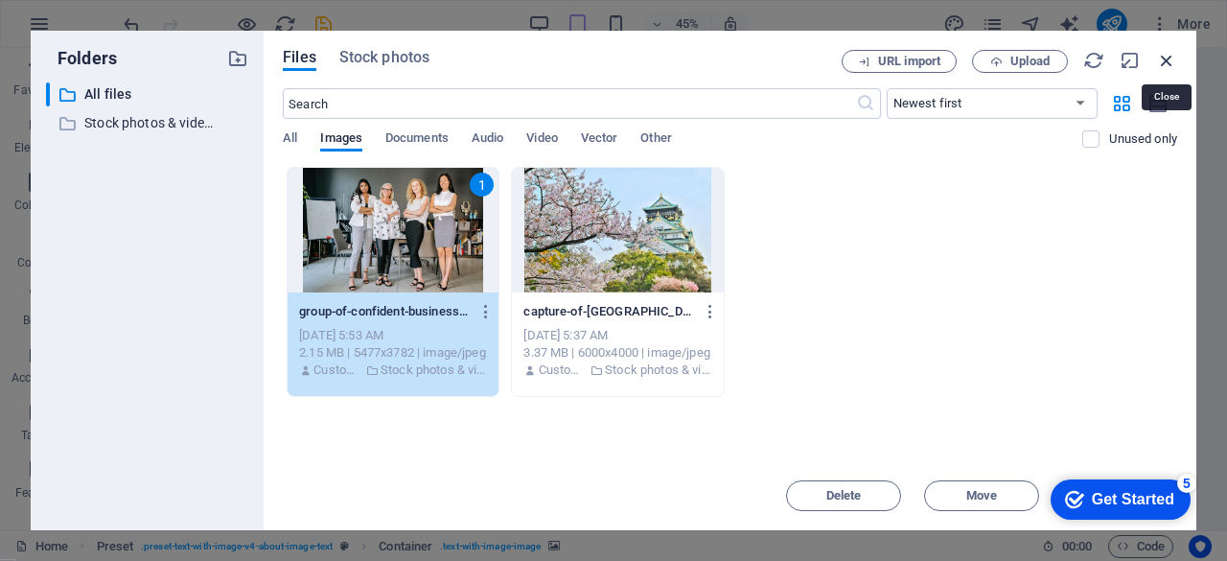
click at [1170, 62] on icon "button" at bounding box center [1166, 60] width 21 height 21
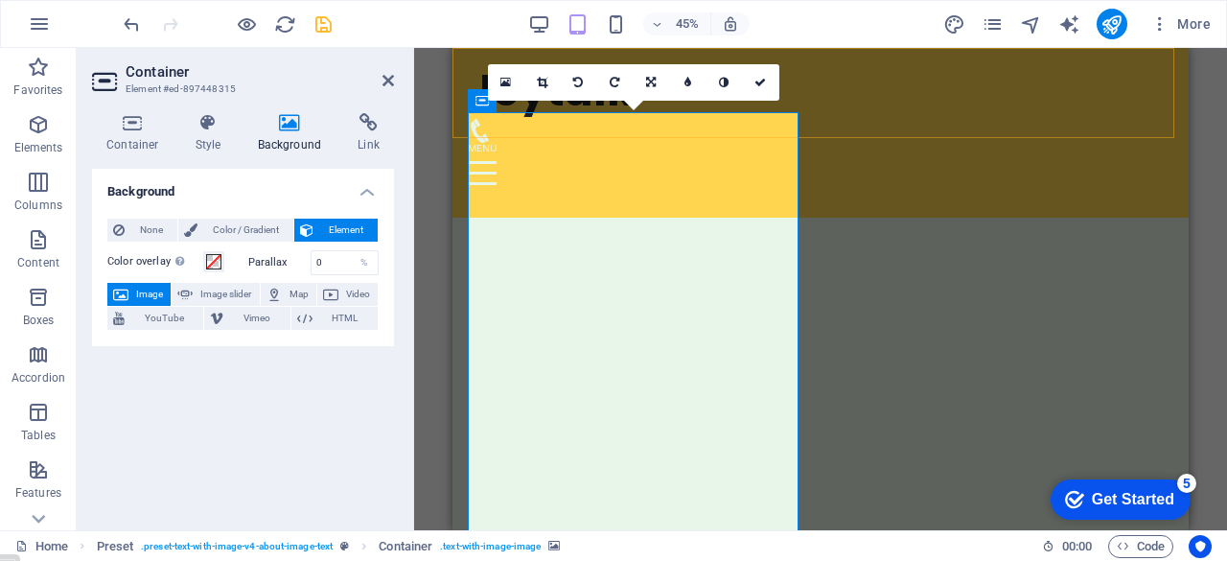
scroll to position [413, 0]
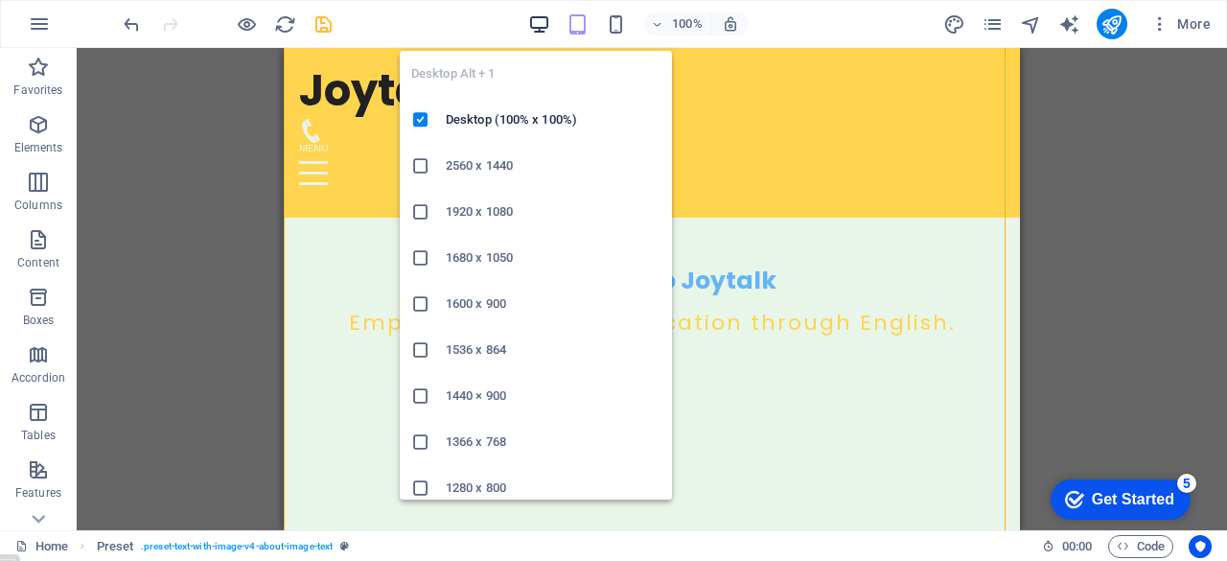
click at [536, 18] on icon "button" at bounding box center [539, 24] width 22 height 22
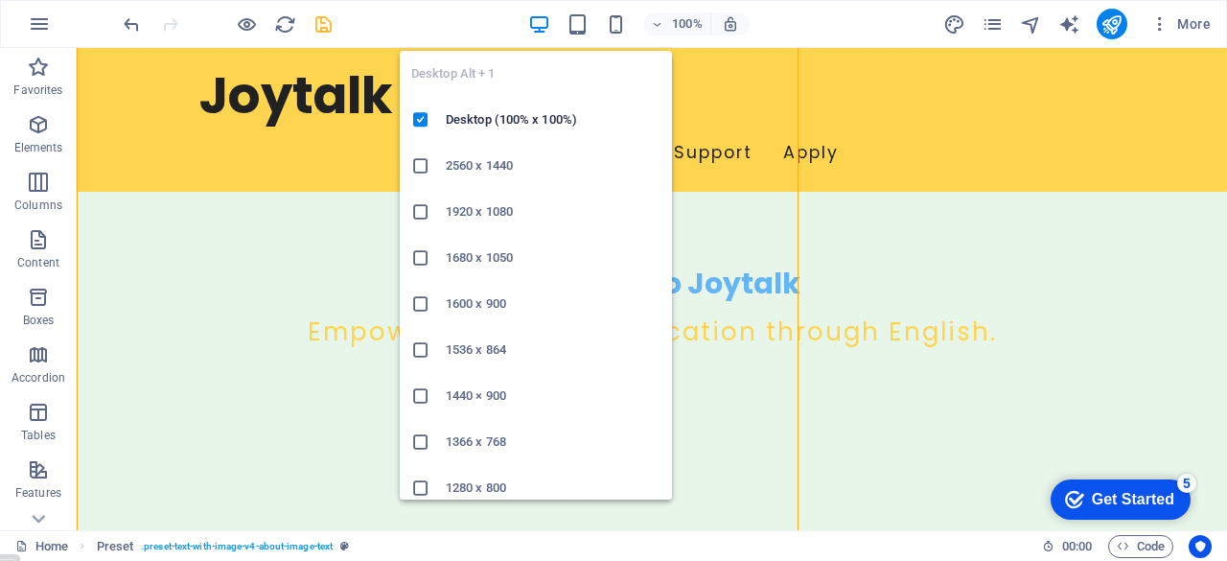
scroll to position [432, 0]
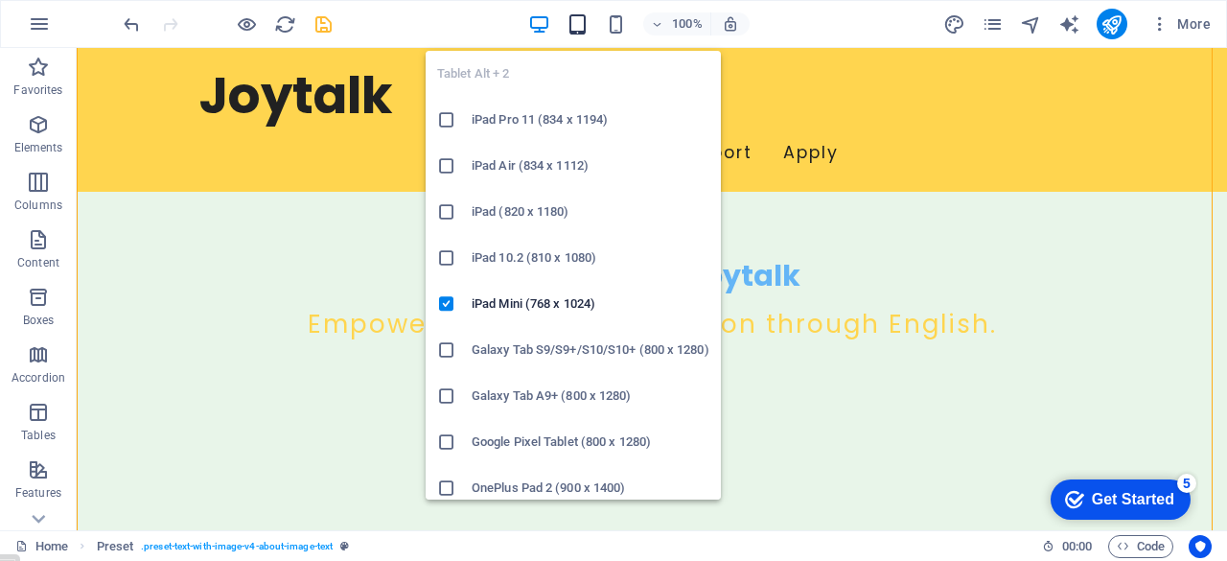
click at [580, 16] on icon "button" at bounding box center [577, 24] width 22 height 22
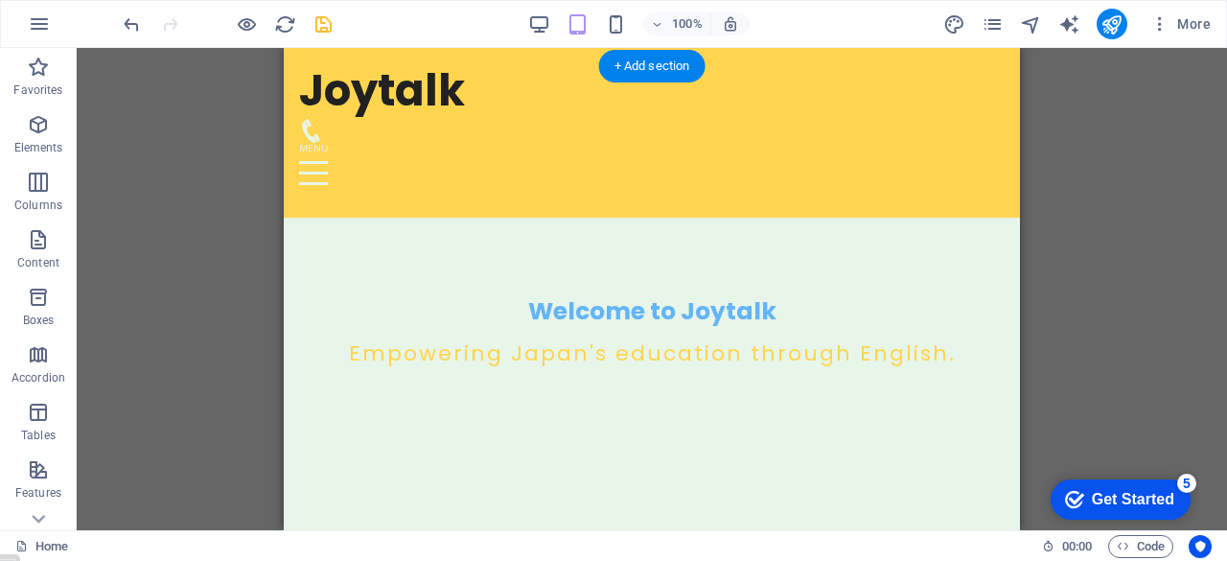
scroll to position [418, 0]
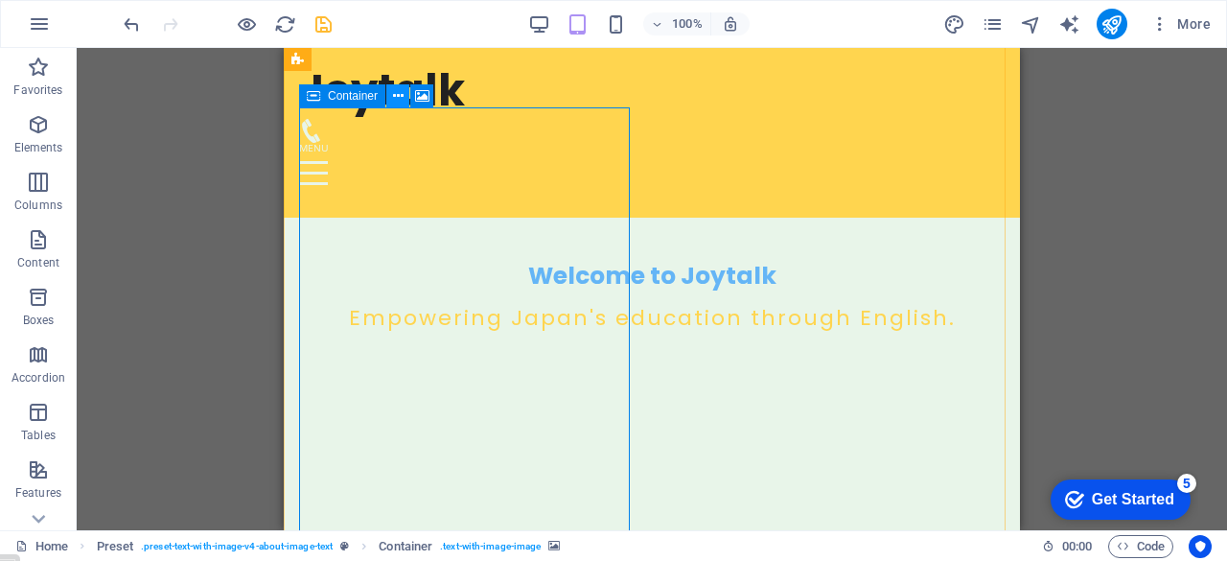
click at [401, 93] on icon at bounding box center [398, 96] width 11 height 20
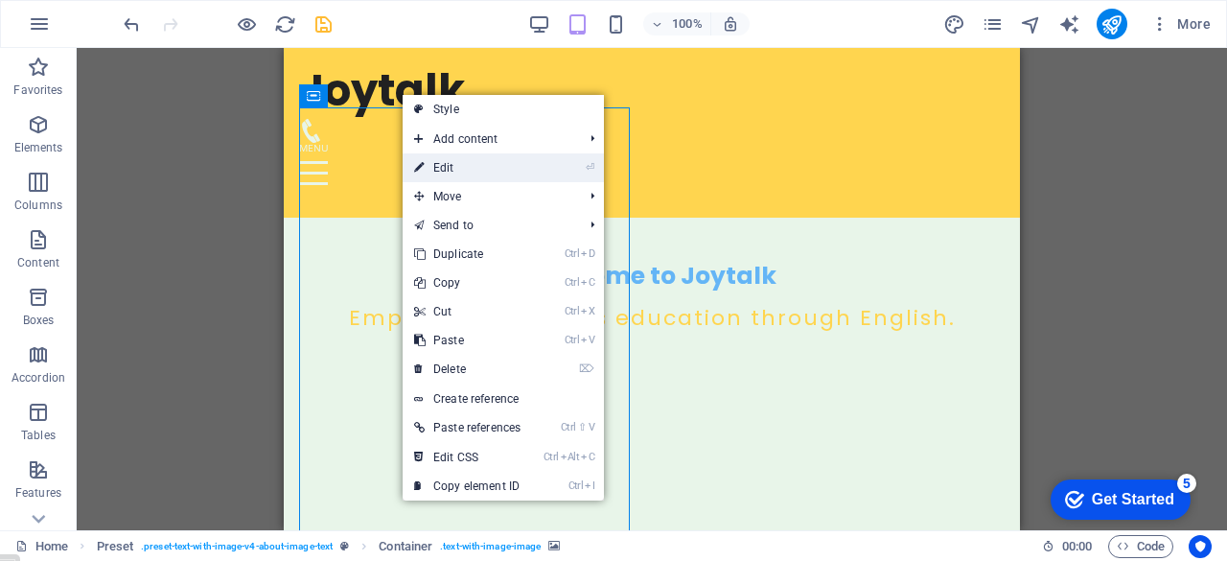
click at [444, 166] on link "⏎ Edit" at bounding box center [466, 167] width 129 height 29
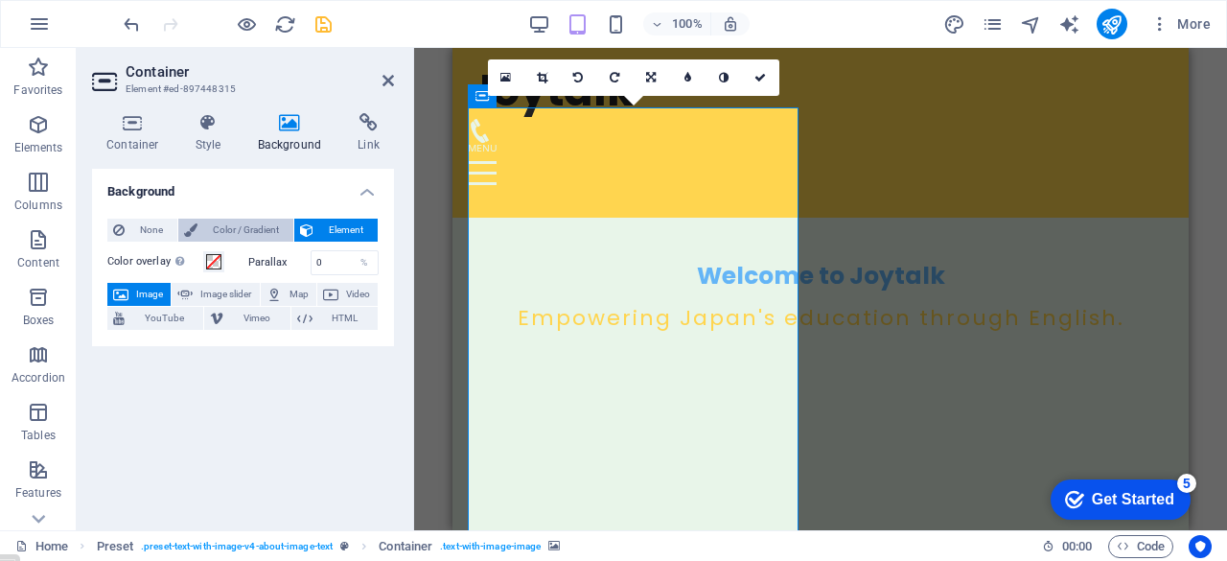
click at [239, 229] on span "Color / Gradient" at bounding box center [245, 229] width 84 height 23
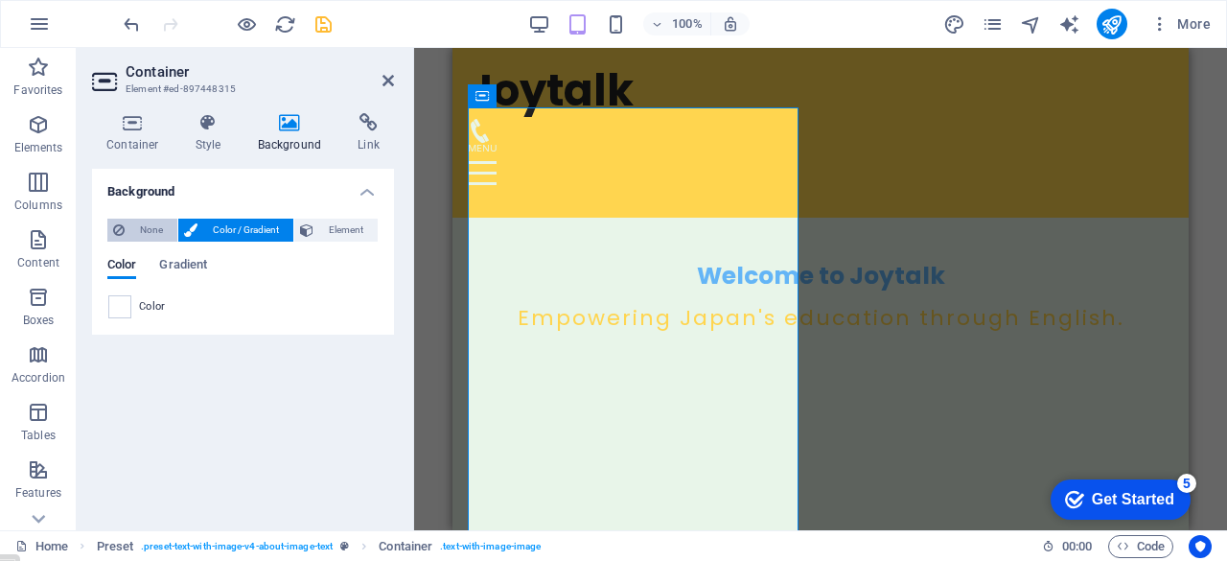
click at [148, 224] on span "None" at bounding box center [150, 229] width 41 height 23
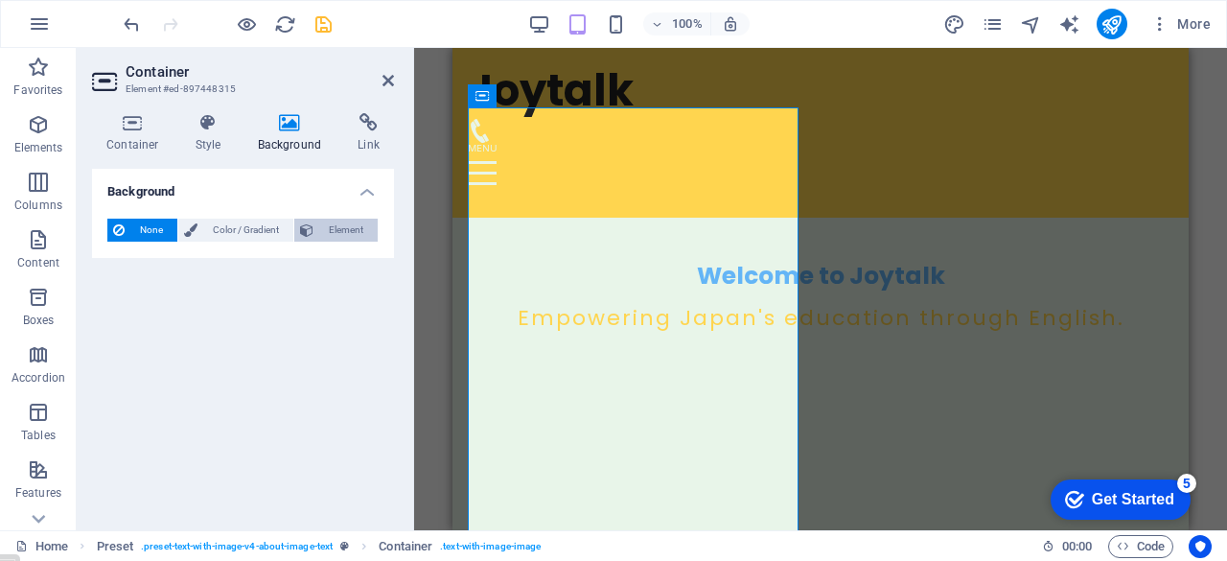
click at [343, 222] on span "Element" at bounding box center [345, 229] width 53 height 23
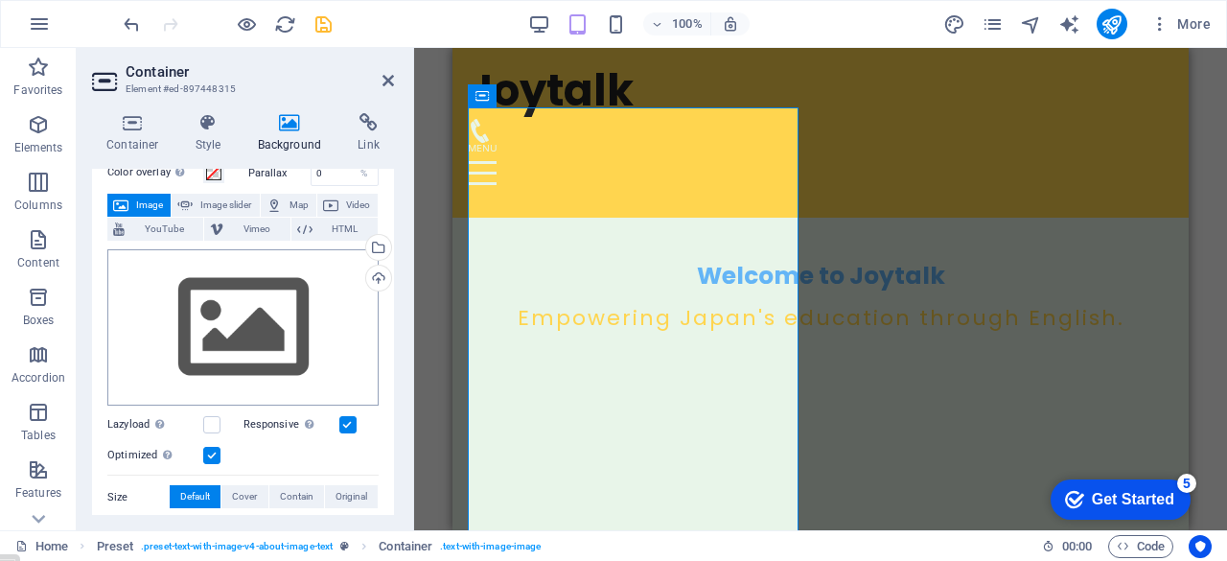
scroll to position [88, 0]
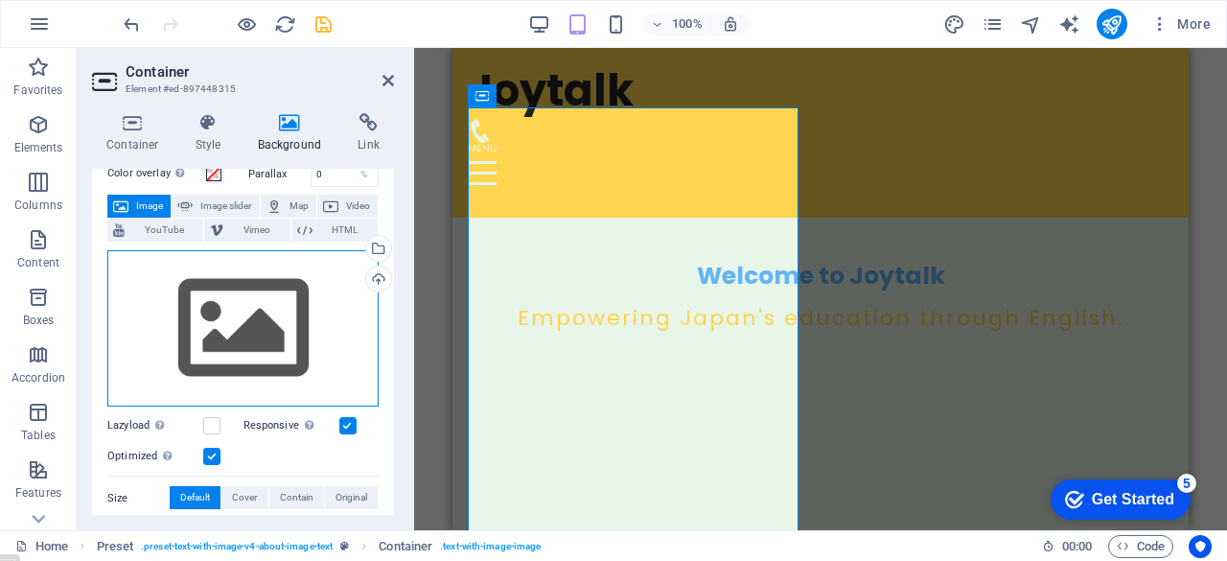
click at [232, 306] on div "Drag files here, click to choose files or select files from Files or our free s…" at bounding box center [242, 328] width 271 height 157
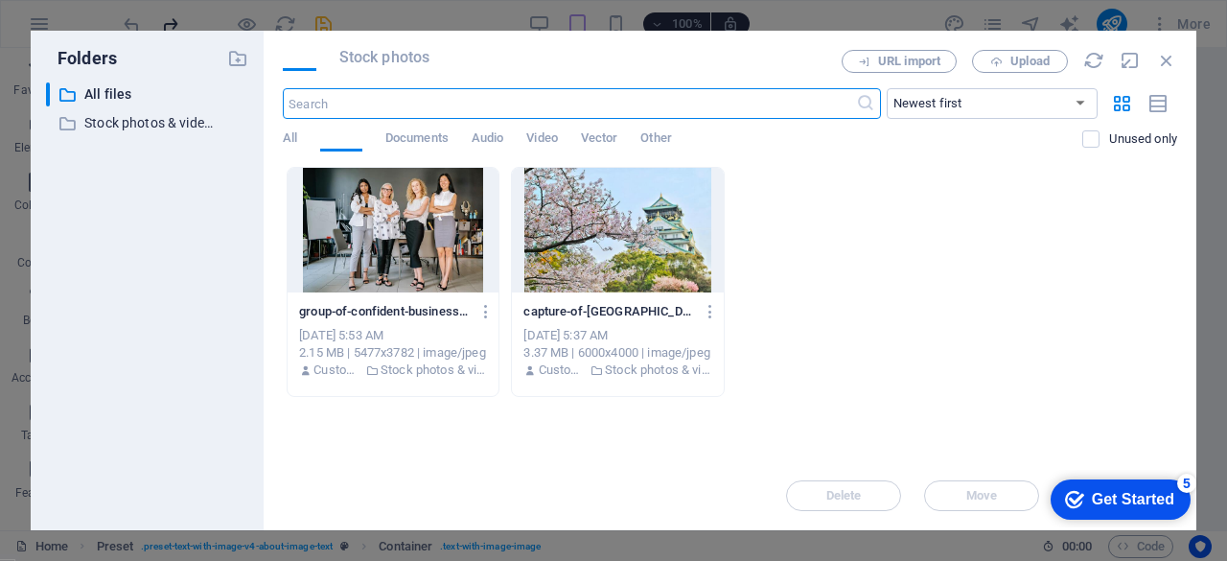
scroll to position [508, 0]
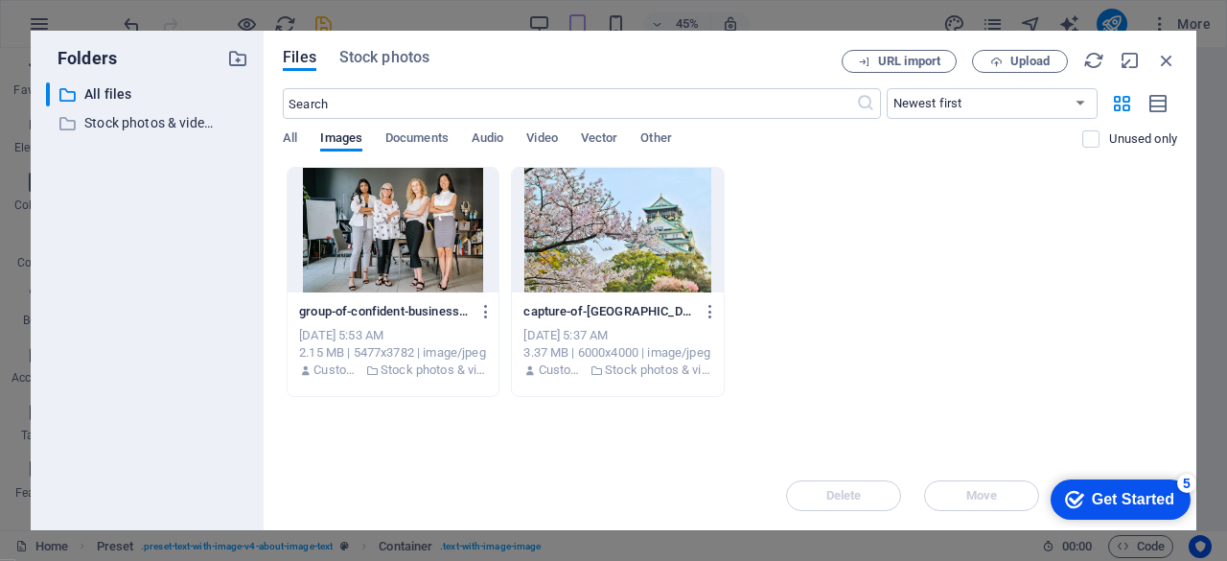
click at [420, 238] on div at bounding box center [392, 230] width 211 height 125
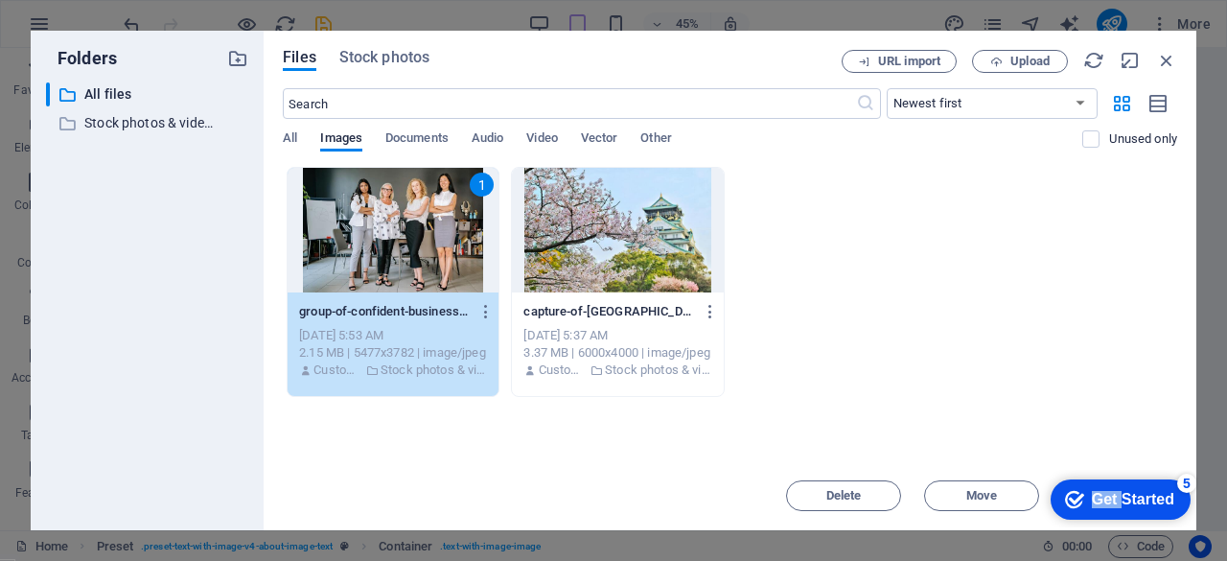
drag, startPoint x: 1117, startPoint y: 494, endPoint x: 1117, endPoint y: 422, distance: 71.9
click at [1117, 470] on html "checkmark Get Started 5 First Steps in the Editor Let's guide you through the t…" at bounding box center [1119, 498] width 158 height 57
click at [976, 498] on span "Move" at bounding box center [981, 495] width 31 height 11
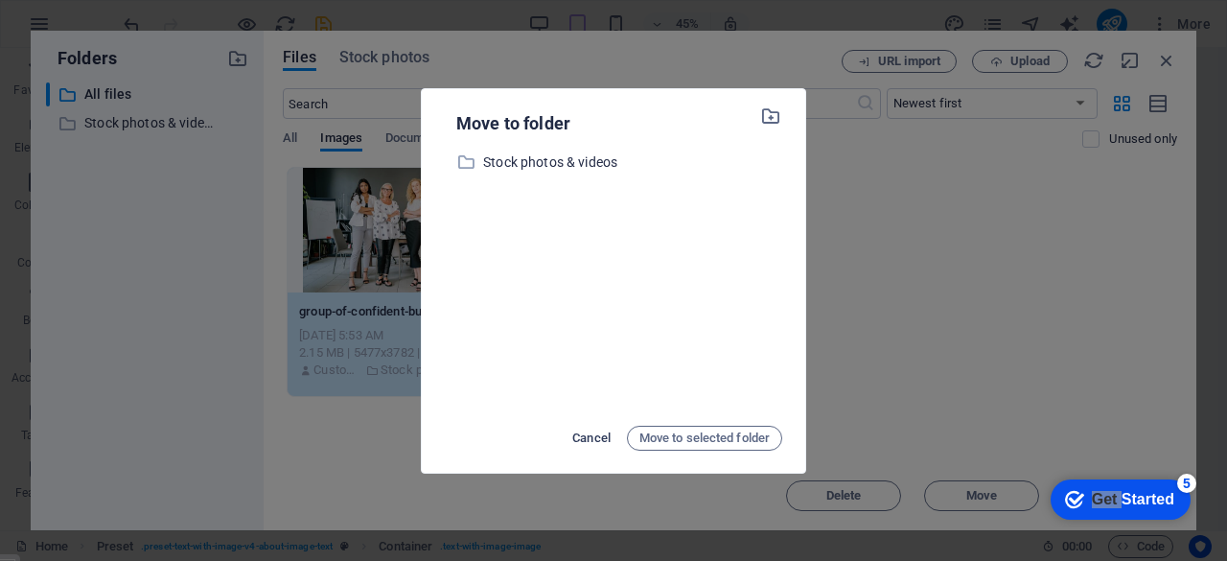
click at [579, 439] on span "Cancel" at bounding box center [591, 437] width 38 height 23
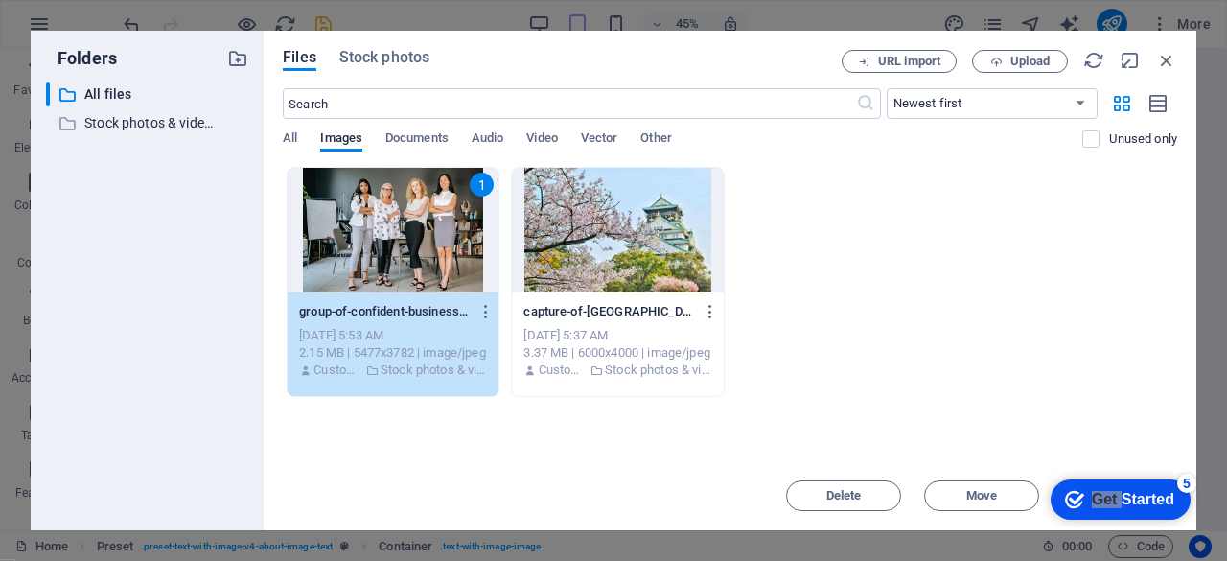
click at [1090, 428] on div "Drop files here to upload them instantly 1 group-of-confident-businesswomen-sta…" at bounding box center [730, 314] width 894 height 294
click at [377, 236] on div "1" at bounding box center [392, 230] width 211 height 125
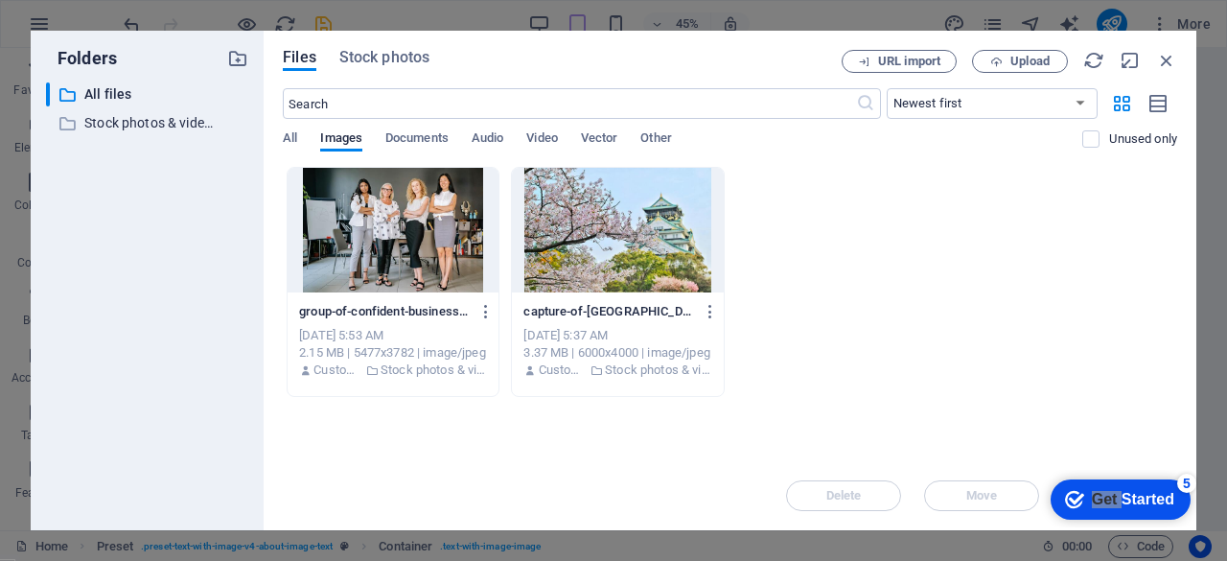
click at [377, 236] on div at bounding box center [392, 230] width 211 height 125
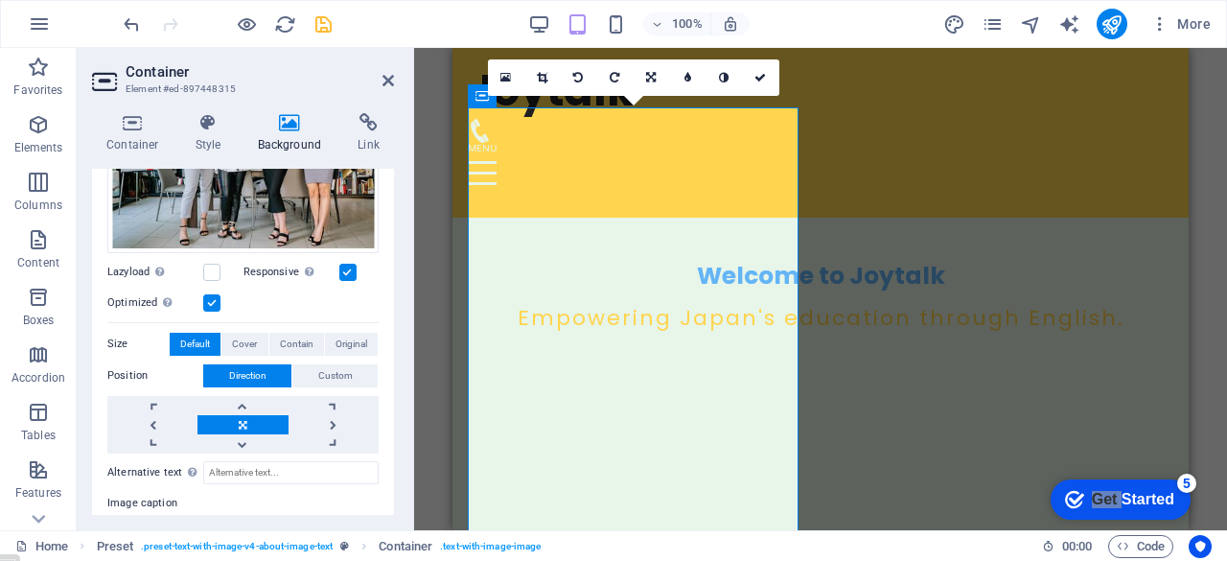
scroll to position [282, 0]
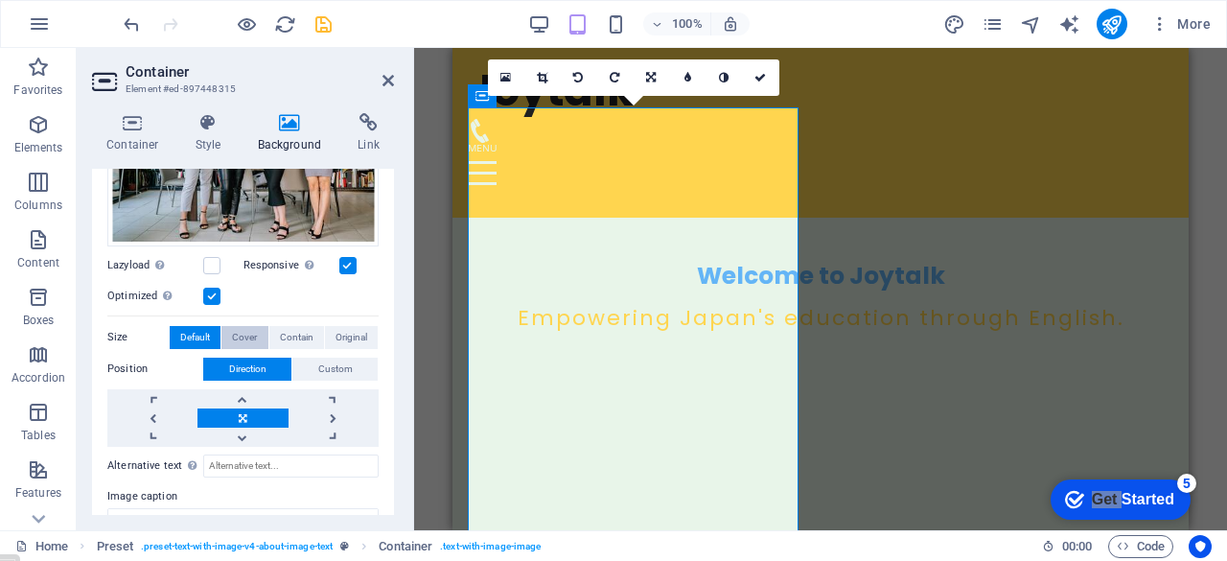
click at [242, 335] on span "Cover" at bounding box center [244, 337] width 25 height 23
click at [298, 335] on span "Contain" at bounding box center [297, 337] width 34 height 23
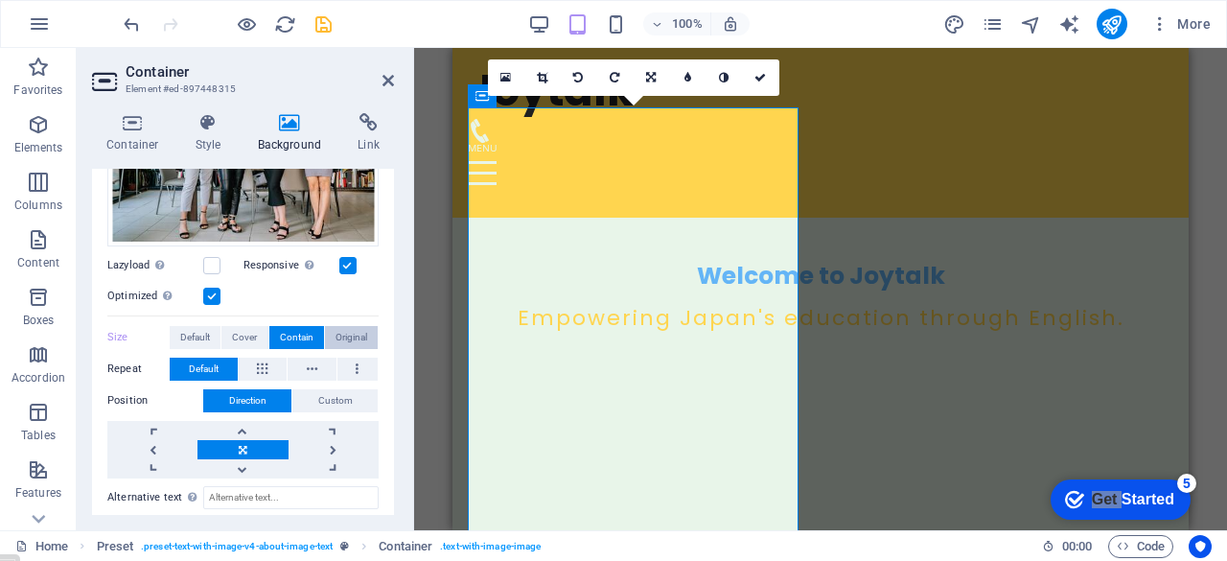
click at [351, 335] on span "Original" at bounding box center [351, 337] width 32 height 23
click at [244, 338] on span "Cover" at bounding box center [244, 337] width 25 height 23
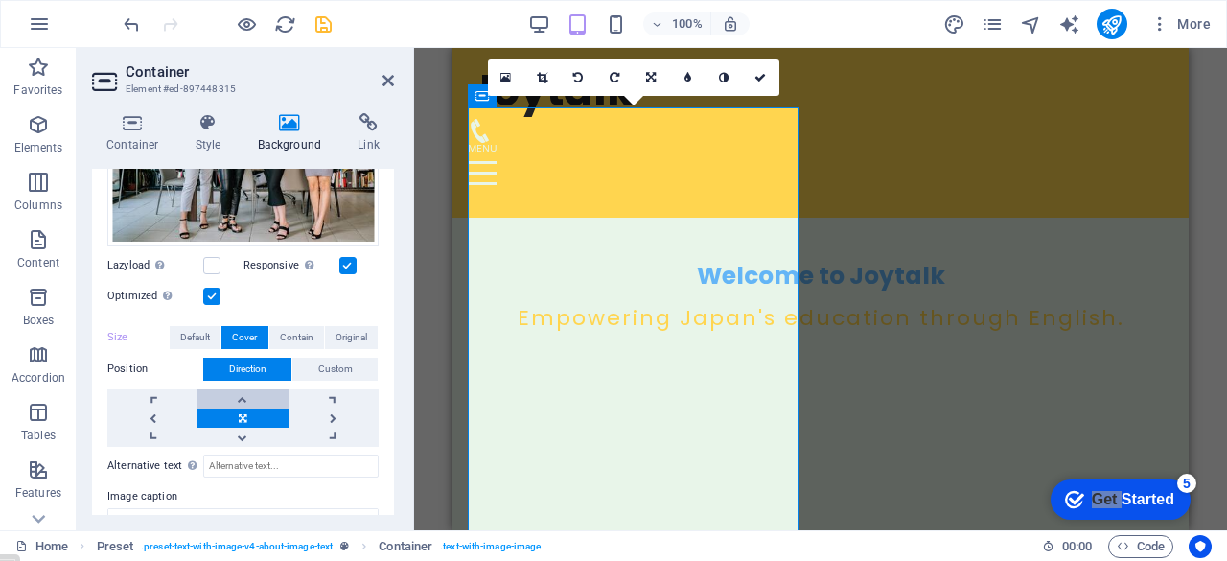
click at [241, 396] on link at bounding box center [242, 398] width 90 height 19
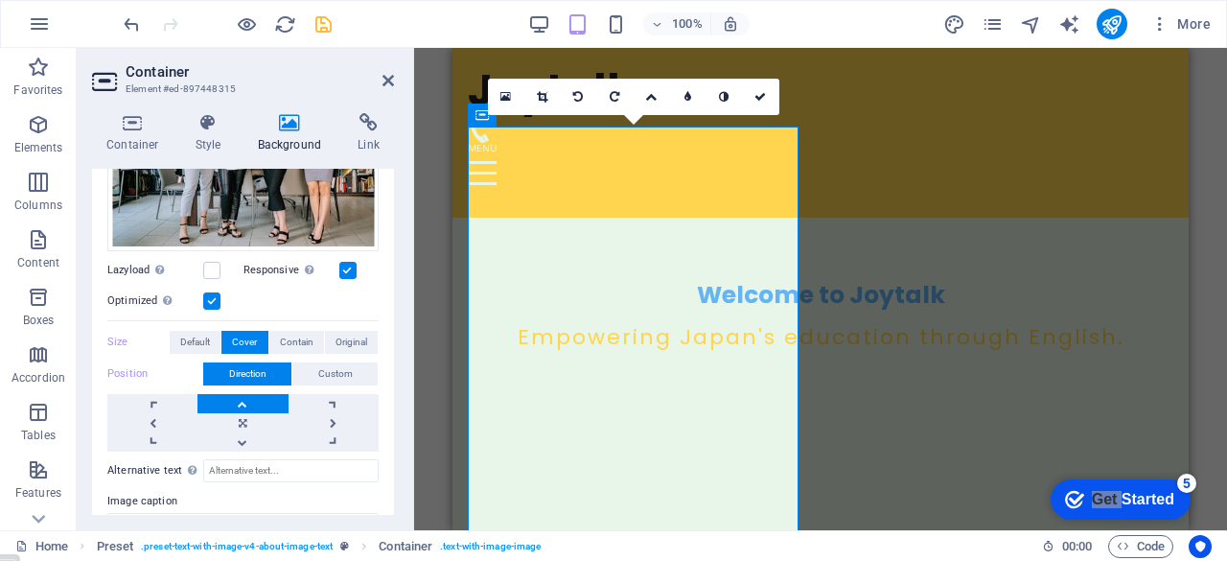
scroll to position [269, 0]
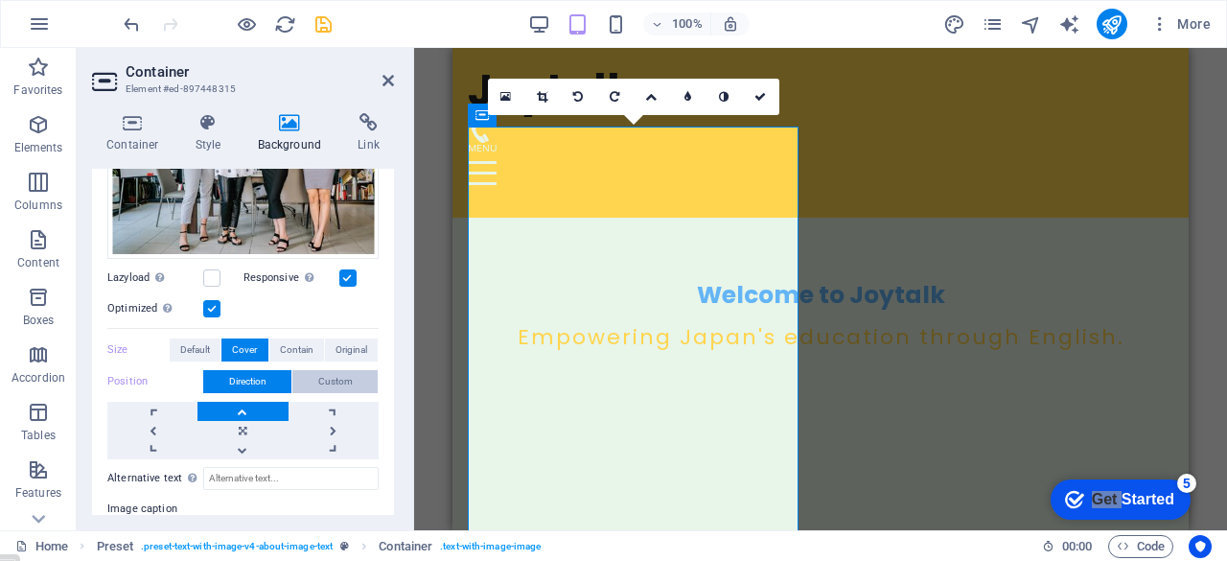
click at [327, 376] on span "Custom" at bounding box center [335, 381] width 34 height 23
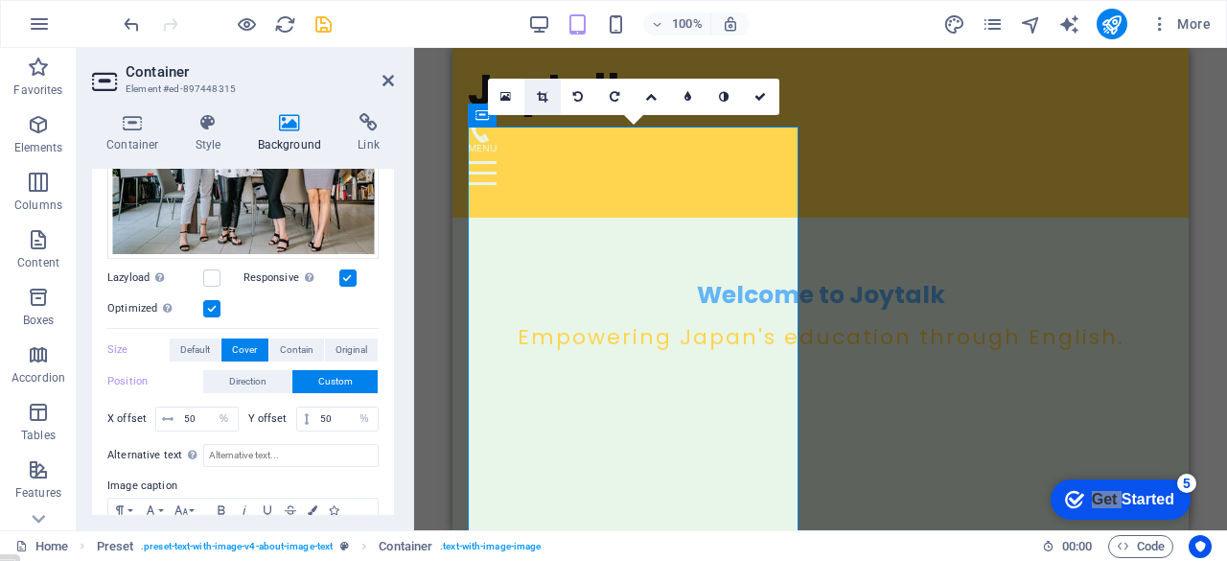
click at [542, 91] on icon at bounding box center [542, 96] width 11 height 11
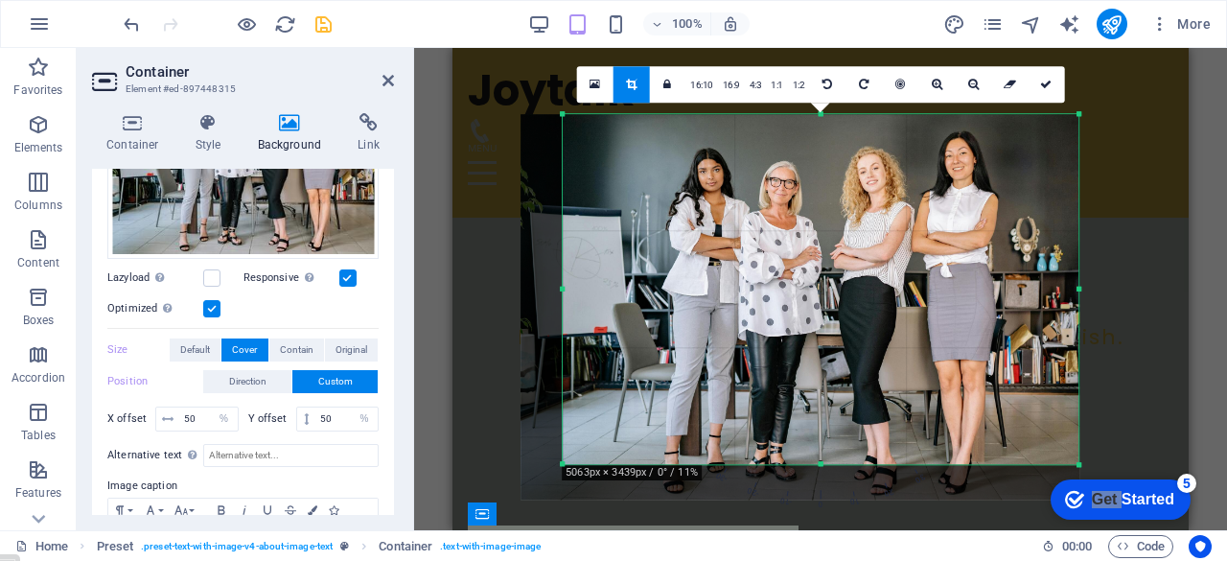
drag, startPoint x: 541, startPoint y: 483, endPoint x: 584, endPoint y: 448, distance: 55.1
click at [584, 448] on div "180 170 160 150 140 130 120 110 100 90 80 70 60 50 40 30 20 10 0 -10 -20 -30 -4…" at bounding box center [820, 289] width 516 height 350
click at [1045, 85] on icon at bounding box center [1045, 84] width 11 height 11
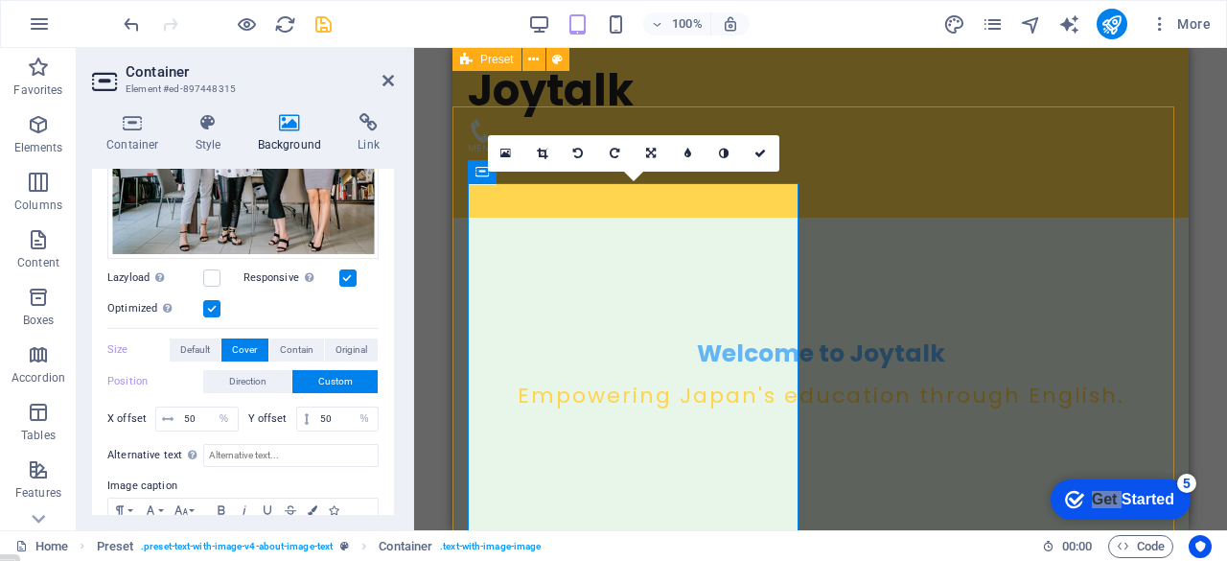
scroll to position [334, 0]
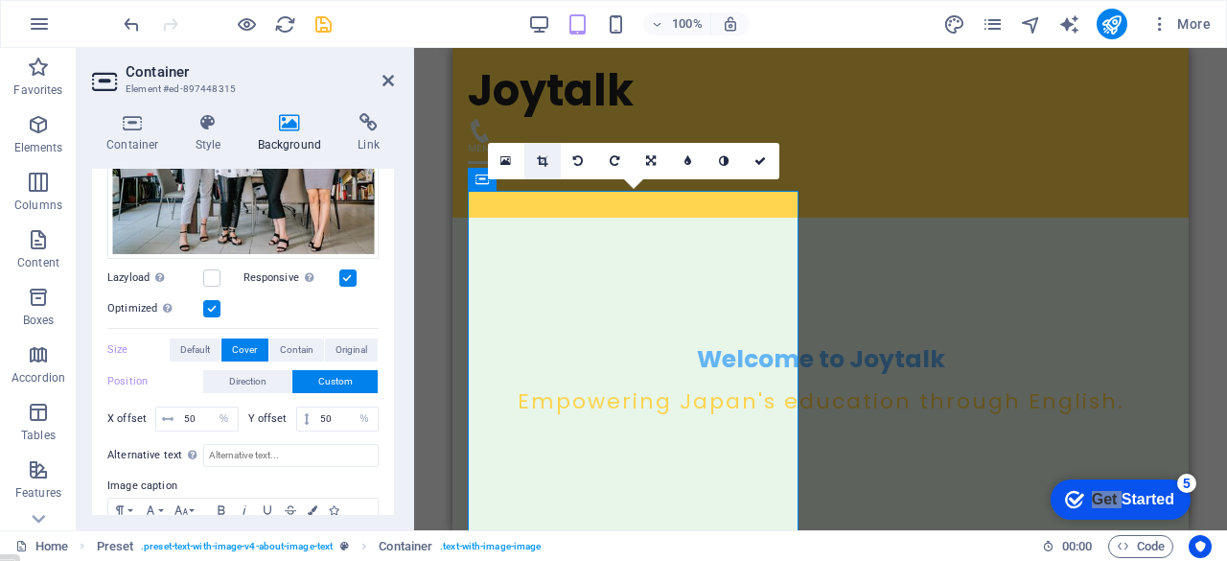
click at [539, 160] on icon at bounding box center [542, 160] width 11 height 11
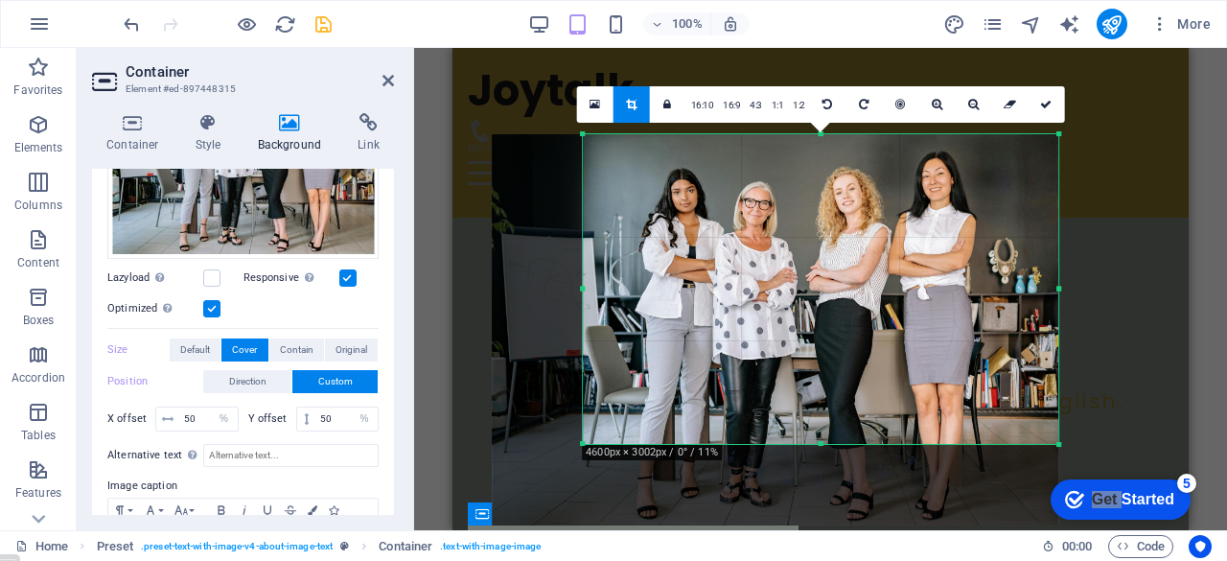
drag, startPoint x: 559, startPoint y: 466, endPoint x: 607, endPoint y: 420, distance: 66.4
click at [607, 420] on div "180 170 160 150 140 130 120 110 100 90 80 70 60 50 40 30 20 10 0 -10 -20 -30 -4…" at bounding box center [820, 289] width 475 height 310
click at [1047, 103] on icon at bounding box center [1045, 104] width 11 height 11
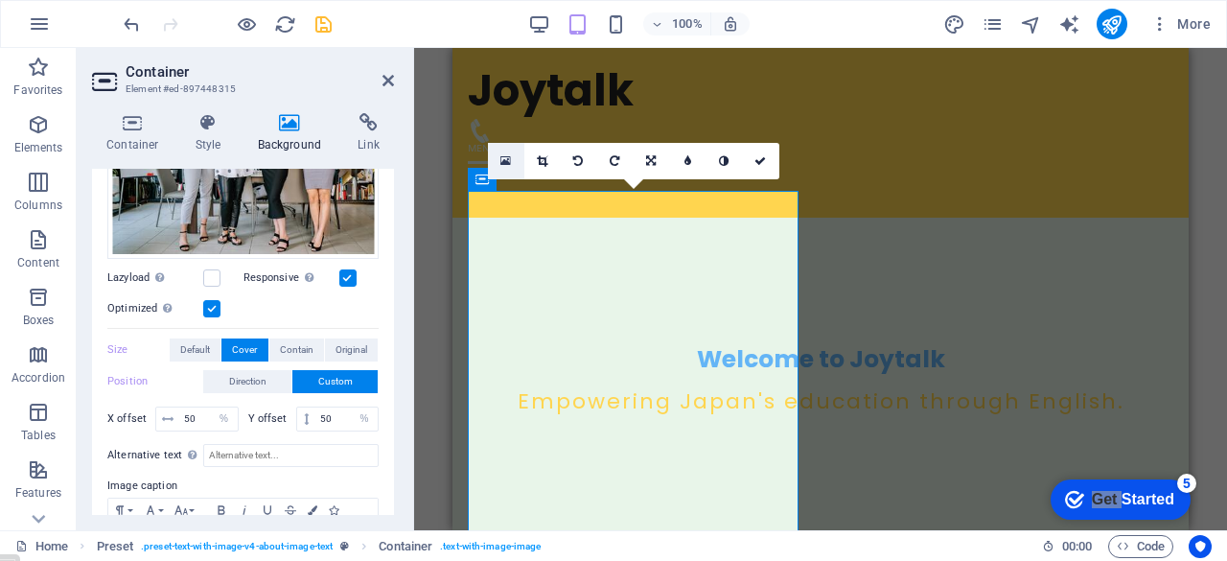
click at [505, 159] on icon at bounding box center [505, 160] width 11 height 13
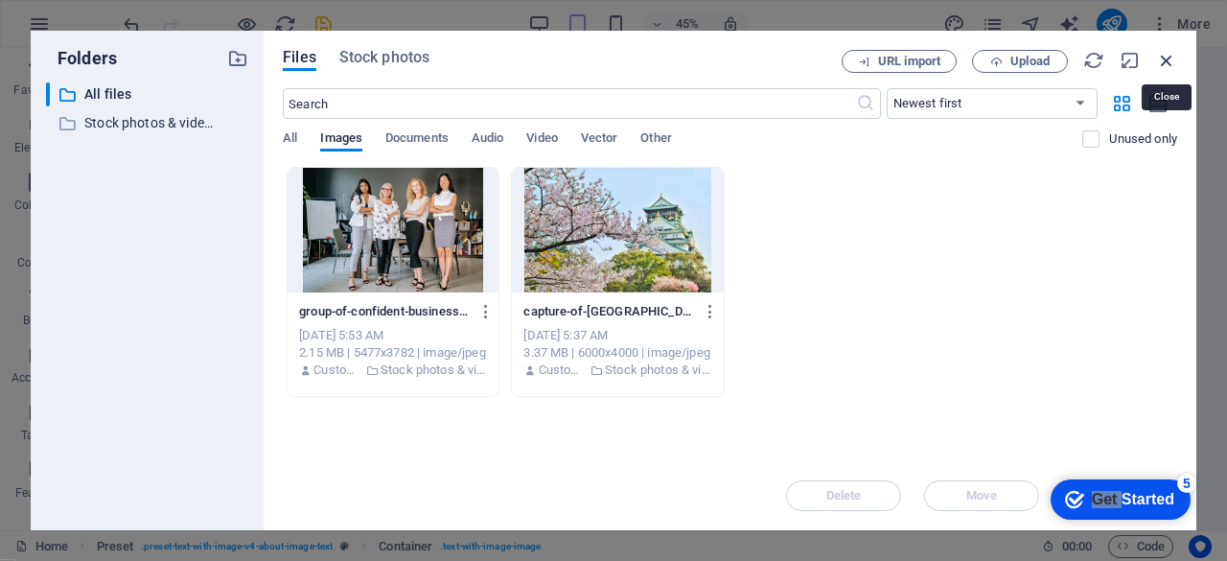
click at [1162, 55] on icon "button" at bounding box center [1166, 60] width 21 height 21
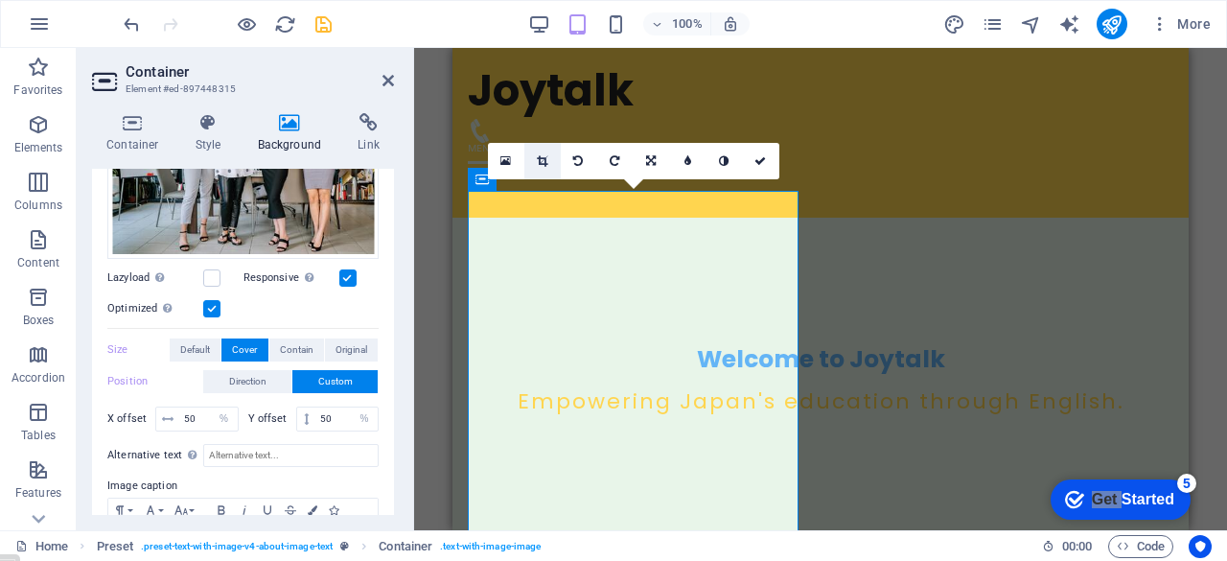
click at [539, 157] on icon at bounding box center [542, 160] width 11 height 11
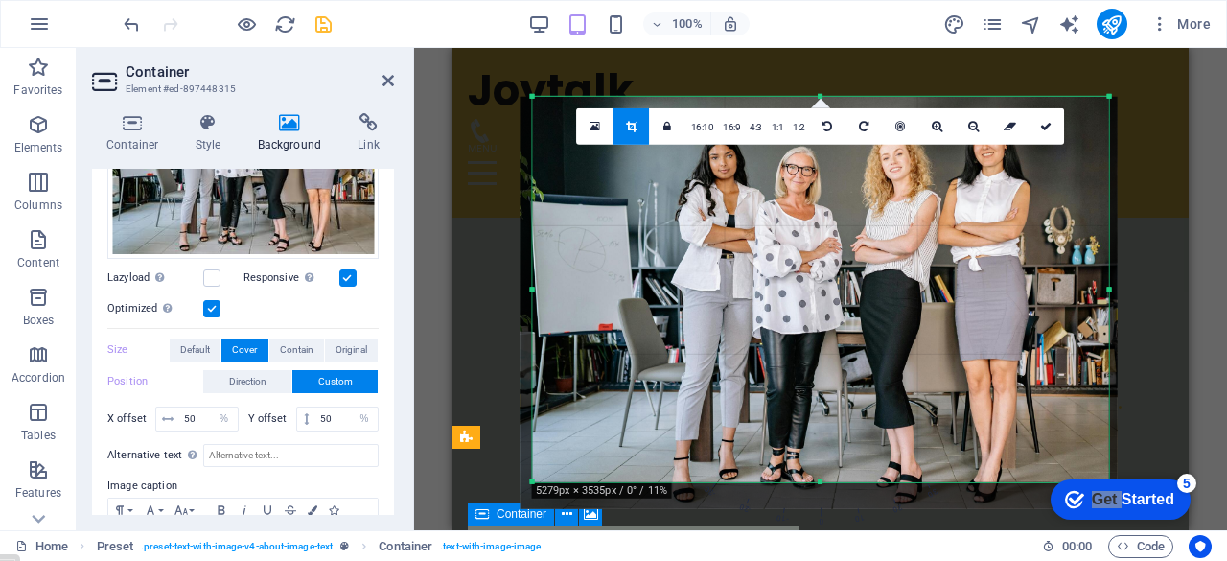
drag, startPoint x: 571, startPoint y: 452, endPoint x: 490, endPoint y: 517, distance: 103.7
click at [1041, 125] on icon at bounding box center [1045, 125] width 11 height 11
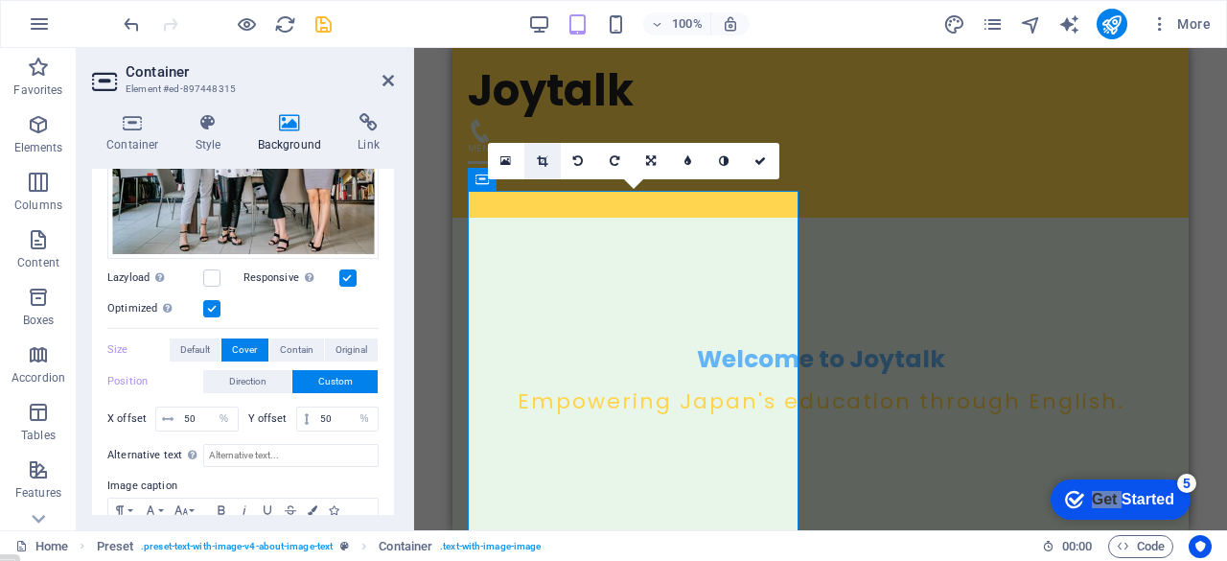
click at [540, 159] on icon at bounding box center [542, 160] width 11 height 11
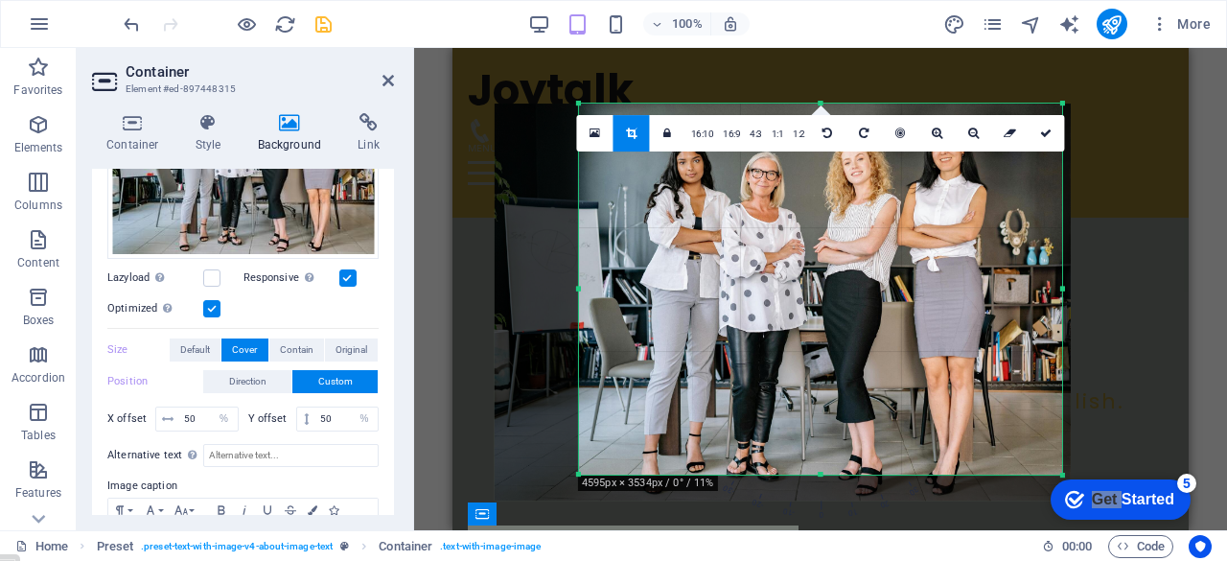
drag, startPoint x: 541, startPoint y: 287, endPoint x: 613, endPoint y: 287, distance: 71.9
click at [613, 287] on div "180 170 160 150 140 130 120 110 100 90 80 70 60 50 40 30 20 10 0 -10 -20 -30 -4…" at bounding box center [820, 289] width 483 height 372
click at [1043, 135] on icon at bounding box center [1045, 132] width 11 height 11
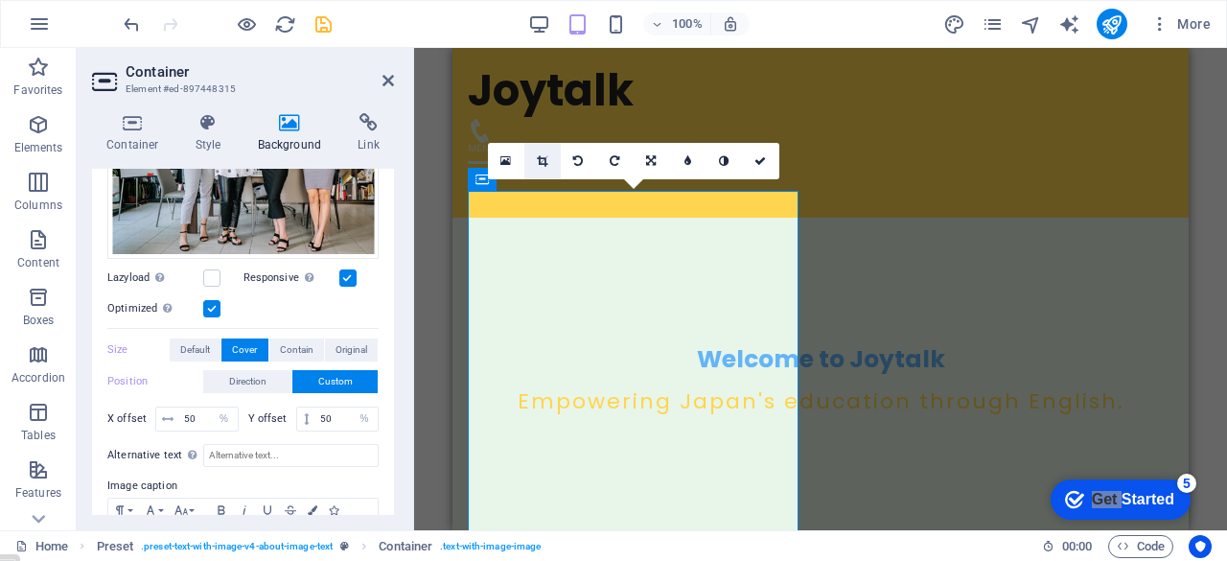
click at [541, 159] on icon at bounding box center [542, 160] width 11 height 11
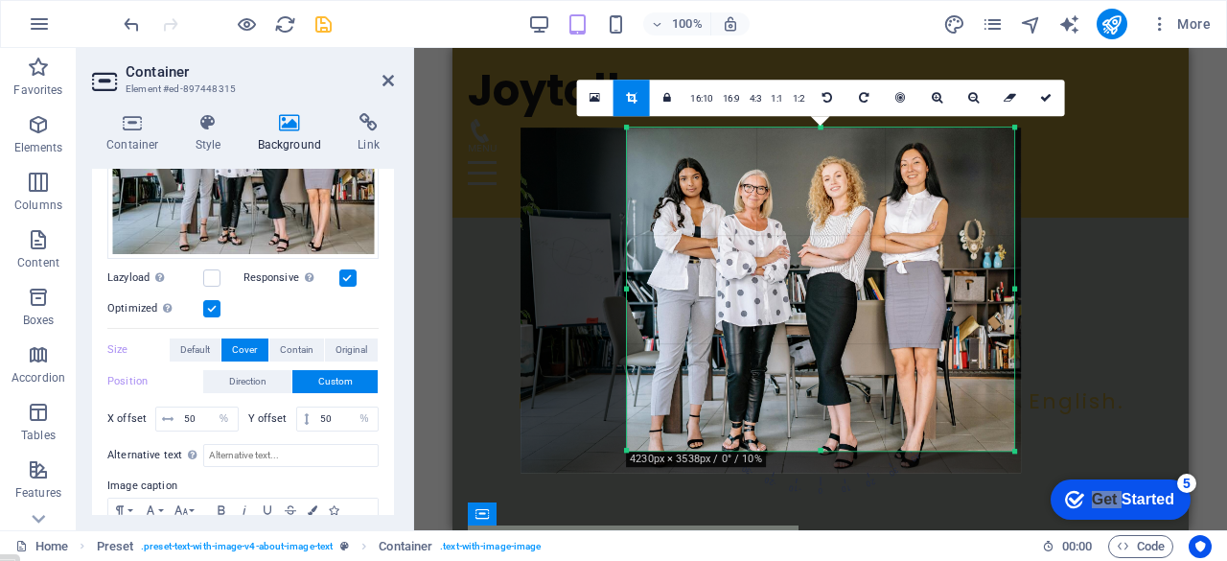
drag, startPoint x: 608, startPoint y: 287, endPoint x: 641, endPoint y: 287, distance: 33.5
click at [641, 287] on div "180 170 160 150 140 130 120 110 100 90 80 70 60 50 40 30 20 10 0 -10 -20 -30 -4…" at bounding box center [820, 289] width 387 height 324
click at [1043, 103] on link at bounding box center [1045, 98] width 36 height 36
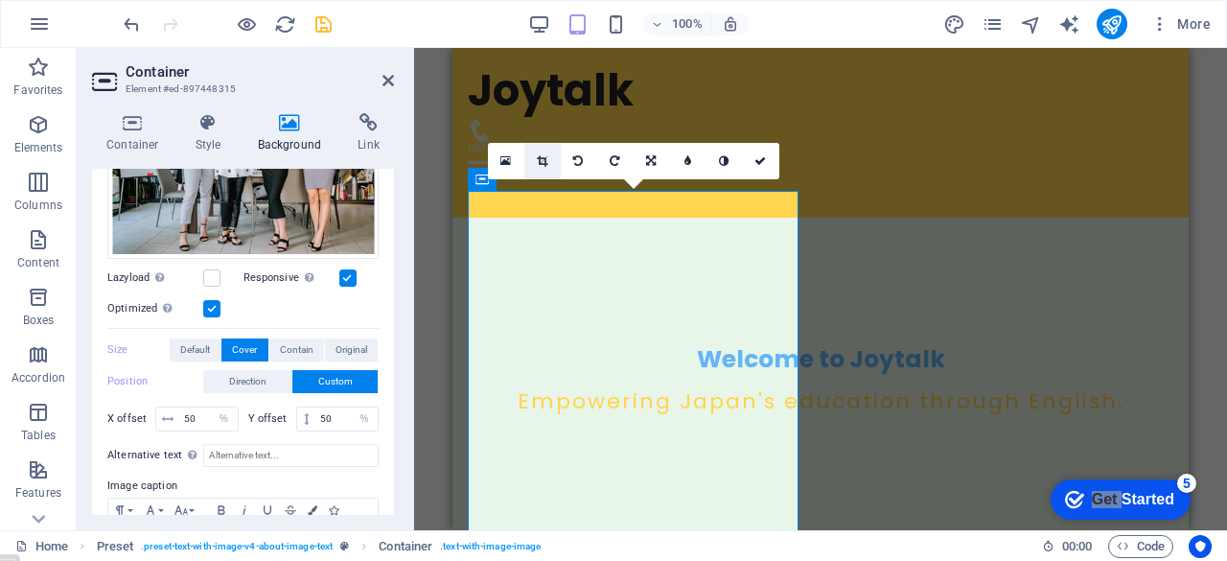
click at [540, 159] on icon at bounding box center [542, 160] width 11 height 11
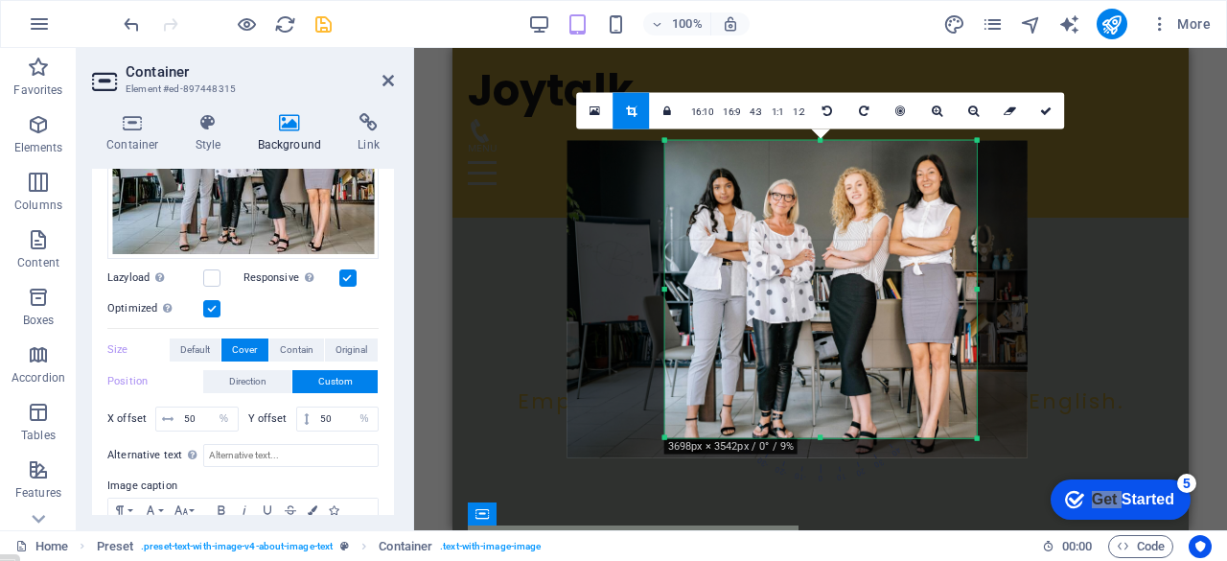
drag, startPoint x: 997, startPoint y: 288, endPoint x: 952, endPoint y: 288, distance: 45.0
click at [952, 288] on div "180 170 160 150 140 130 120 110 100 90 80 70 60 50 40 30 20 10 0 -10 -20 -30 -4…" at bounding box center [820, 289] width 311 height 298
click at [1047, 112] on icon at bounding box center [1045, 109] width 11 height 11
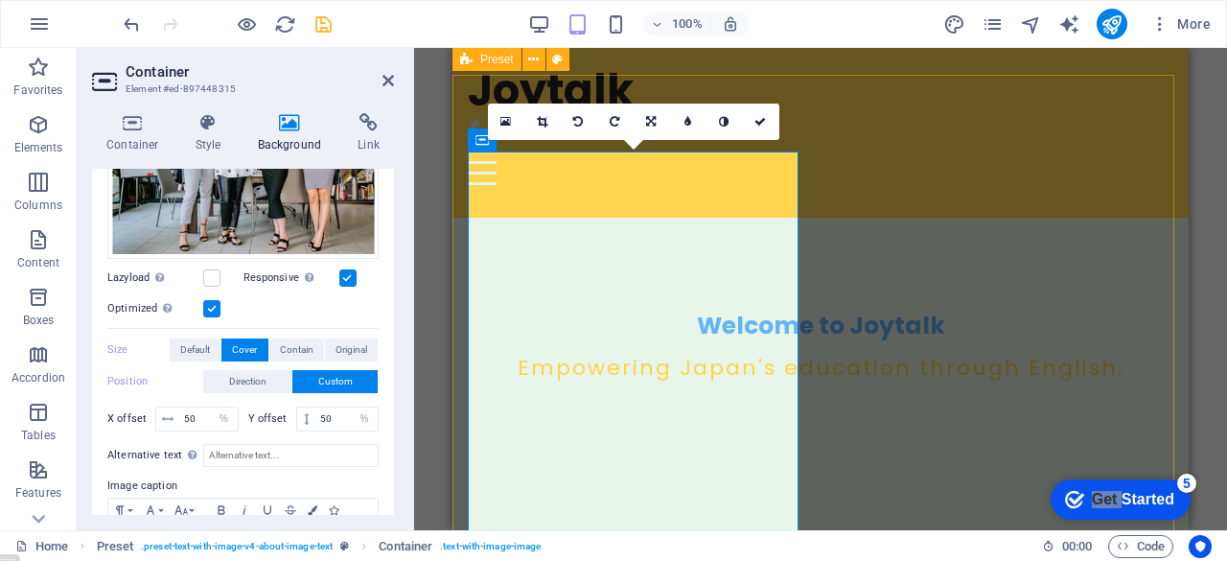
scroll to position [338, 0]
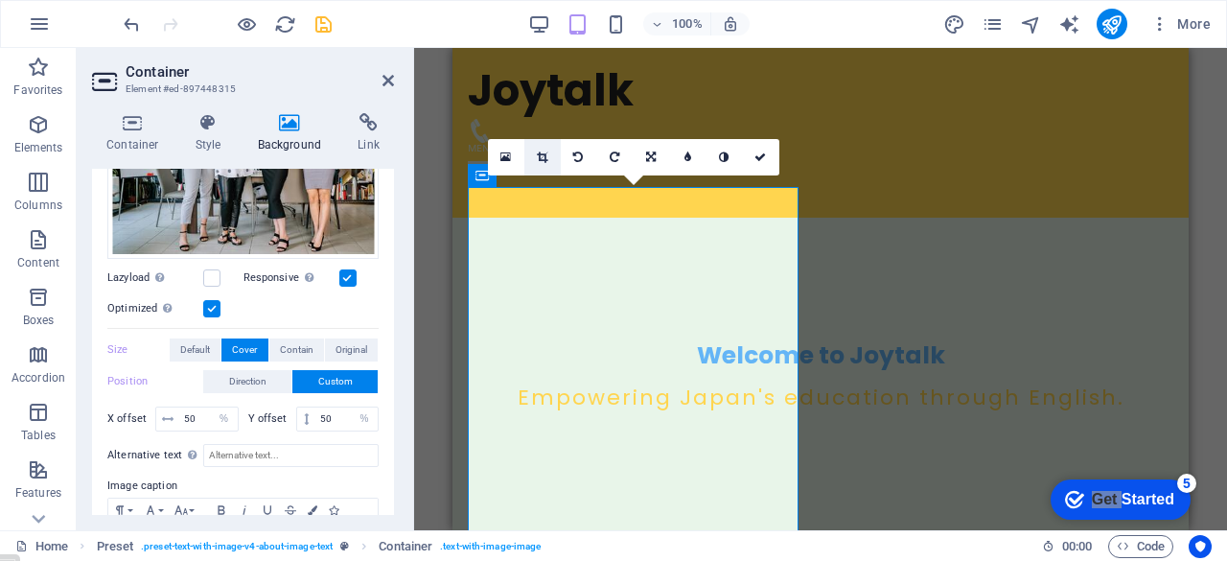
click at [540, 151] on icon at bounding box center [542, 156] width 11 height 11
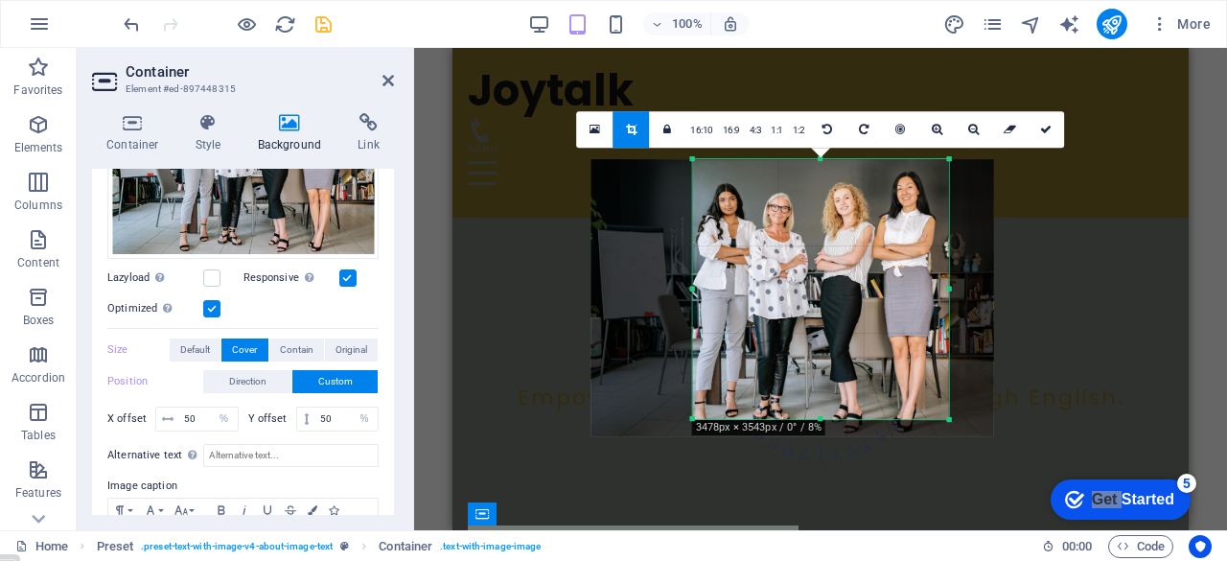
drag, startPoint x: 682, startPoint y: 289, endPoint x: 699, endPoint y: 291, distance: 16.4
click at [699, 291] on div "180 170 160 150 140 130 120 110 100 90 80 70 60 50 40 30 20 10 0 -10 -20 -30 -4…" at bounding box center [821, 289] width 256 height 261
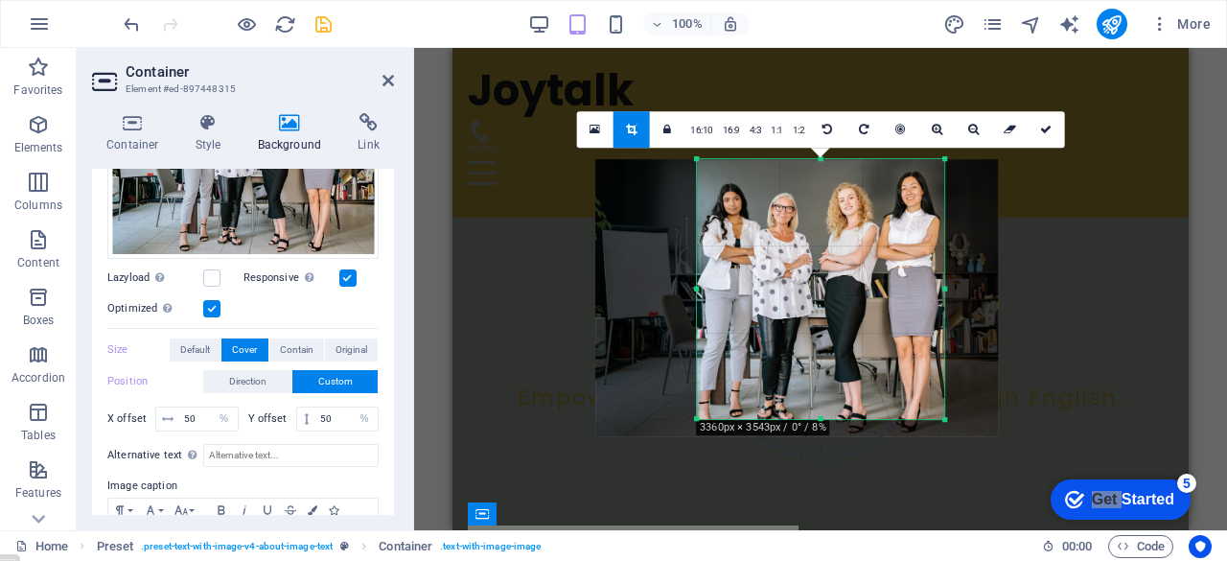
click at [939, 290] on div "180 170 160 150 140 130 120 110 100 90 80 70 60 50 40 30 20 10 0 -10 -20 -30 -4…" at bounding box center [820, 289] width 247 height 261
click at [1045, 127] on icon at bounding box center [1045, 129] width 11 height 11
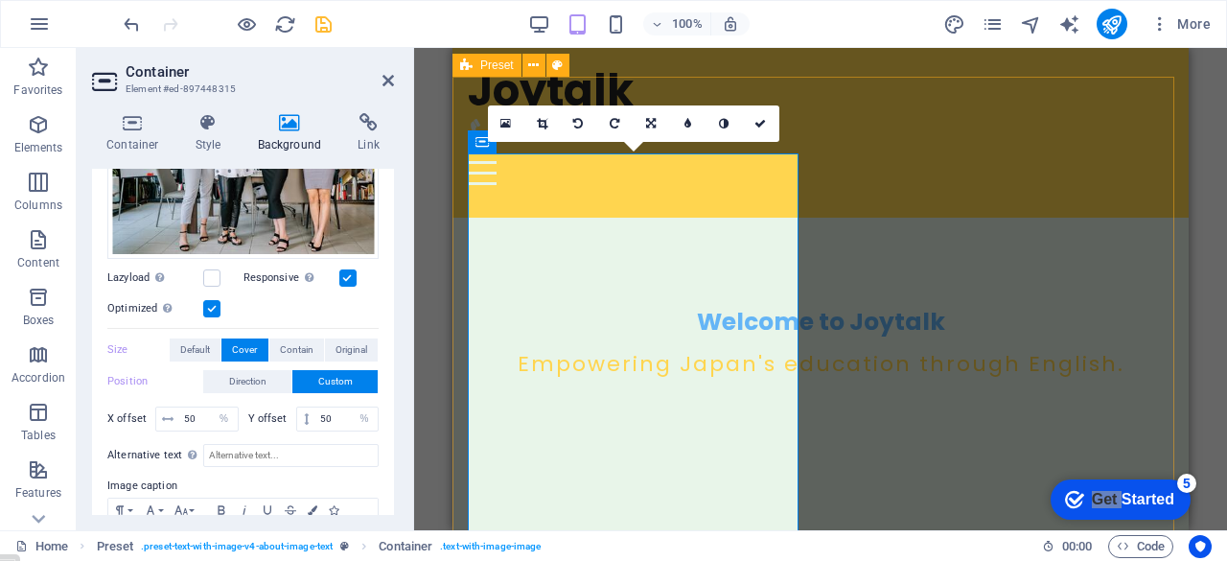
scroll to position [366, 0]
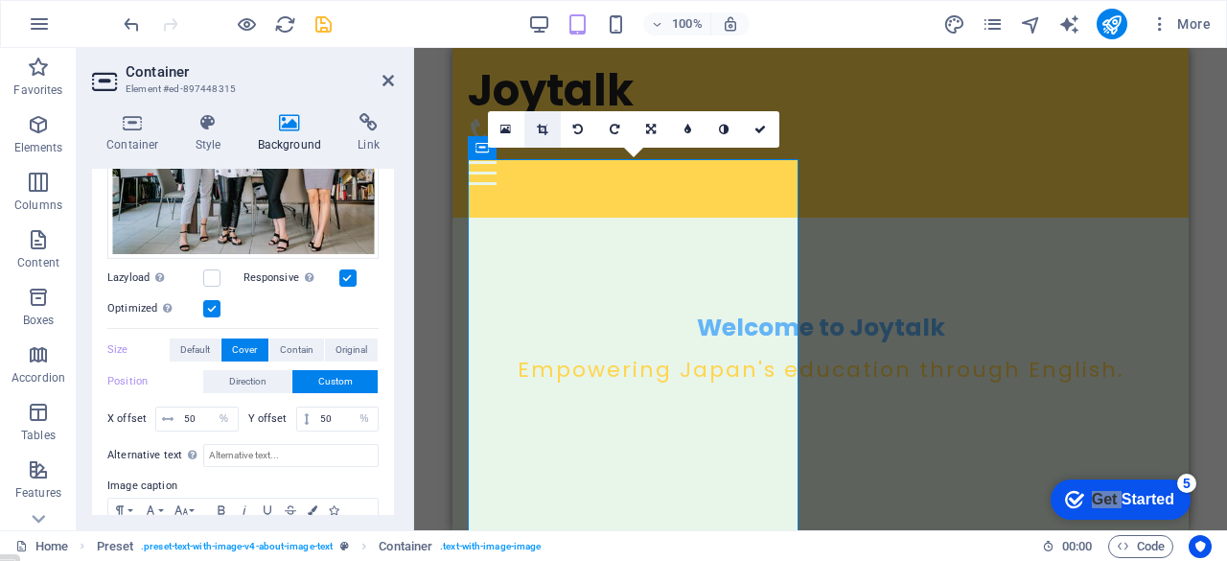
click at [540, 128] on icon at bounding box center [542, 129] width 11 height 11
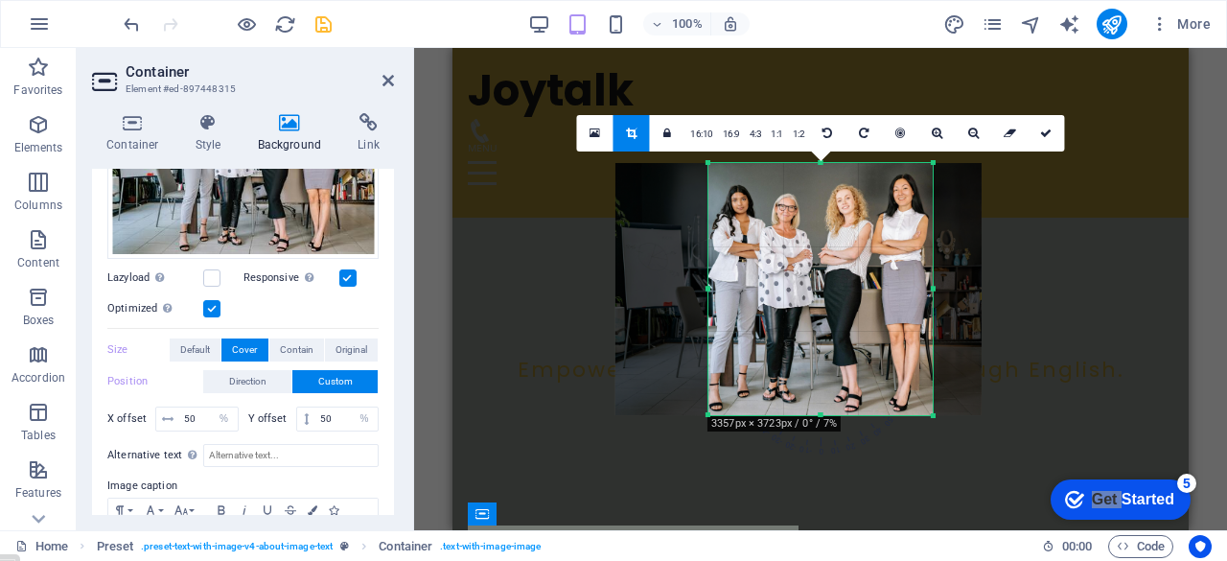
drag, startPoint x: 819, startPoint y: 405, endPoint x: 820, endPoint y: 418, distance: 12.5
click at [820, 418] on div at bounding box center [820, 415] width 224 height 7
click at [1046, 133] on icon at bounding box center [1045, 132] width 11 height 11
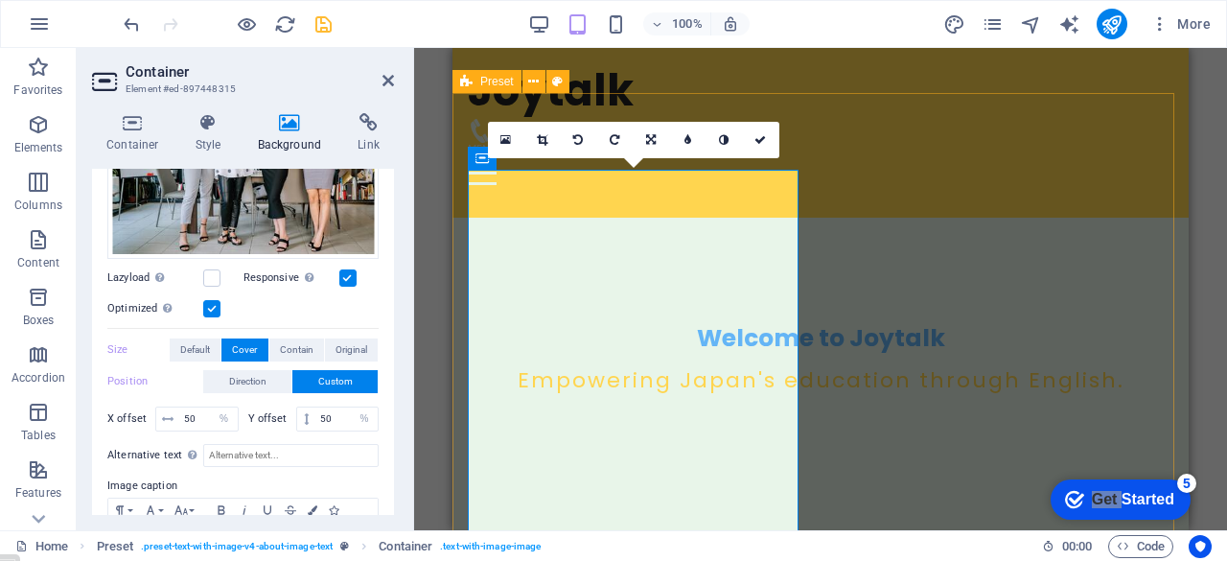
scroll to position [355, 0]
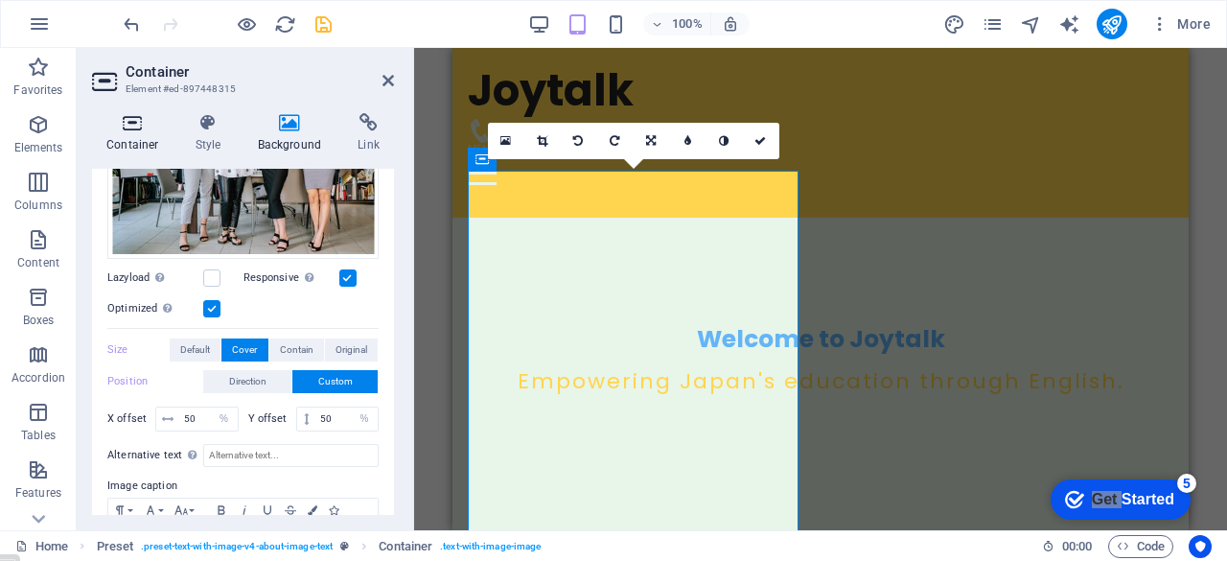
click at [130, 135] on h4 "Container" at bounding box center [136, 133] width 89 height 40
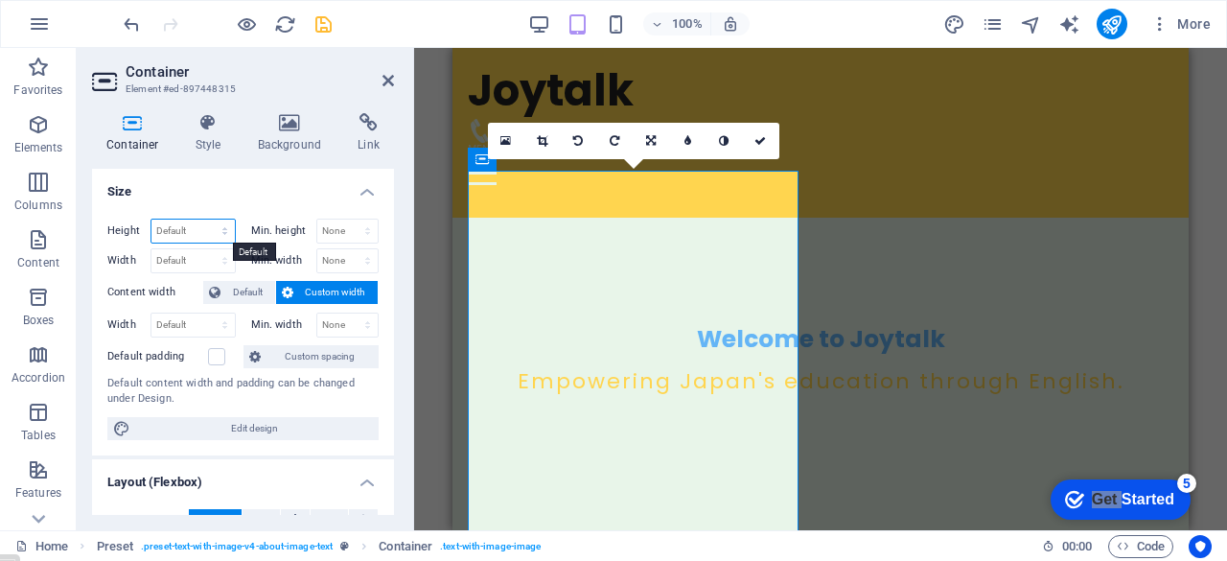
click at [203, 228] on select "Default px rem % vh vw" at bounding box center [192, 230] width 83 height 23
click at [199, 184] on h4 "Size" at bounding box center [243, 186] width 302 height 34
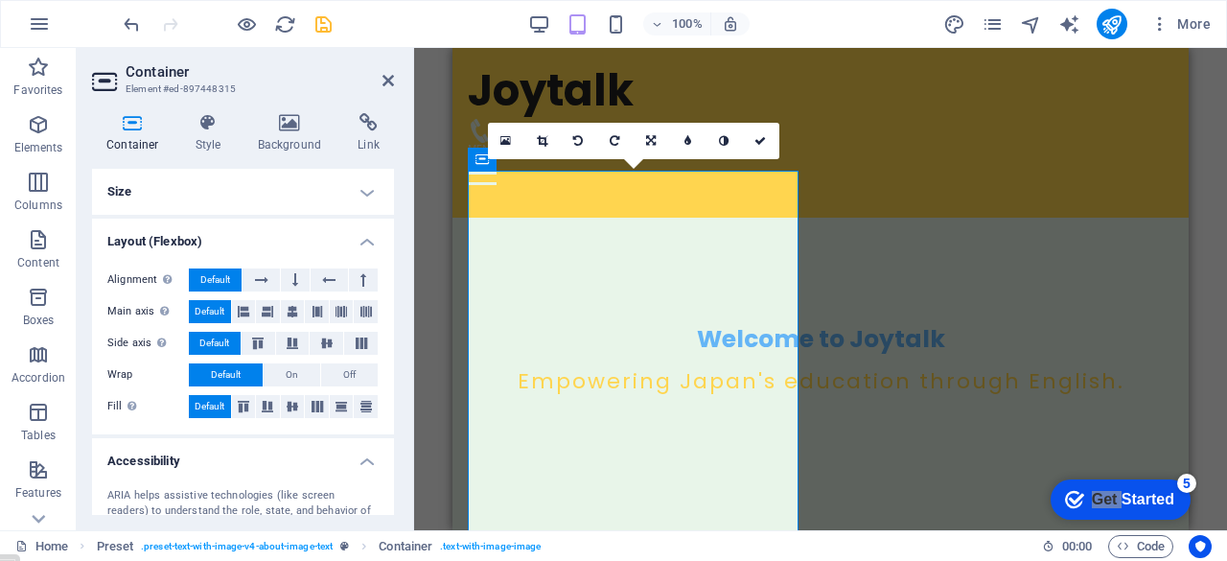
click at [199, 184] on h4 "Size" at bounding box center [243, 192] width 302 height 46
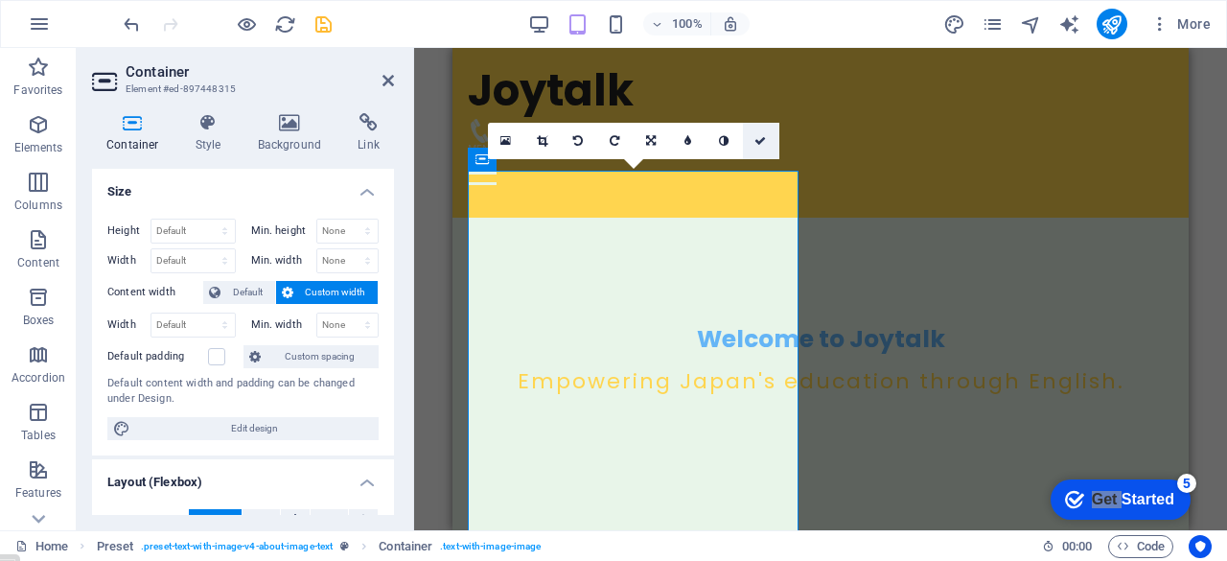
click at [760, 135] on icon at bounding box center [759, 140] width 11 height 11
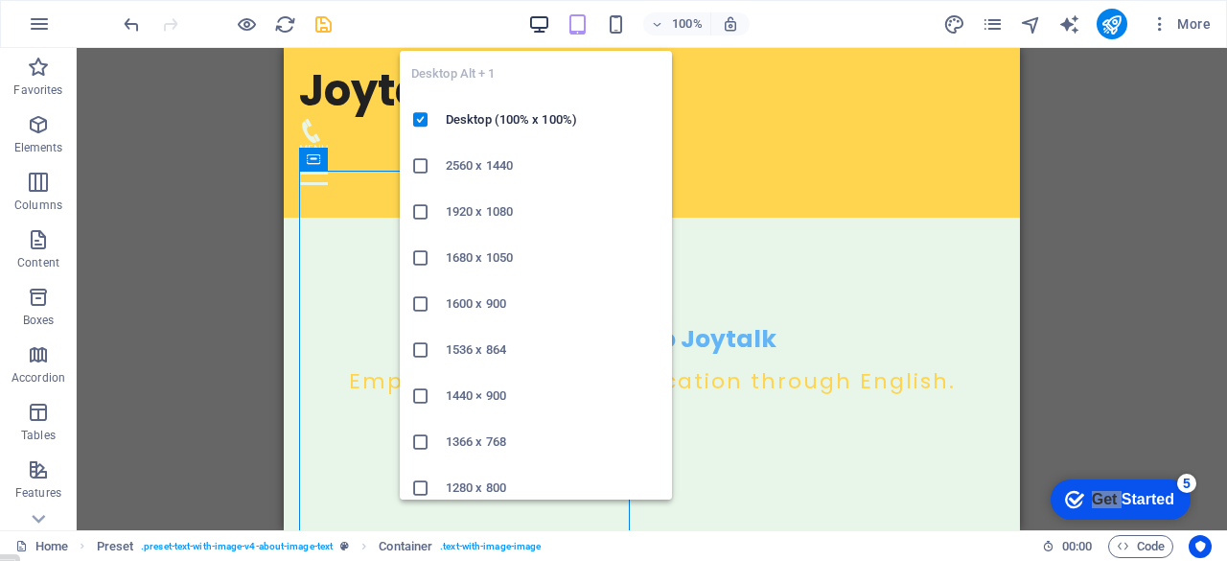
click at [532, 21] on icon "button" at bounding box center [539, 24] width 22 height 22
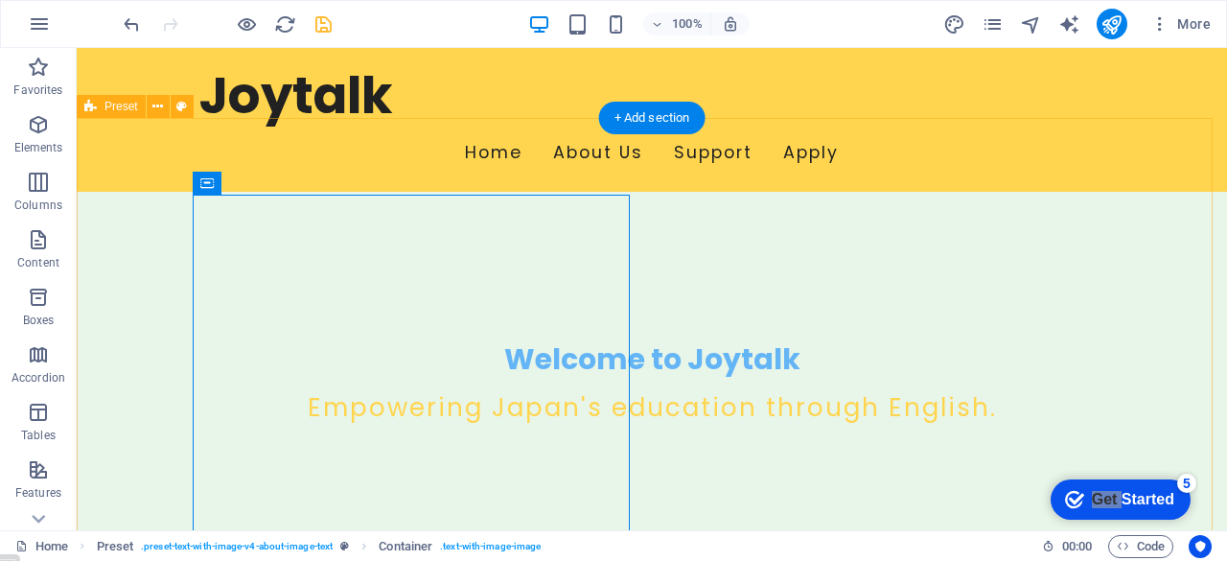
scroll to position [350, 0]
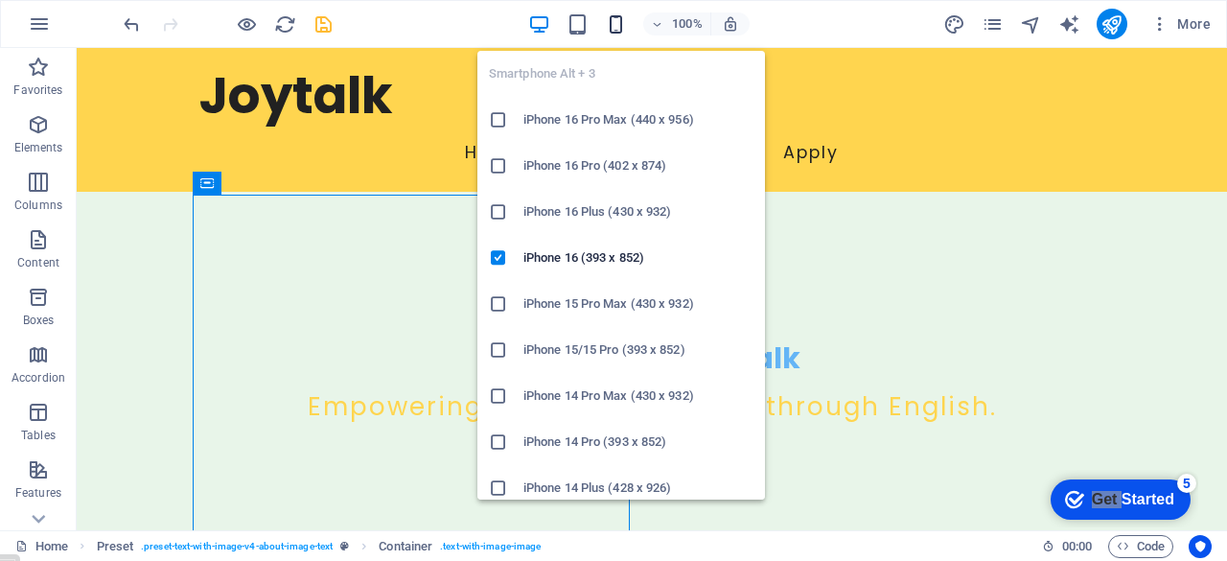
click at [617, 16] on icon "button" at bounding box center [616, 24] width 22 height 22
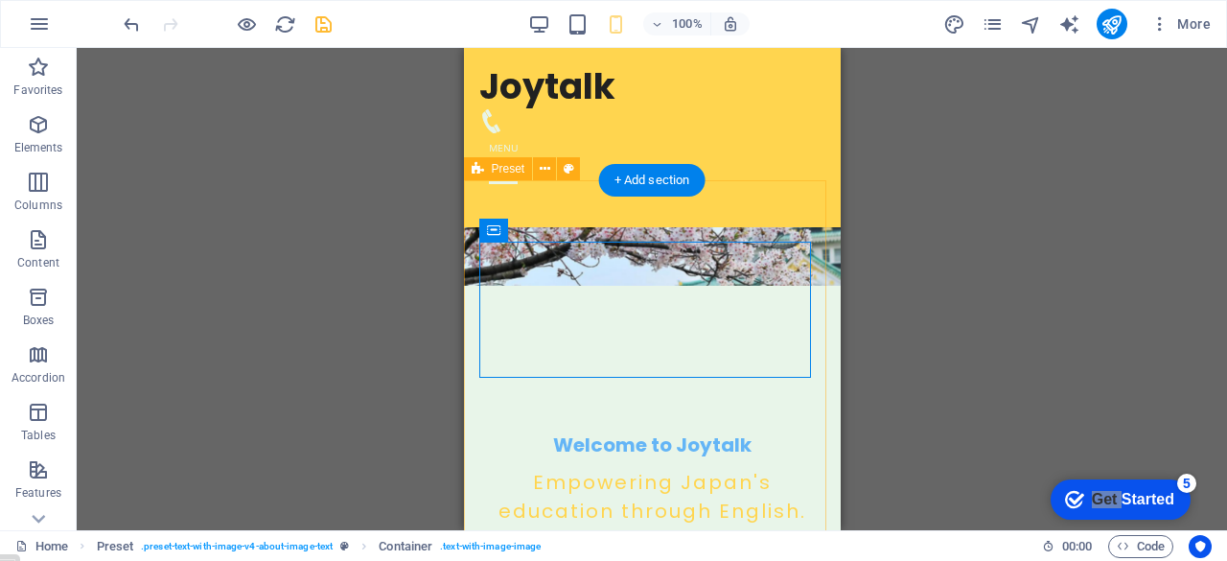
scroll to position [247, 0]
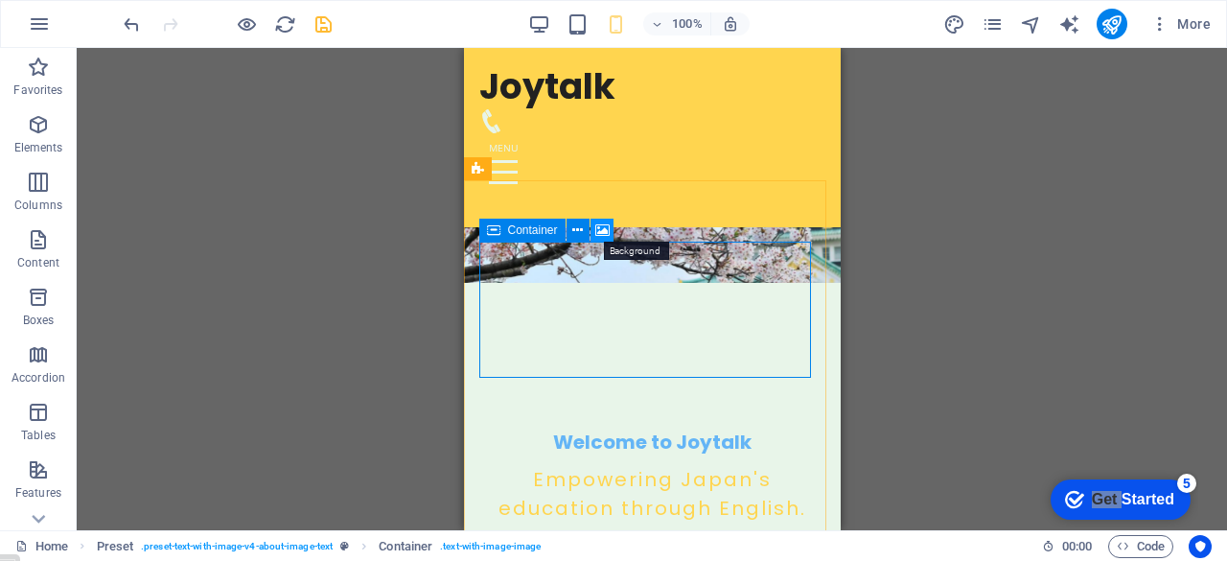
click at [607, 227] on icon at bounding box center [602, 230] width 14 height 20
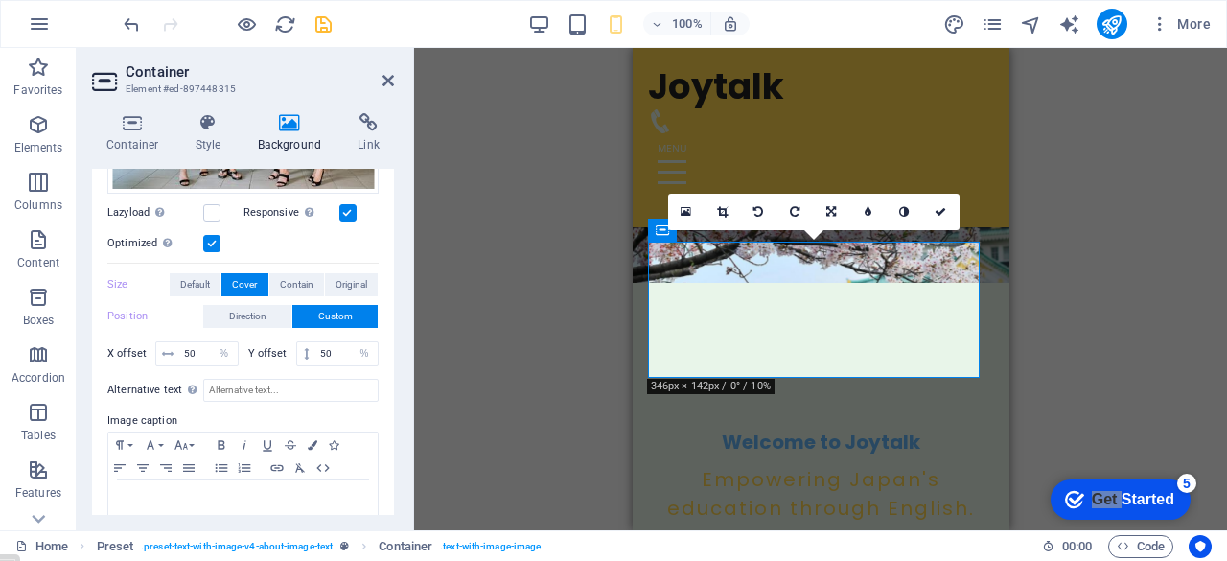
scroll to position [330, 0]
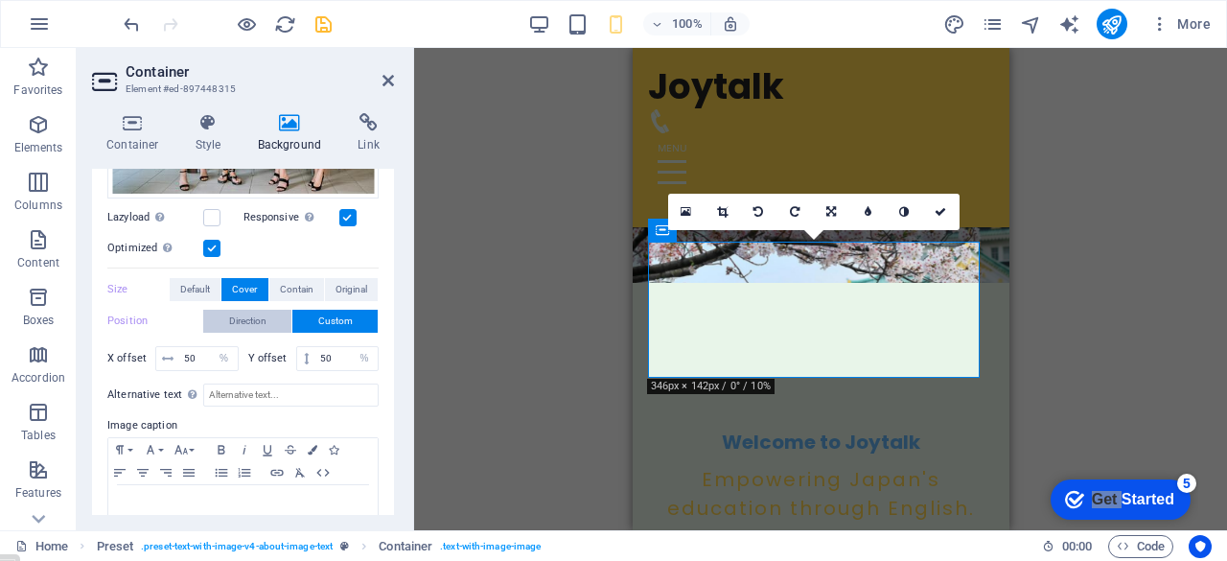
click at [234, 310] on span "Direction" at bounding box center [247, 321] width 37 height 23
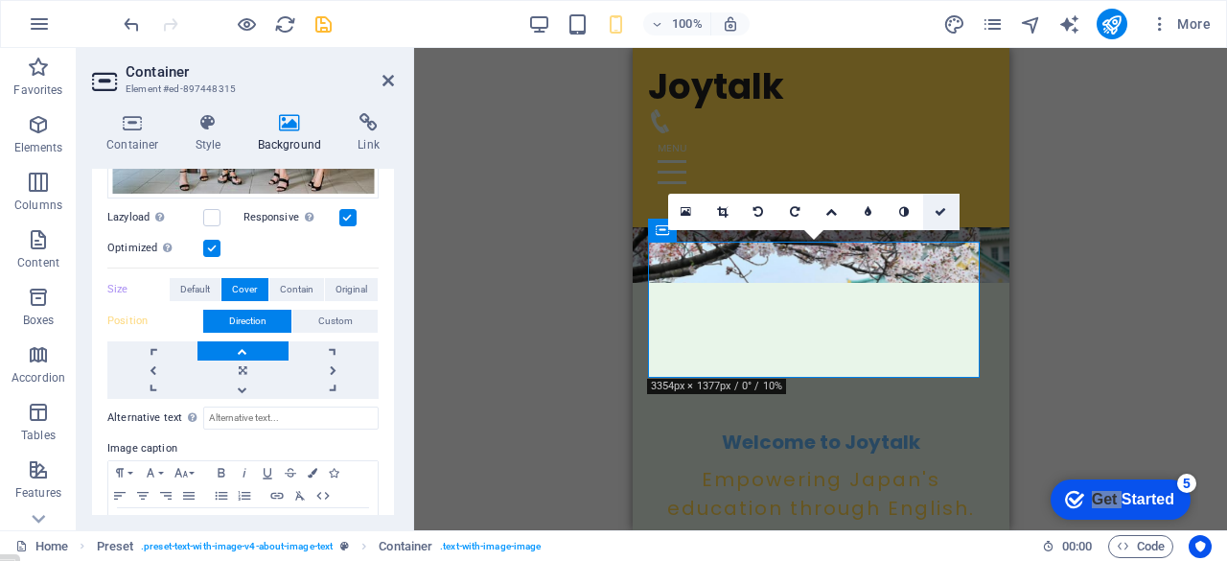
click at [942, 210] on icon at bounding box center [939, 211] width 11 height 11
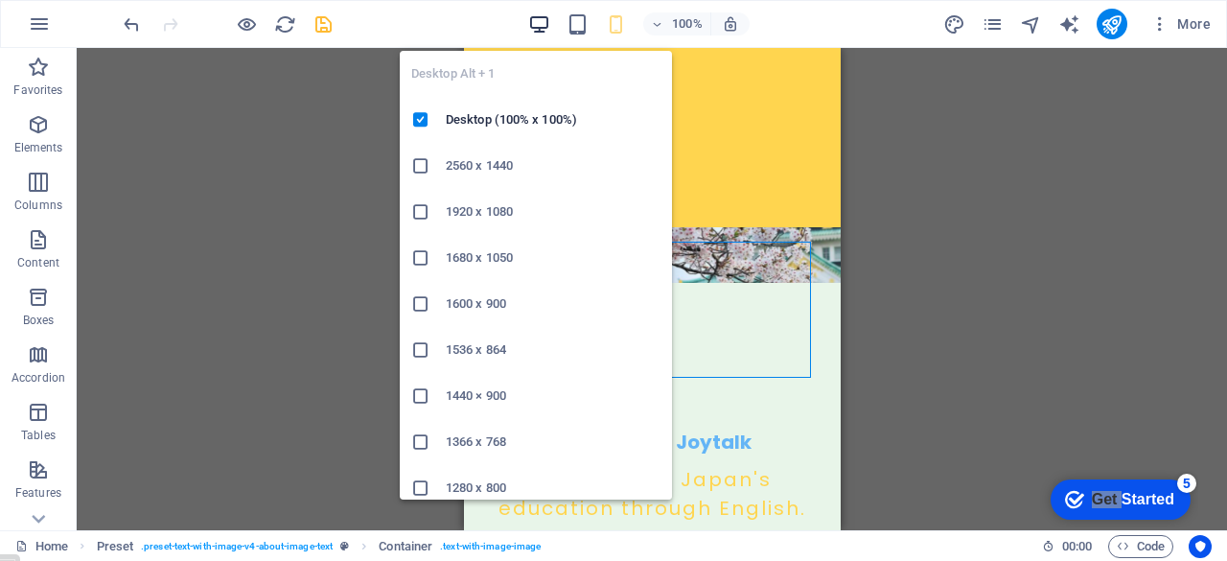
click at [539, 29] on icon "button" at bounding box center [539, 24] width 22 height 22
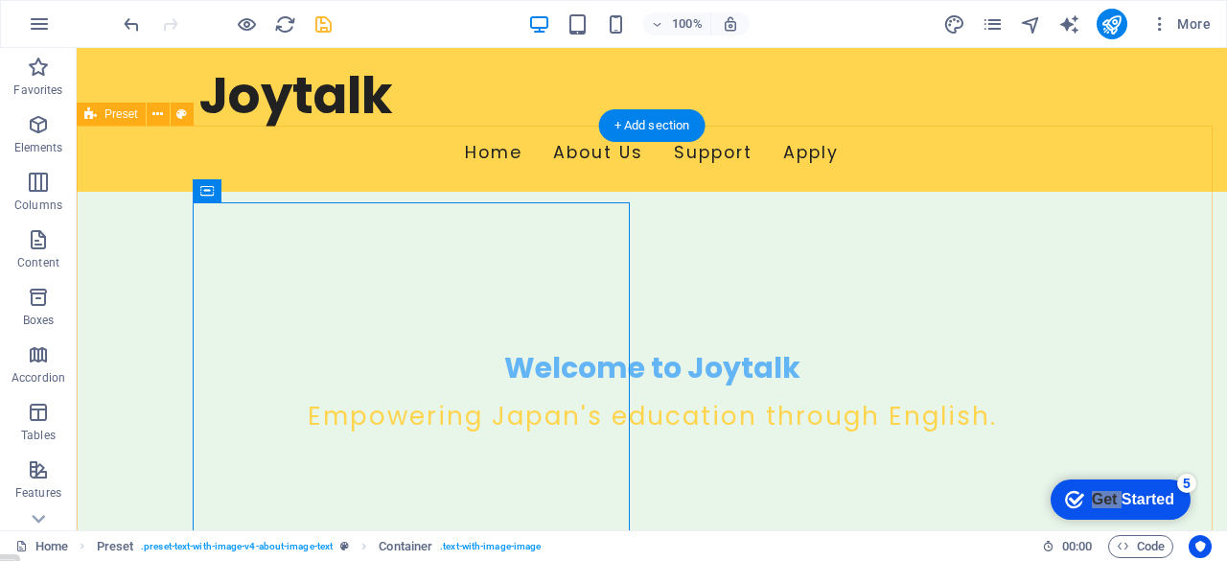
scroll to position [341, 0]
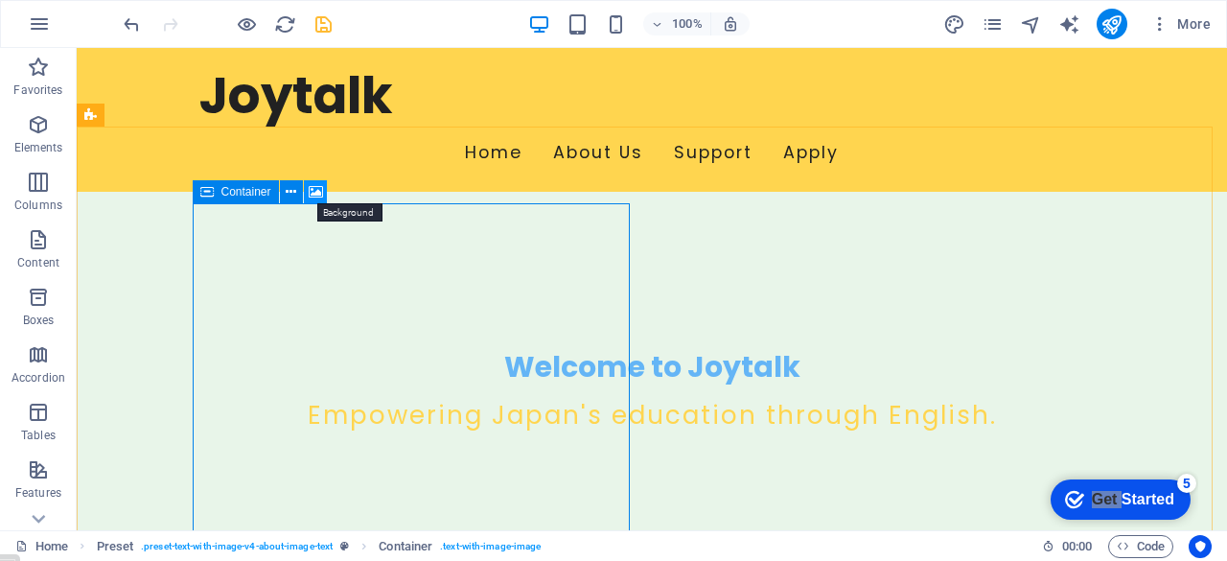
click at [319, 192] on icon at bounding box center [316, 192] width 14 height 20
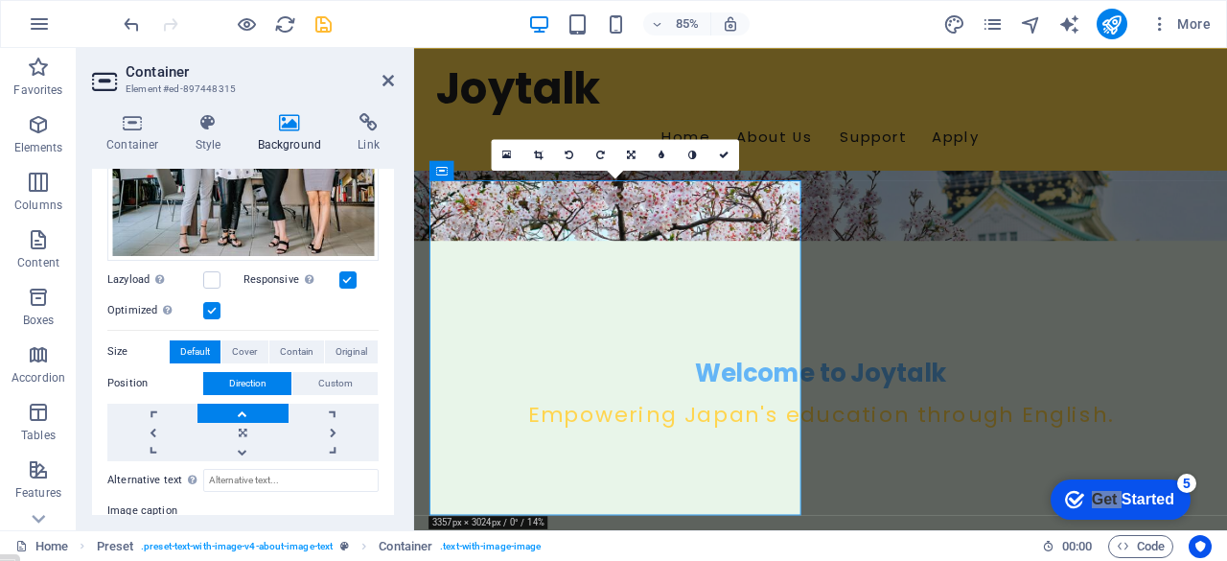
scroll to position [265, 0]
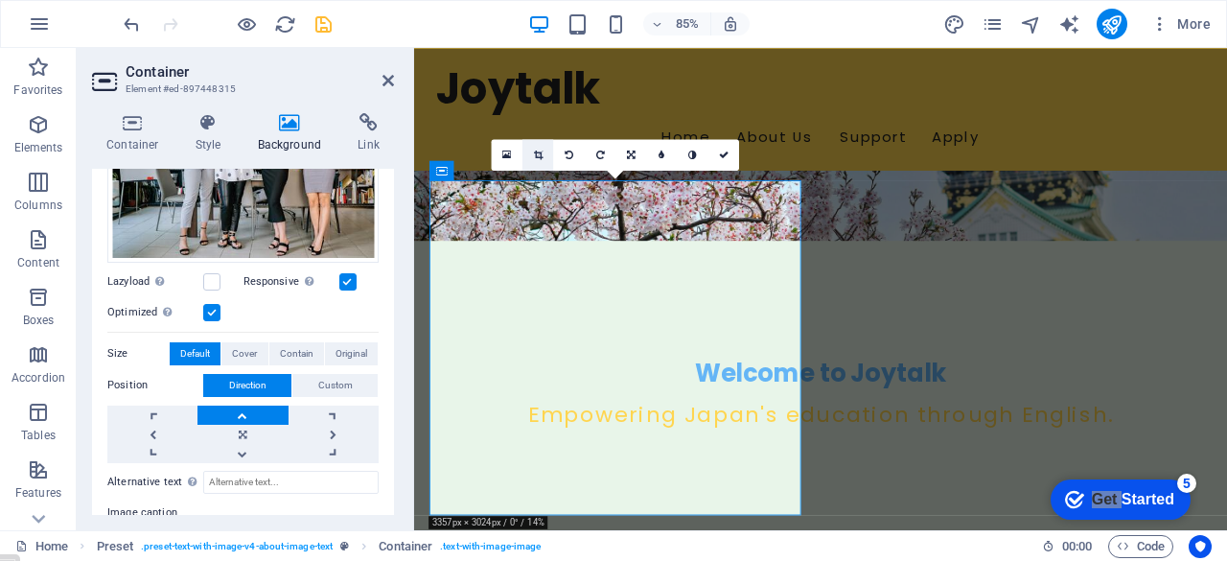
click at [537, 149] on icon at bounding box center [538, 154] width 9 height 10
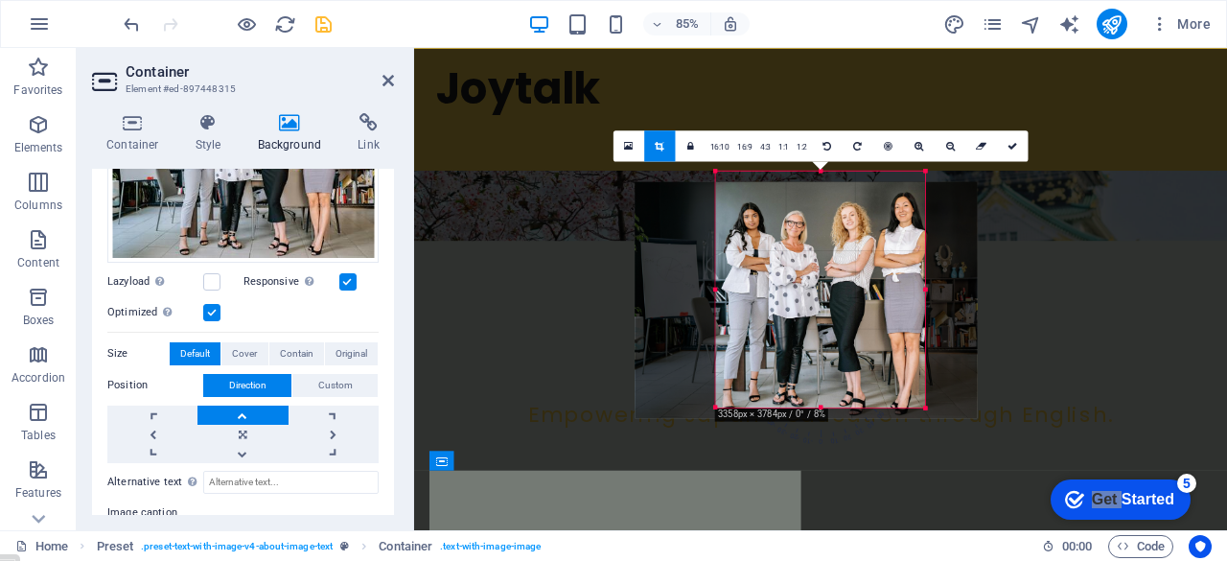
drag, startPoint x: 856, startPoint y: 310, endPoint x: 848, endPoint y: 322, distance: 14.6
click at [848, 322] on div at bounding box center [806, 299] width 342 height 236
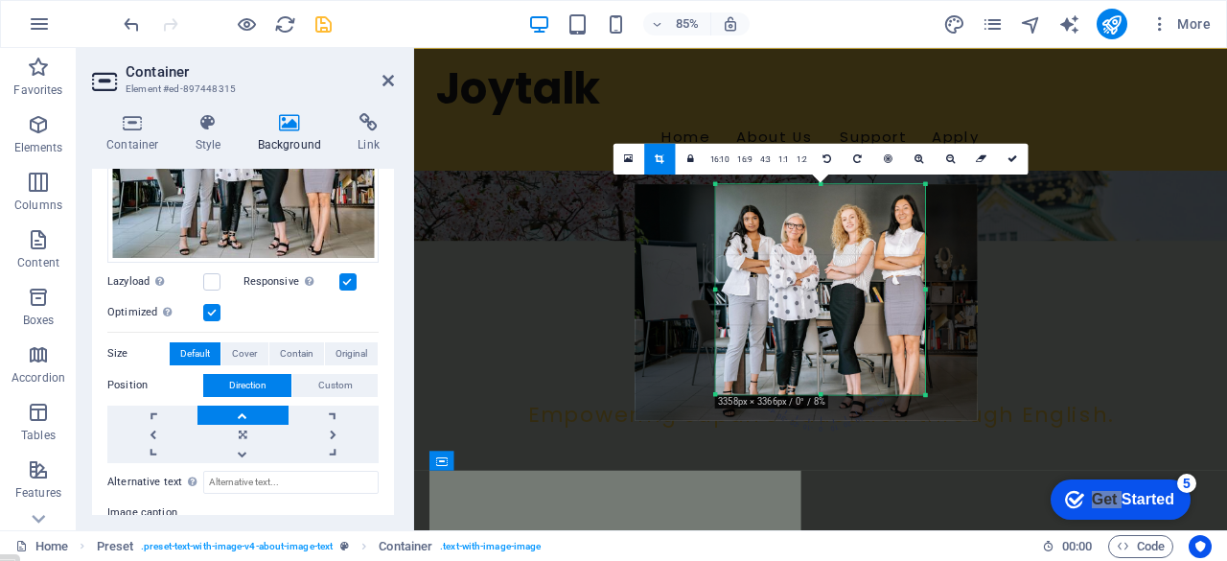
drag, startPoint x: 819, startPoint y: 407, endPoint x: 819, endPoint y: 377, distance: 30.7
click at [819, 377] on div "180 170 160 150 140 130 120 110 100 90 80 70 60 50 40 30 20 10 0 -10 -20 -30 -4…" at bounding box center [821, 289] width 210 height 210
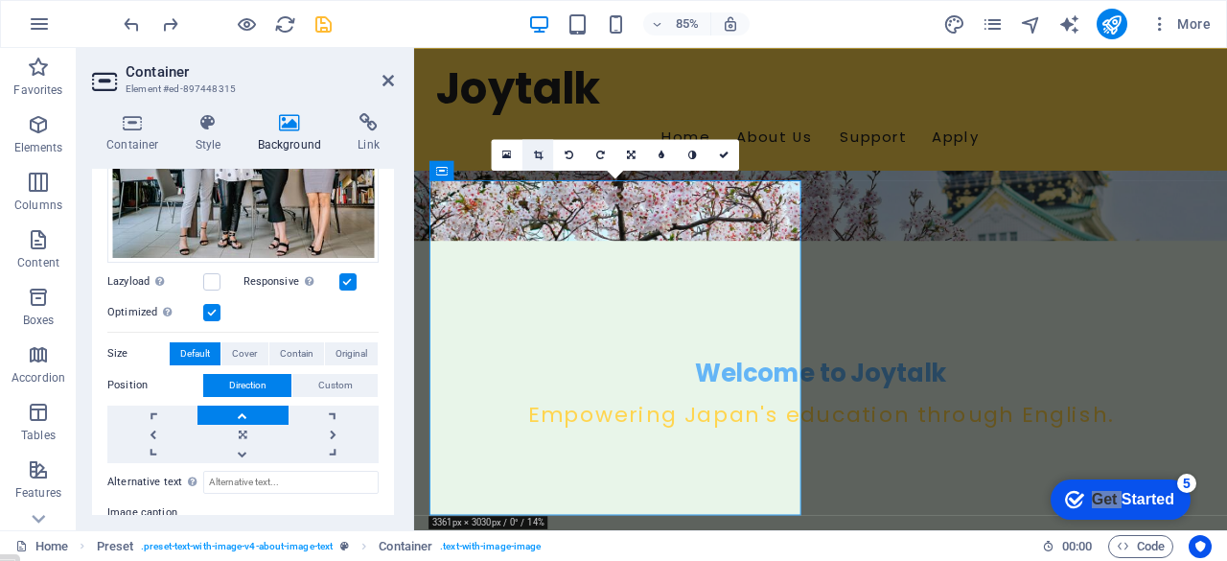
click at [536, 155] on icon at bounding box center [538, 154] width 9 height 10
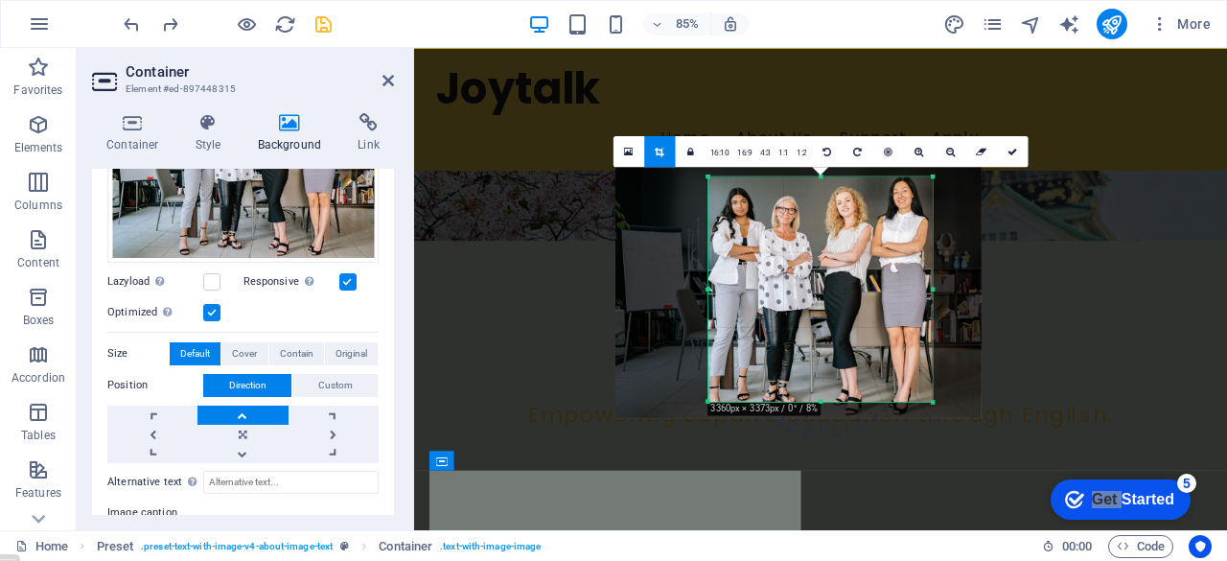
drag, startPoint x: 821, startPoint y: 171, endPoint x: 823, endPoint y: 184, distance: 13.6
click at [823, 184] on div "180 170 160 150 140 130 120 110 100 90 80 70 60 50 40 30 20 10 0 -10 -20 -30 -4…" at bounding box center [820, 288] width 224 height 225
click at [1010, 147] on icon at bounding box center [1012, 152] width 10 height 10
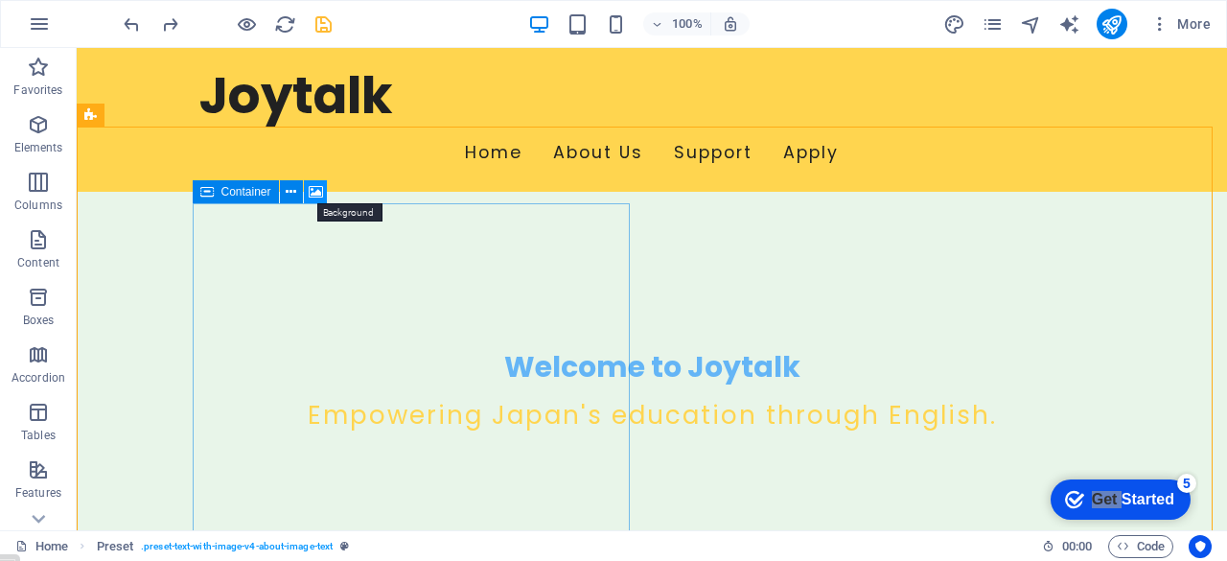
click at [316, 186] on icon at bounding box center [316, 192] width 14 height 20
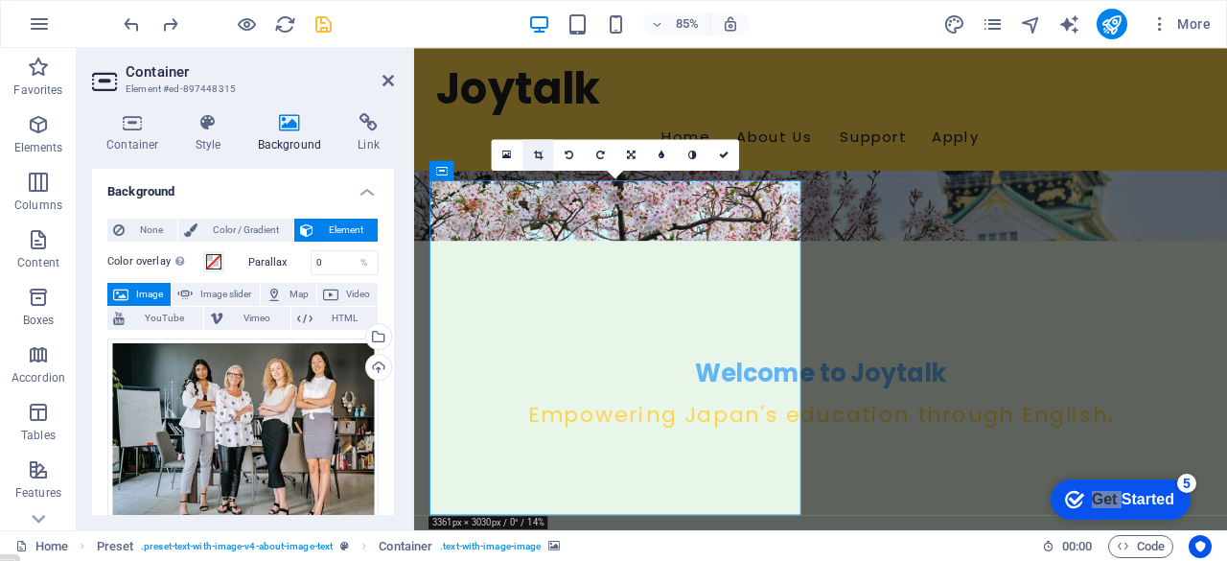
click at [539, 154] on icon at bounding box center [538, 154] width 9 height 10
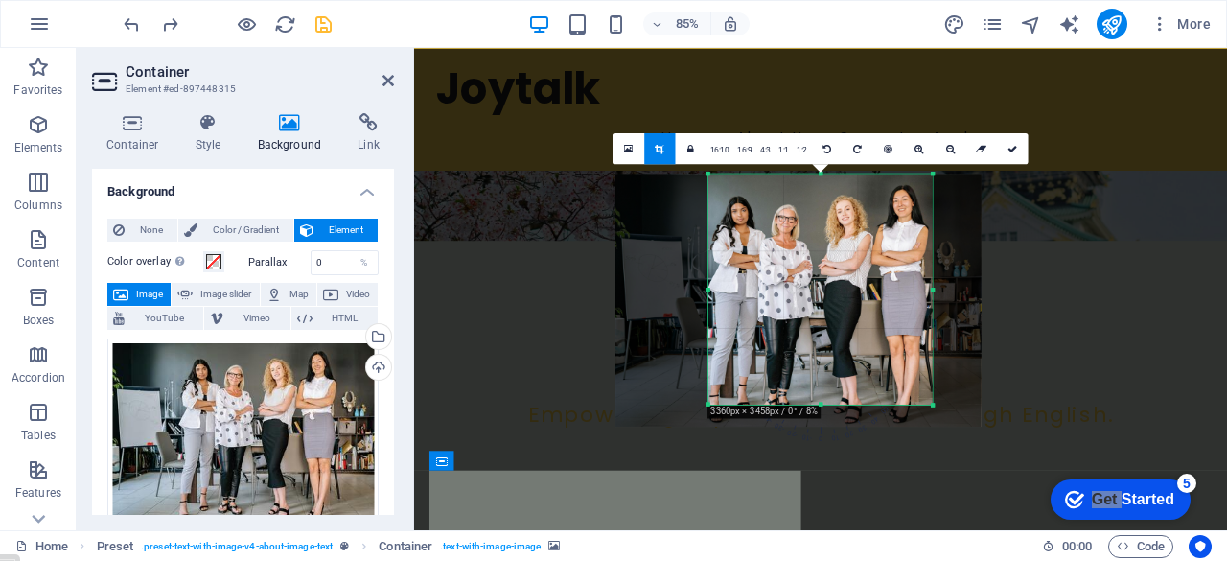
click at [820, 401] on div "180 170 160 150 140 130 120 110 100 90 80 70 60 50 40 30 20 10 0 -10 -20 -30 -4…" at bounding box center [820, 288] width 224 height 231
click at [1012, 148] on icon at bounding box center [1012, 149] width 10 height 10
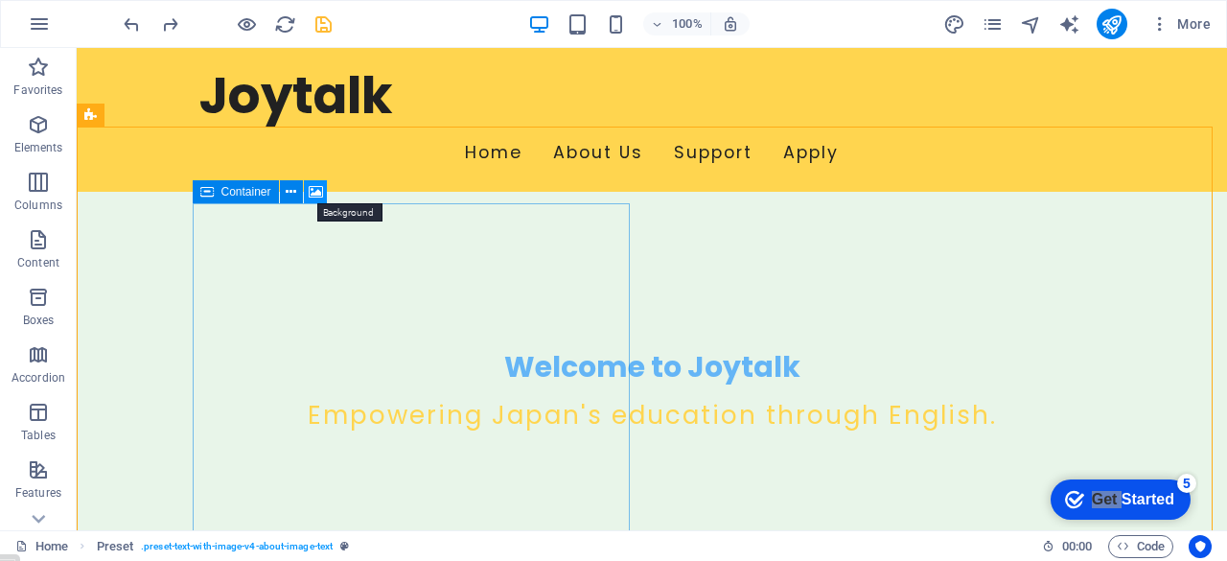
click at [318, 193] on icon at bounding box center [316, 192] width 14 height 20
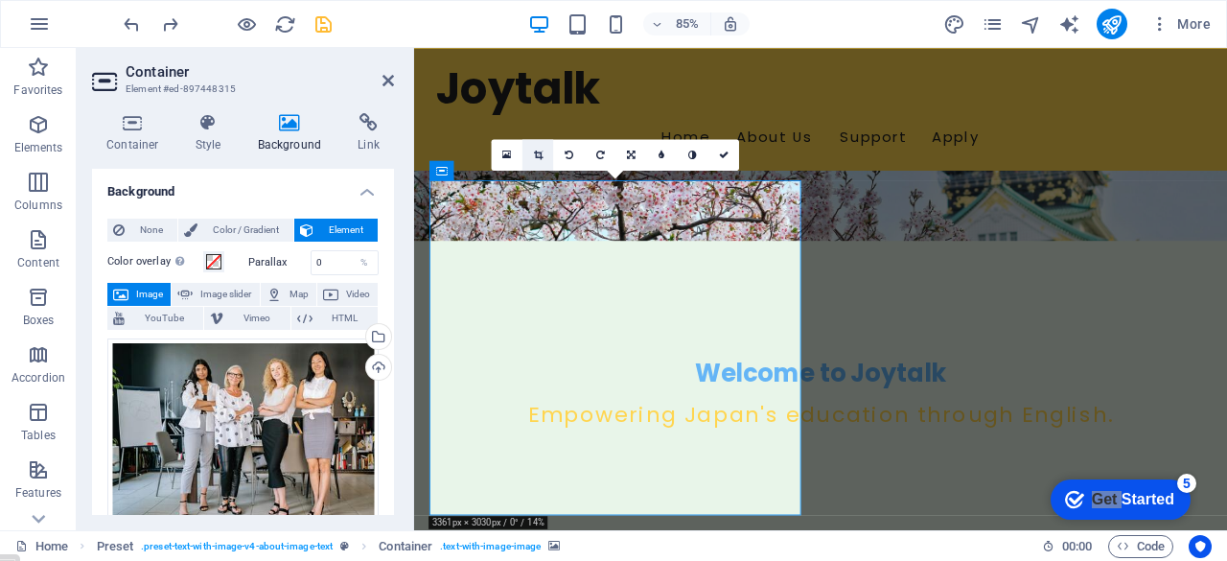
click at [537, 157] on icon at bounding box center [538, 154] width 9 height 10
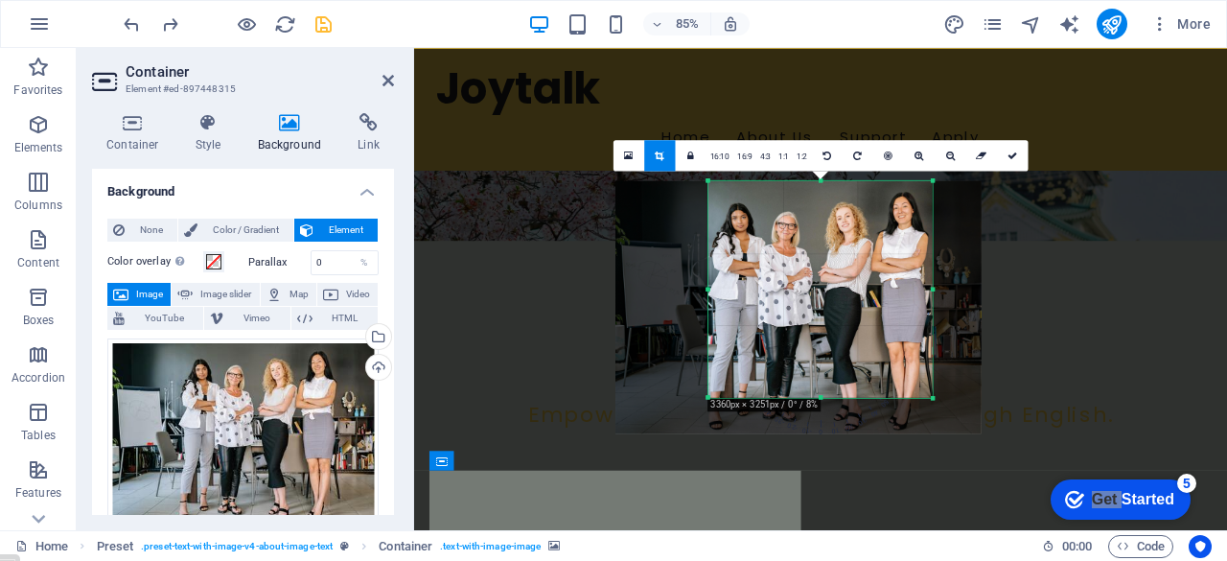
drag, startPoint x: 822, startPoint y: 405, endPoint x: 822, endPoint y: 382, distance: 23.0
click at [822, 382] on div "180 170 160 150 140 130 120 110 100 90 80 70 60 50 40 30 20 10 0 -10 -20 -30 -4…" at bounding box center [820, 288] width 224 height 217
click at [1011, 155] on icon at bounding box center [1012, 155] width 10 height 10
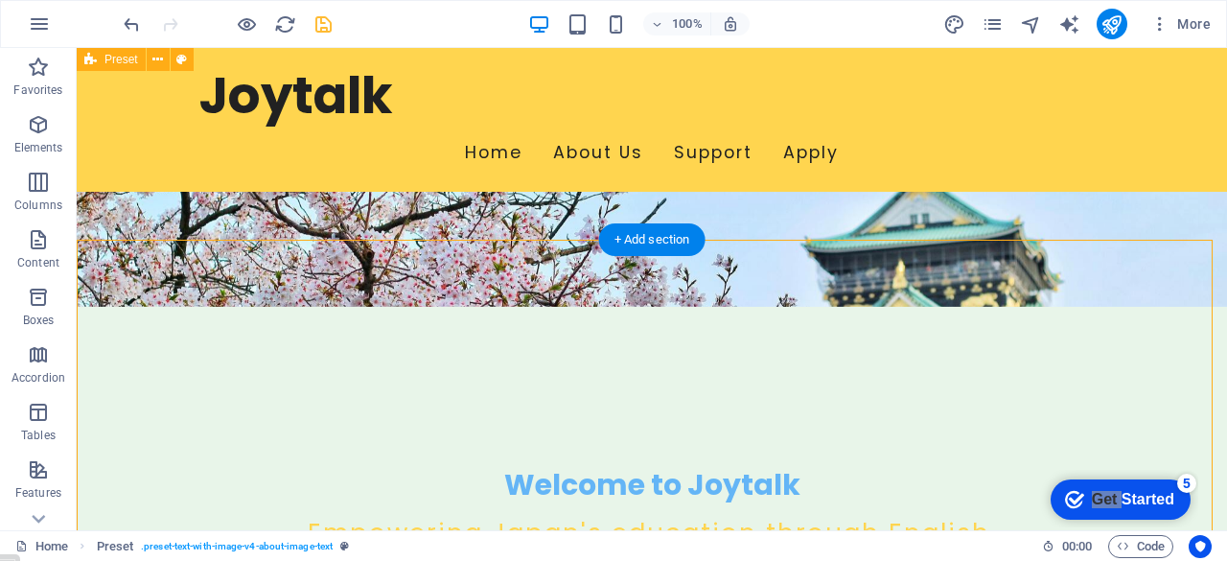
scroll to position [219, 0]
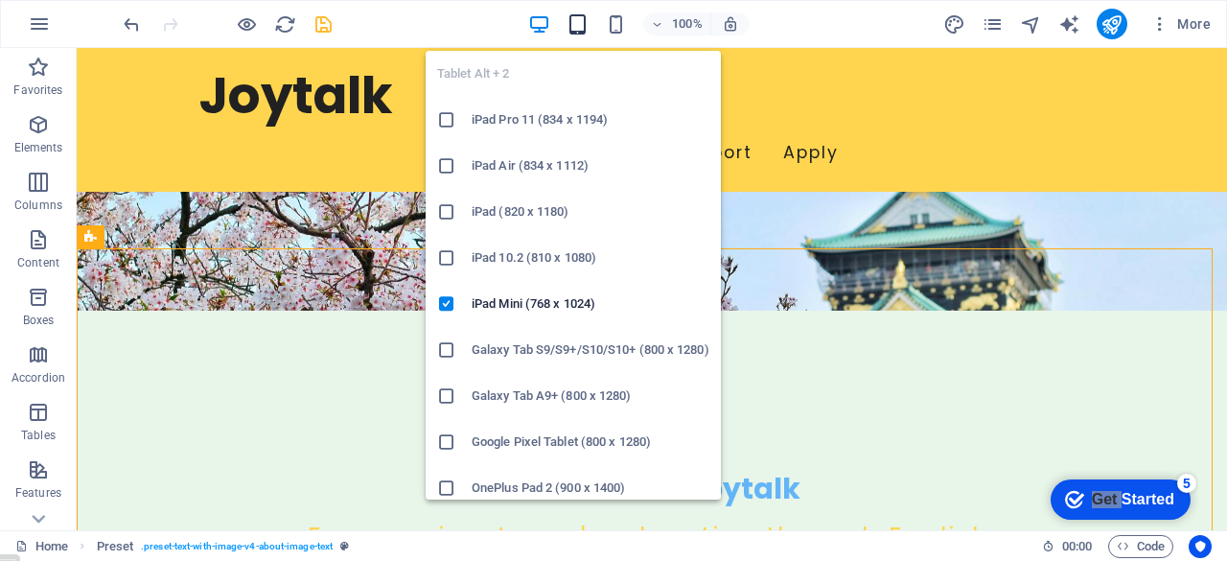
click at [576, 27] on icon "button" at bounding box center [577, 24] width 22 height 22
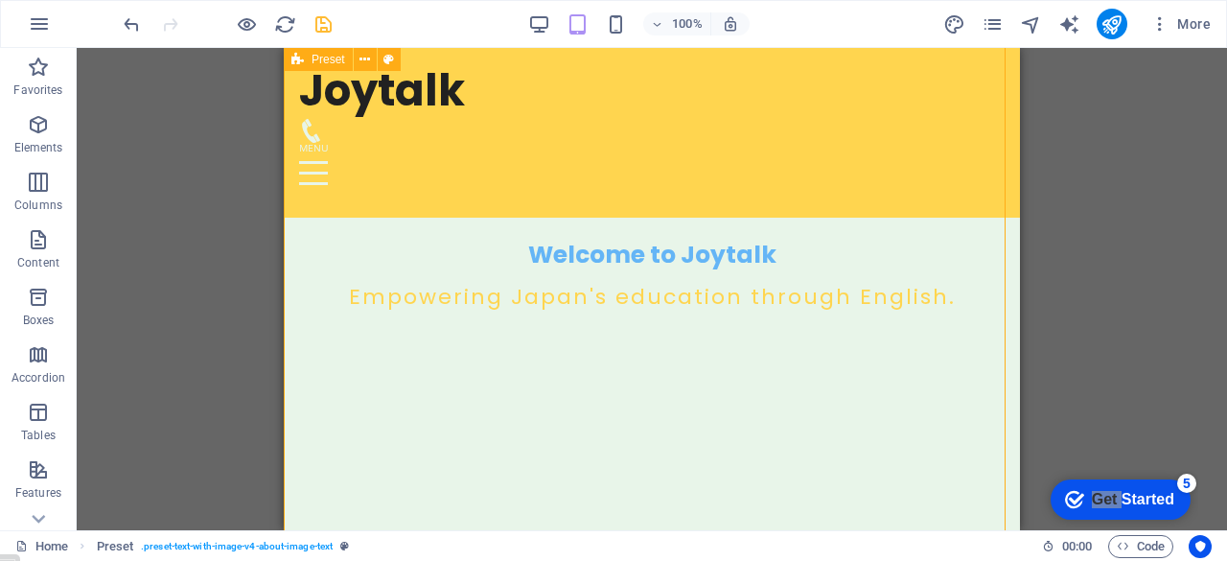
scroll to position [440, 0]
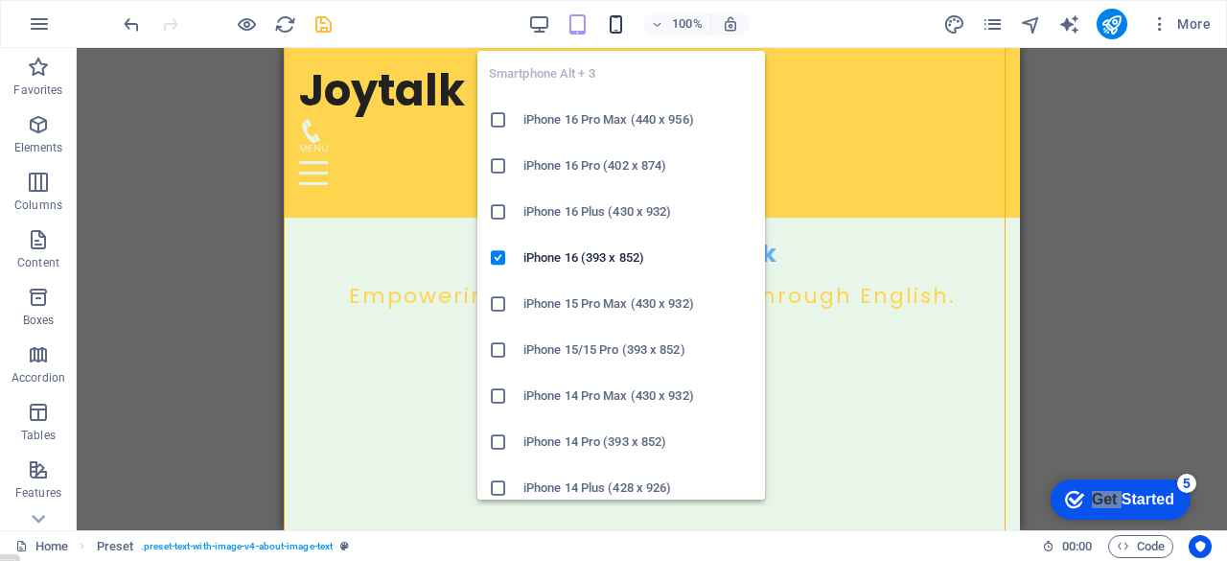
click at [620, 20] on icon "button" at bounding box center [616, 24] width 22 height 22
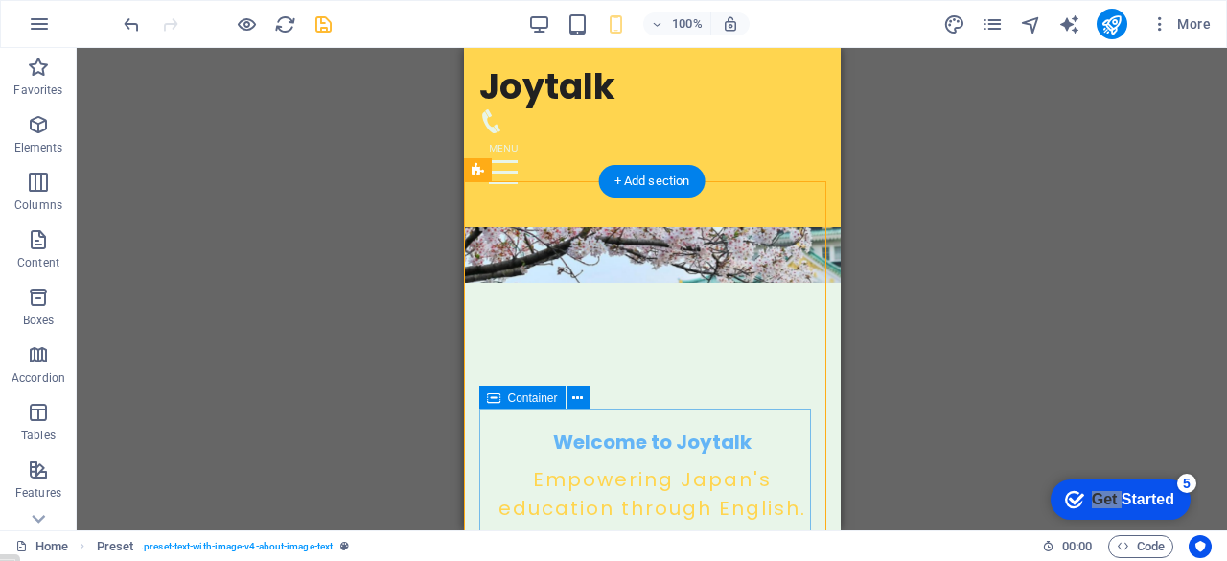
scroll to position [246, 0]
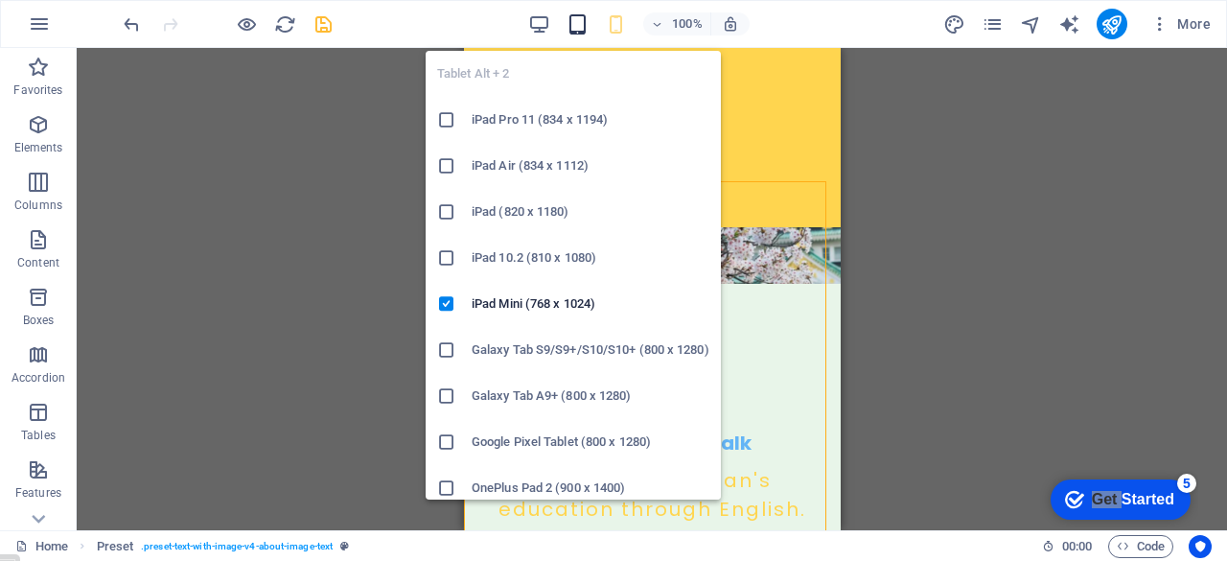
click at [579, 30] on icon "button" at bounding box center [577, 24] width 22 height 22
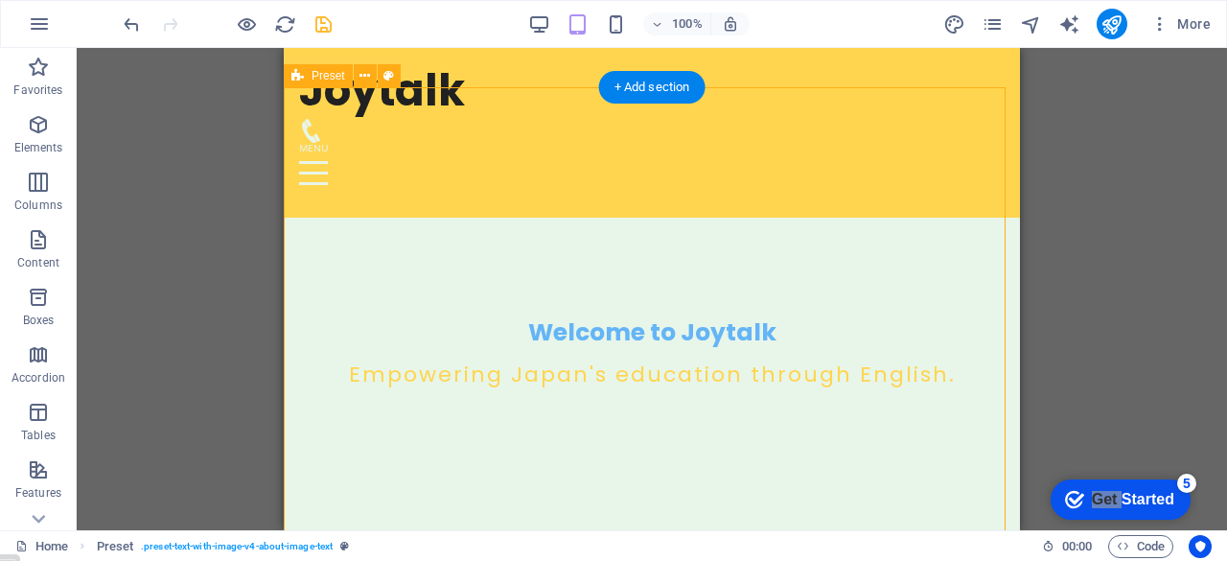
scroll to position [362, 0]
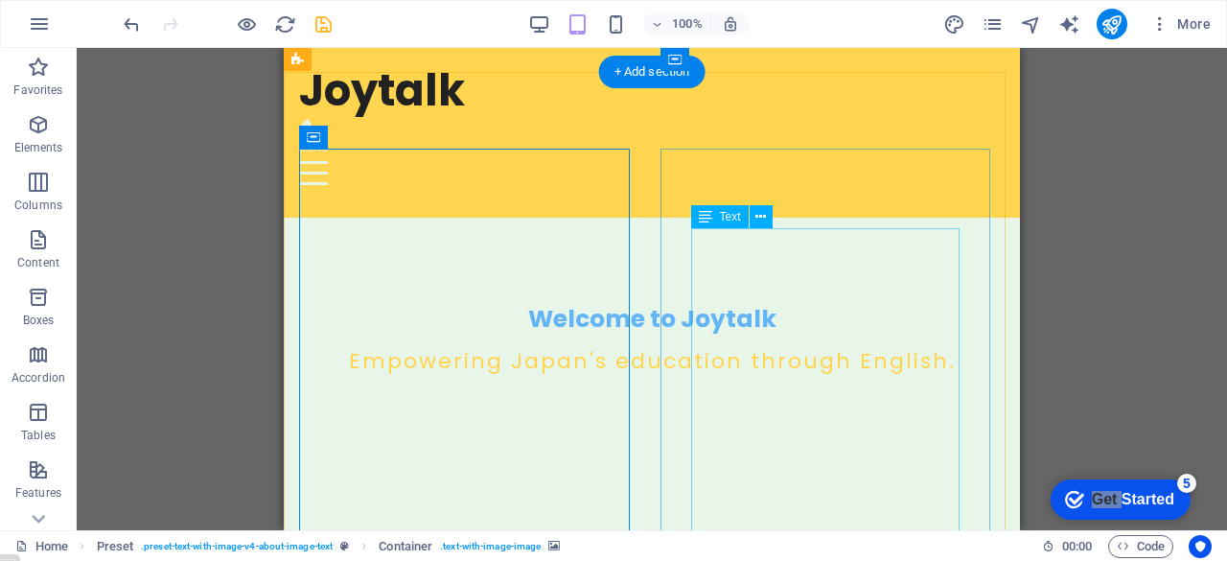
scroll to position [373, 0]
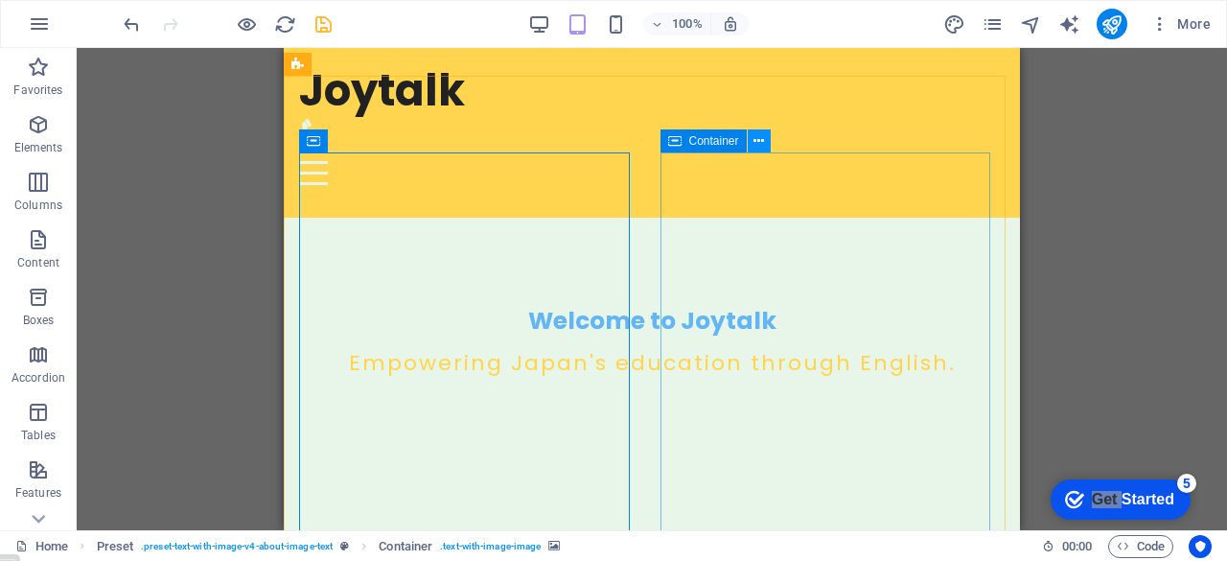
click at [757, 145] on icon at bounding box center [758, 141] width 11 height 20
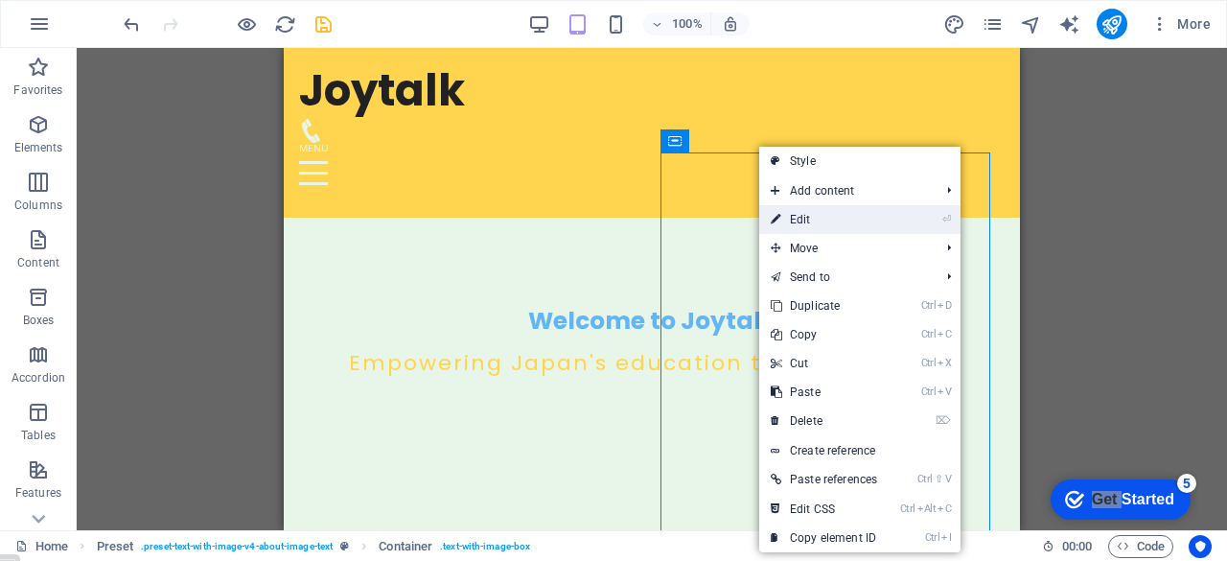
click at [807, 221] on link "⏎ Edit" at bounding box center [823, 219] width 129 height 29
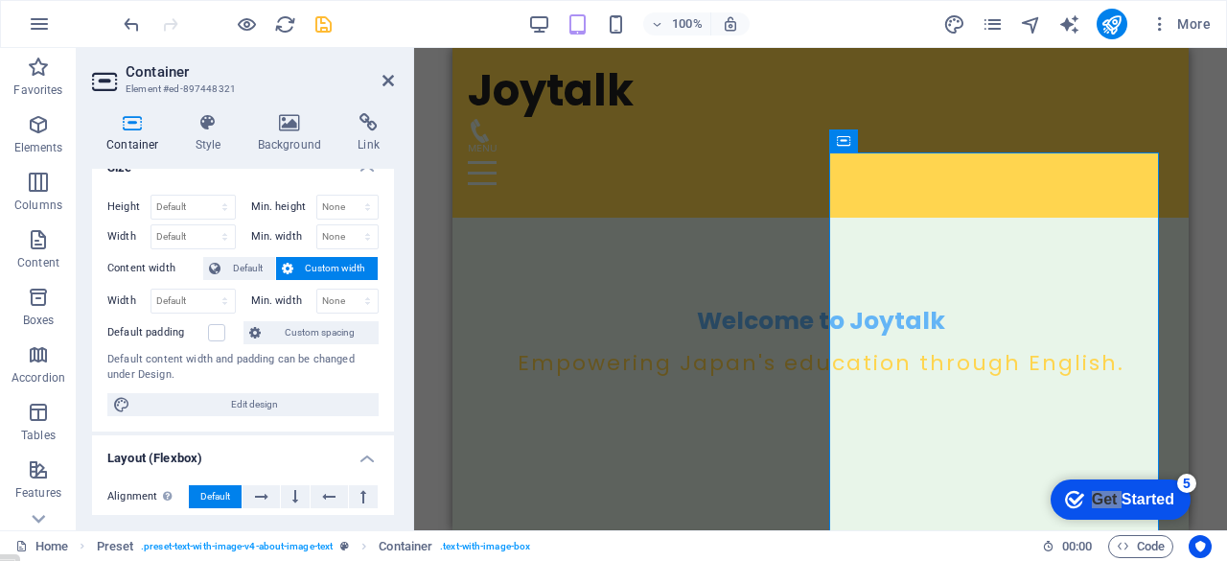
scroll to position [0, 0]
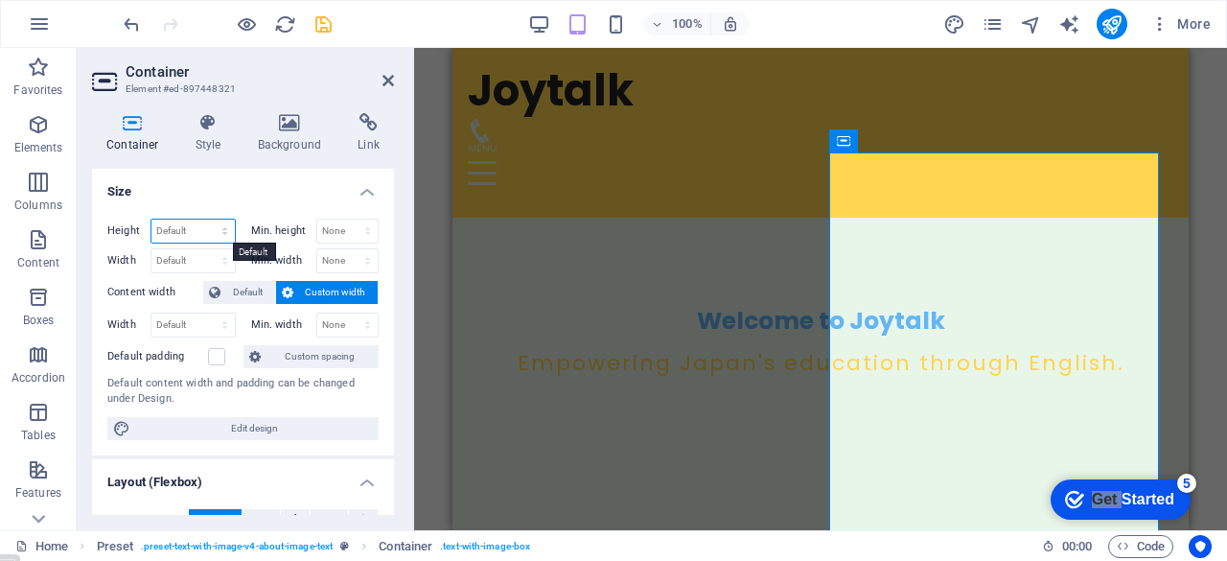
click at [190, 227] on select "Default px rem % vh vw" at bounding box center [192, 230] width 83 height 23
click at [205, 219] on select "Default px rem % vh vw" at bounding box center [192, 230] width 83 height 23
click at [345, 232] on select "None px rem % vh vw" at bounding box center [347, 230] width 61 height 23
click at [347, 219] on select "None px rem % vh vw" at bounding box center [347, 230] width 61 height 23
click at [351, 227] on select "None px rem % vh vw" at bounding box center [364, 230] width 27 height 23
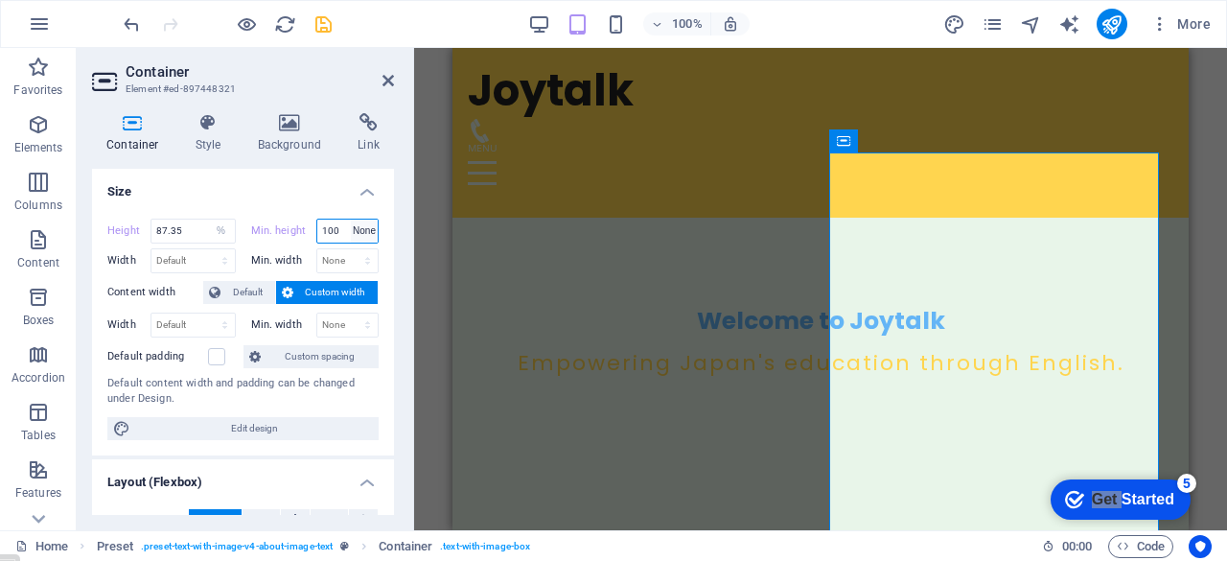
click at [351, 219] on select "None px rem % vh vw" at bounding box center [364, 230] width 27 height 23
click at [296, 195] on h4 "Size" at bounding box center [243, 186] width 302 height 34
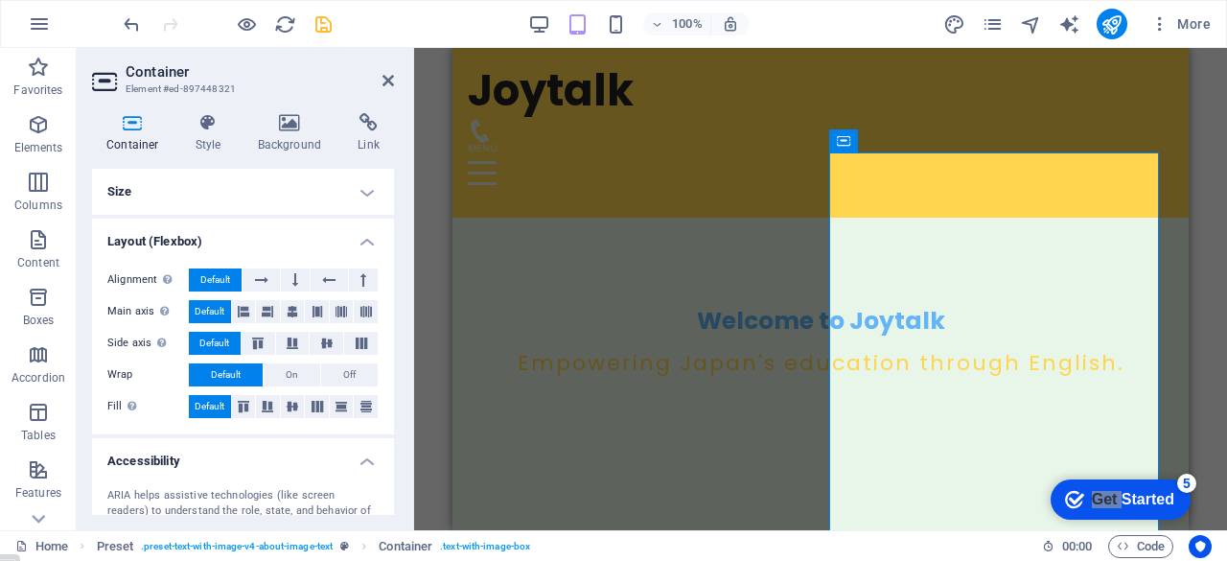
click at [296, 195] on h4 "Size" at bounding box center [243, 192] width 302 height 46
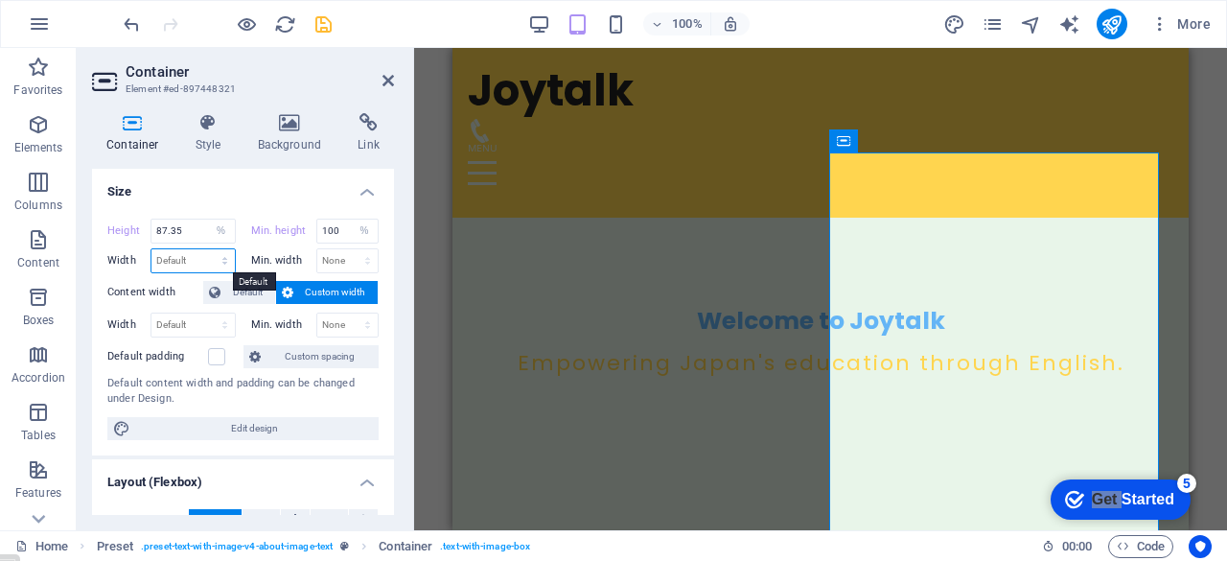
click at [198, 264] on select "Default px rem % em vh vw" at bounding box center [192, 260] width 83 height 23
click at [205, 249] on select "Default px rem % em vh vw" at bounding box center [192, 260] width 83 height 23
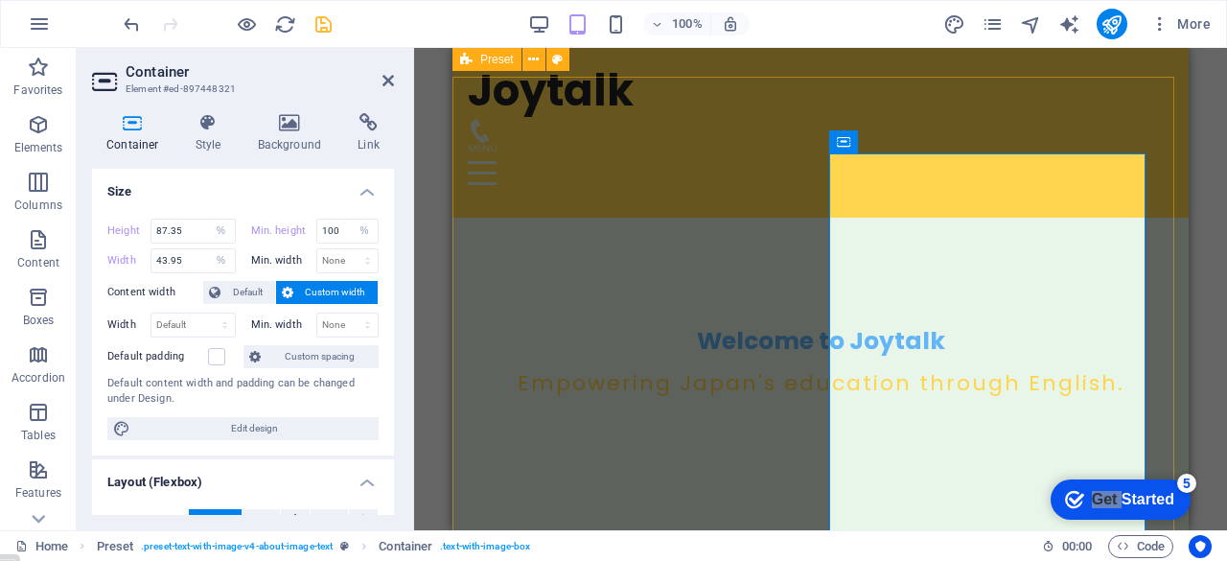
scroll to position [349, 0]
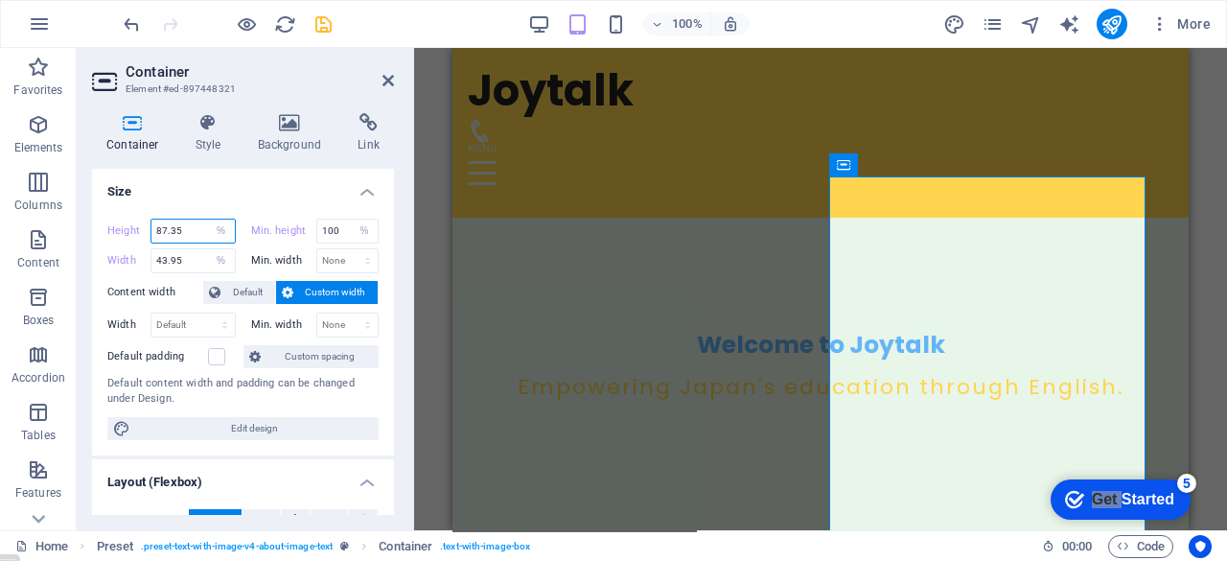
click at [162, 231] on input "87.35" at bounding box center [192, 230] width 83 height 23
click at [240, 195] on h4 "Size" at bounding box center [243, 186] width 302 height 34
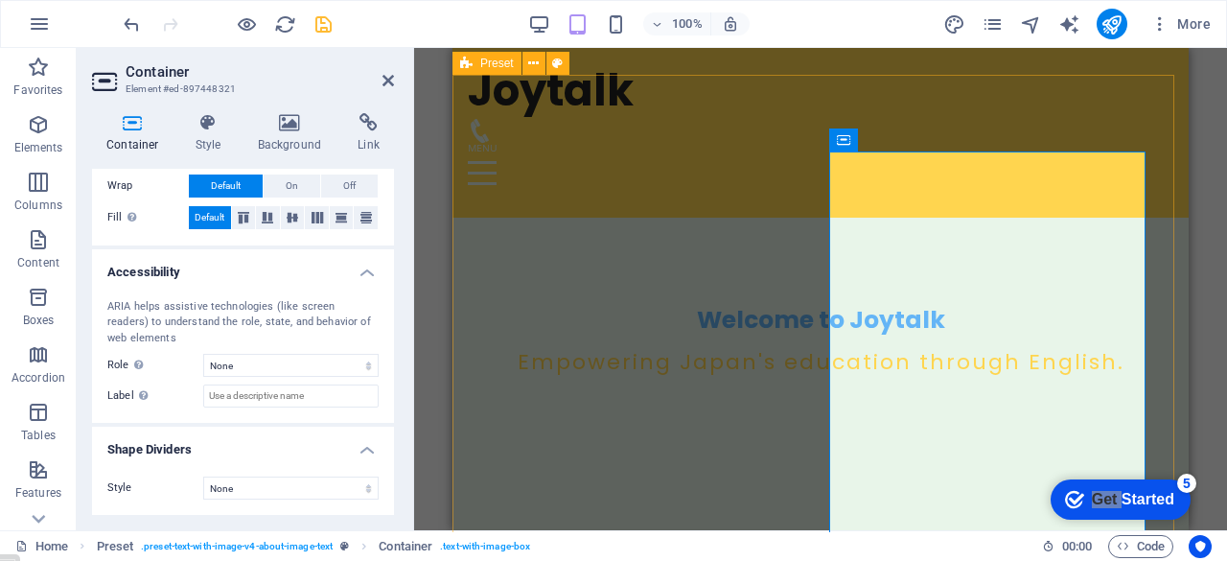
scroll to position [0, 0]
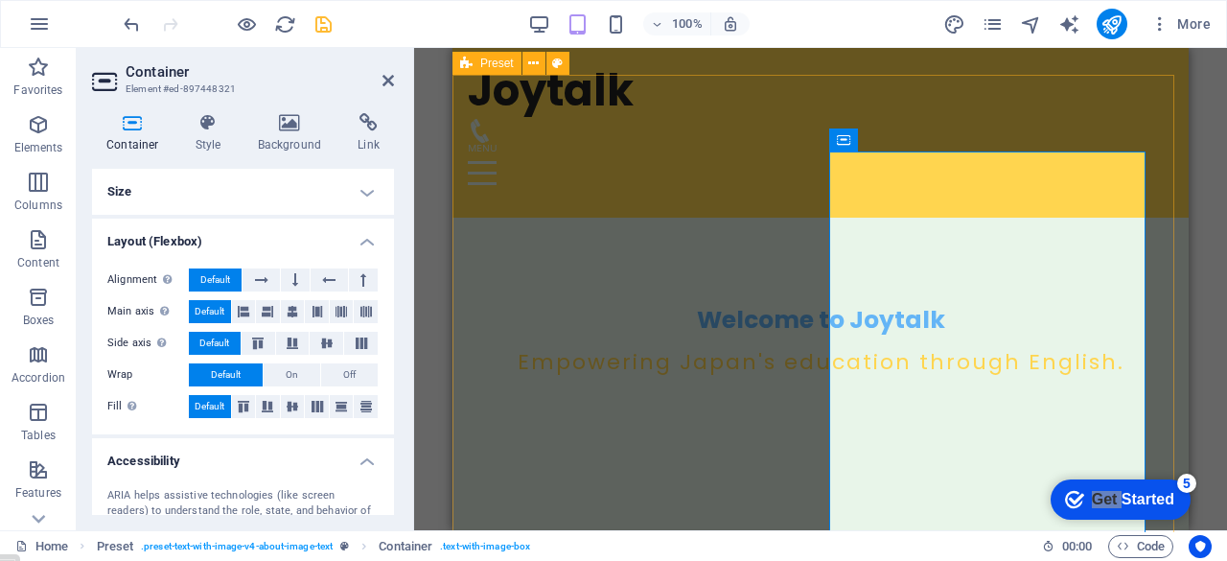
click at [269, 178] on h4 "Size" at bounding box center [243, 192] width 302 height 46
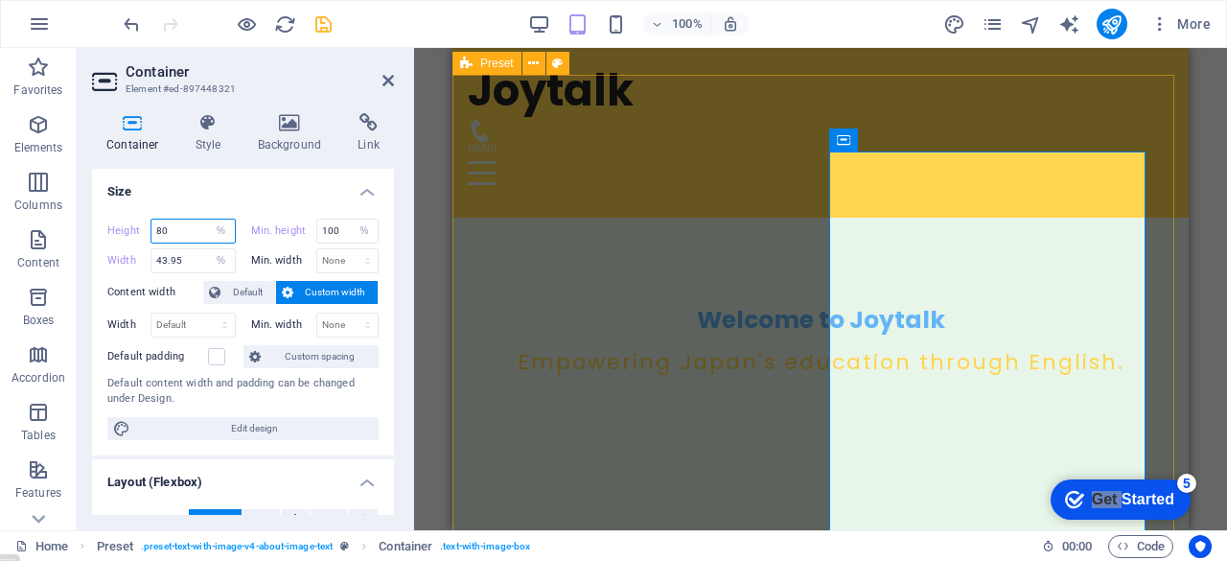
click at [179, 226] on input "80" at bounding box center [192, 230] width 83 height 23
click at [235, 203] on div "Height 60 Default px rem % vh vw Min. height 100 None px rem % vh vw Width 43.9…" at bounding box center [243, 329] width 302 height 252
click at [341, 235] on input "100" at bounding box center [347, 230] width 61 height 23
click at [196, 178] on h4 "Size" at bounding box center [243, 186] width 302 height 34
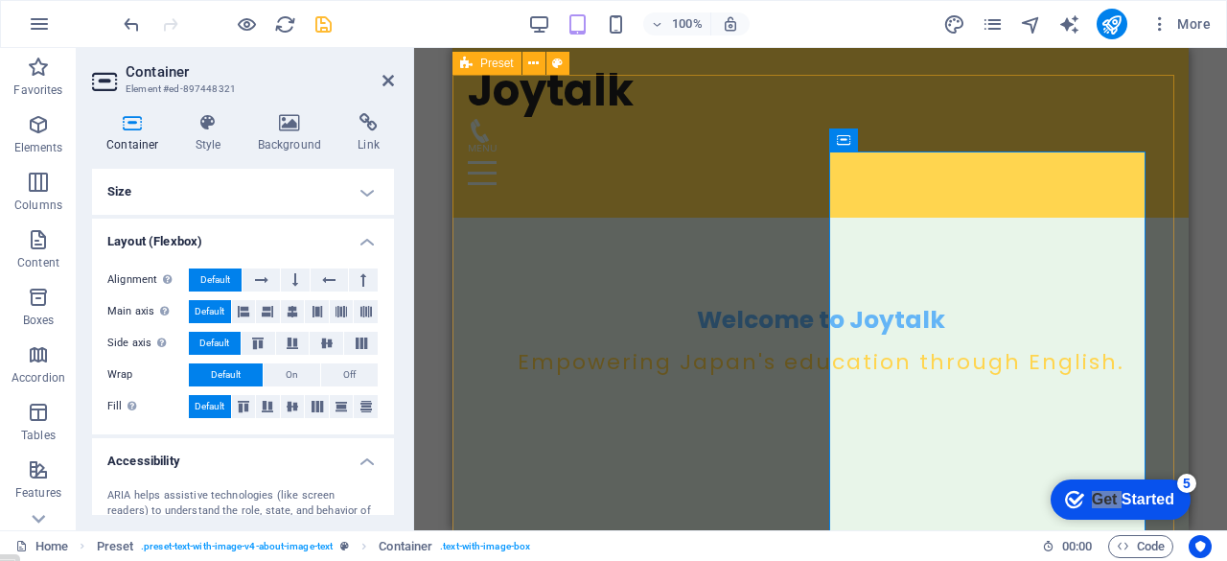
click at [225, 191] on h4 "Size" at bounding box center [243, 192] width 302 height 46
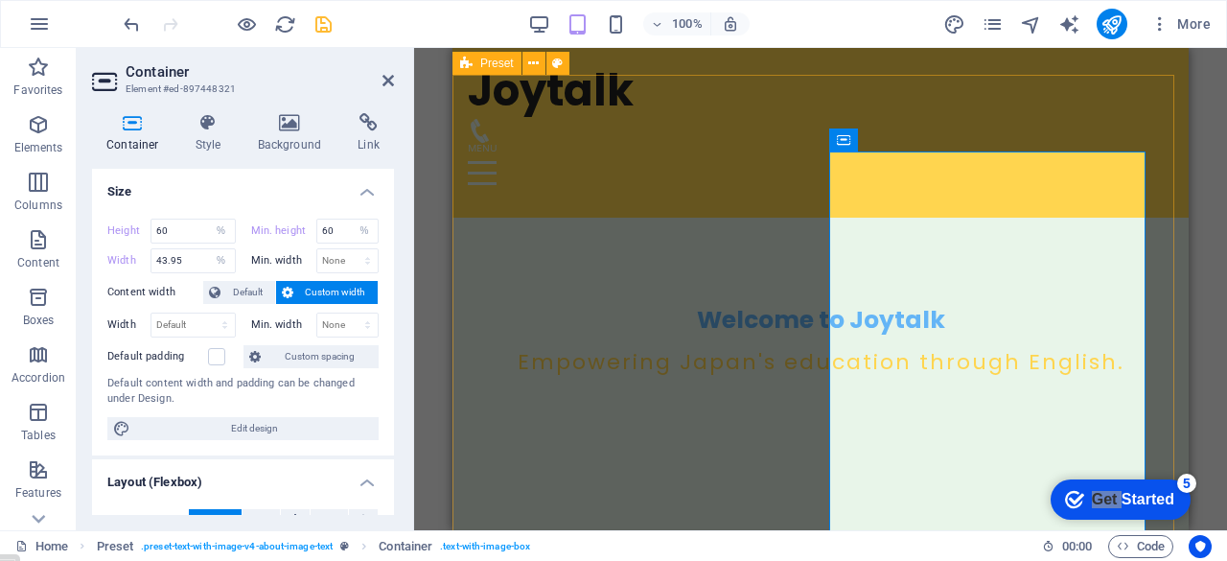
click at [379, 358] on div "Height 60 Default px rem % vh vw Min. height 60 None px rem % vh vw Width 43.95…" at bounding box center [243, 329] width 302 height 252
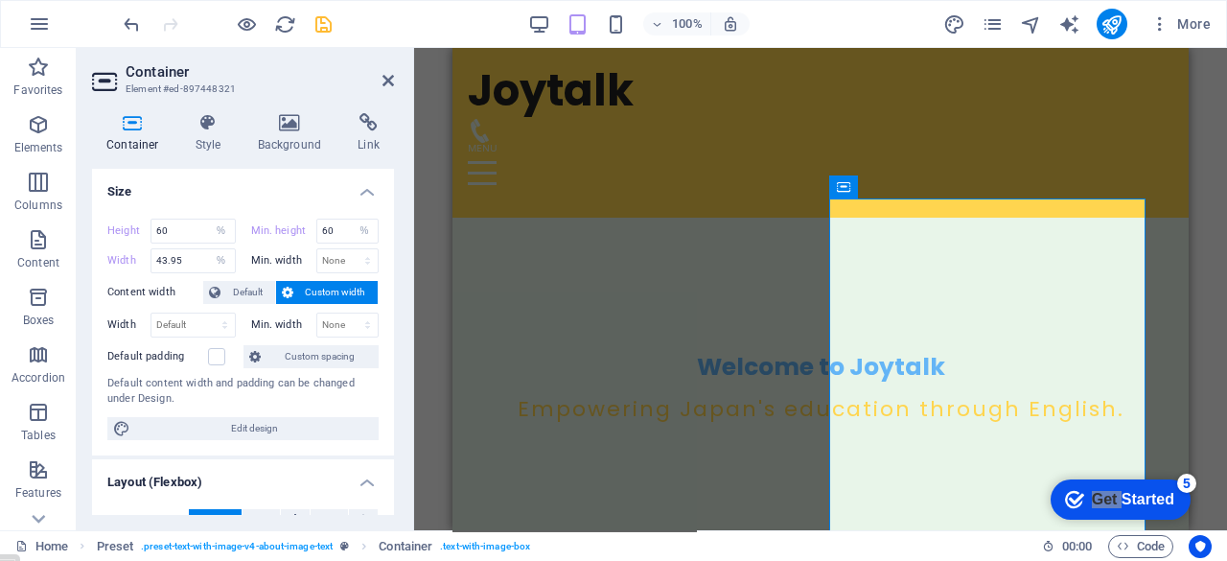
scroll to position [1, 0]
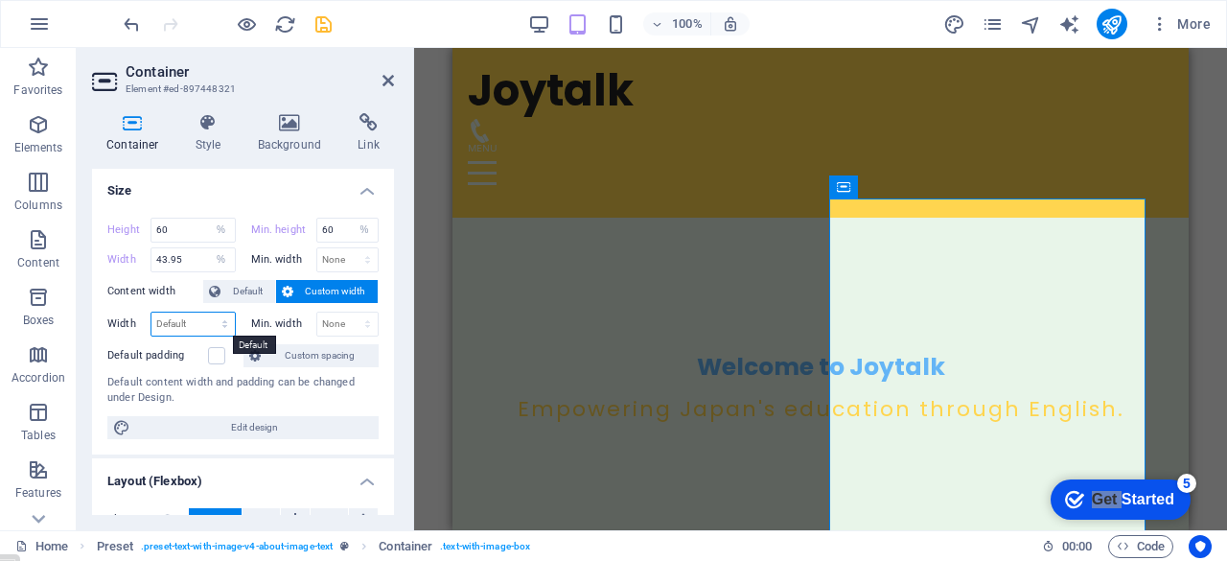
click at [192, 325] on select "Default px rem % em vh vw" at bounding box center [192, 323] width 83 height 23
click at [205, 312] on select "Default px rem % em vh vw" at bounding box center [192, 323] width 83 height 23
click at [178, 222] on input "60" at bounding box center [192, 229] width 83 height 23
click at [341, 224] on input "60" at bounding box center [347, 229] width 61 height 23
click at [268, 190] on h4 "Size" at bounding box center [243, 185] width 302 height 34
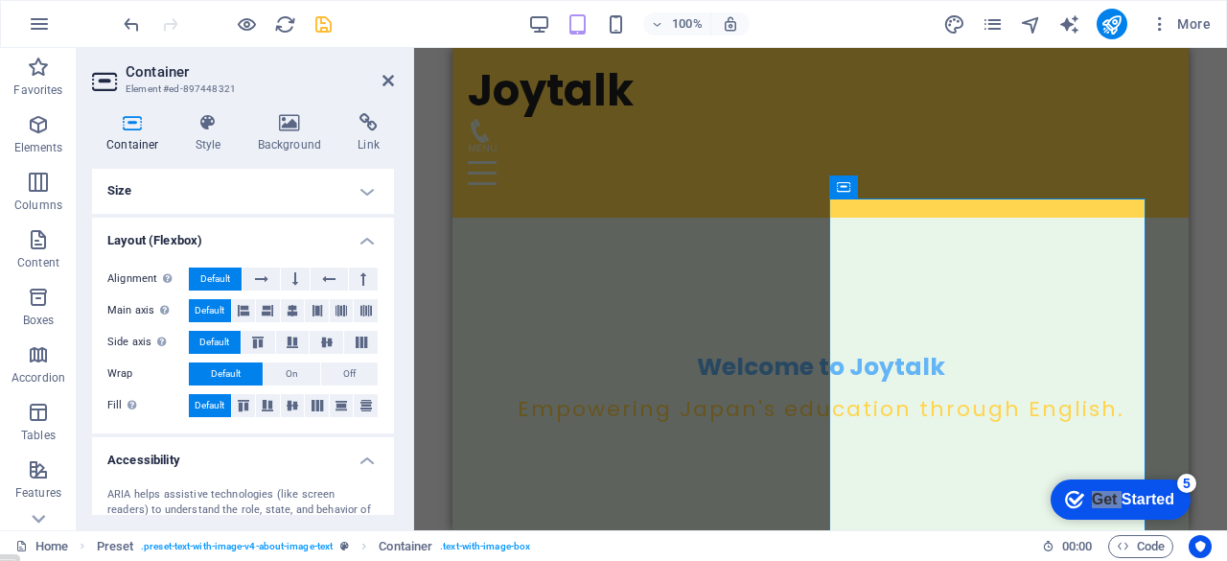
click at [268, 190] on h4 "Size" at bounding box center [243, 191] width 302 height 46
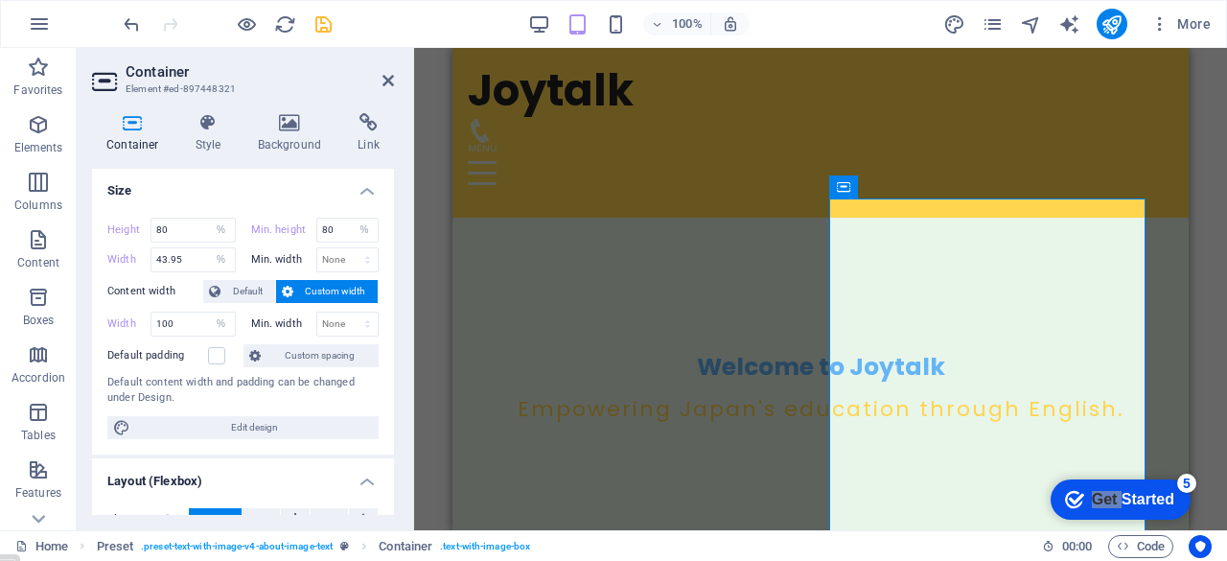
click at [237, 347] on div "Default padding" at bounding box center [172, 355] width 131 height 23
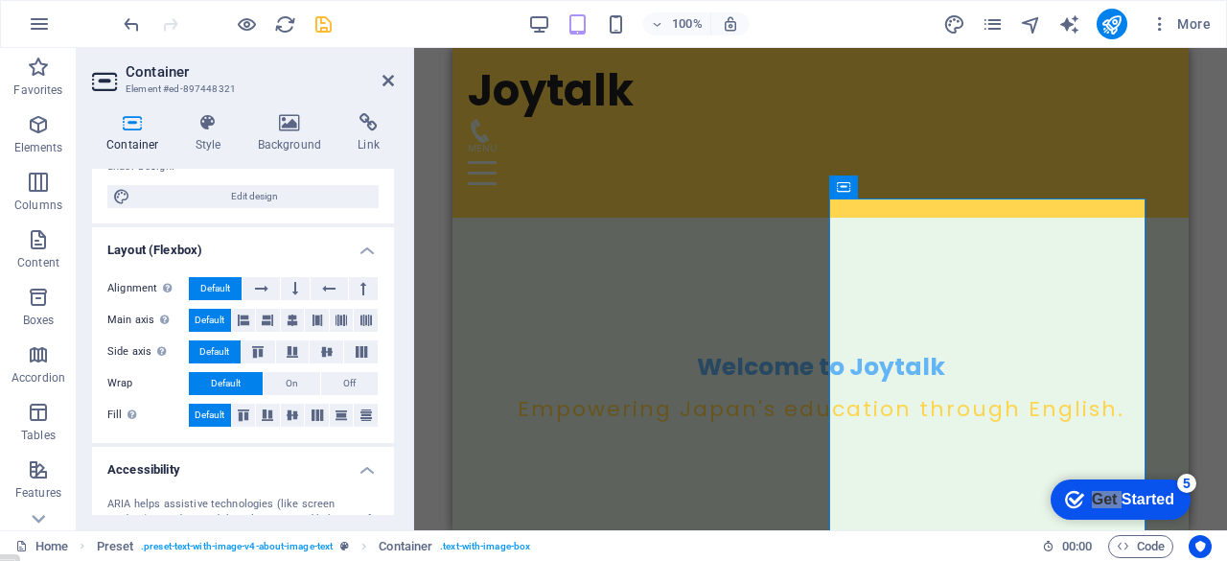
scroll to position [233, 0]
click at [337, 412] on icon at bounding box center [341, 413] width 23 height 11
click at [313, 414] on icon at bounding box center [317, 413] width 23 height 11
click at [287, 414] on icon at bounding box center [292, 413] width 23 height 11
click at [199, 416] on span "Default" at bounding box center [210, 413] width 30 height 23
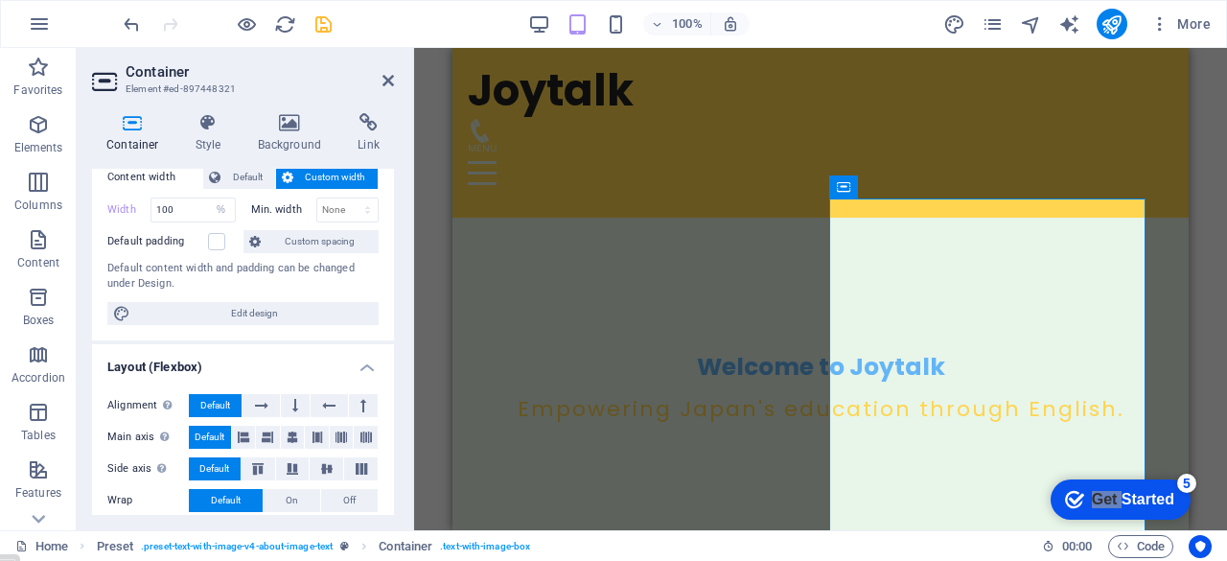
scroll to position [0, 0]
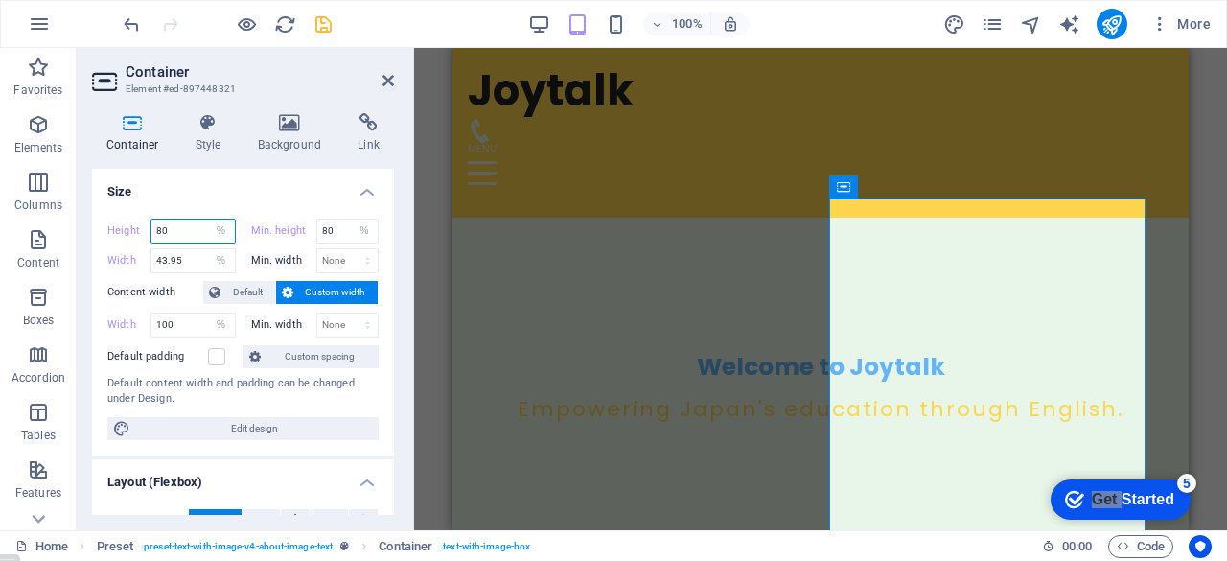
click at [181, 233] on input "80" at bounding box center [192, 230] width 83 height 23
click at [241, 196] on h4 "Size" at bounding box center [243, 186] width 302 height 34
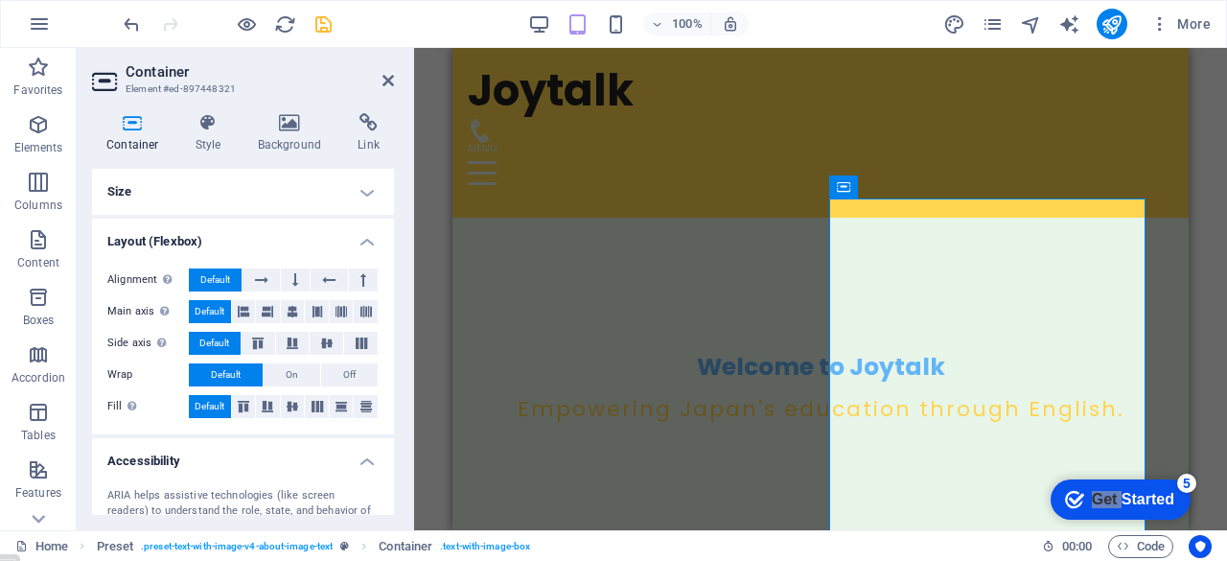
click at [241, 196] on h4 "Size" at bounding box center [243, 192] width 302 height 46
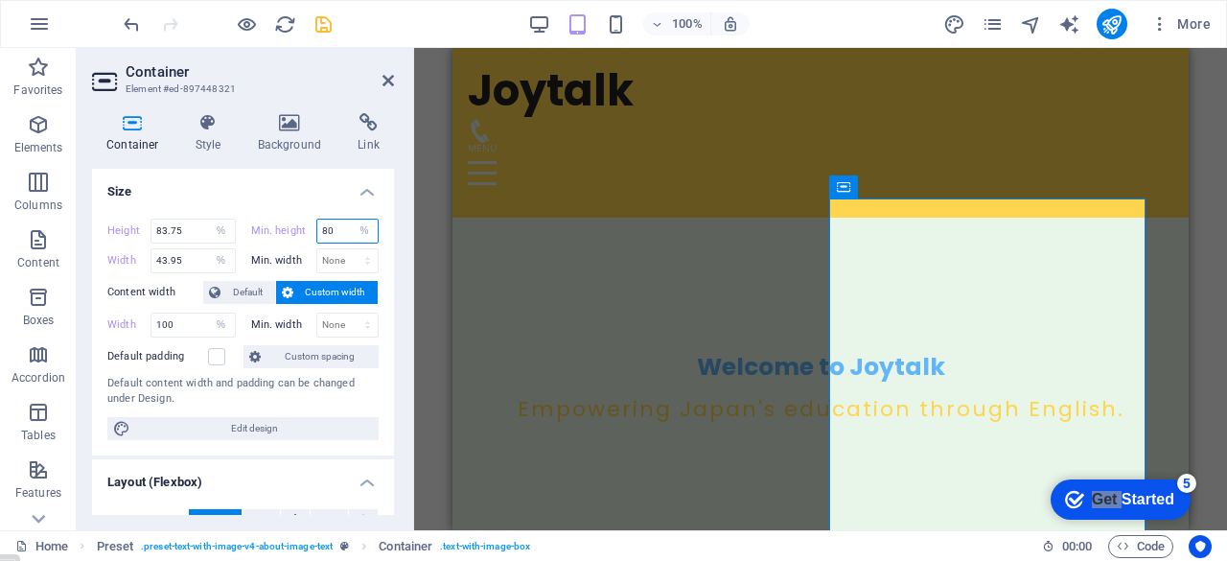
click at [344, 229] on input "80" at bounding box center [347, 230] width 61 height 23
click at [361, 225] on select "None px rem % vh vw" at bounding box center [364, 230] width 27 height 23
click at [351, 219] on select "None px rem % vh vw" at bounding box center [364, 230] width 27 height 23
click at [270, 190] on h4 "Size" at bounding box center [243, 186] width 302 height 34
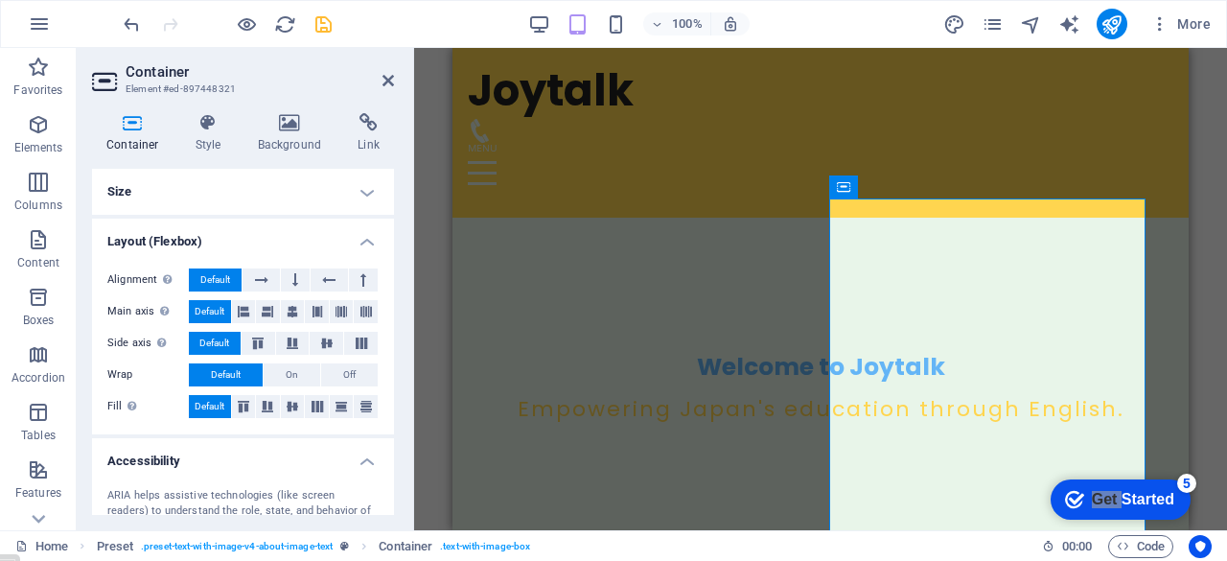
click at [270, 190] on h4 "Size" at bounding box center [243, 192] width 302 height 46
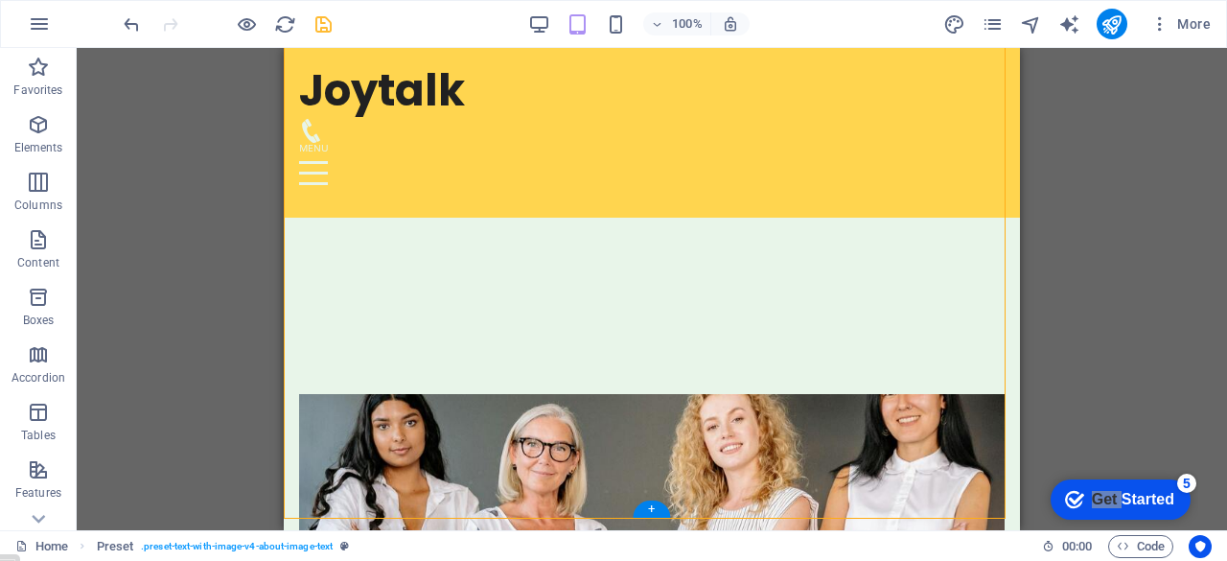
scroll to position [617, 0]
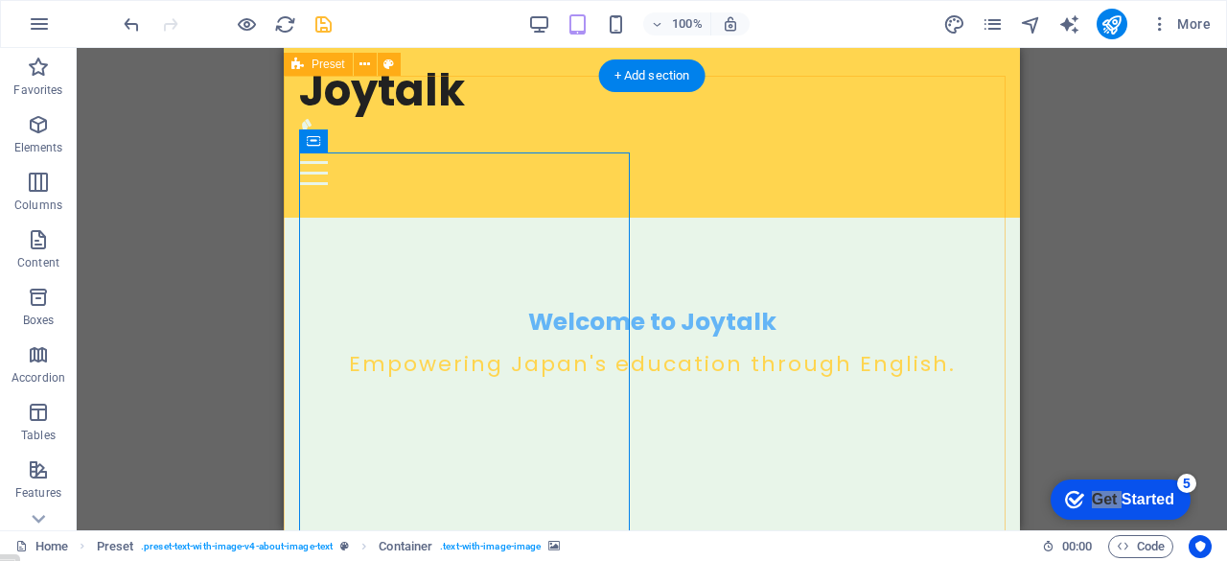
scroll to position [373, 0]
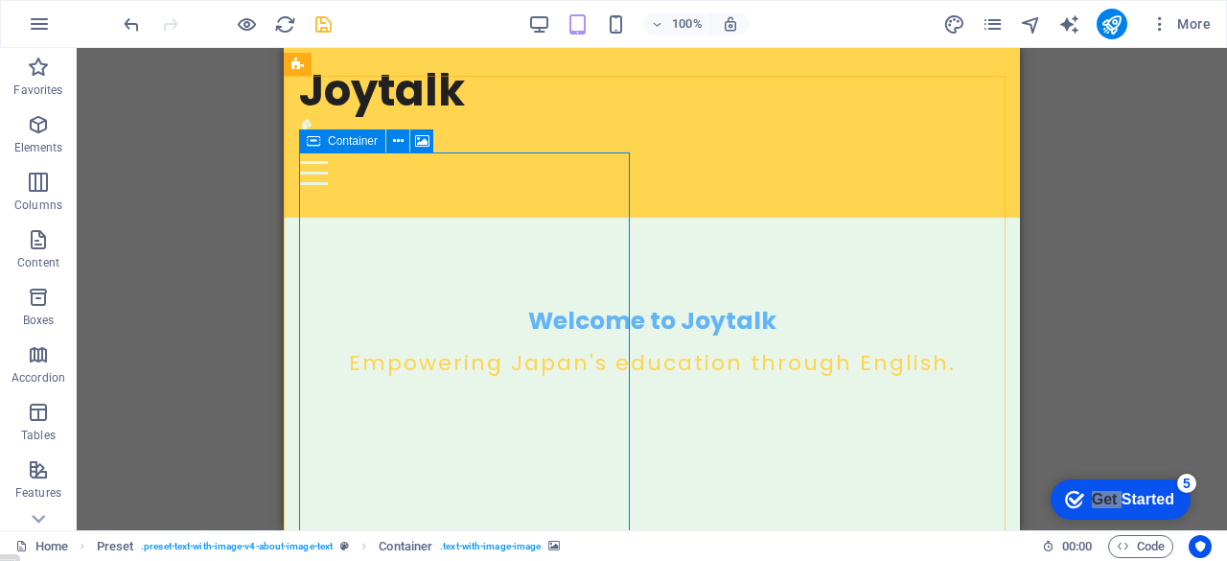
click at [351, 143] on span "Container" at bounding box center [353, 140] width 50 height 11
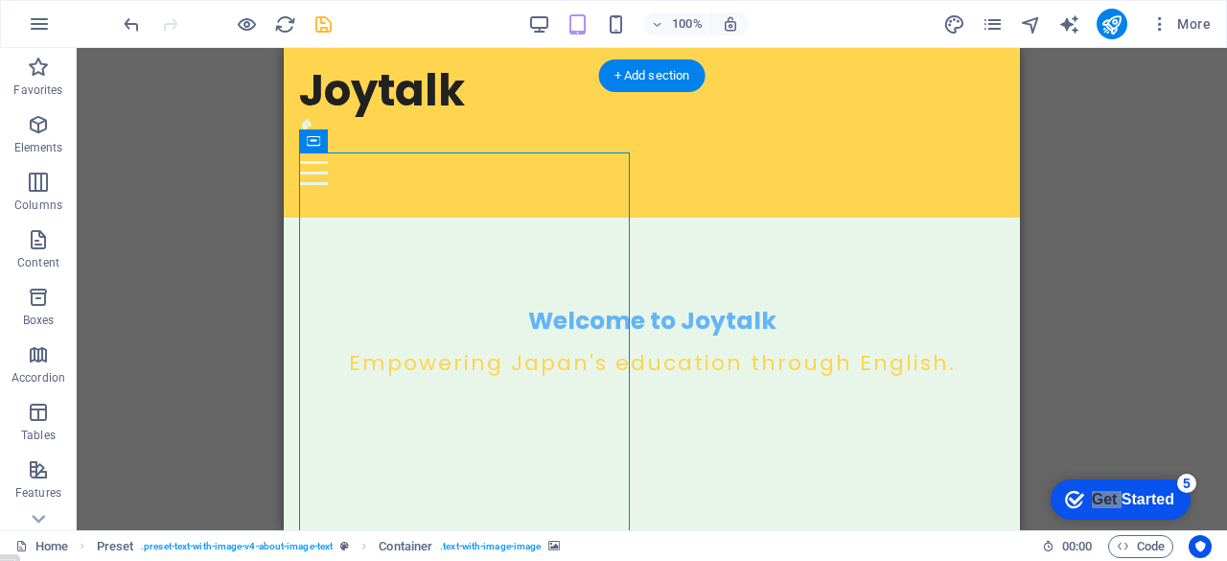
drag, startPoint x: 634, startPoint y: 191, endPoint x: 363, endPoint y: 171, distance: 271.9
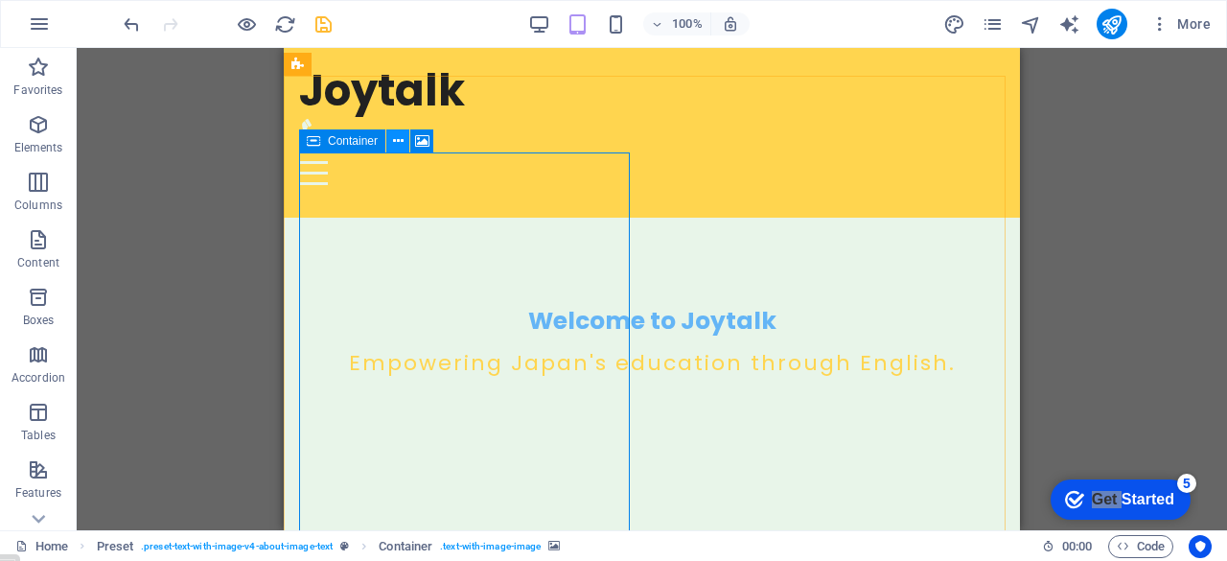
click at [402, 145] on icon at bounding box center [398, 141] width 11 height 20
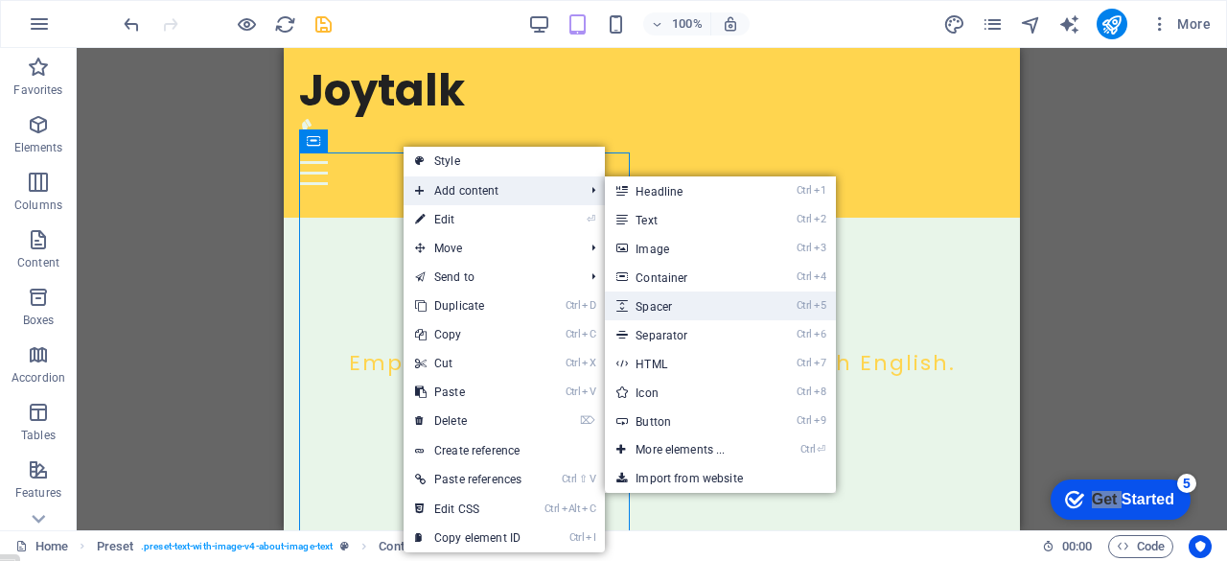
click at [726, 305] on link "Ctrl 5 Spacer" at bounding box center [684, 305] width 158 height 29
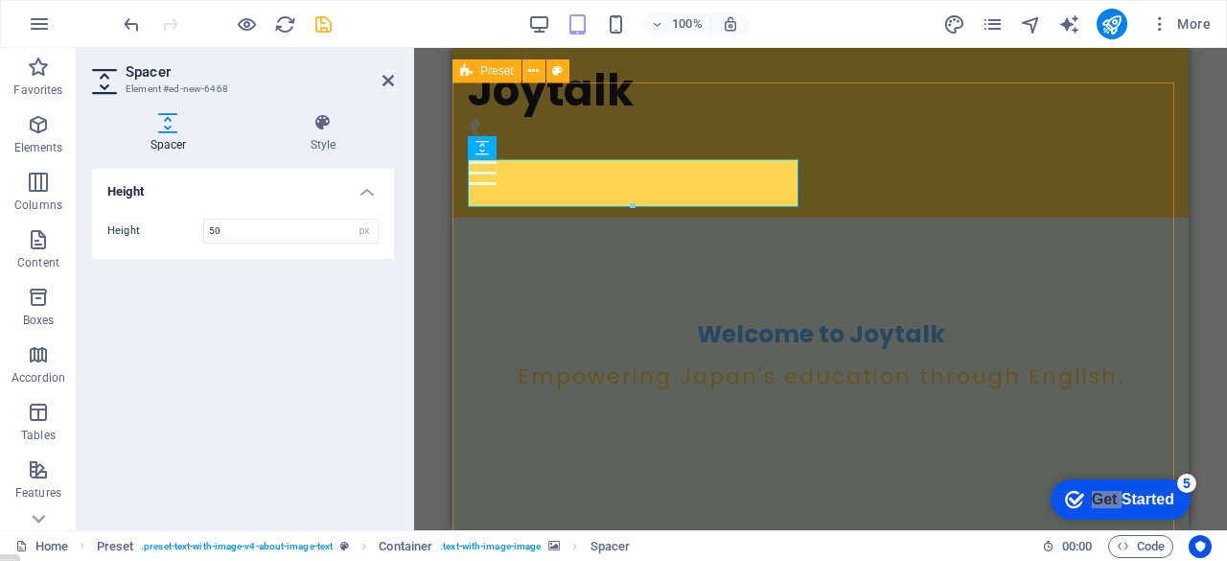
scroll to position [356, 0]
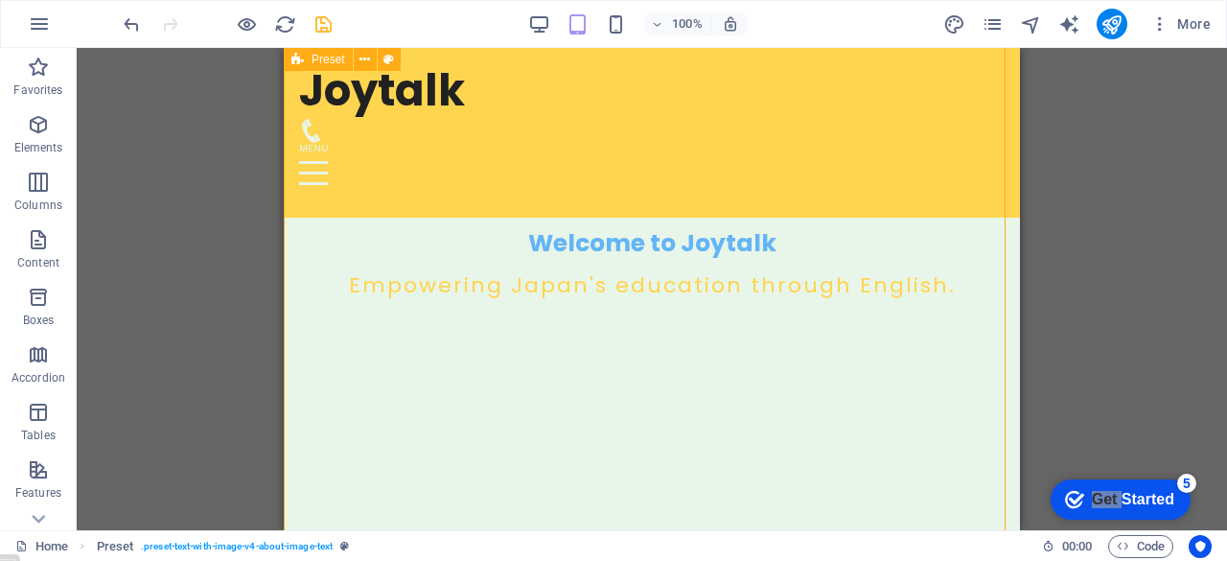
scroll to position [453, 0]
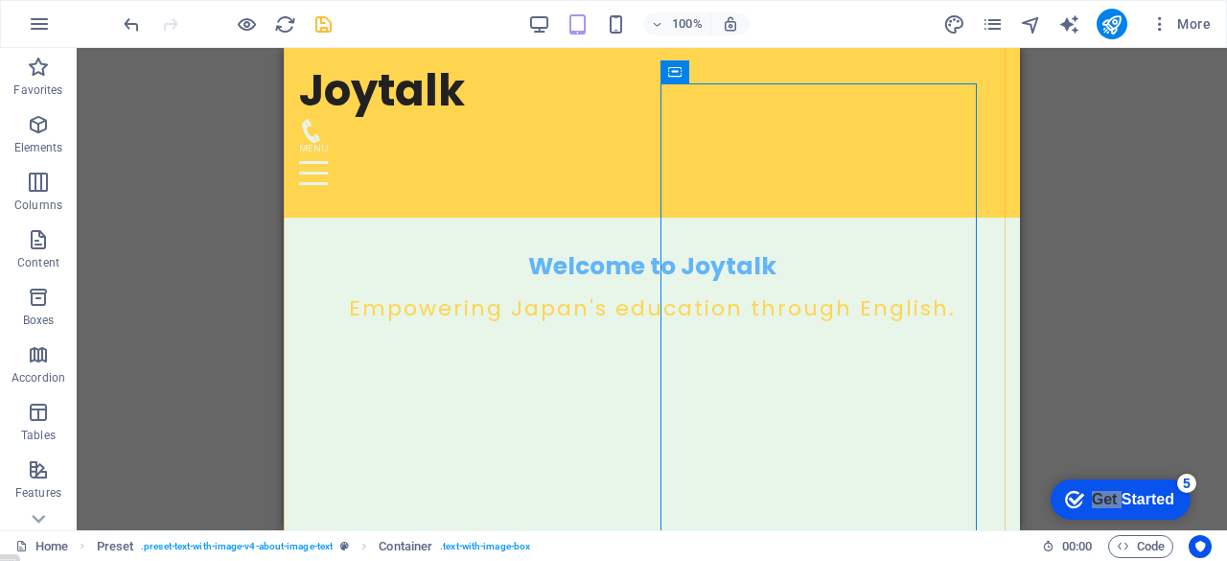
scroll to position [442, 0]
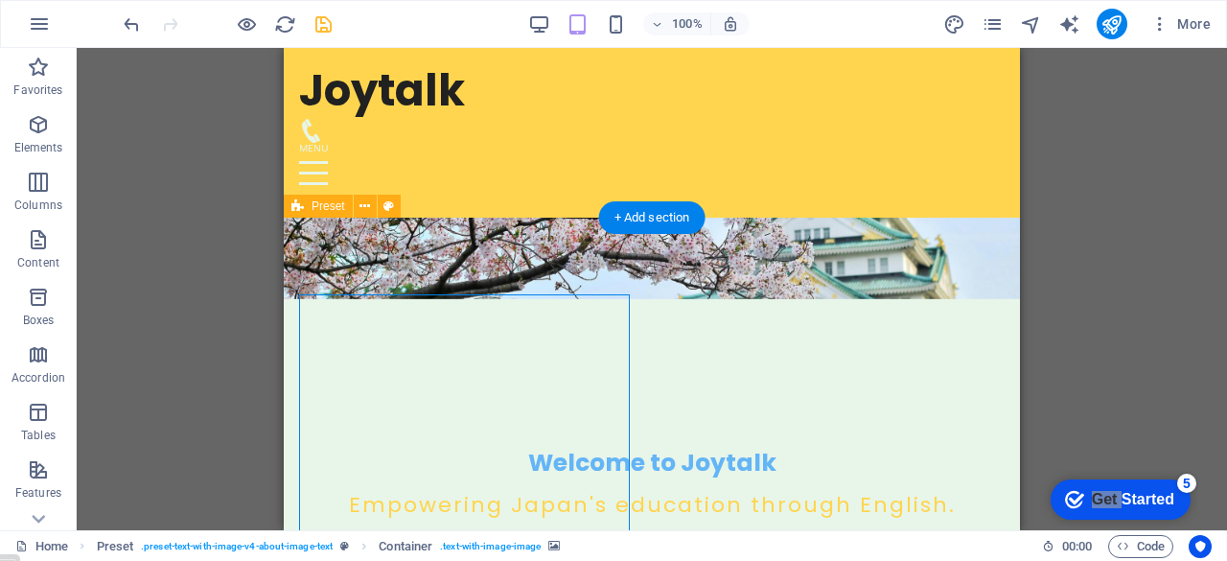
scroll to position [238, 0]
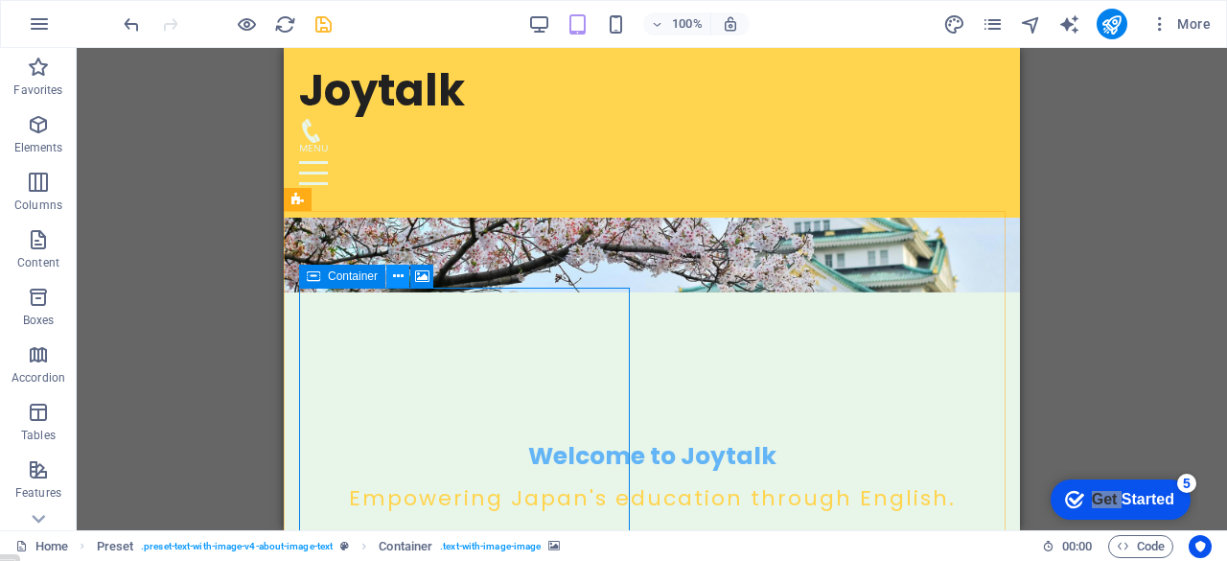
click at [400, 273] on icon at bounding box center [398, 276] width 11 height 20
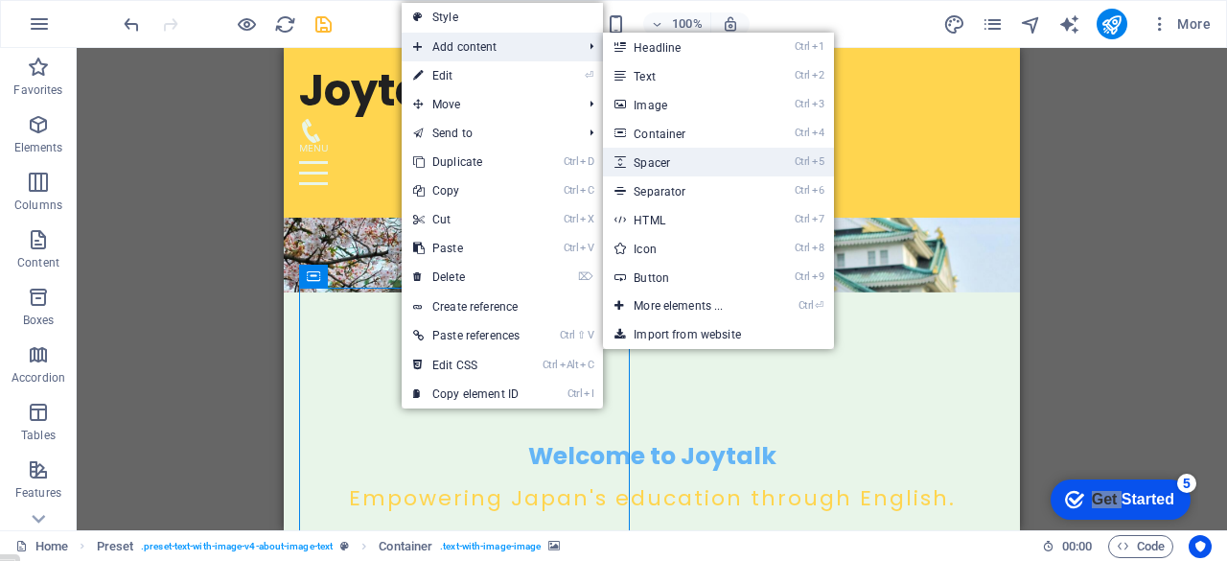
click at [682, 161] on link "Ctrl 5 Spacer" at bounding box center [682, 162] width 158 height 29
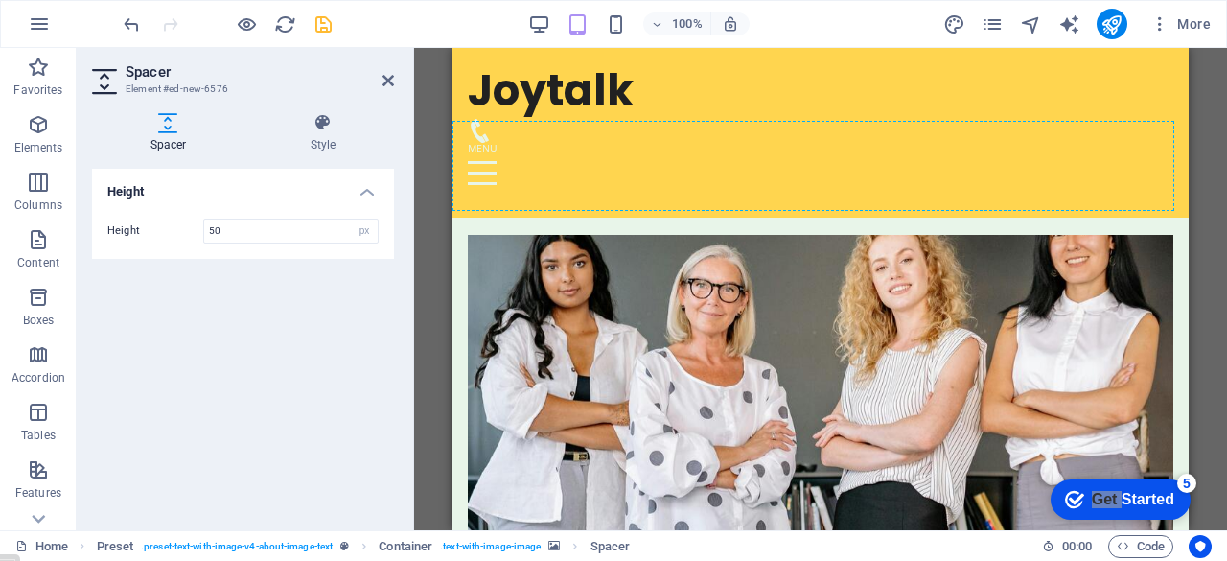
scroll to position [751, 0]
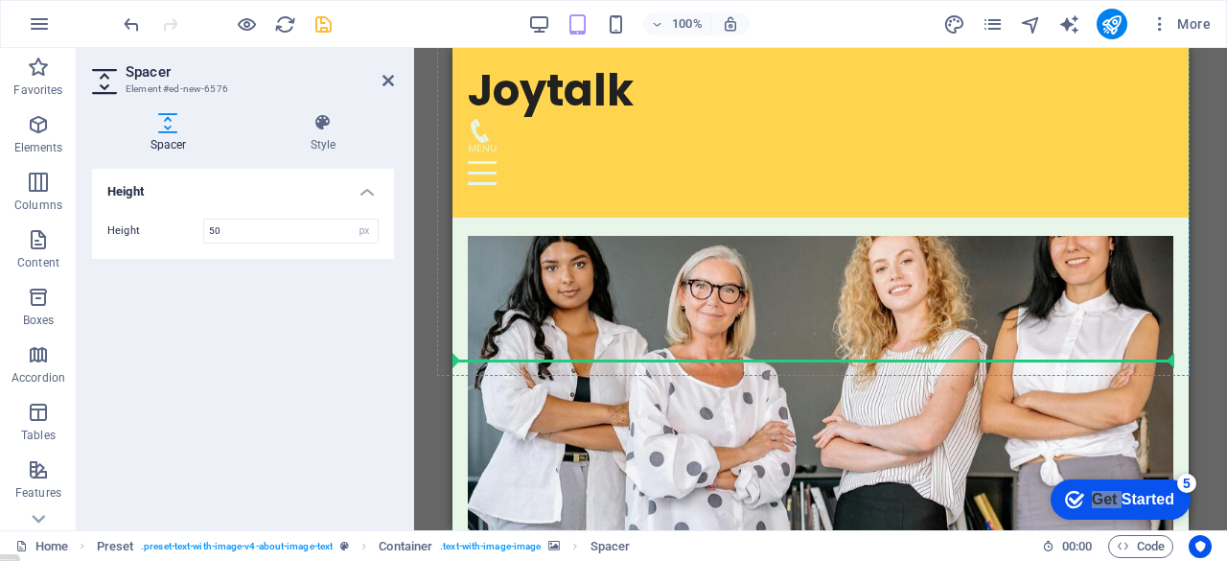
drag, startPoint x: 715, startPoint y: 320, endPoint x: 640, endPoint y: 244, distance: 106.4
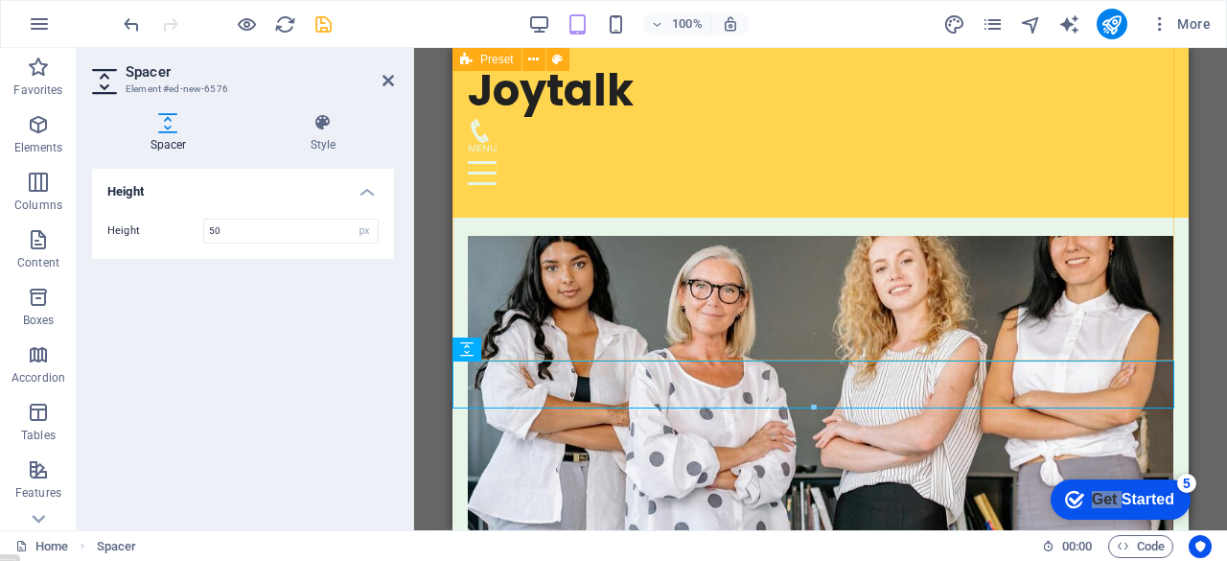
drag, startPoint x: 487, startPoint y: 368, endPoint x: 577, endPoint y: 206, distance: 185.3
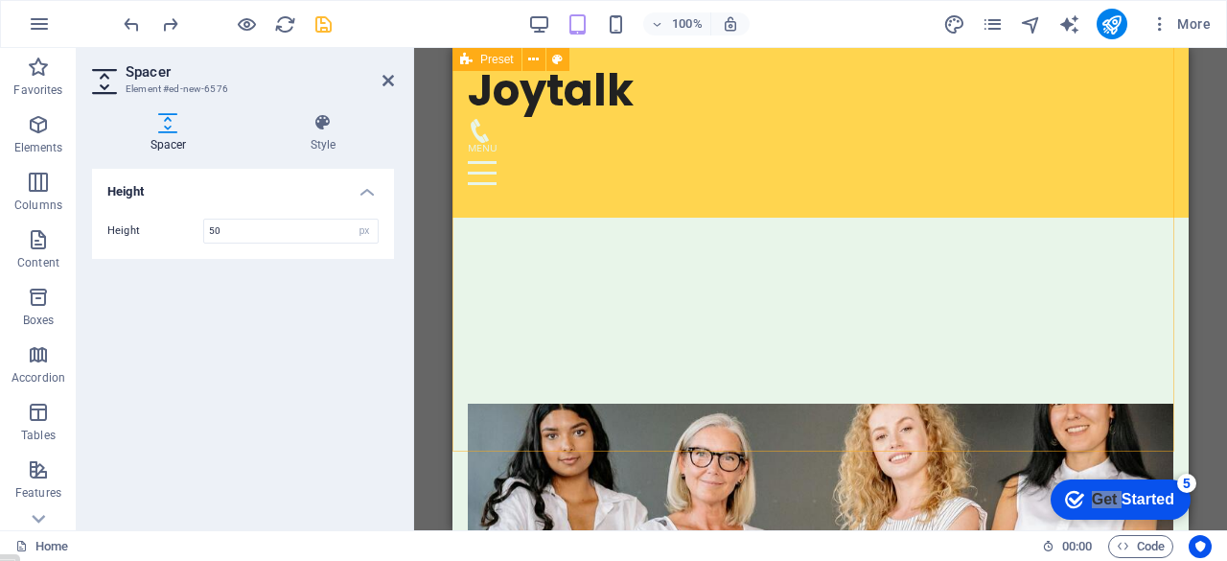
scroll to position [260, 0]
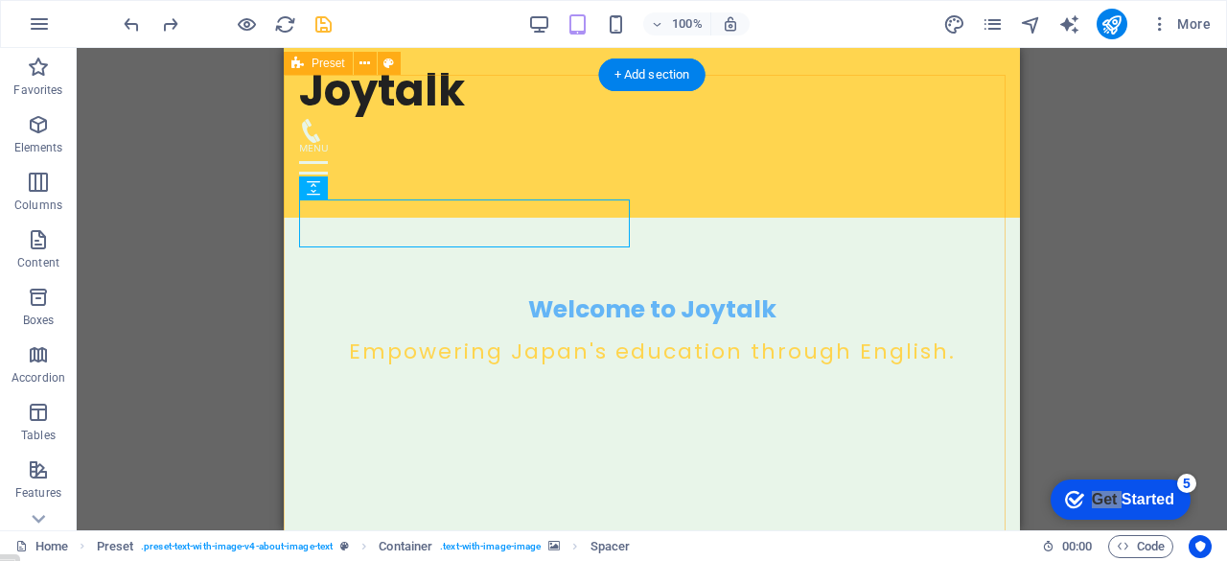
scroll to position [386, 0]
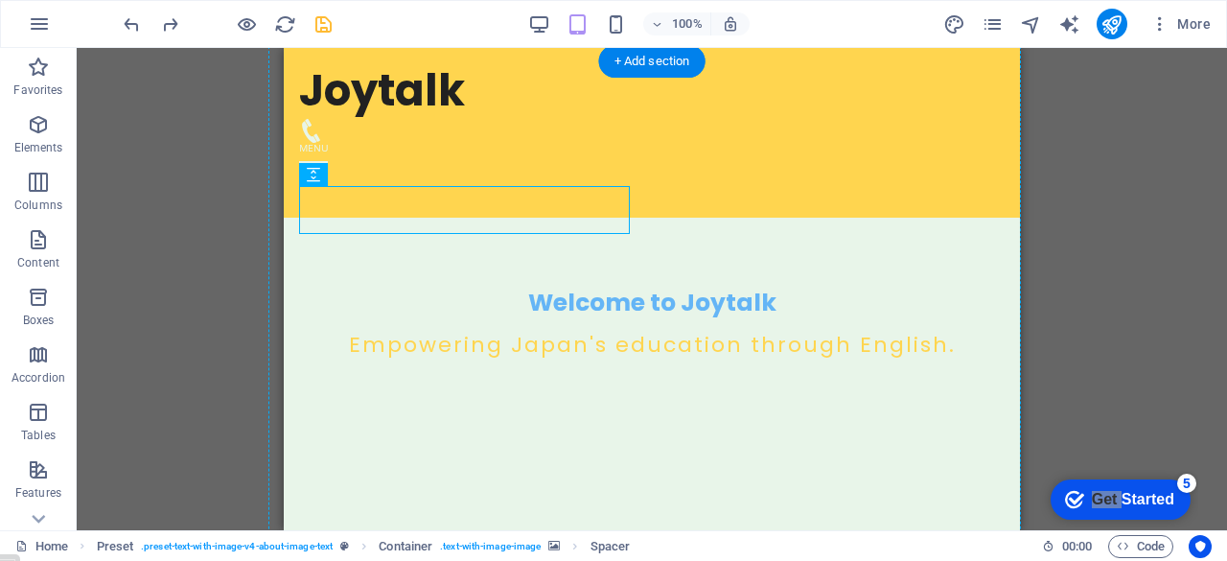
drag, startPoint x: 559, startPoint y: 220, endPoint x: 561, endPoint y: 460, distance: 239.6
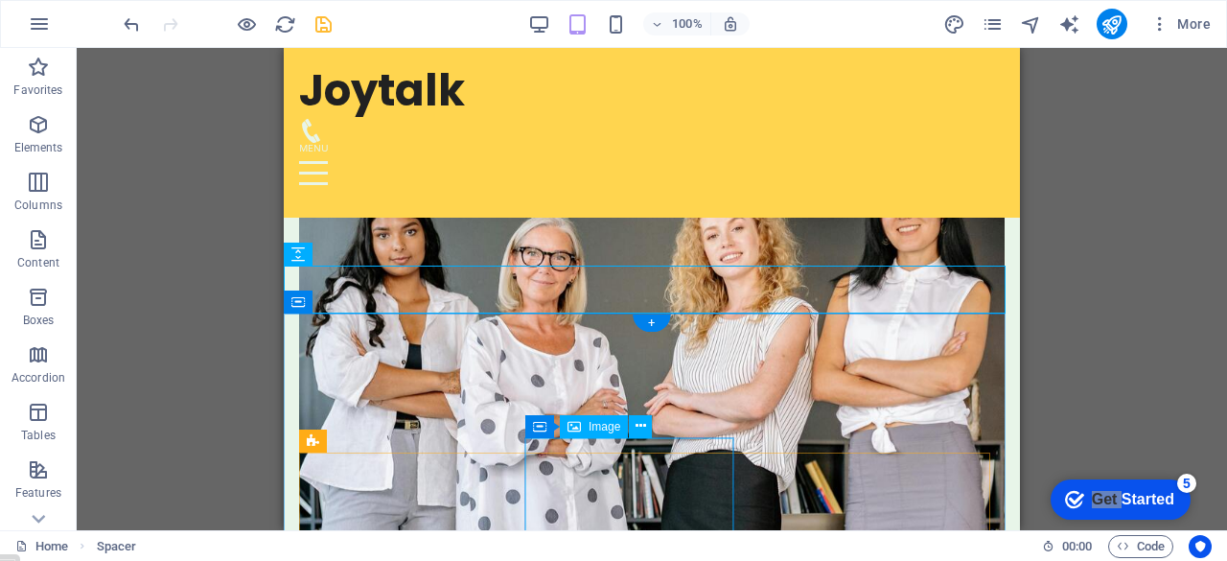
scroll to position [846, 0]
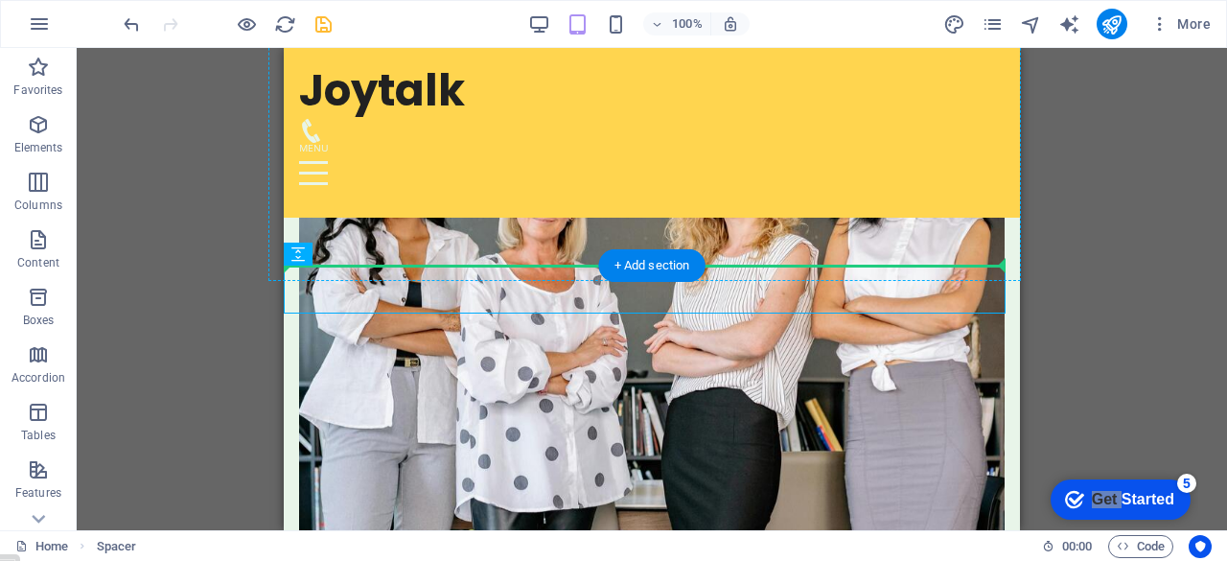
drag, startPoint x: 446, startPoint y: 281, endPoint x: 458, endPoint y: 172, distance: 109.9
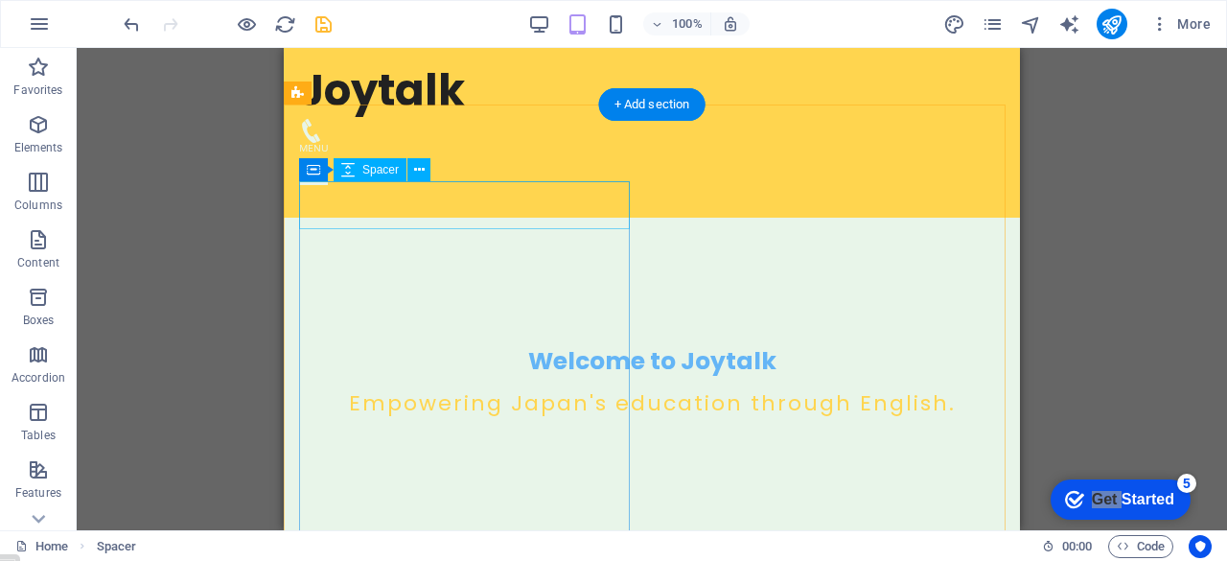
scroll to position [329, 0]
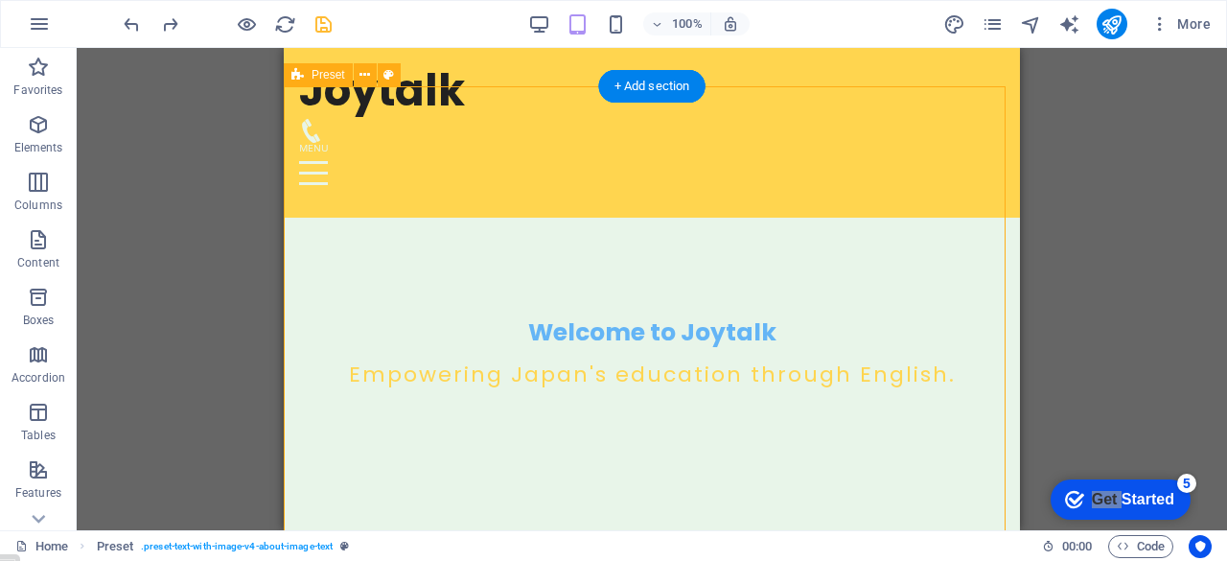
scroll to position [362, 0]
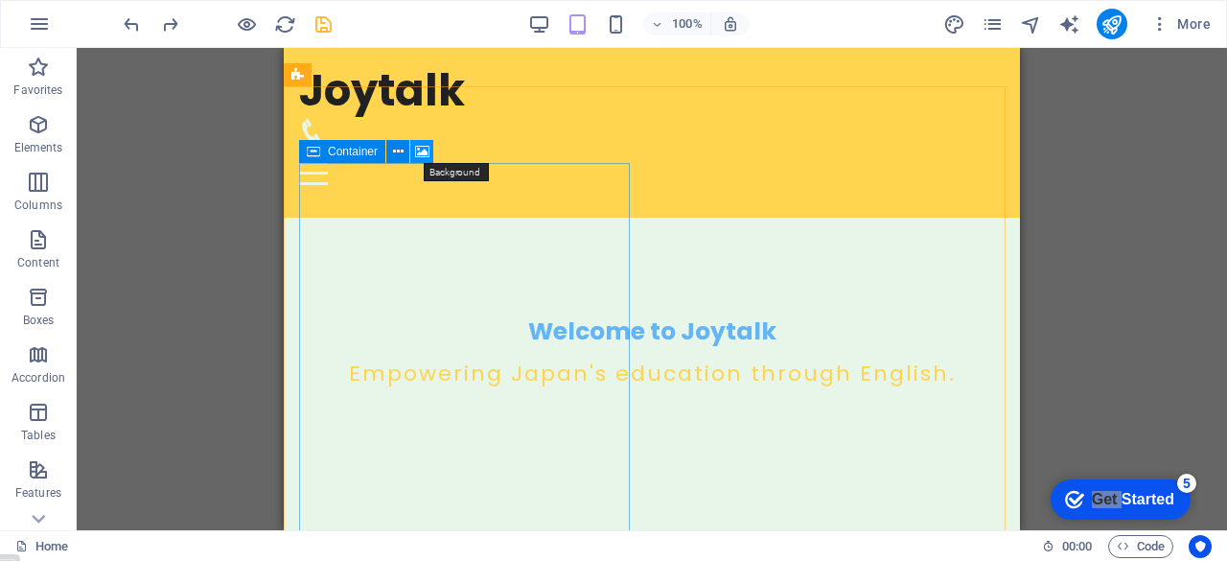
click at [428, 150] on icon at bounding box center [422, 152] width 14 height 20
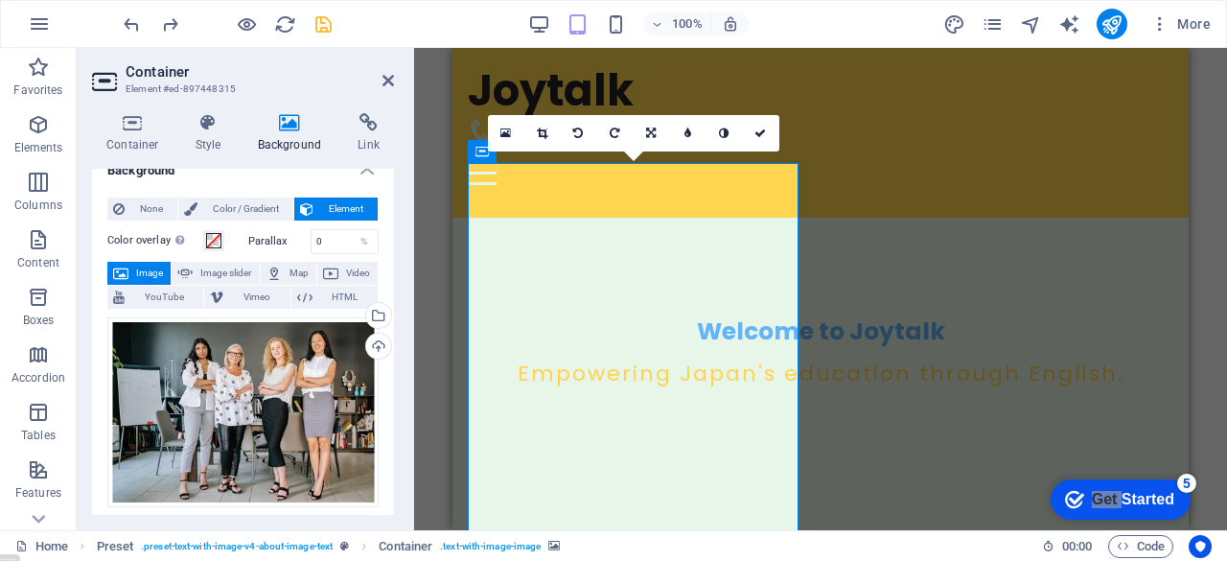
scroll to position [0, 0]
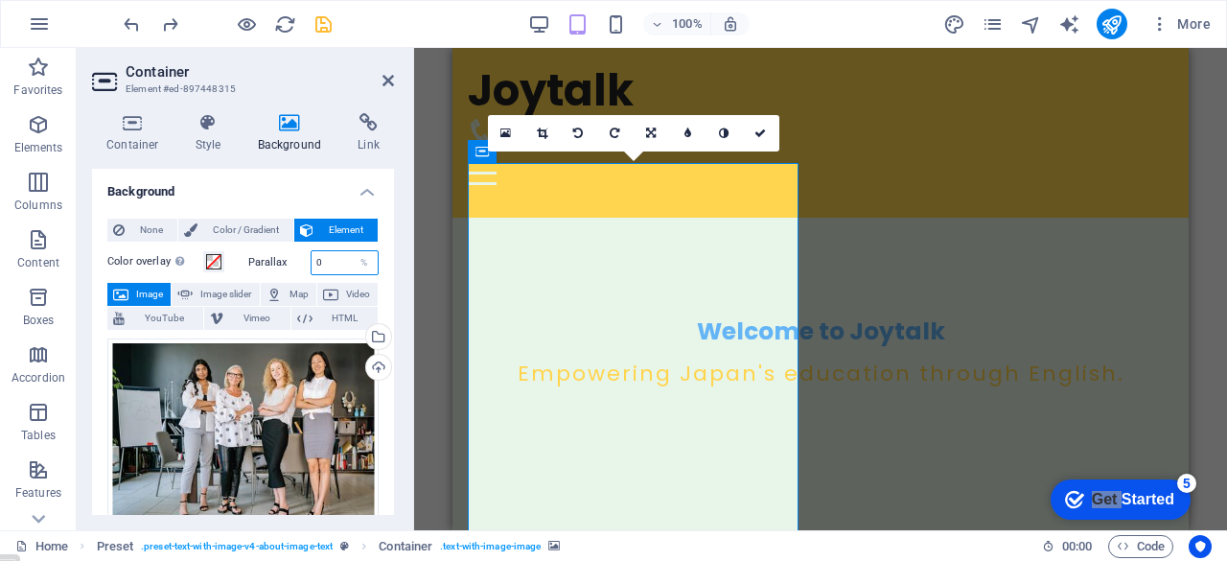
click at [342, 259] on input "0" at bounding box center [344, 262] width 67 height 23
click at [388, 300] on div "None Color / Gradient Element Stretch background to full-width Color overlay Pl…" at bounding box center [243, 546] width 302 height 686
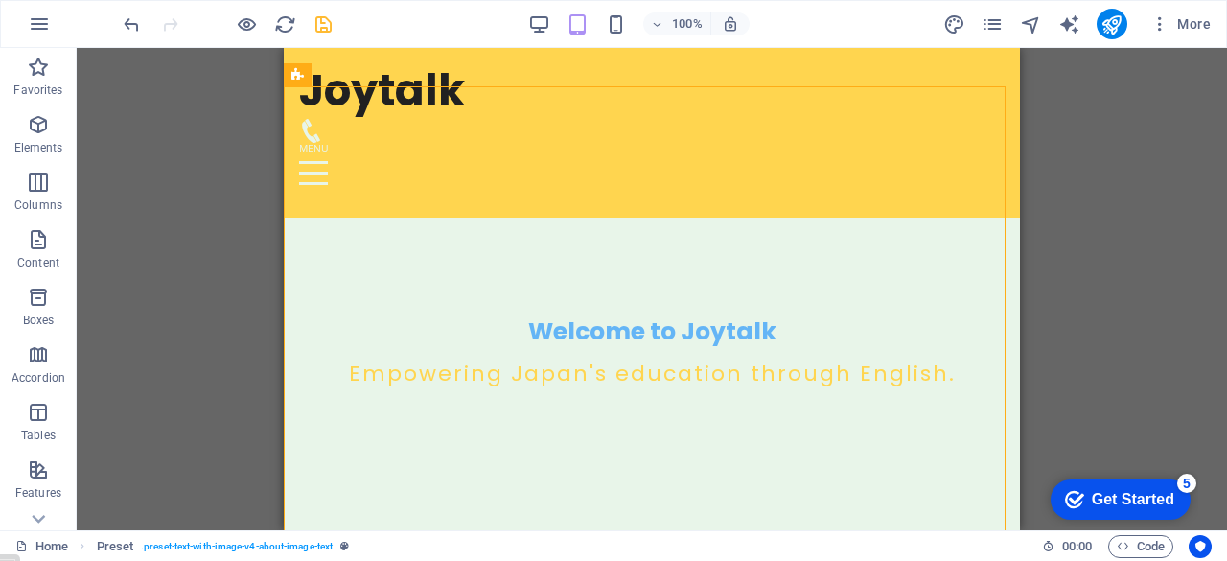
click at [1133, 494] on div "Get Started" at bounding box center [1132, 499] width 82 height 17
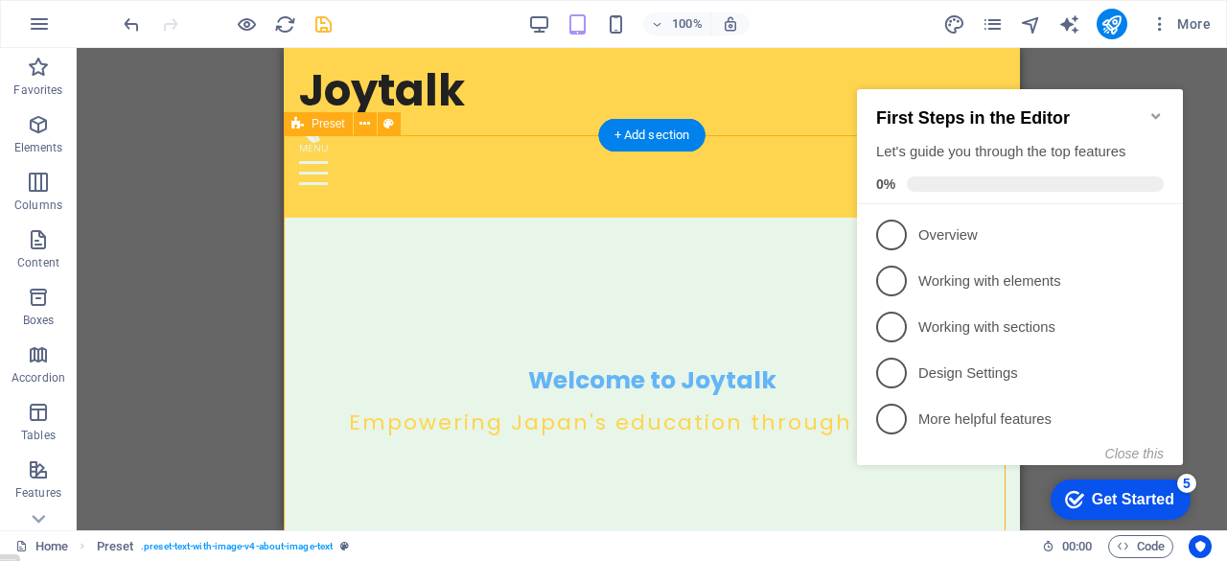
scroll to position [338, 0]
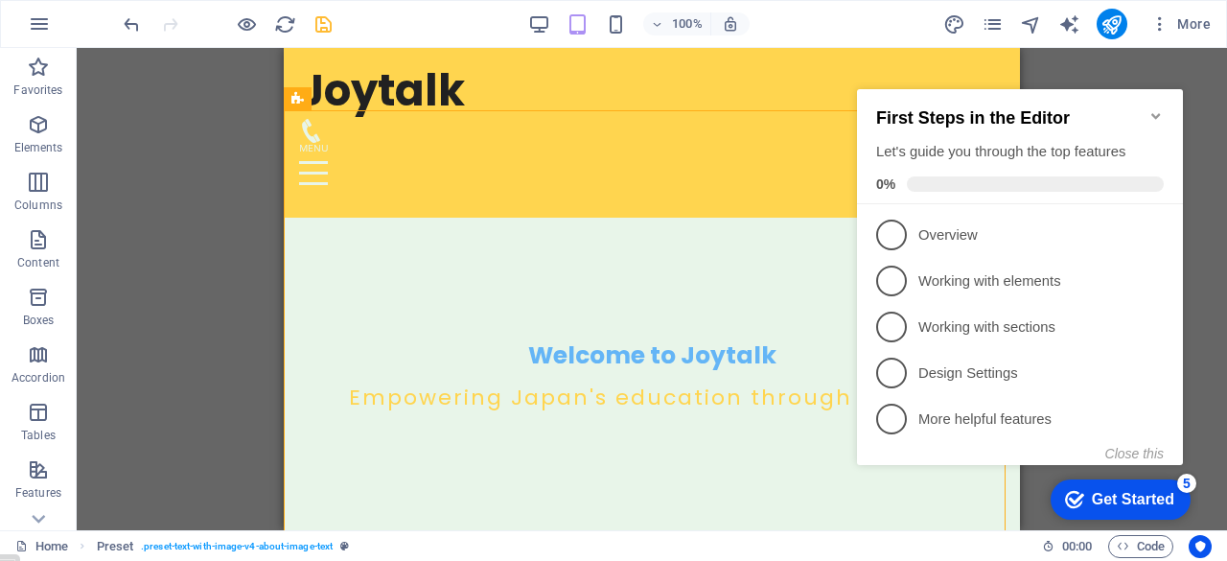
click at [1154, 108] on icon "Minimize checklist" at bounding box center [1155, 115] width 15 height 15
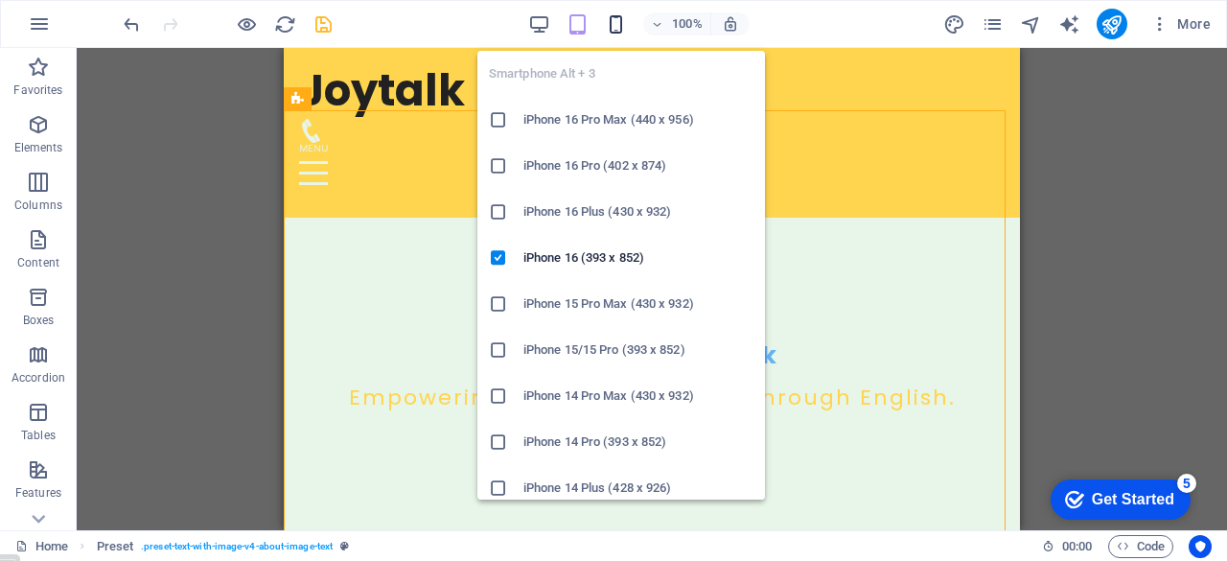
click at [613, 21] on icon "button" at bounding box center [616, 24] width 22 height 22
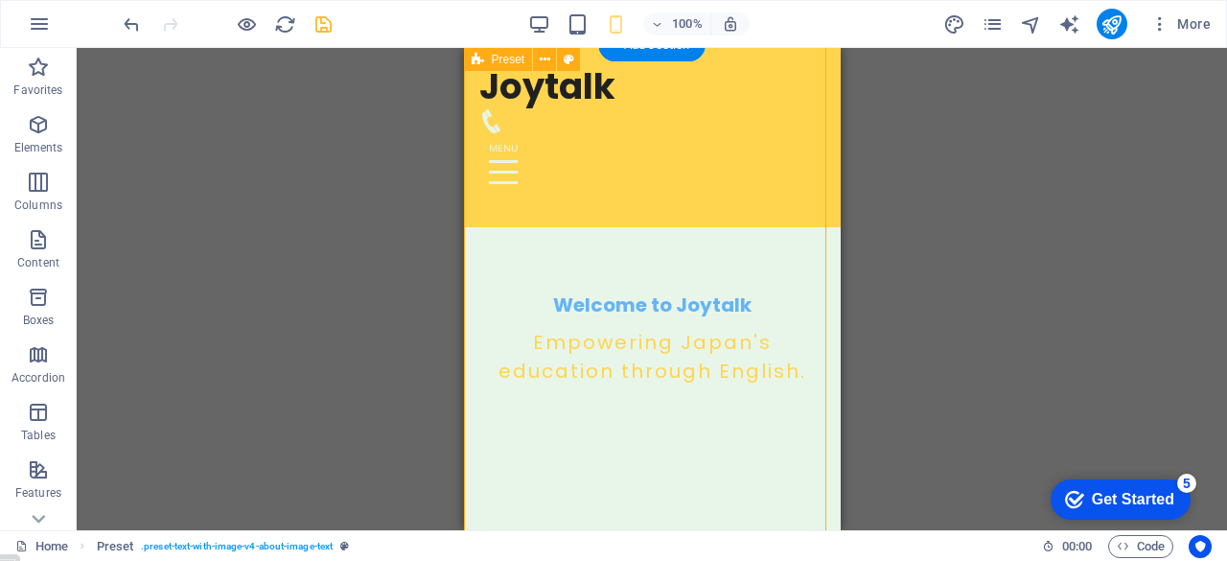
scroll to position [385, 0]
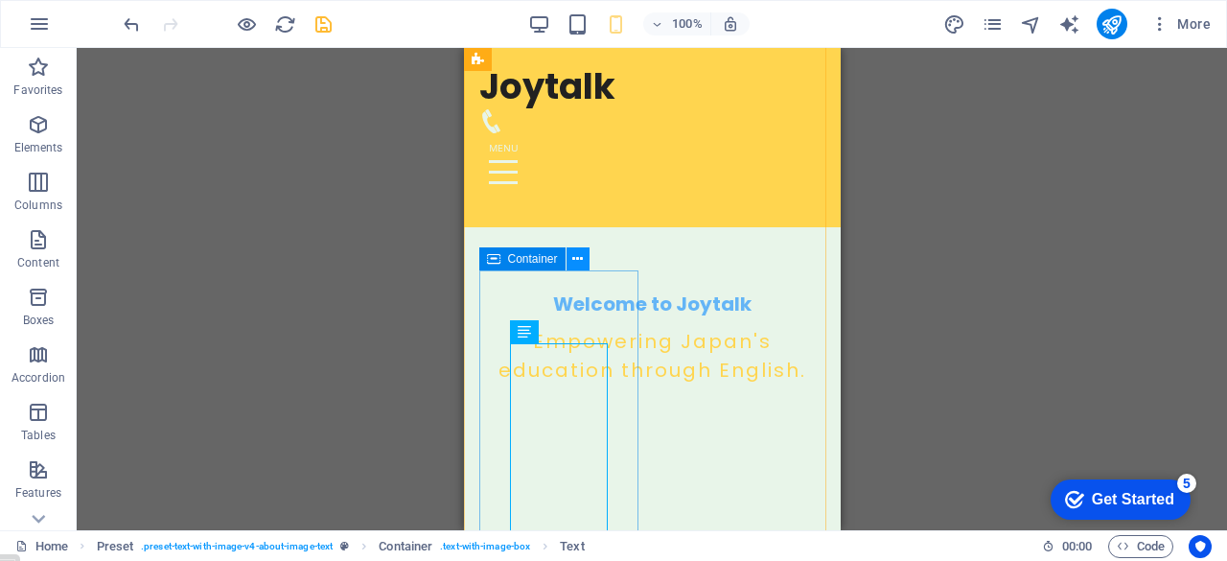
click at [573, 261] on icon at bounding box center [577, 259] width 11 height 20
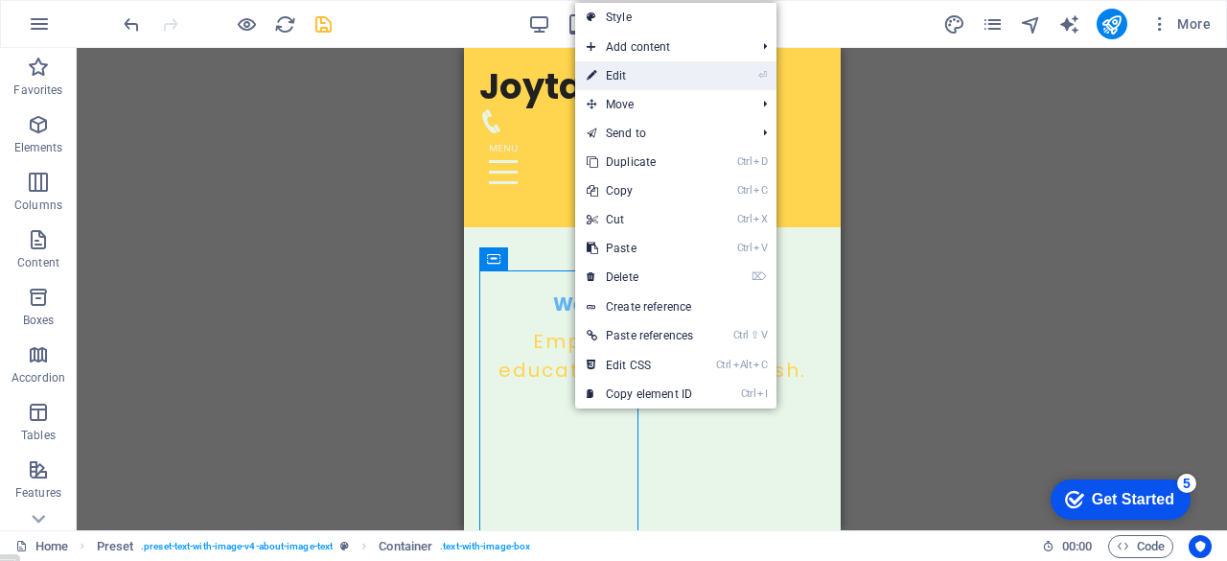
click at [651, 78] on link "⏎ Edit" at bounding box center [639, 75] width 129 height 29
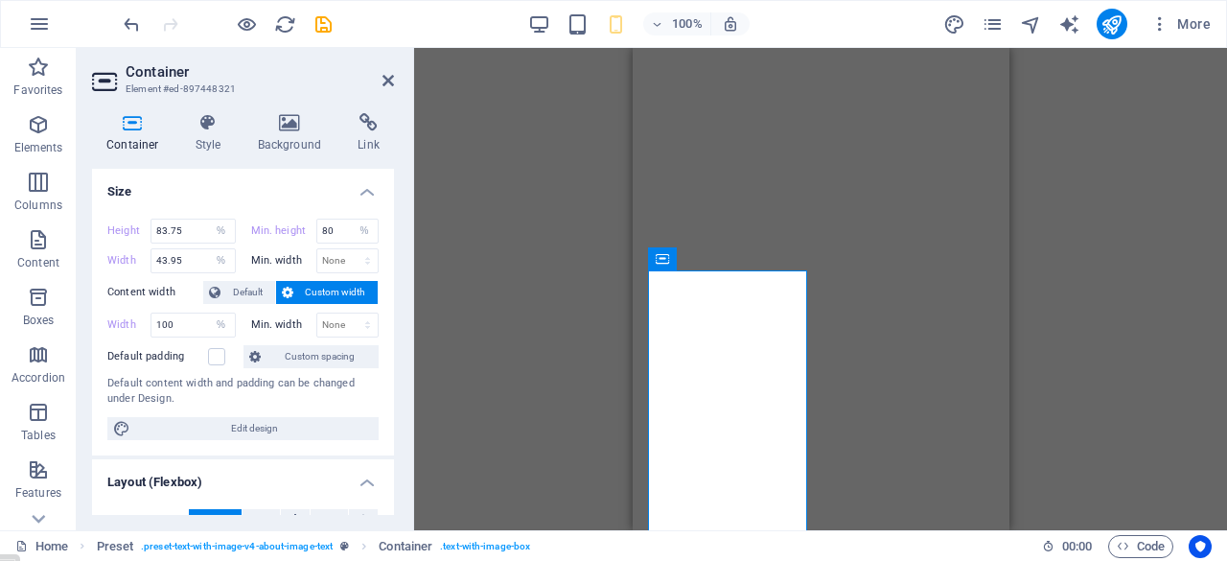
select select "%"
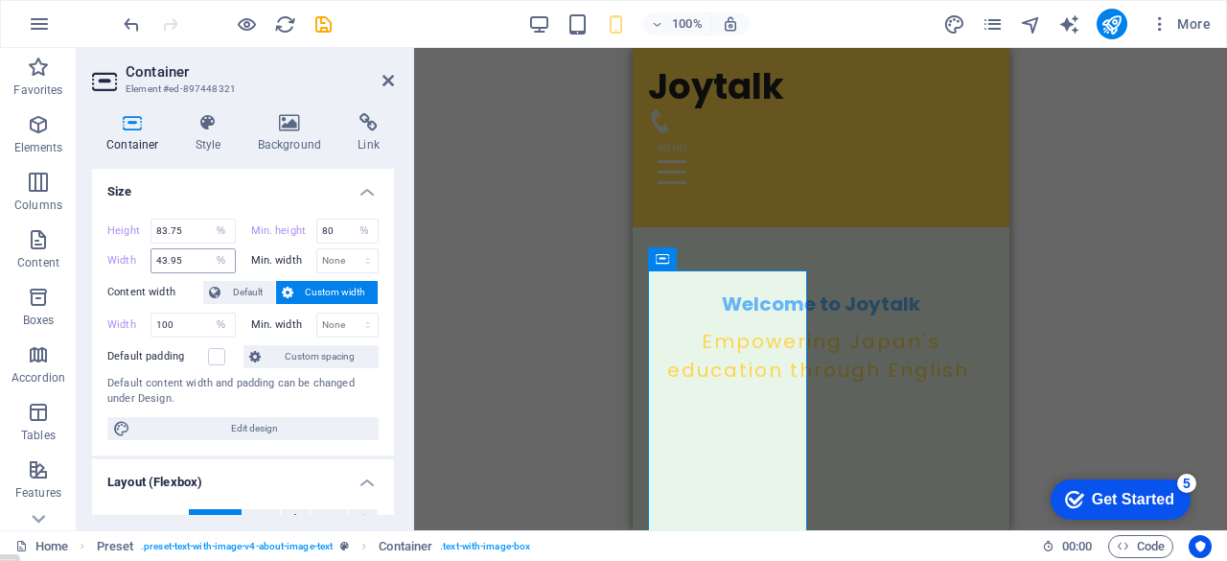
scroll to position [15, 15]
click at [189, 257] on input "43.95" at bounding box center [192, 260] width 83 height 23
click at [220, 264] on select "Default px rem % em vh vw" at bounding box center [221, 260] width 27 height 23
select select "default"
click at [208, 249] on select "Default px rem % em vh vw" at bounding box center [221, 260] width 27 height 23
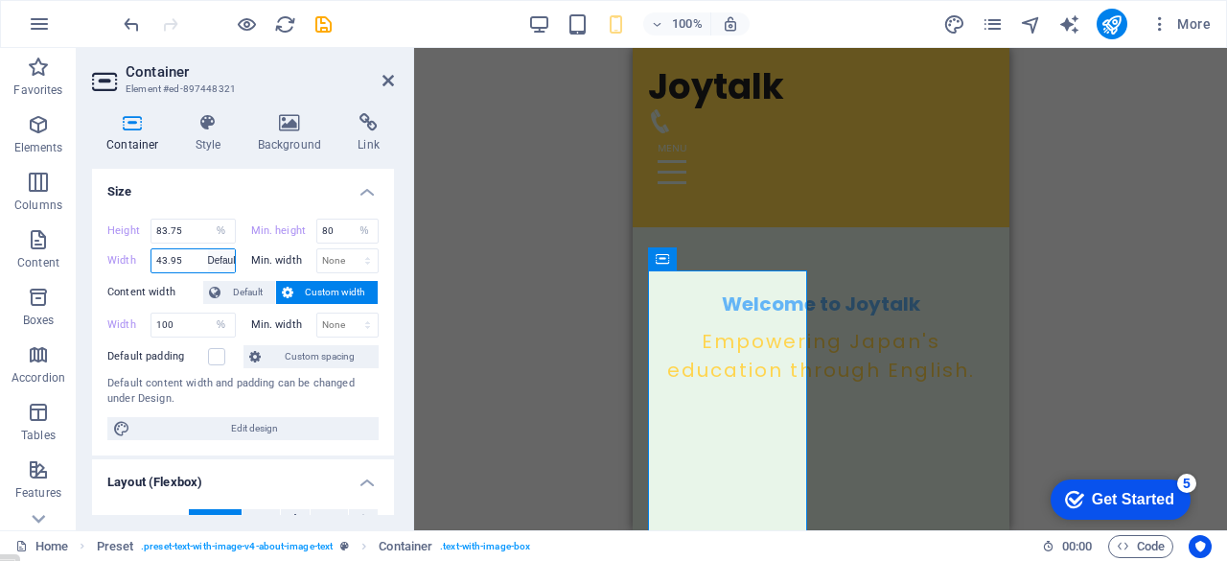
type input "43.95"
select select "%"
click at [241, 185] on h4 "Size" at bounding box center [243, 186] width 302 height 34
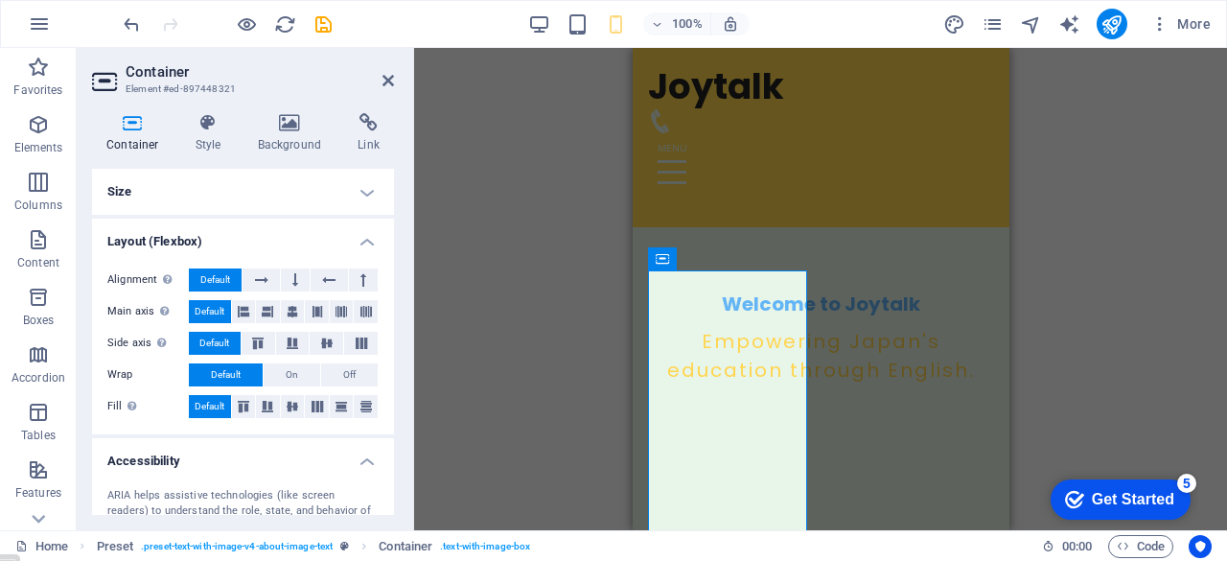
click at [256, 190] on h4 "Size" at bounding box center [243, 192] width 302 height 46
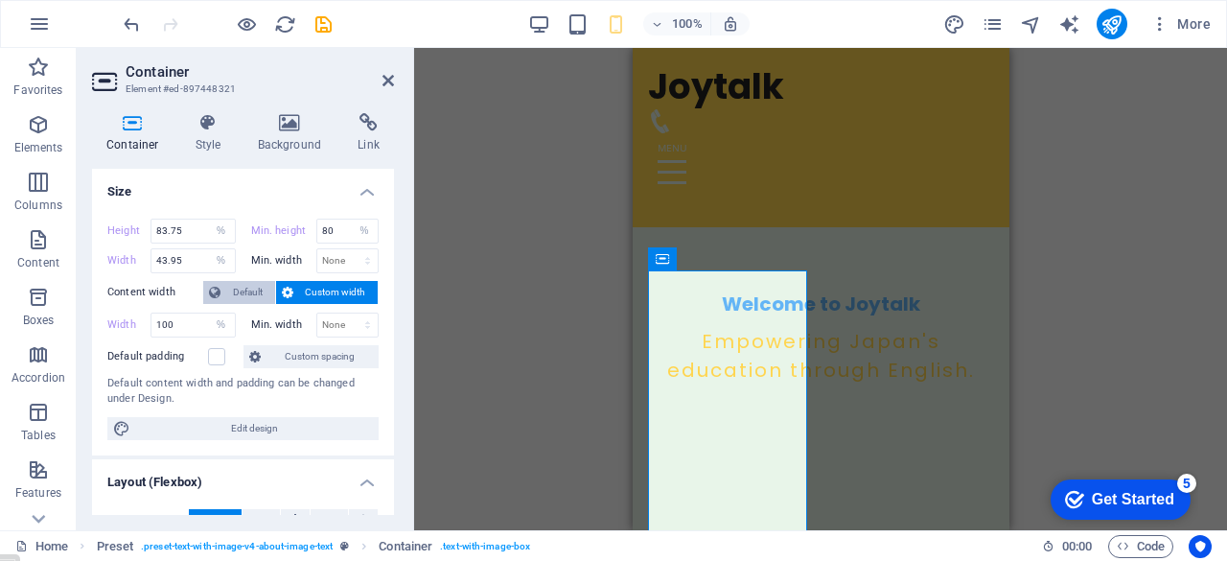
click at [261, 290] on span "Default" at bounding box center [247, 292] width 43 height 23
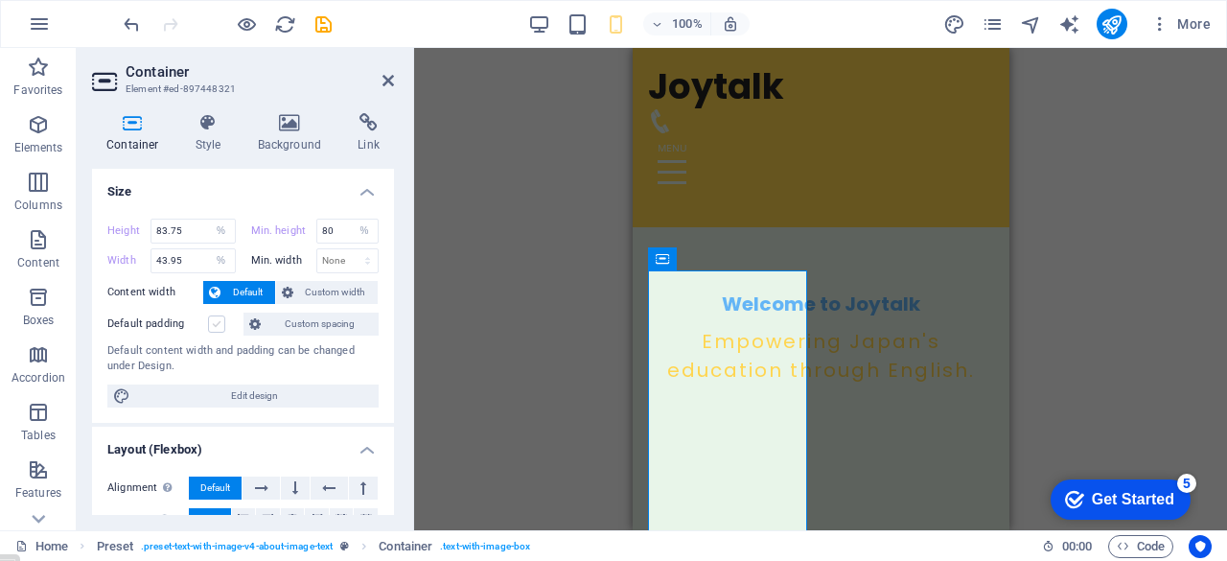
click at [218, 325] on label at bounding box center [216, 323] width 17 height 17
click at [0, 0] on input "Default padding" at bounding box center [0, 0] width 0 height 0
click at [218, 325] on label at bounding box center [216, 323] width 17 height 17
click at [0, 0] on input "Default padding" at bounding box center [0, 0] width 0 height 0
click at [204, 135] on h4 "Style" at bounding box center [212, 133] width 62 height 40
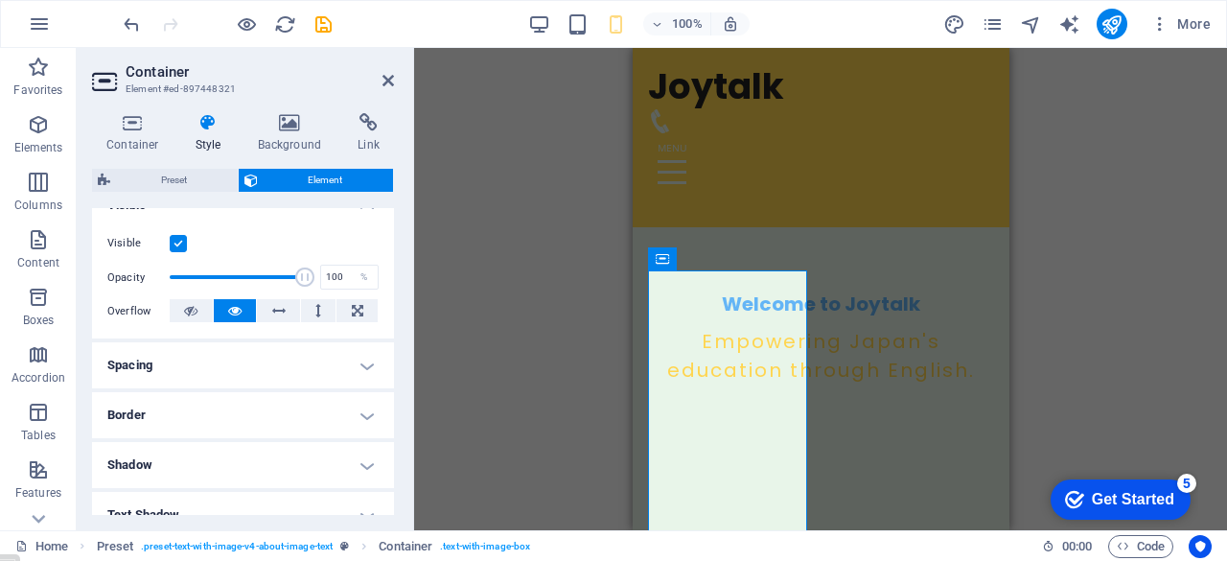
scroll to position [0, 0]
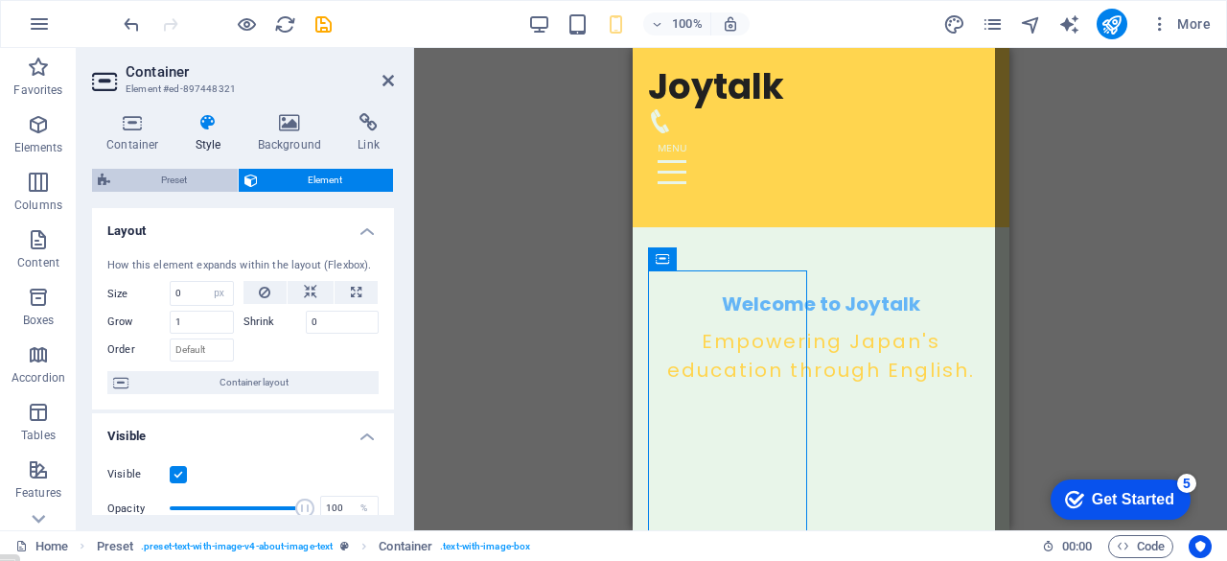
click at [186, 182] on span "Preset" at bounding box center [174, 180] width 116 height 23
select select "rem"
select select "px"
select select "preset-text-with-image-v4-about-image-text"
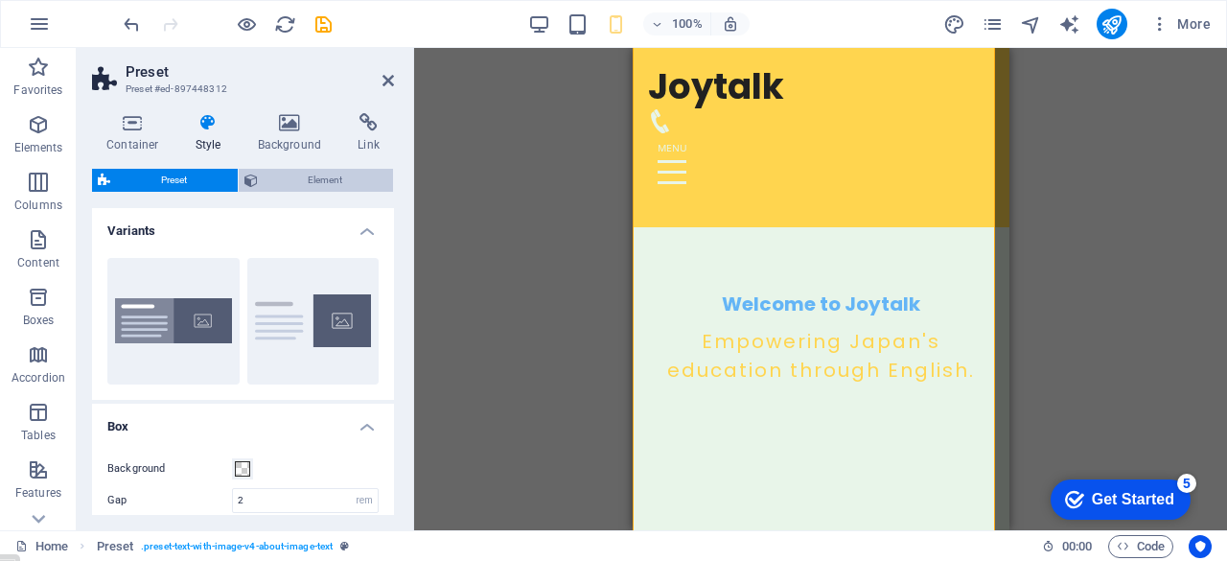
click at [316, 183] on span "Element" at bounding box center [326, 180] width 125 height 23
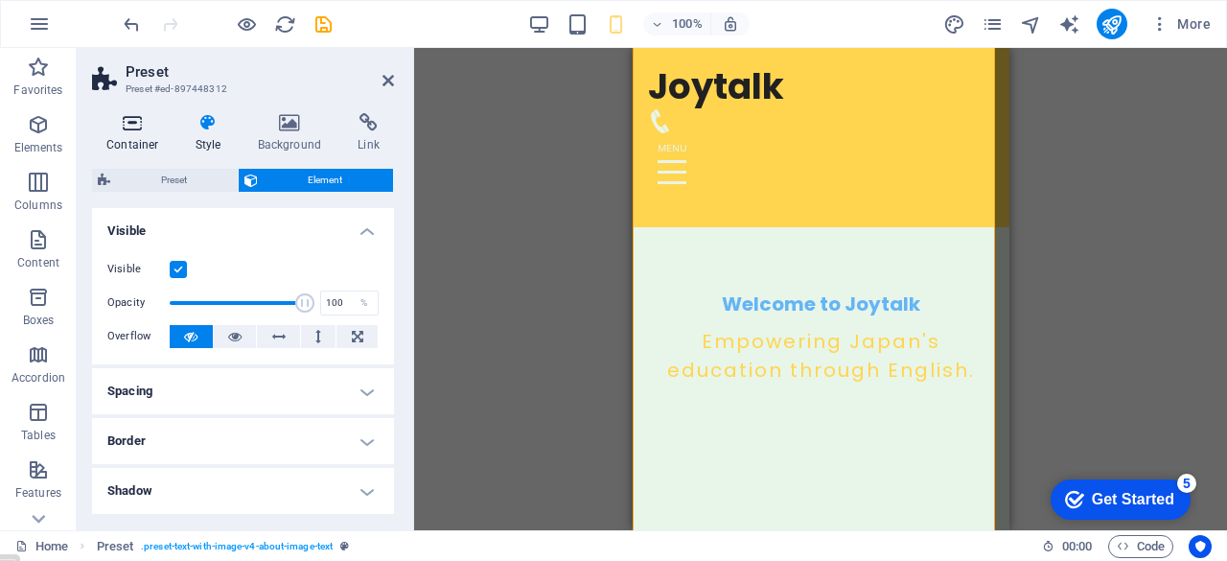
click at [126, 135] on h4 "Container" at bounding box center [136, 133] width 89 height 40
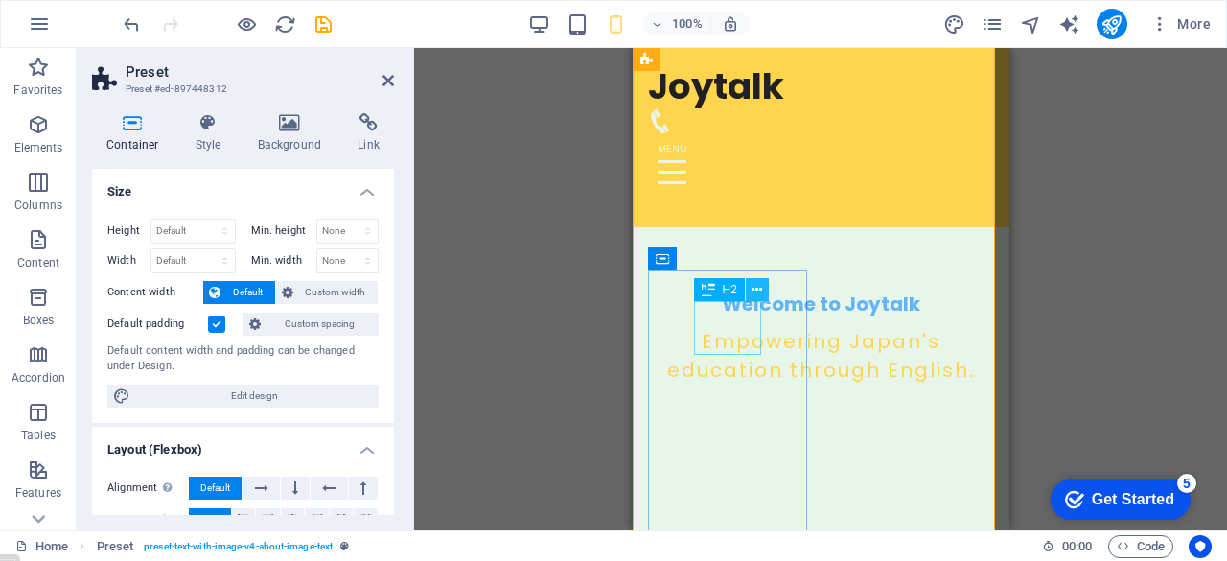
click at [761, 287] on icon at bounding box center [756, 290] width 11 height 20
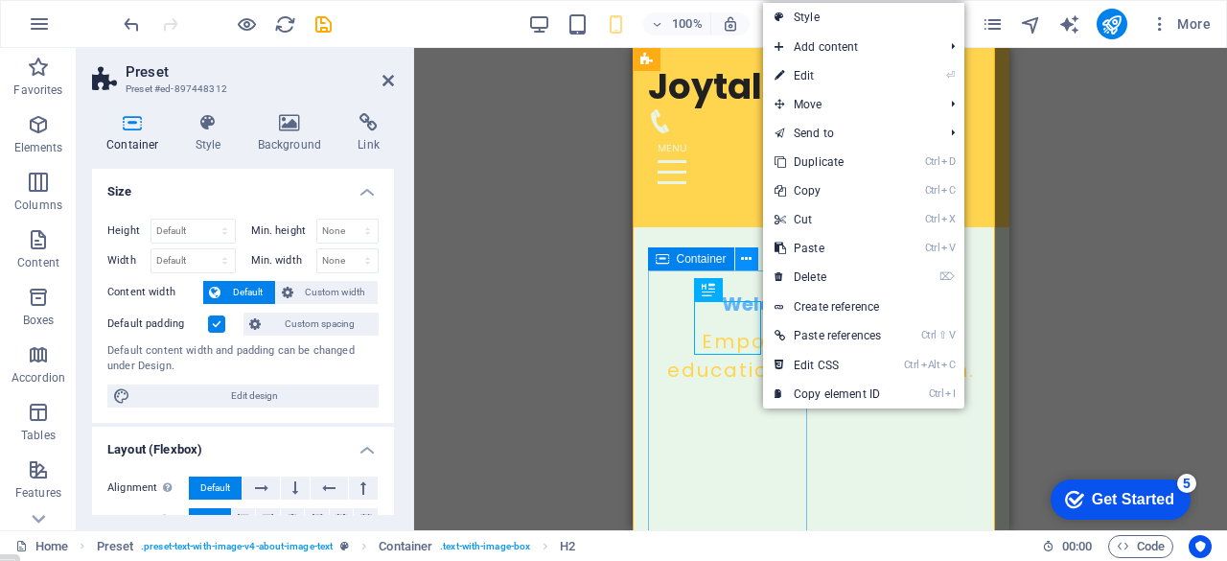
click at [747, 256] on icon at bounding box center [746, 259] width 11 height 20
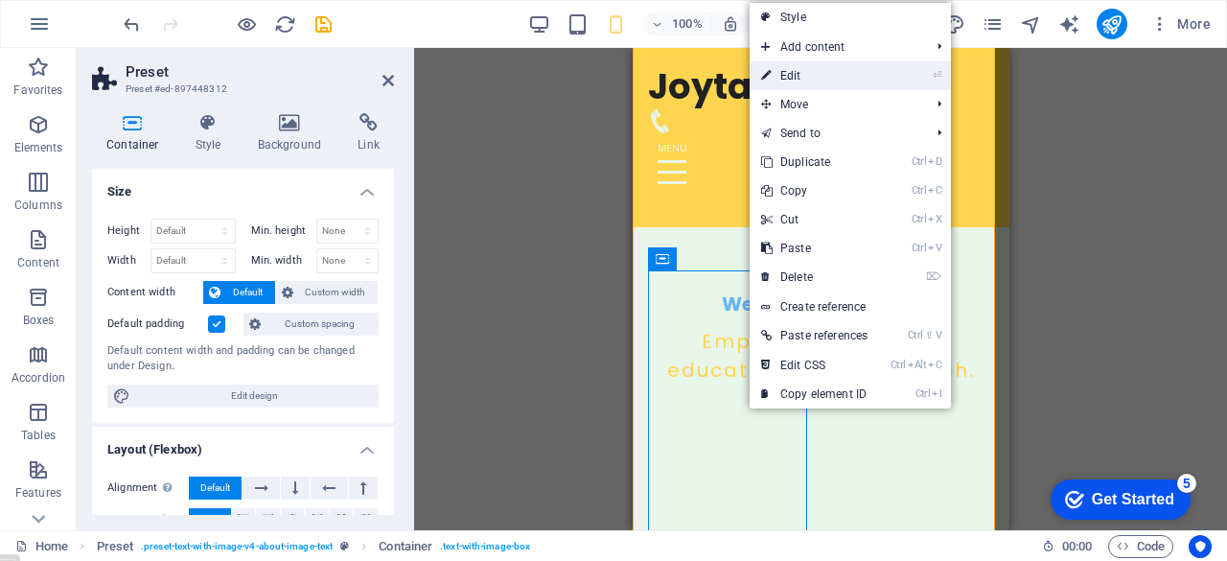
click at [801, 78] on link "⏎ Edit" at bounding box center [813, 75] width 129 height 29
select select "px"
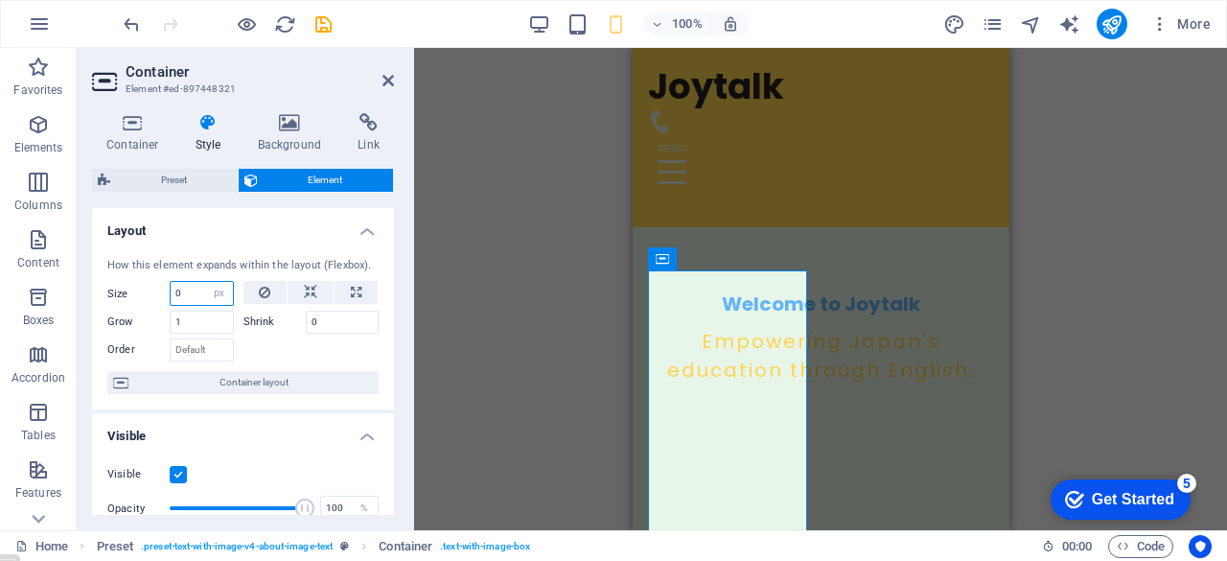
click at [195, 289] on input "0" at bounding box center [202, 293] width 62 height 23
type input "1"
click at [354, 293] on icon at bounding box center [356, 292] width 11 height 23
type input "100"
select select "%"
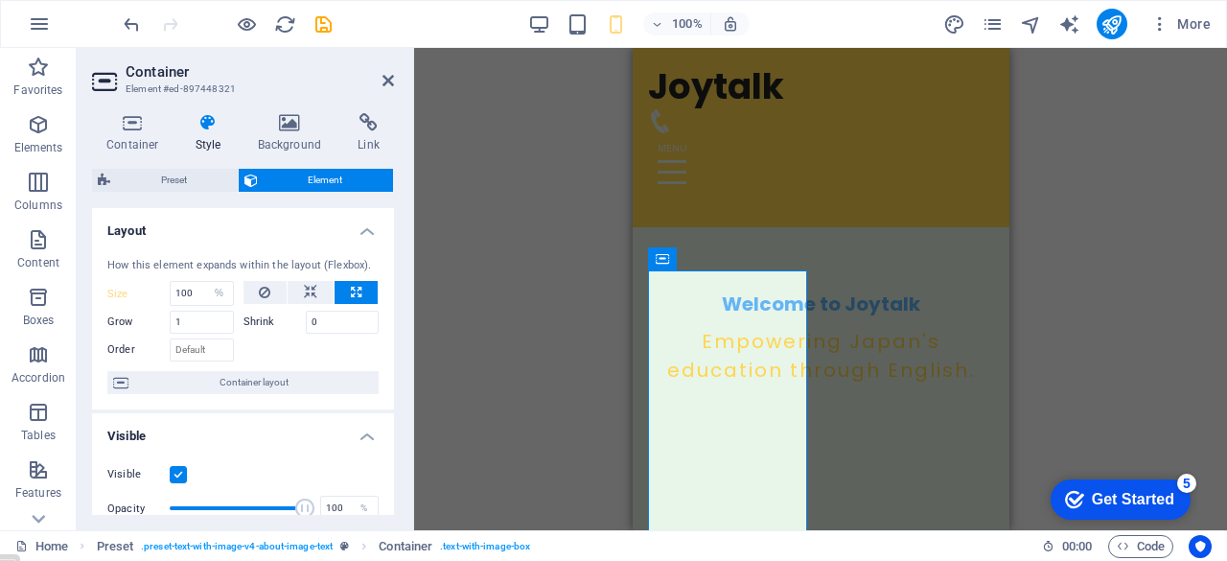
click at [354, 293] on icon at bounding box center [356, 292] width 11 height 23
click at [237, 232] on h4 "Layout" at bounding box center [243, 225] width 302 height 34
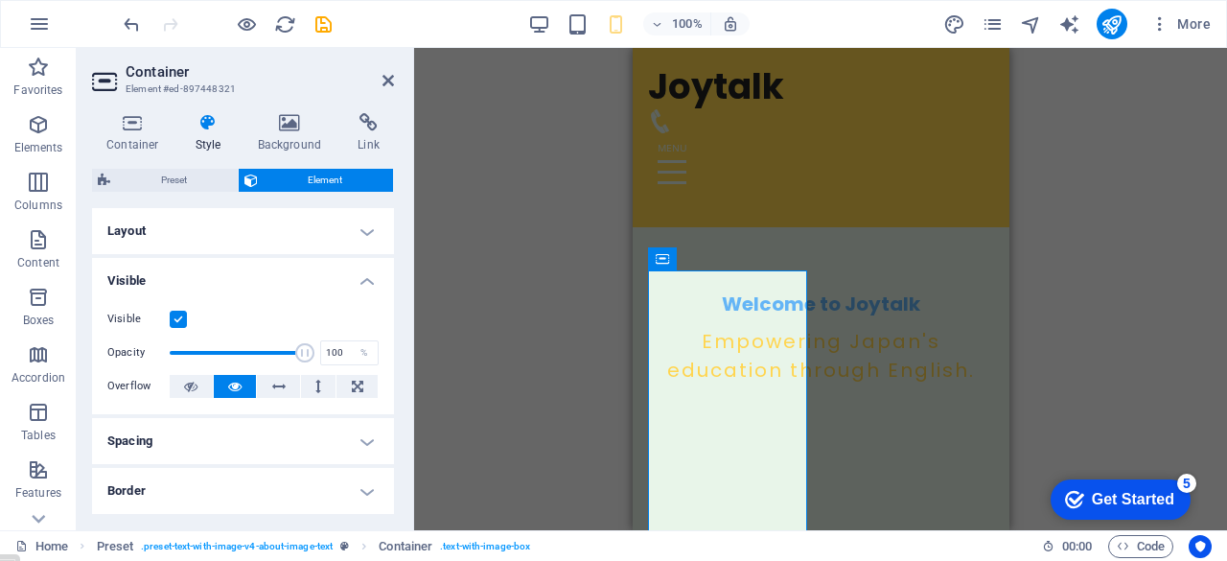
click at [237, 232] on h4 "Layout" at bounding box center [243, 231] width 302 height 46
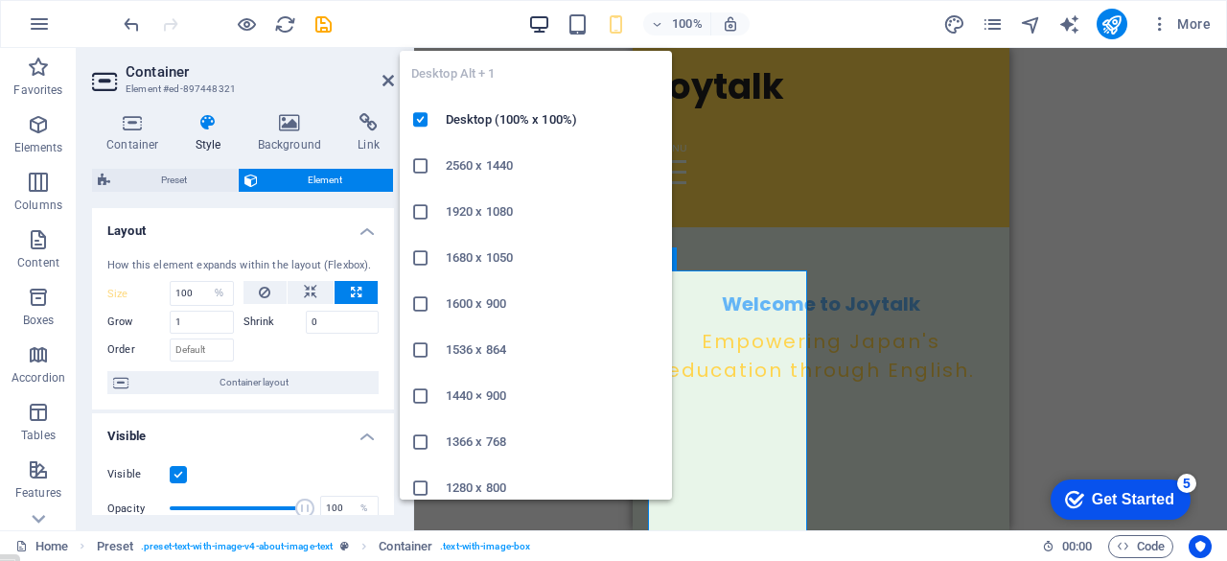
click at [537, 18] on icon "button" at bounding box center [539, 24] width 22 height 22
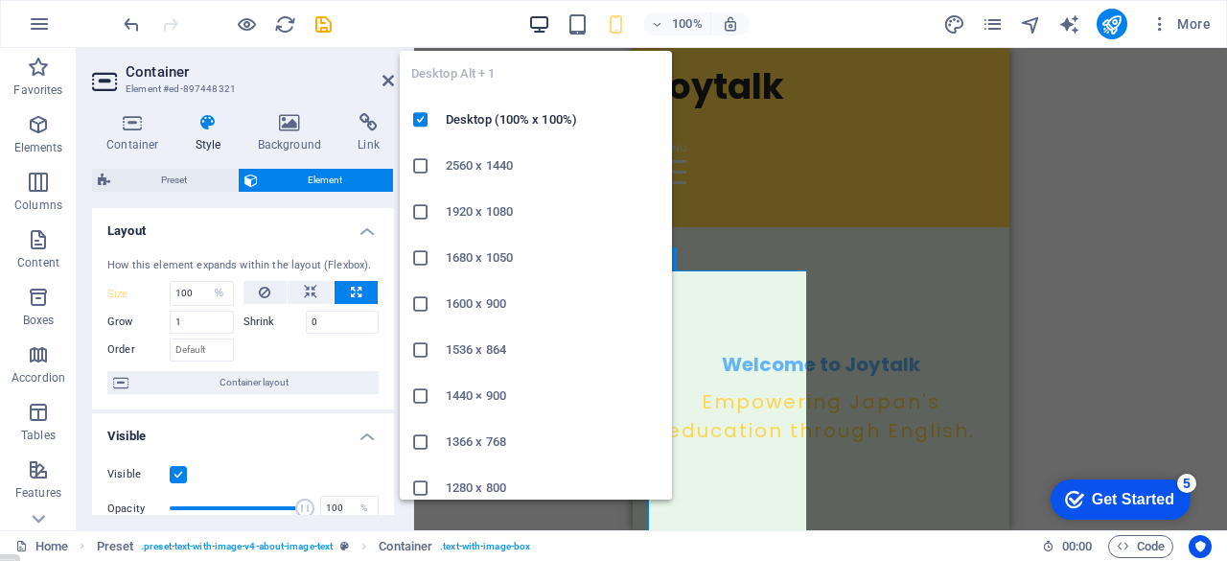
type input "0"
select select "px"
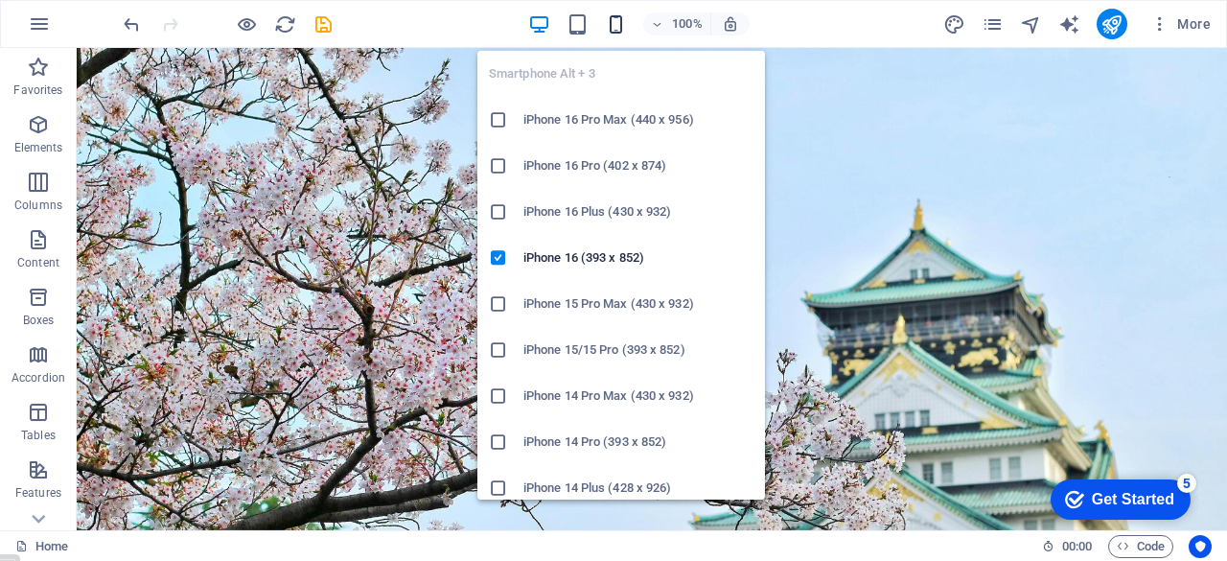
click at [616, 21] on icon "button" at bounding box center [616, 24] width 22 height 22
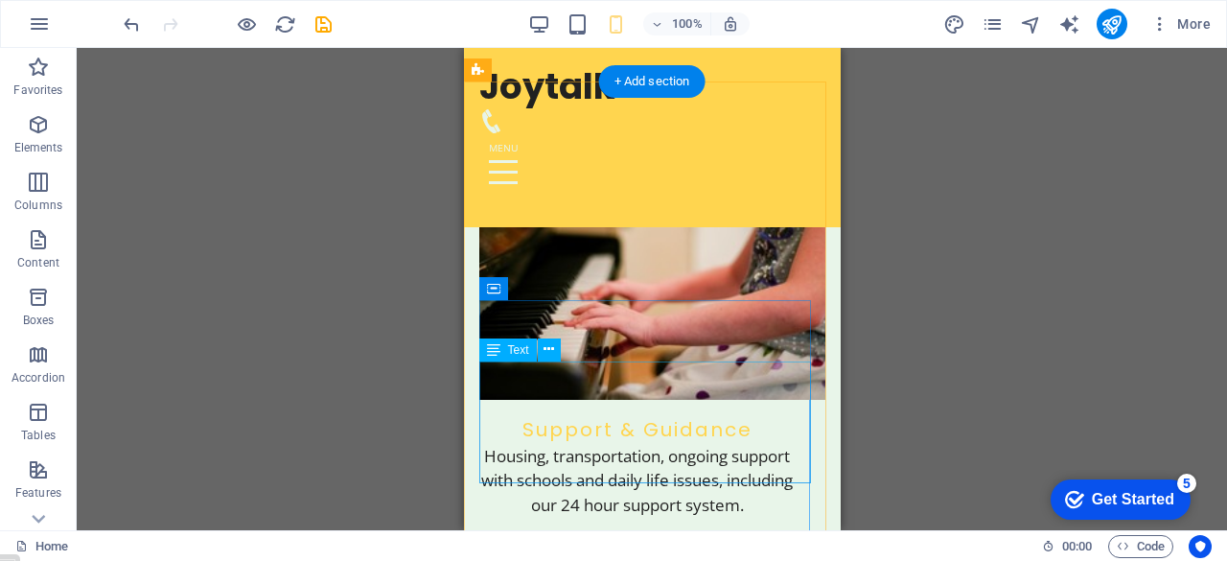
scroll to position [3615, 0]
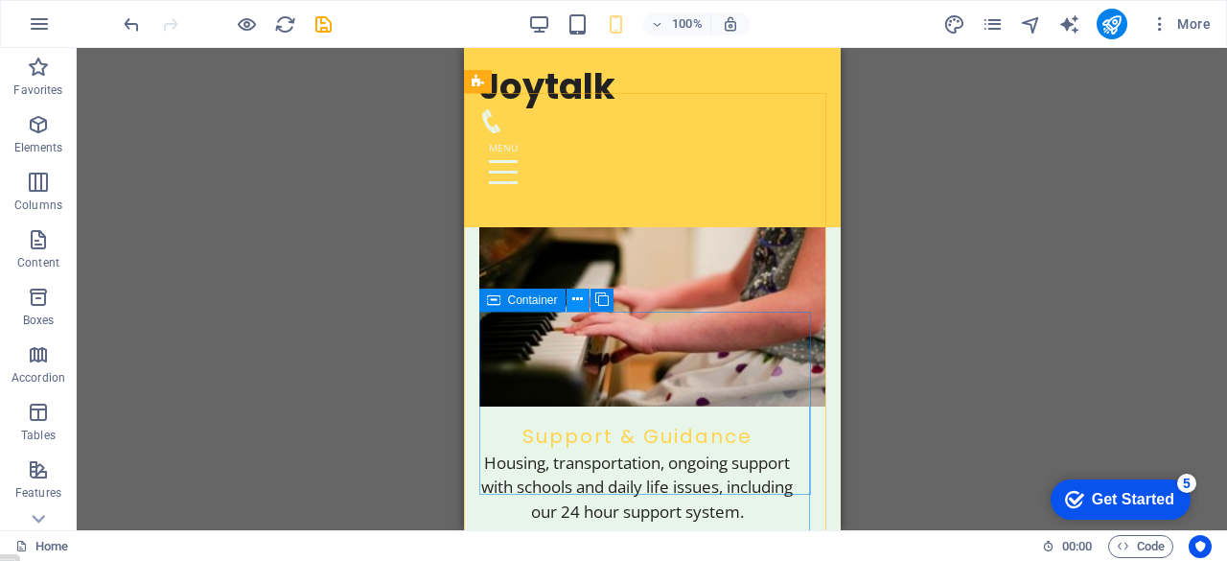
click at [579, 296] on icon at bounding box center [577, 299] width 11 height 20
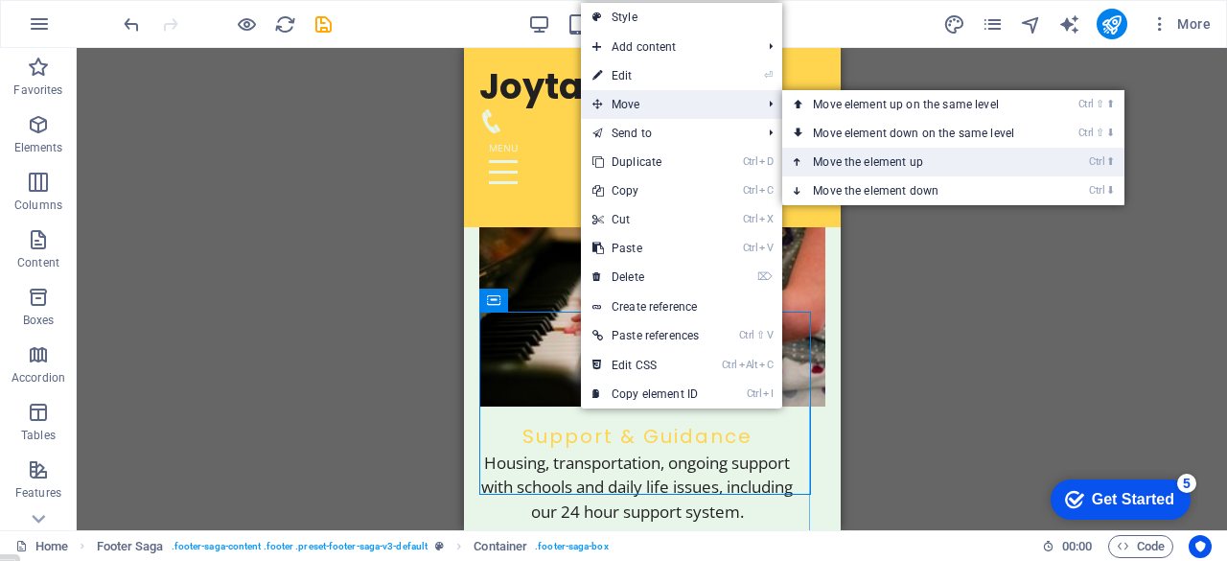
click at [858, 163] on link "Ctrl ⬆ Move the element up" at bounding box center [917, 162] width 270 height 29
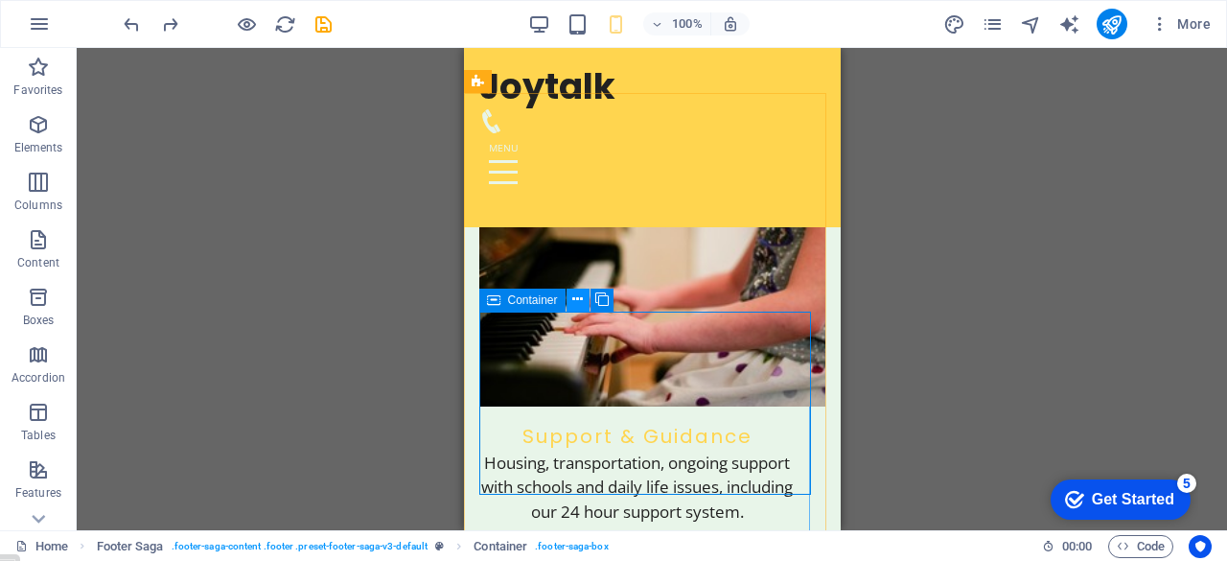
click at [578, 301] on icon at bounding box center [577, 299] width 11 height 20
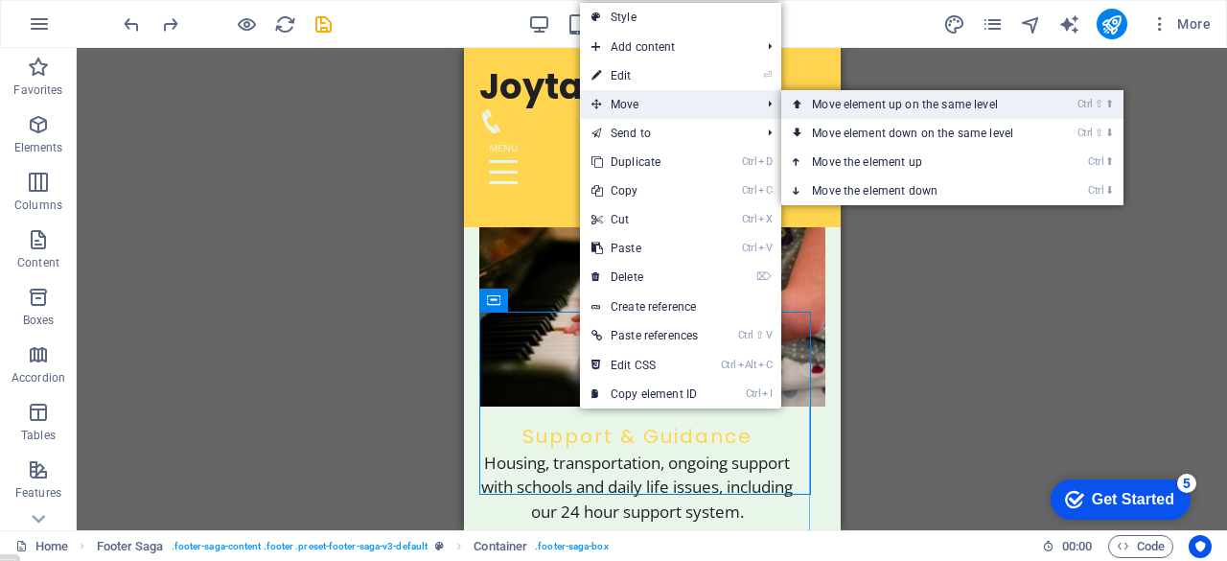
click at [840, 102] on link "Ctrl ⇧ ⬆ Move element up on the same level" at bounding box center [916, 104] width 270 height 29
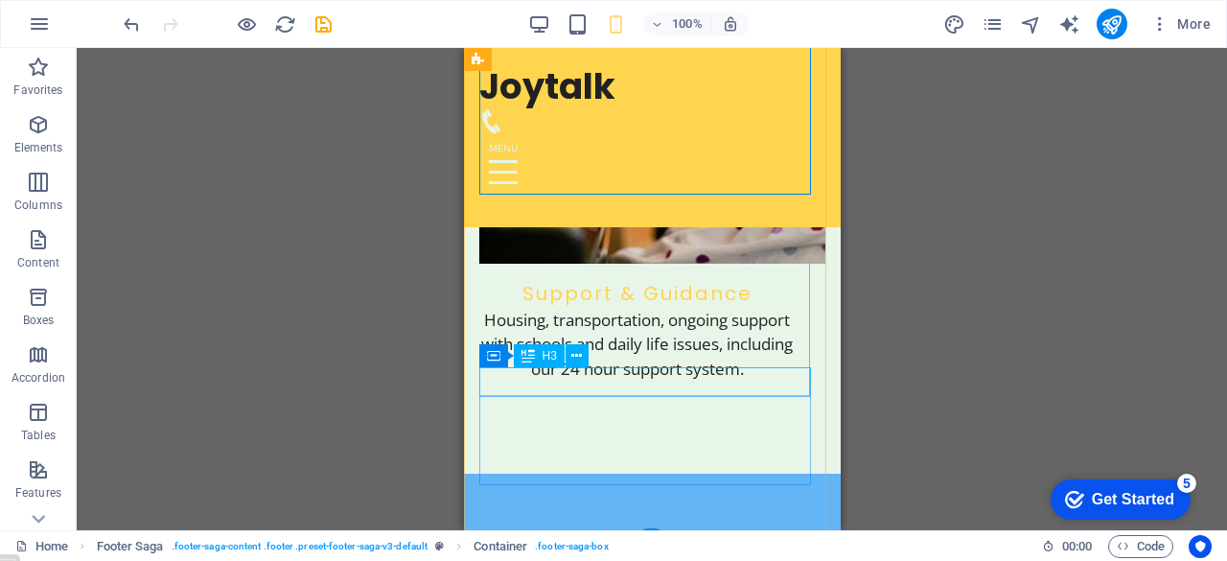
scroll to position [3774, 0]
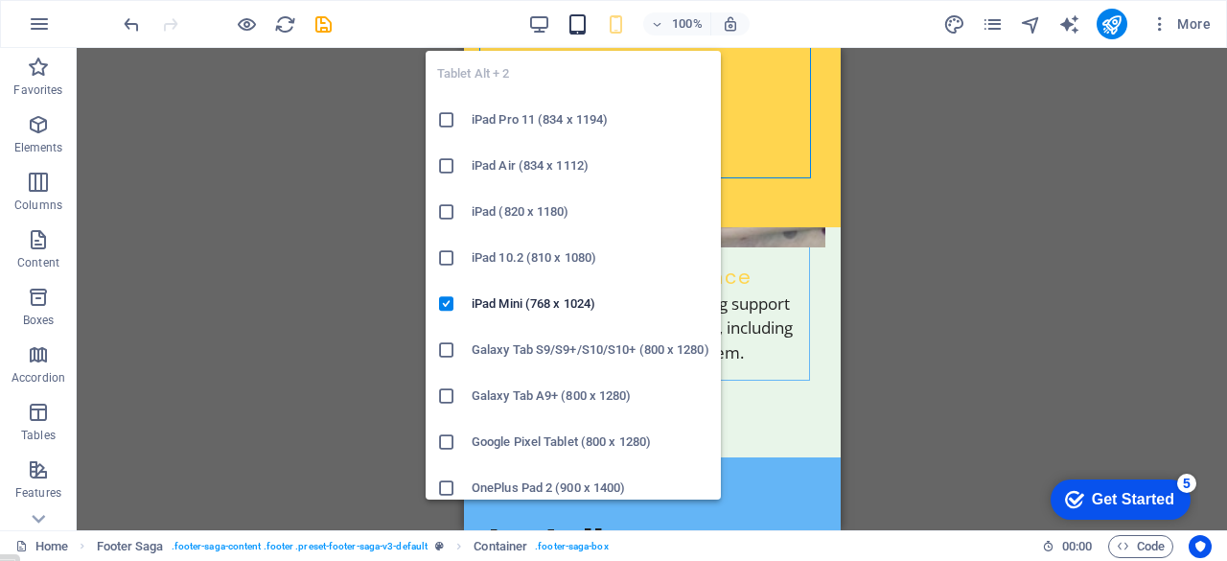
click at [581, 26] on icon "button" at bounding box center [577, 24] width 22 height 22
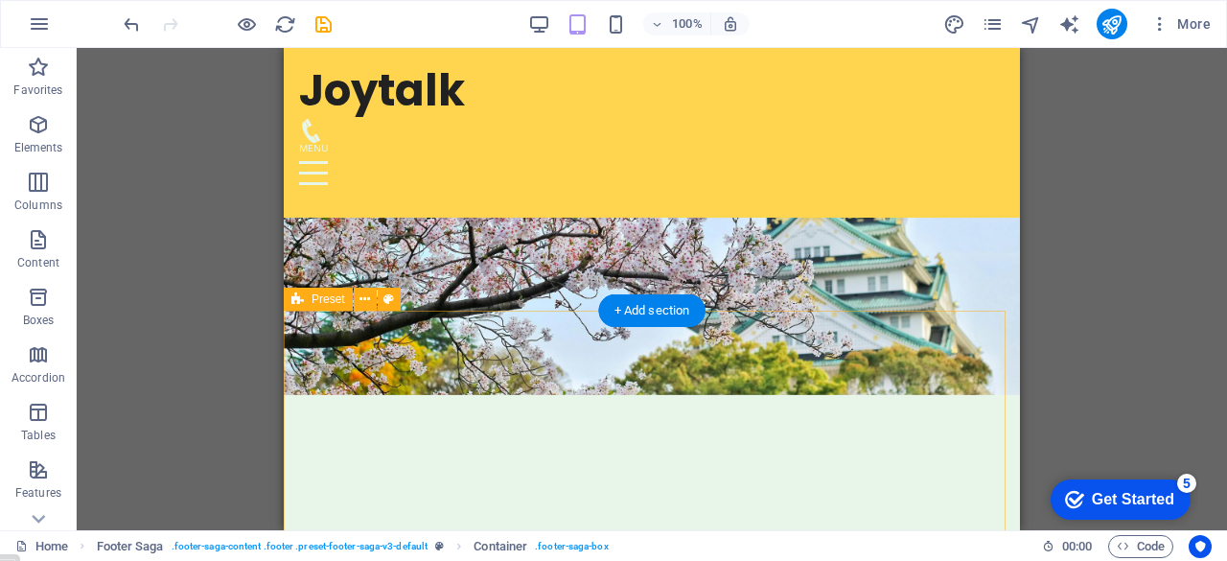
scroll to position [133, 0]
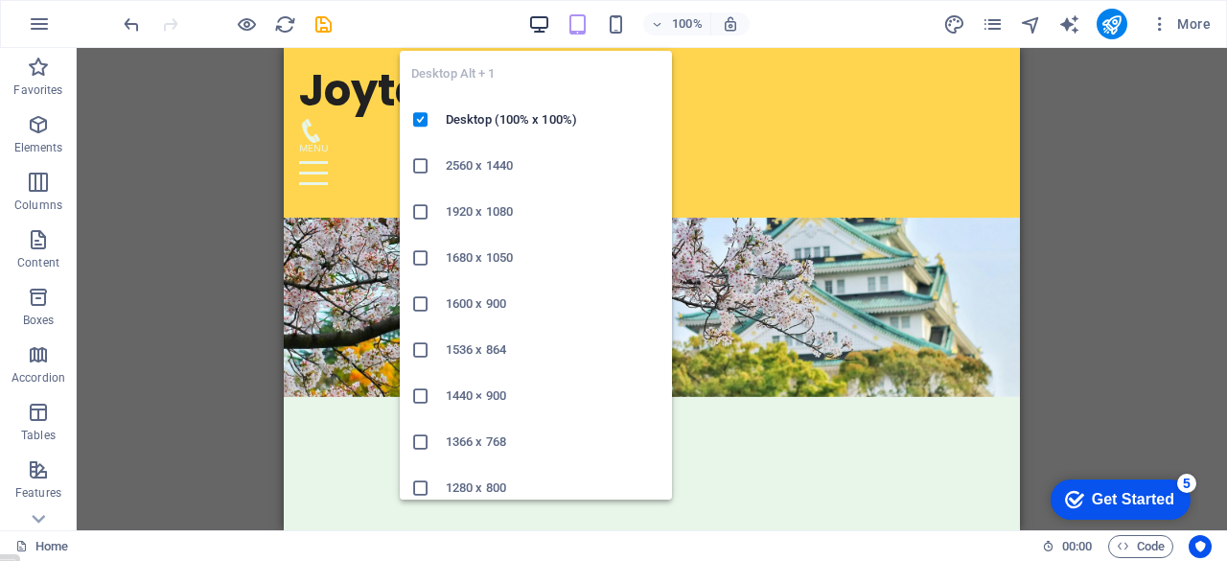
click at [538, 22] on icon "button" at bounding box center [539, 24] width 22 height 22
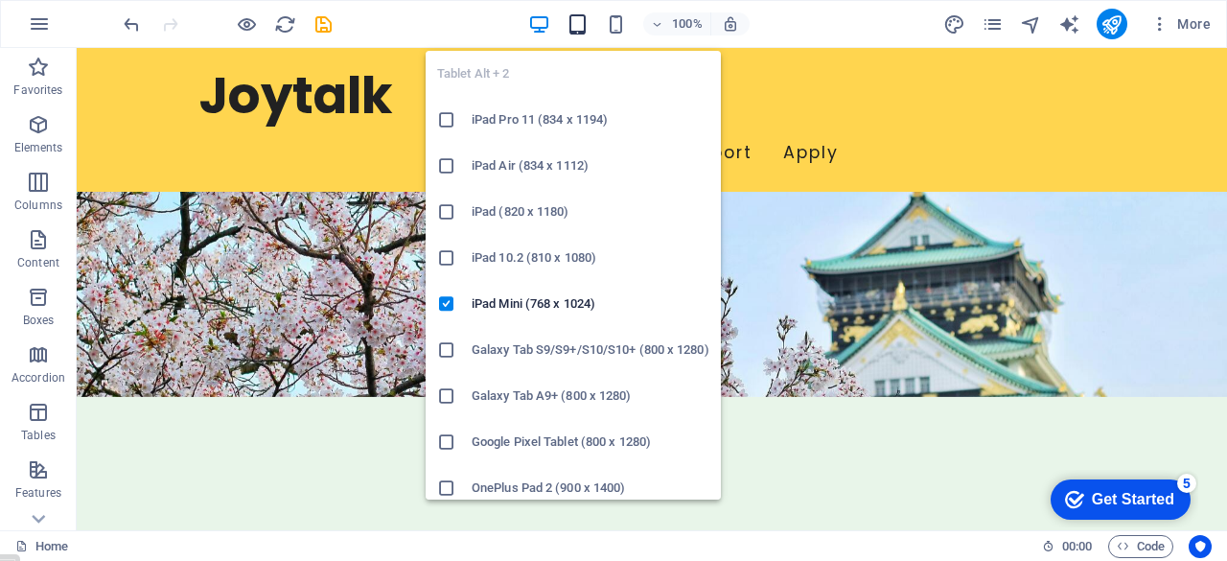
click at [582, 28] on icon "button" at bounding box center [577, 24] width 22 height 22
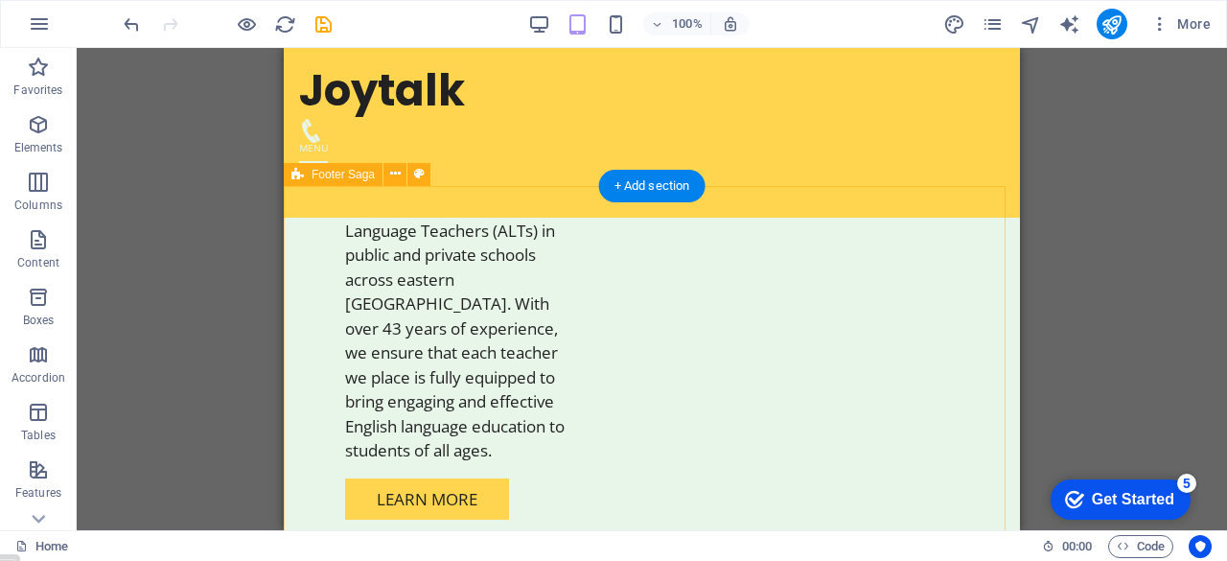
scroll to position [1707, 0]
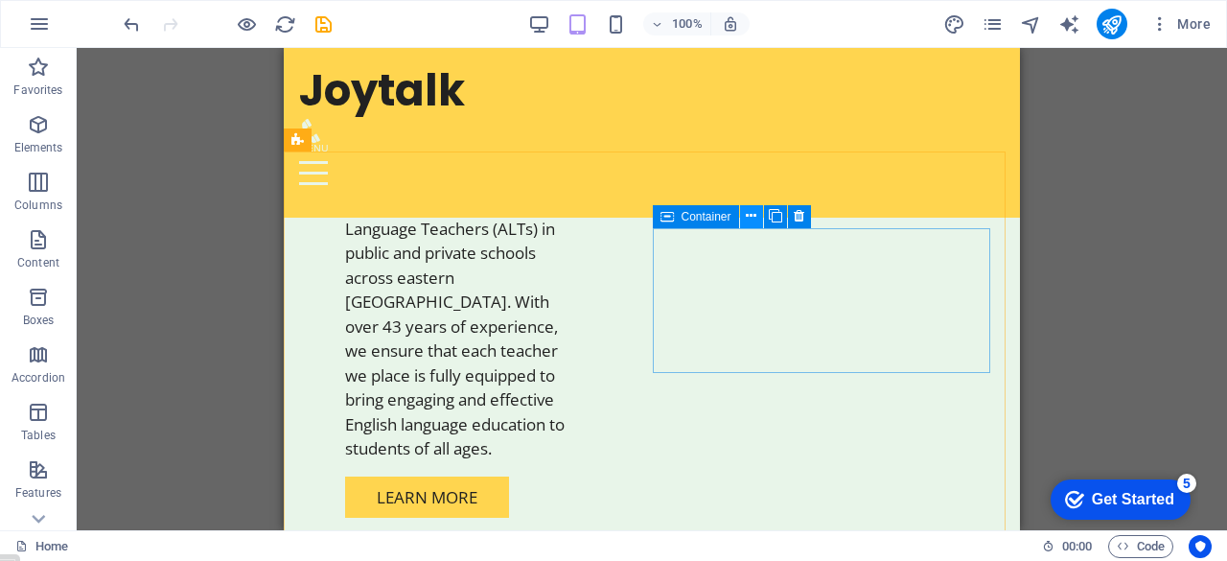
click at [752, 214] on icon at bounding box center [751, 216] width 11 height 20
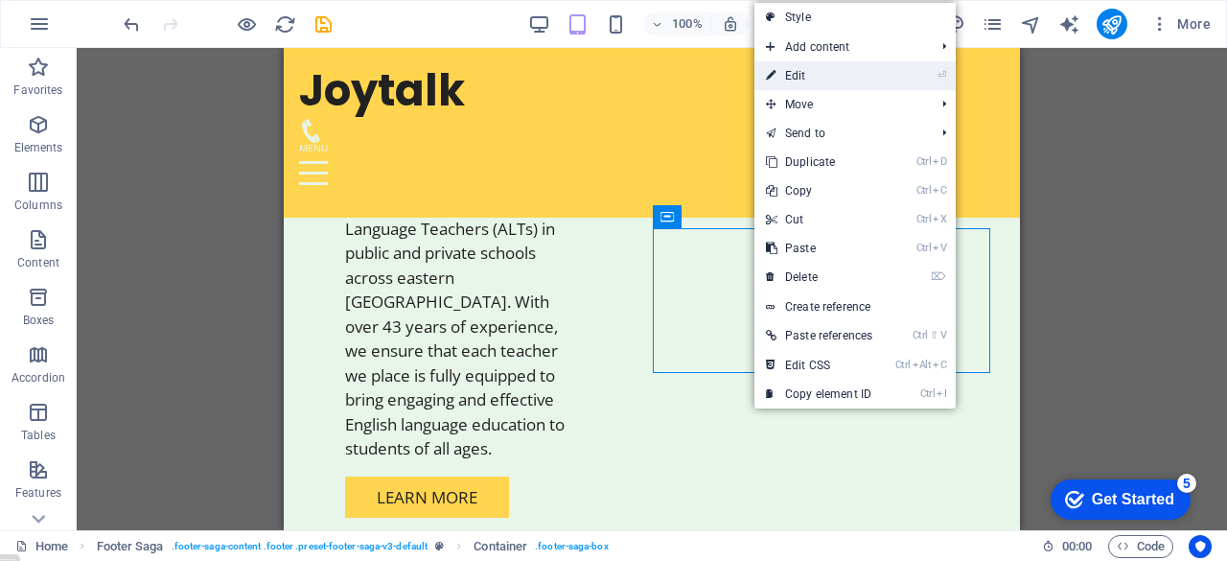
click at [852, 72] on link "⏎ Edit" at bounding box center [818, 75] width 129 height 29
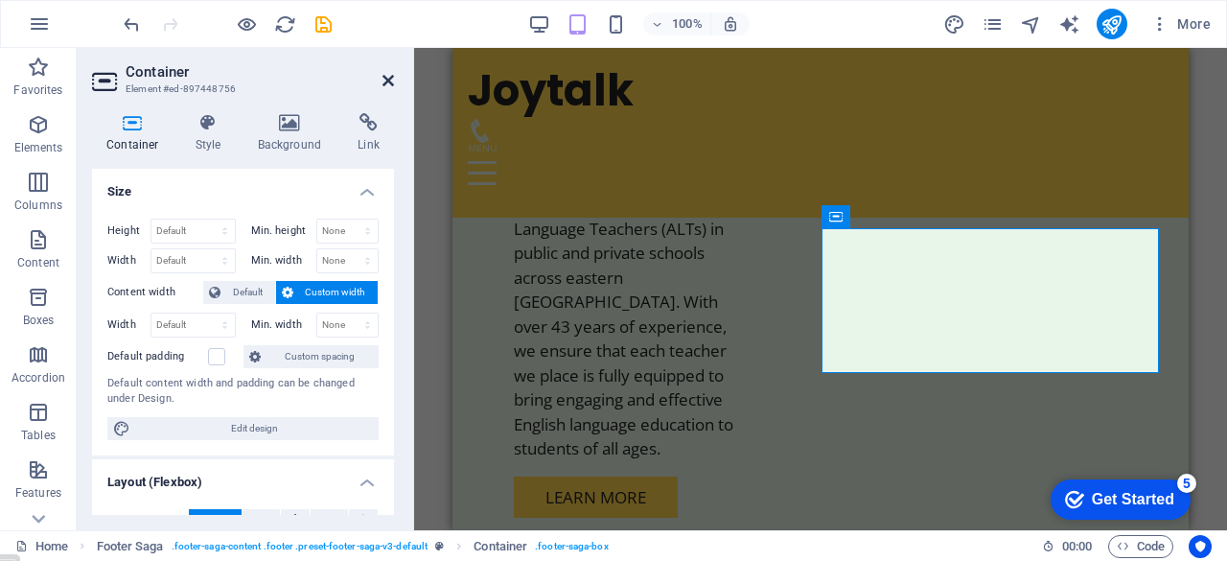
click at [390, 75] on icon at bounding box center [387, 80] width 11 height 15
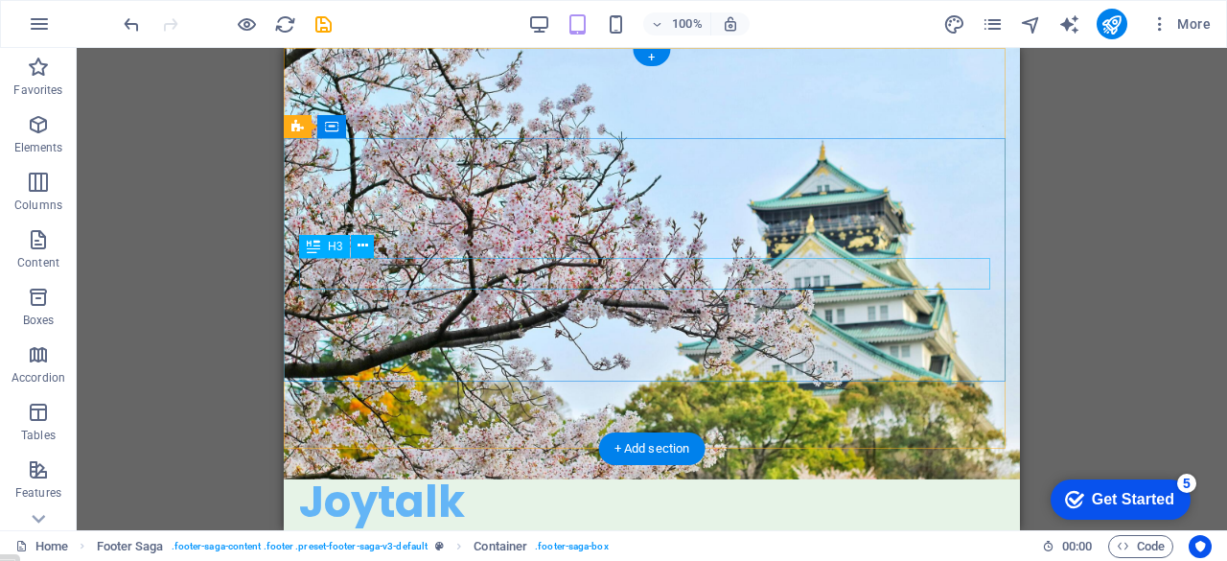
scroll to position [0, 0]
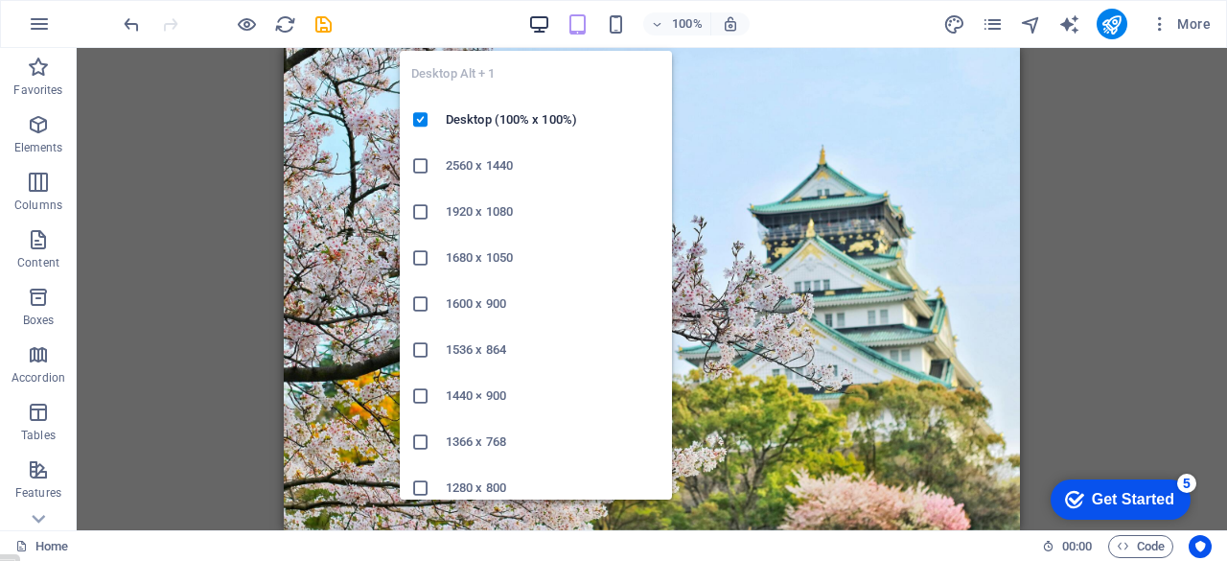
click at [544, 32] on icon "button" at bounding box center [539, 24] width 22 height 22
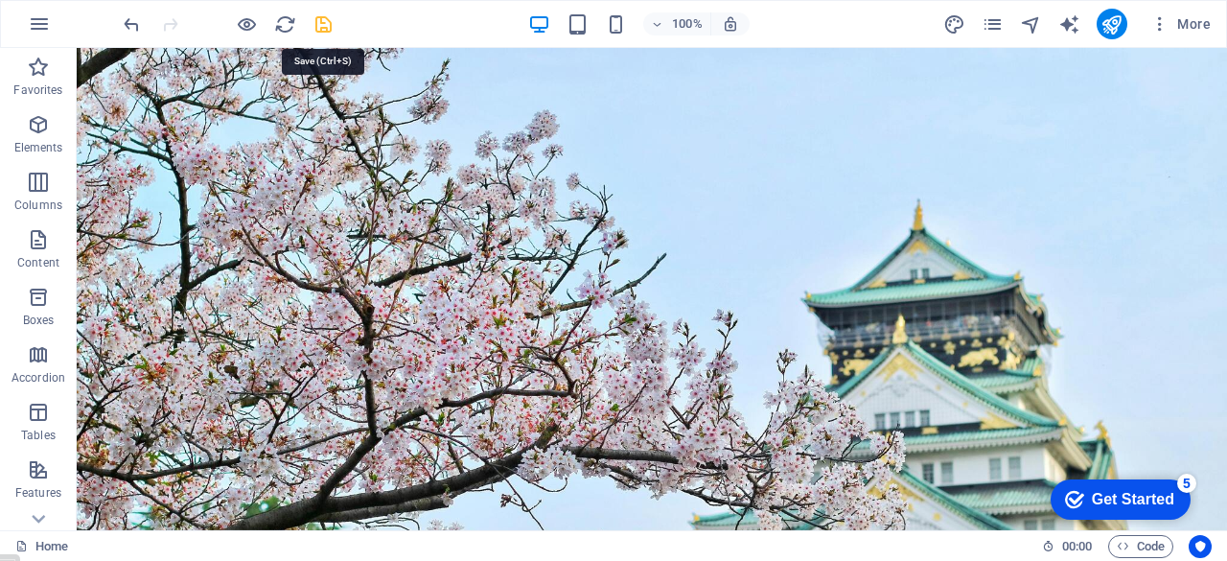
click at [326, 24] on icon "save" at bounding box center [323, 24] width 22 height 22
